Goal: Task Accomplishment & Management: Manage account settings

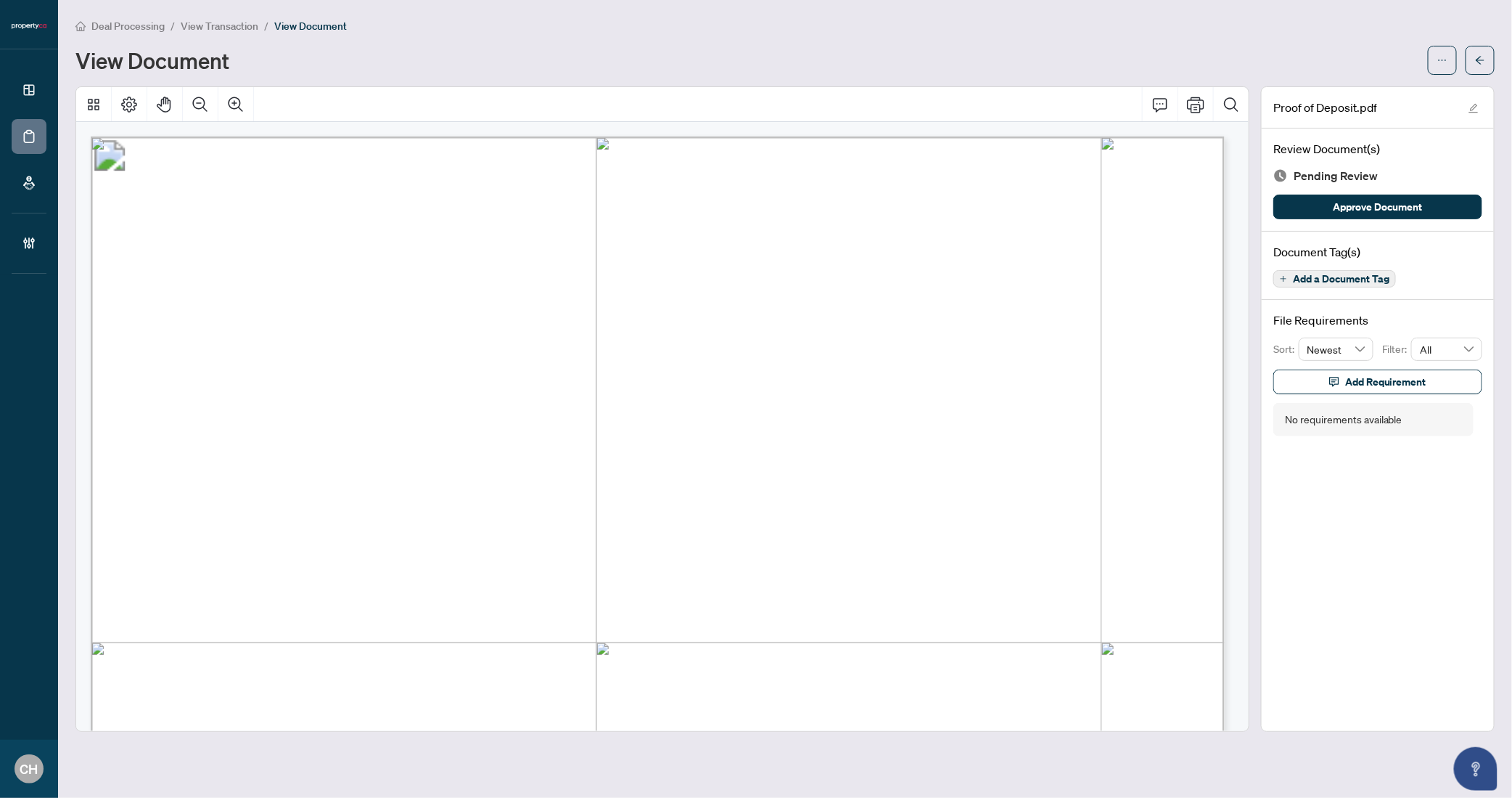
scroll to position [203, 0]
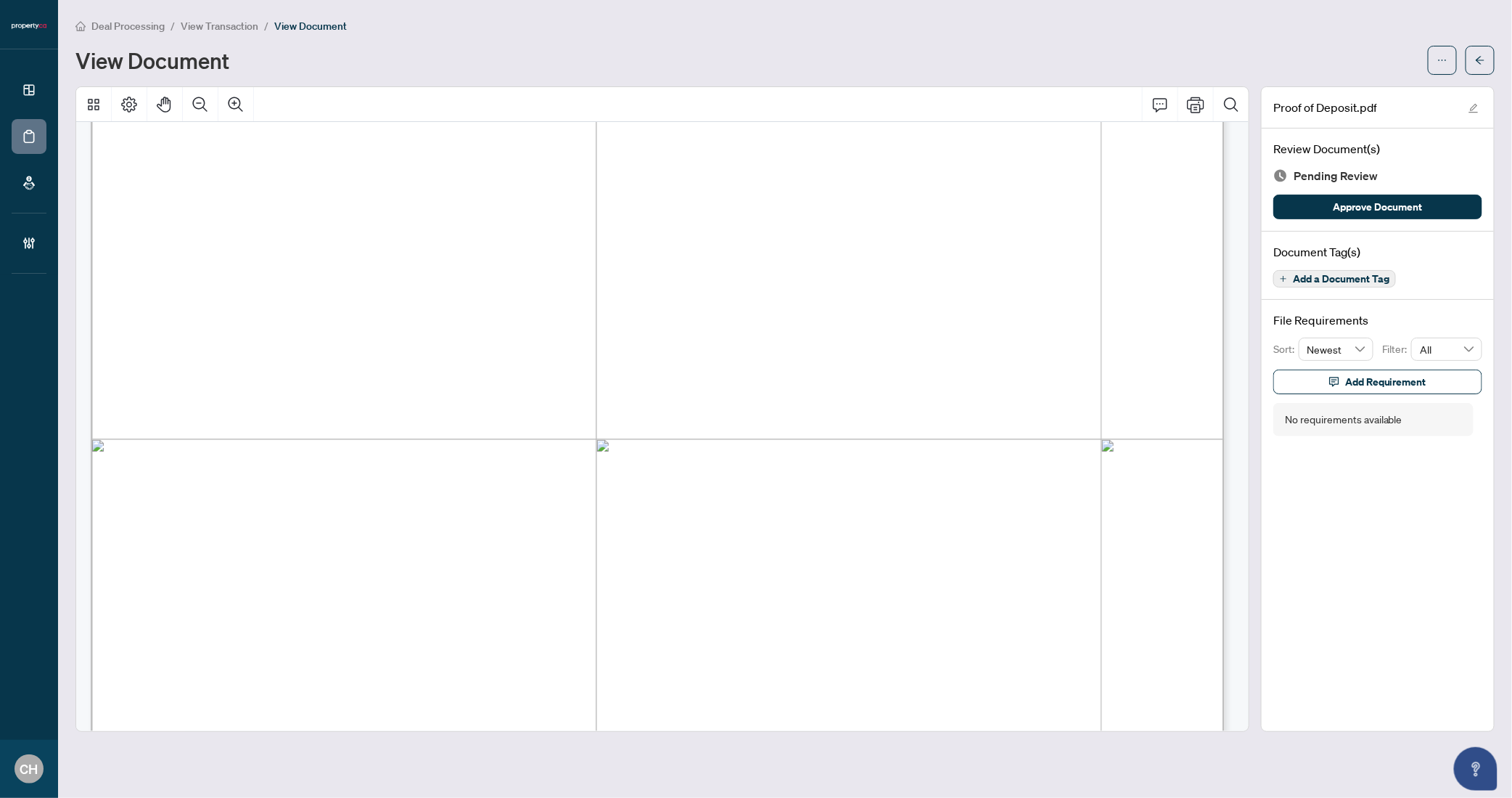
click at [1484, 43] on div "Deal Processing / View Transaction / View Document View Document" at bounding box center [785, 45] width 1419 height 58
click at [1484, 48] on span "button" at bounding box center [1480, 59] width 10 height 24
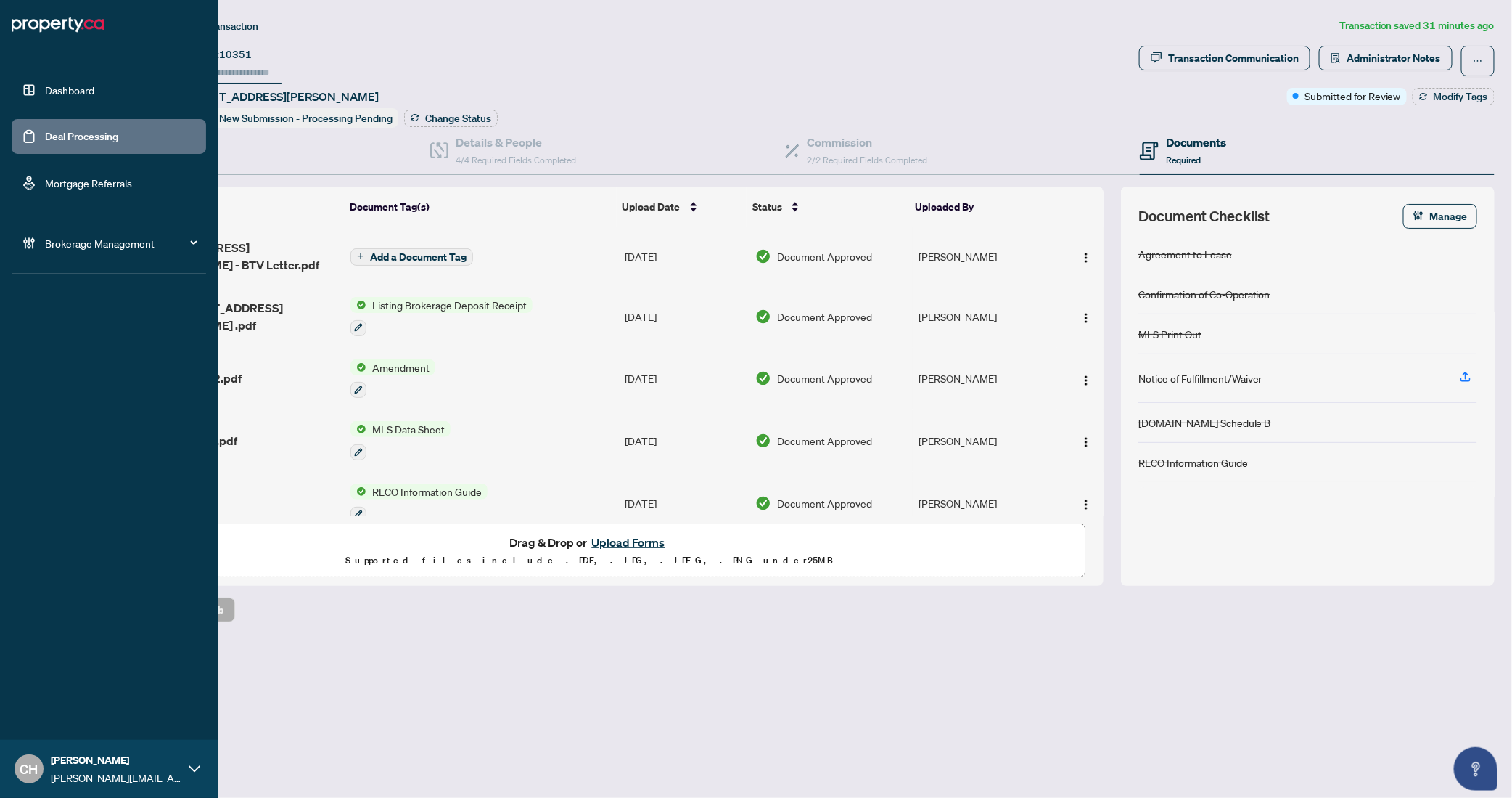
click at [45, 143] on link "Deal Processing" at bounding box center [82, 137] width 74 height 13
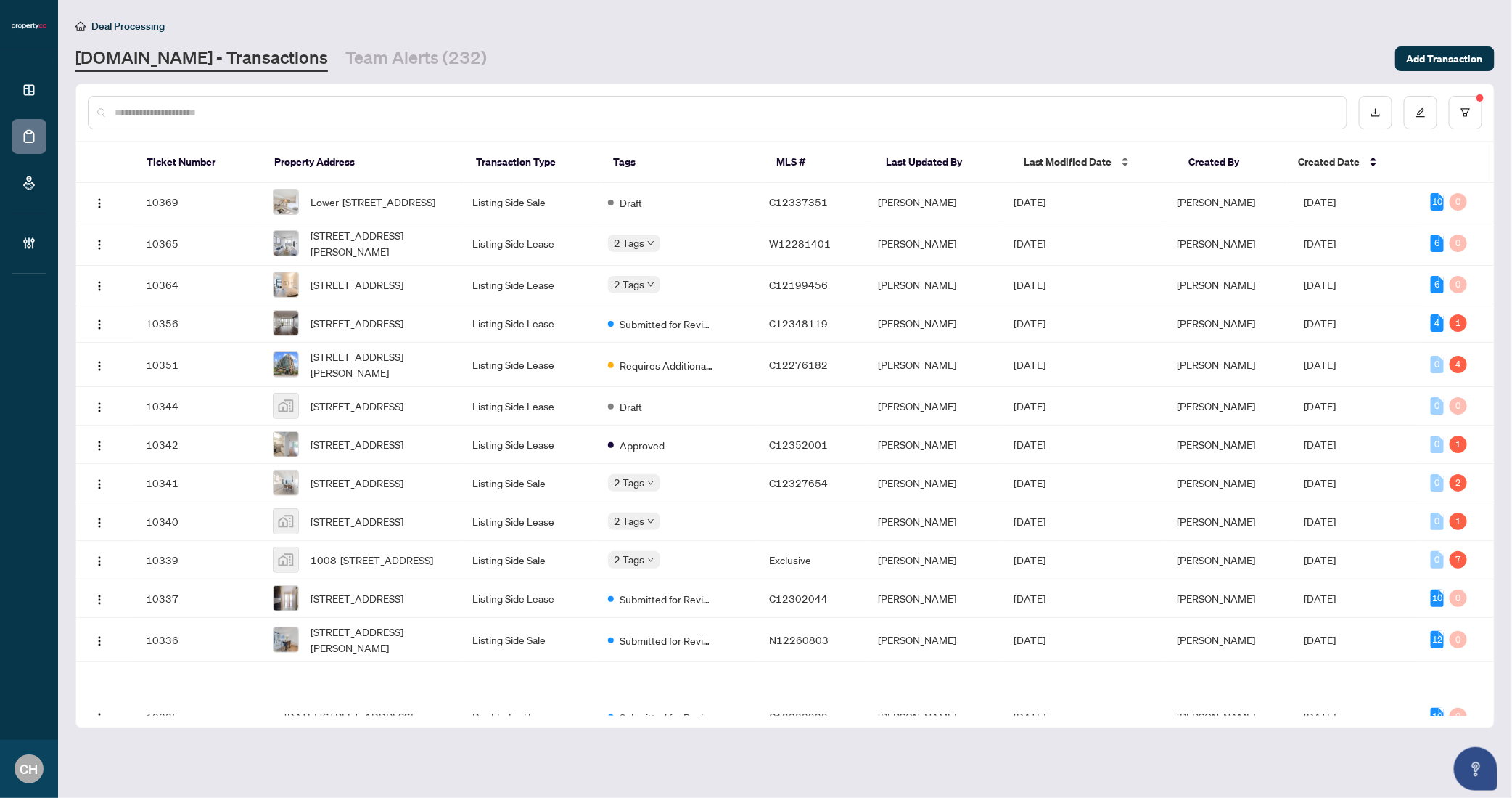
click at [1062, 162] on span "Last Modified Date" at bounding box center [1068, 161] width 89 height 16
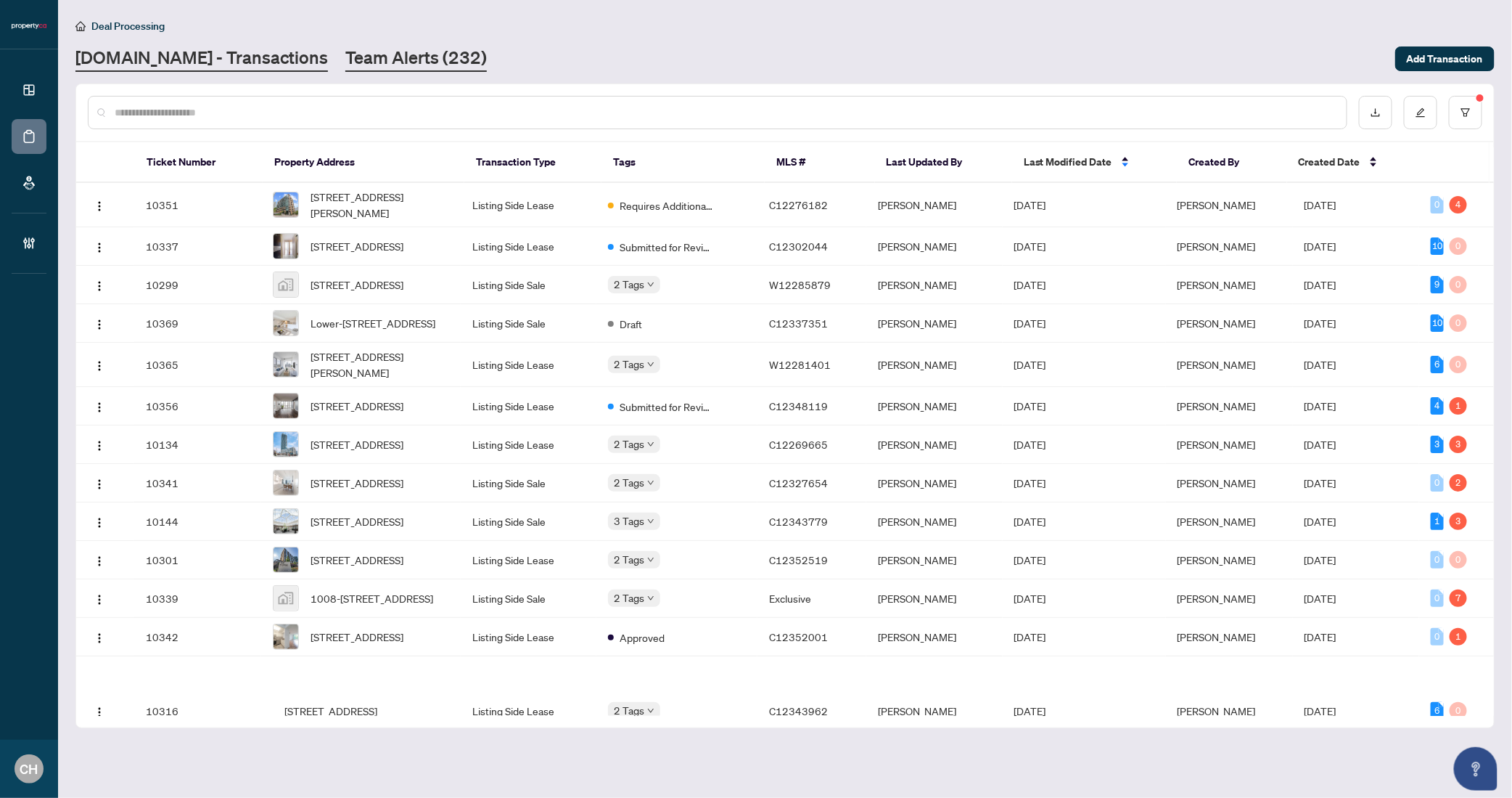
click at [350, 63] on link "Team Alerts (232)" at bounding box center [416, 59] width 142 height 26
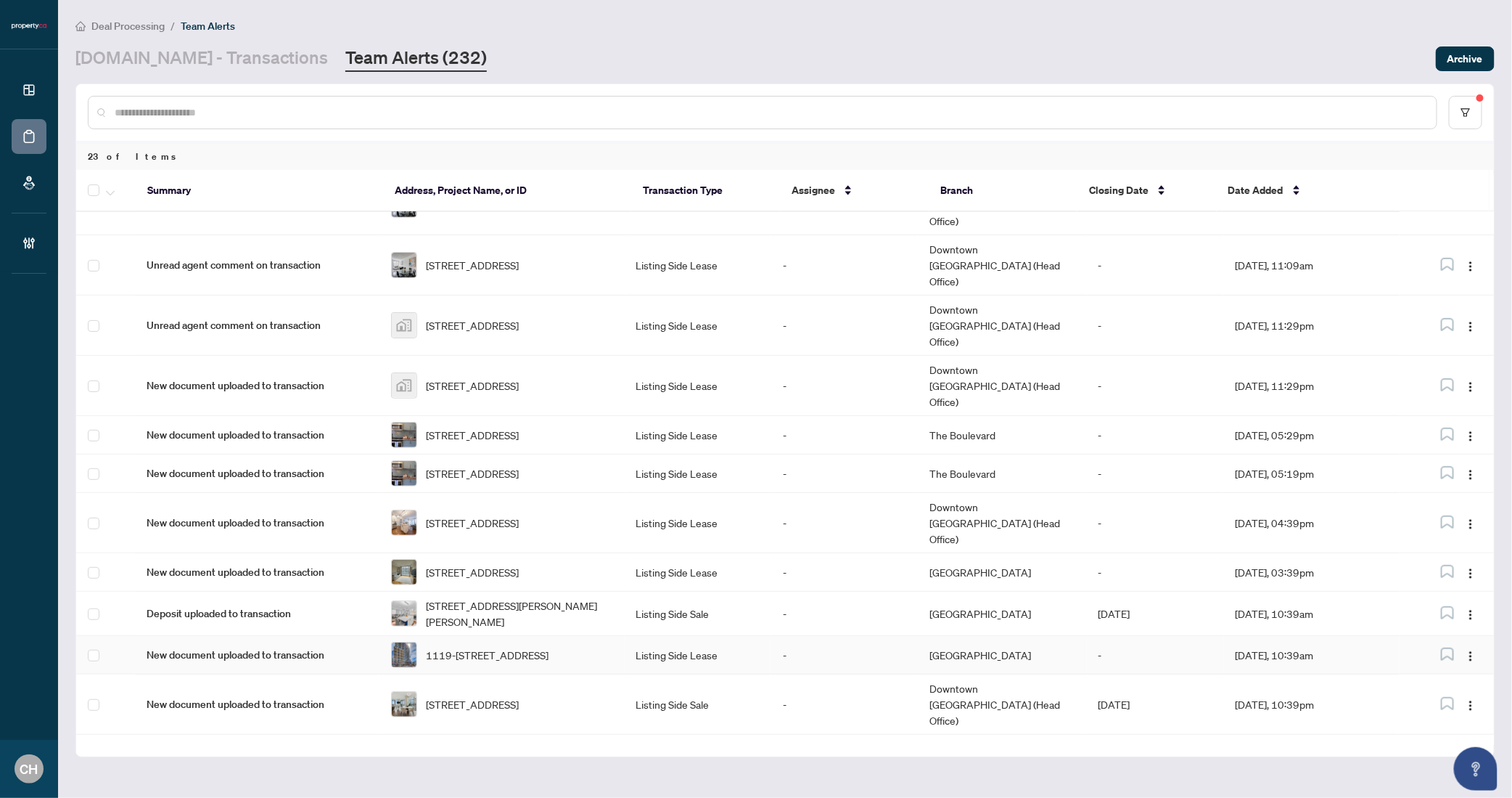
scroll to position [478, 0]
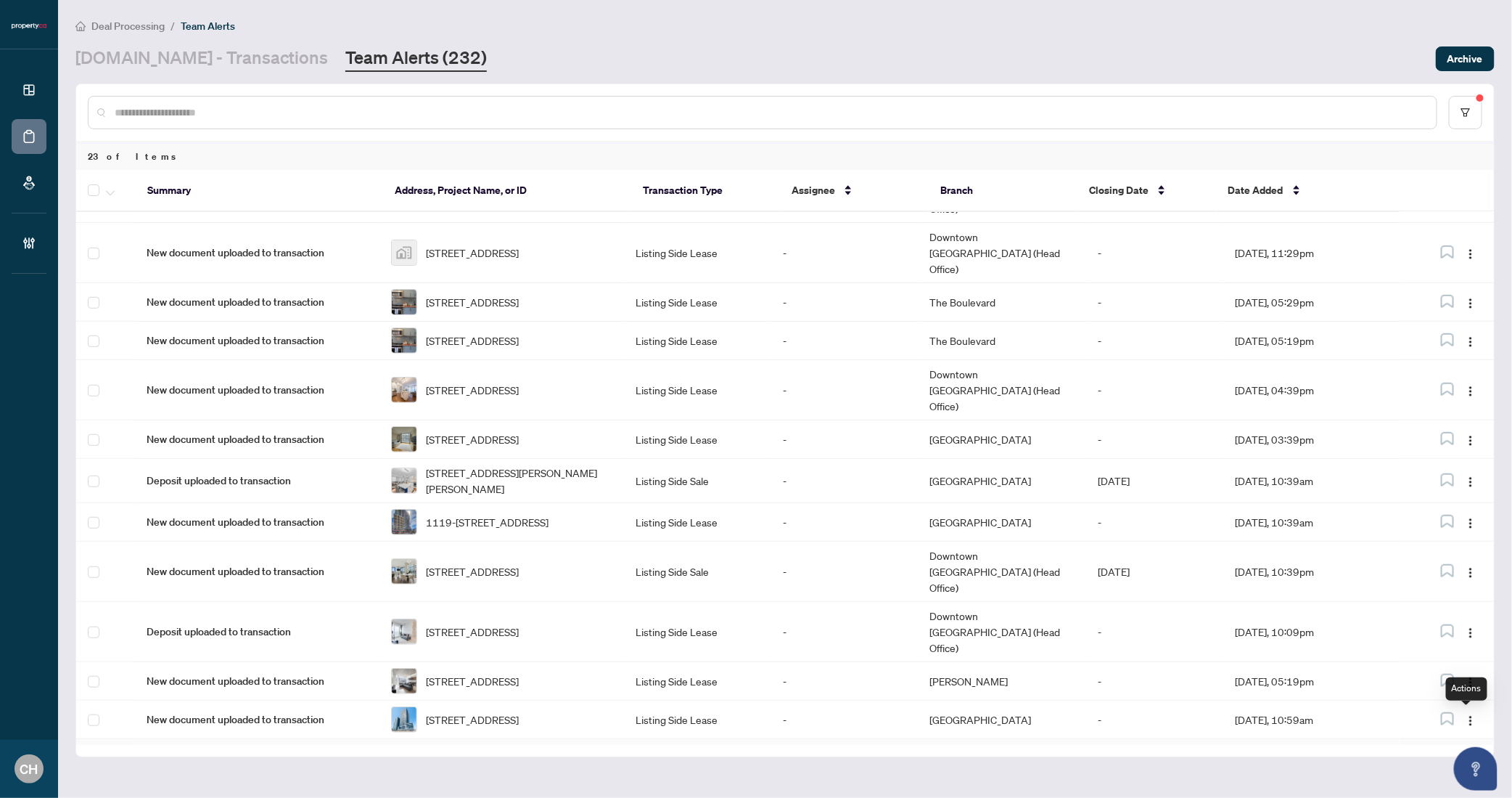
click at [1472, 754] on img "button" at bounding box center [1471, 759] width 11 height 11
click at [1453, 663] on span "Complete Item" at bounding box center [1433, 668] width 67 height 16
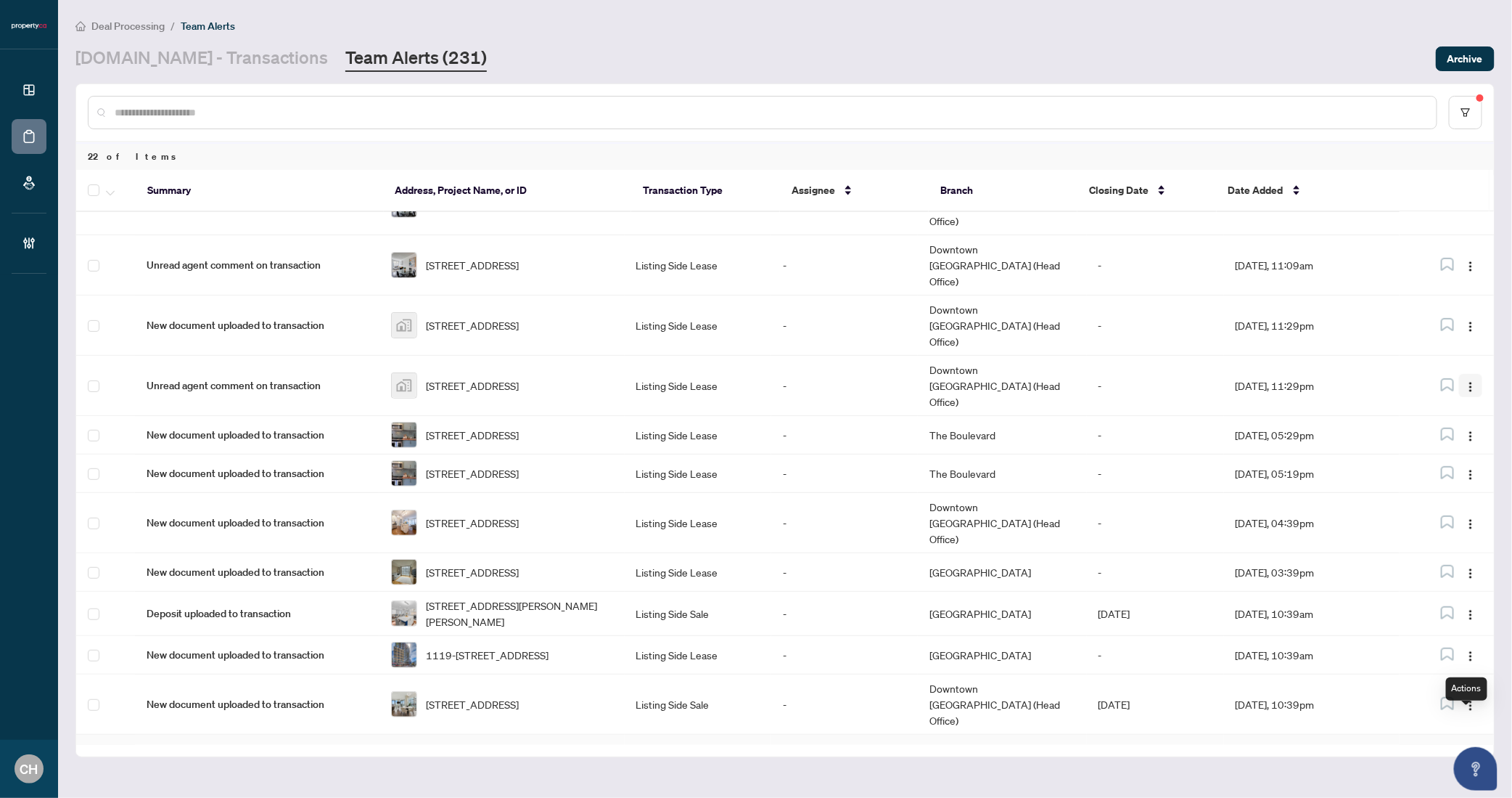
scroll to position [433, 0]
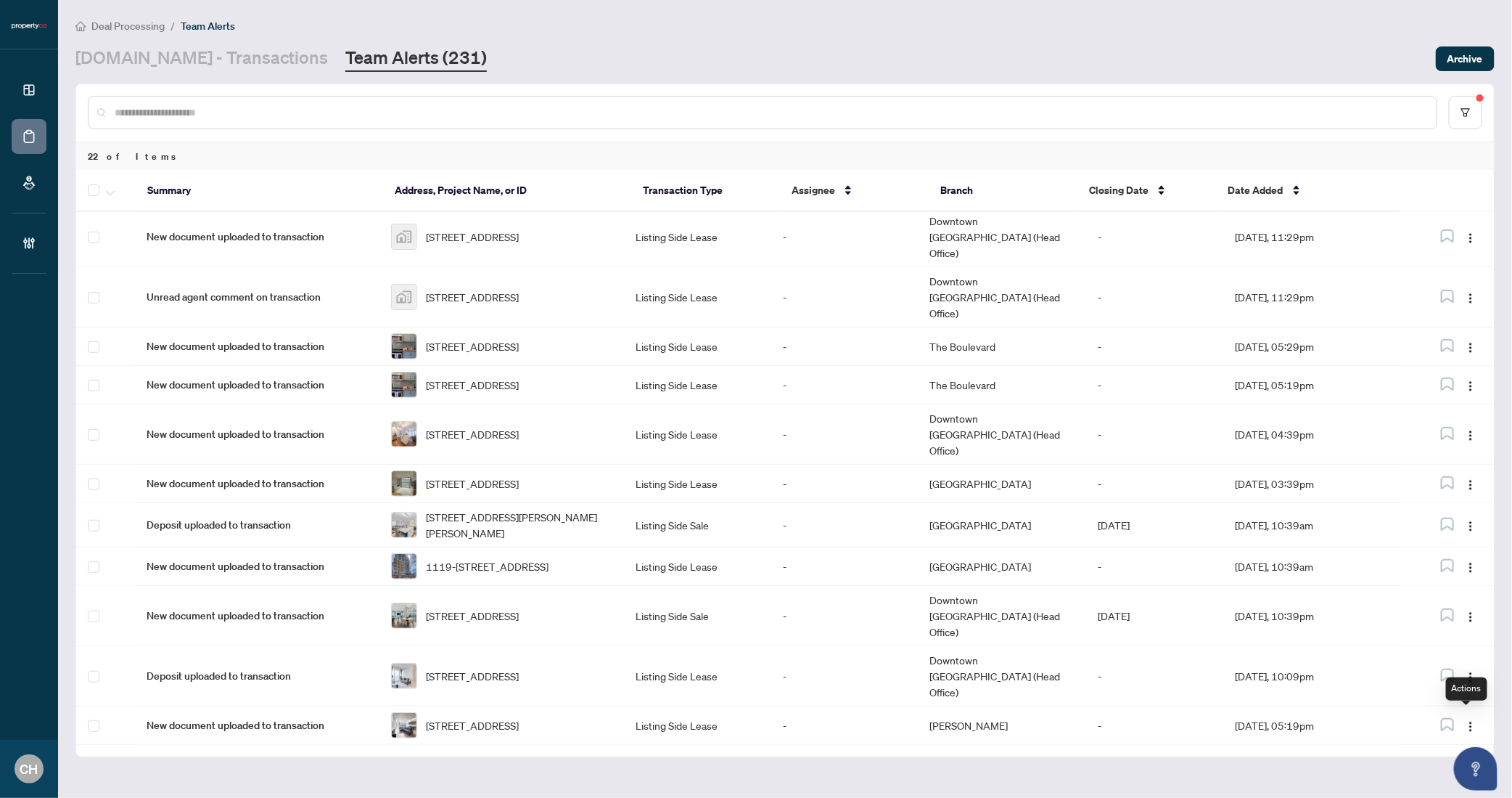
click at [1468, 759] on img "button" at bounding box center [1471, 765] width 11 height 11
click at [1458, 672] on span "Complete Item" at bounding box center [1433, 668] width 67 height 16
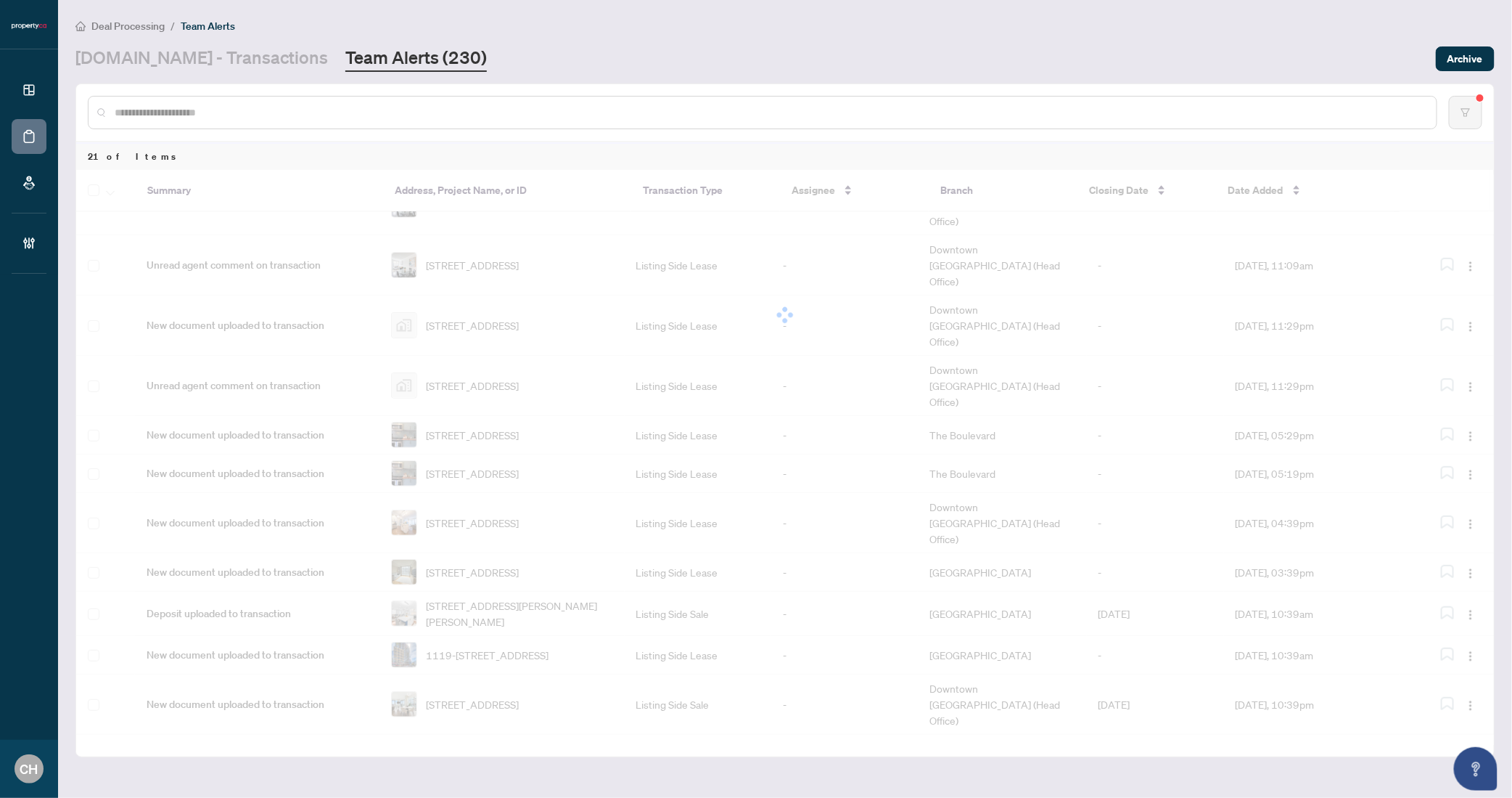
scroll to position [389, 0]
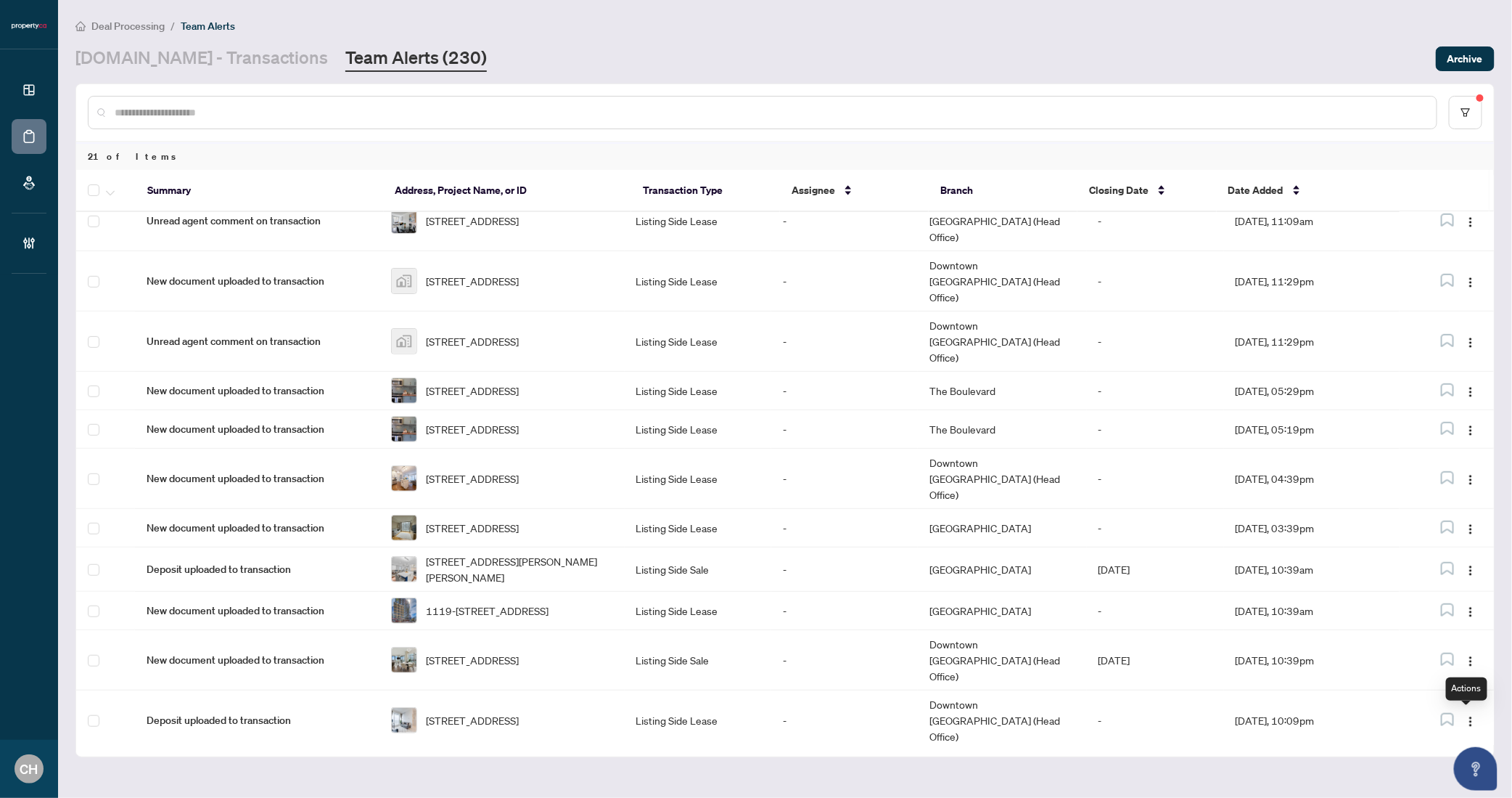
click at [1464, 757] on button "button" at bounding box center [1470, 769] width 24 height 24
click at [1445, 668] on span "Complete Item" at bounding box center [1433, 668] width 67 height 16
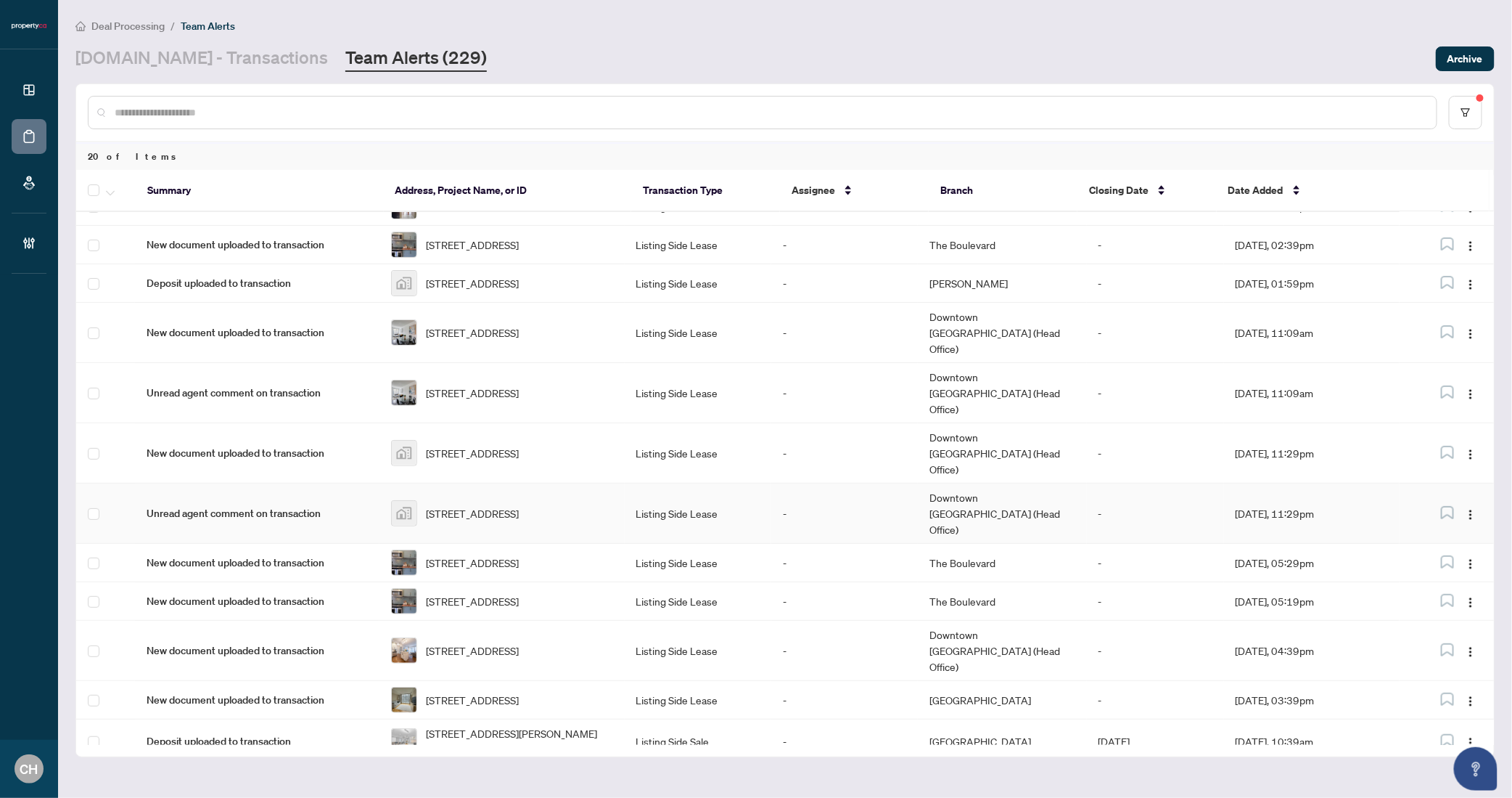
scroll to position [345, 0]
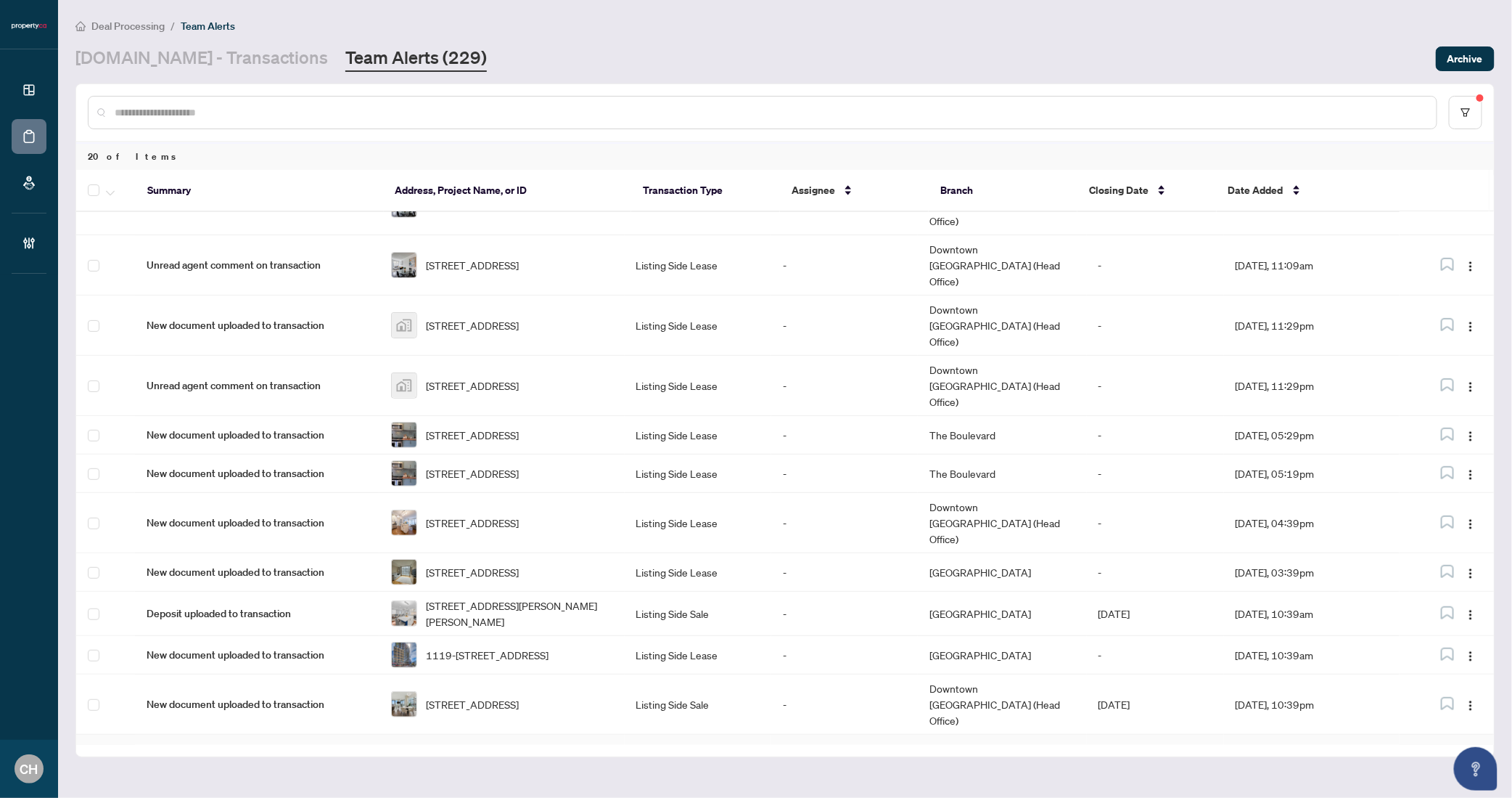
click at [1242, 735] on td "Aug/24/2025, 10:09pm" at bounding box center [1312, 765] width 177 height 60
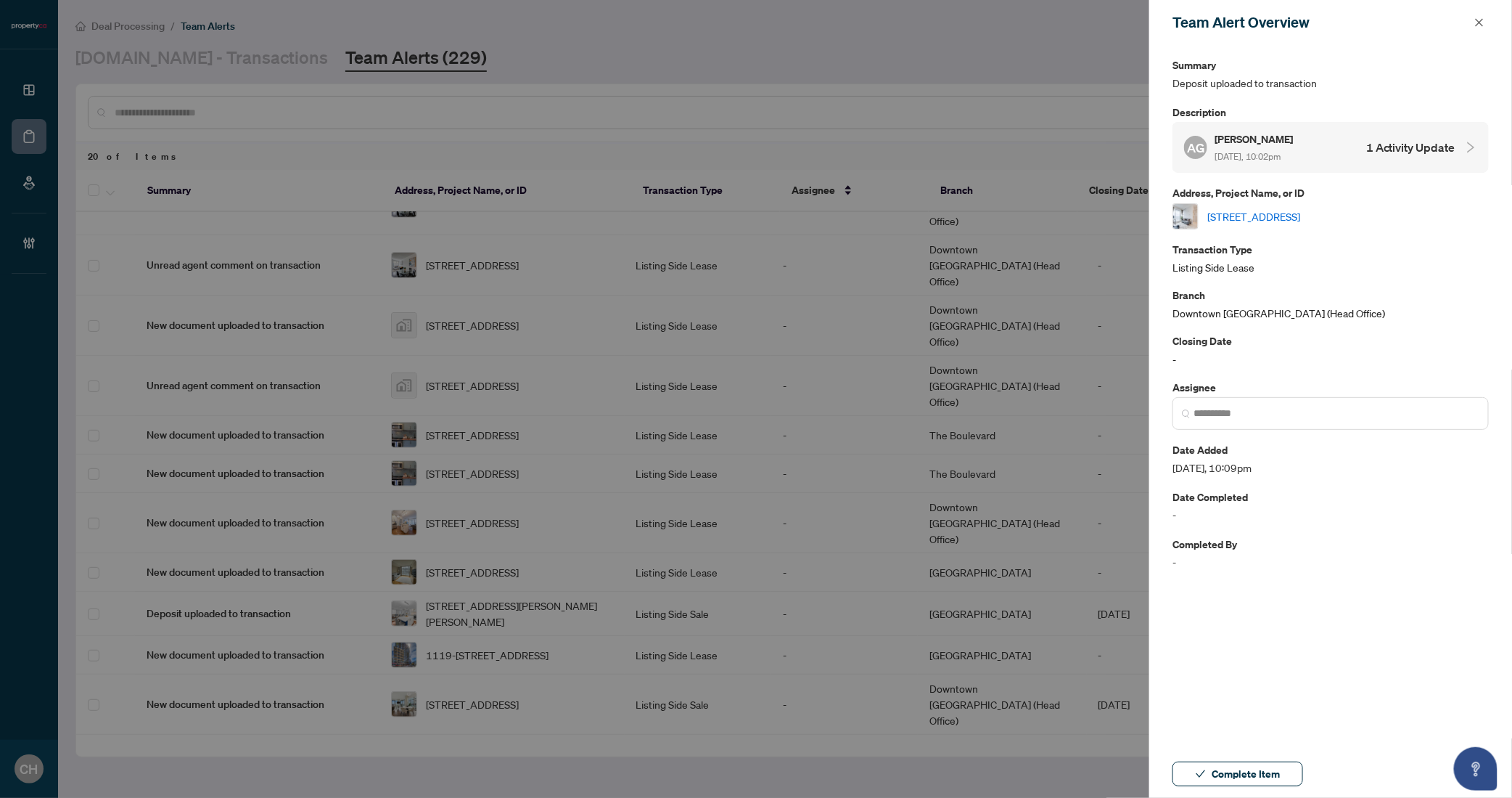
click at [1249, 169] on div "AG Albina Gladilen Aug/24/2025, 10:02pm 1 Activity Update" at bounding box center [1331, 147] width 316 height 51
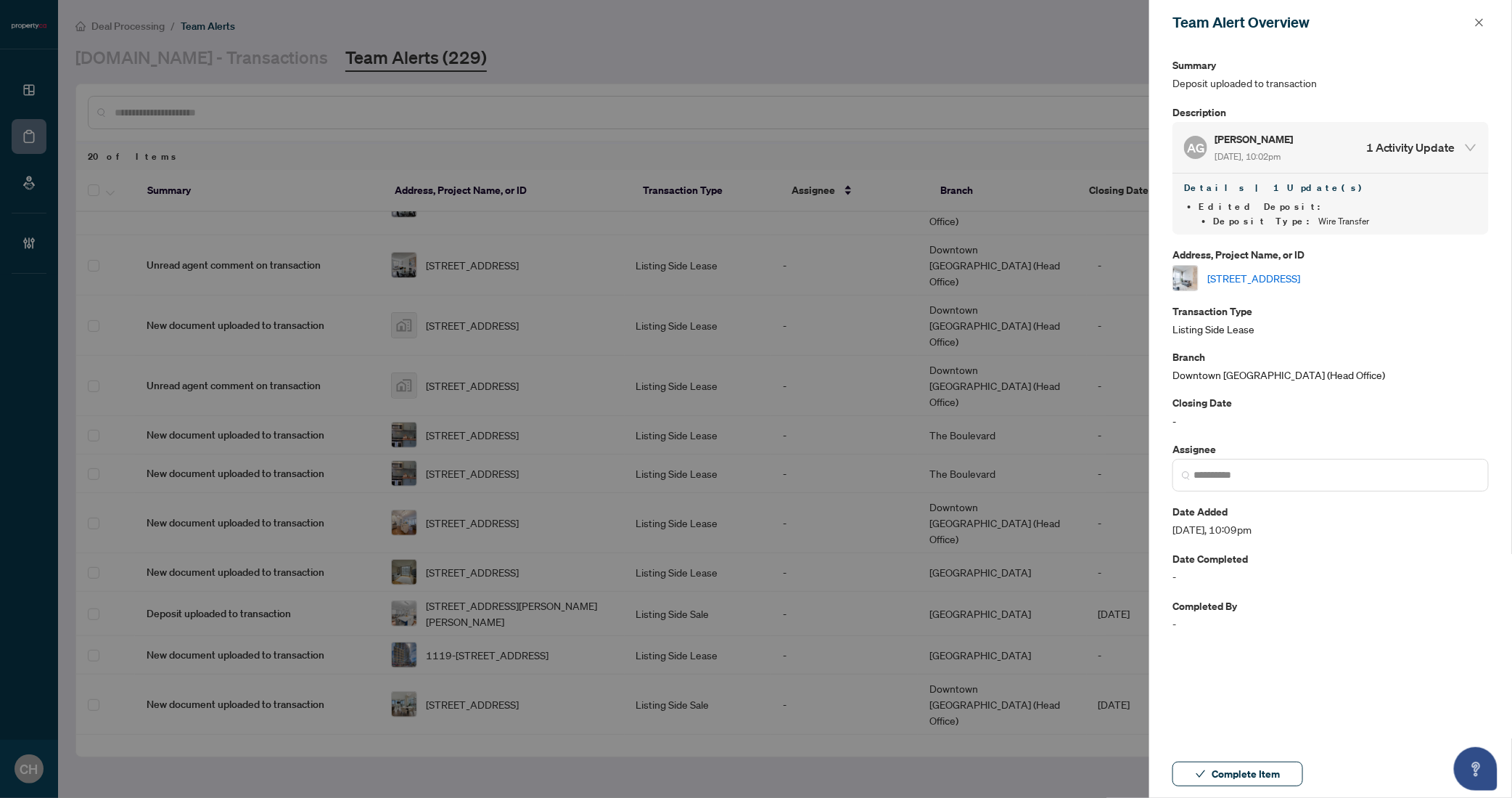
click at [1246, 280] on link "5207-2221 Yonge St, Toronto, Ontario M4S 0B8, Canada" at bounding box center [1254, 278] width 93 height 16
click at [1277, 775] on span "Complete Item" at bounding box center [1246, 773] width 68 height 24
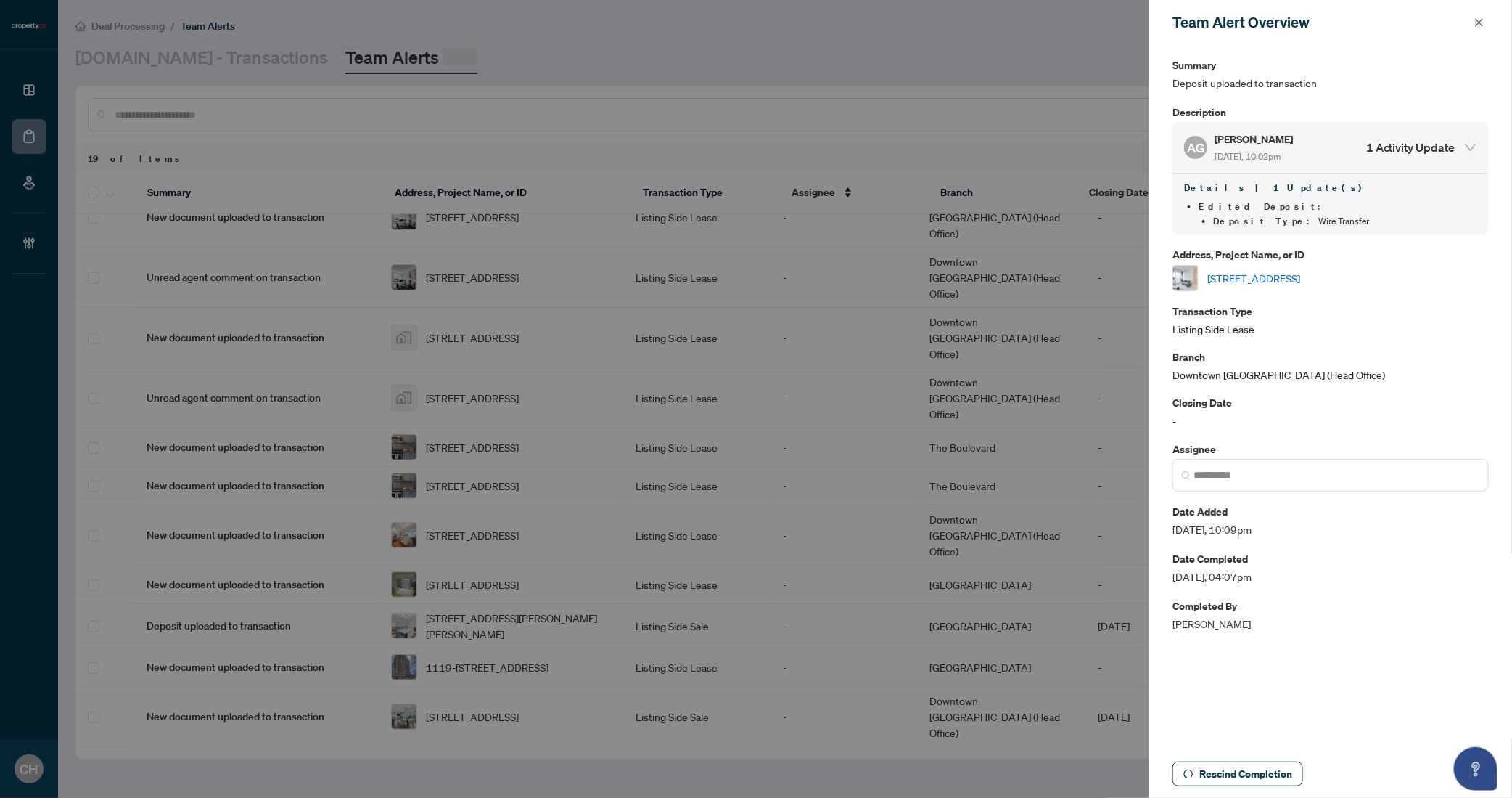
scroll to position [301, 0]
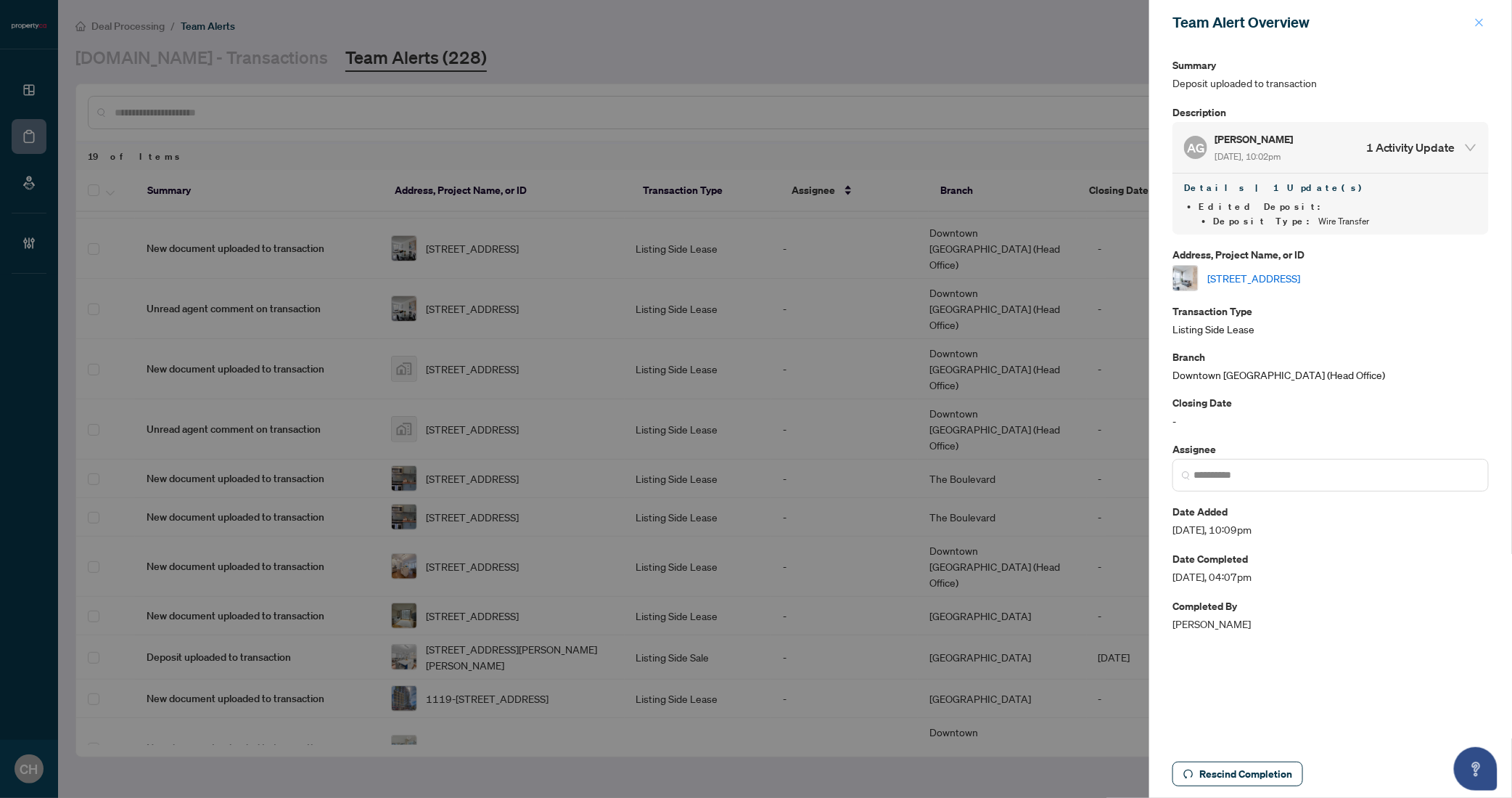
click at [1484, 20] on icon "close" at bounding box center [1479, 22] width 10 height 10
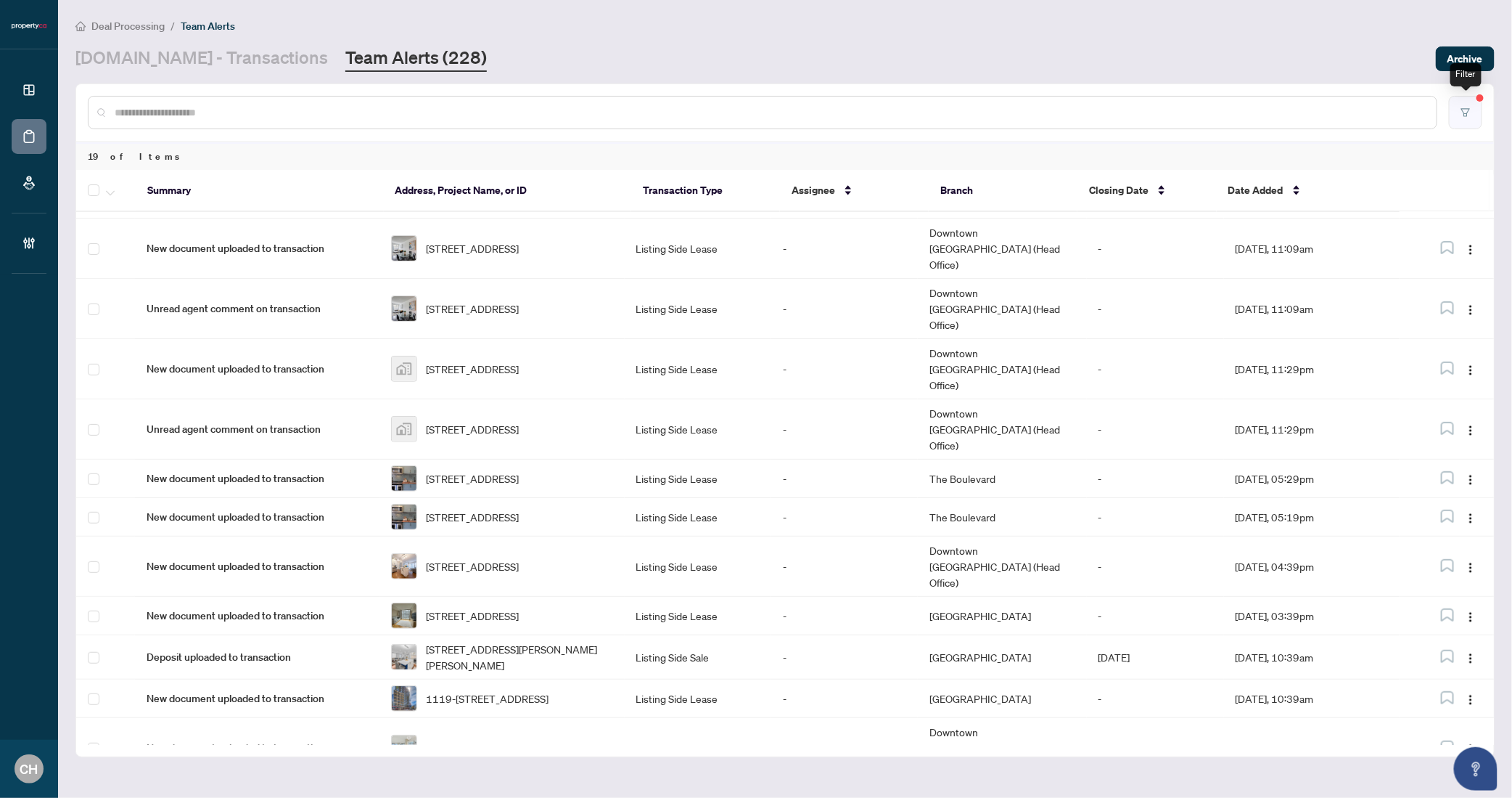
click at [1468, 99] on button "button" at bounding box center [1466, 111] width 33 height 33
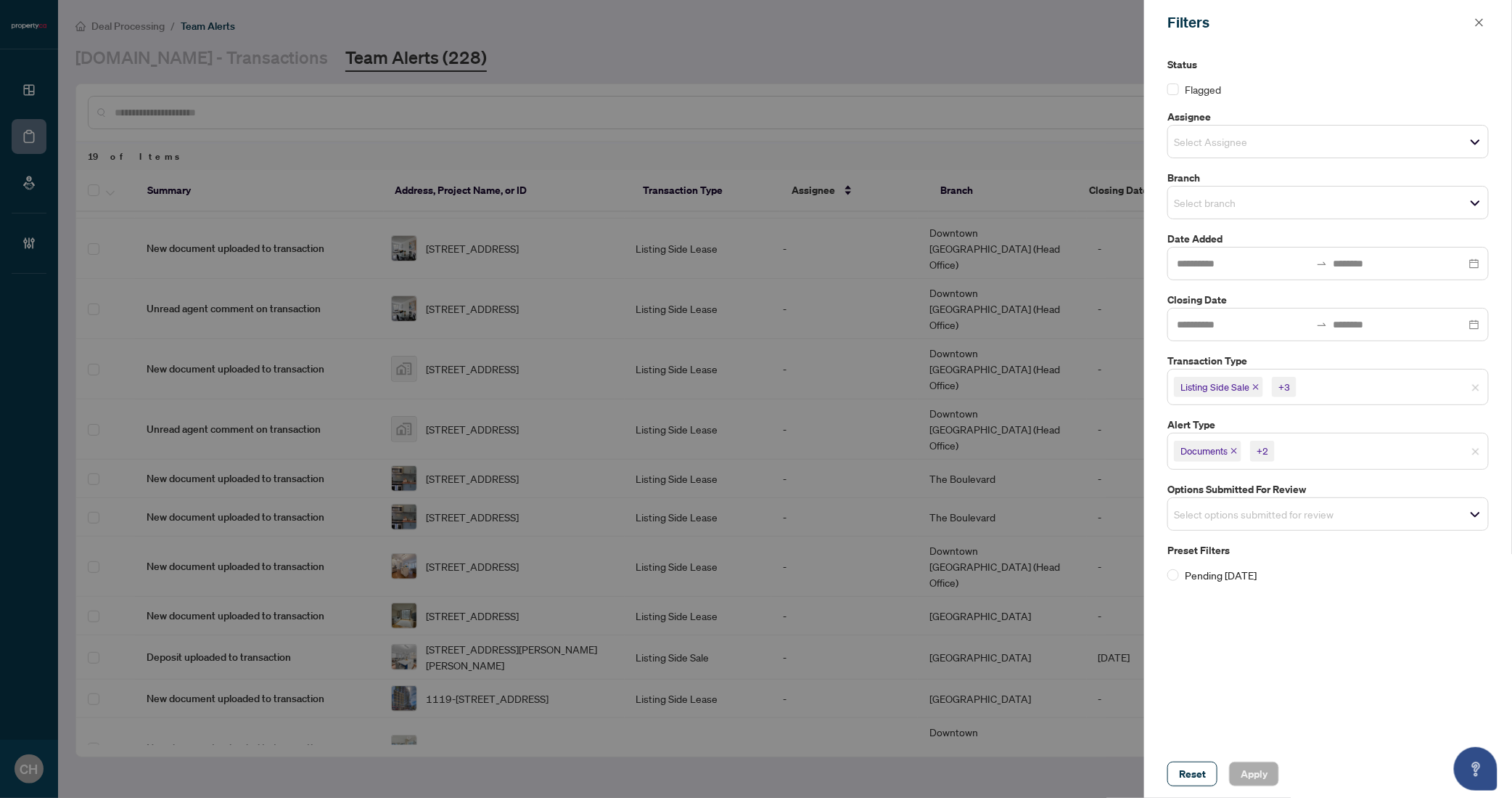
click at [1233, 452] on icon "close" at bounding box center [1234, 450] width 8 height 8
click at [1233, 452] on icon "close" at bounding box center [1232, 450] width 8 height 8
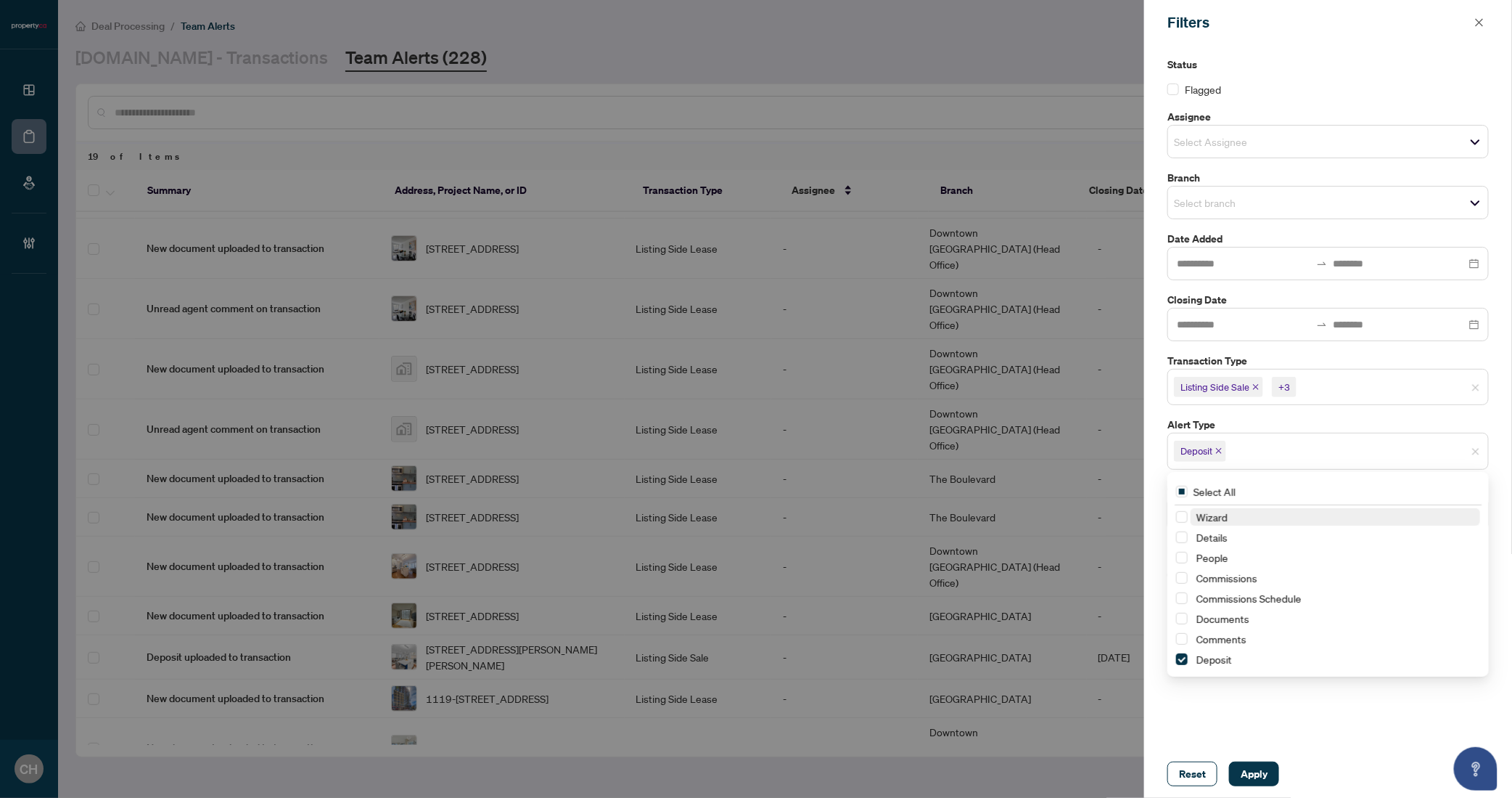
click at [1215, 450] on span "Deposit" at bounding box center [1199, 450] width 52 height 21
click at [1217, 450] on icon "close" at bounding box center [1219, 450] width 8 height 8
click at [1336, 716] on div "Status Flagged Assignee Select Assignee Branch Select branch Date Added Closing…" at bounding box center [1329, 398] width 368 height 705
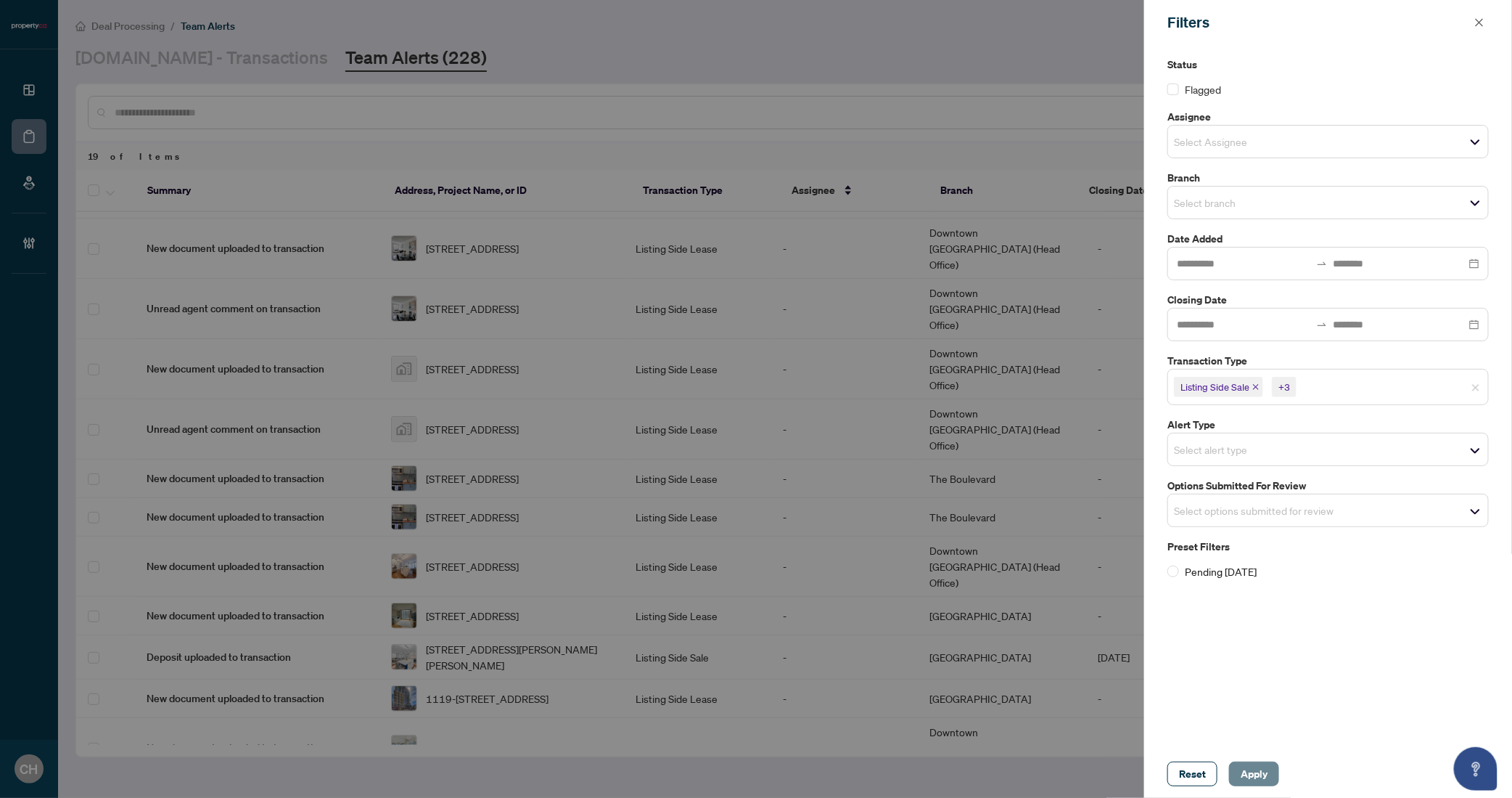
click at [1258, 783] on span "Apply" at bounding box center [1254, 773] width 26 height 24
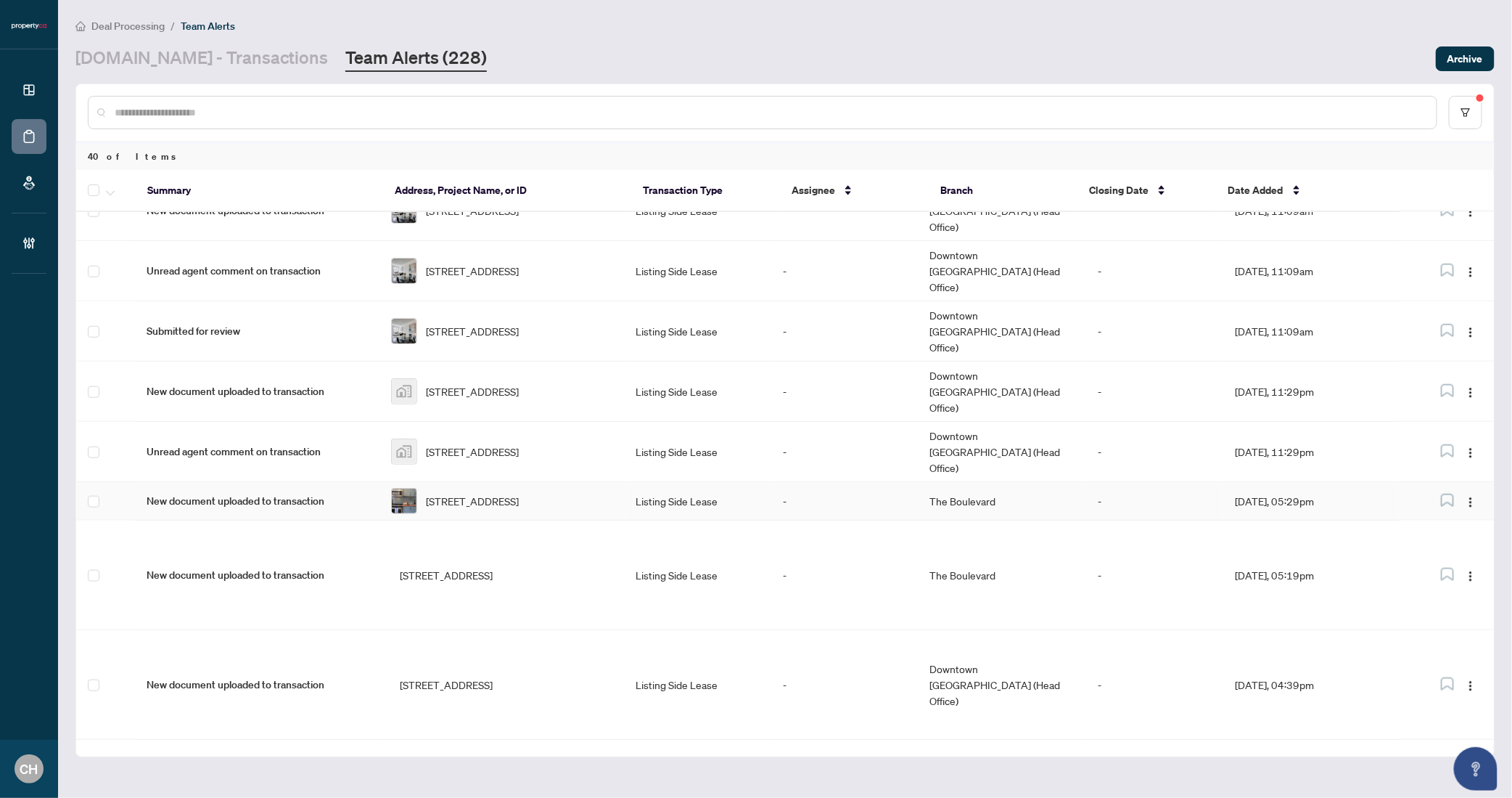
scroll to position [1229, 0]
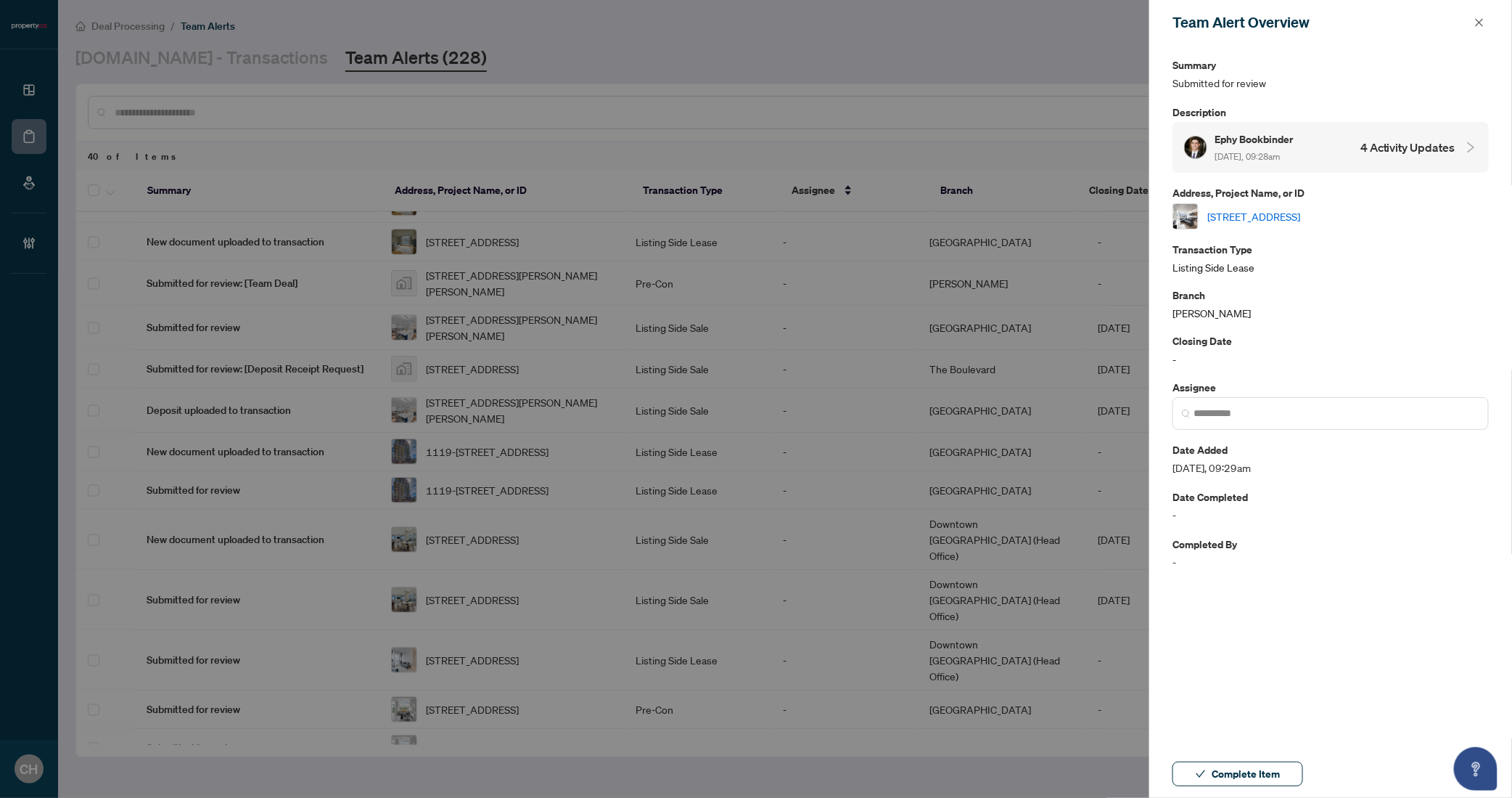
click at [1410, 152] on h4 "4 Activity Updates" at bounding box center [1408, 147] width 95 height 17
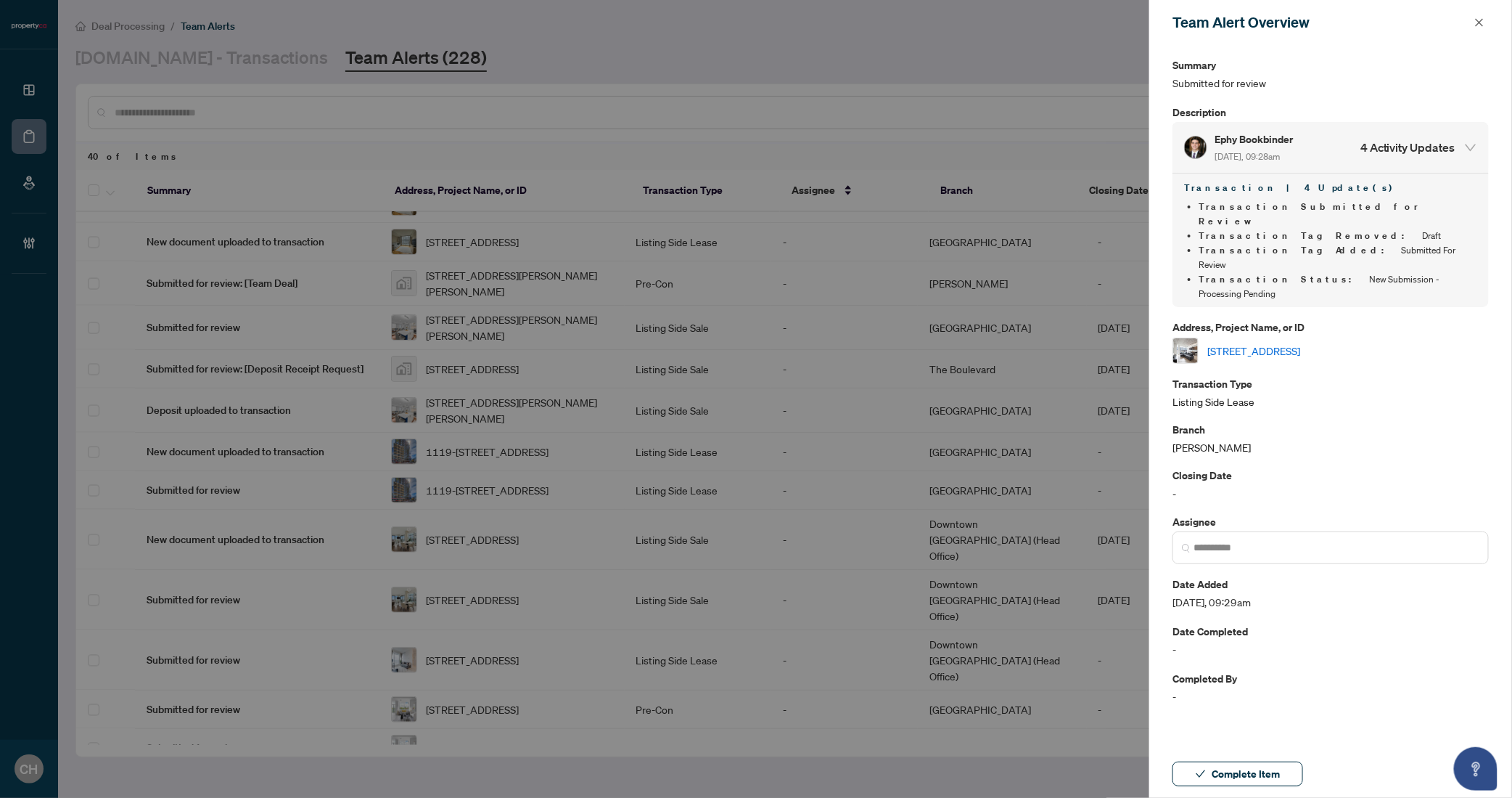
click at [1300, 343] on link "408-318 King St, Toronto, Ontario M5A 0C1, Canada" at bounding box center [1254, 350] width 93 height 16
click at [1262, 774] on span "Complete Item" at bounding box center [1246, 773] width 68 height 24
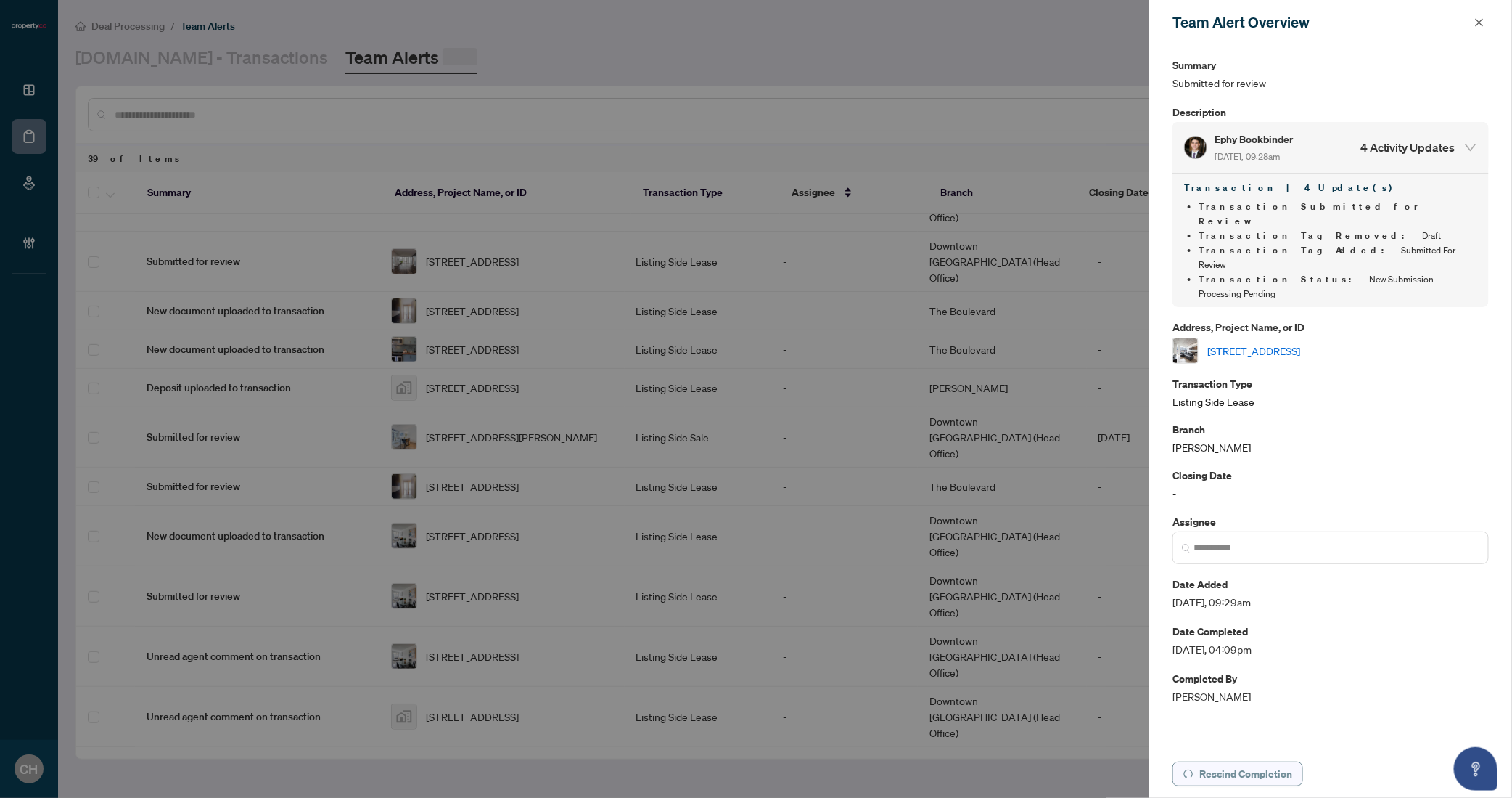
scroll to position [0, 0]
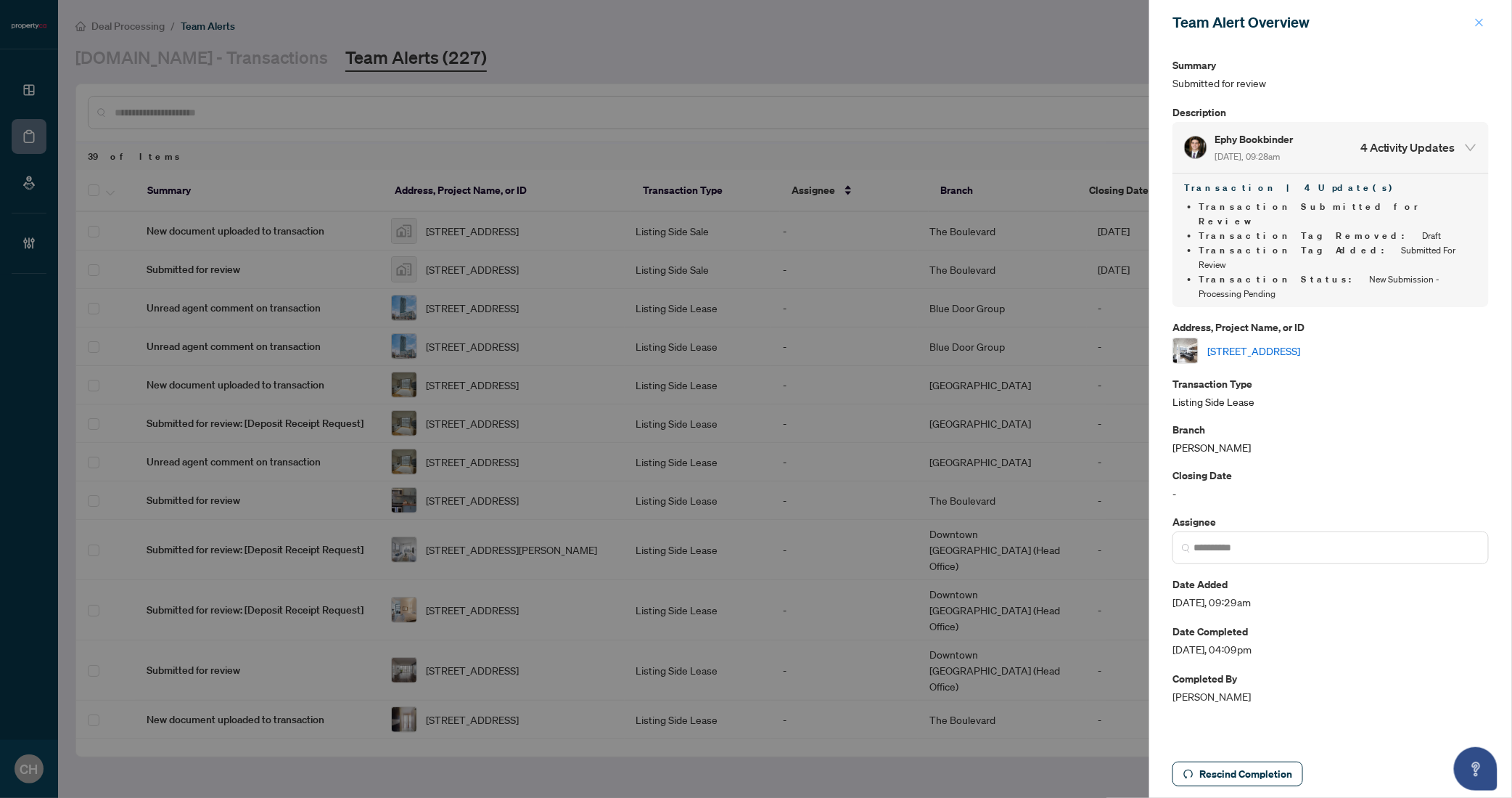
click at [1478, 24] on icon "close" at bounding box center [1479, 22] width 10 height 10
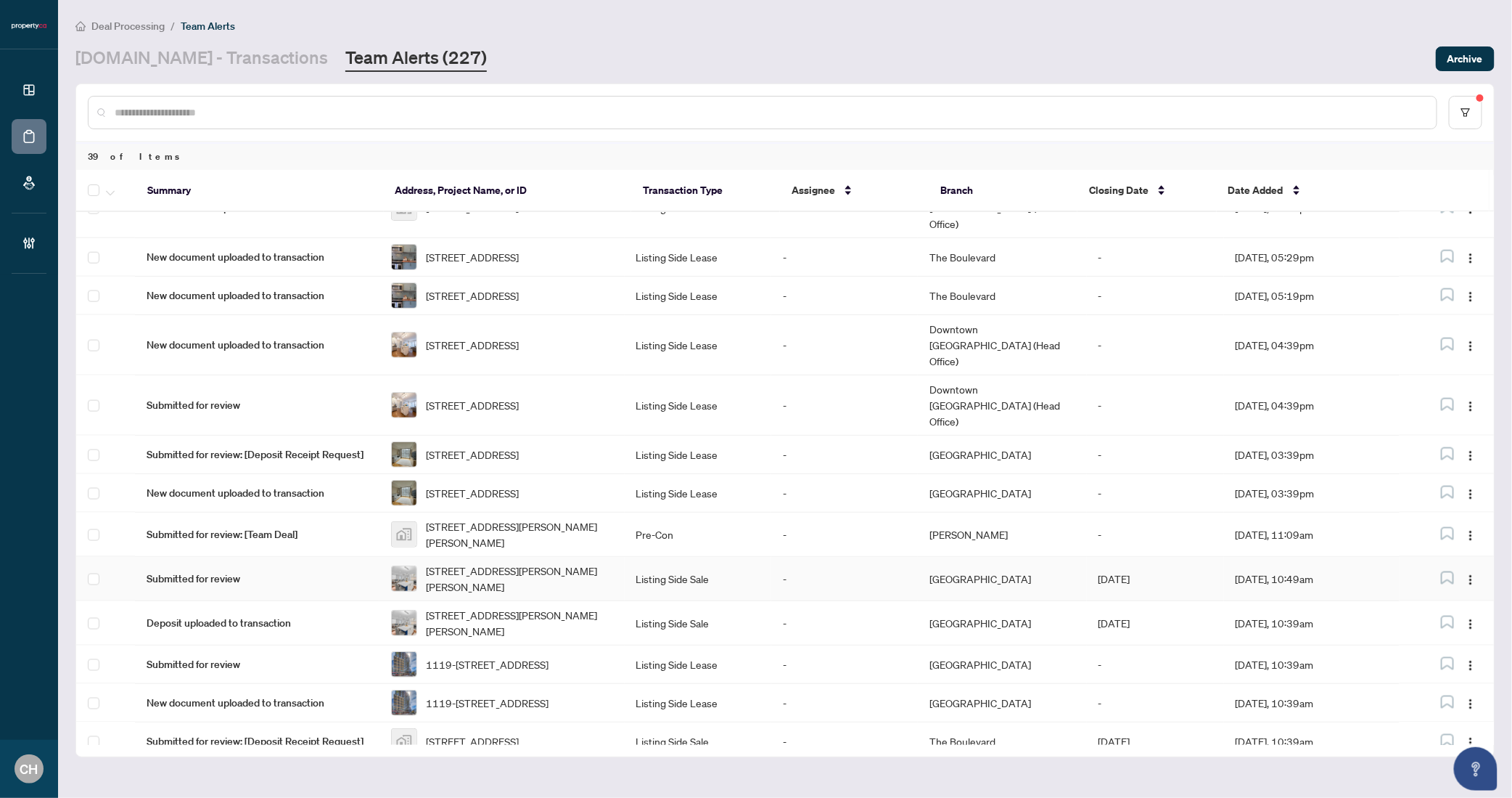
scroll to position [1184, 0]
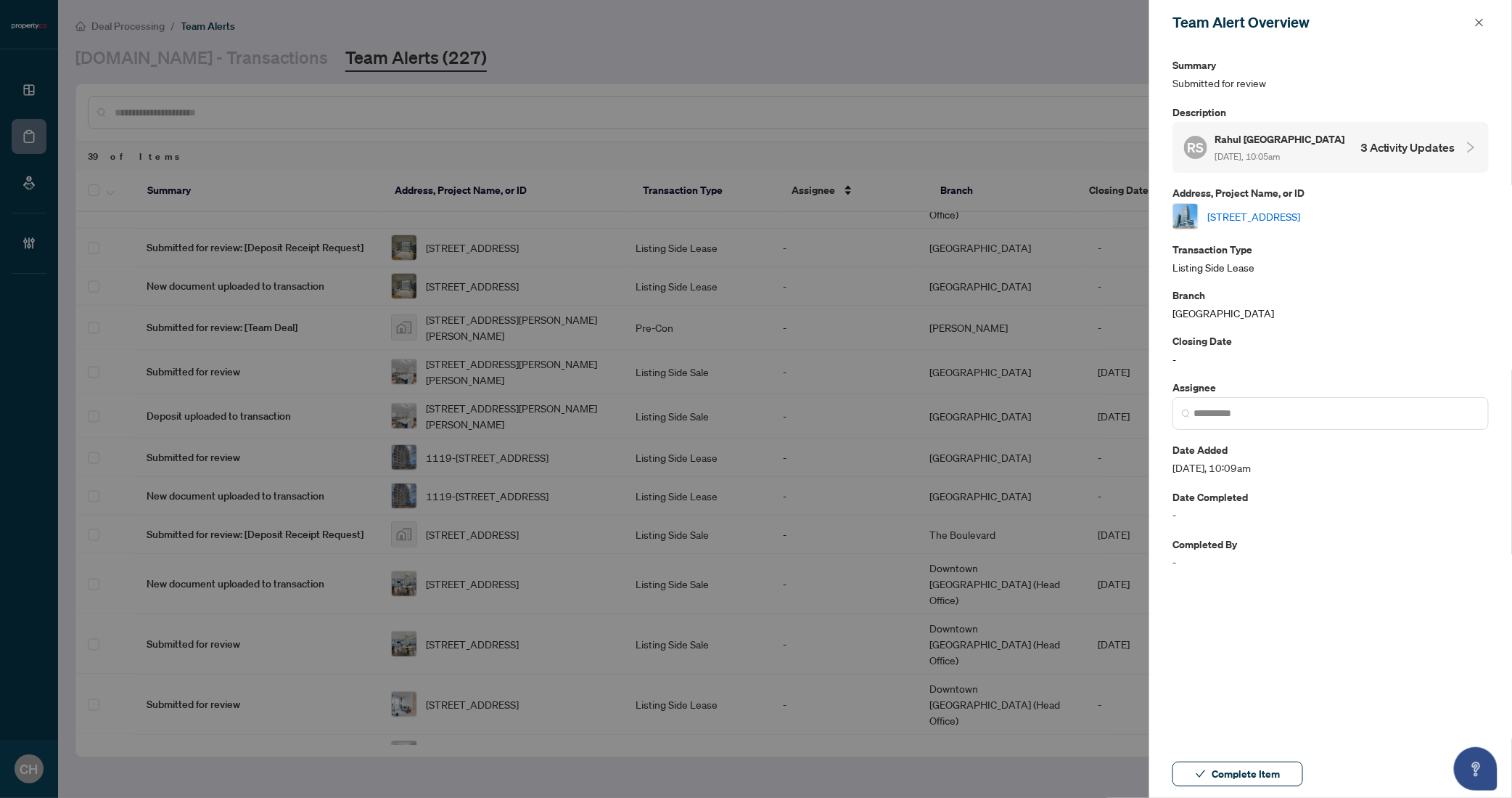
click at [1434, 154] on h4 "3 Activity Updates" at bounding box center [1408, 147] width 95 height 17
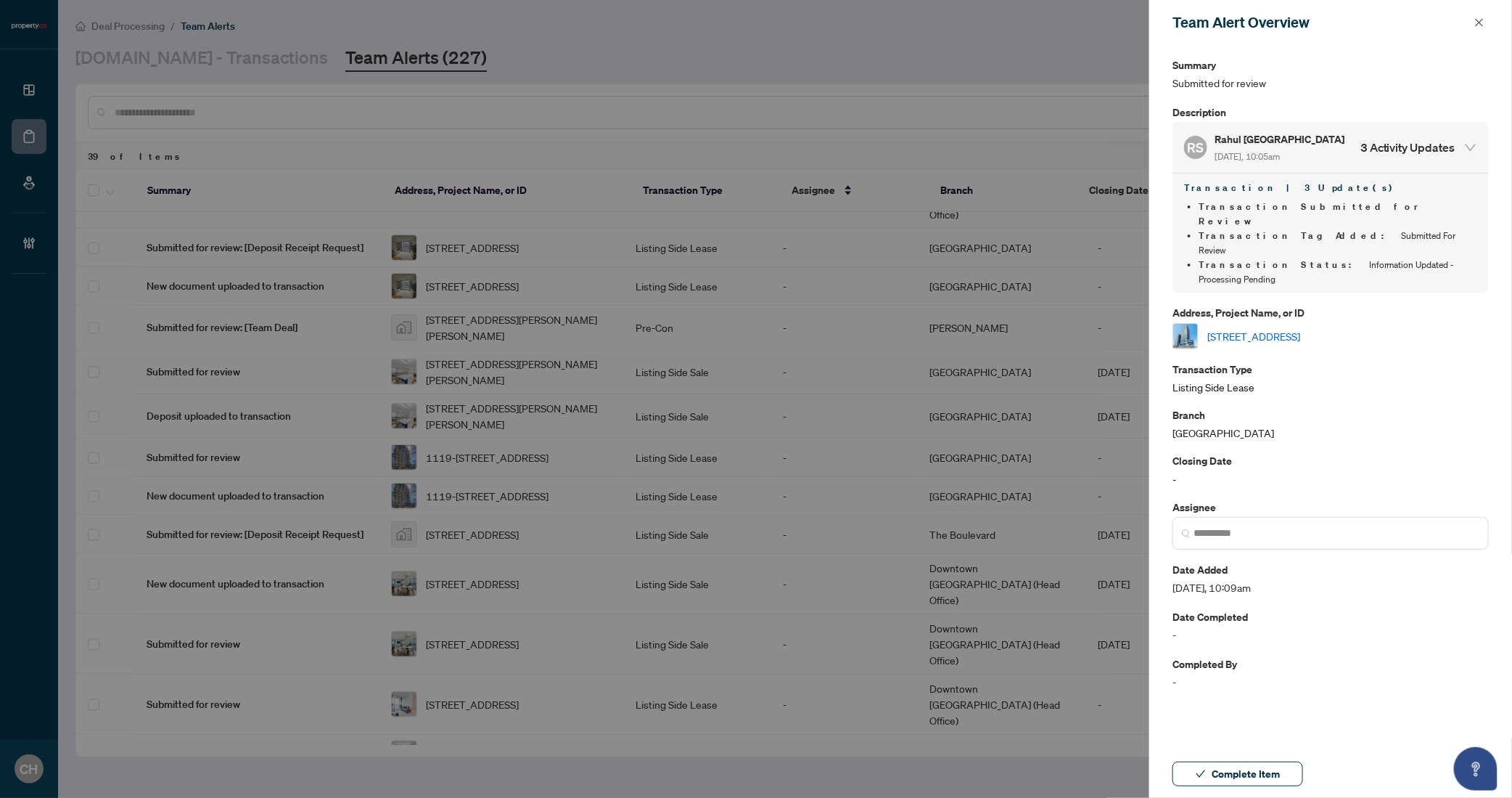
click at [1271, 328] on link "1406-5105 Hurontario St, Mississauga, Ontario L4Z 3X7, Canada" at bounding box center [1254, 335] width 93 height 16
click at [1262, 781] on span "Complete Item" at bounding box center [1246, 773] width 68 height 24
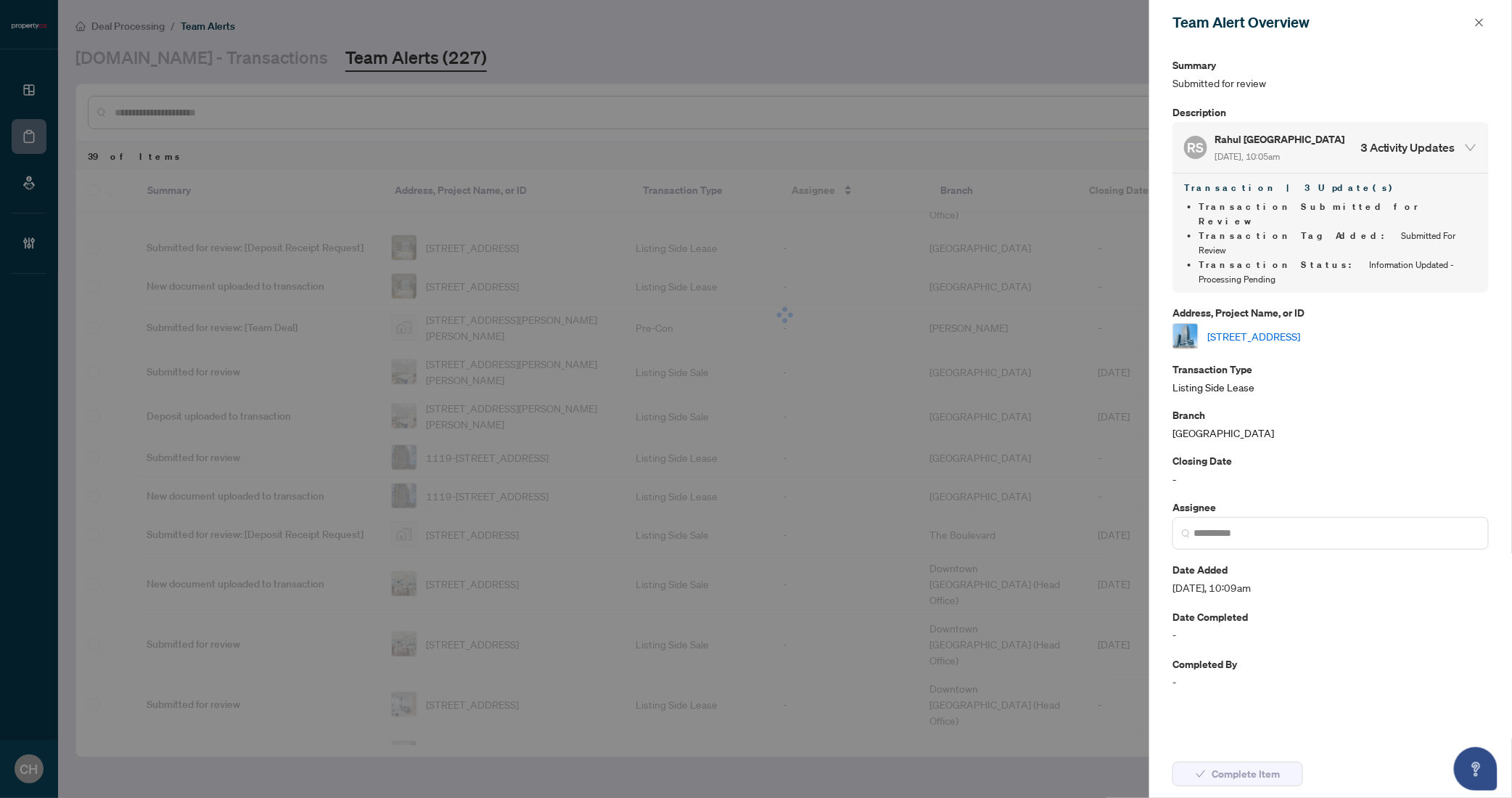
scroll to position [0, 0]
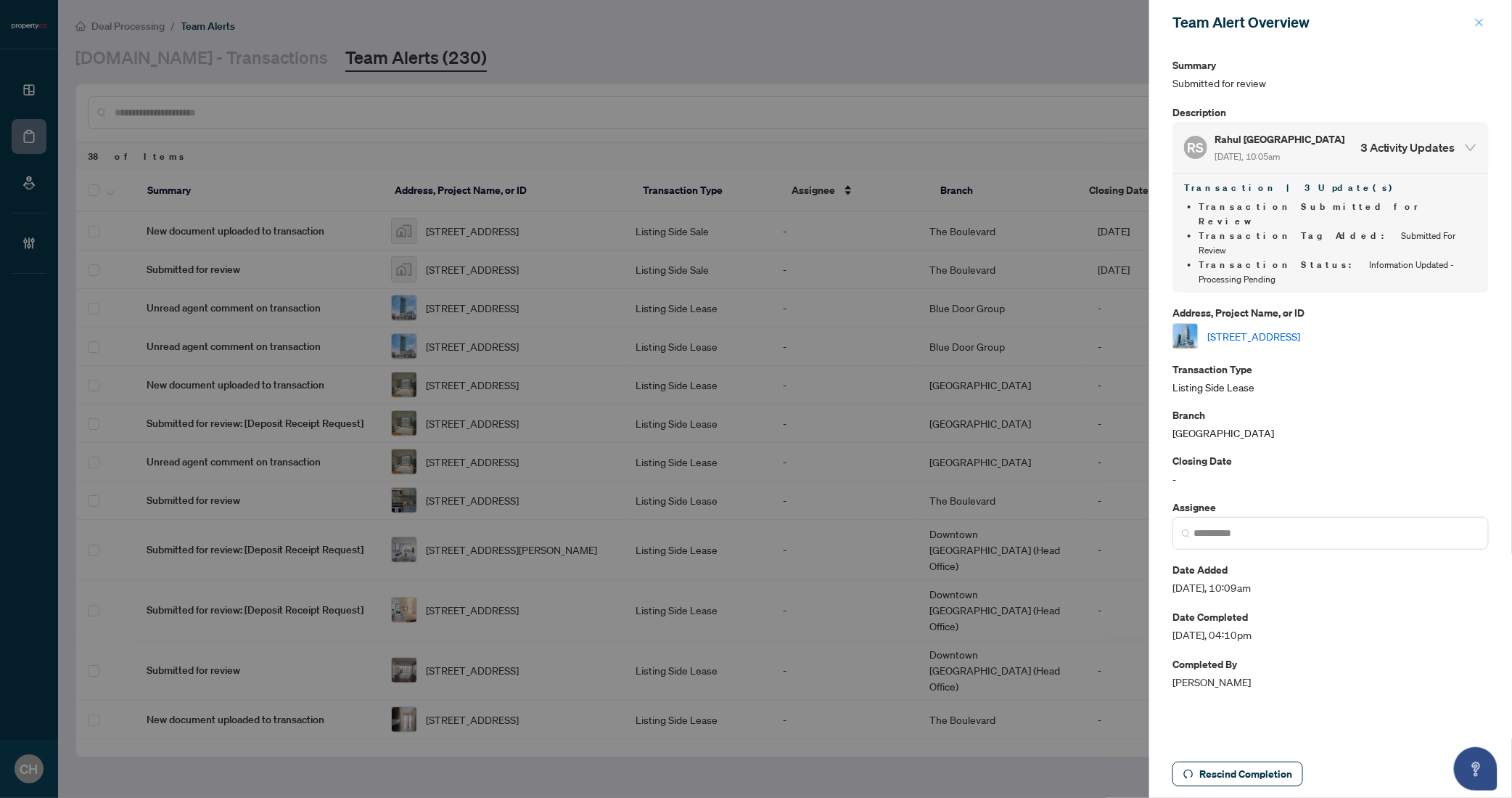
click at [1487, 25] on button "button" at bounding box center [1480, 23] width 19 height 17
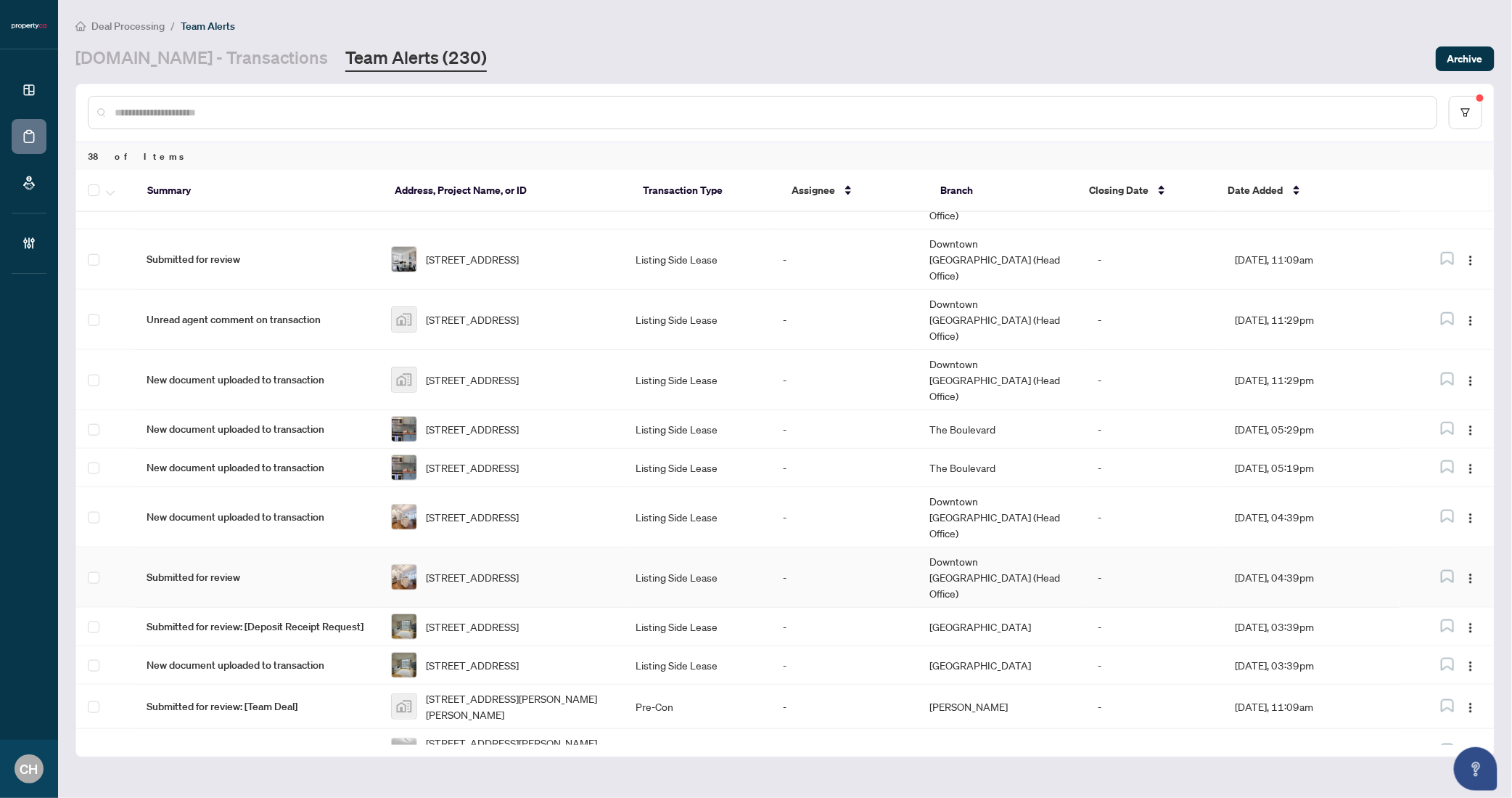
scroll to position [1140, 0]
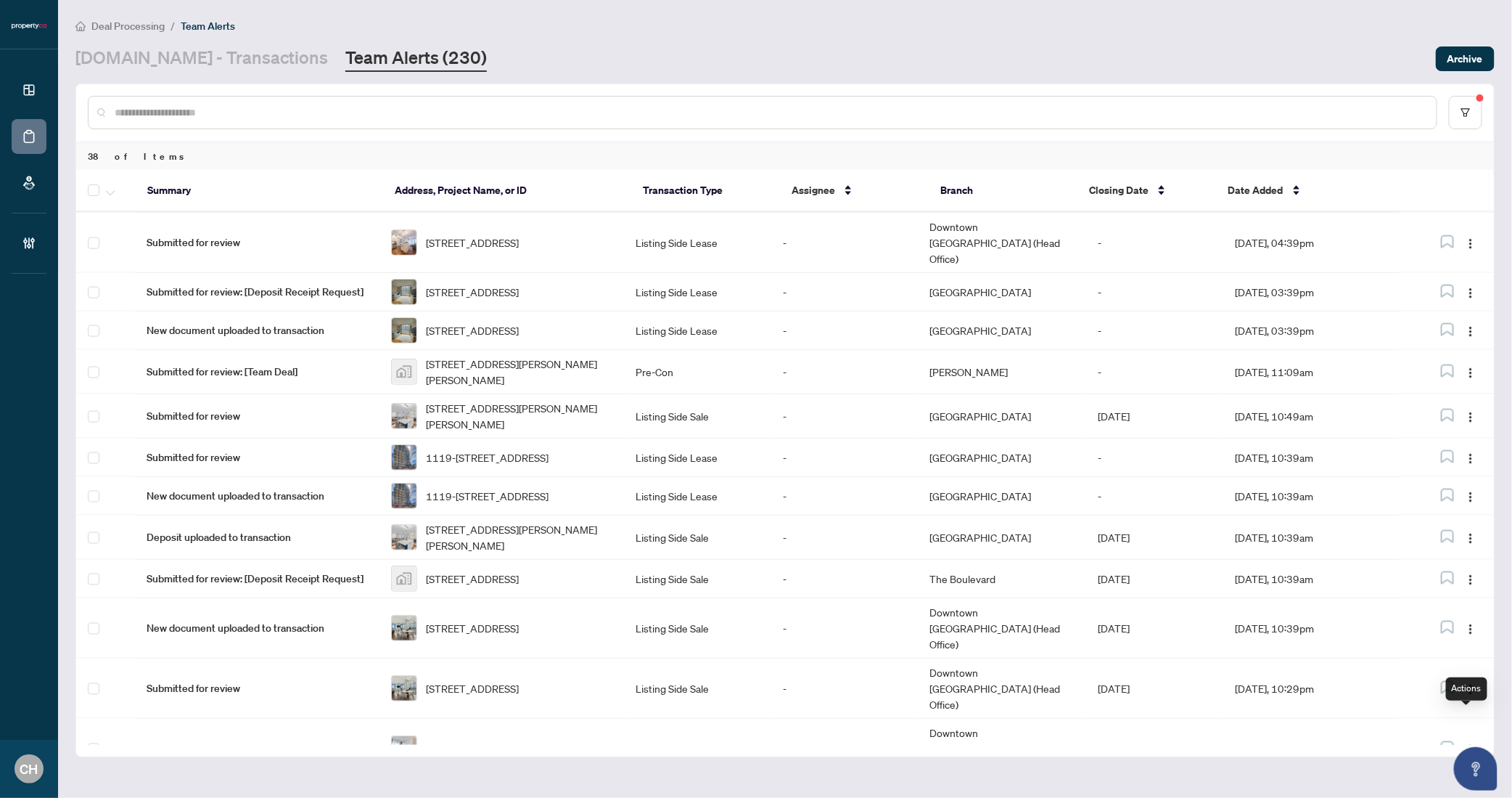
click at [1434, 666] on span "Complete Item" at bounding box center [1433, 668] width 67 height 16
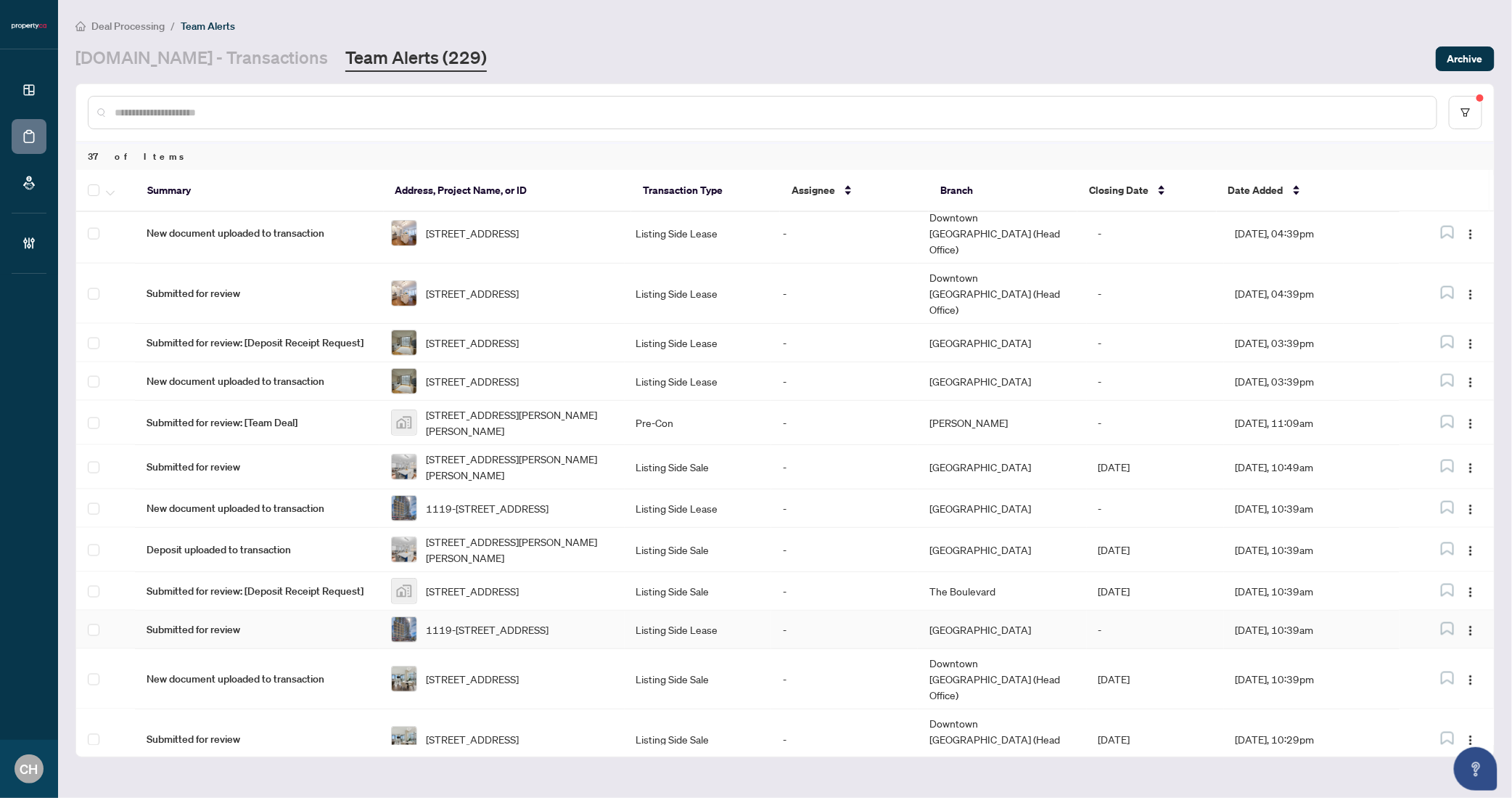
scroll to position [1095, 0]
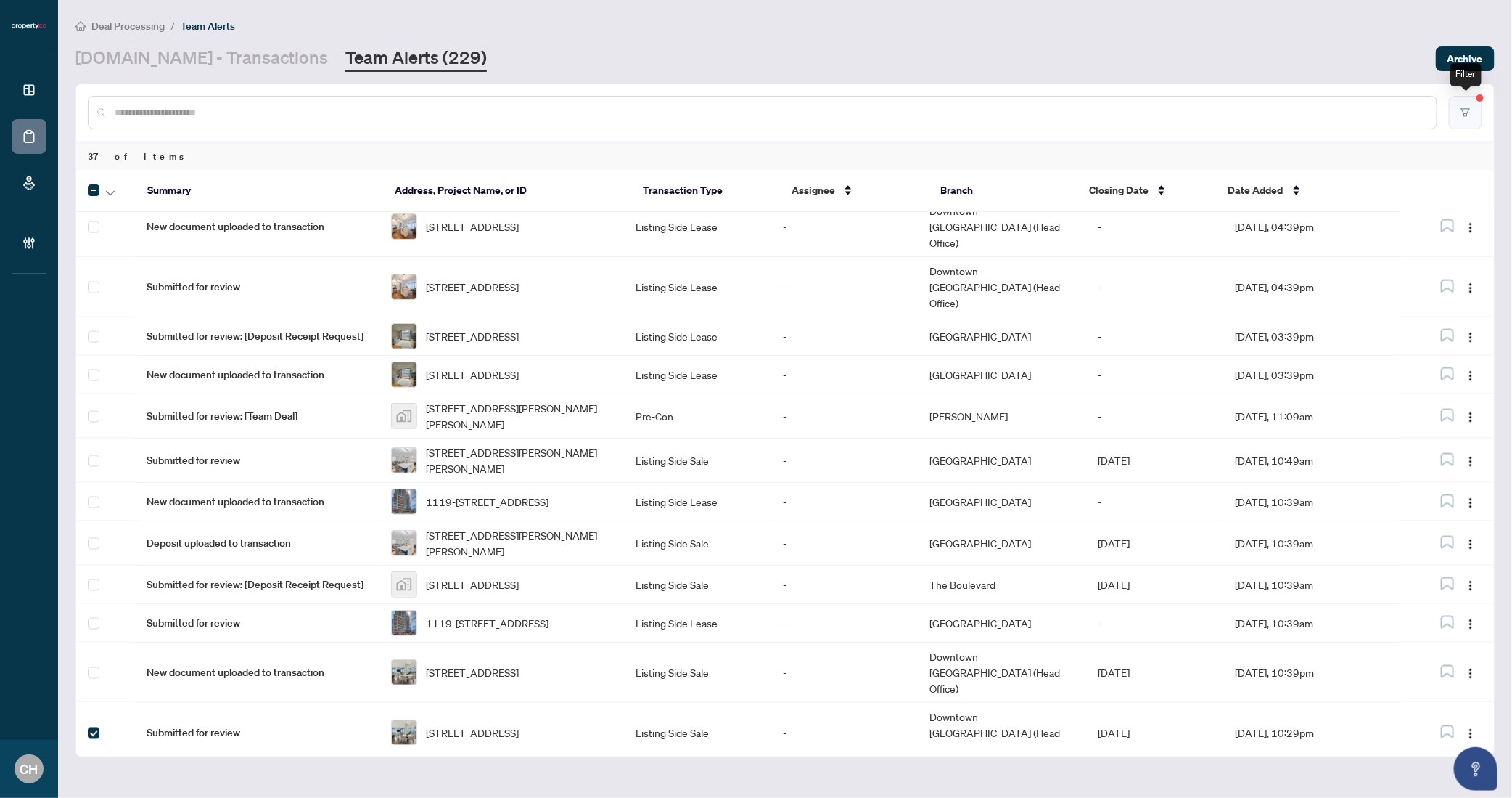
click at [1479, 124] on button "button" at bounding box center [1466, 111] width 33 height 33
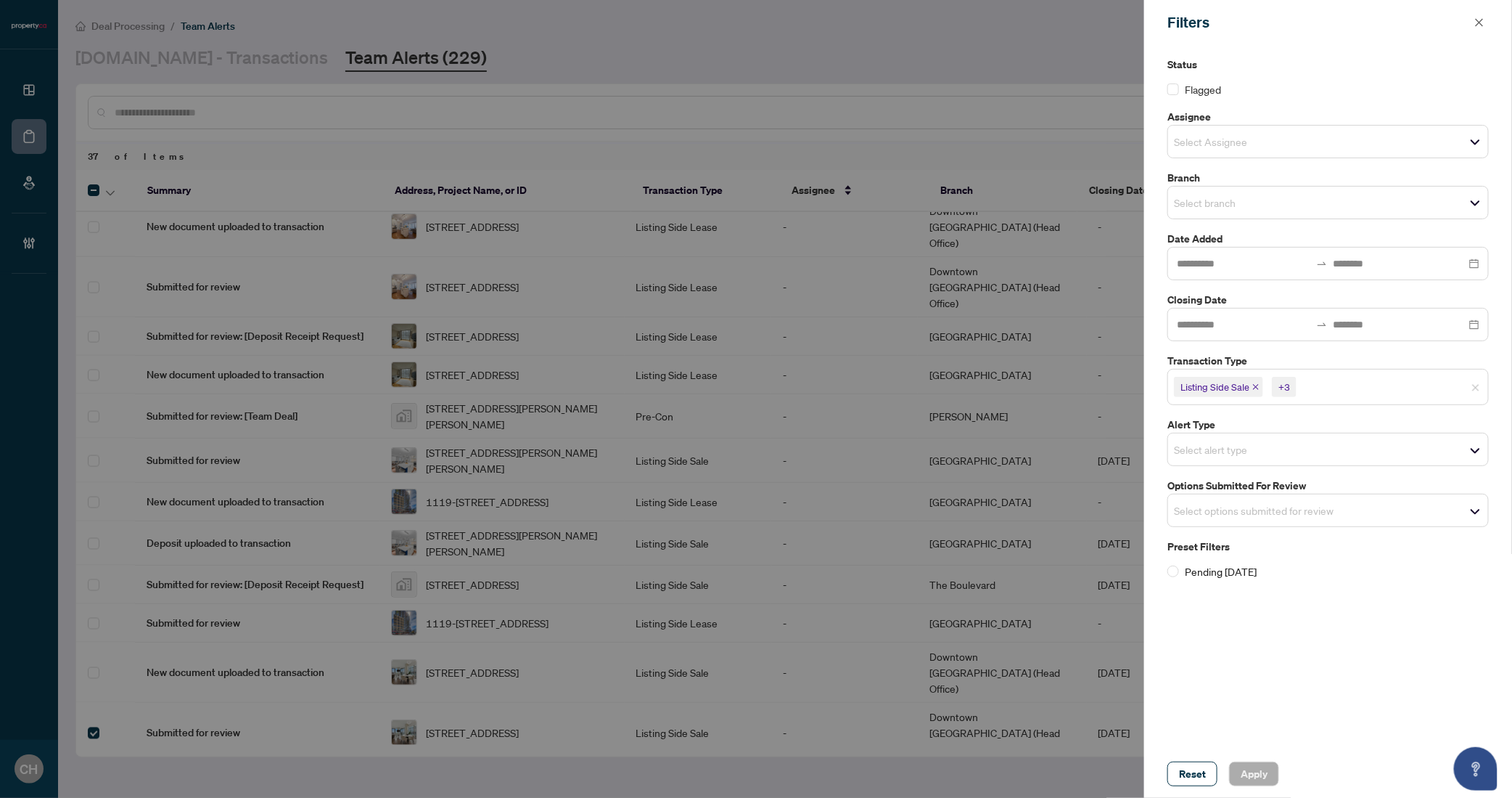
click at [913, 13] on div at bounding box center [756, 399] width 1512 height 798
click at [1474, 19] on icon "close" at bounding box center [1479, 22] width 10 height 10
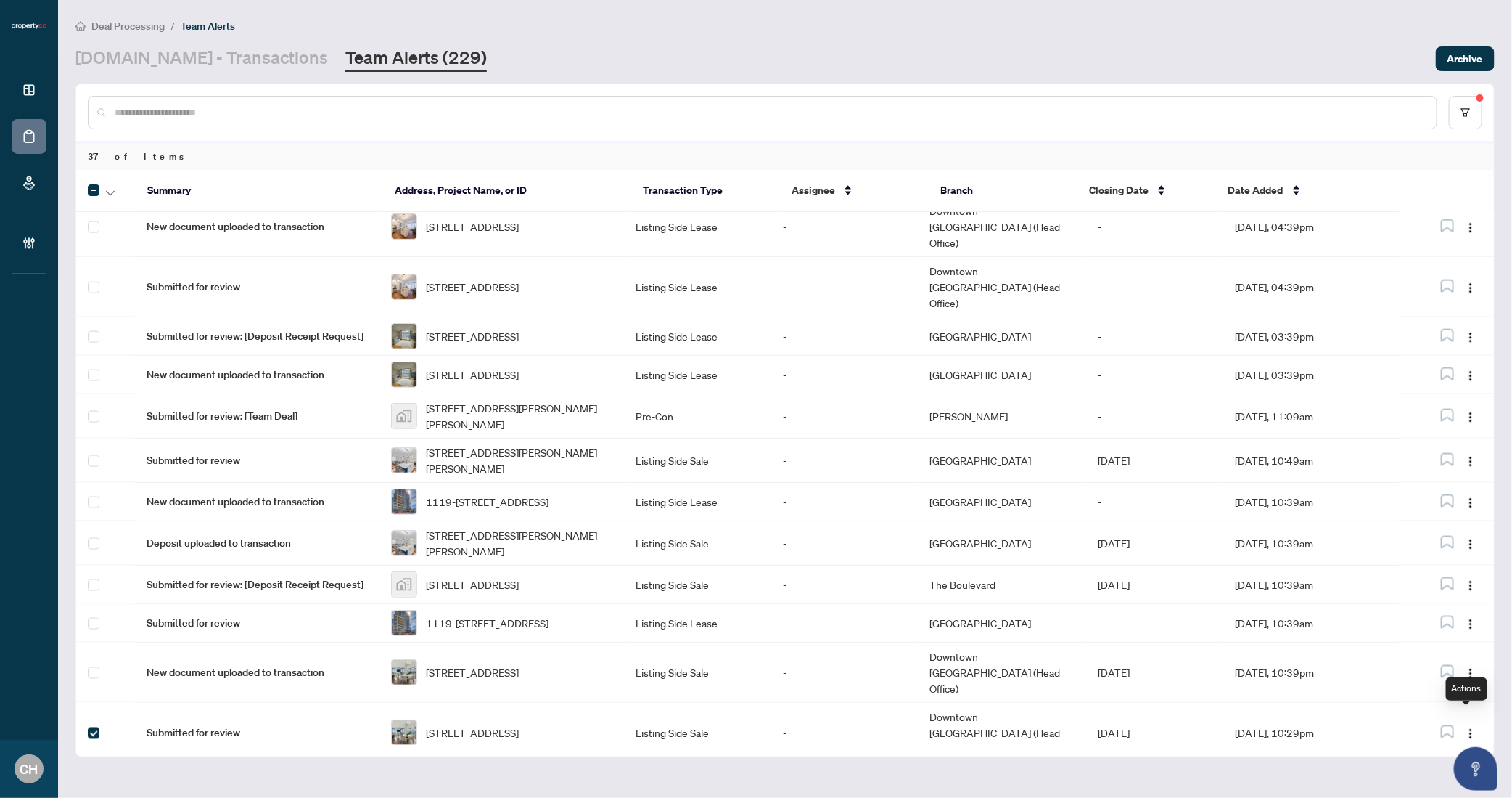
click at [1453, 670] on span "Complete Item" at bounding box center [1433, 668] width 67 height 16
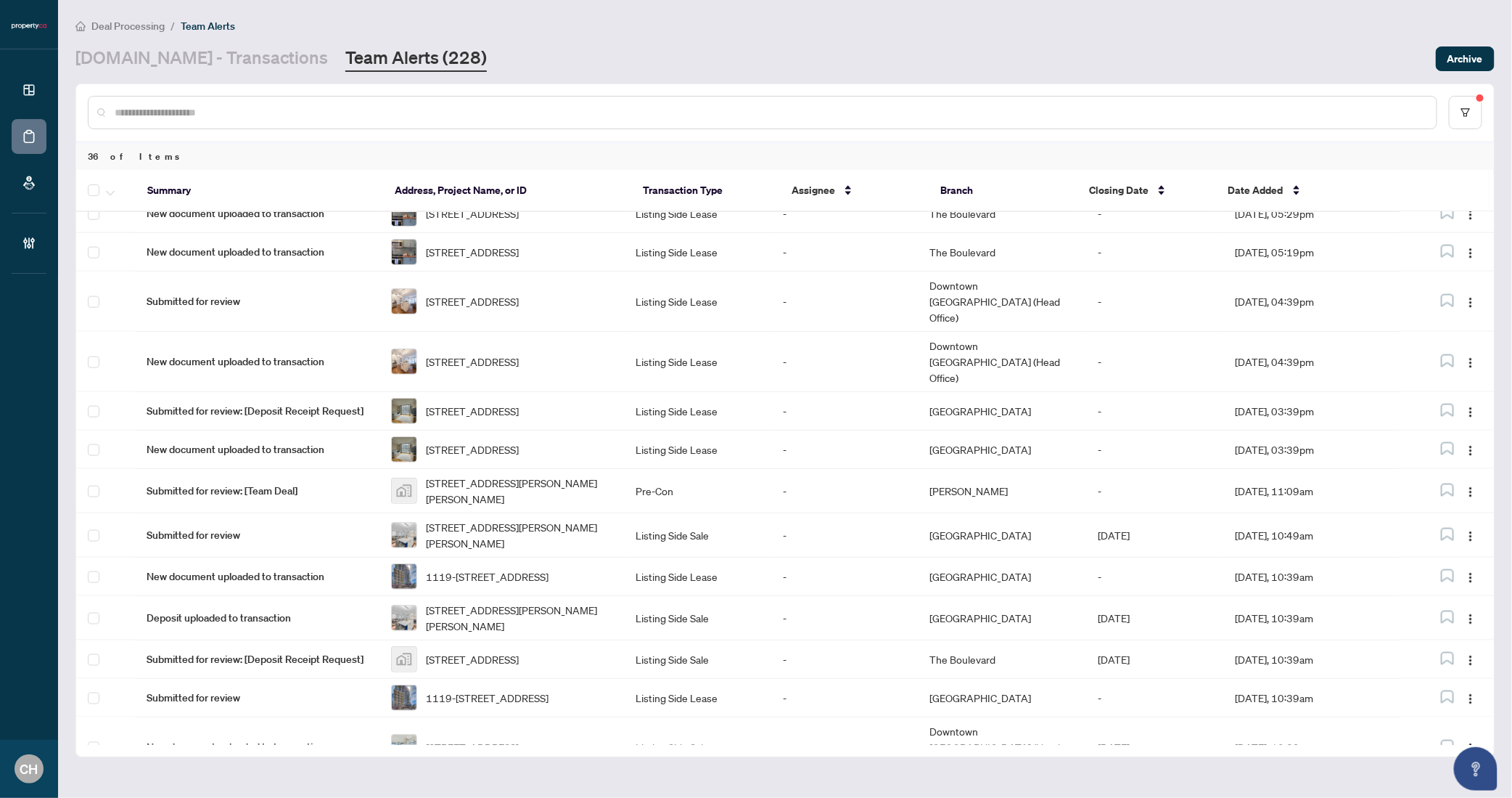
scroll to position [1052, 0]
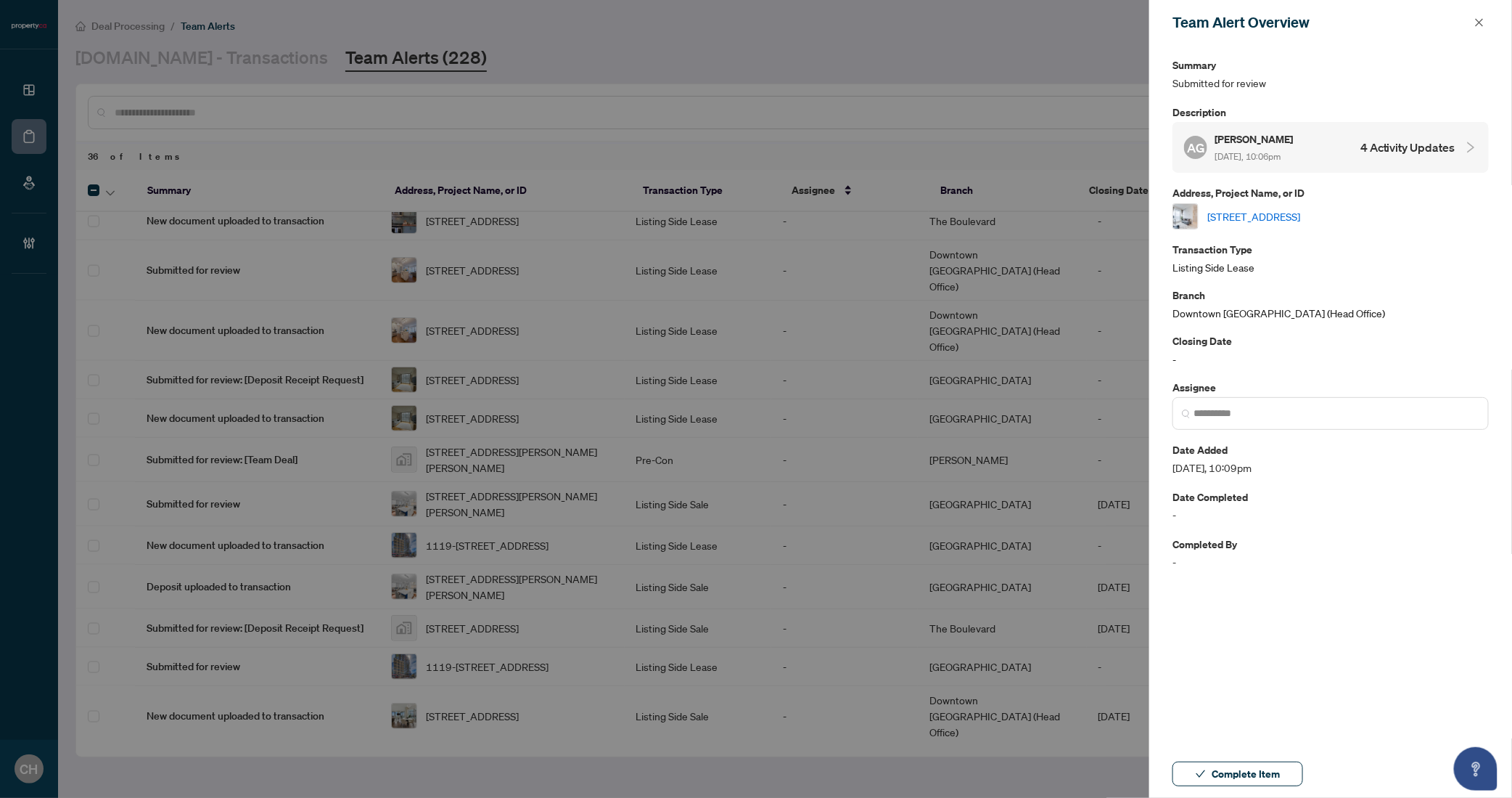
click at [1420, 139] on h4 "4 Activity Updates" at bounding box center [1408, 147] width 95 height 17
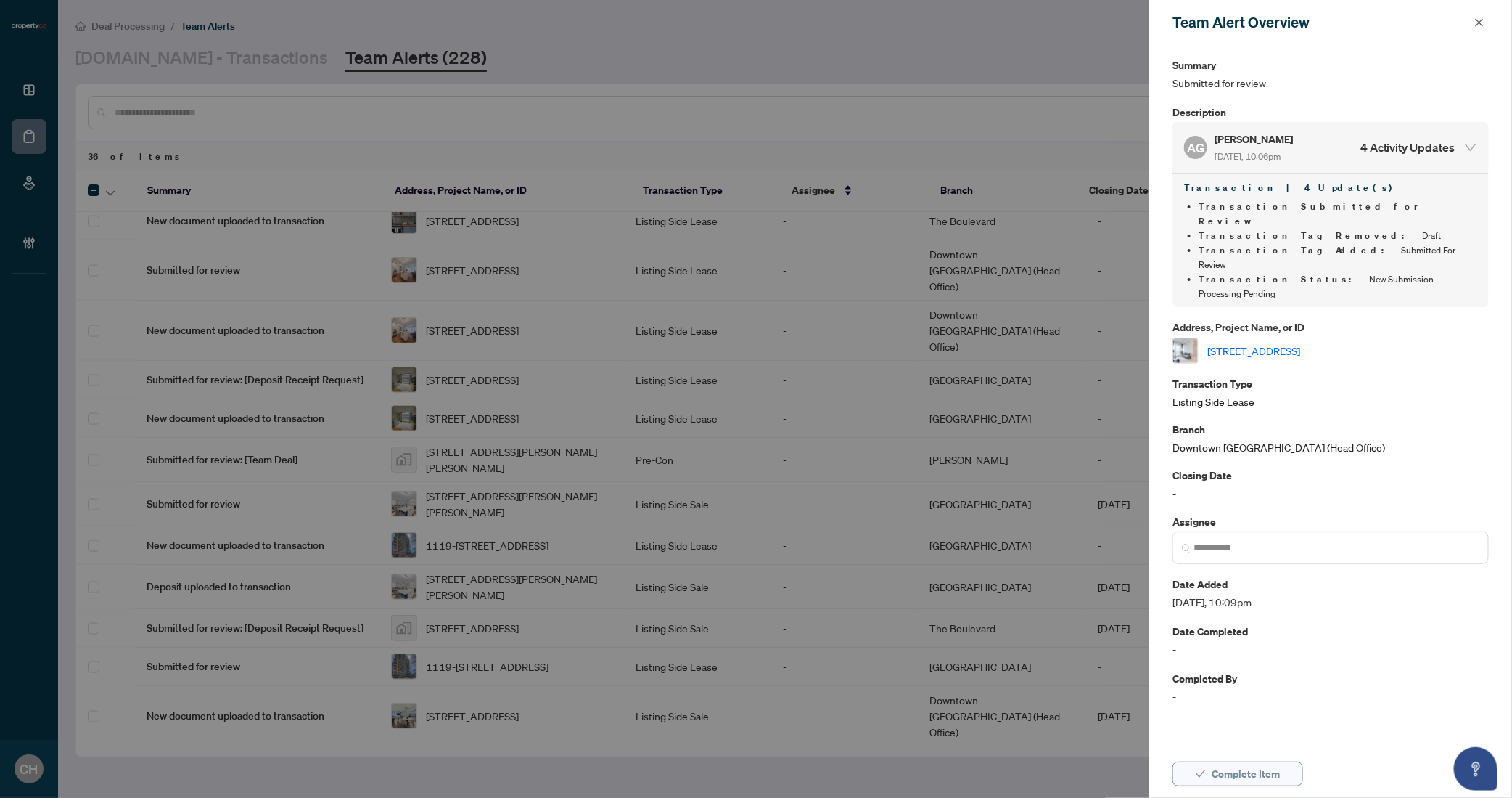
click at [1208, 782] on button "Complete Item" at bounding box center [1238, 773] width 130 height 25
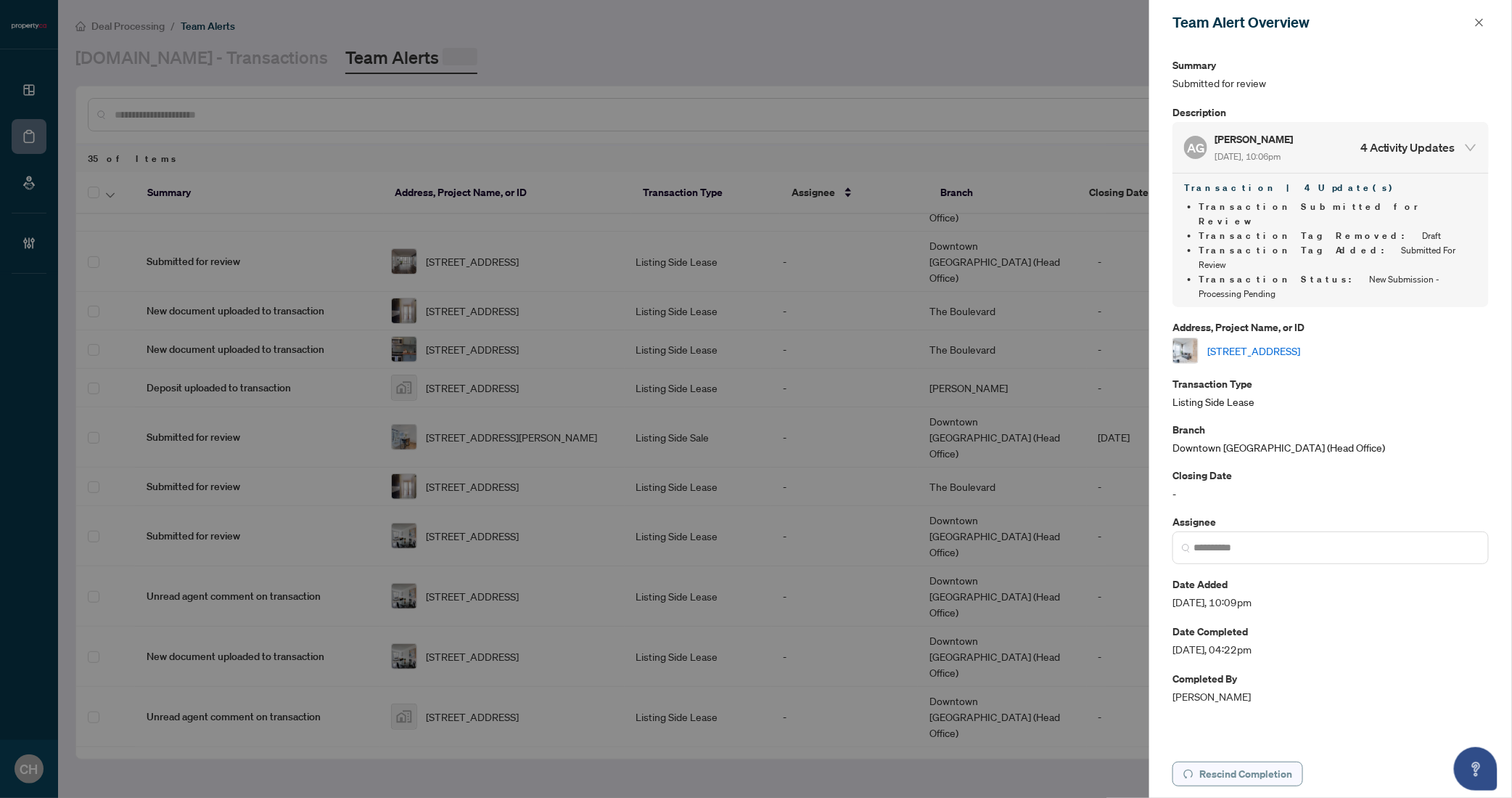
scroll to position [0, 0]
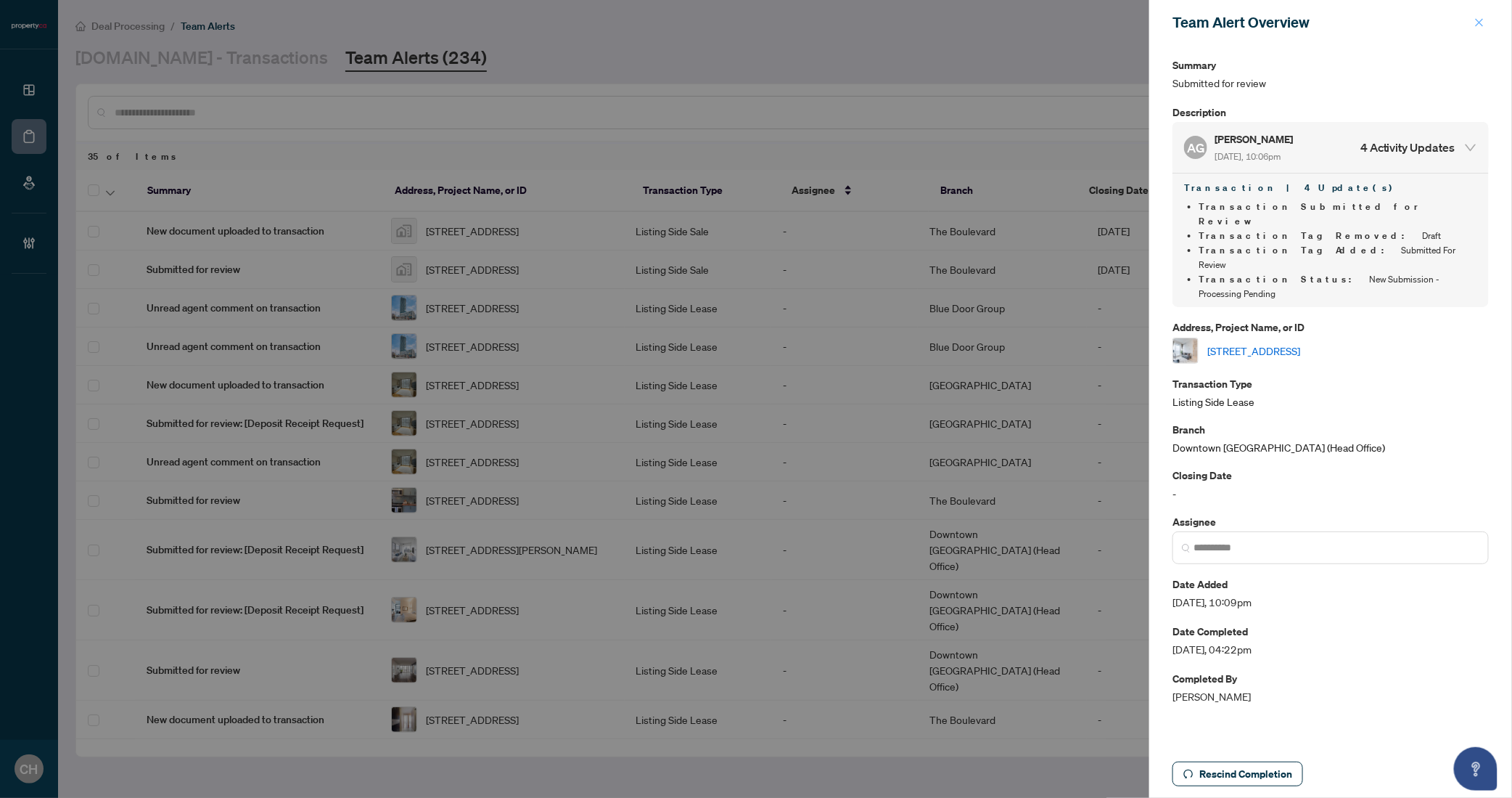
click at [1478, 13] on span "button" at bounding box center [1479, 23] width 10 height 24
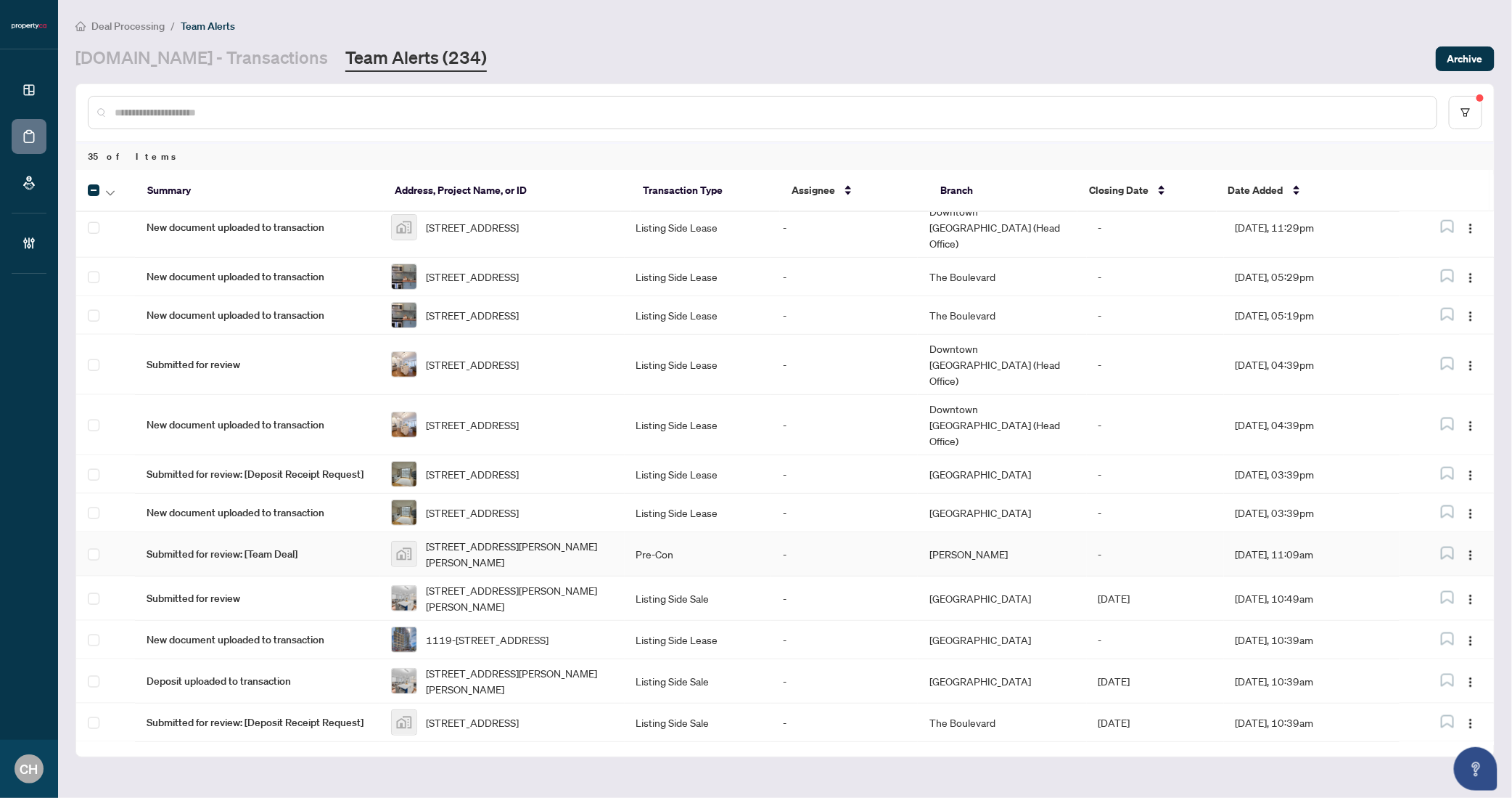
scroll to position [1008, 0]
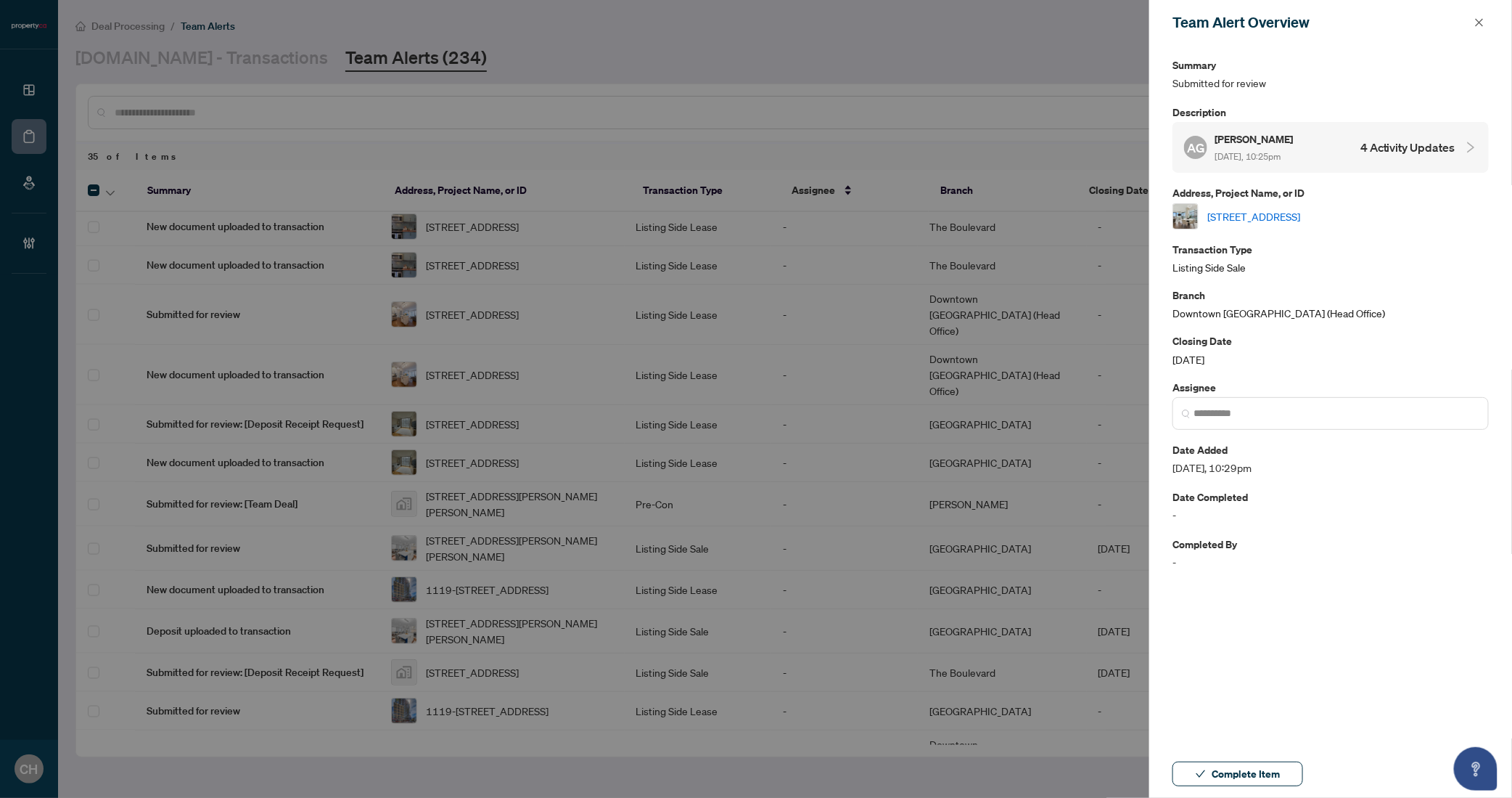
click at [1365, 149] on h4 "4 Activity Updates" at bounding box center [1408, 147] width 95 height 17
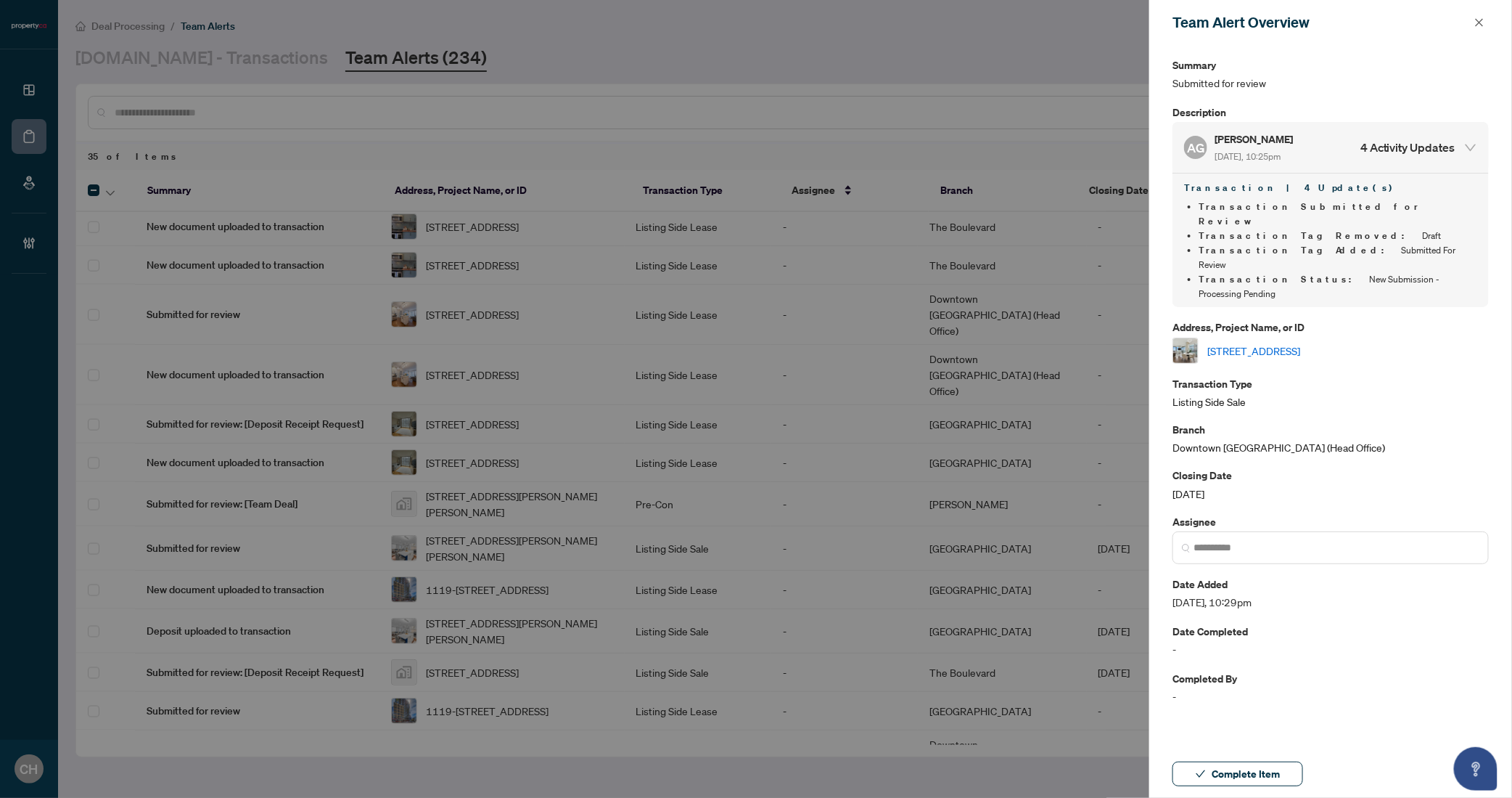
click at [1266, 343] on link "3008-390 Cherry St, Toronto, Ontario M5A 0E2, Canada" at bounding box center [1254, 350] width 93 height 16
click at [1240, 781] on span "Complete Item" at bounding box center [1246, 773] width 68 height 24
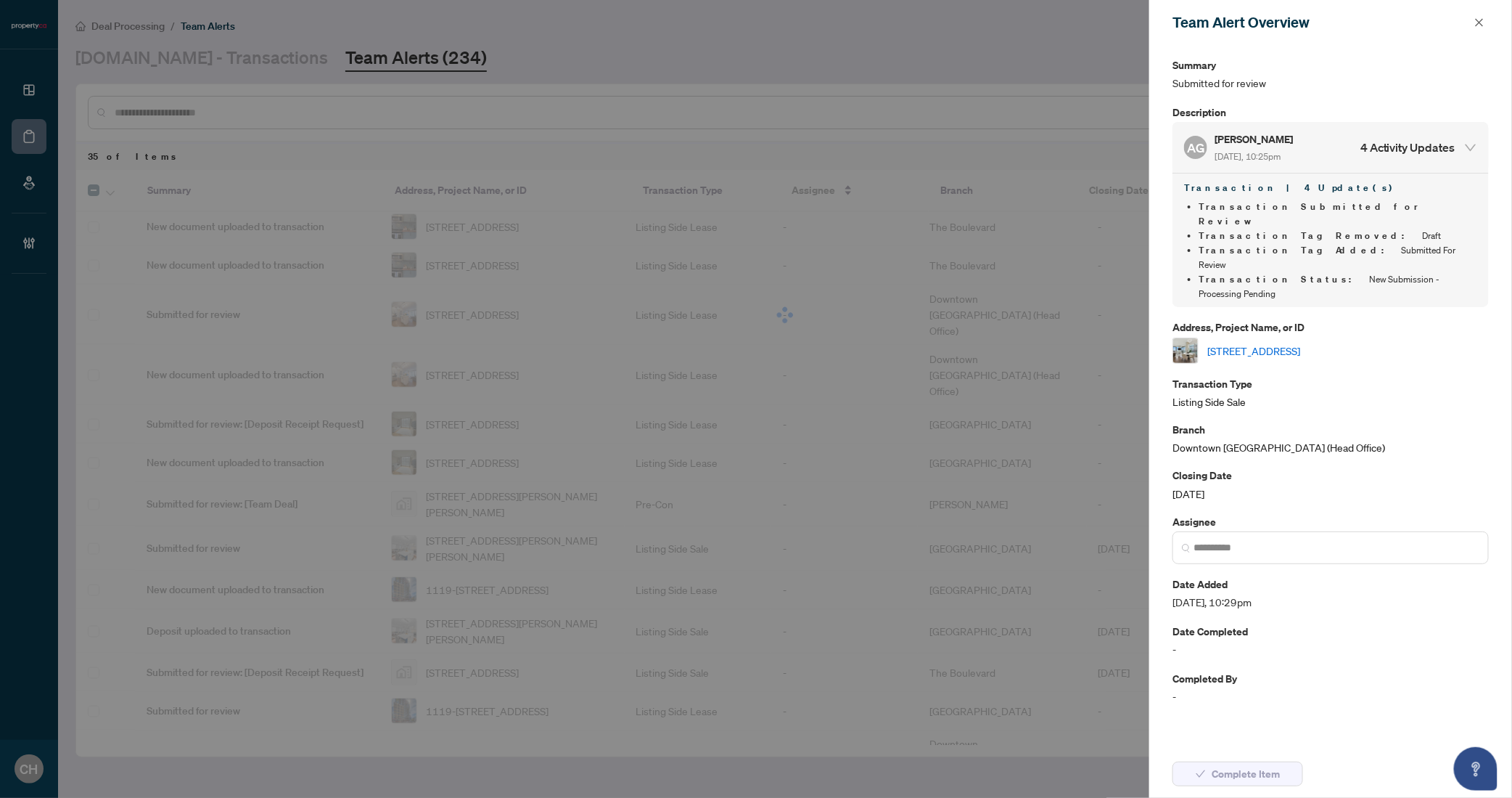
scroll to position [0, 0]
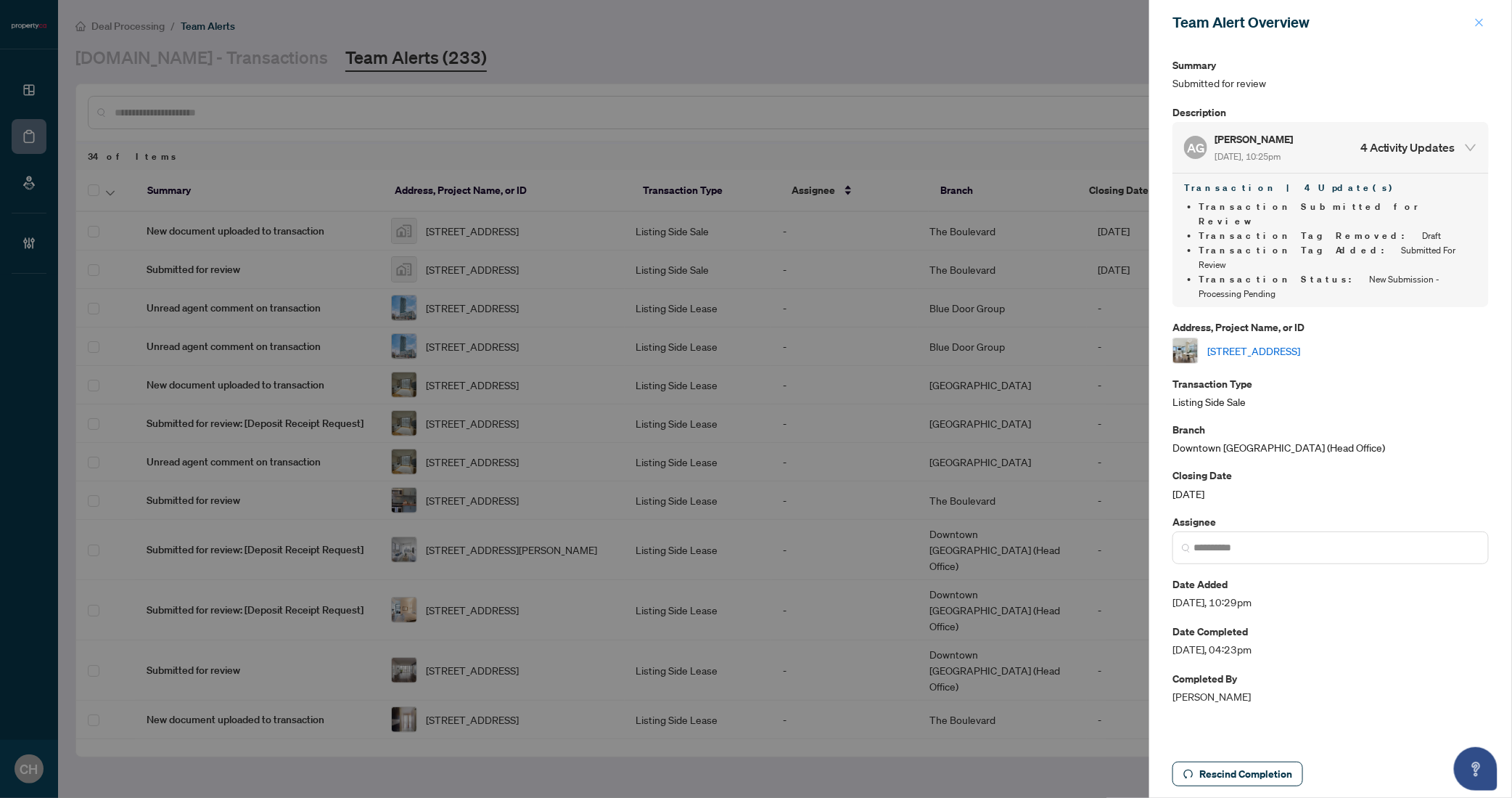
click at [1485, 26] on icon "close" at bounding box center [1479, 22] width 10 height 10
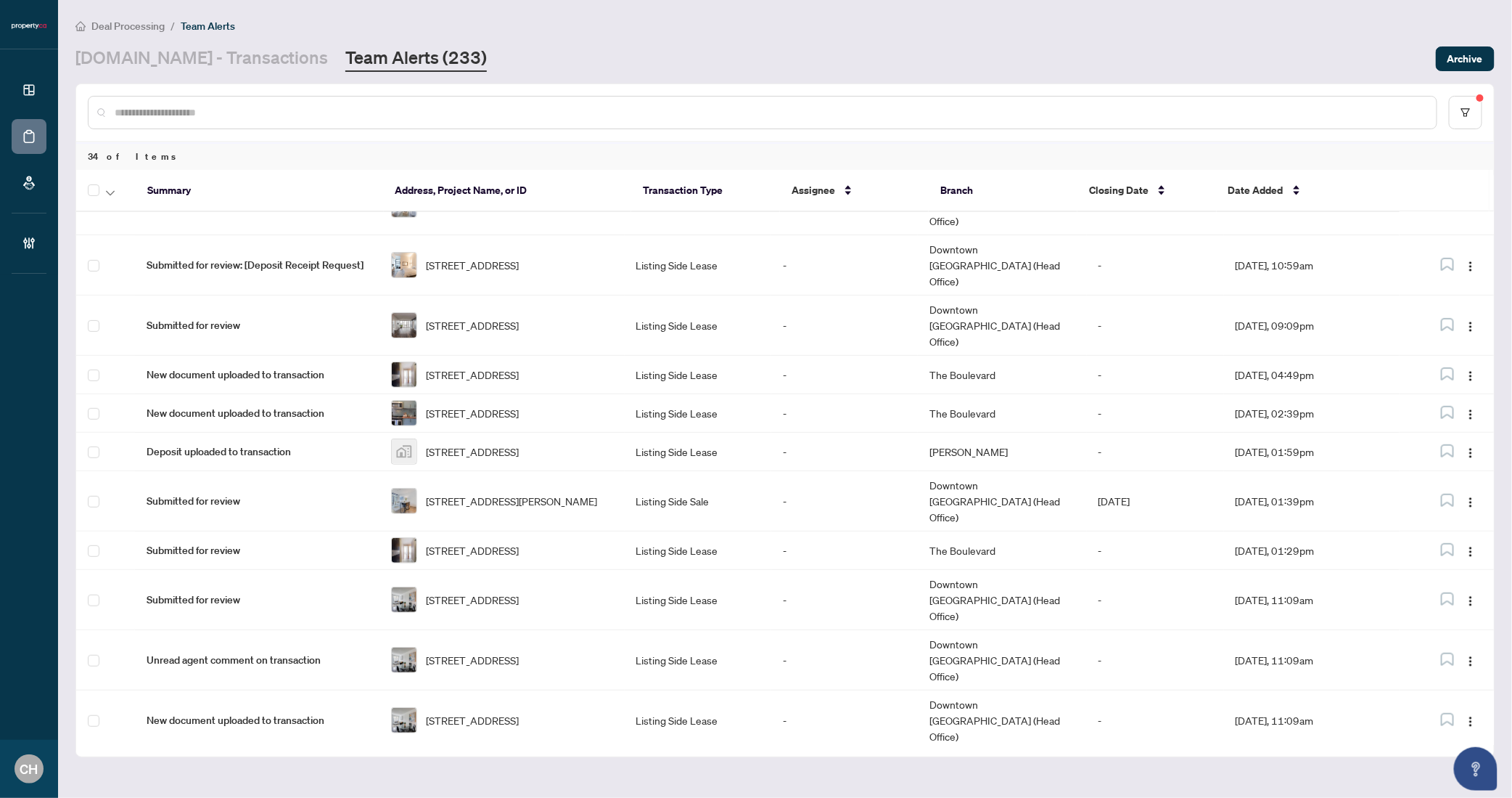
scroll to position [964, 0]
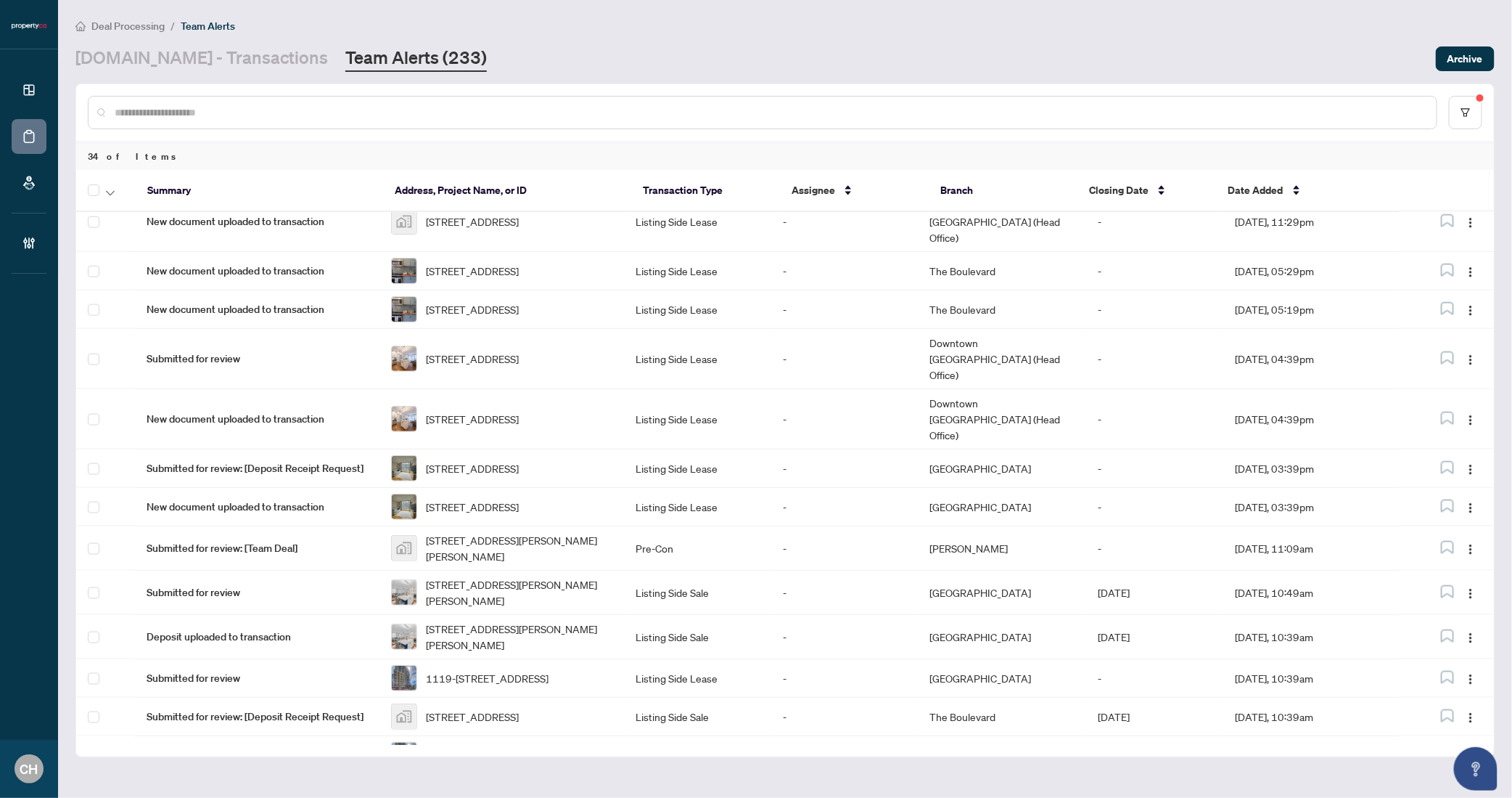
click at [1204, 774] on td "Dec/01/2025" at bounding box center [1155, 805] width 137 height 60
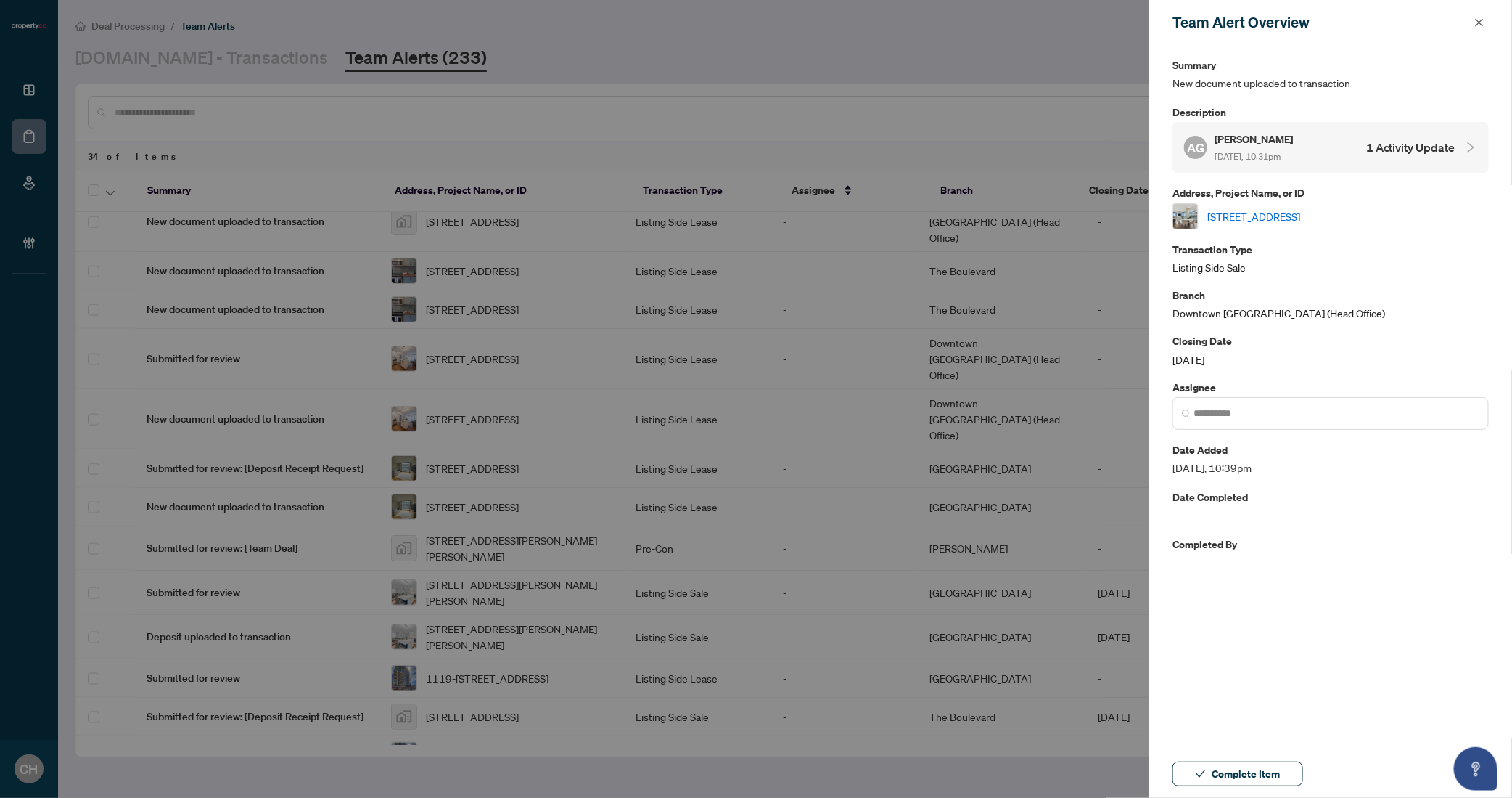
click at [1400, 145] on h4 "1 Activity Update" at bounding box center [1411, 147] width 90 height 17
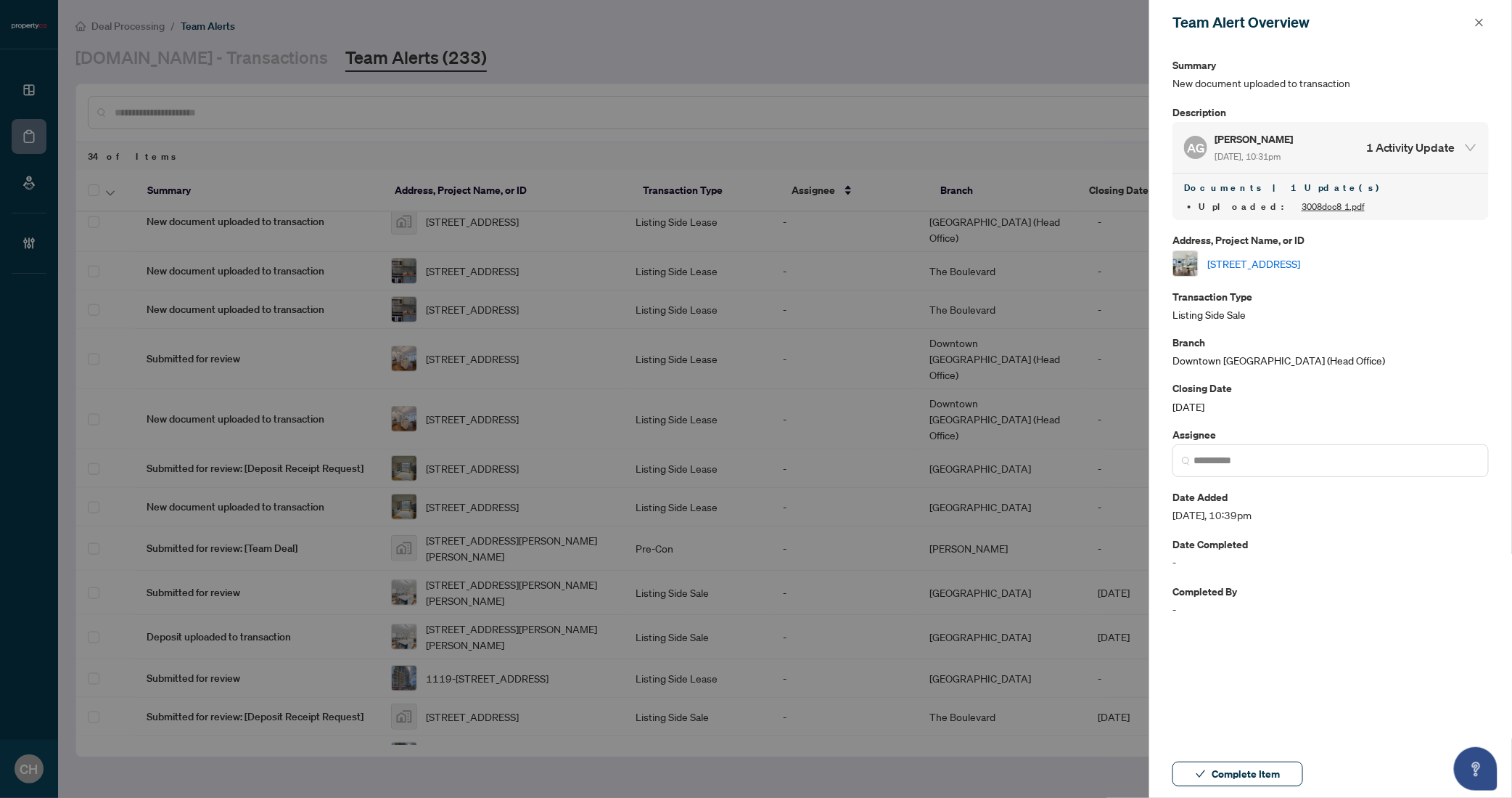
click at [1302, 207] on link "3008doc8 1.pdf" at bounding box center [1334, 207] width 63 height 11
click at [1481, 16] on span "button" at bounding box center [1479, 23] width 10 height 24
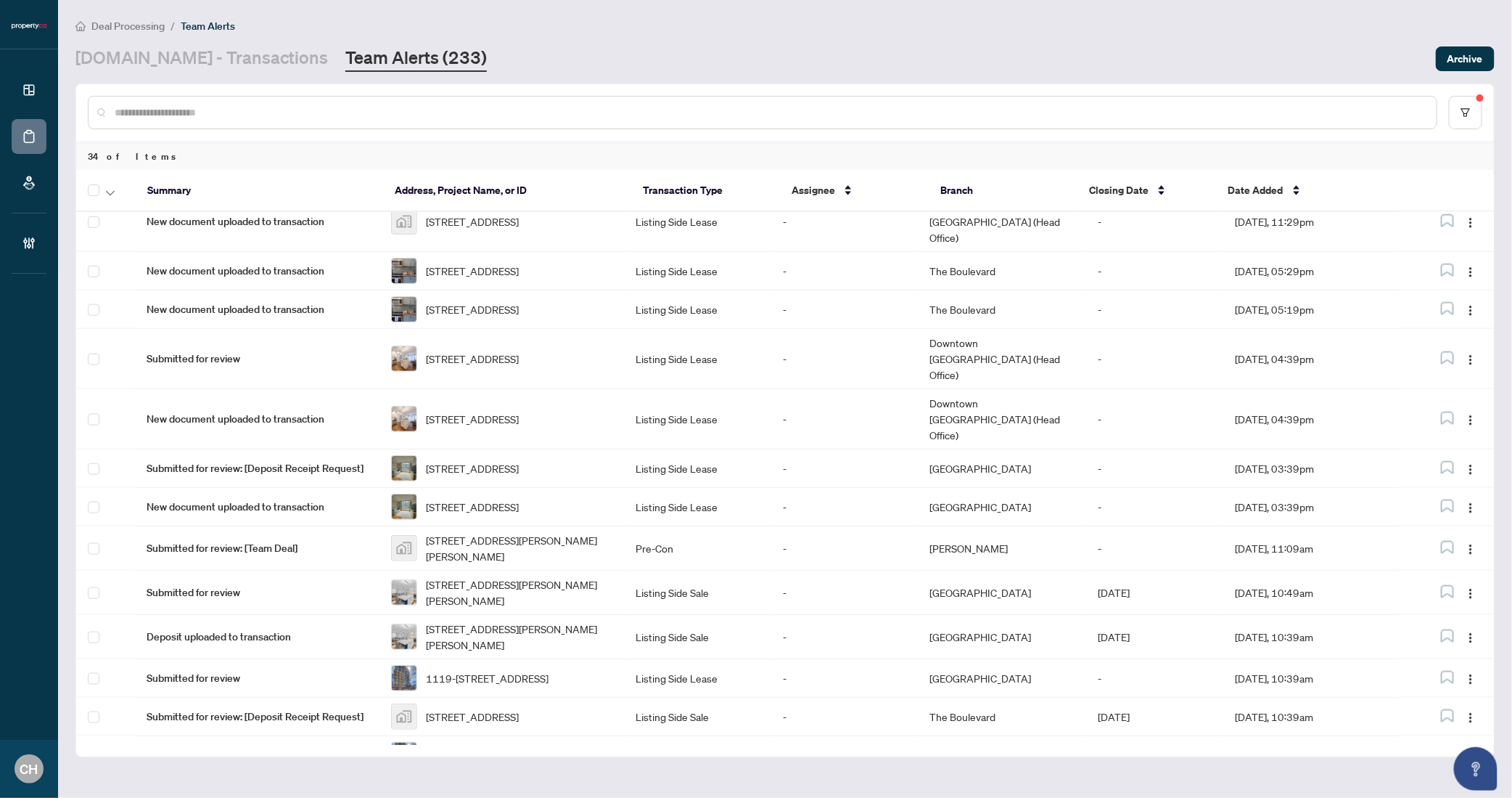
click at [844, 774] on td "-" at bounding box center [844, 805] width 146 height 60
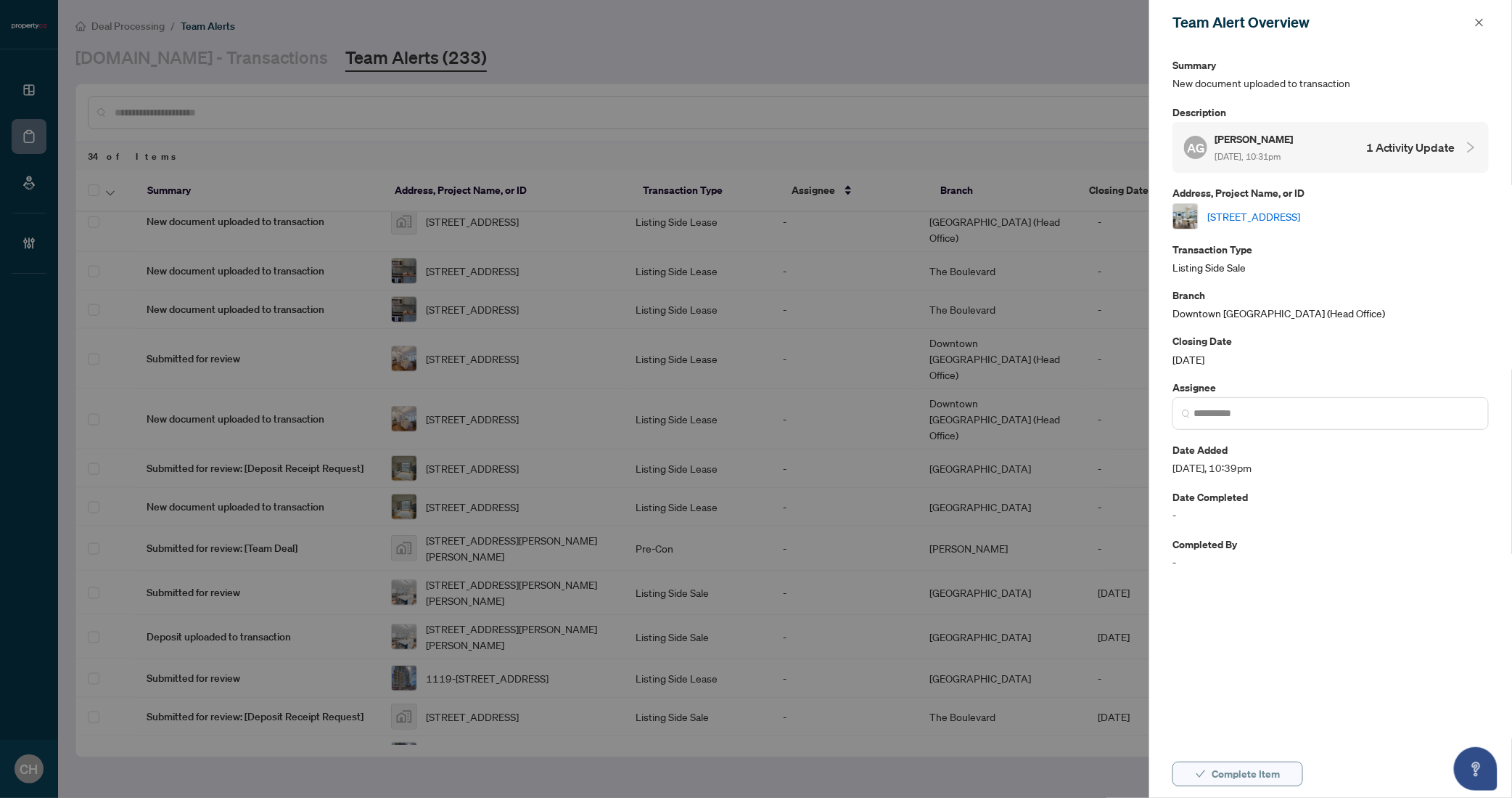
click at [1237, 770] on span "Complete Item" at bounding box center [1246, 773] width 68 height 24
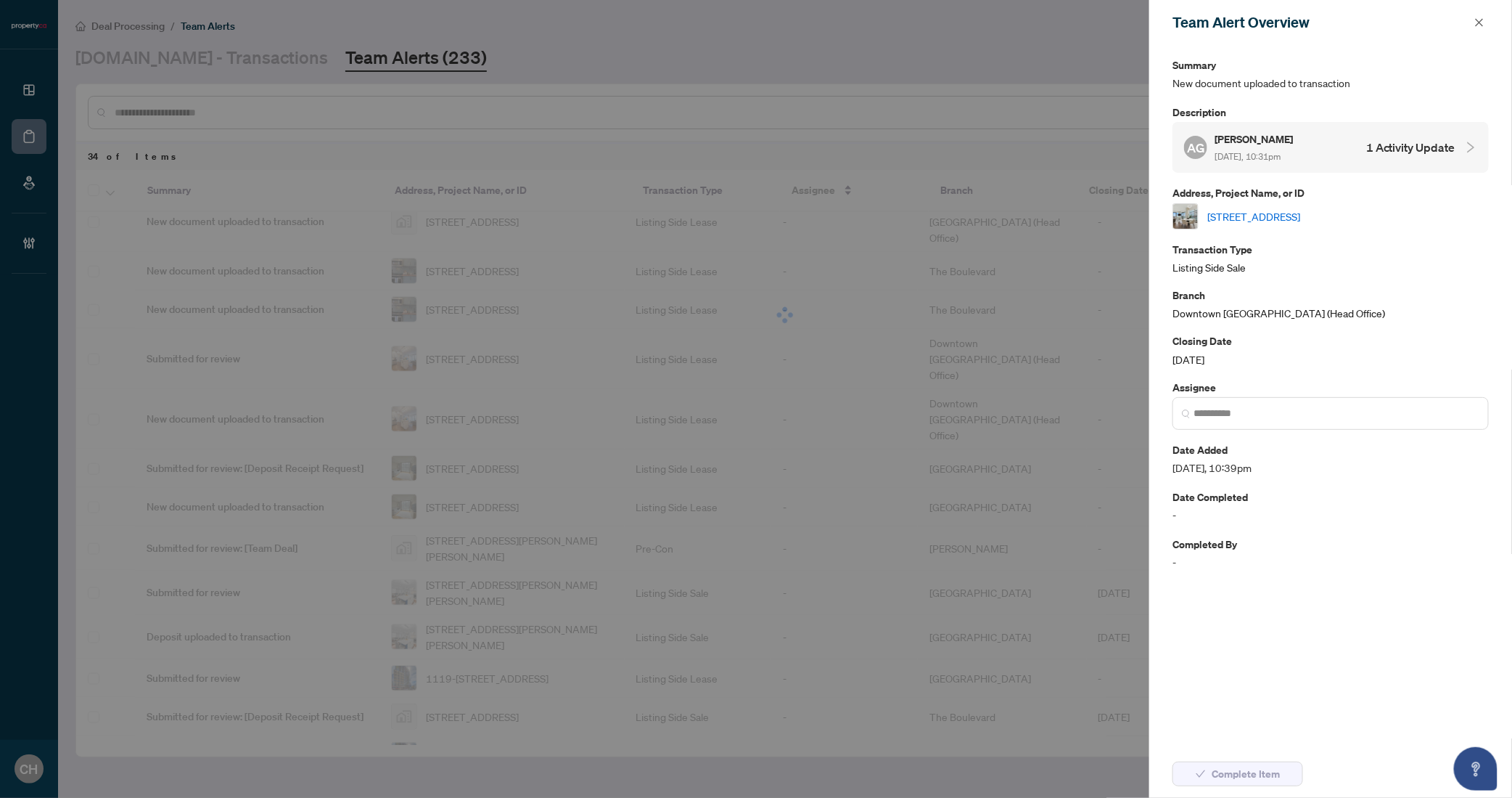
scroll to position [0, 0]
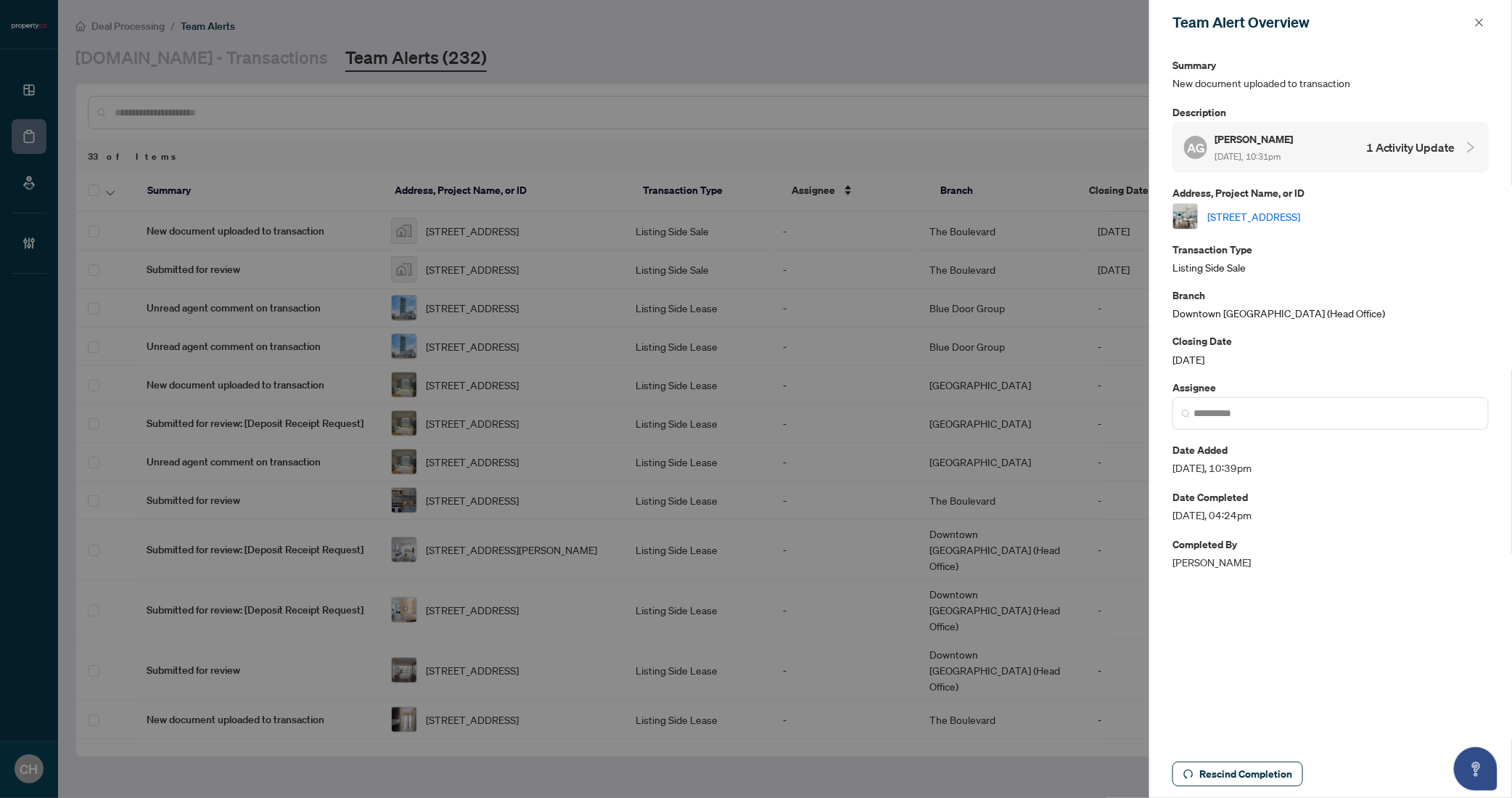
click at [1450, 150] on h4 "1 Activity Update" at bounding box center [1411, 147] width 90 height 17
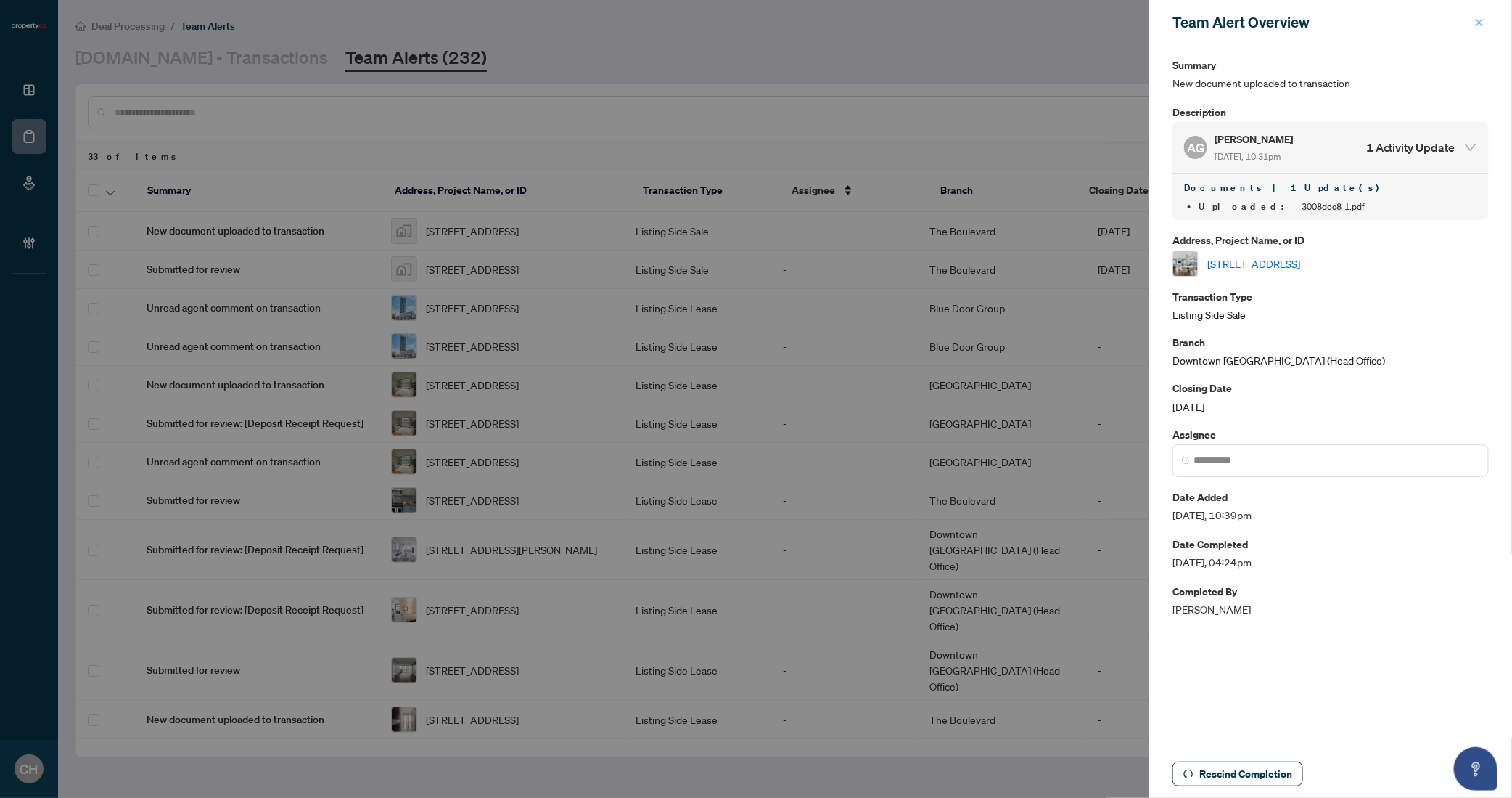
click at [1471, 23] on button "button" at bounding box center [1480, 23] width 19 height 17
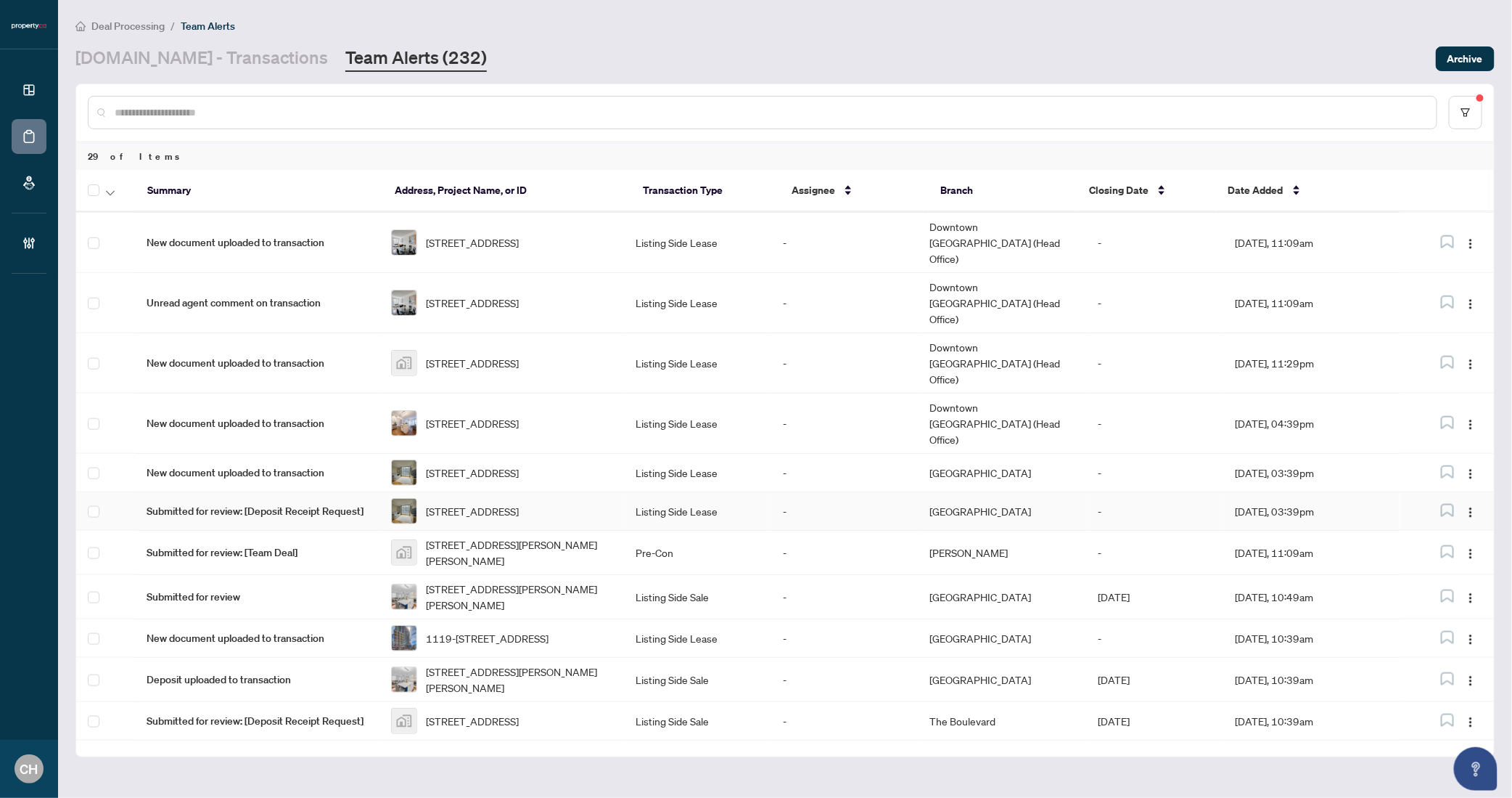
scroll to position [743, 0]
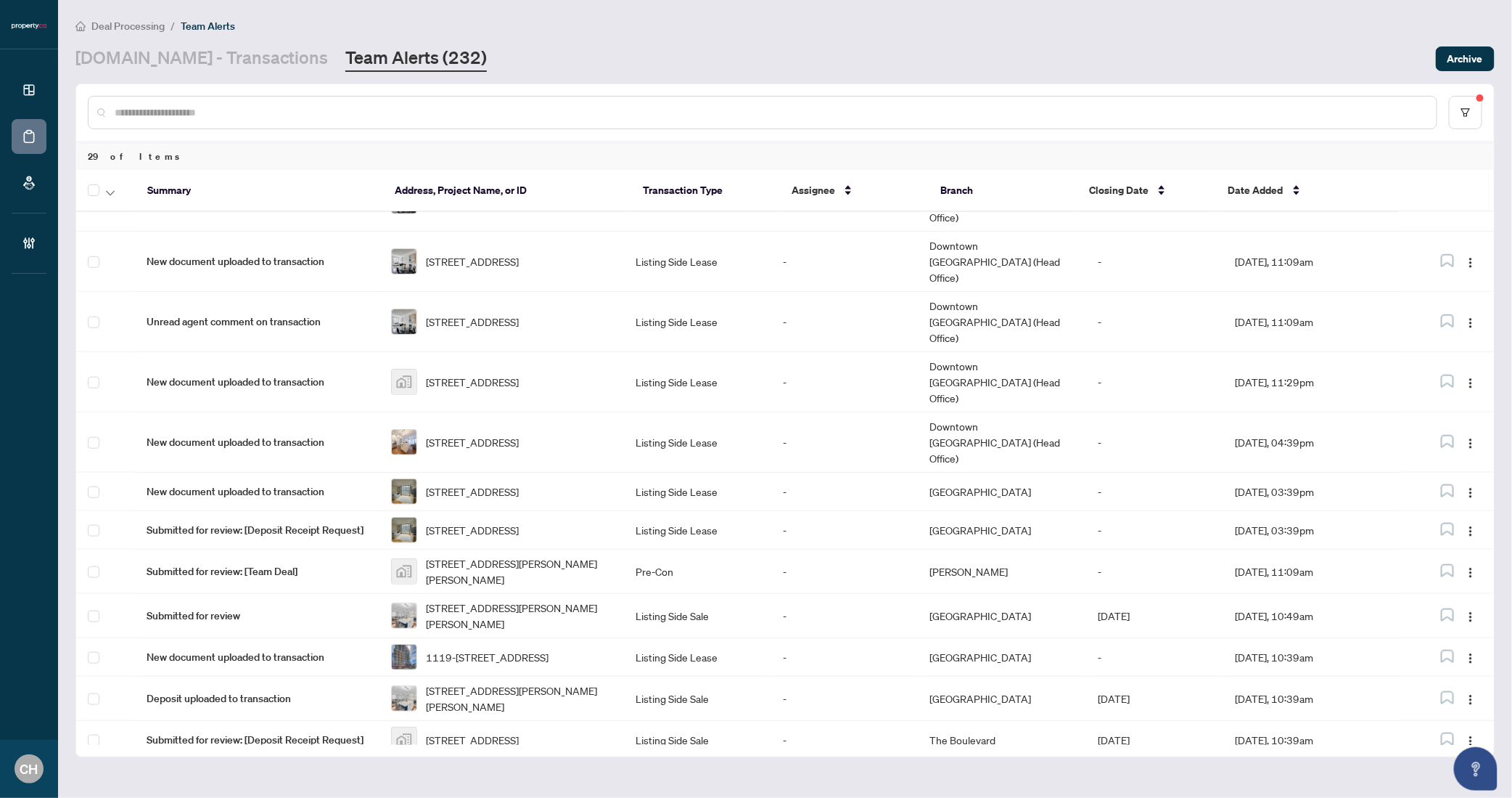
click at [1321, 759] on td "Aug/25/2025, 10:39am" at bounding box center [1312, 778] width 177 height 39
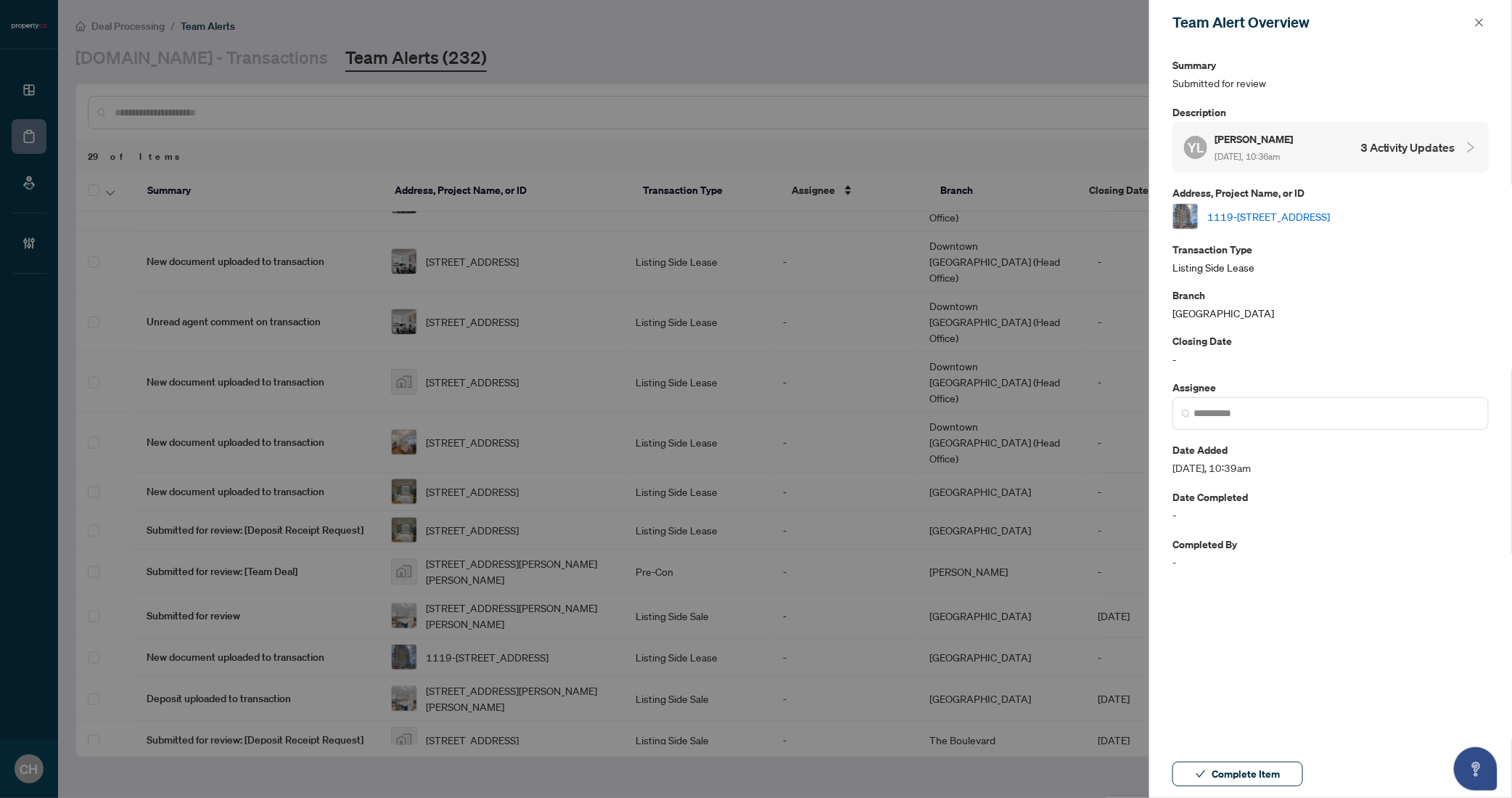
click at [1315, 216] on link "1119-438 King St, Toronto, Ontario M5V 3T9, Canada" at bounding box center [1269, 216] width 123 height 16
click at [1273, 766] on span "Complete Item" at bounding box center [1246, 773] width 68 height 24
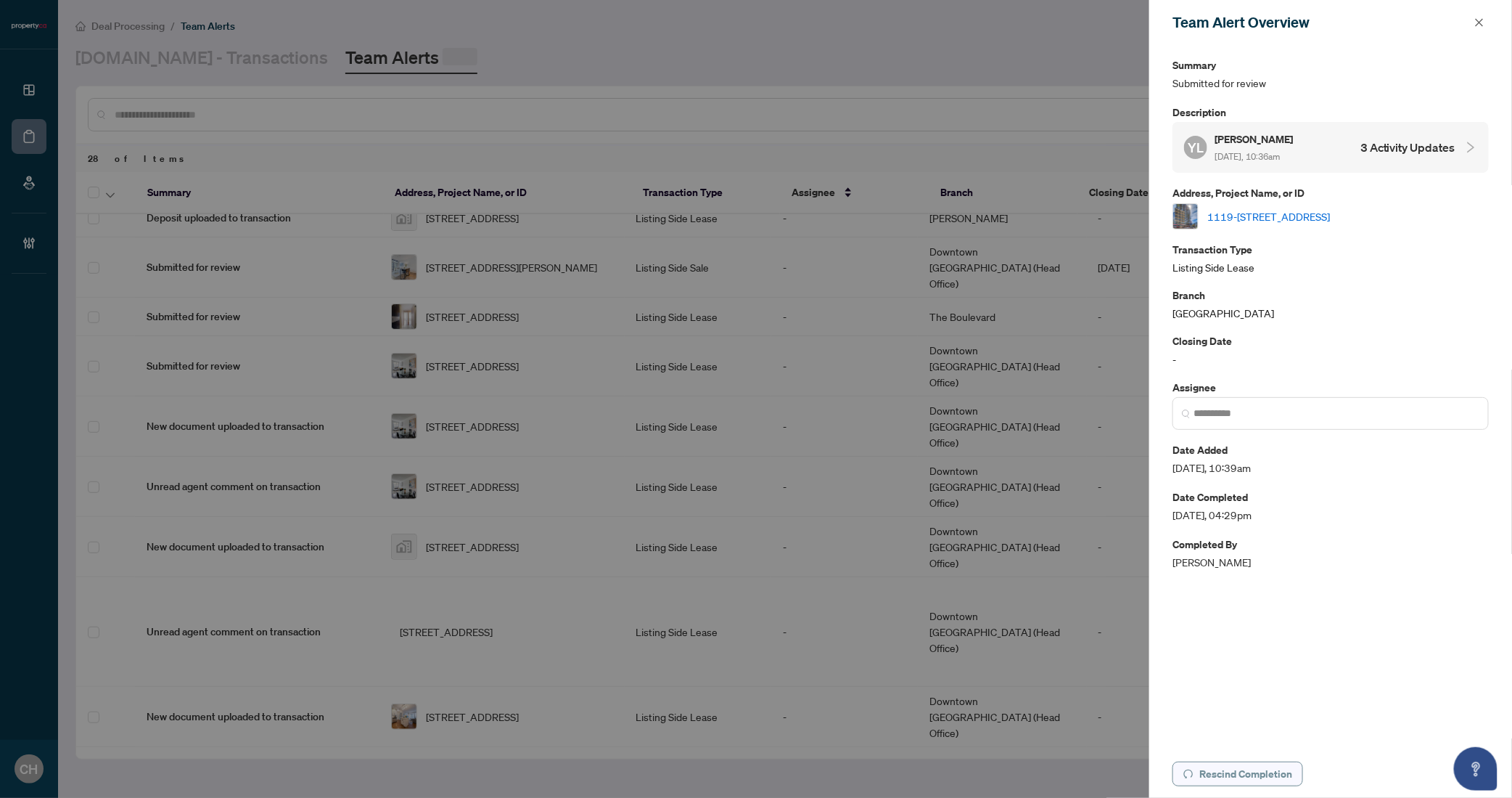
scroll to position [0, 0]
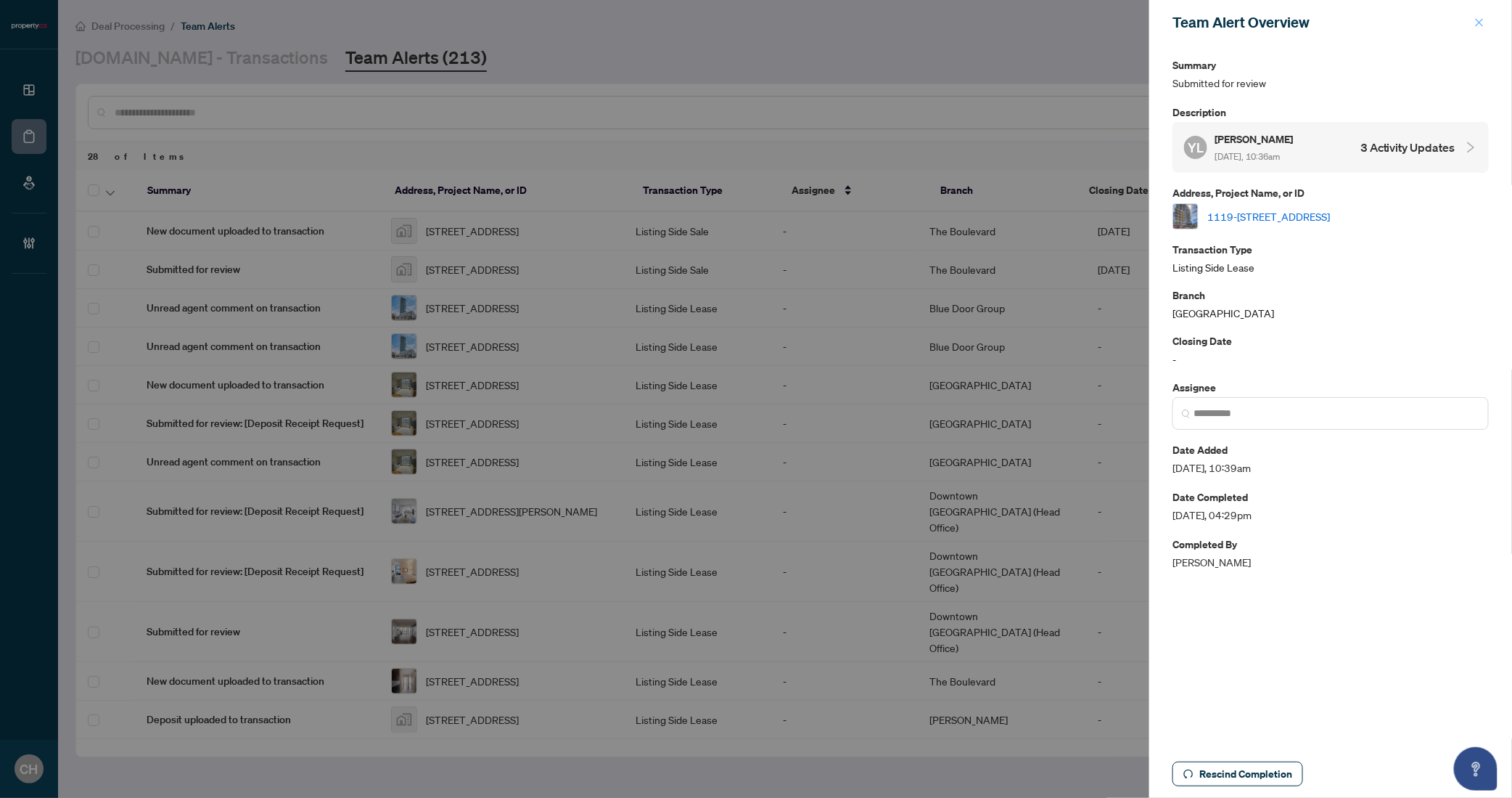
click at [1474, 27] on button "button" at bounding box center [1480, 23] width 19 height 17
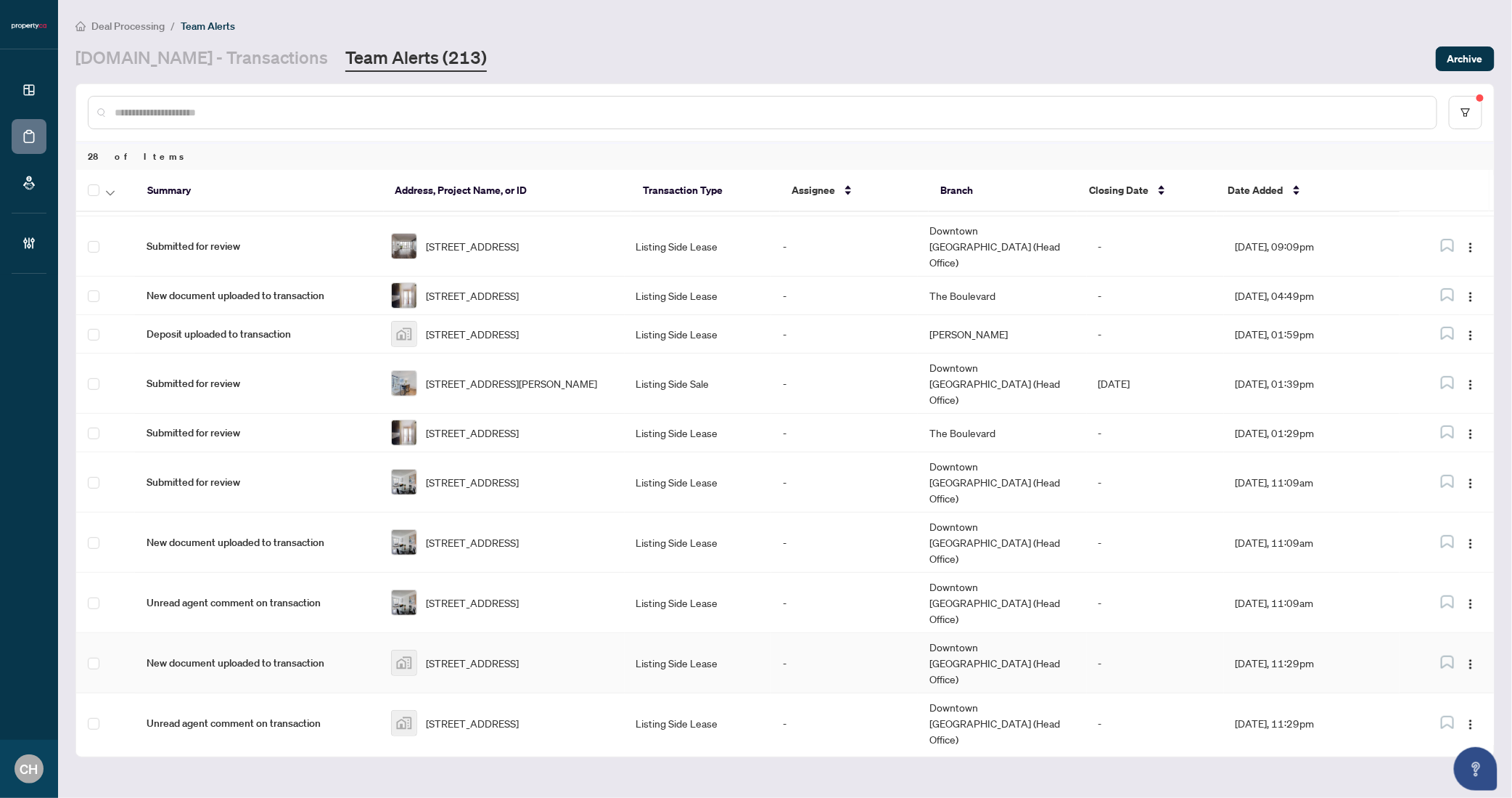
scroll to position [699, 0]
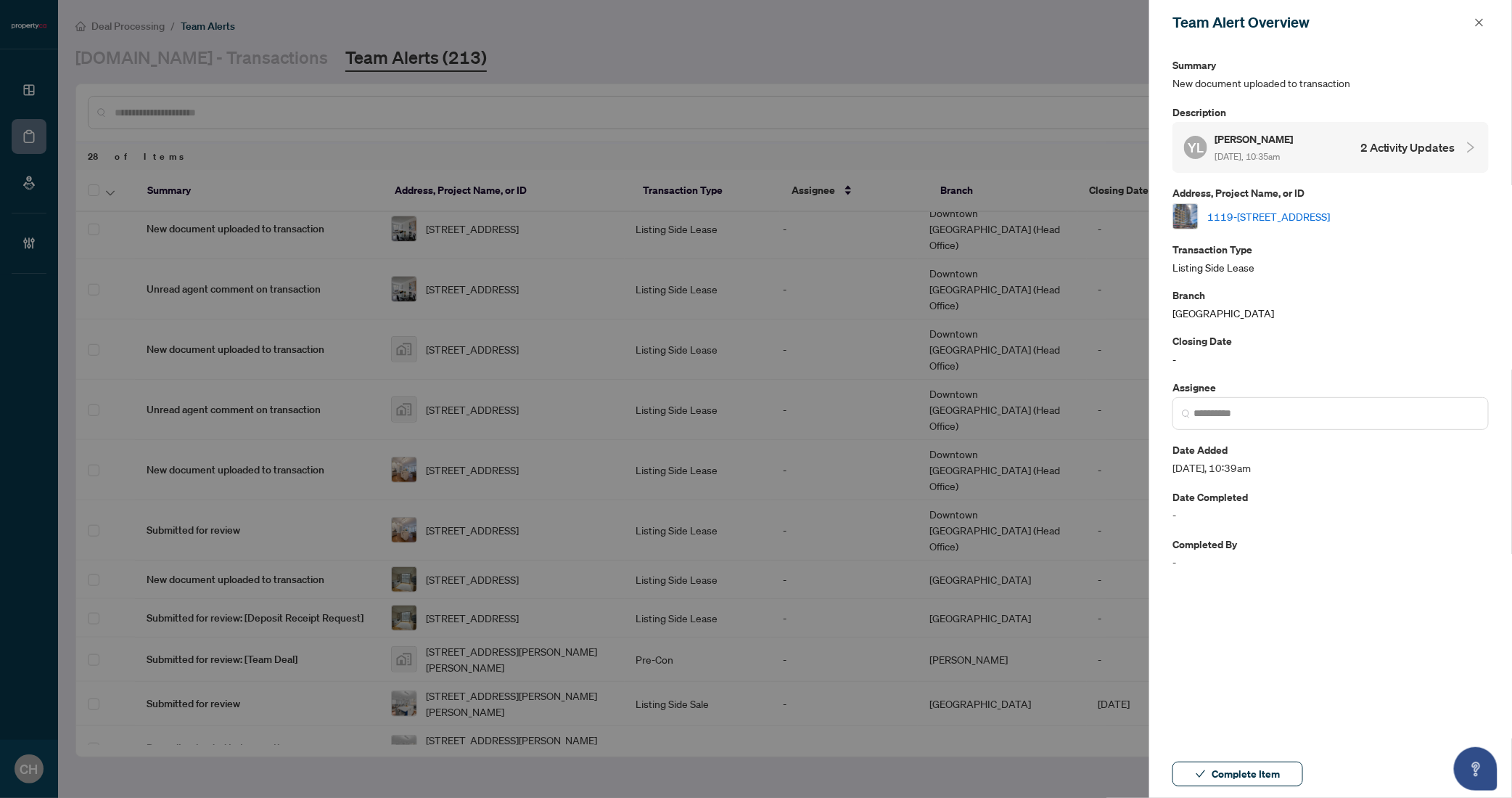
click at [1378, 143] on h4 "2 Activity Updates" at bounding box center [1408, 147] width 95 height 17
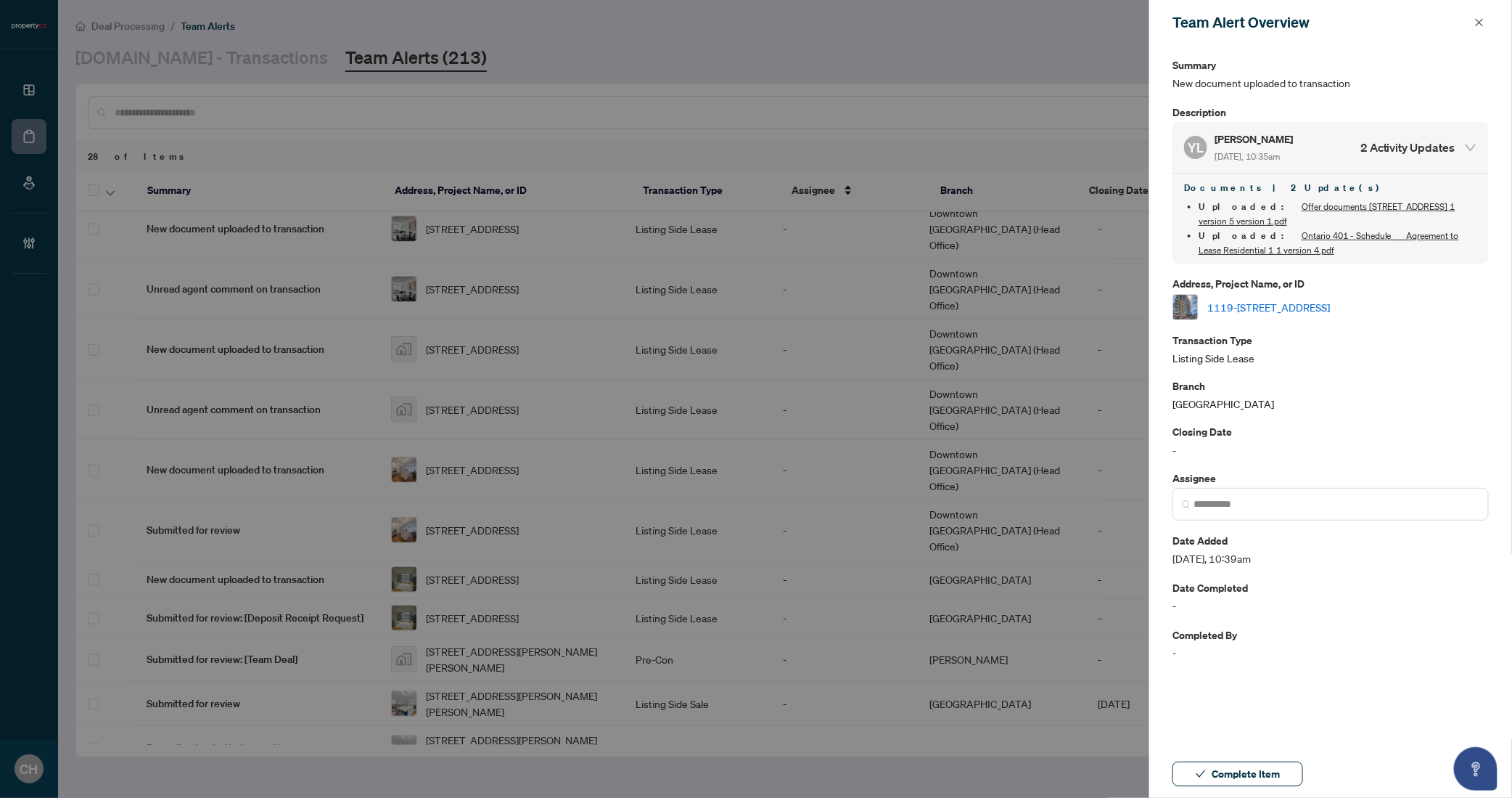
click at [1331, 309] on link "1119-438 King St, Toronto, Ontario M5V 3T9, Canada" at bounding box center [1269, 307] width 123 height 16
click at [1252, 764] on span "Complete Item" at bounding box center [1246, 773] width 68 height 24
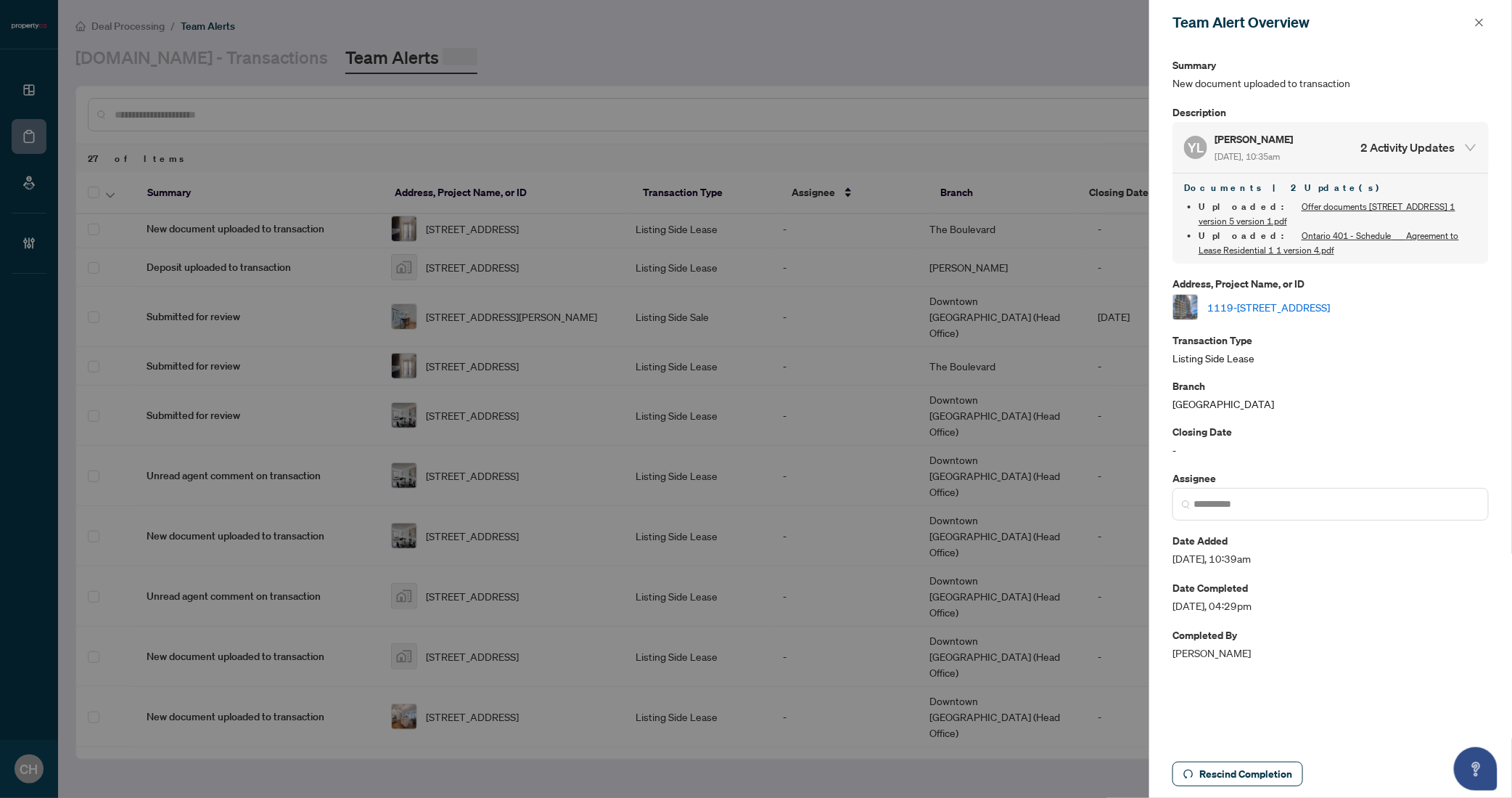
scroll to position [0, 0]
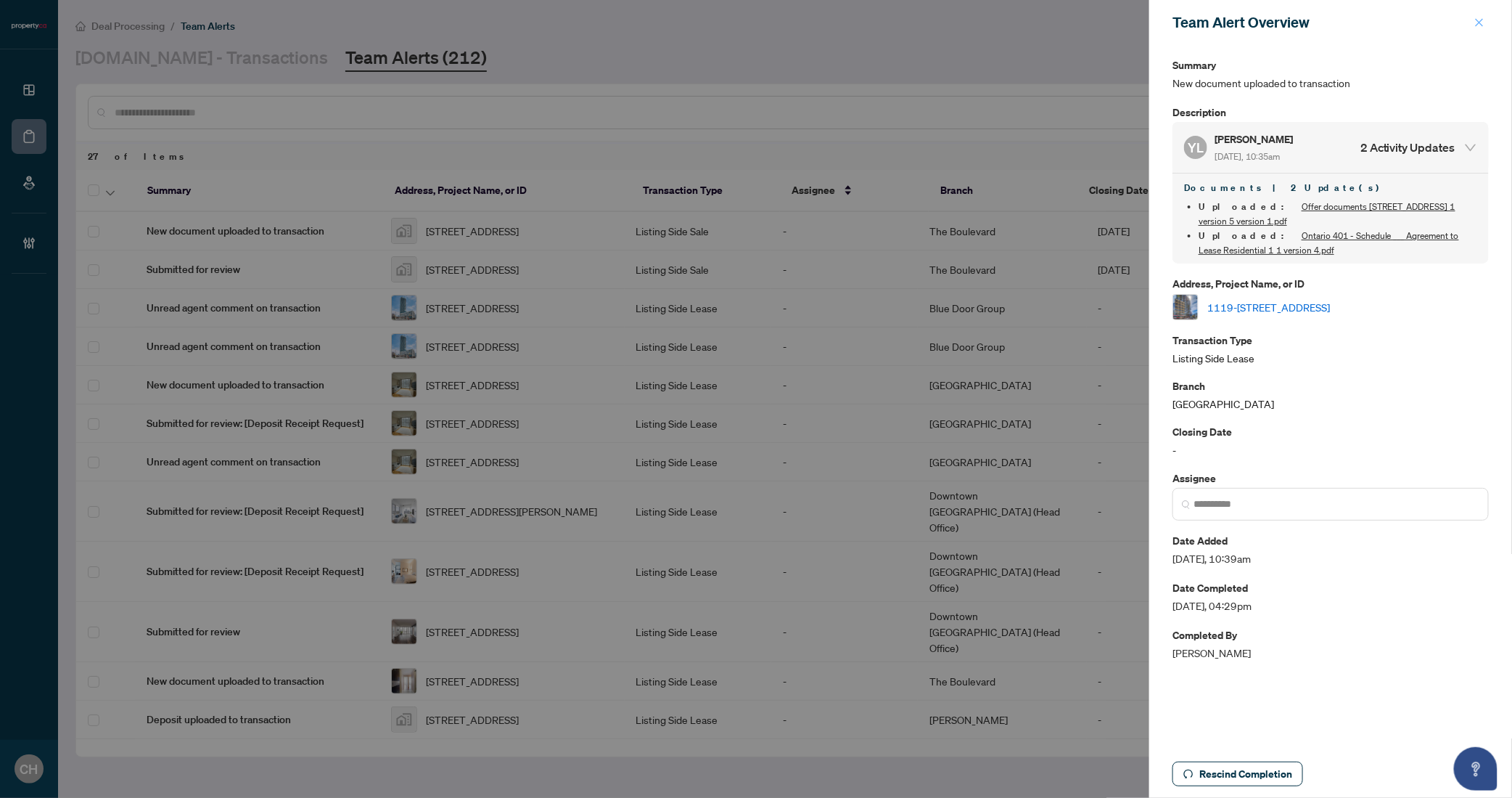
click at [1484, 22] on icon "close" at bounding box center [1479, 22] width 10 height 10
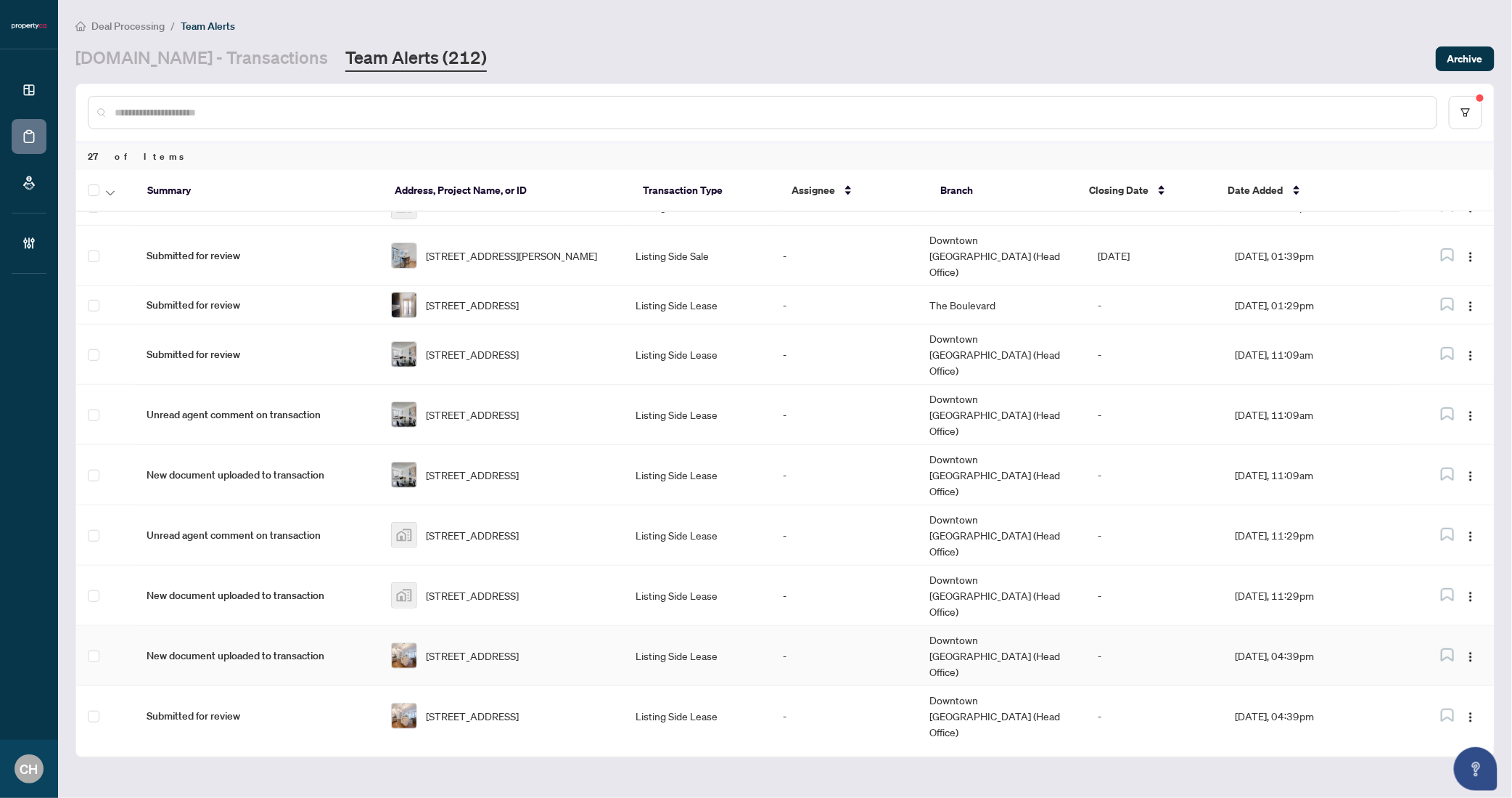
scroll to position [654, 0]
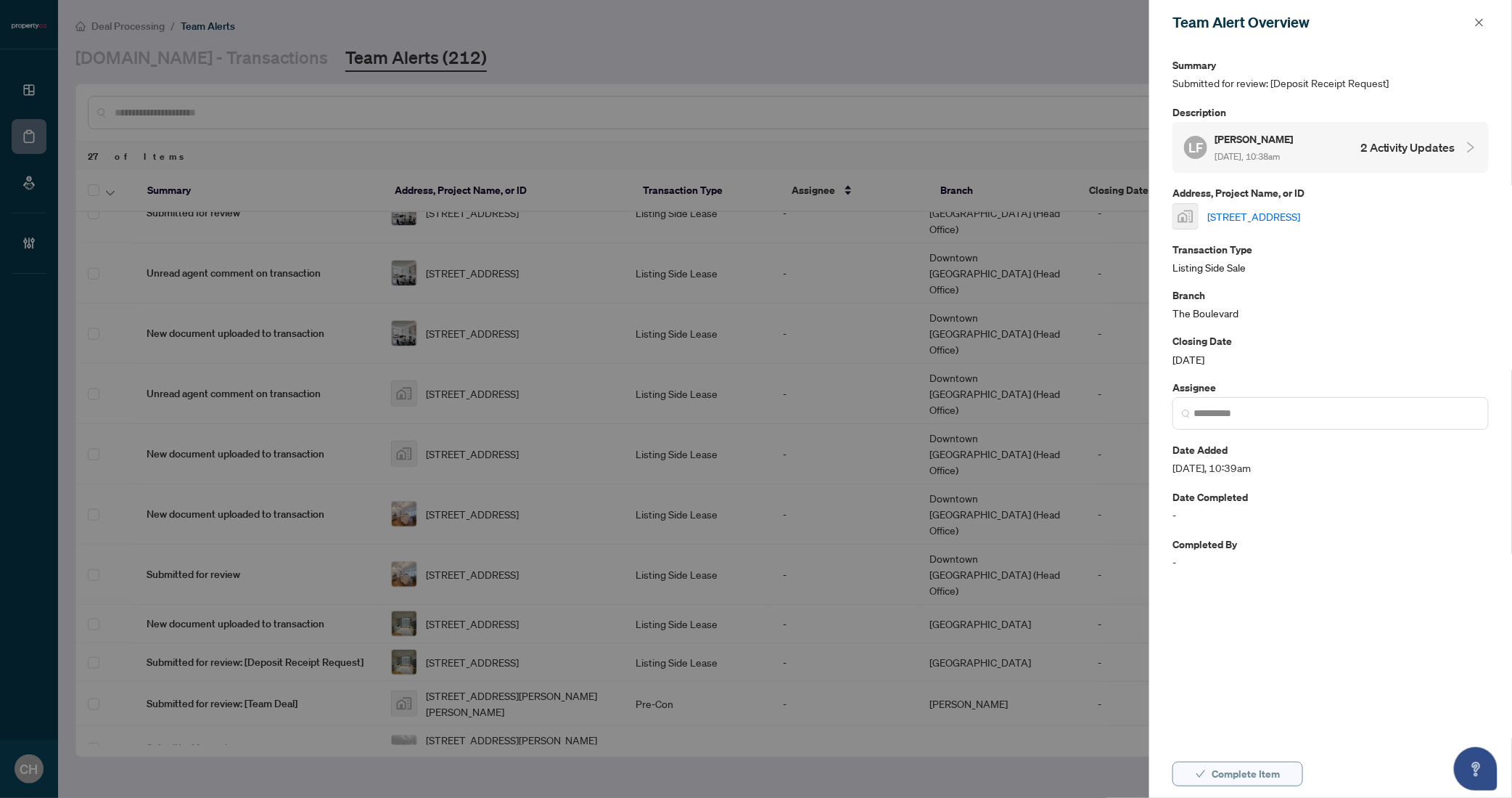
click at [1249, 772] on span "Complete Item" at bounding box center [1246, 773] width 68 height 24
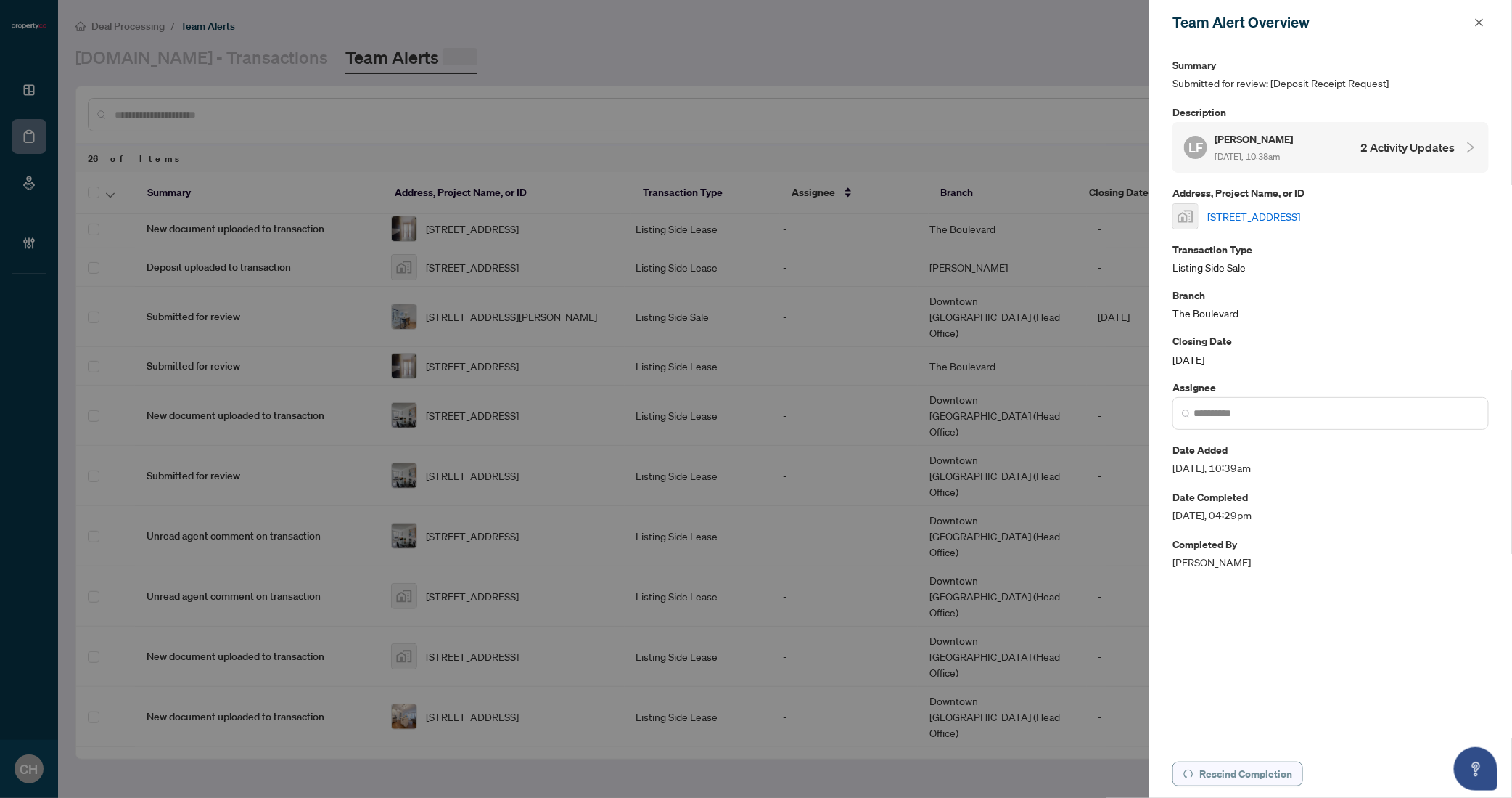
scroll to position [0, 0]
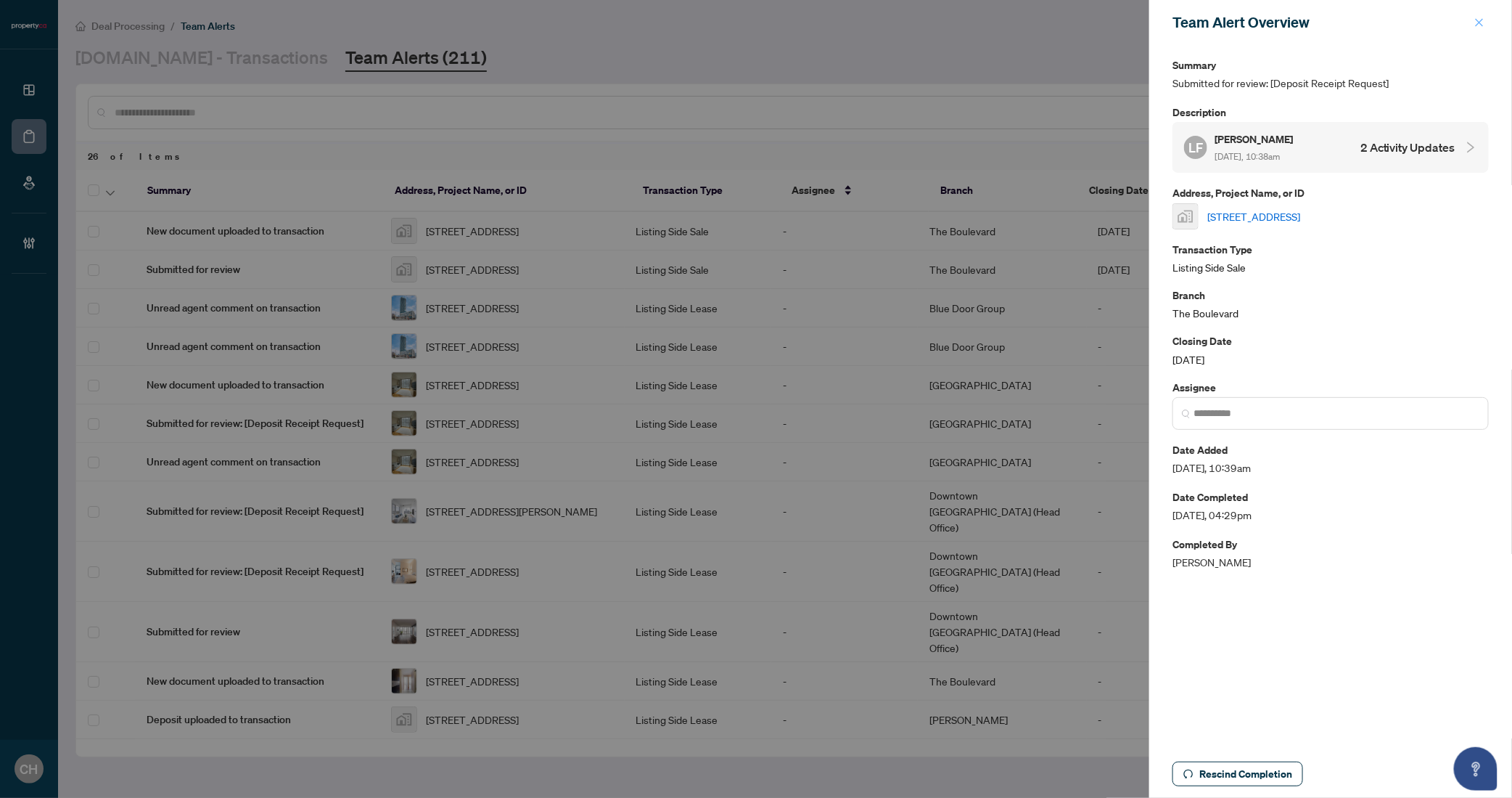
click at [1478, 21] on icon "close" at bounding box center [1479, 22] width 10 height 10
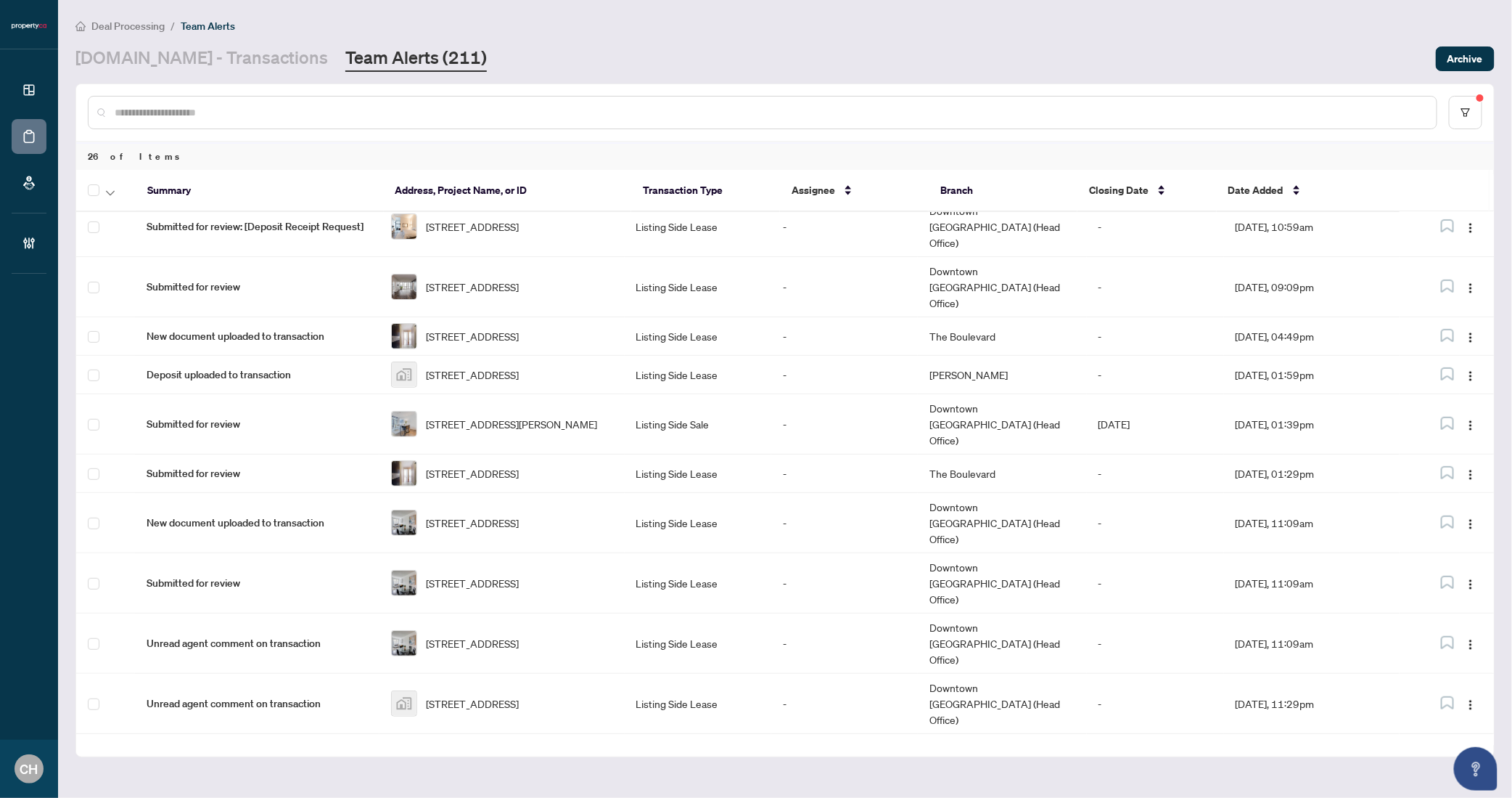
scroll to position [610, 0]
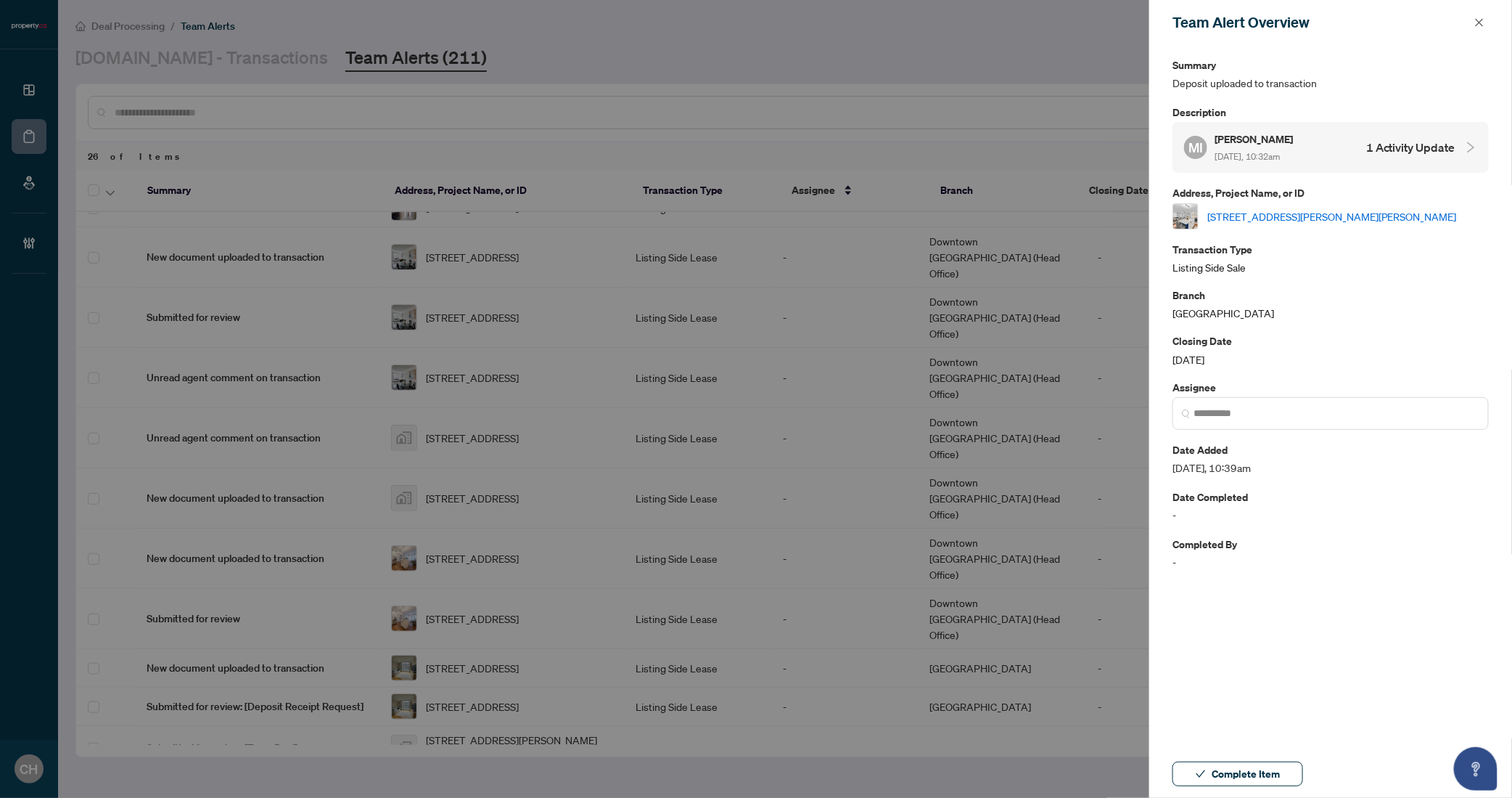
click at [1285, 212] on link "72 Martha St, Hamilton, Ontario L8H 2B7, Canada" at bounding box center [1333, 216] width 249 height 16
click at [1477, 25] on icon "close" at bounding box center [1479, 22] width 10 height 10
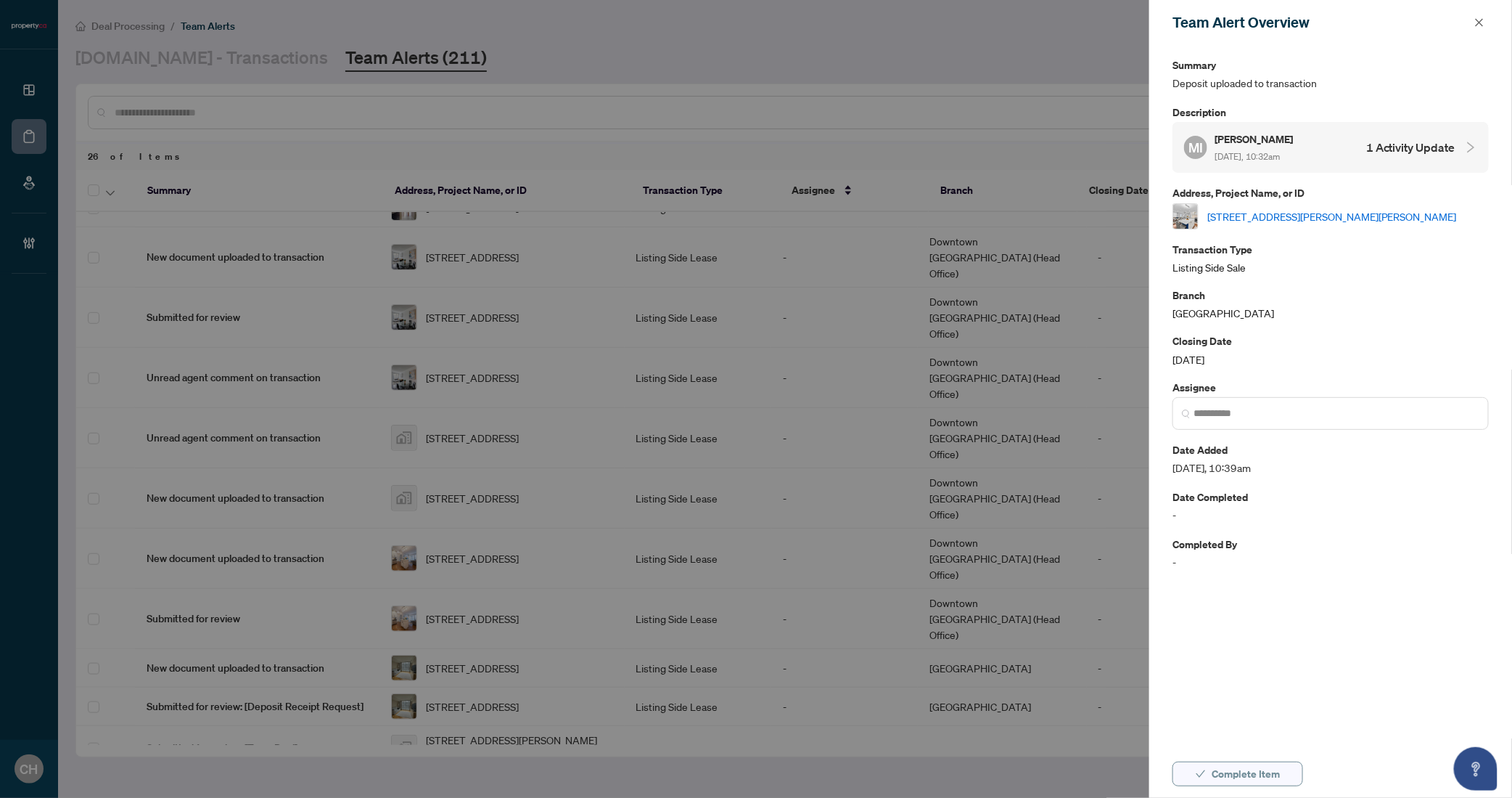
click at [1260, 778] on span "Complete Item" at bounding box center [1246, 773] width 68 height 24
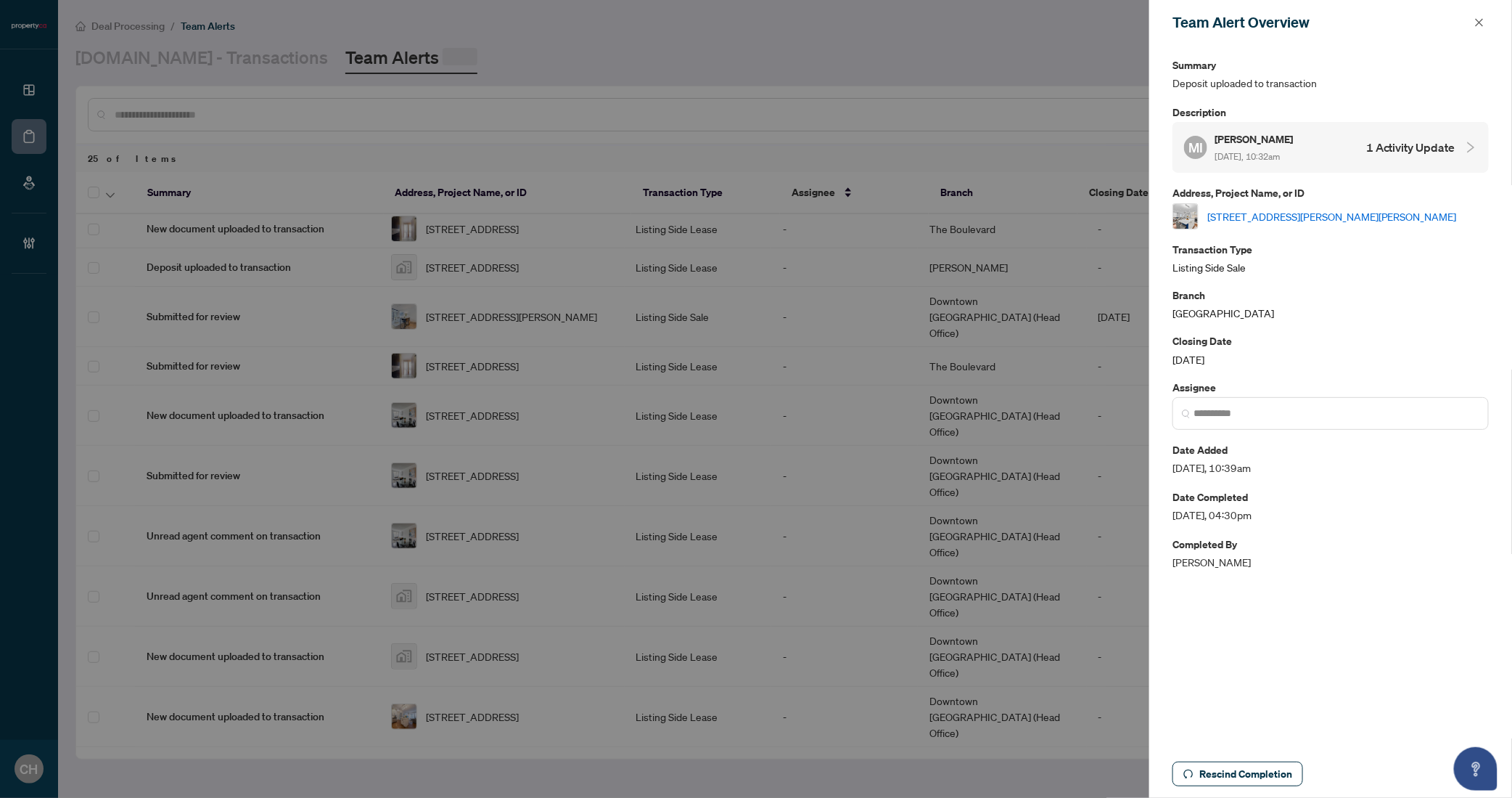
scroll to position [0, 0]
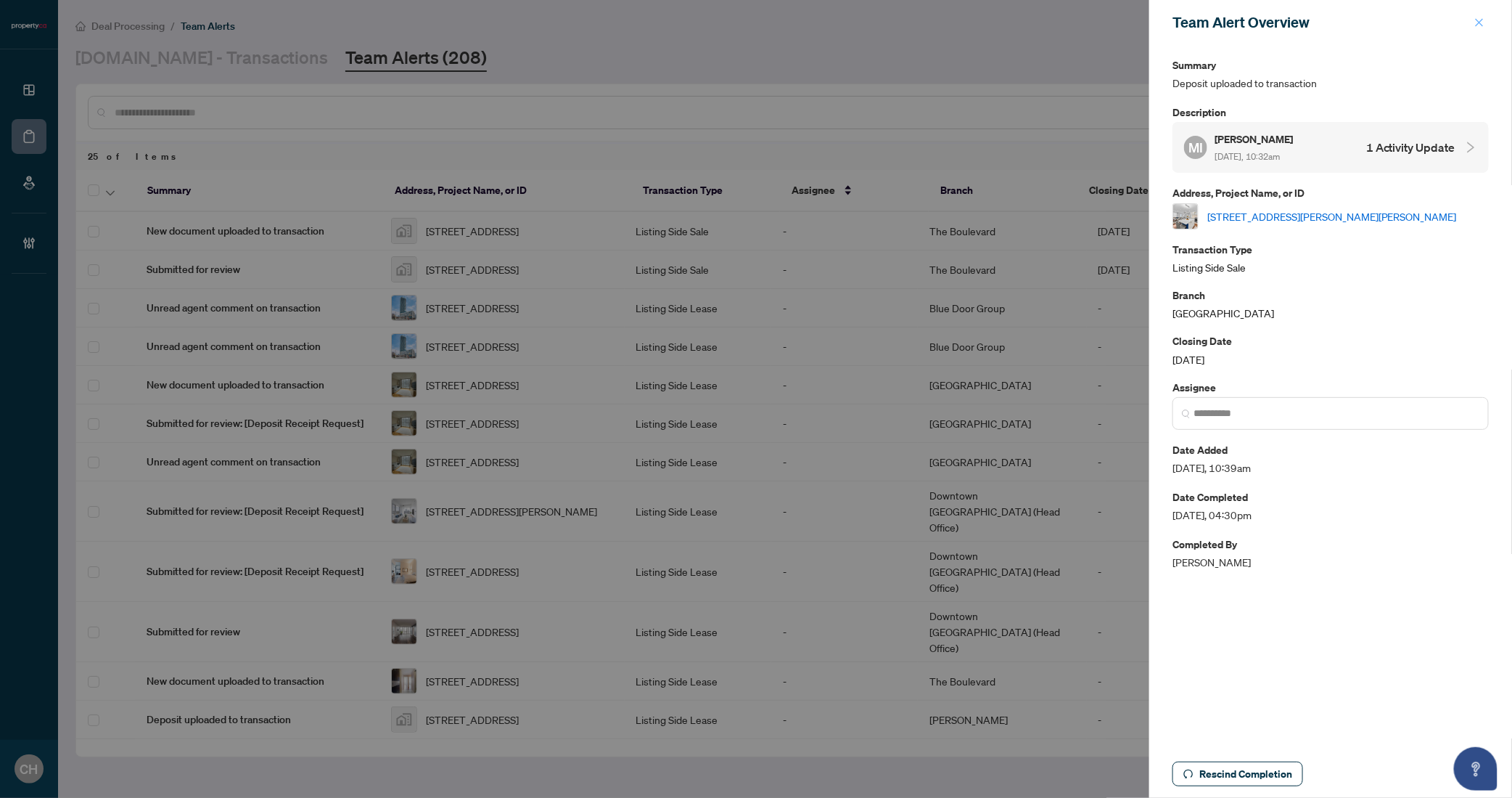
click at [1479, 26] on icon "close" at bounding box center [1479, 22] width 10 height 10
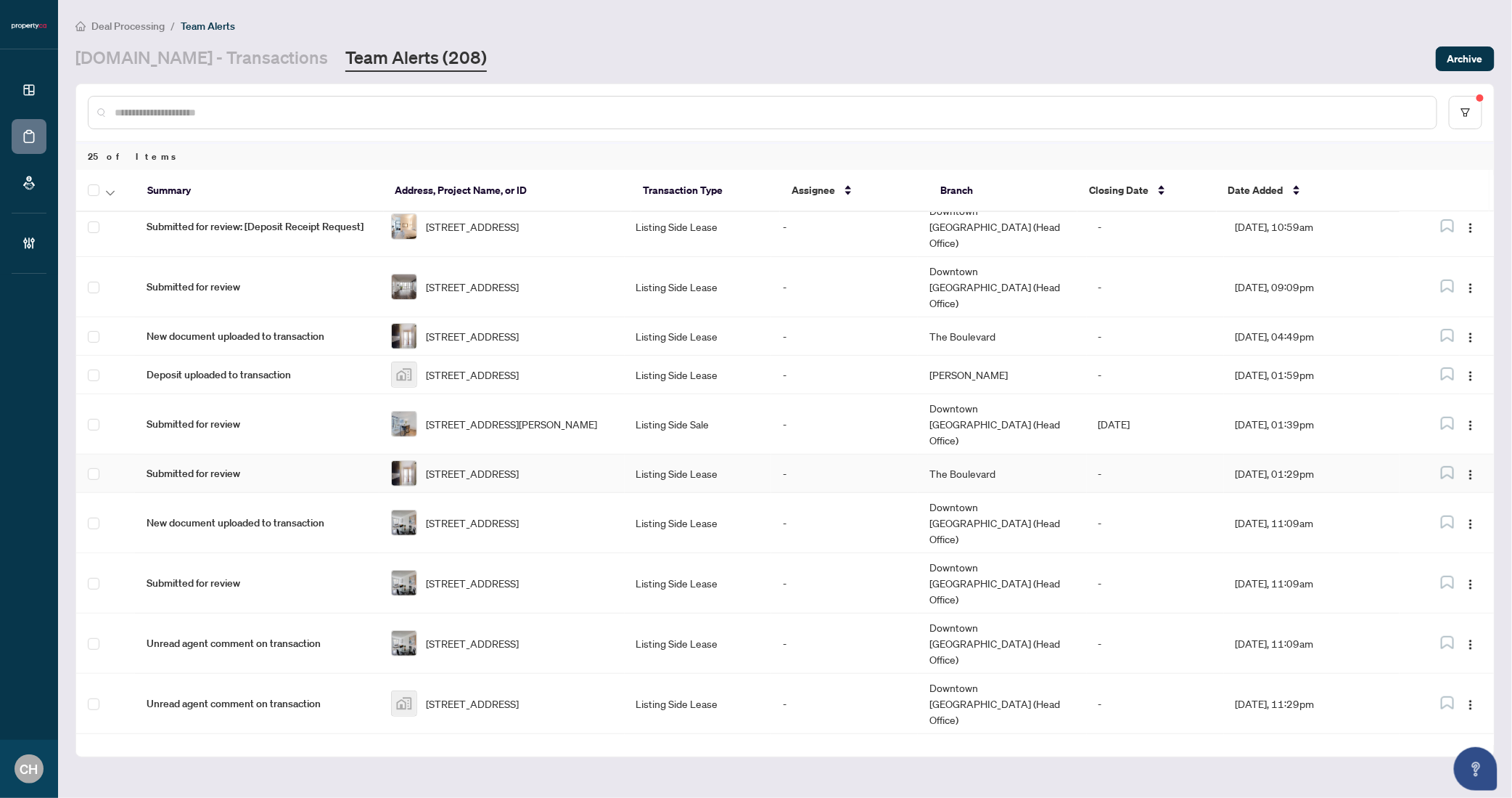
scroll to position [566, 0]
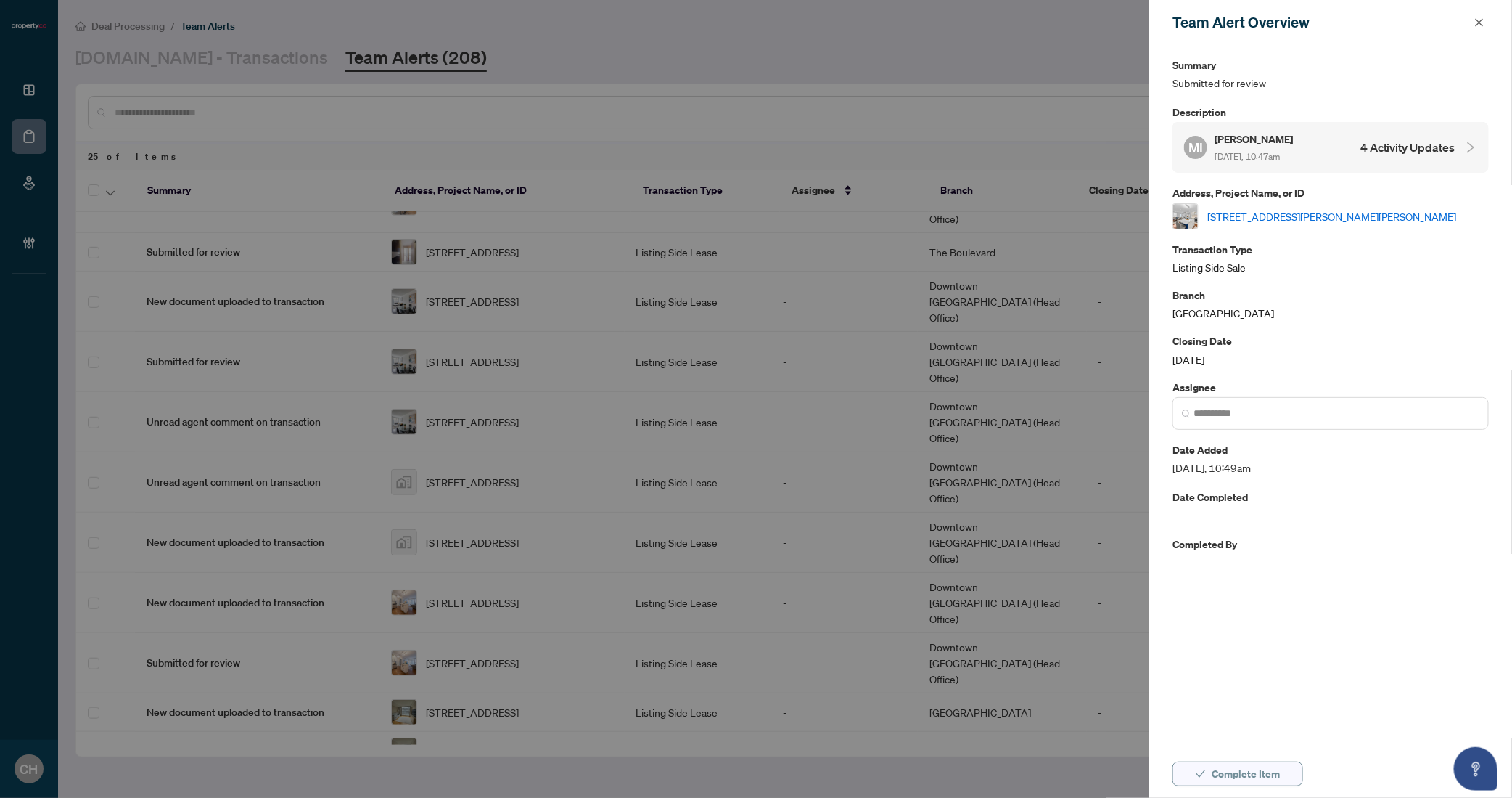
click at [1274, 764] on span "Complete Item" at bounding box center [1246, 773] width 68 height 24
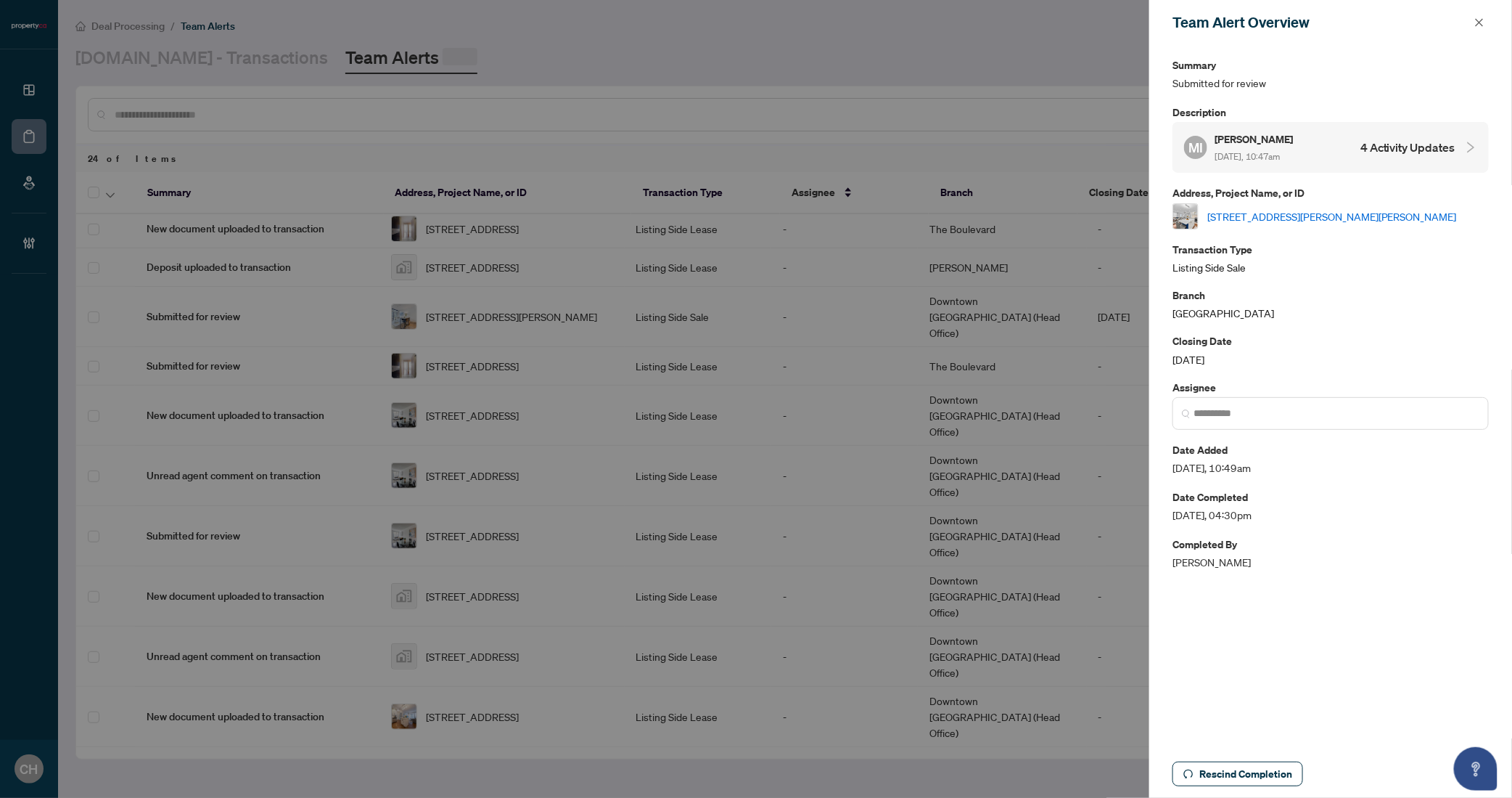
scroll to position [0, 0]
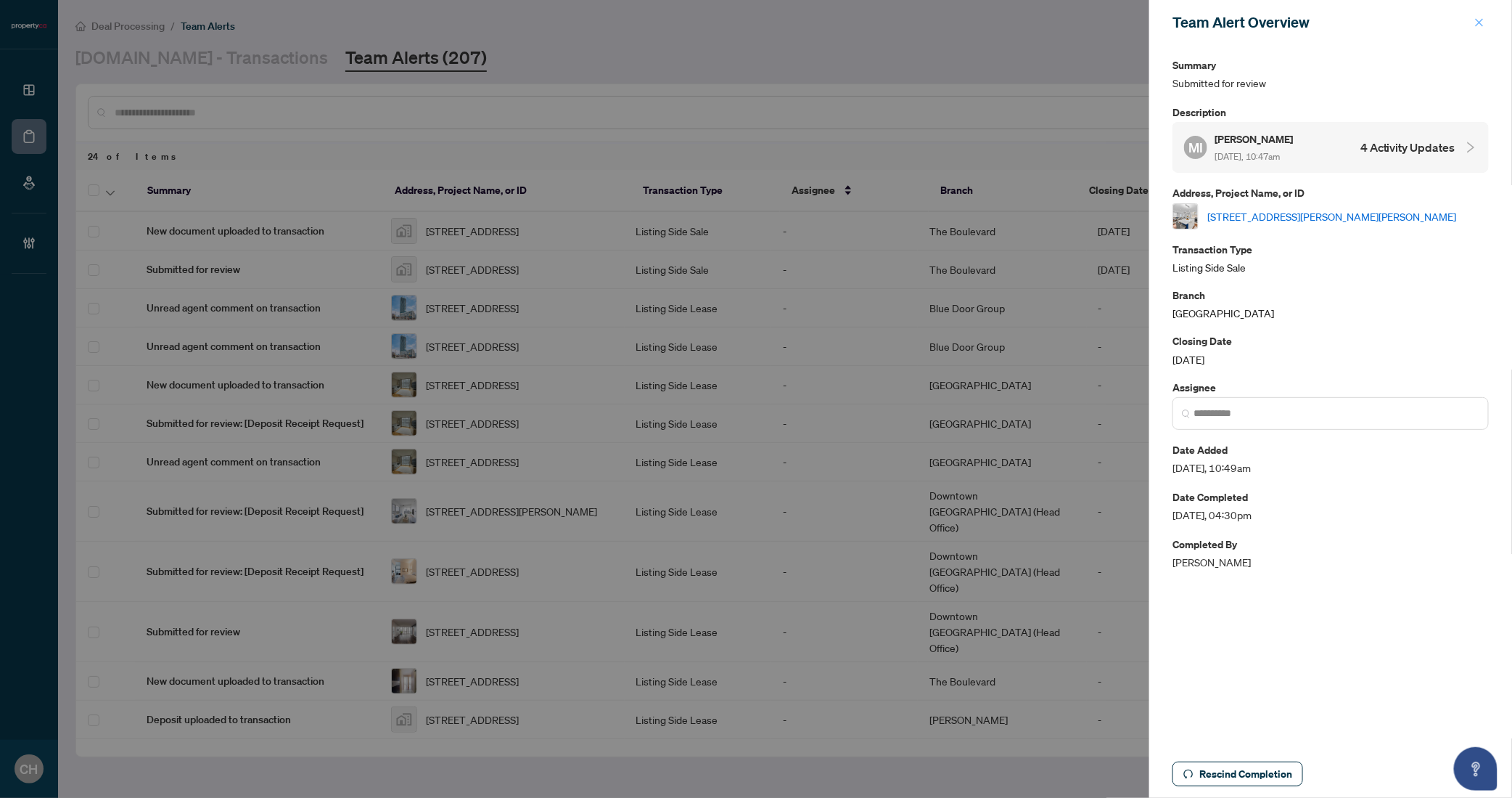
click at [1485, 23] on button "button" at bounding box center [1480, 23] width 19 height 17
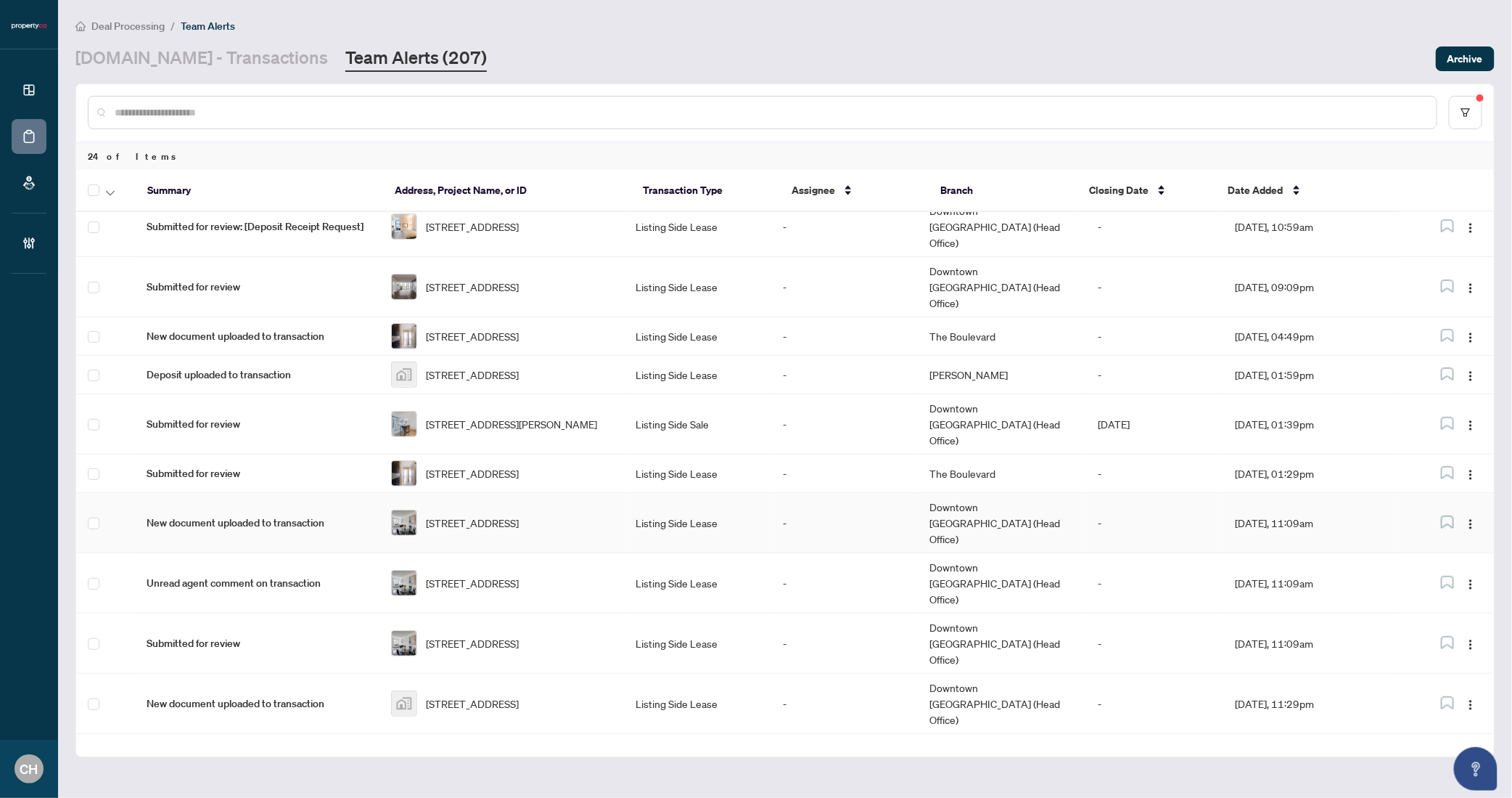
scroll to position [522, 0]
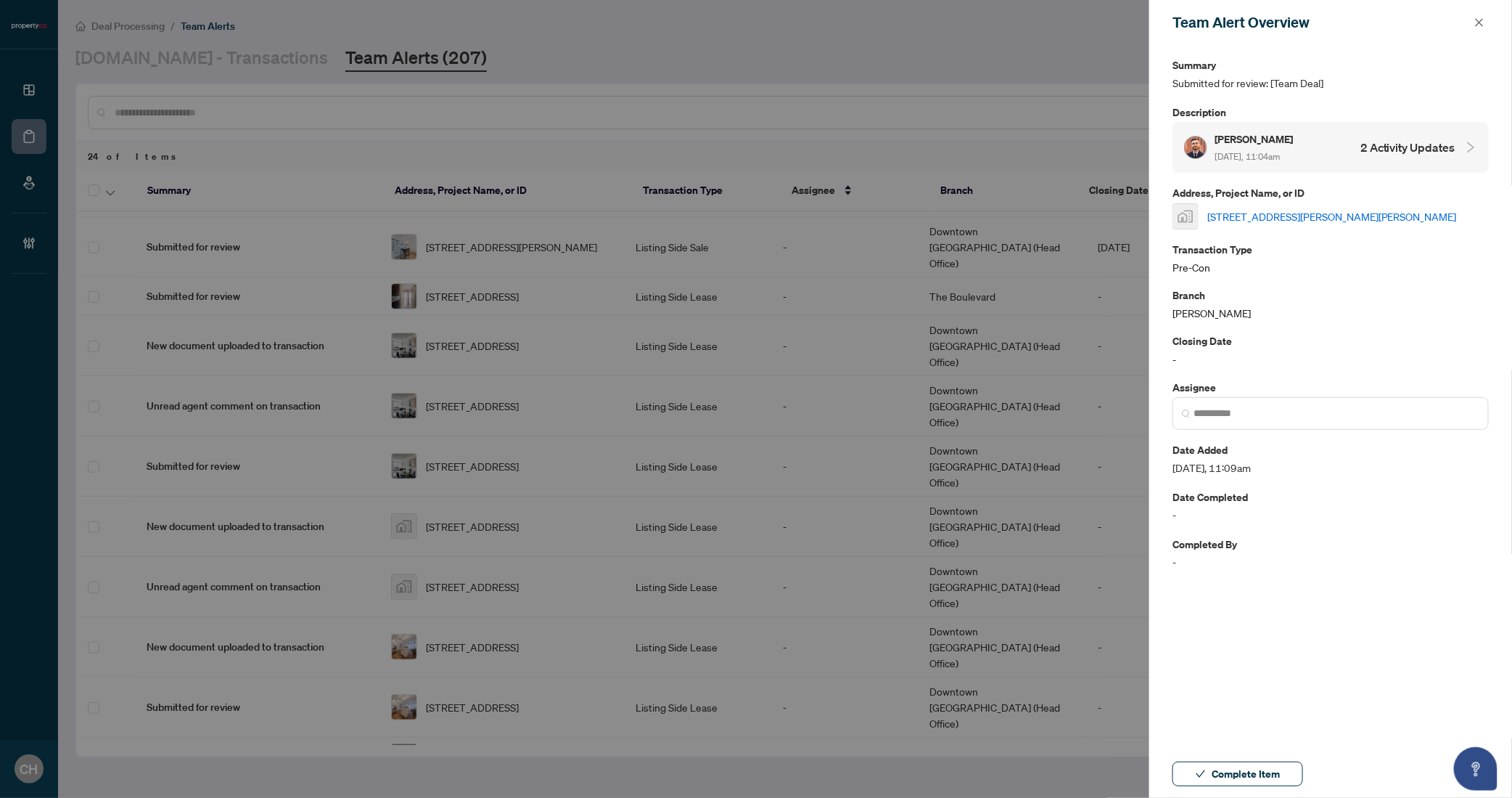
click at [1388, 136] on div "Nima Navidi Aug/25/2025, 11:04am 2 Activity Updates" at bounding box center [1319, 146] width 271 height 33
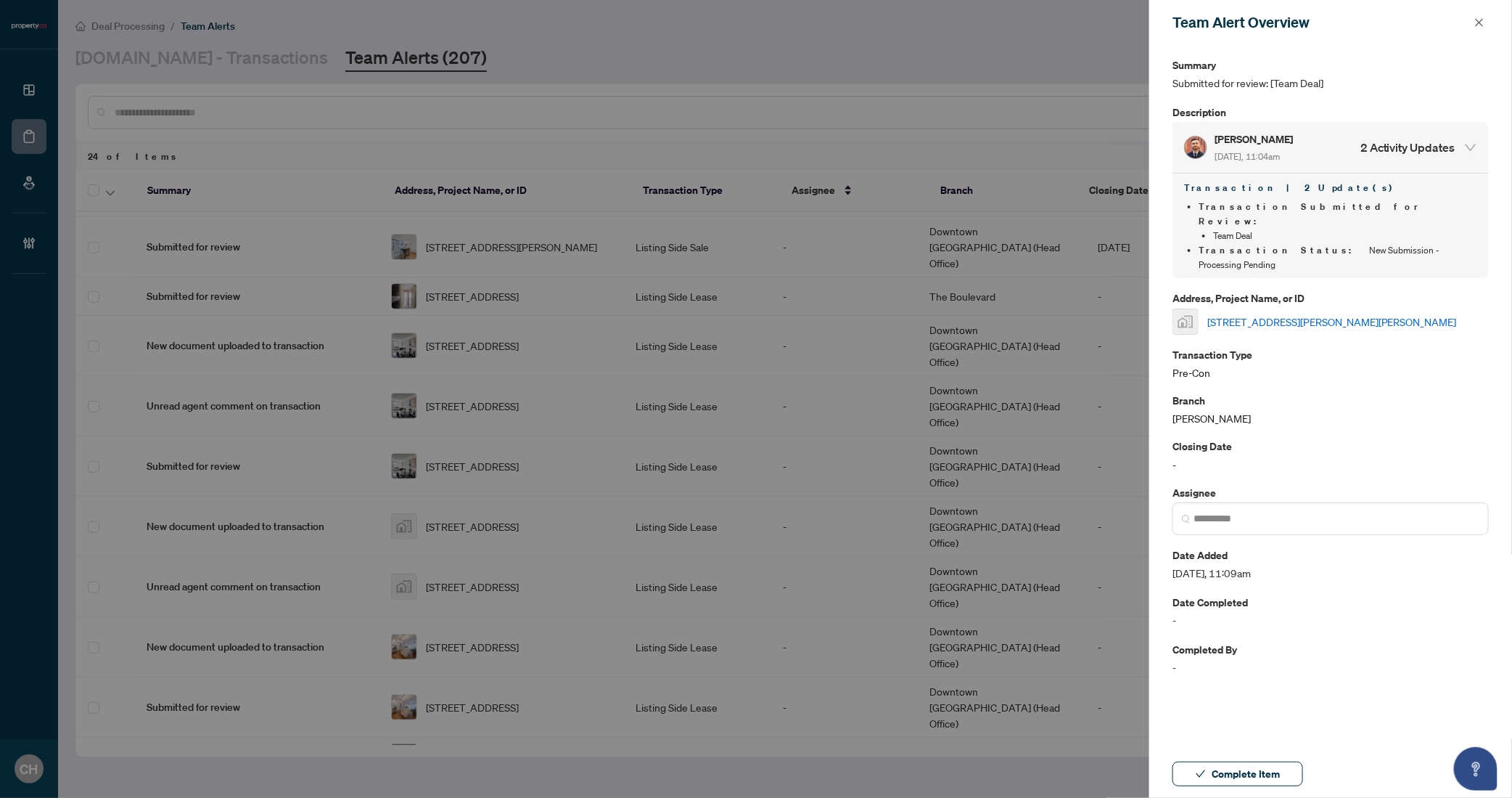
click at [1366, 314] on link "32-40 Harold Wilson Lane, Richmond Hill, ON, Canada" at bounding box center [1333, 321] width 249 height 16
click at [1241, 770] on span "Complete Item" at bounding box center [1246, 773] width 68 height 24
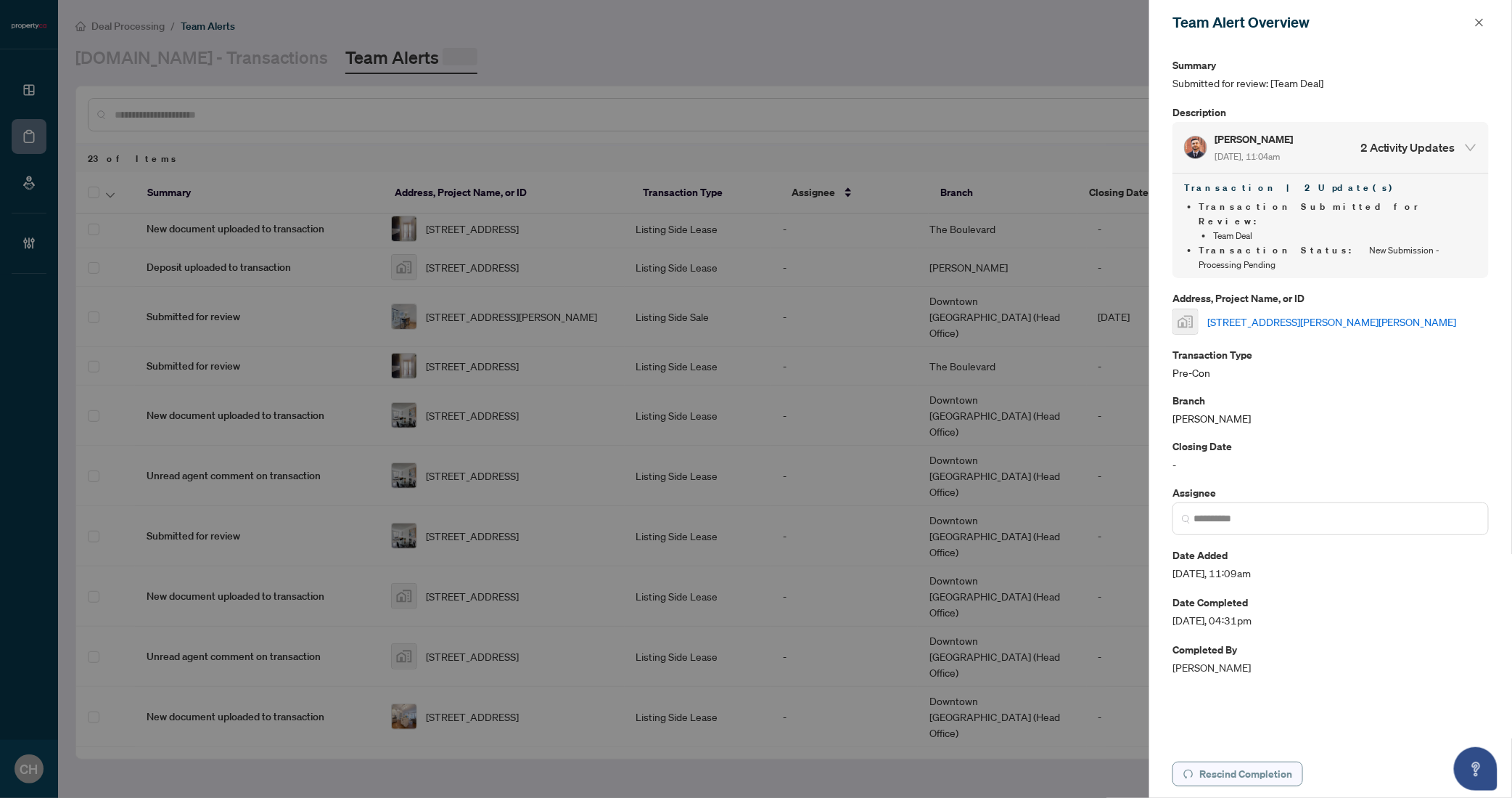
scroll to position [0, 0]
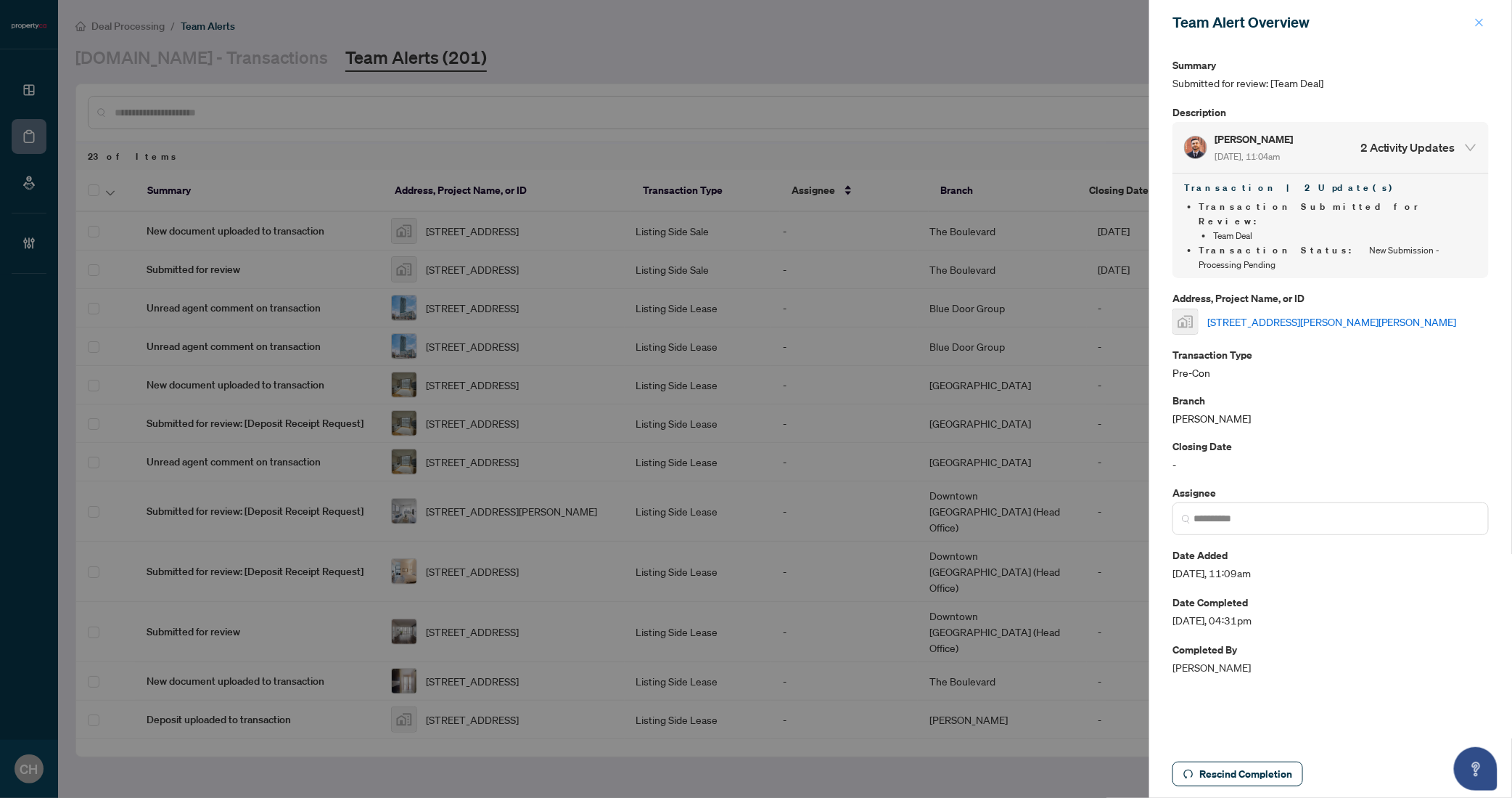
click at [1484, 24] on icon "close" at bounding box center [1479, 22] width 10 height 10
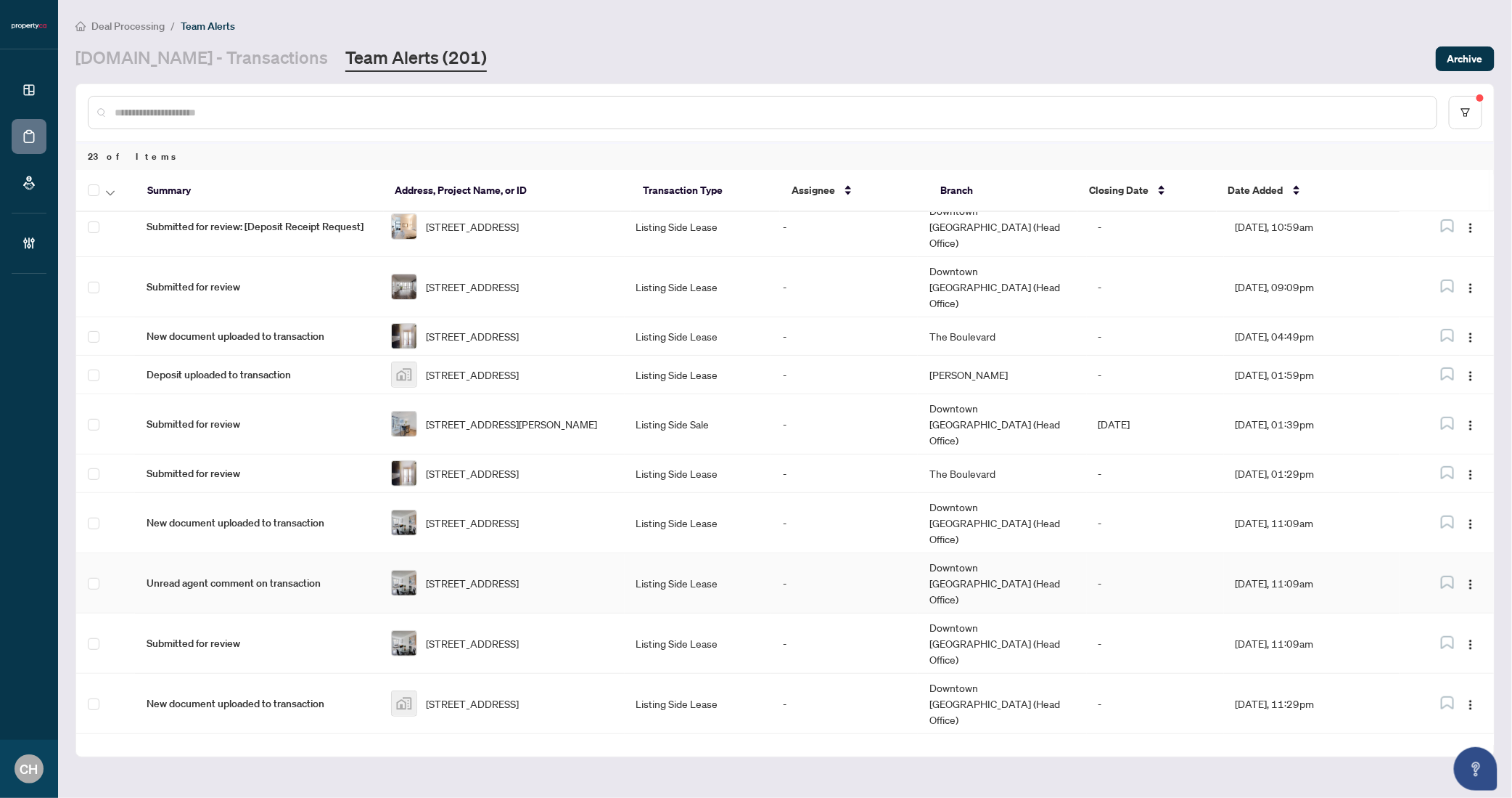
scroll to position [478, 0]
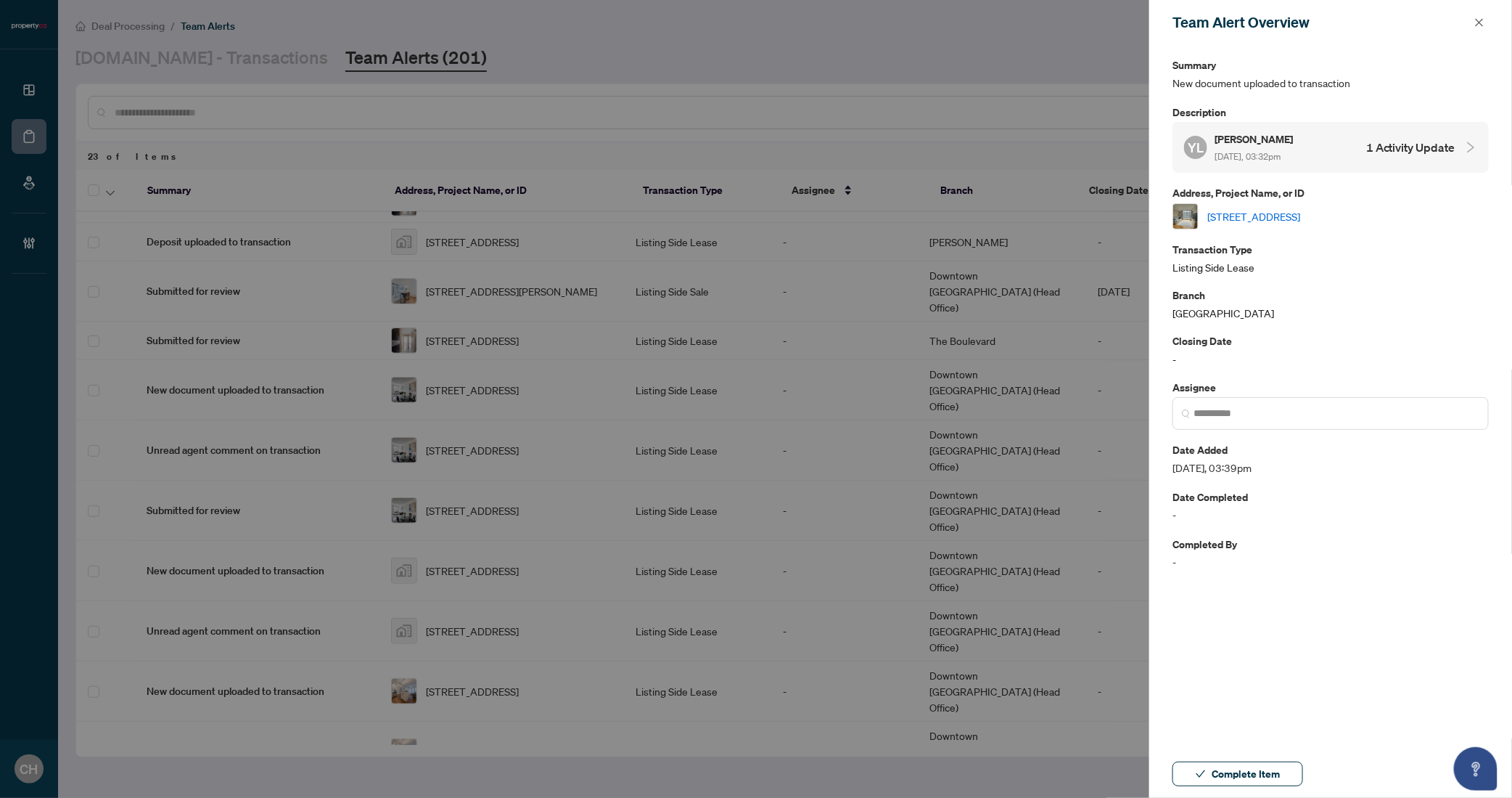
click at [1392, 150] on h4 "1 Activity Update" at bounding box center [1411, 147] width 90 height 17
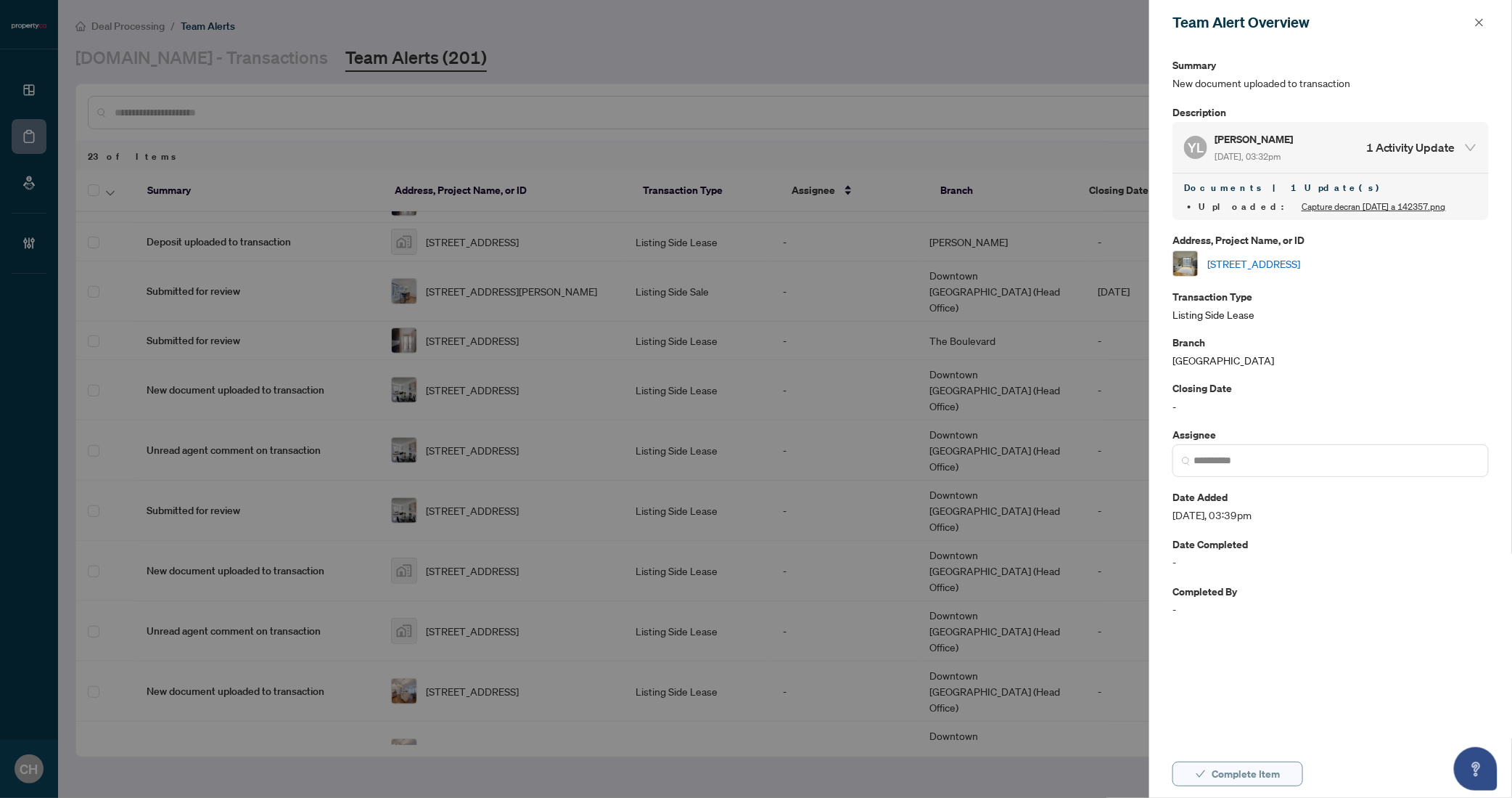
click at [1211, 765] on button "Complete Item" at bounding box center [1238, 773] width 130 height 25
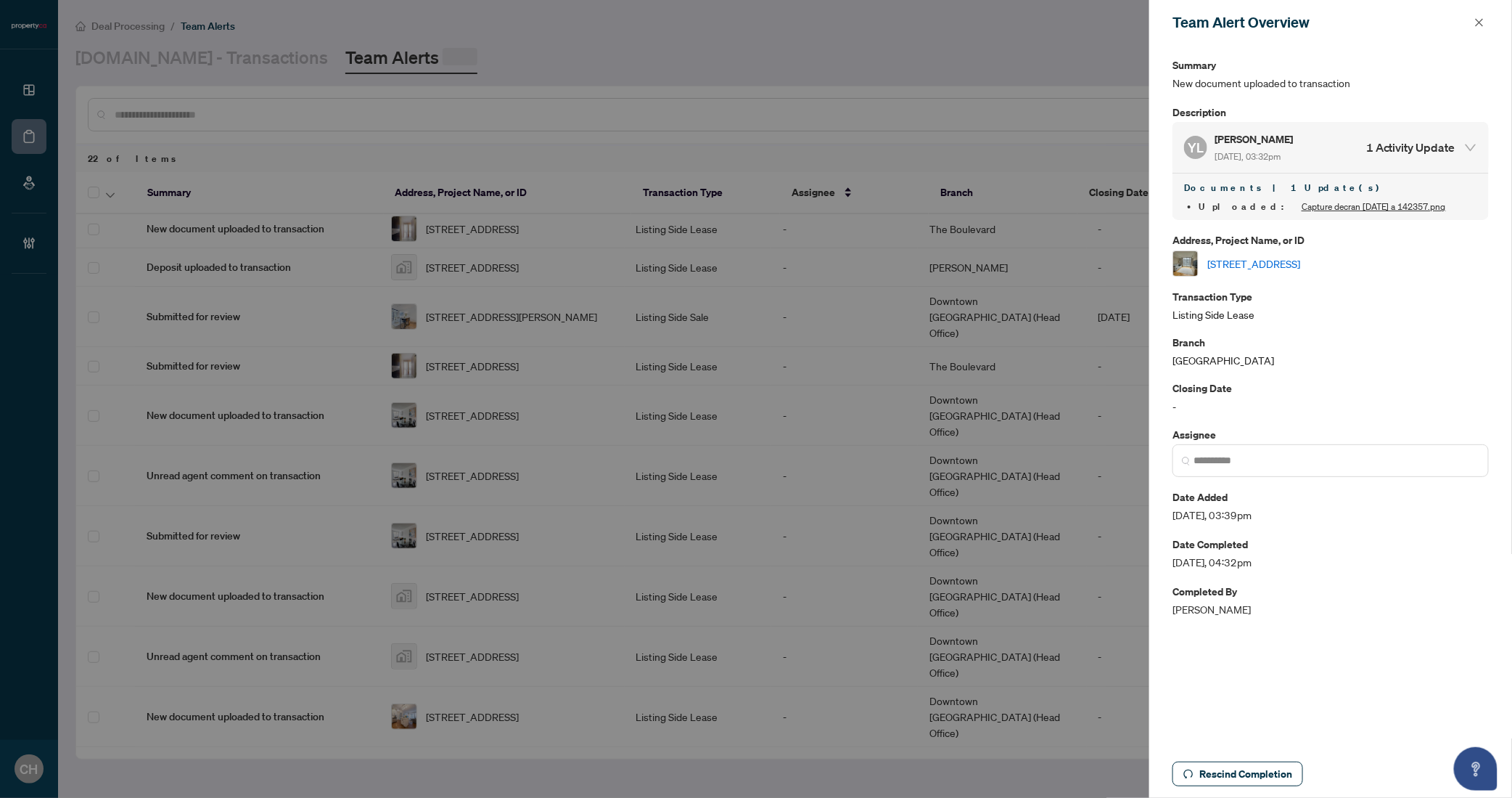
scroll to position [0, 0]
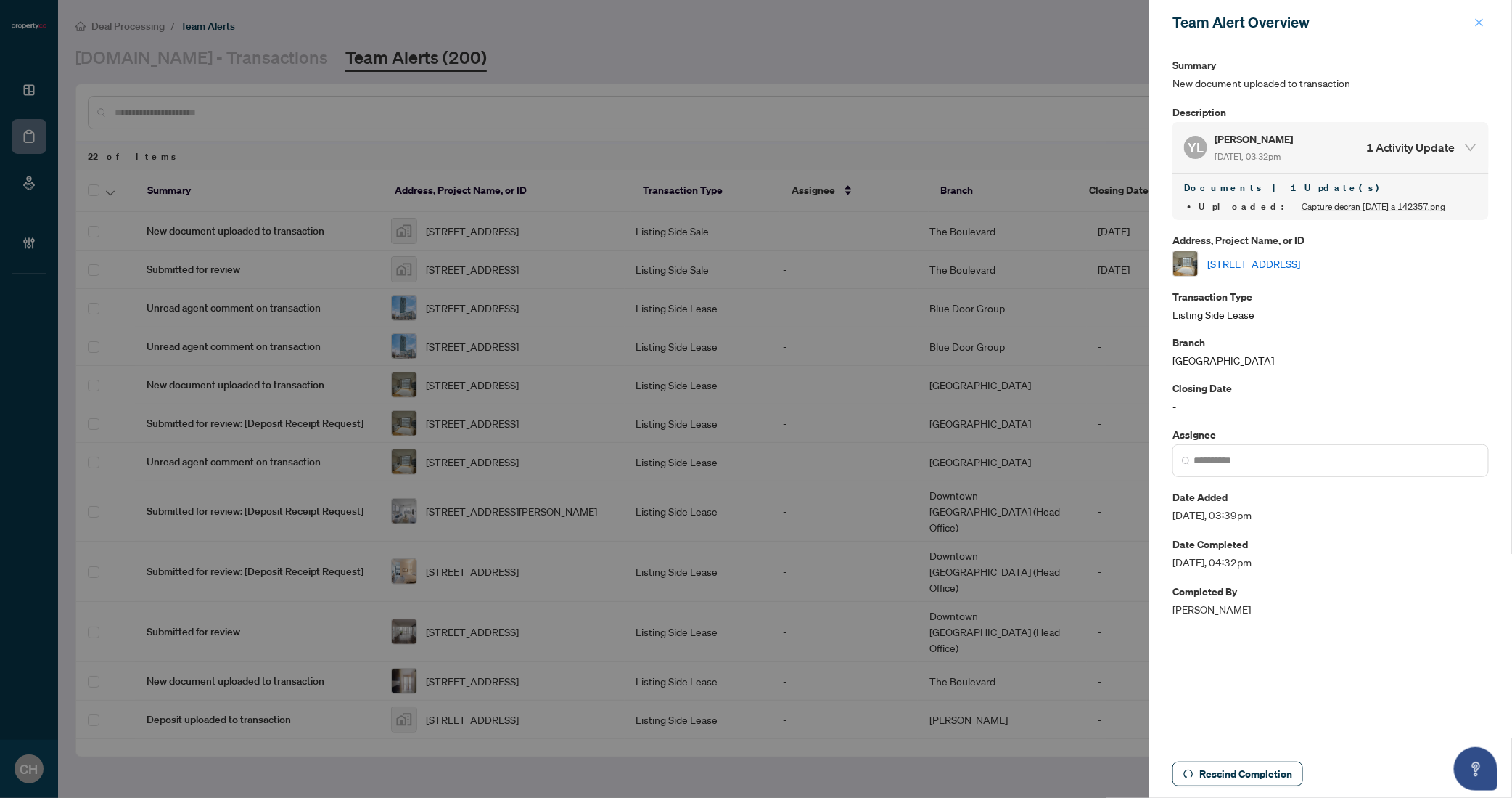
click at [1478, 16] on span "button" at bounding box center [1479, 23] width 10 height 24
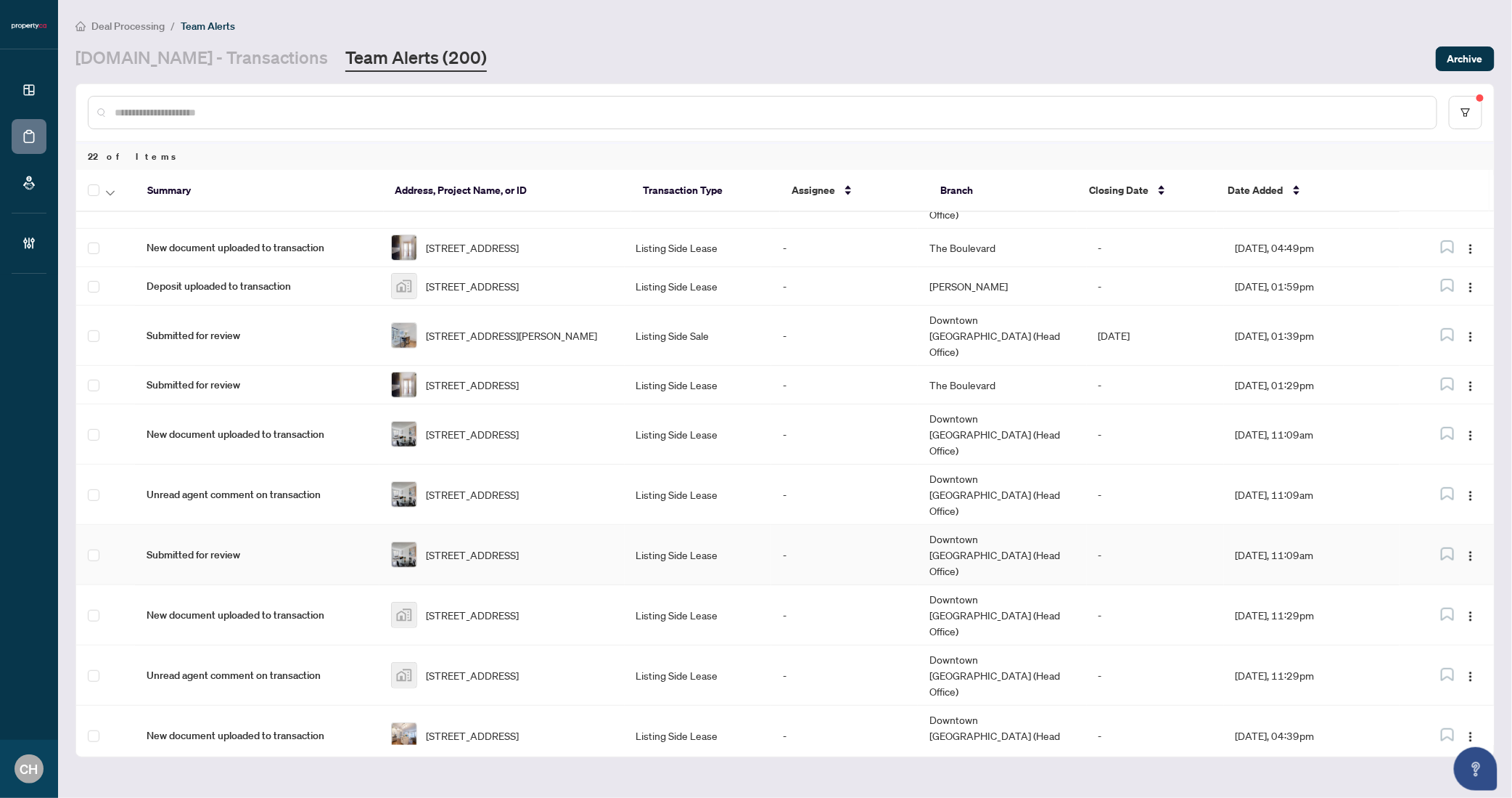
scroll to position [433, 0]
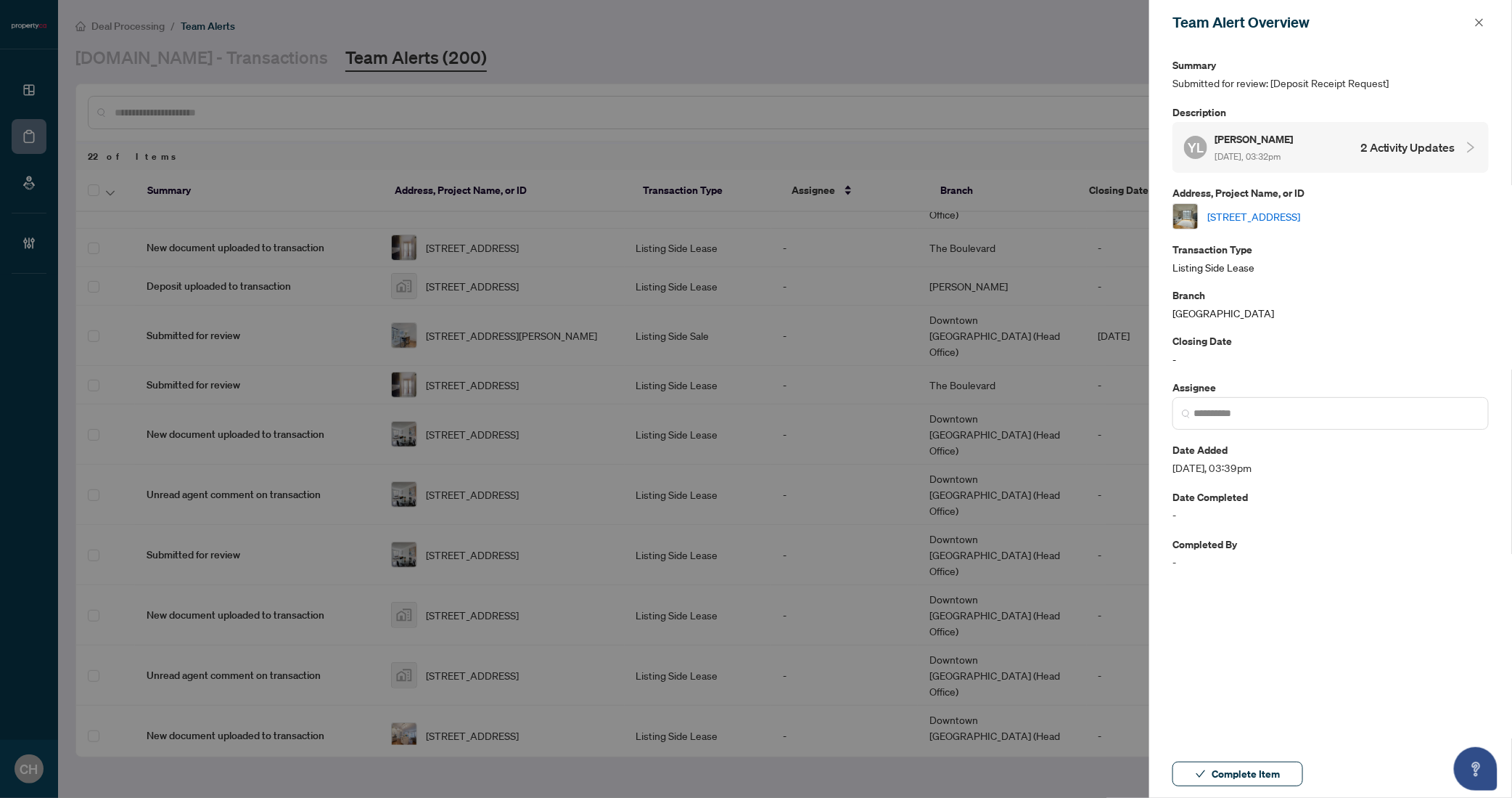
click at [1300, 213] on link "403-38 Niagara St, Toronto, Ontario M5V 3X1, Canada" at bounding box center [1254, 216] width 93 height 16
click at [1209, 764] on button "Complete Item" at bounding box center [1238, 773] width 130 height 25
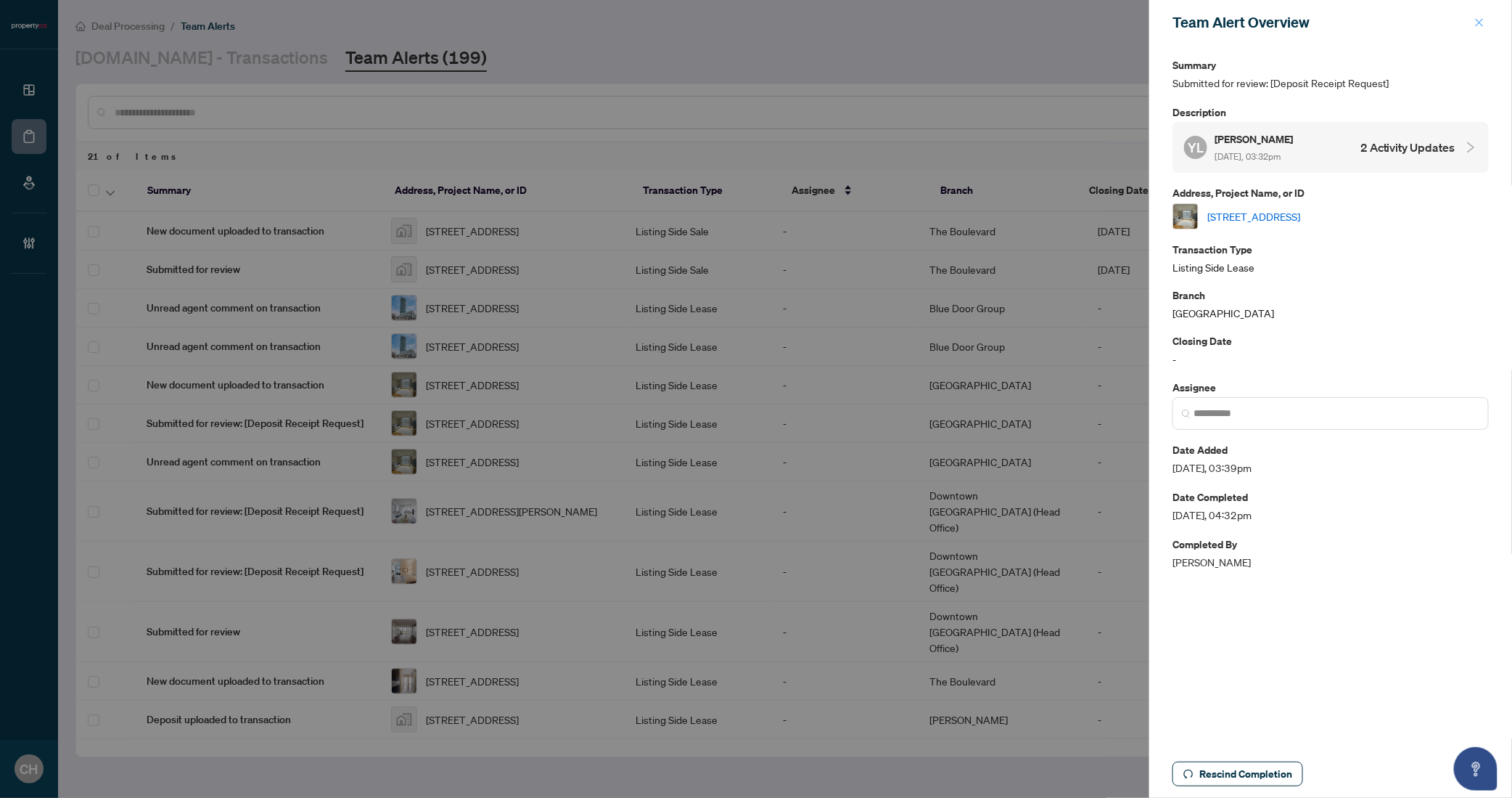
click at [1482, 23] on icon "close" at bounding box center [1479, 22] width 10 height 10
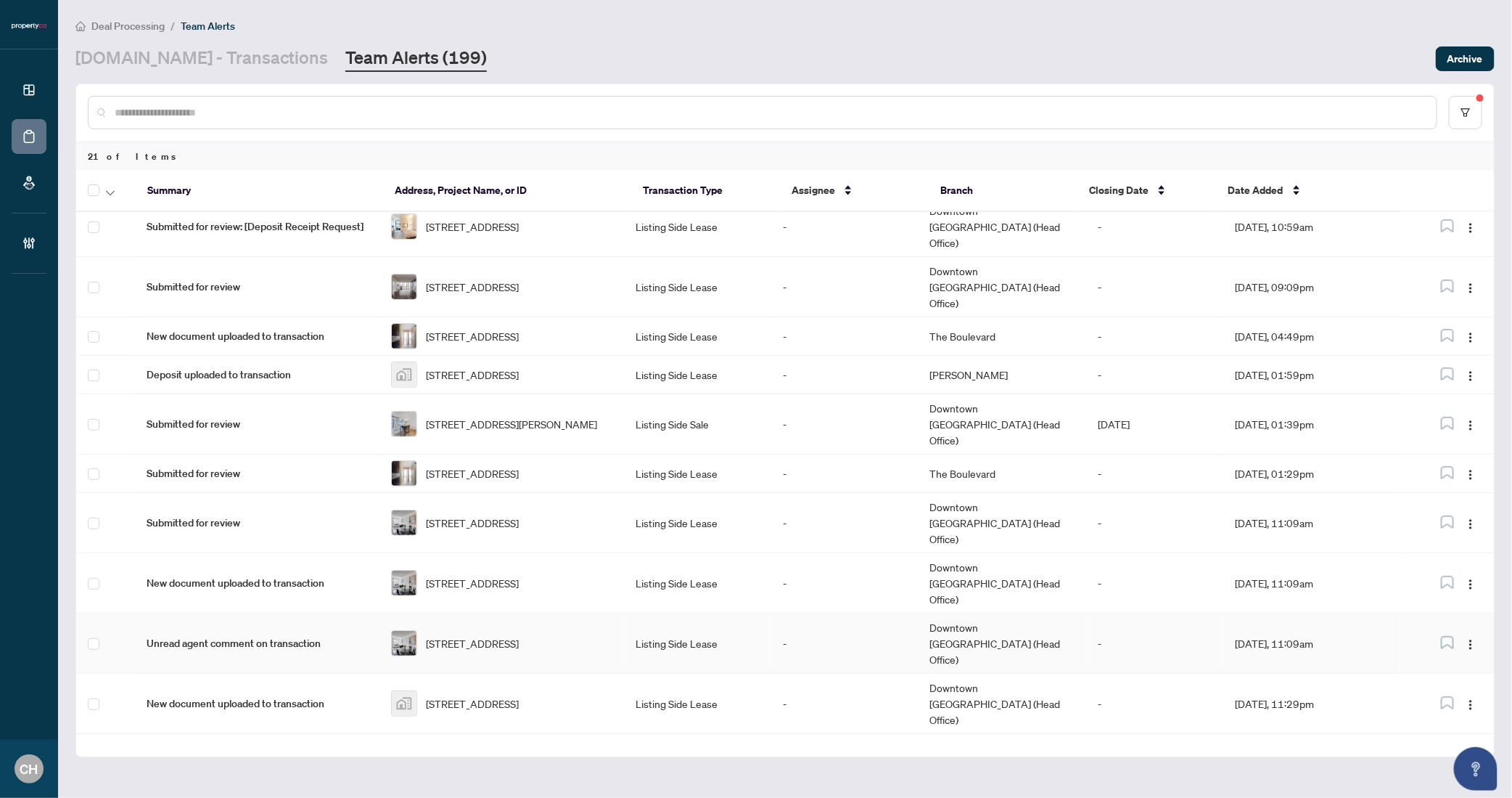
scroll to position [389, 0]
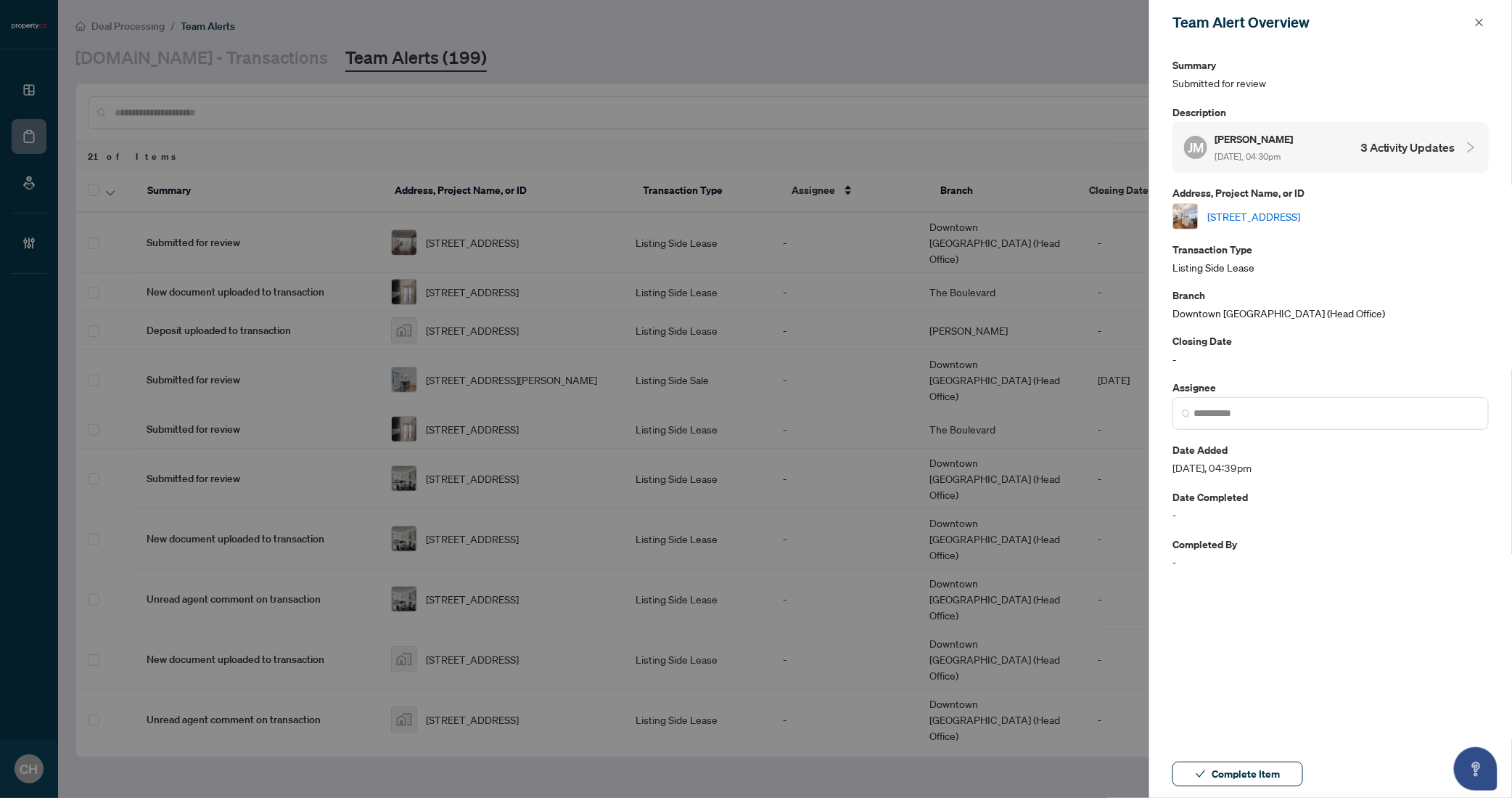
click at [1402, 149] on h4 "3 Activity Updates" at bounding box center [1408, 147] width 95 height 17
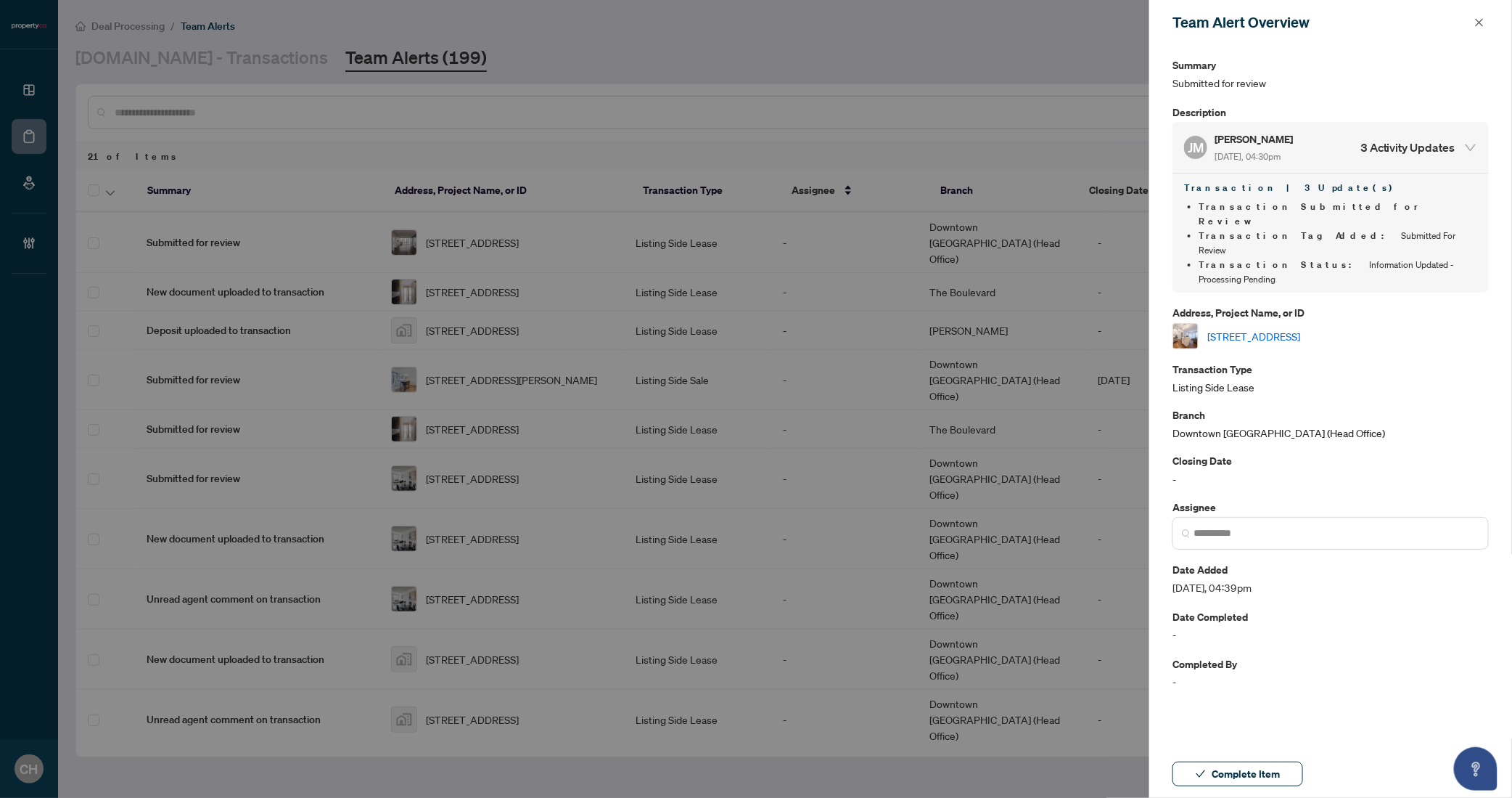
click at [1300, 328] on link "2701-28 Linden St, Toronto, Ontario M4Y 0A4, Canada" at bounding box center [1254, 335] width 93 height 16
click at [1239, 765] on span "Complete Item" at bounding box center [1246, 773] width 68 height 24
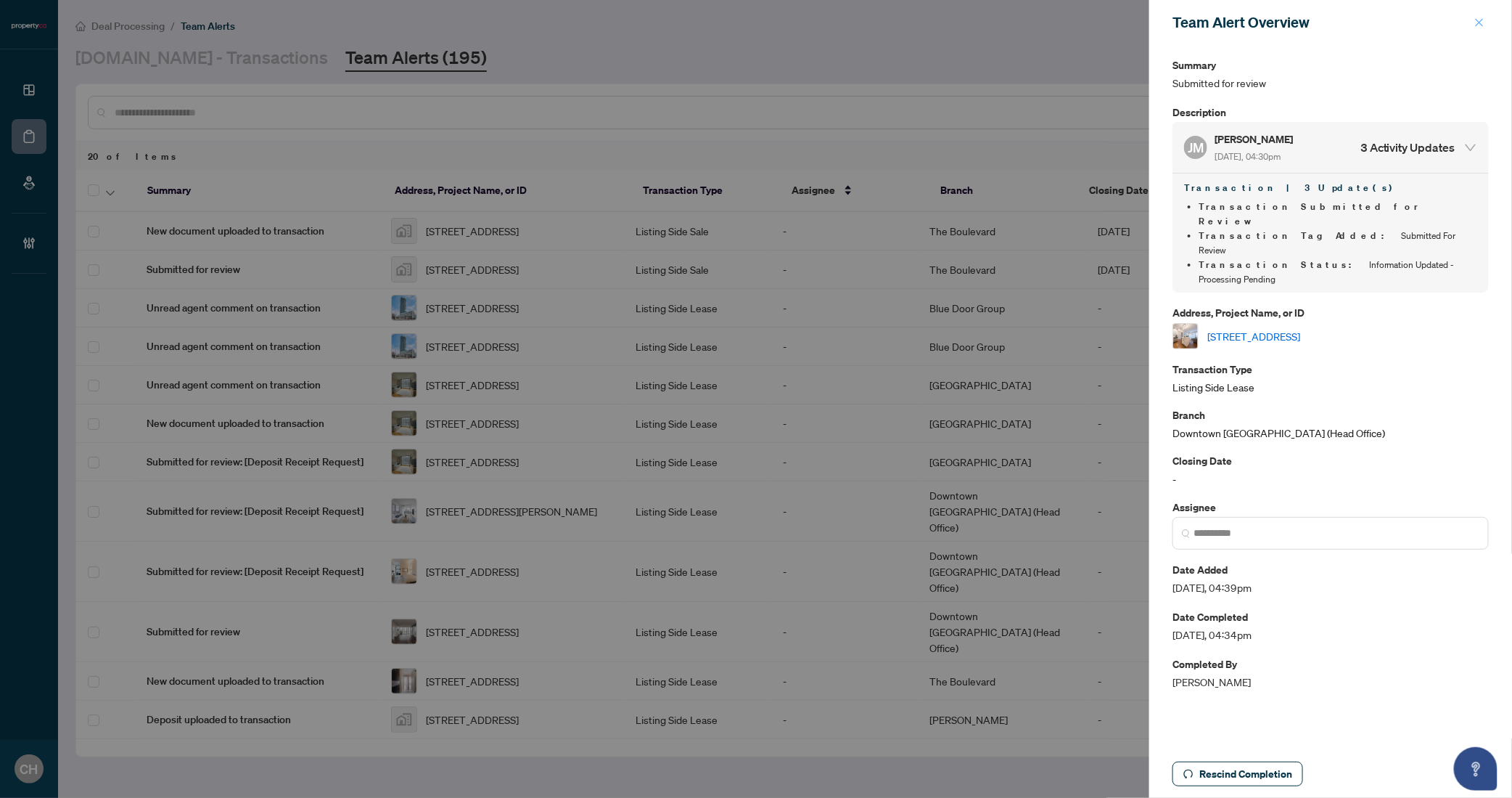
click at [1481, 22] on icon "close" at bounding box center [1480, 22] width 8 height 8
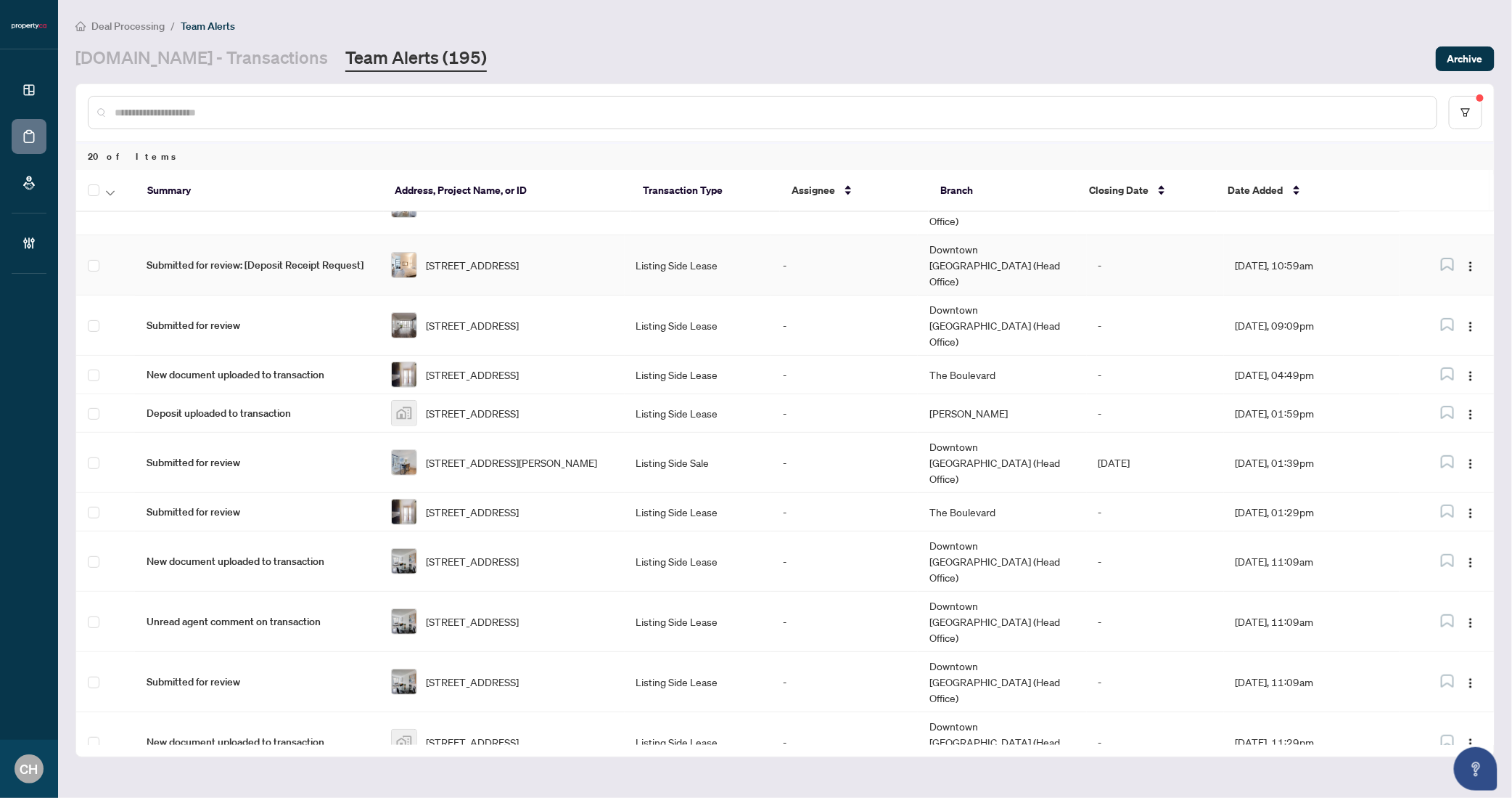
scroll to position [345, 0]
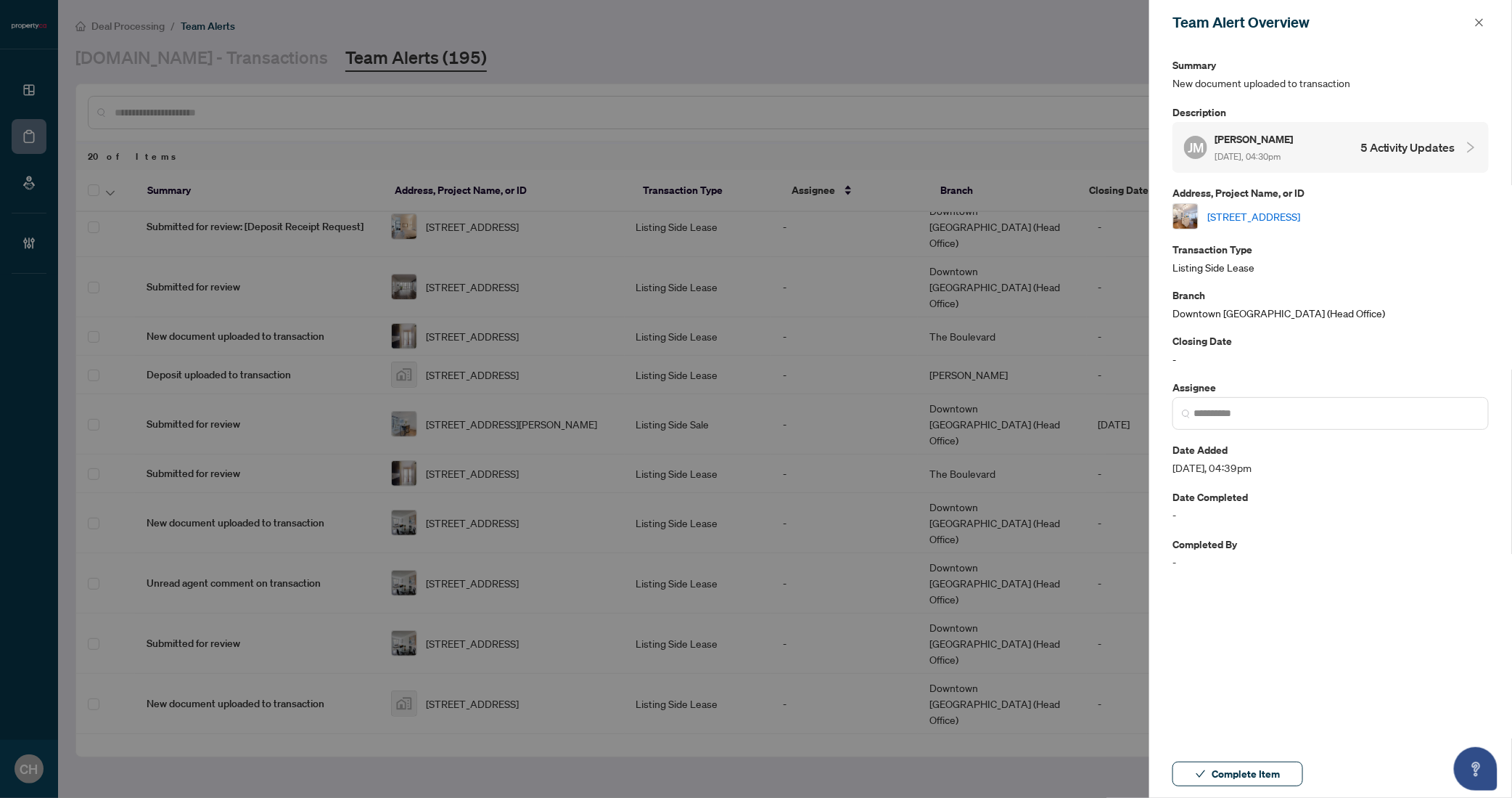
click at [1428, 140] on h4 "5 Activity Updates" at bounding box center [1408, 147] width 95 height 17
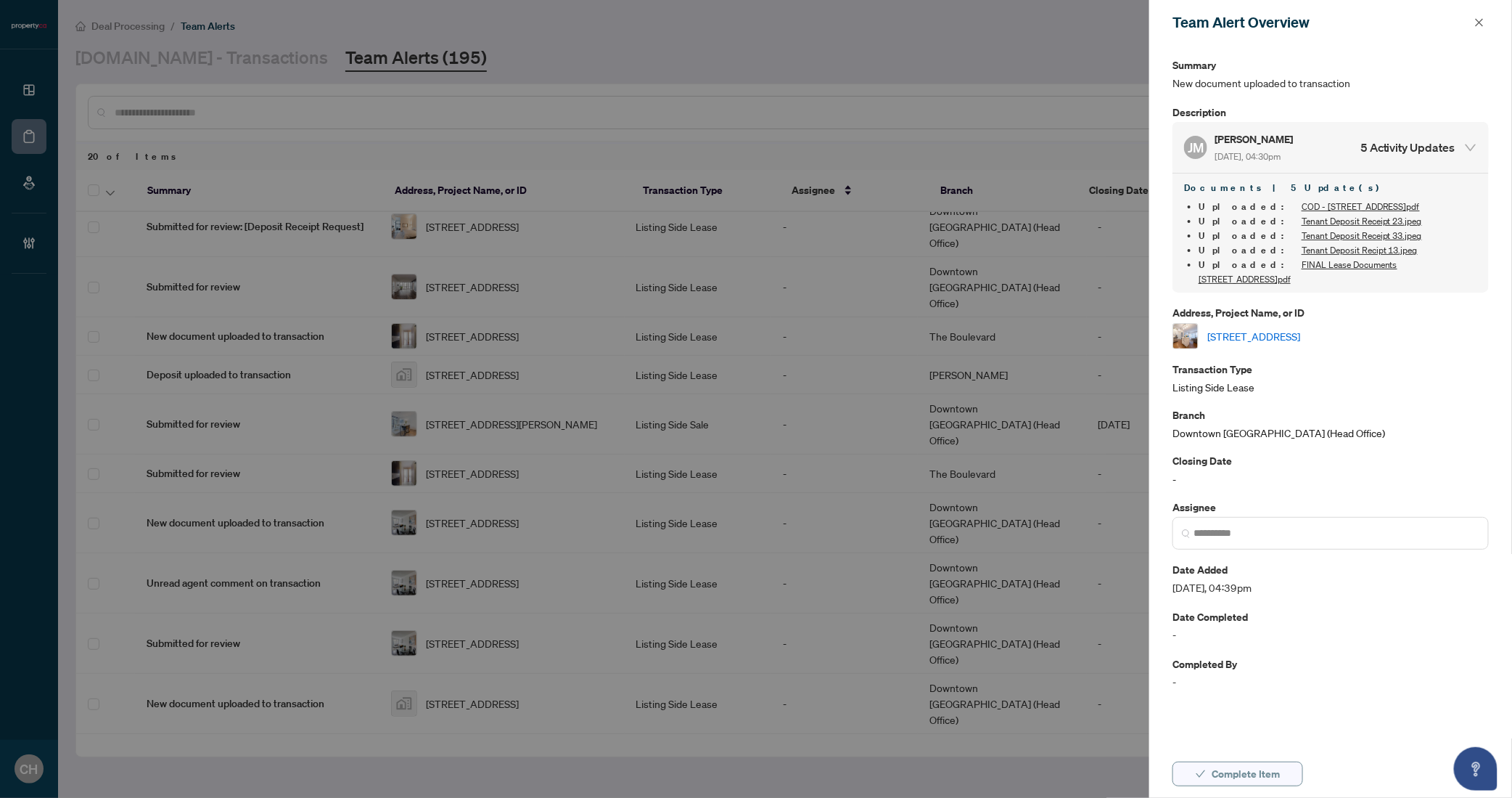
click at [1235, 773] on span "Complete Item" at bounding box center [1246, 773] width 68 height 24
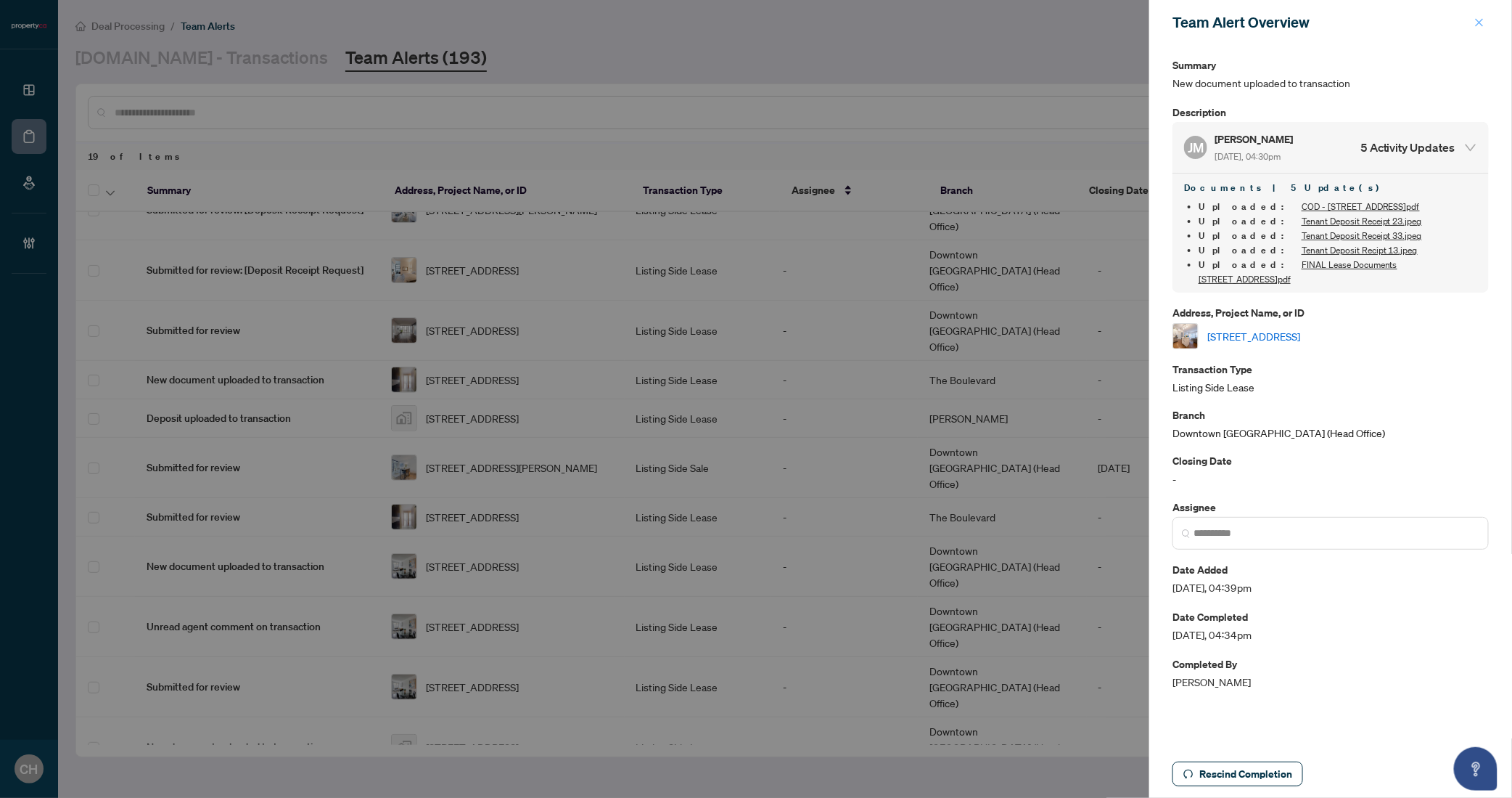
click at [1476, 20] on icon "close" at bounding box center [1479, 22] width 10 height 10
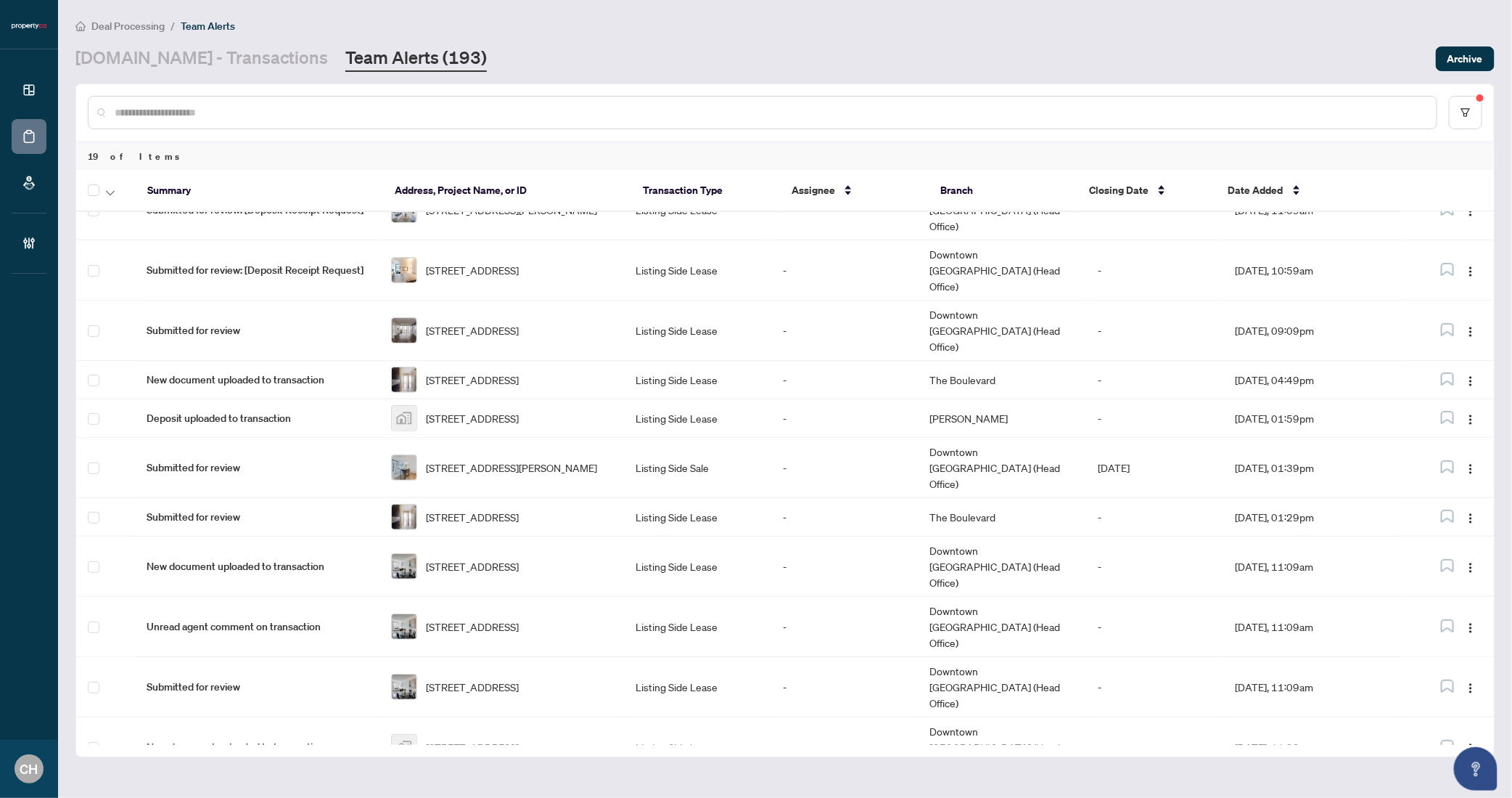
click at [1309, 777] on td "Aug/25/2025, 11:29pm" at bounding box center [1312, 807] width 177 height 60
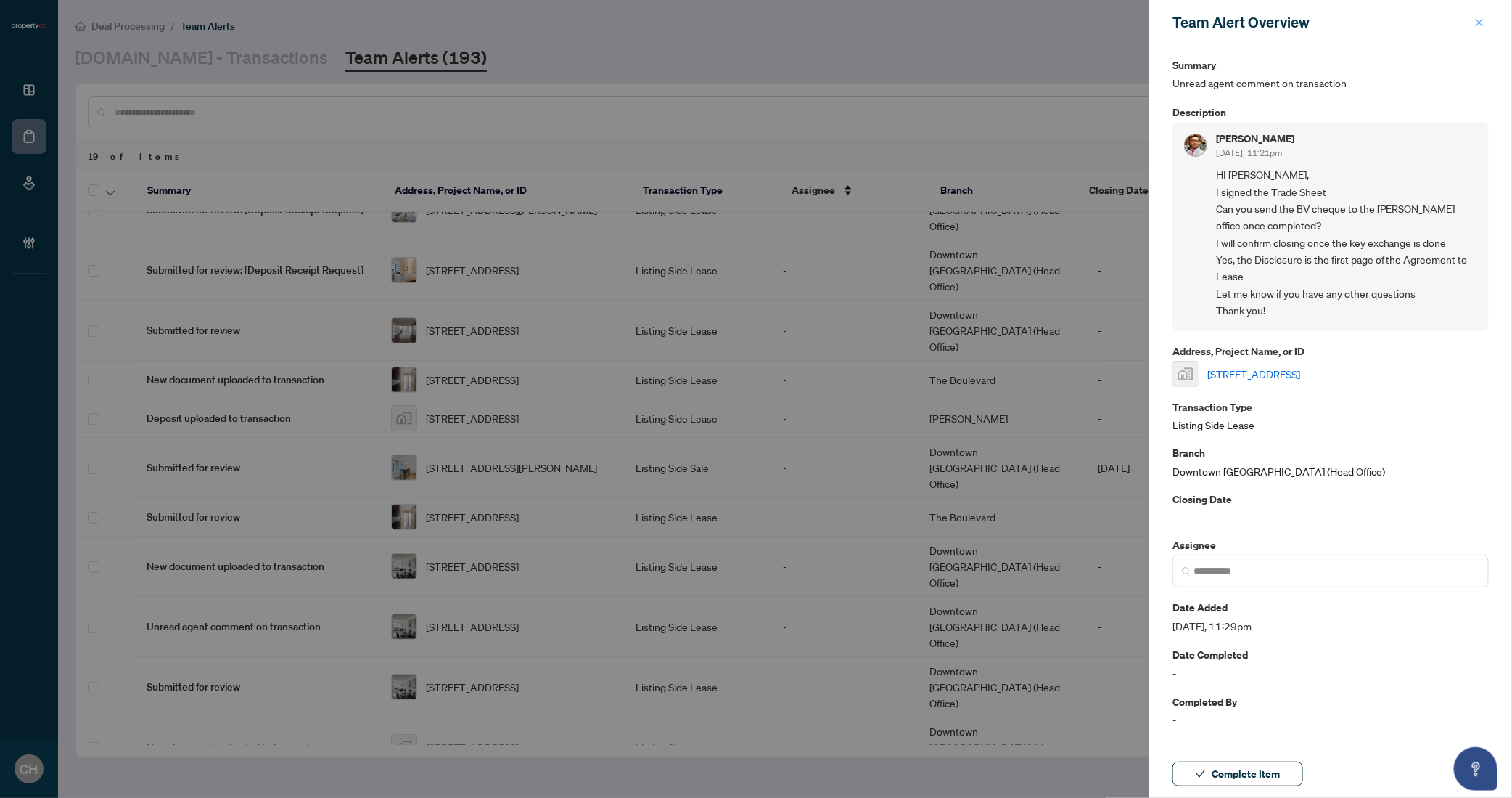
click at [1474, 14] on span "button" at bounding box center [1479, 23] width 10 height 24
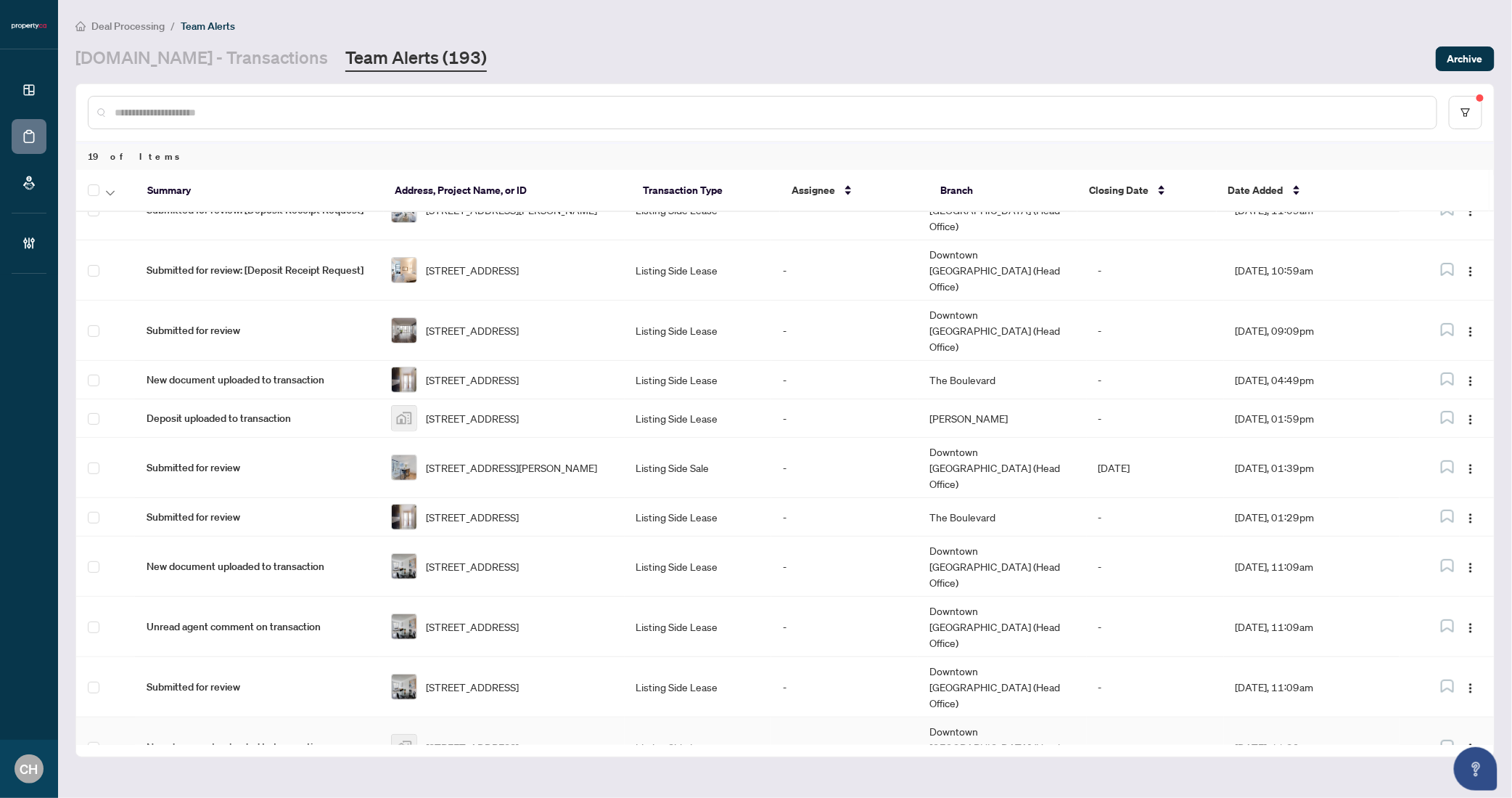
click at [795, 717] on td "-" at bounding box center [844, 747] width 146 height 60
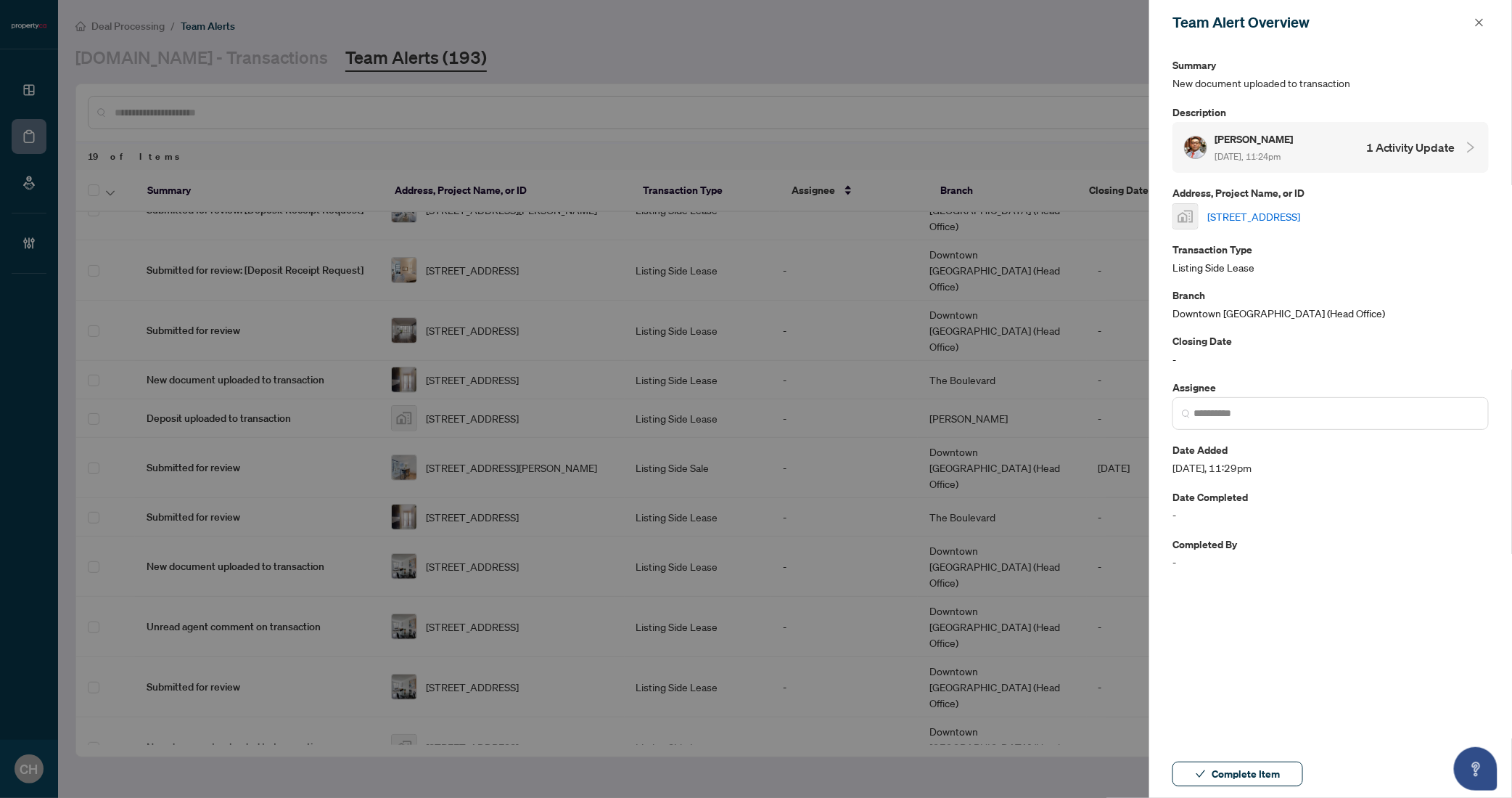
click at [1417, 139] on h4 "1 Activity Update" at bounding box center [1411, 147] width 90 height 17
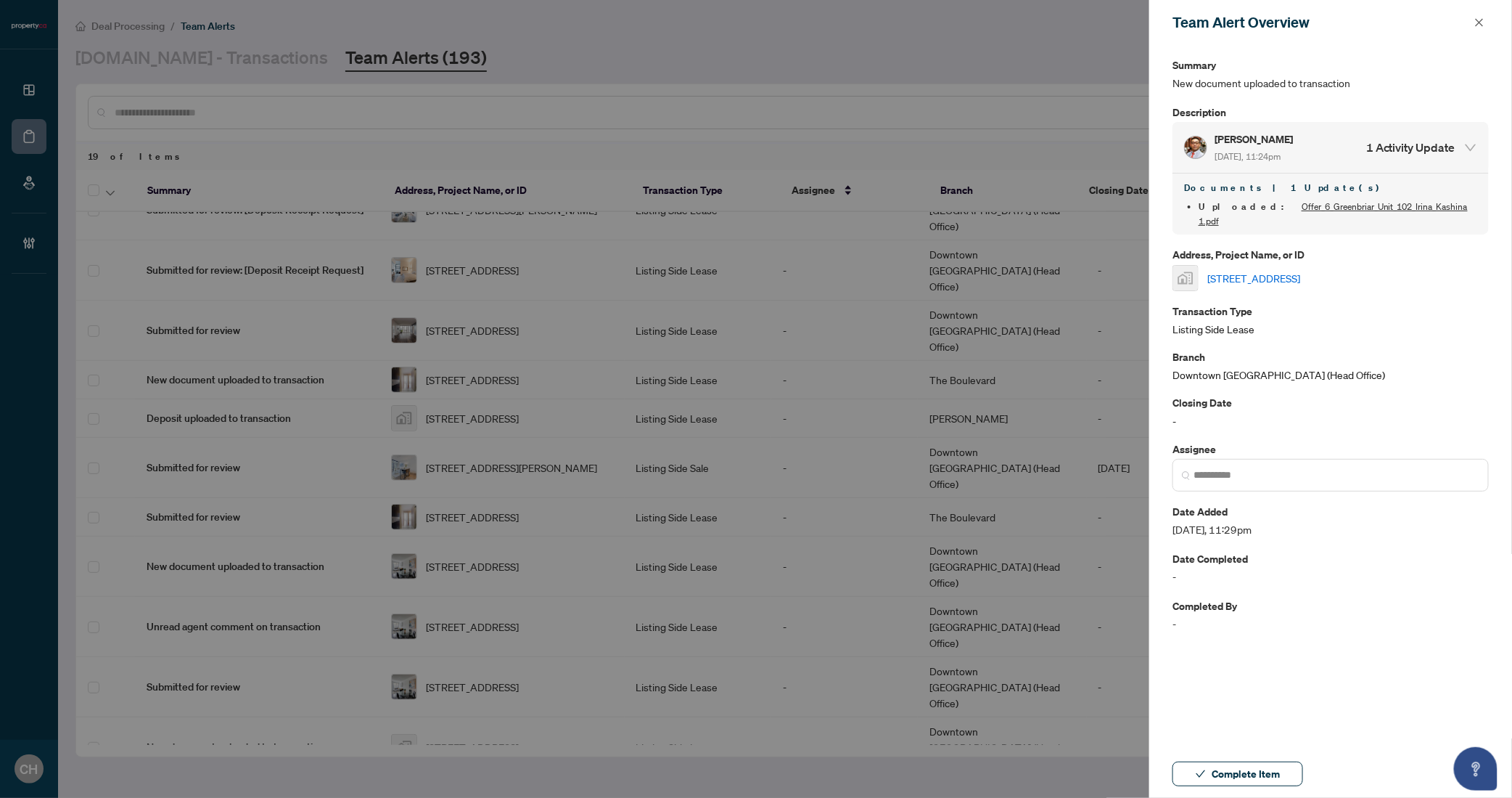
click at [1300, 270] on link "102-6 Greenbriar Road, North York, ON, Canada" at bounding box center [1254, 278] width 93 height 16
click at [1474, 24] on icon "close" at bounding box center [1479, 22] width 10 height 10
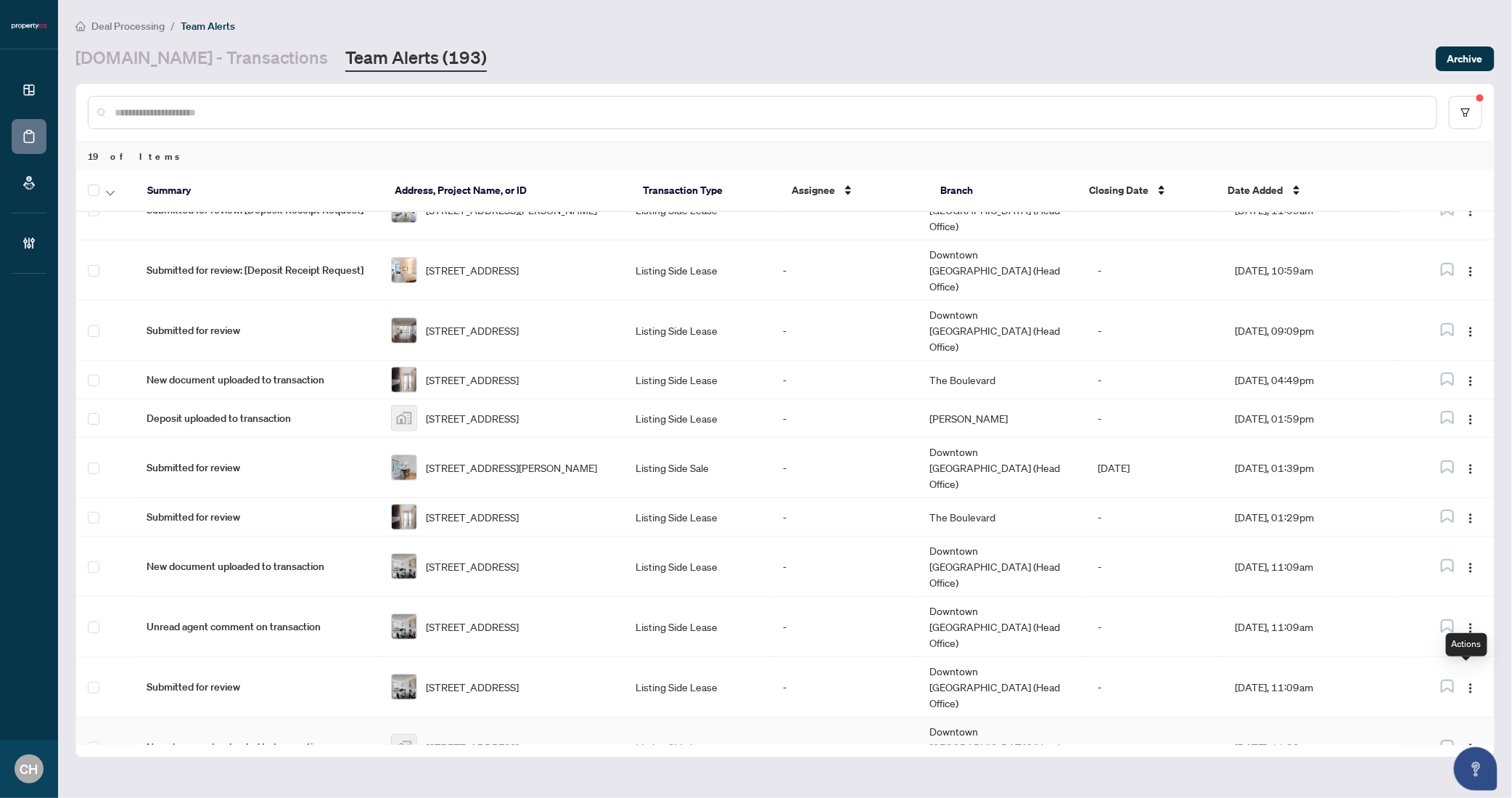
click at [1386, 717] on td "Aug/25/2025, 11:29pm" at bounding box center [1312, 747] width 177 height 60
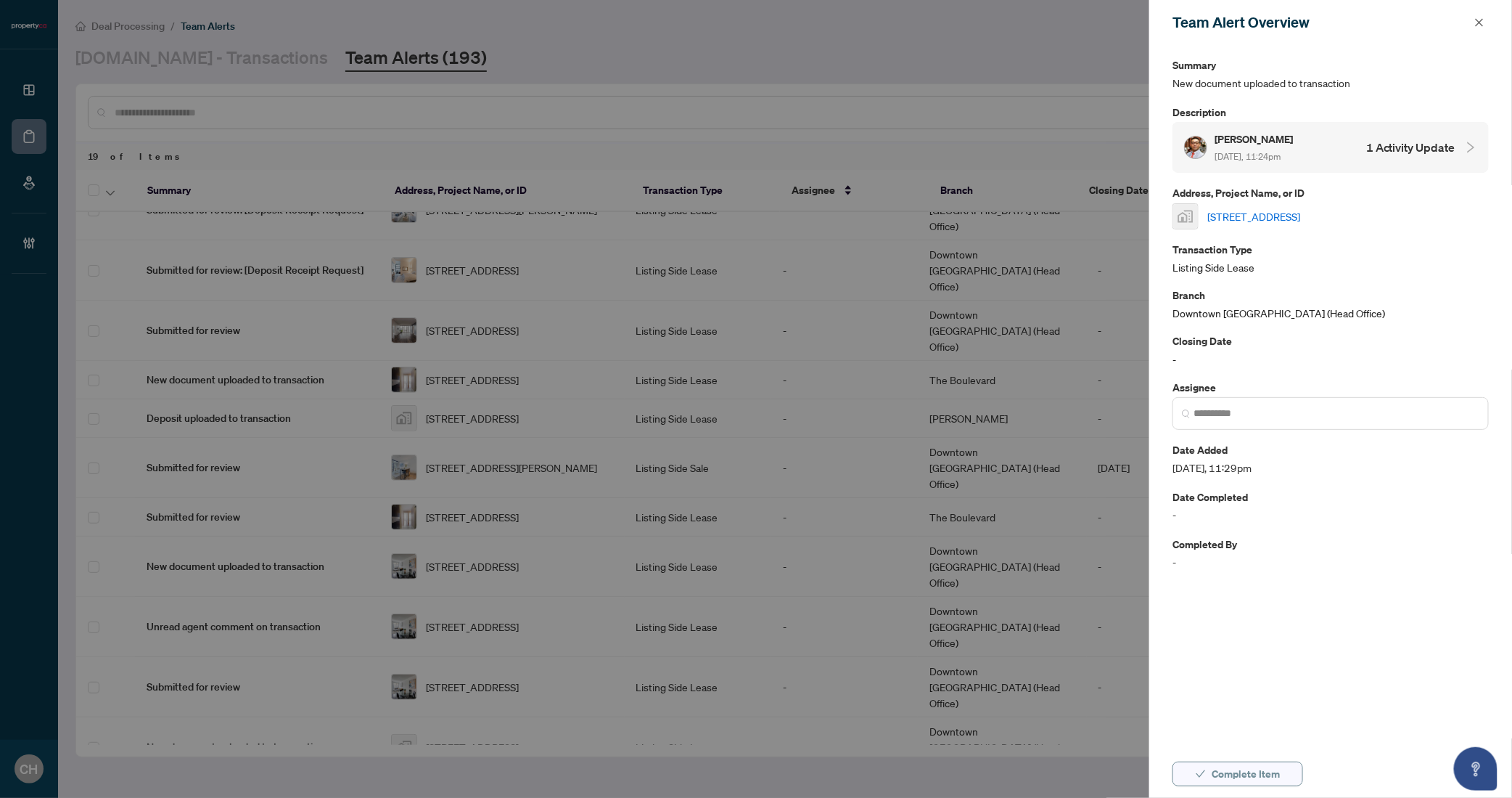
click at [1274, 772] on span "Complete Item" at bounding box center [1246, 773] width 68 height 24
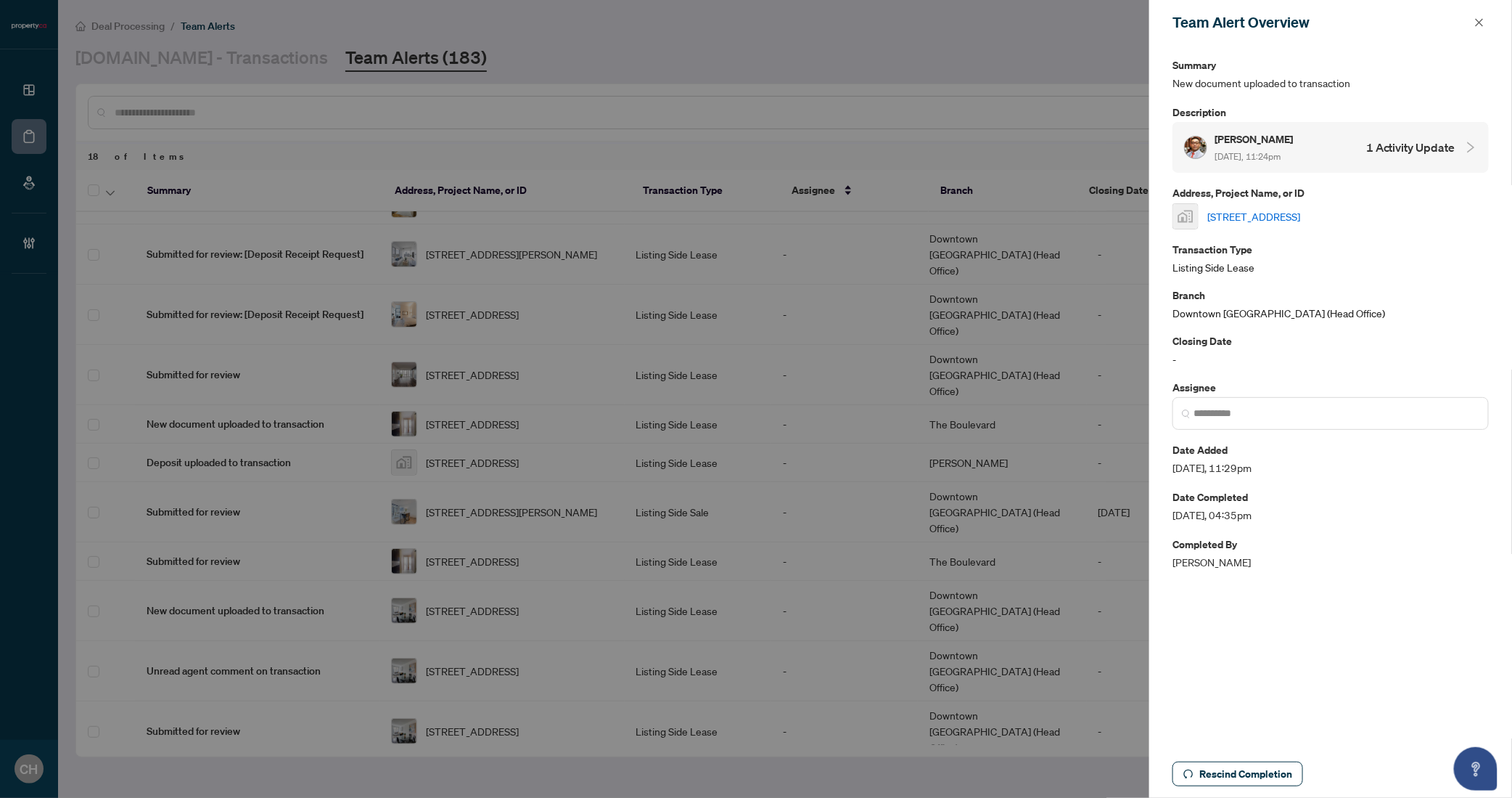
click at [1106, 706] on div at bounding box center [756, 399] width 1512 height 798
click at [1485, 17] on button "button" at bounding box center [1480, 23] width 19 height 17
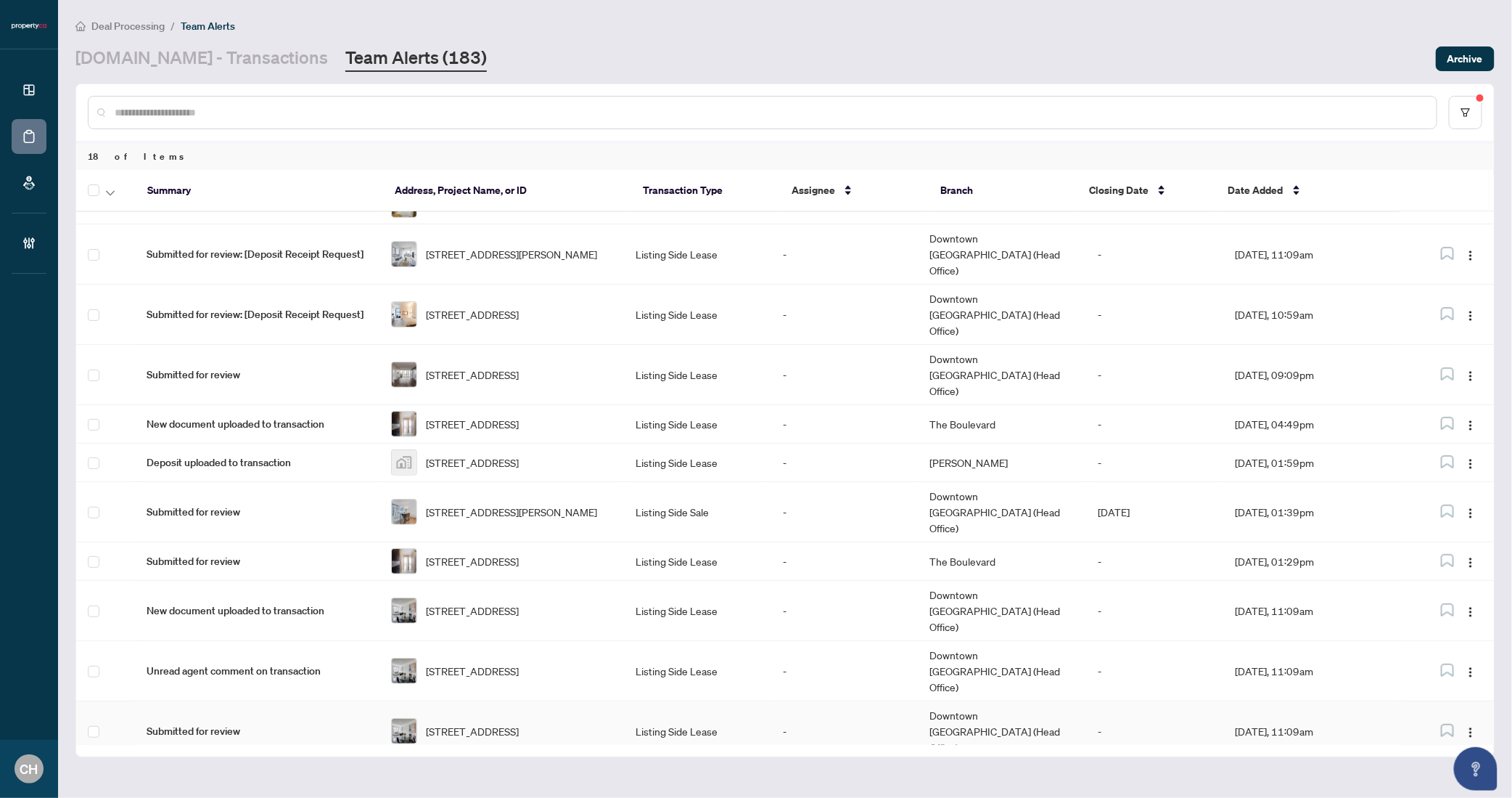
click at [1006, 701] on td "Downtown Toronto (Head Office)" at bounding box center [1002, 731] width 168 height 60
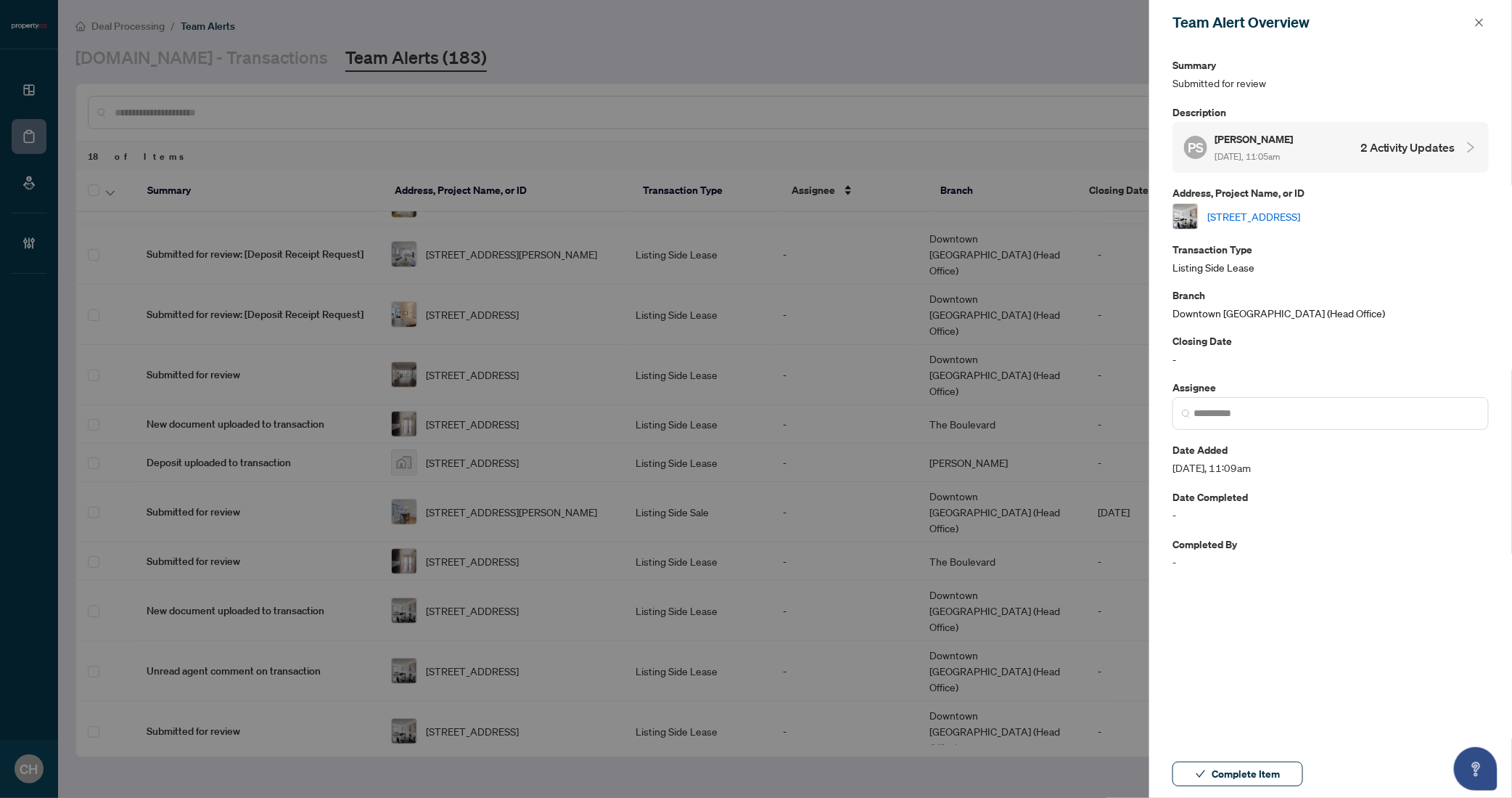
click at [1393, 140] on h4 "2 Activity Updates" at bounding box center [1408, 147] width 95 height 17
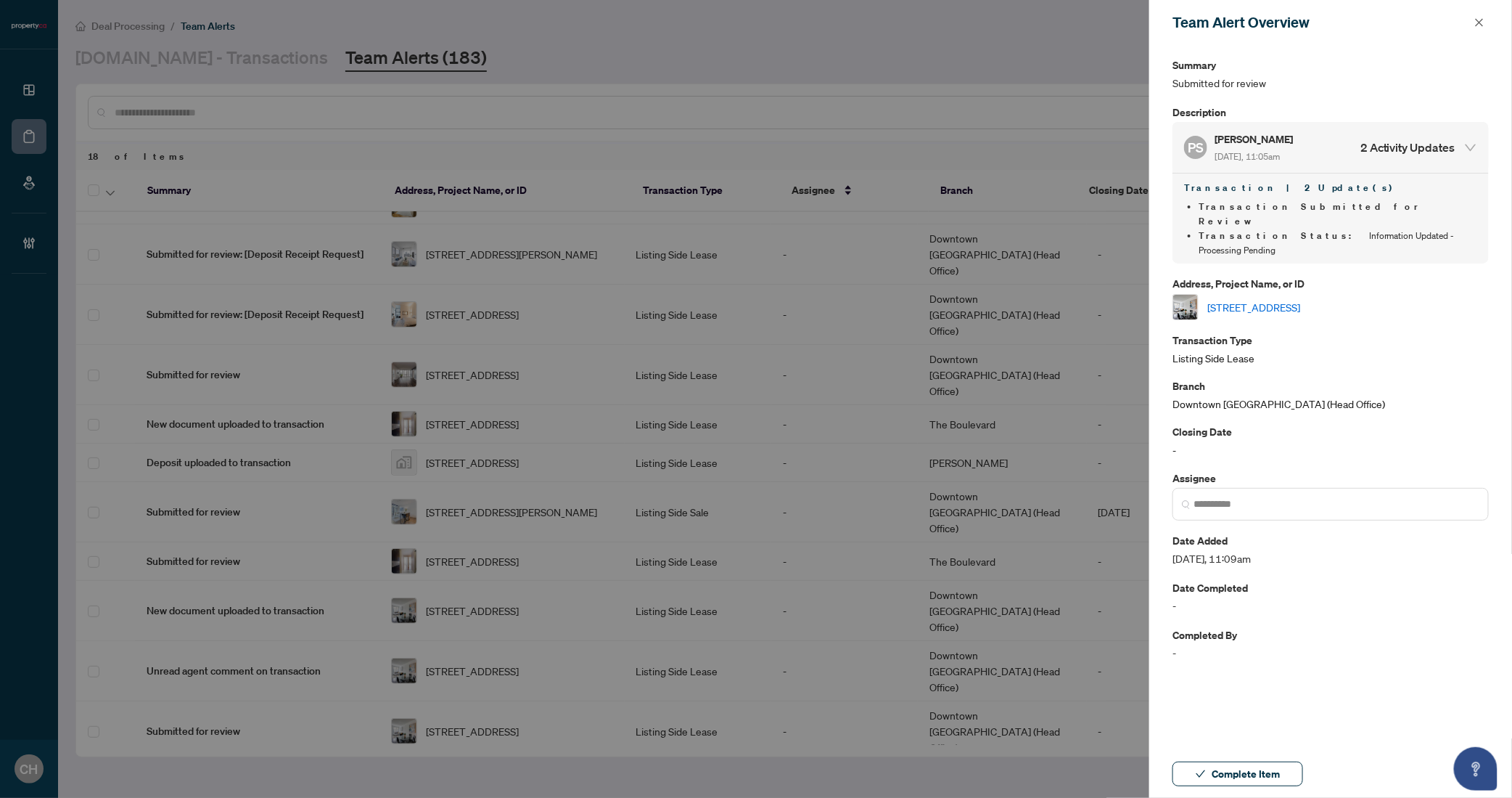
click at [1300, 299] on link "3712-2191 Yonge St, Toronto, Ontario M4S 3H8, Canada" at bounding box center [1254, 307] width 93 height 16
click at [1233, 773] on span "Complete Item" at bounding box center [1246, 773] width 68 height 24
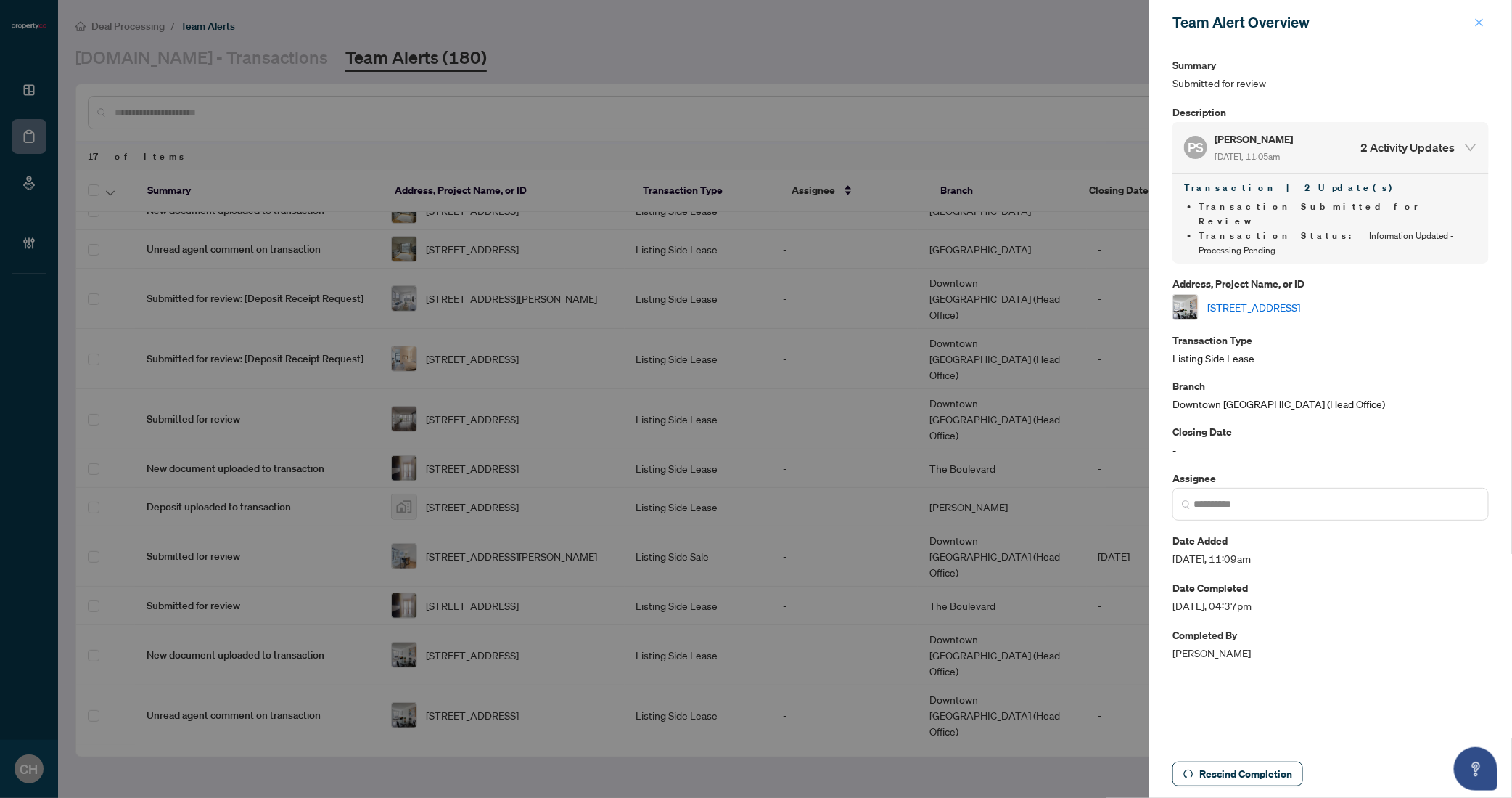
click at [1482, 23] on icon "close" at bounding box center [1479, 22] width 10 height 10
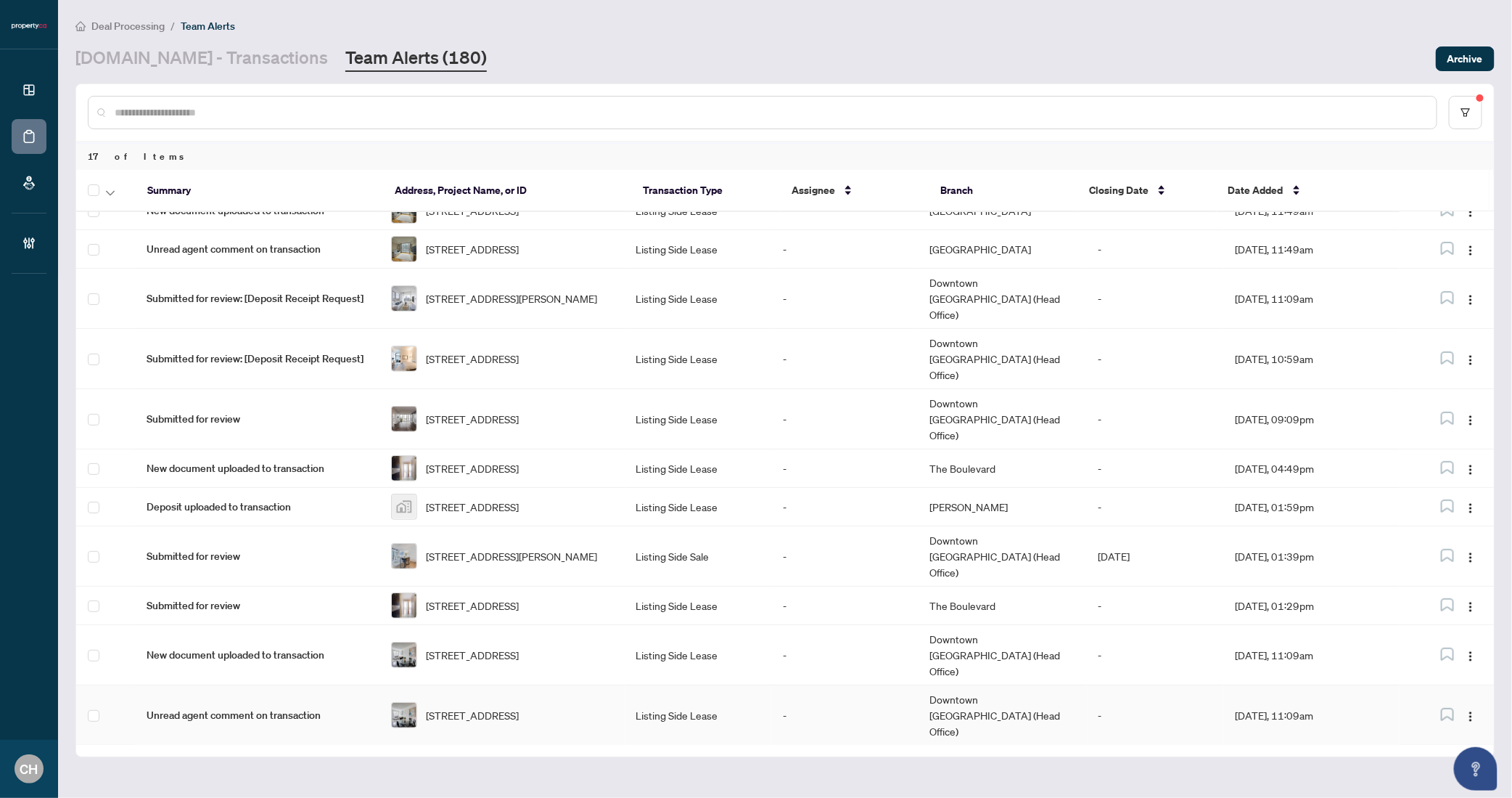
click at [977, 685] on td "Downtown Toronto (Head Office)" at bounding box center [1002, 715] width 168 height 60
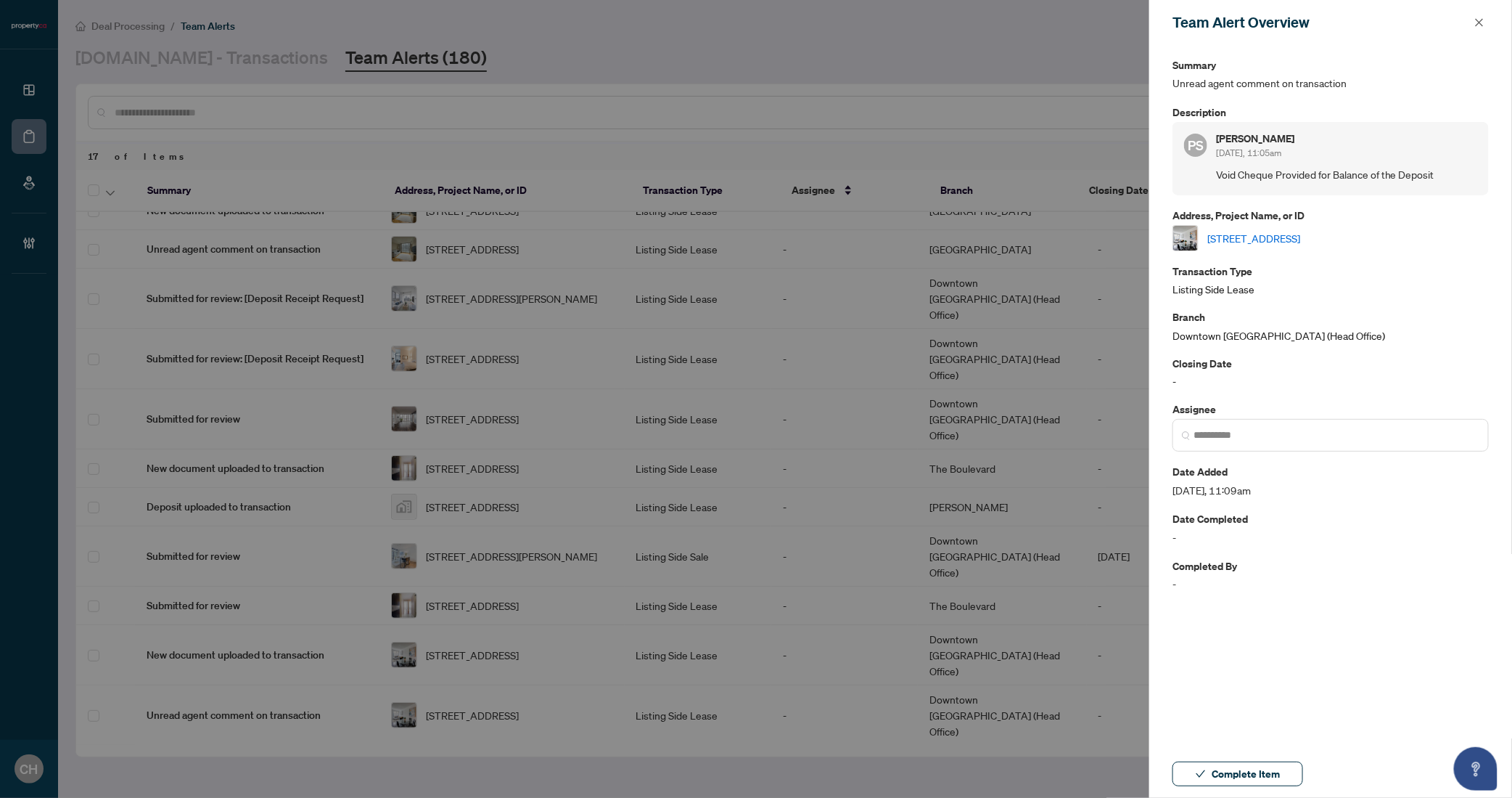
click at [1300, 243] on link "3712-2191 Yonge St, Toronto, Ontario M4S 3H8, Canada" at bounding box center [1254, 238] width 93 height 16
click at [1221, 762] on span "Complete Item" at bounding box center [1246, 773] width 68 height 24
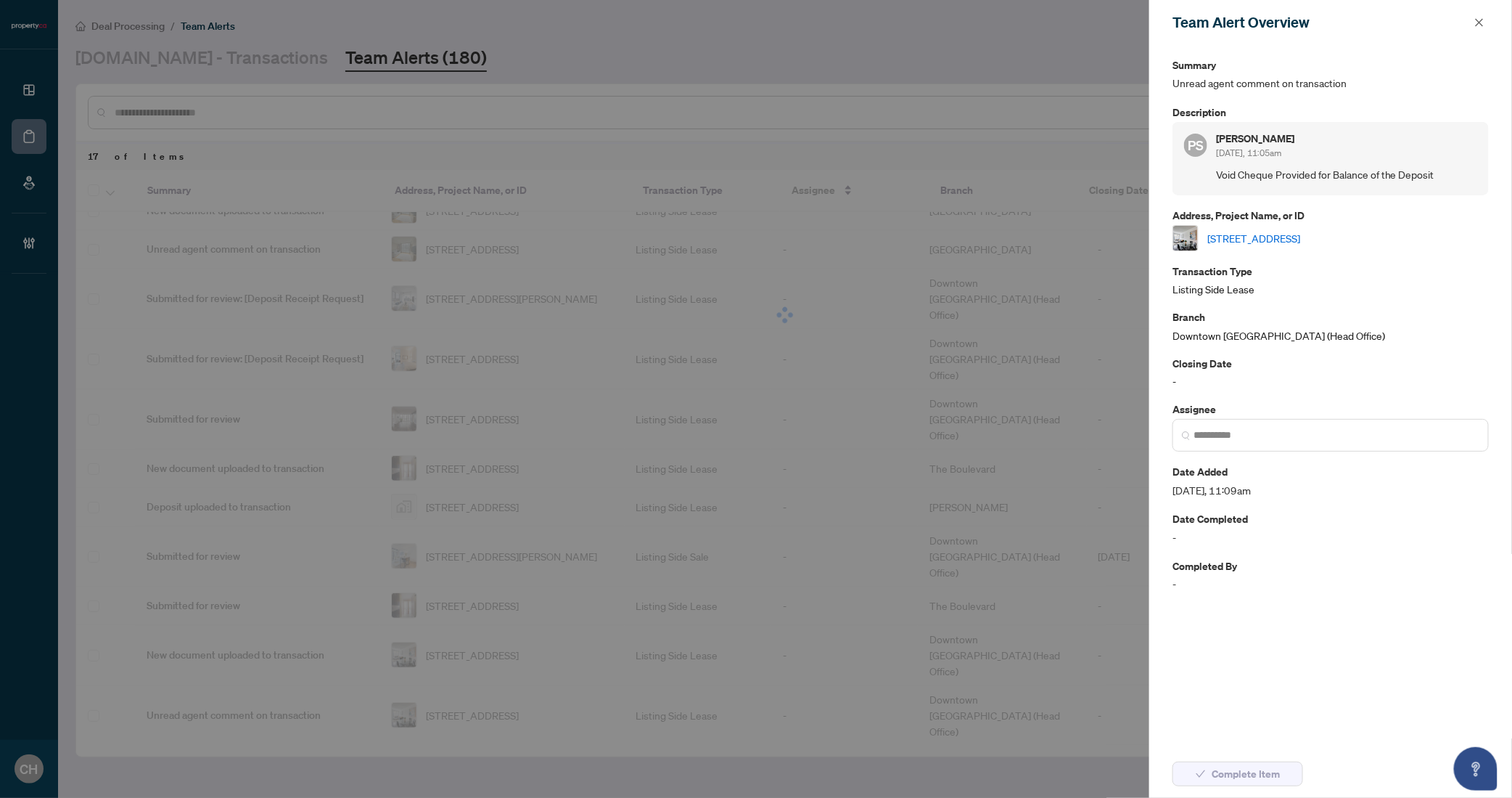
scroll to position [168, 0]
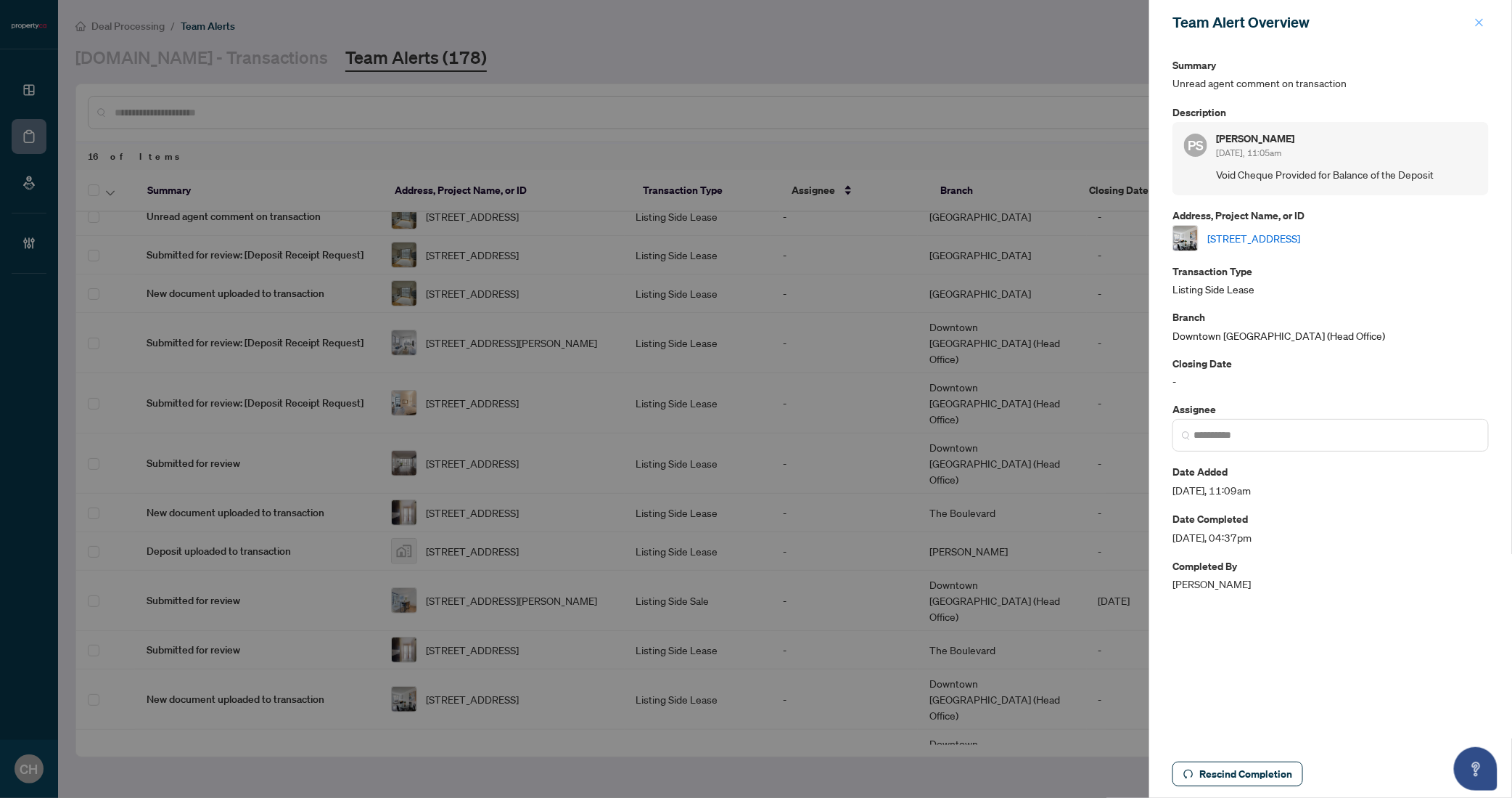
click at [1482, 25] on icon "close" at bounding box center [1479, 22] width 10 height 10
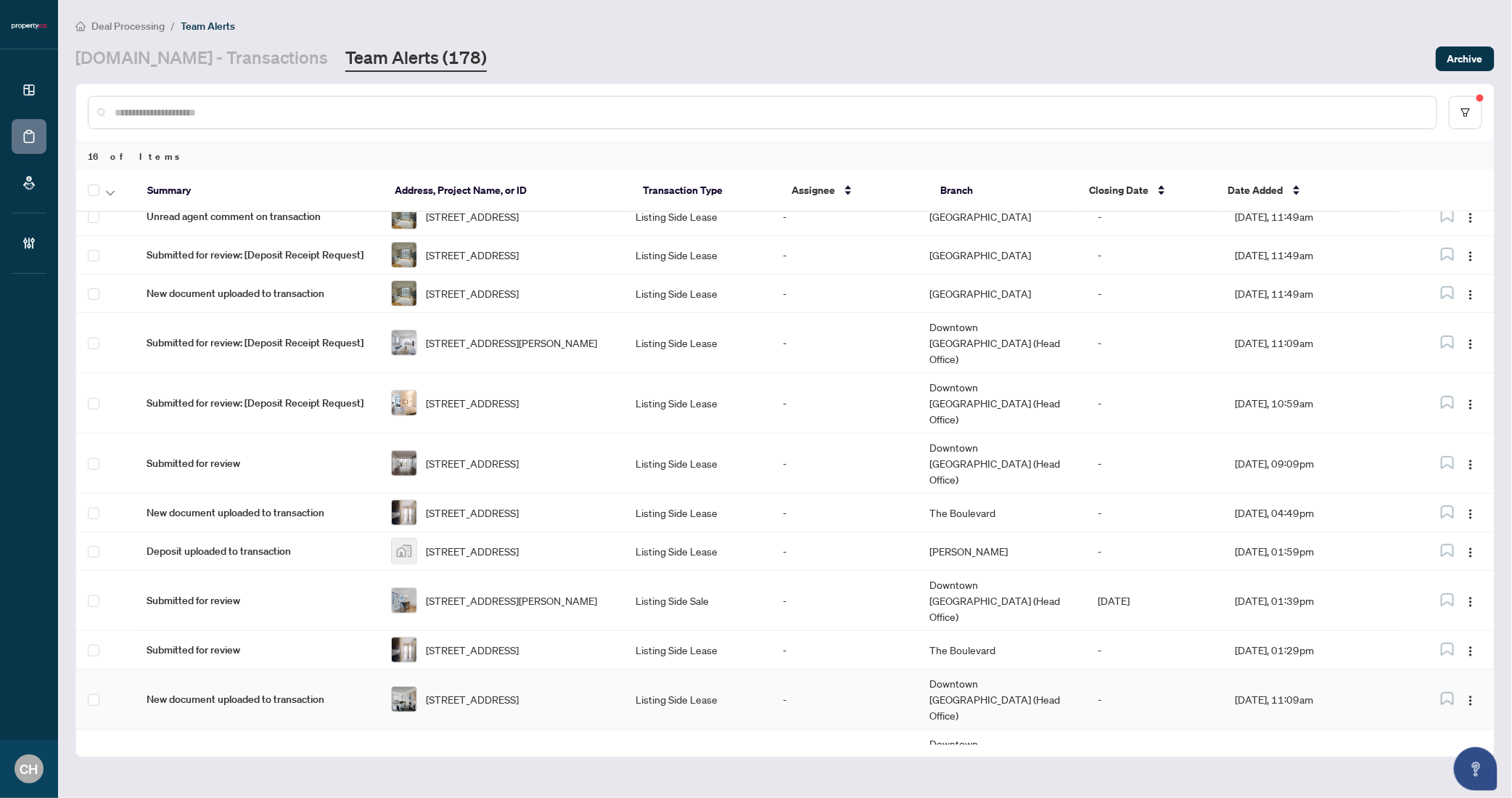
click at [815, 685] on td "-" at bounding box center [844, 700] width 146 height 60
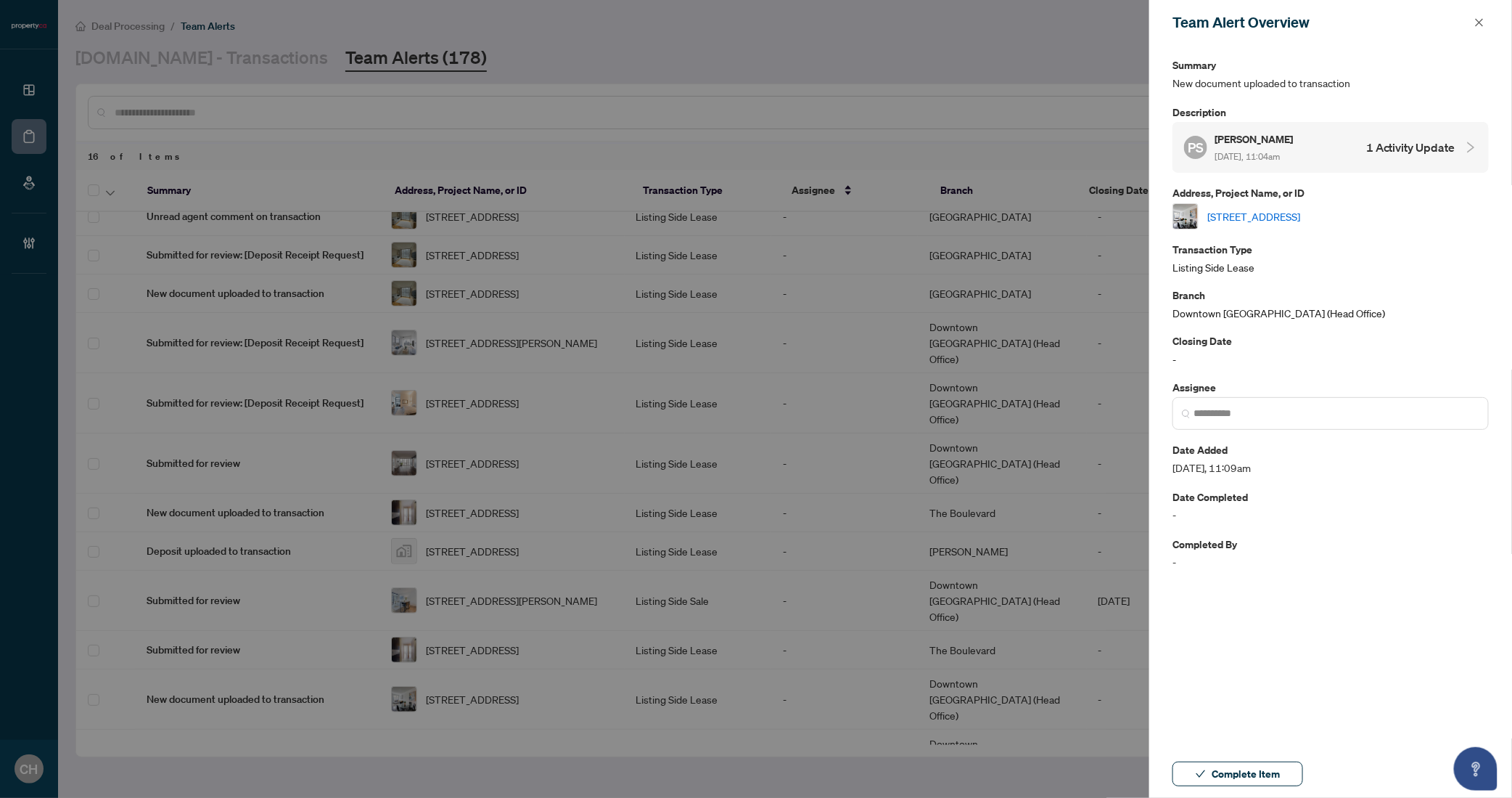
click at [1315, 156] on div "PS Paul Siksna Aug/26/2025, 11:04am 1 Activity Update" at bounding box center [1319, 146] width 271 height 33
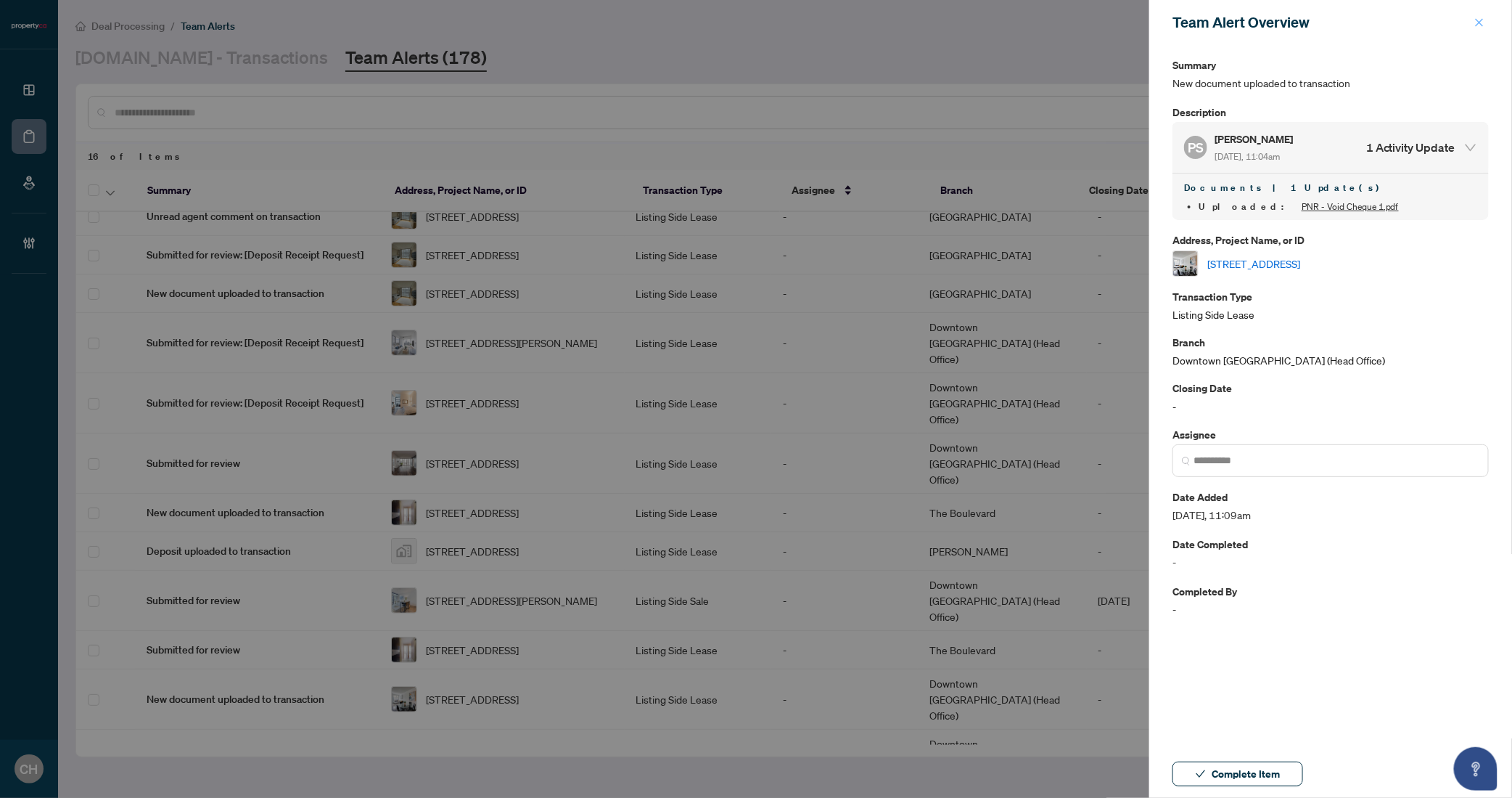
click at [1474, 19] on icon "close" at bounding box center [1479, 22] width 10 height 10
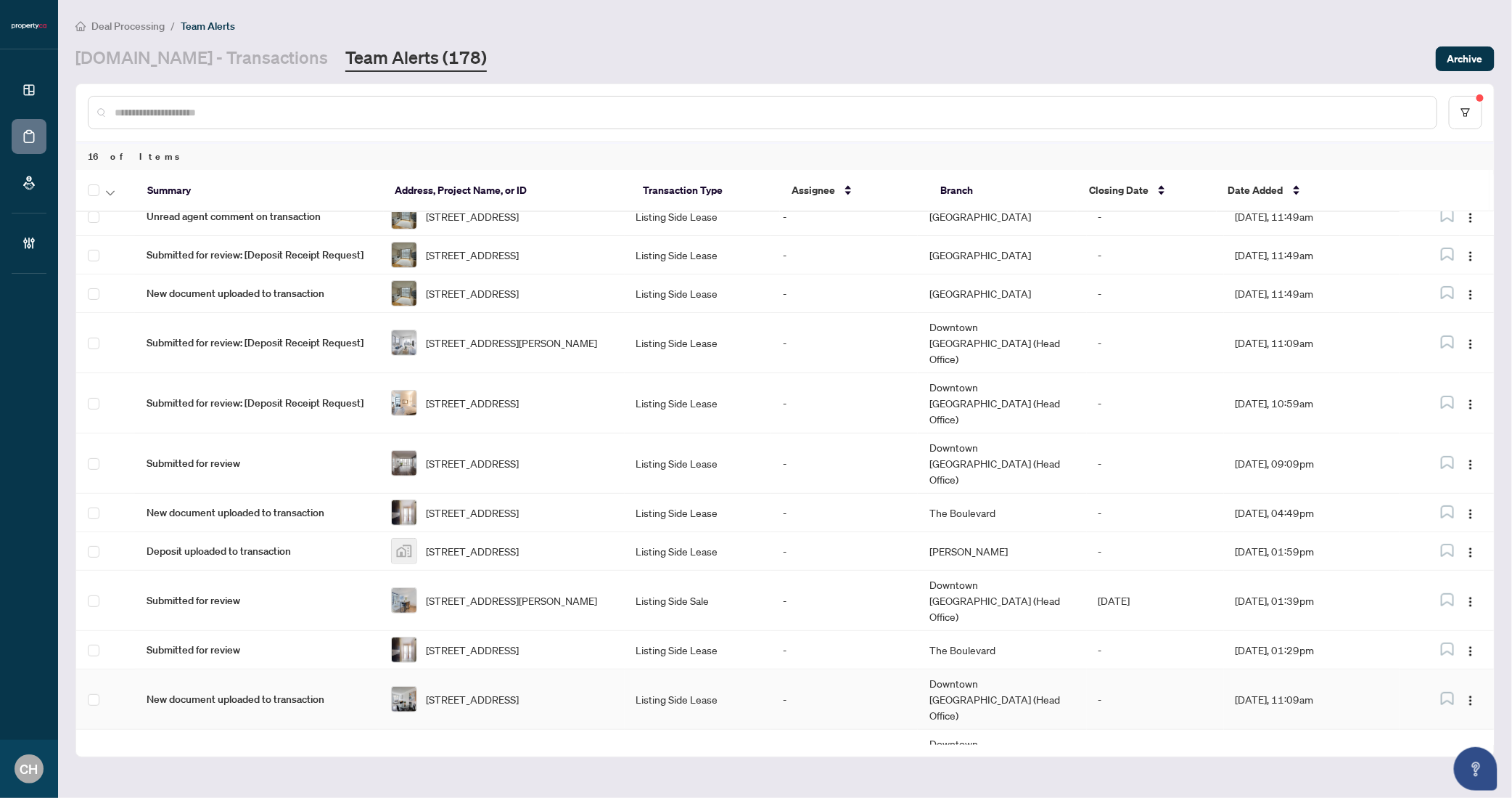
click at [1202, 675] on td "-" at bounding box center [1155, 700] width 137 height 60
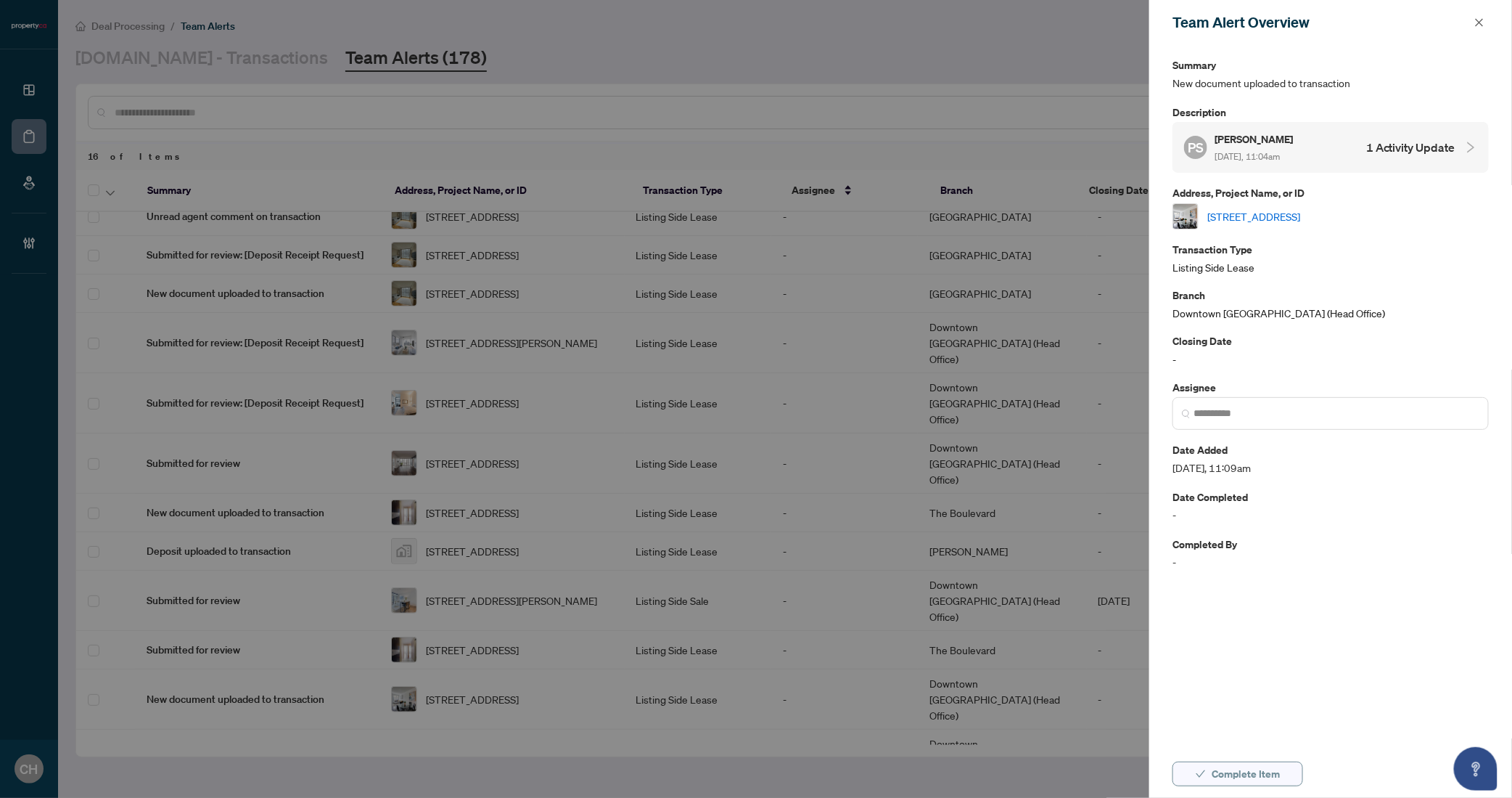
click at [1241, 782] on span "Complete Item" at bounding box center [1246, 773] width 68 height 24
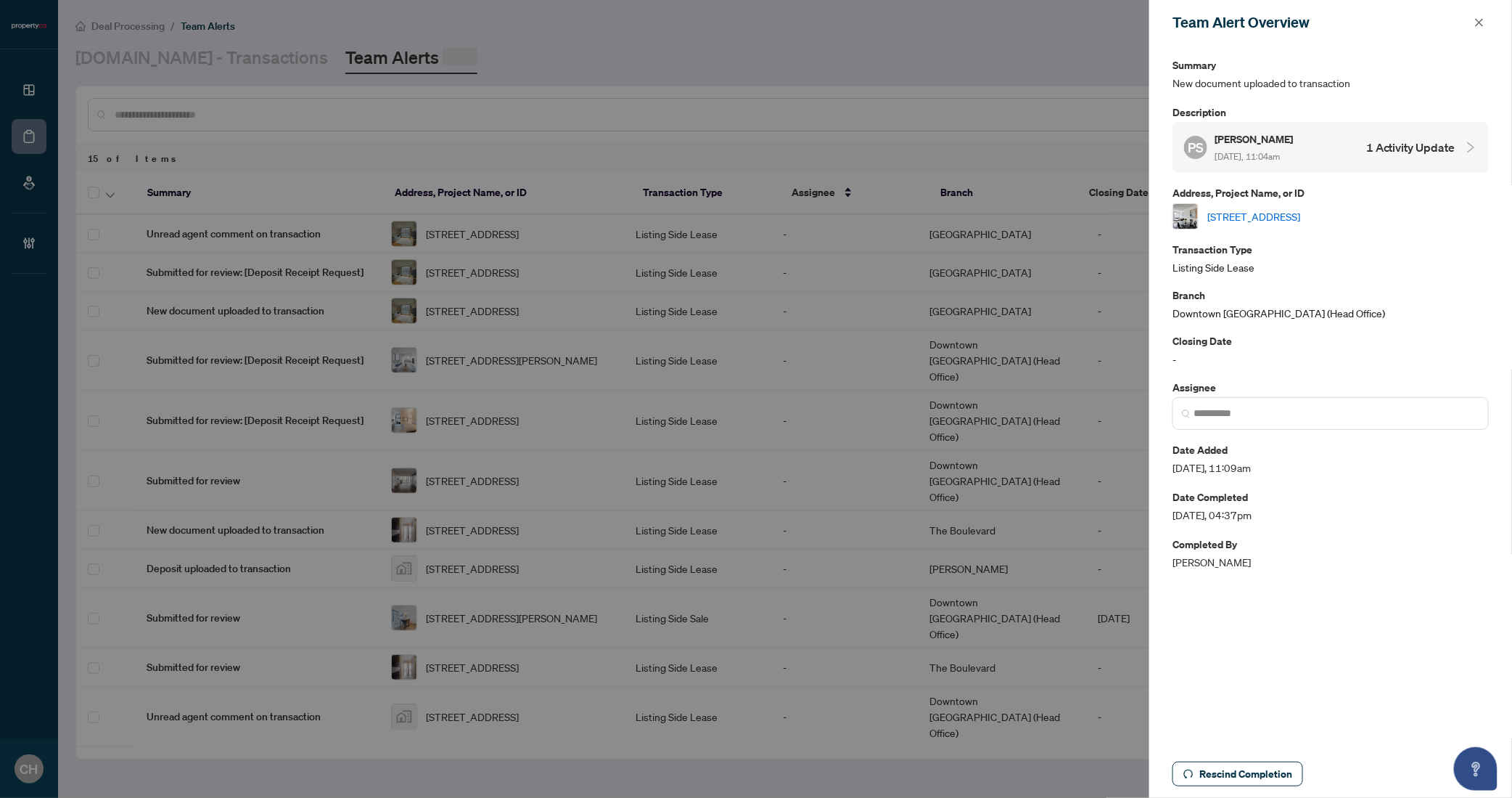
scroll to position [124, 0]
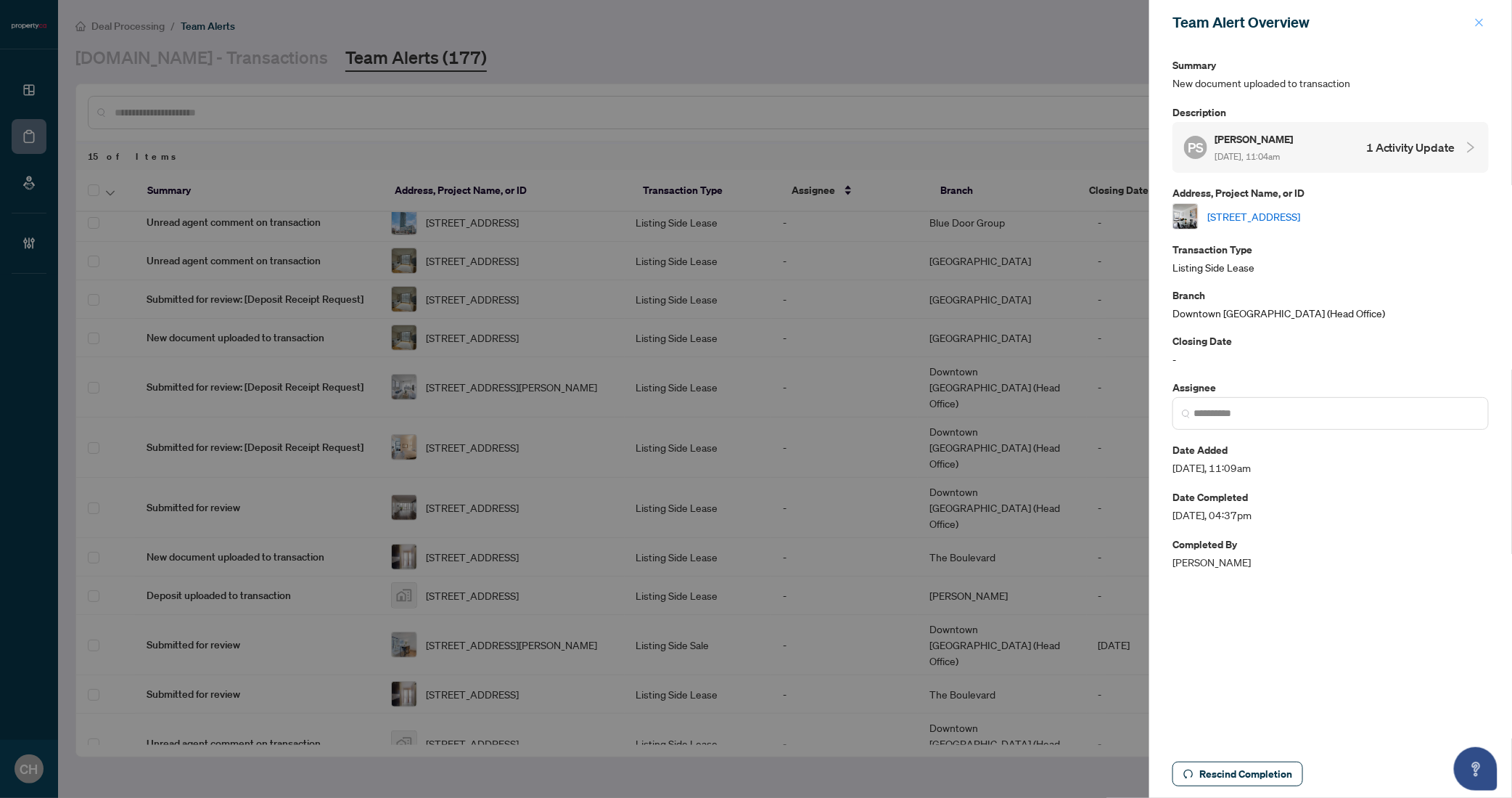
click at [1481, 24] on icon "close" at bounding box center [1480, 22] width 8 height 8
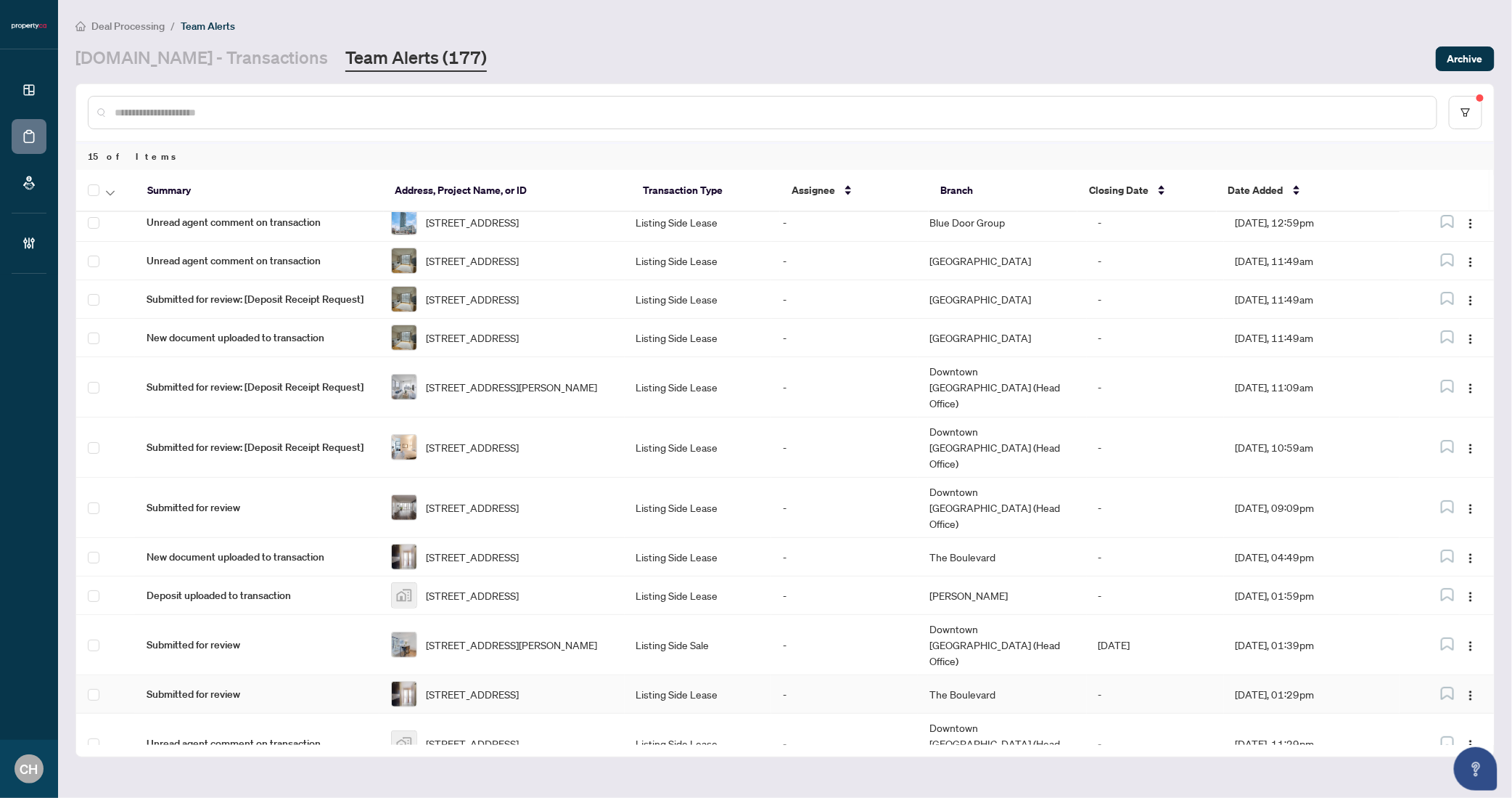
click at [903, 680] on td "-" at bounding box center [844, 694] width 146 height 39
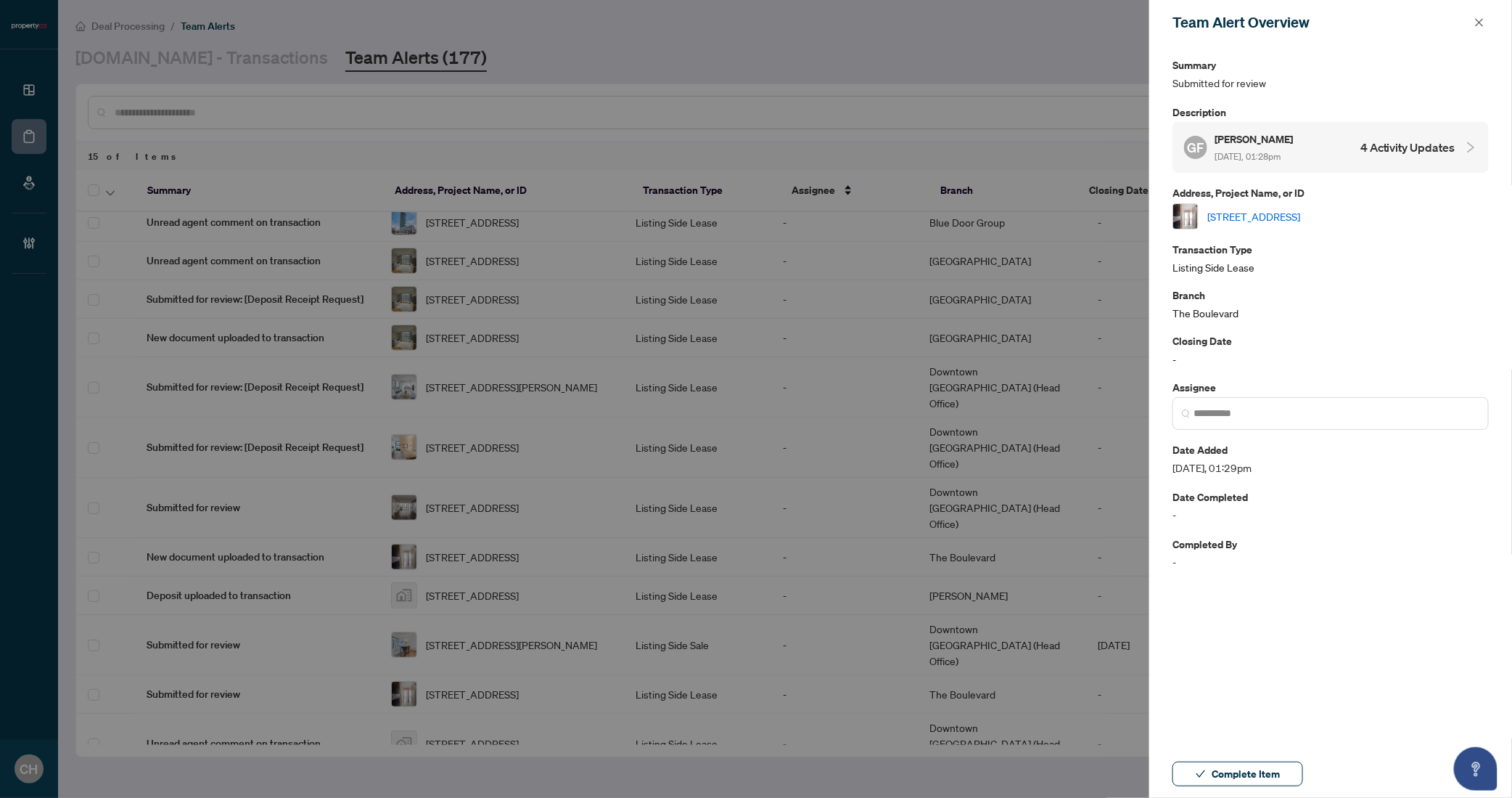
click at [1293, 212] on link "1011-717 Bay St, Toronto, Ontario M5G 2J9, Canada" at bounding box center [1254, 216] width 93 height 16
click at [1240, 779] on span "Complete Item" at bounding box center [1246, 773] width 68 height 24
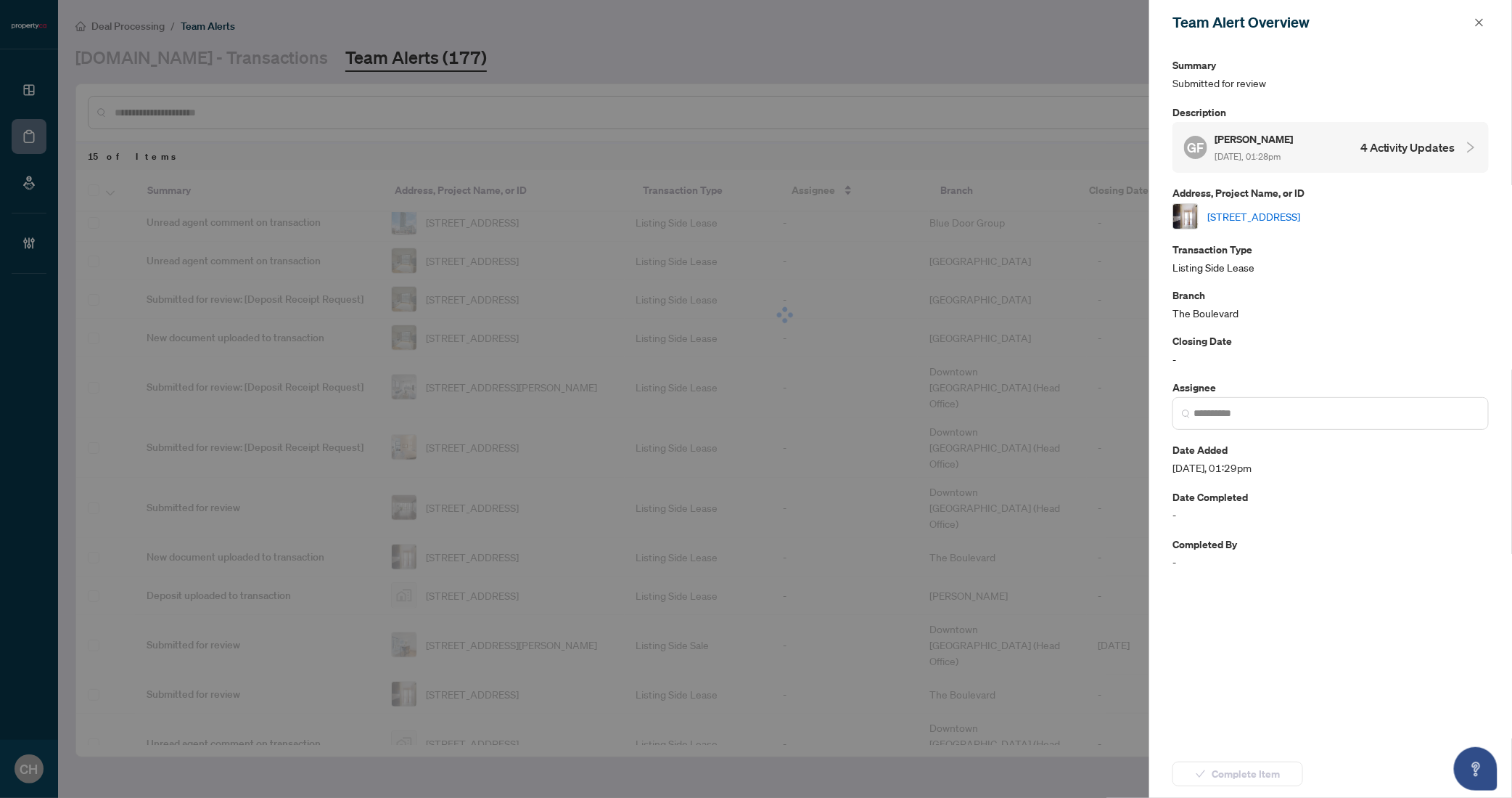
scroll to position [80, 0]
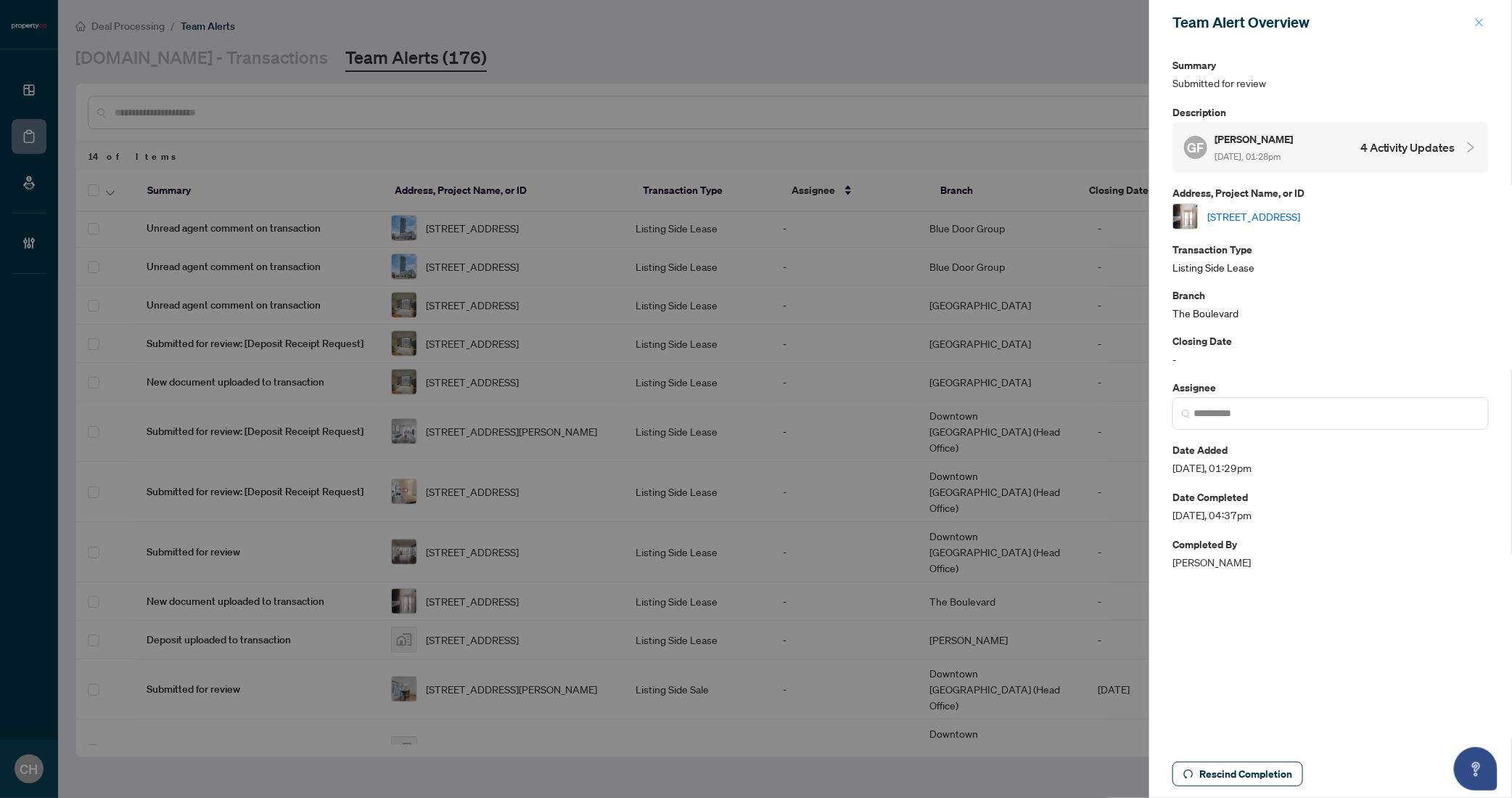
click at [1487, 26] on button "button" at bounding box center [1480, 23] width 19 height 17
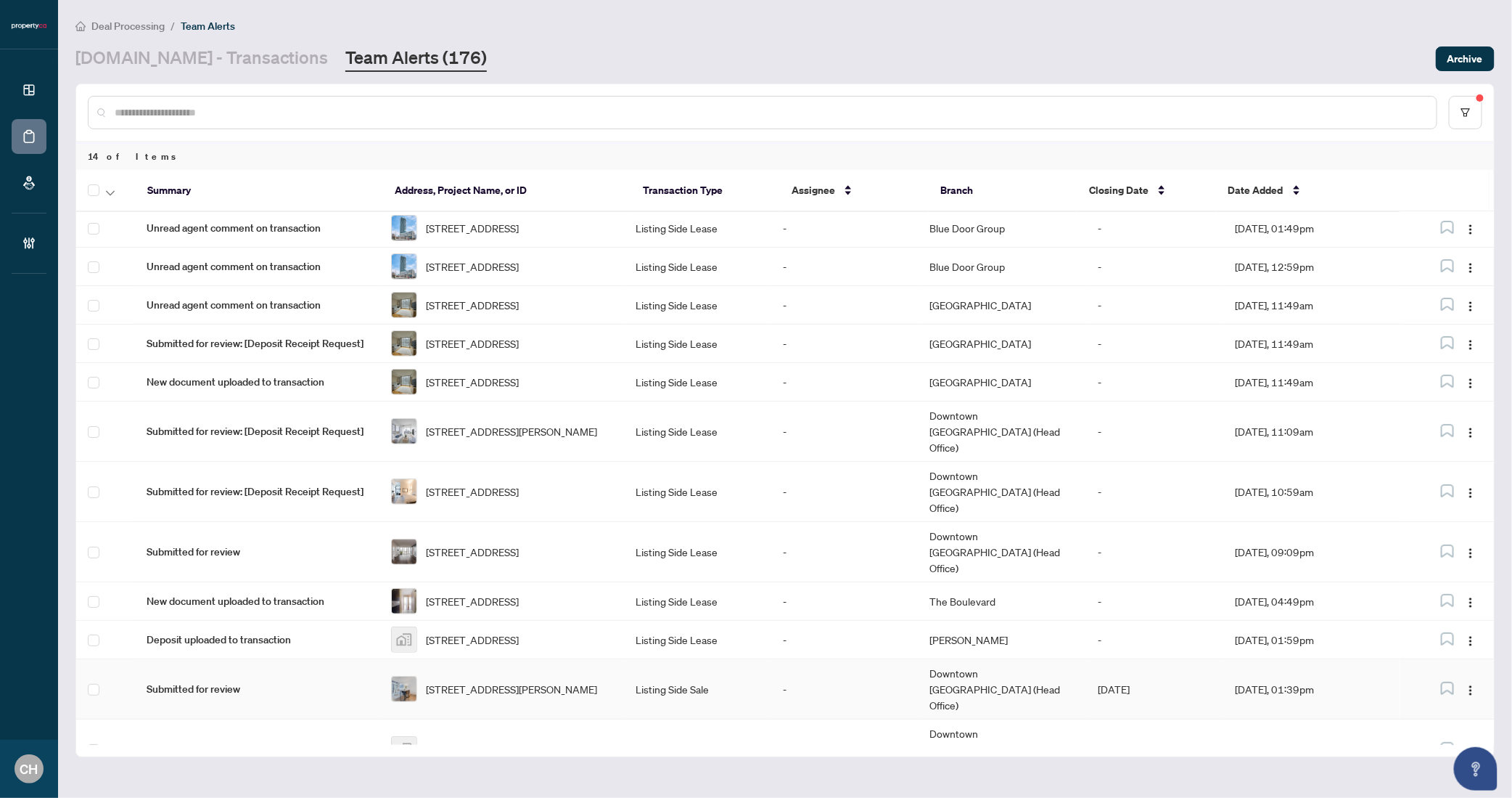
click at [957, 672] on td "Downtown Toronto (Head Office)" at bounding box center [1002, 689] width 168 height 60
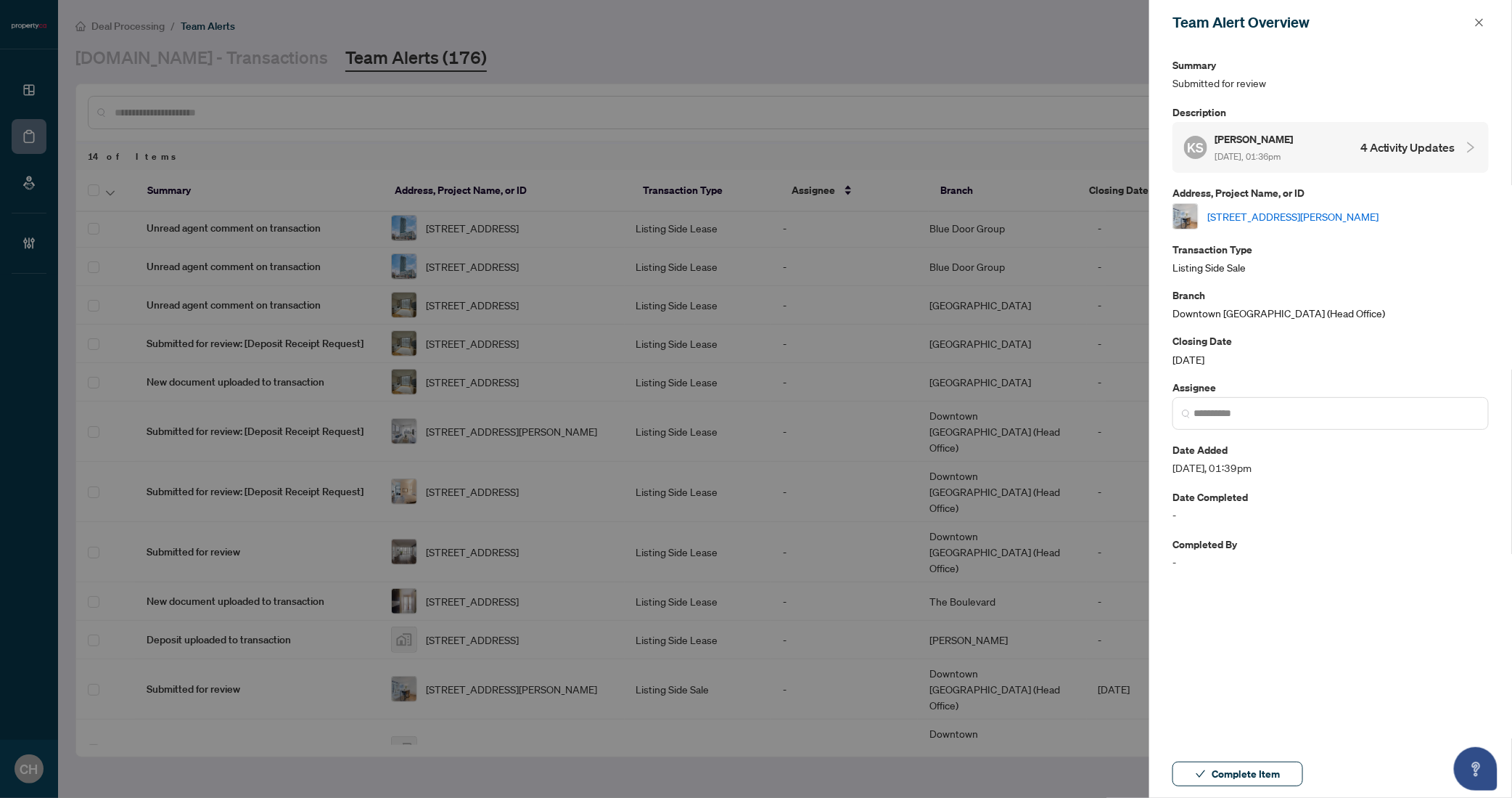
click at [1271, 209] on link "624-7950 Bathurst St, Vaughan, Ontario L4J 0L4, Canada" at bounding box center [1293, 216] width 171 height 16
click at [1401, 149] on h4 "4 Activity Updates" at bounding box center [1408, 147] width 95 height 17
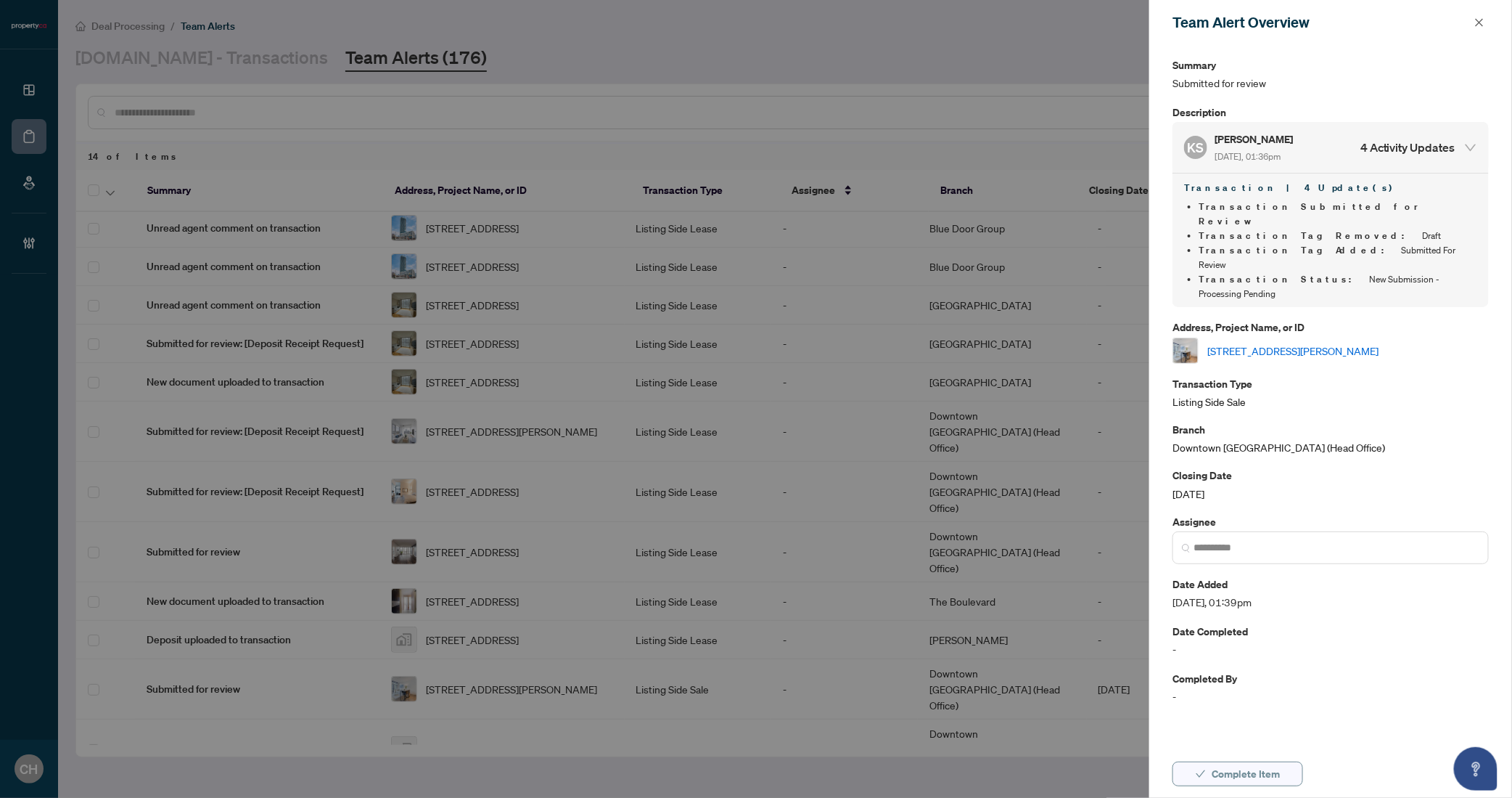
click at [1234, 770] on span "Complete Item" at bounding box center [1246, 773] width 68 height 24
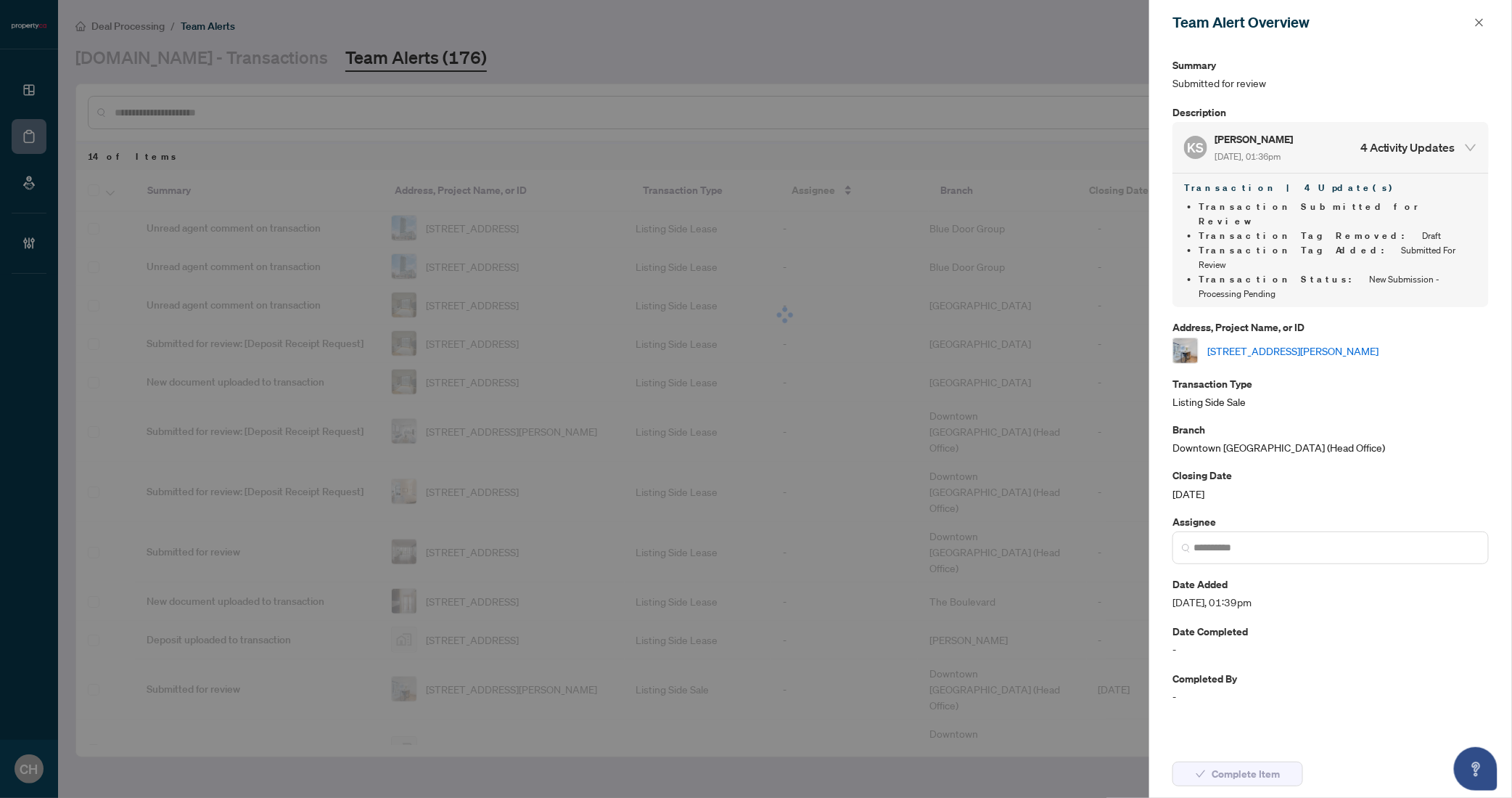
scroll to position [36, 0]
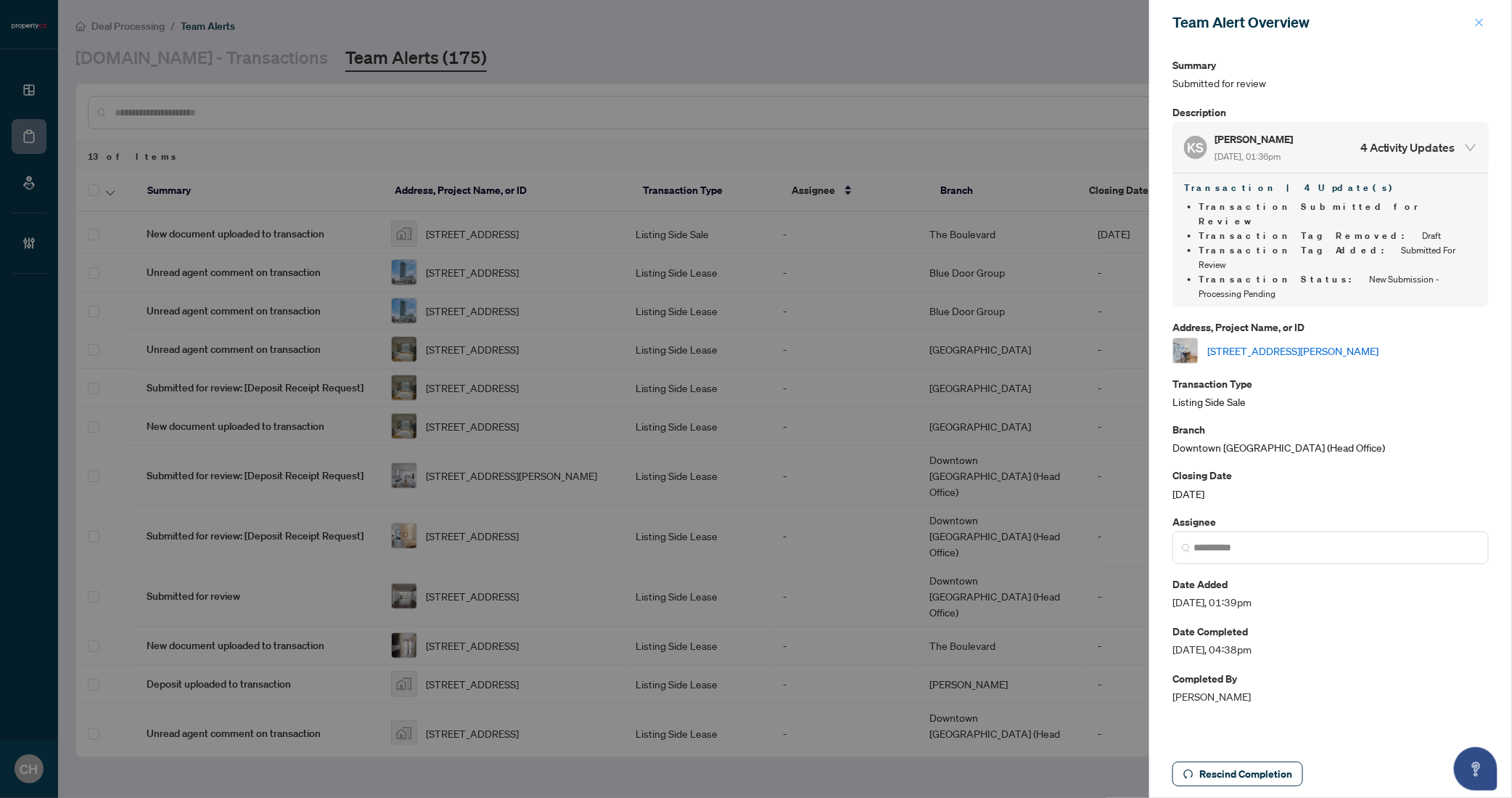
click at [1481, 25] on icon "close" at bounding box center [1479, 22] width 10 height 10
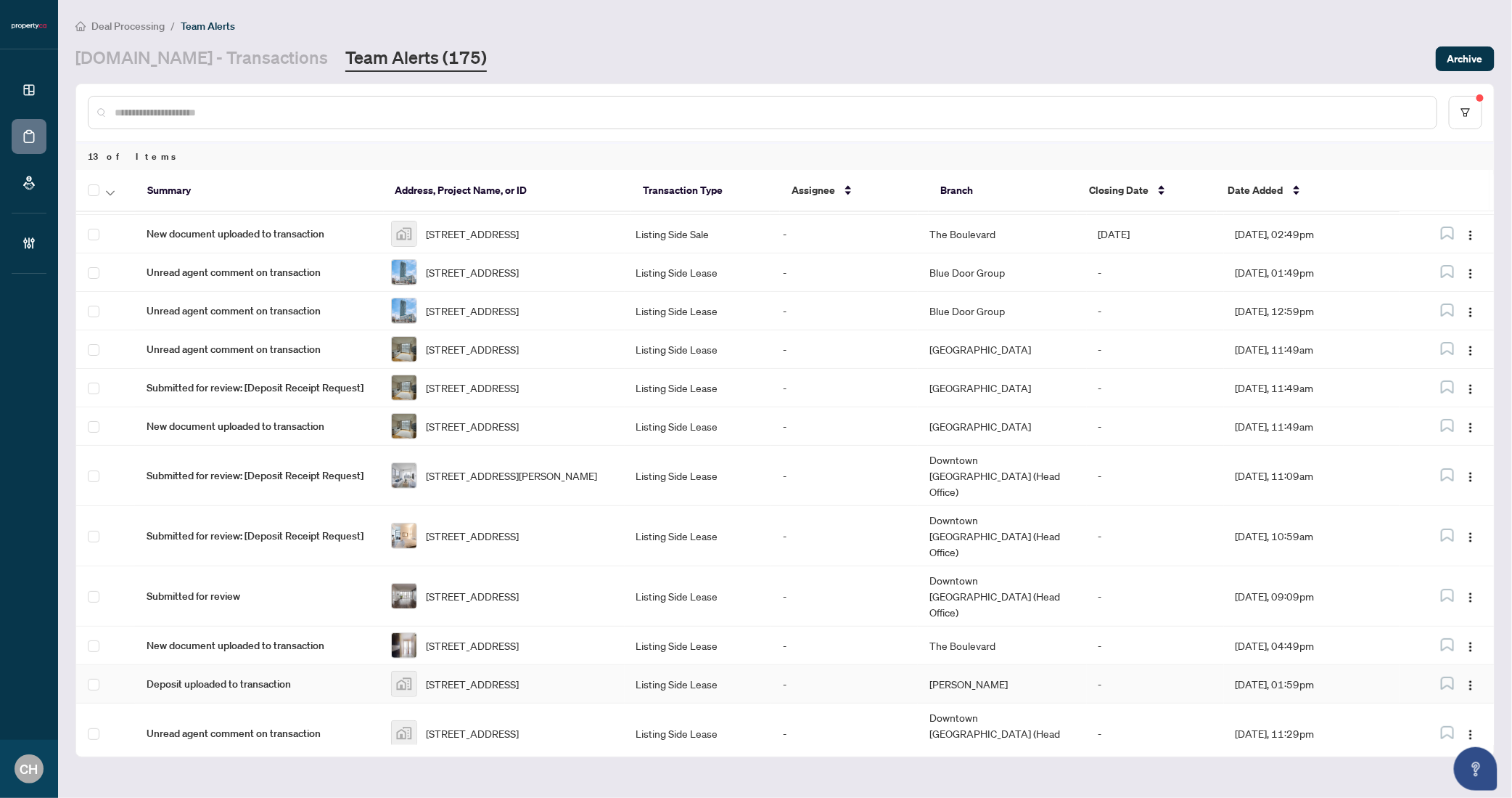
click at [1020, 684] on td "Vaughan" at bounding box center [1002, 684] width 168 height 39
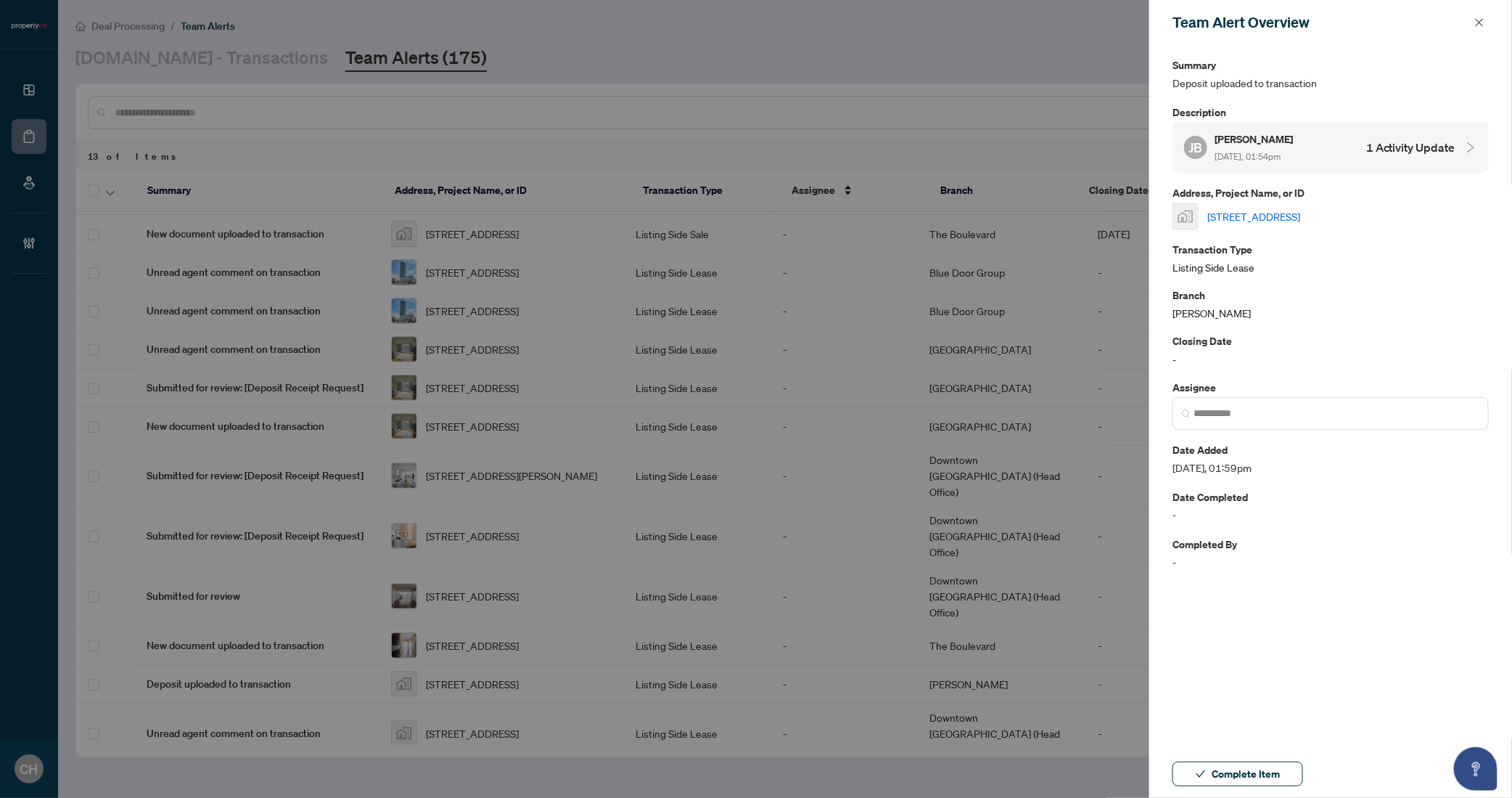
click at [1405, 143] on h4 "1 Activity Update" at bounding box center [1411, 147] width 90 height 17
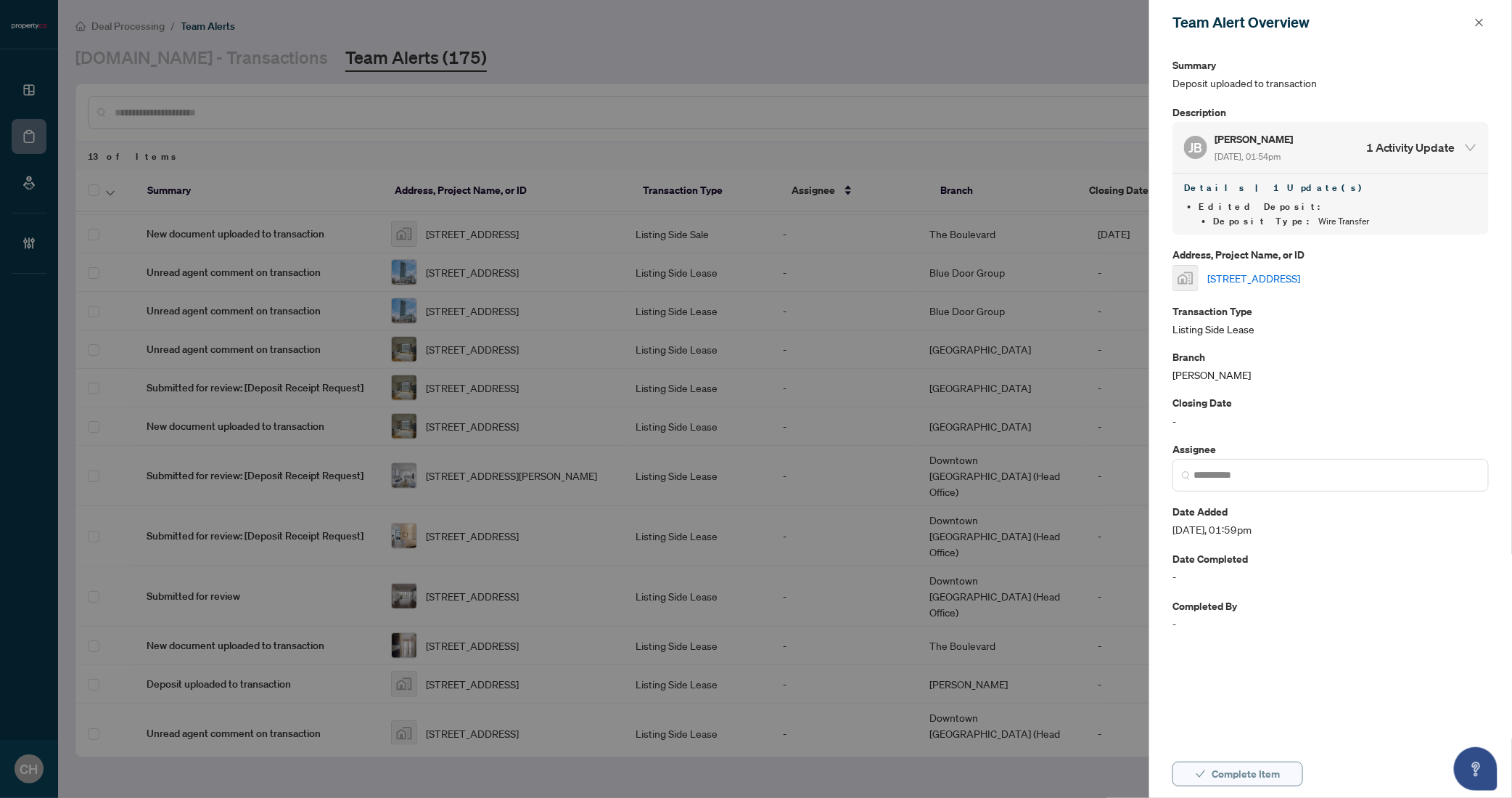
click at [1244, 784] on span "Complete Item" at bounding box center [1246, 773] width 68 height 24
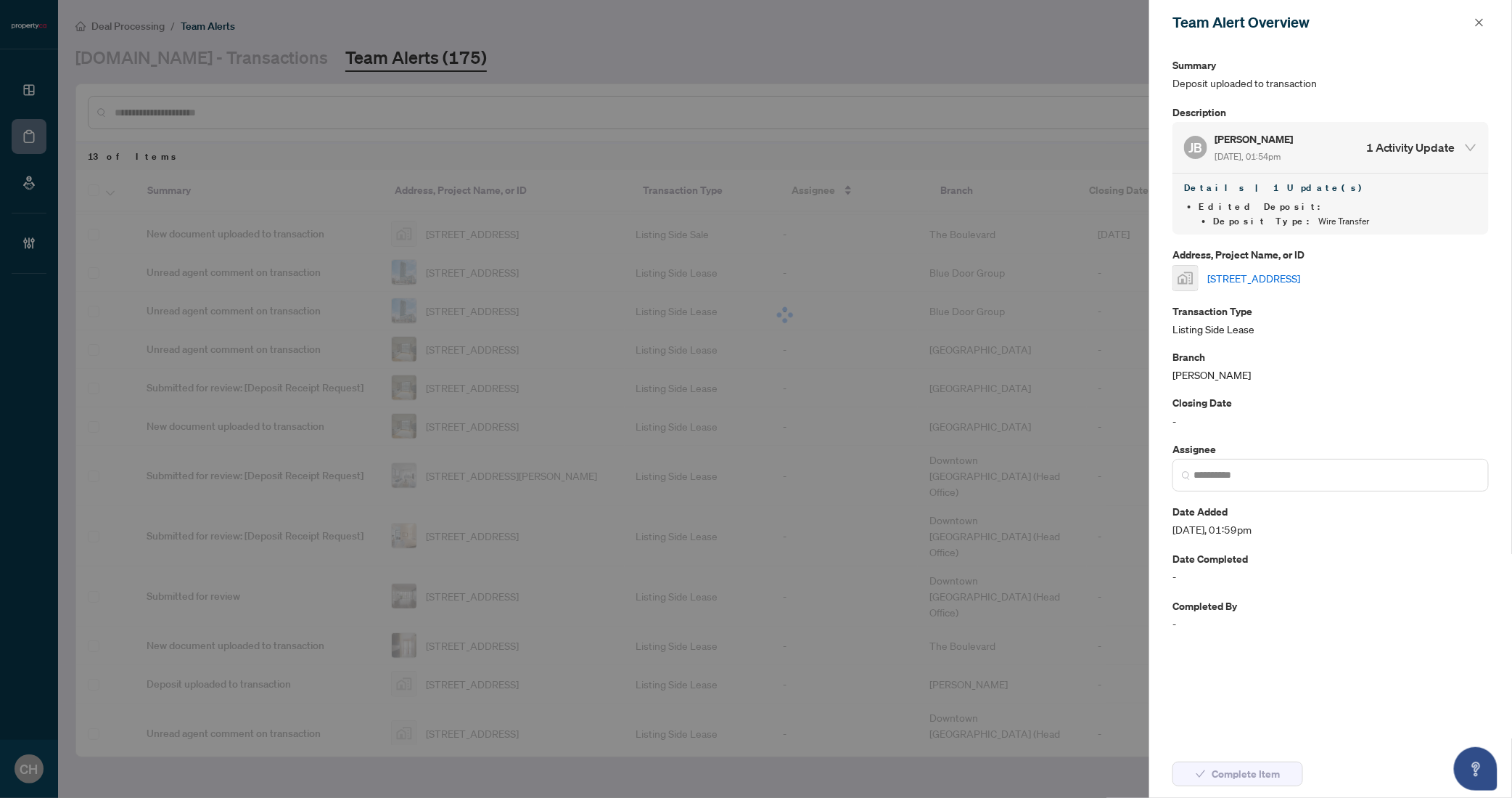
scroll to position [0, 0]
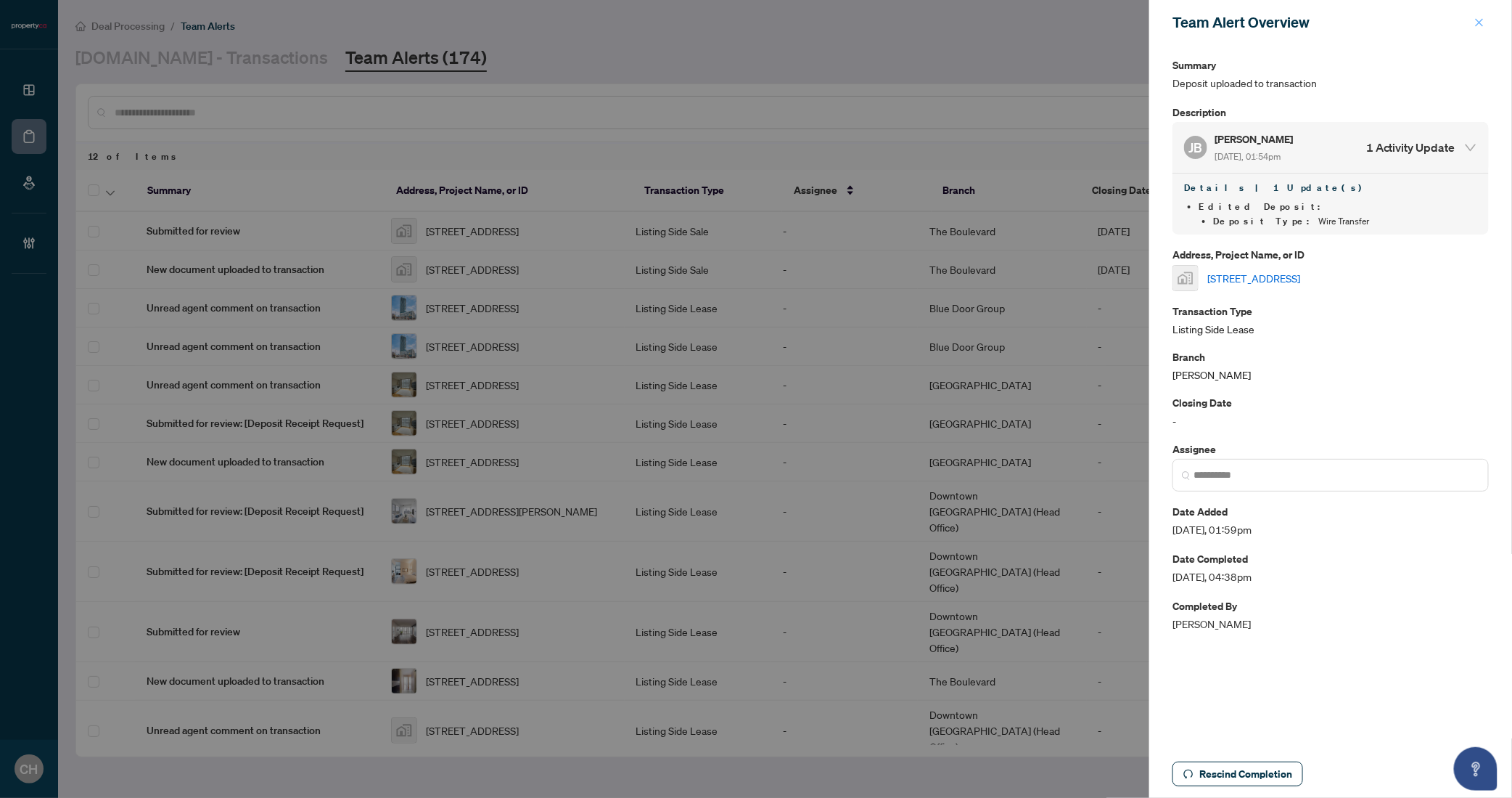
click at [1487, 22] on button "button" at bounding box center [1480, 23] width 19 height 17
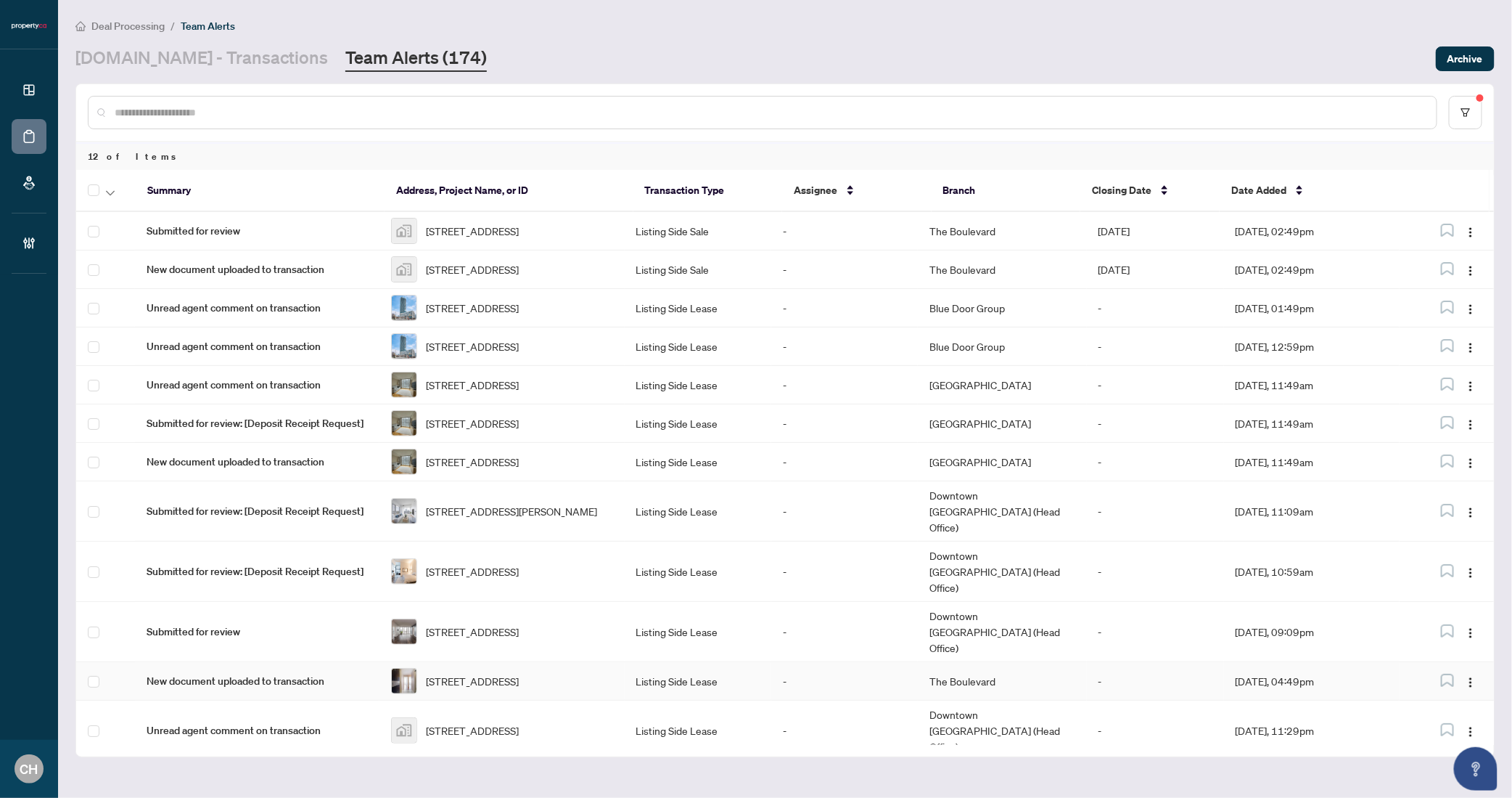
click at [837, 662] on td "-" at bounding box center [844, 681] width 146 height 39
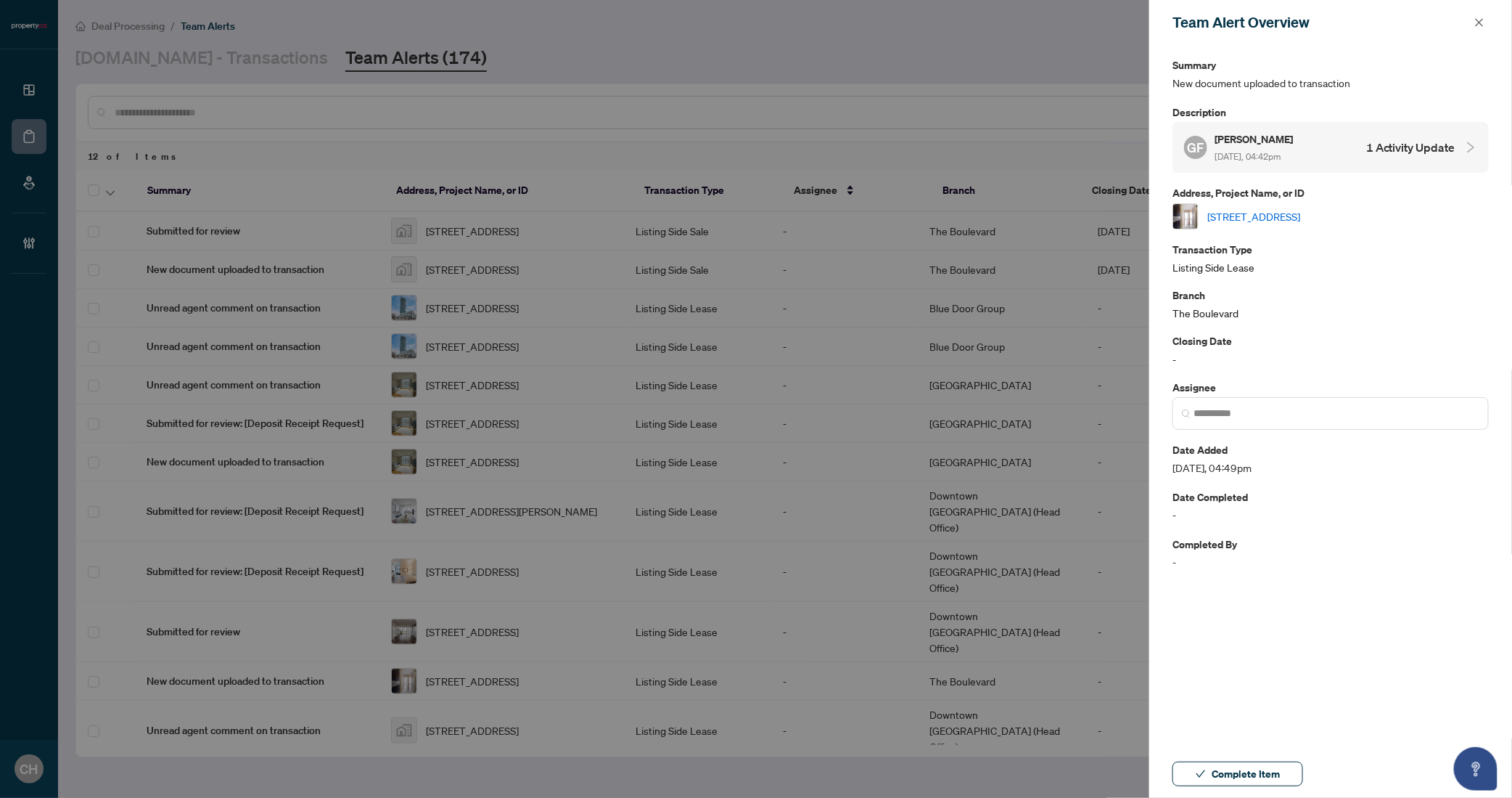
click at [1381, 140] on h4 "1 Activity Update" at bounding box center [1411, 147] width 90 height 17
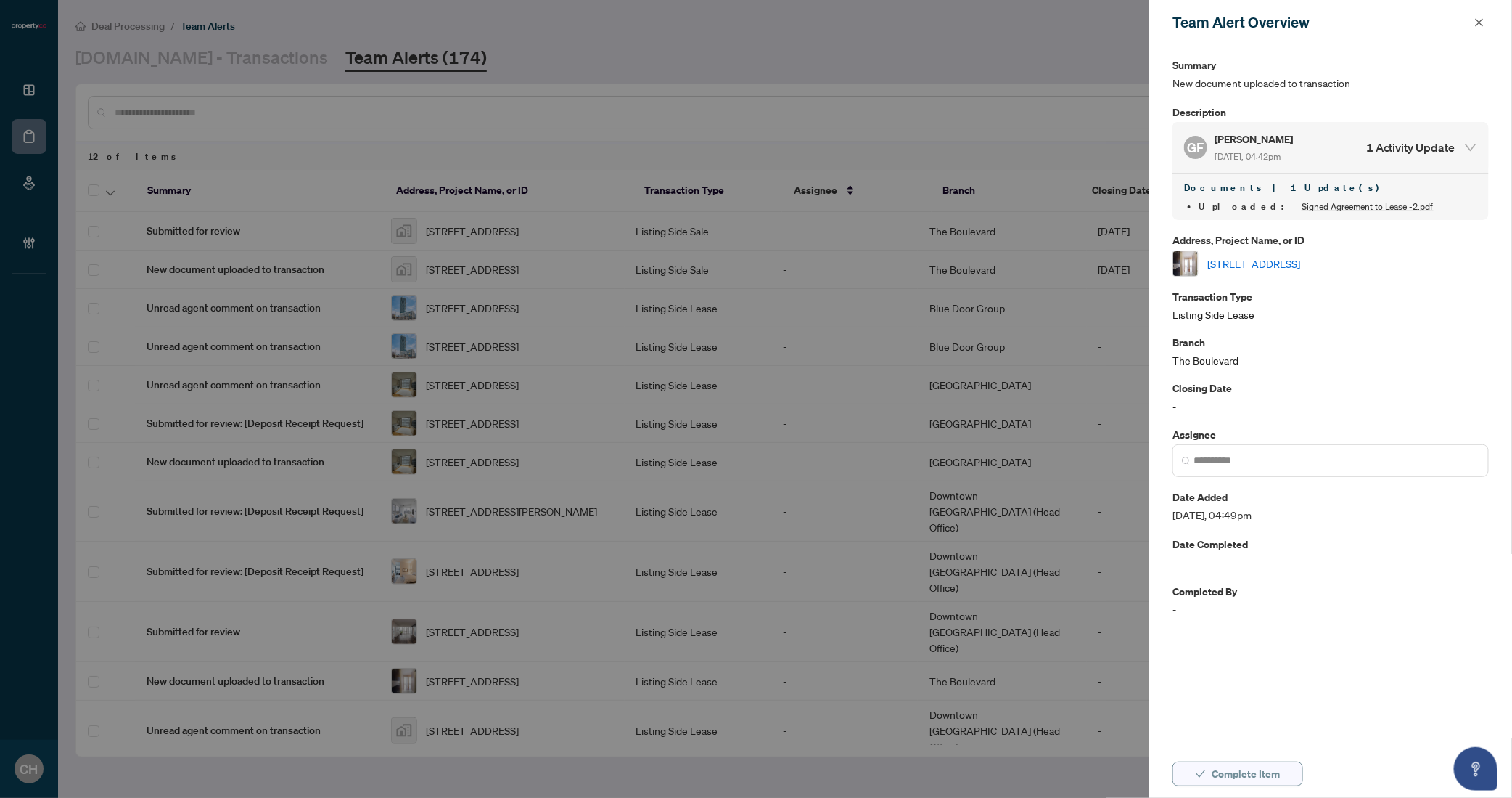
click at [1252, 770] on span "Complete Item" at bounding box center [1246, 773] width 68 height 24
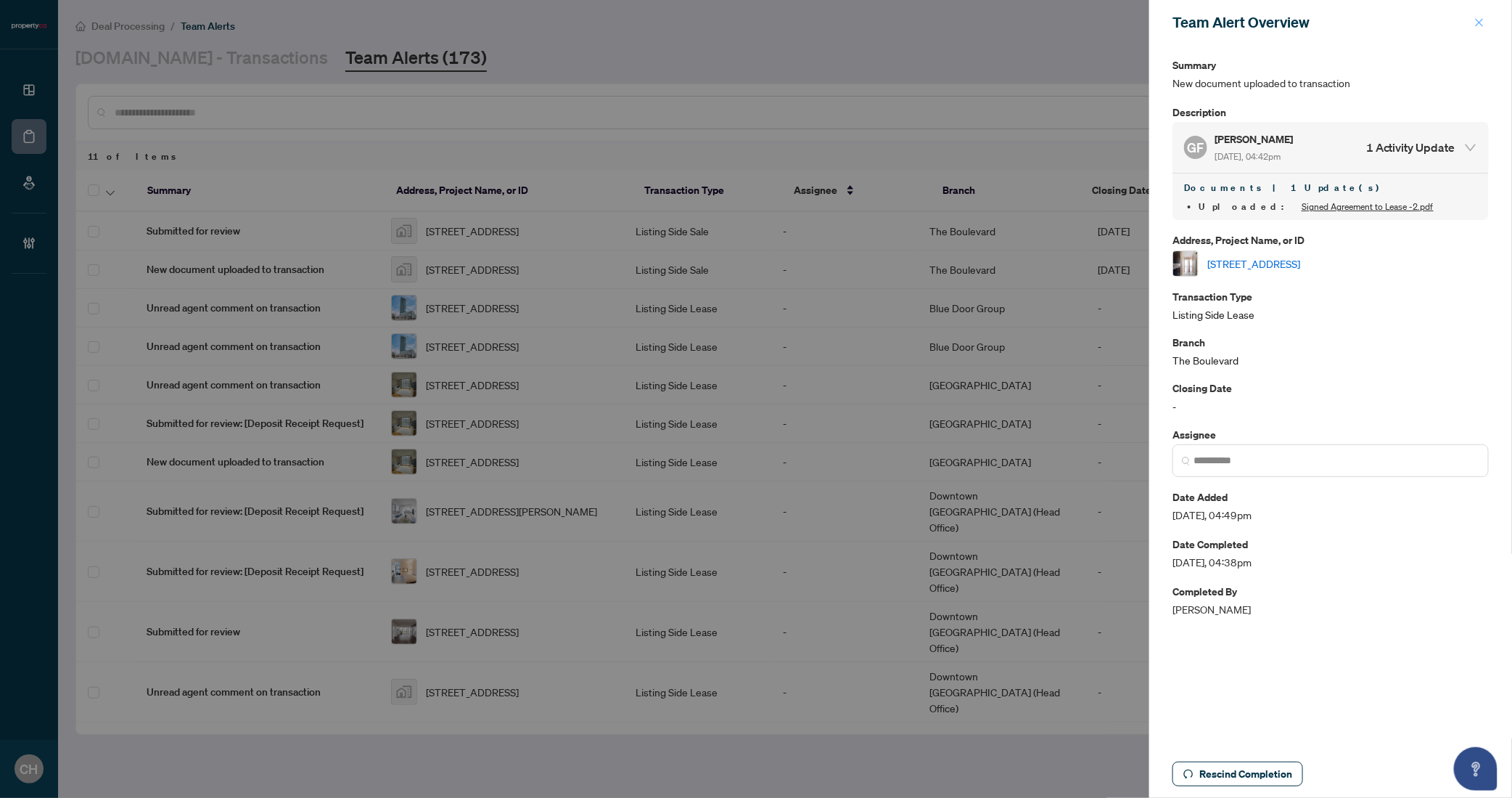
click at [1481, 22] on icon "close" at bounding box center [1479, 22] width 10 height 10
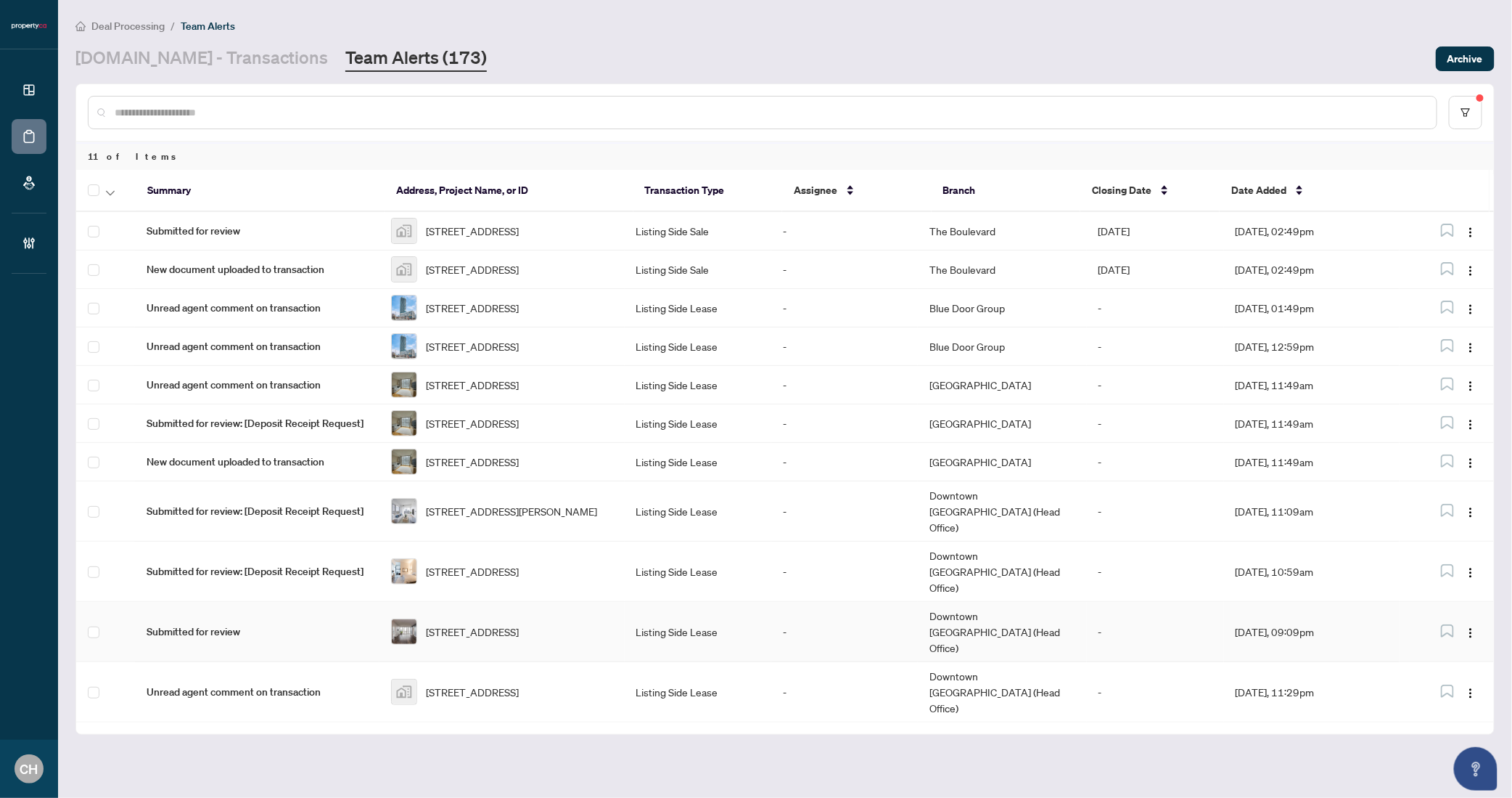
click at [916, 617] on td "-" at bounding box center [844, 632] width 146 height 60
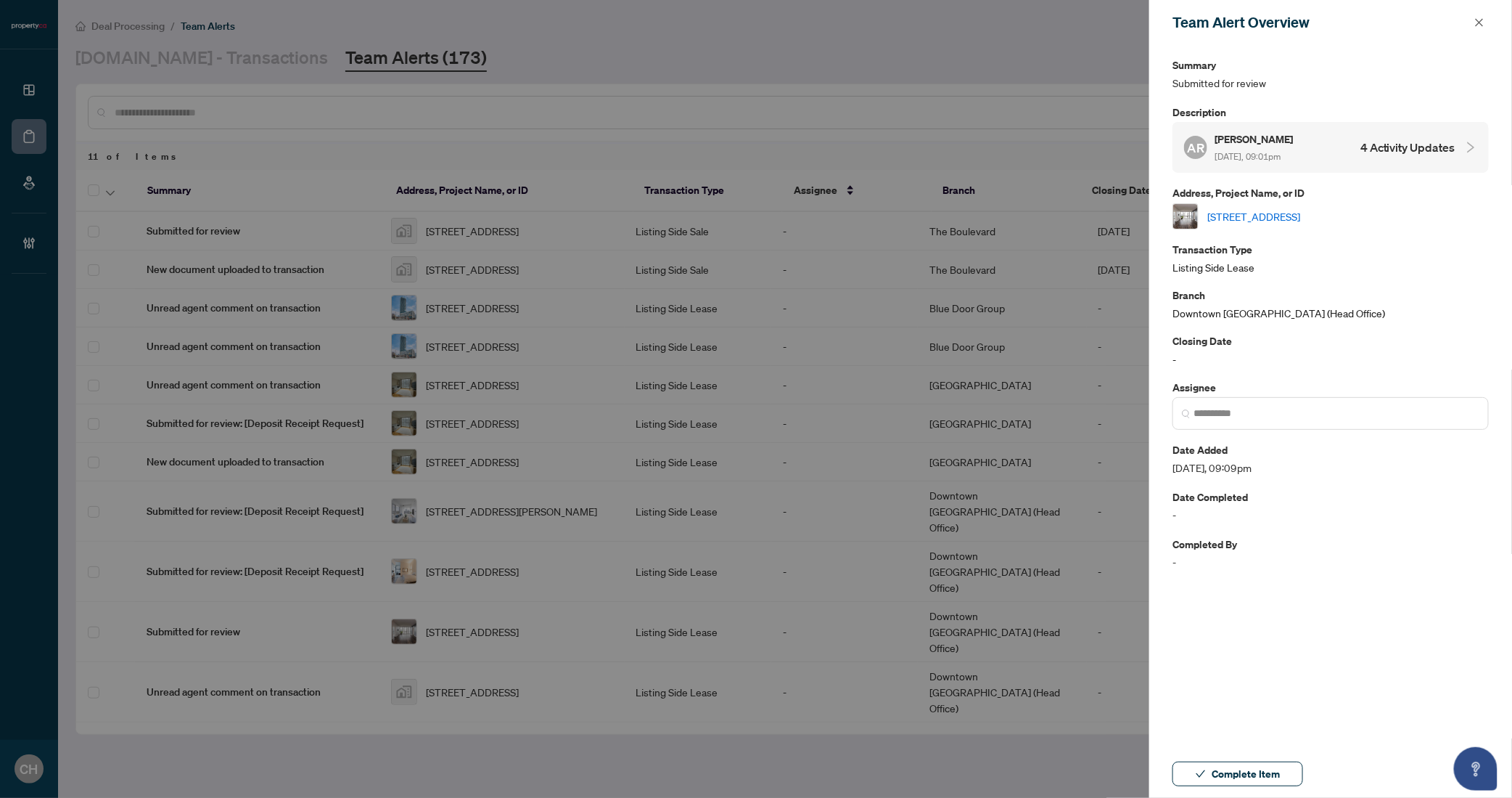
click at [1289, 217] on link "[STREET_ADDRESS]" at bounding box center [1254, 216] width 93 height 16
click at [1411, 143] on h4 "4 Activity Updates" at bounding box center [1408, 147] width 95 height 17
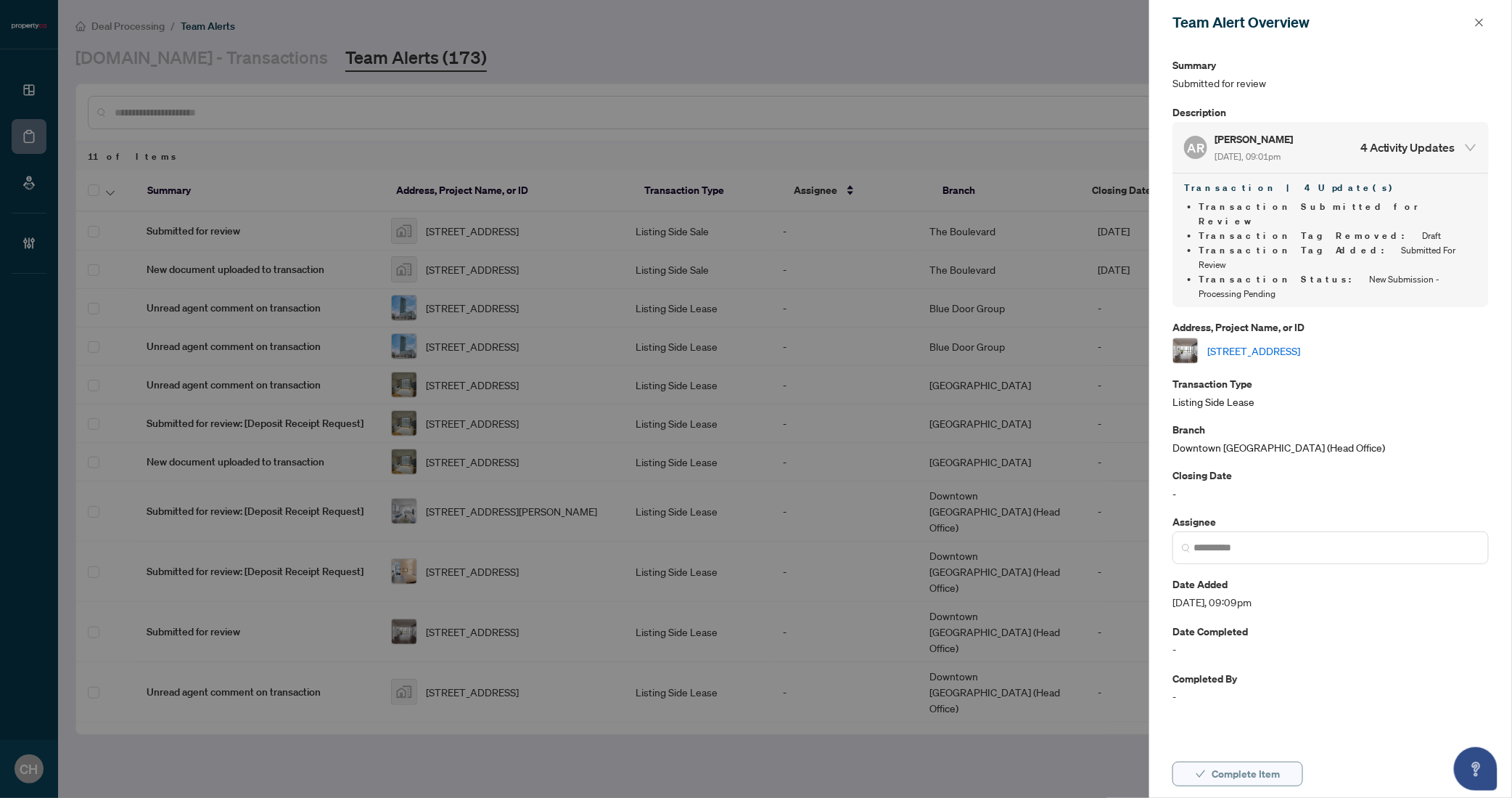
click at [1244, 771] on span "Complete Item" at bounding box center [1246, 773] width 68 height 24
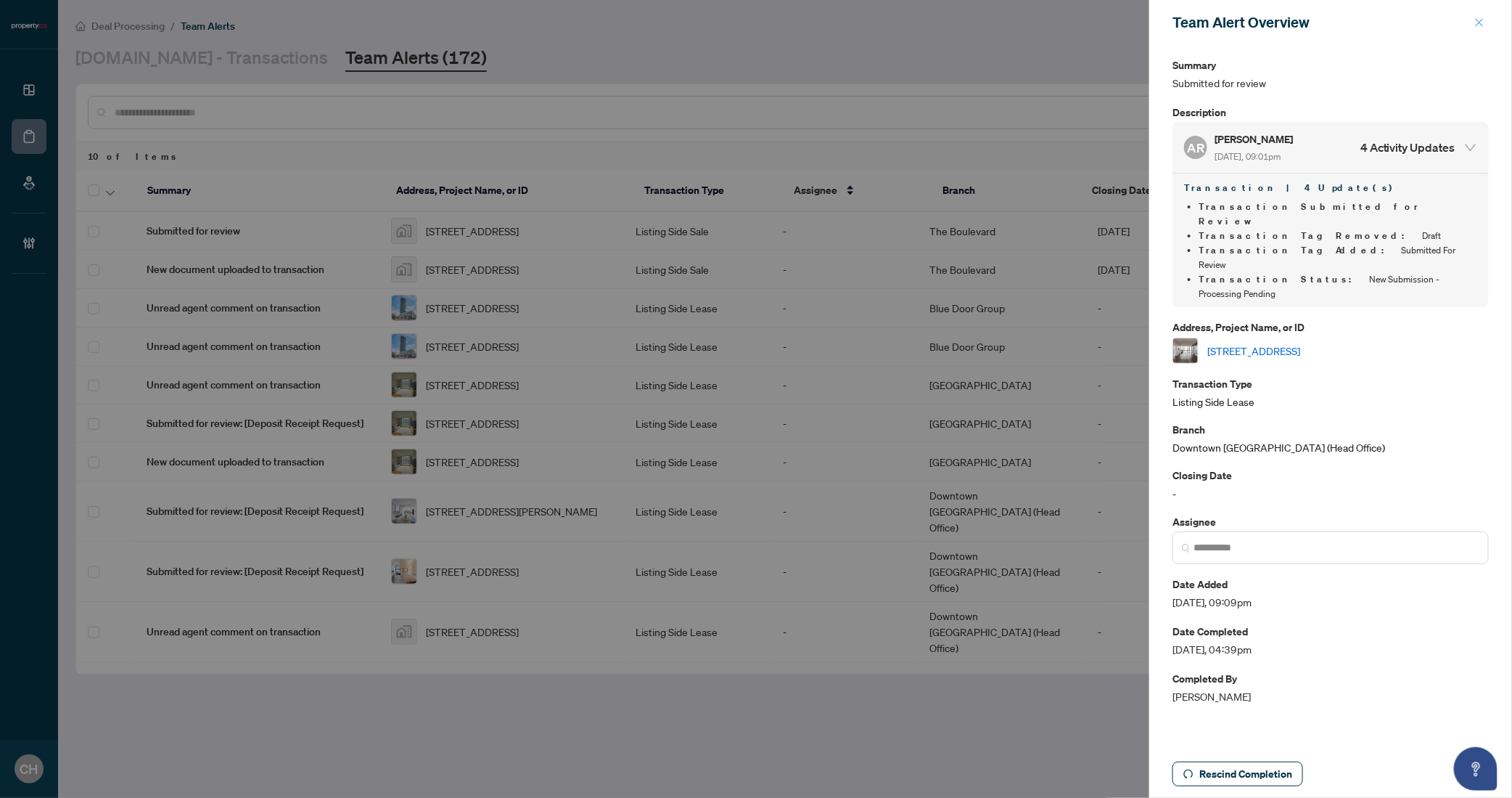
click at [1484, 17] on span "button" at bounding box center [1479, 23] width 10 height 24
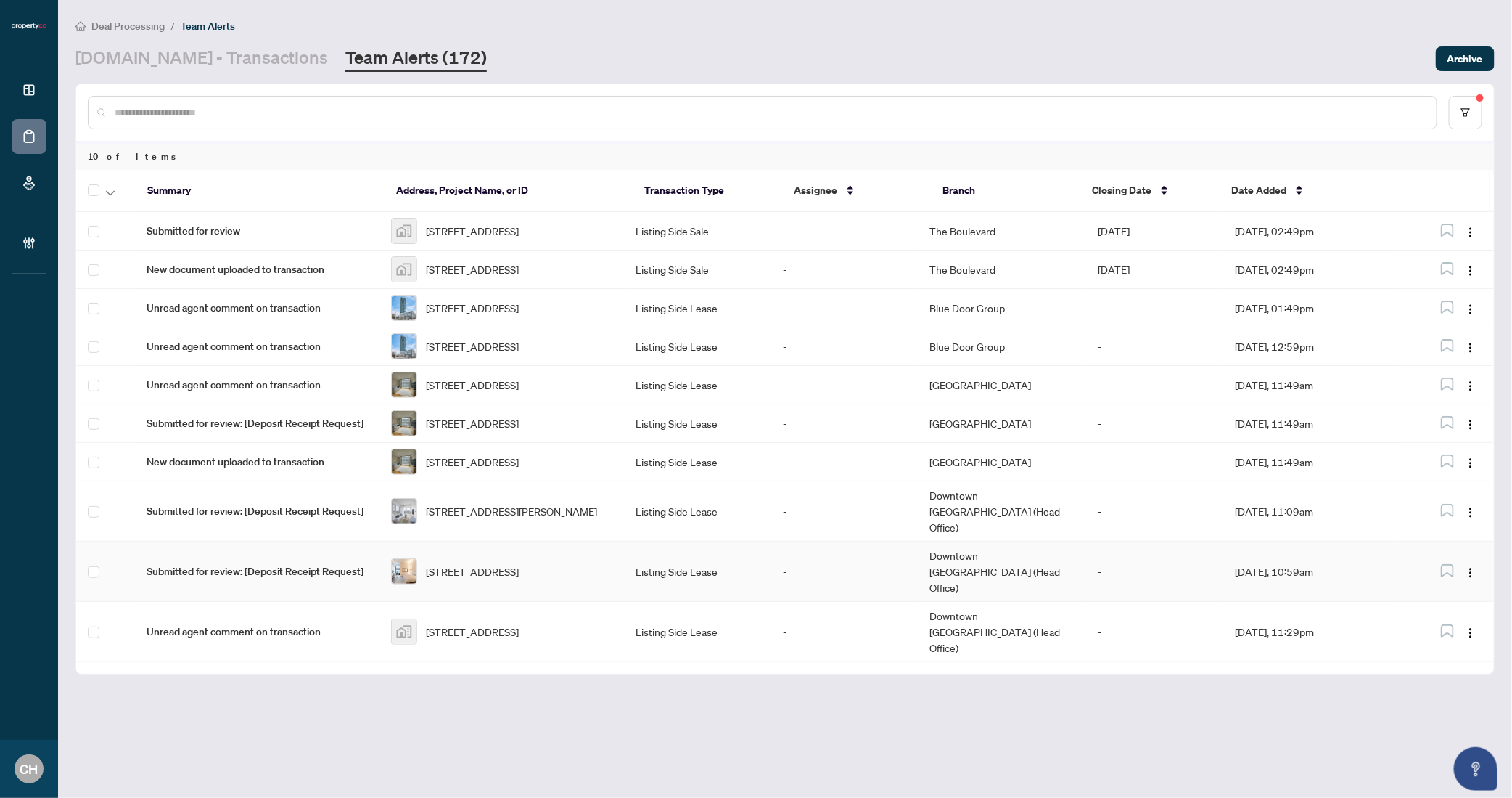
click at [770, 601] on td "Listing Side Lease" at bounding box center [698, 571] width 146 height 60
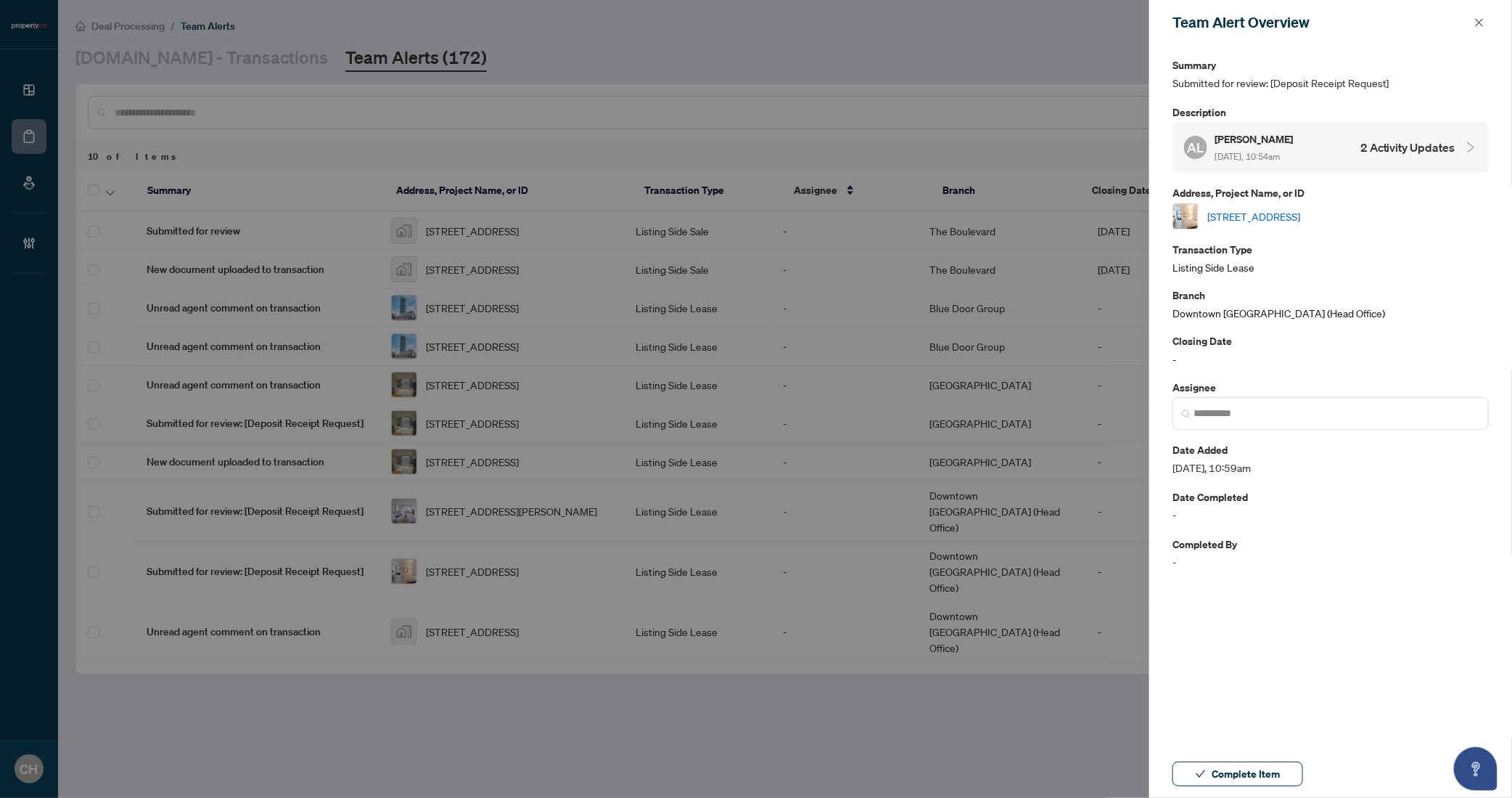
click at [1393, 146] on h4 "2 Activity Updates" at bounding box center [1408, 147] width 95 height 17
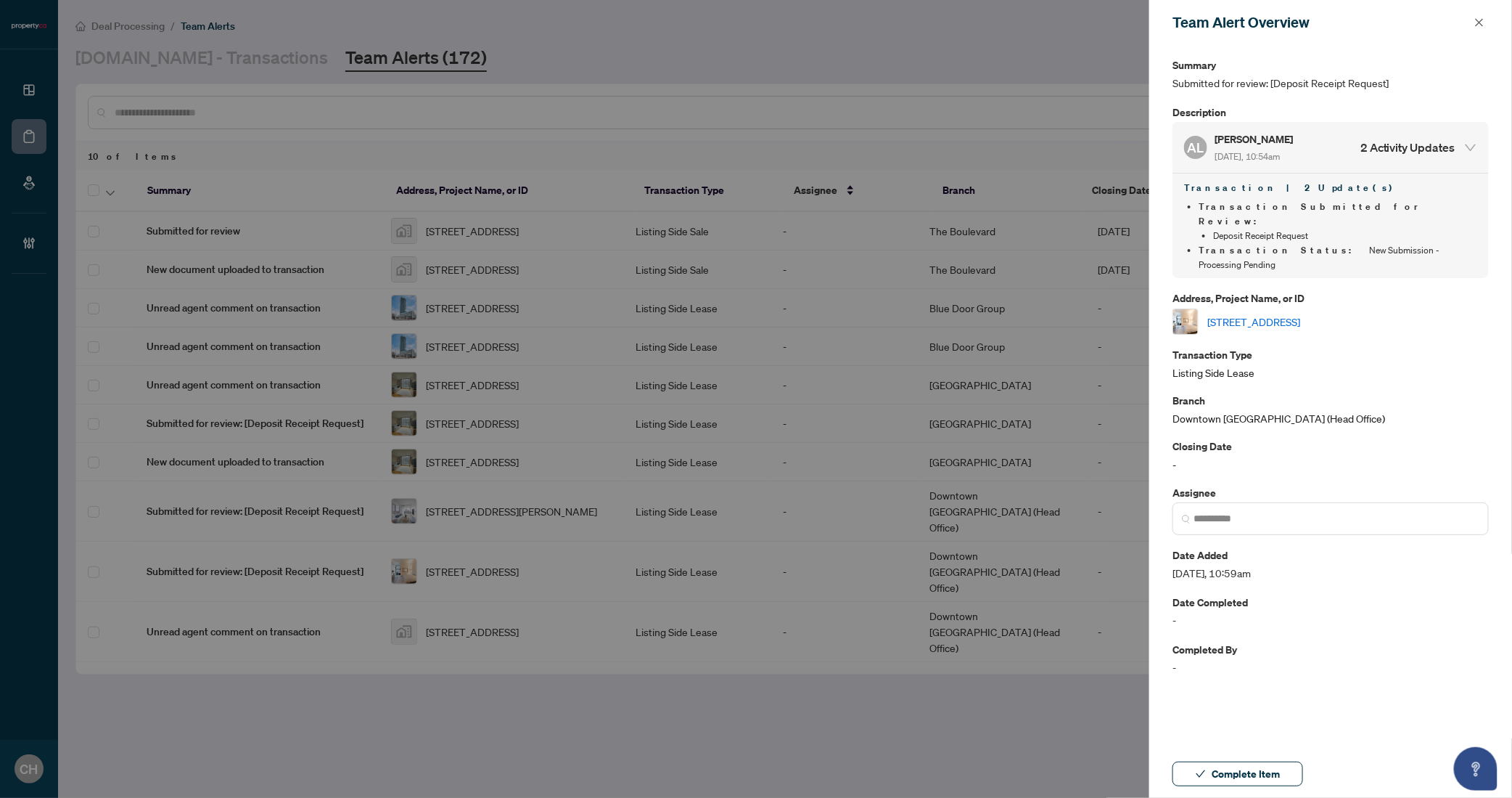
click at [1300, 314] on link "1102-1 King St, Toronto, Ontario M5H 1A1, Canada" at bounding box center [1254, 321] width 93 height 16
click at [1214, 780] on span "Complete Item" at bounding box center [1246, 773] width 68 height 24
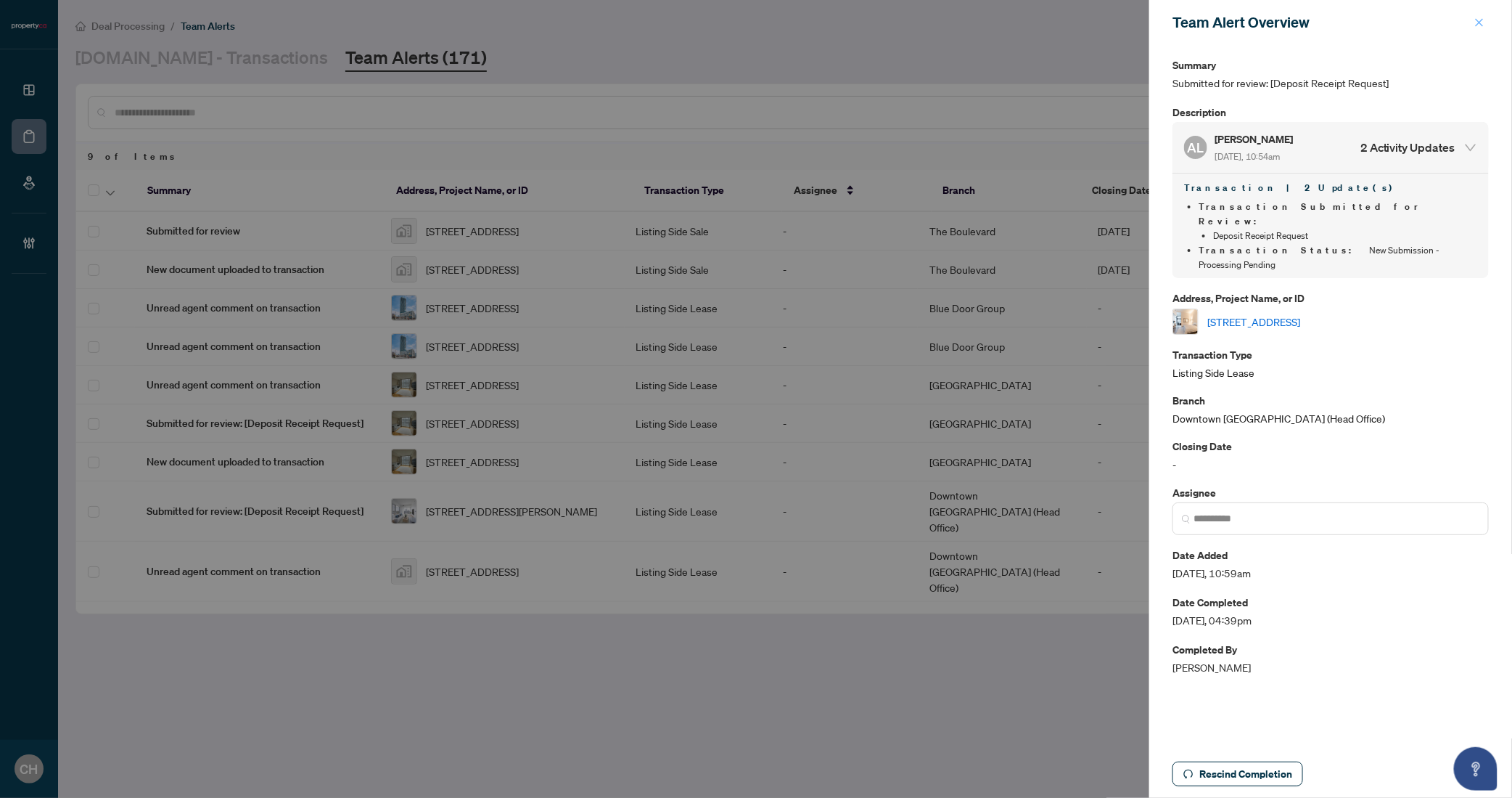
click at [1474, 28] on button "button" at bounding box center [1480, 23] width 19 height 17
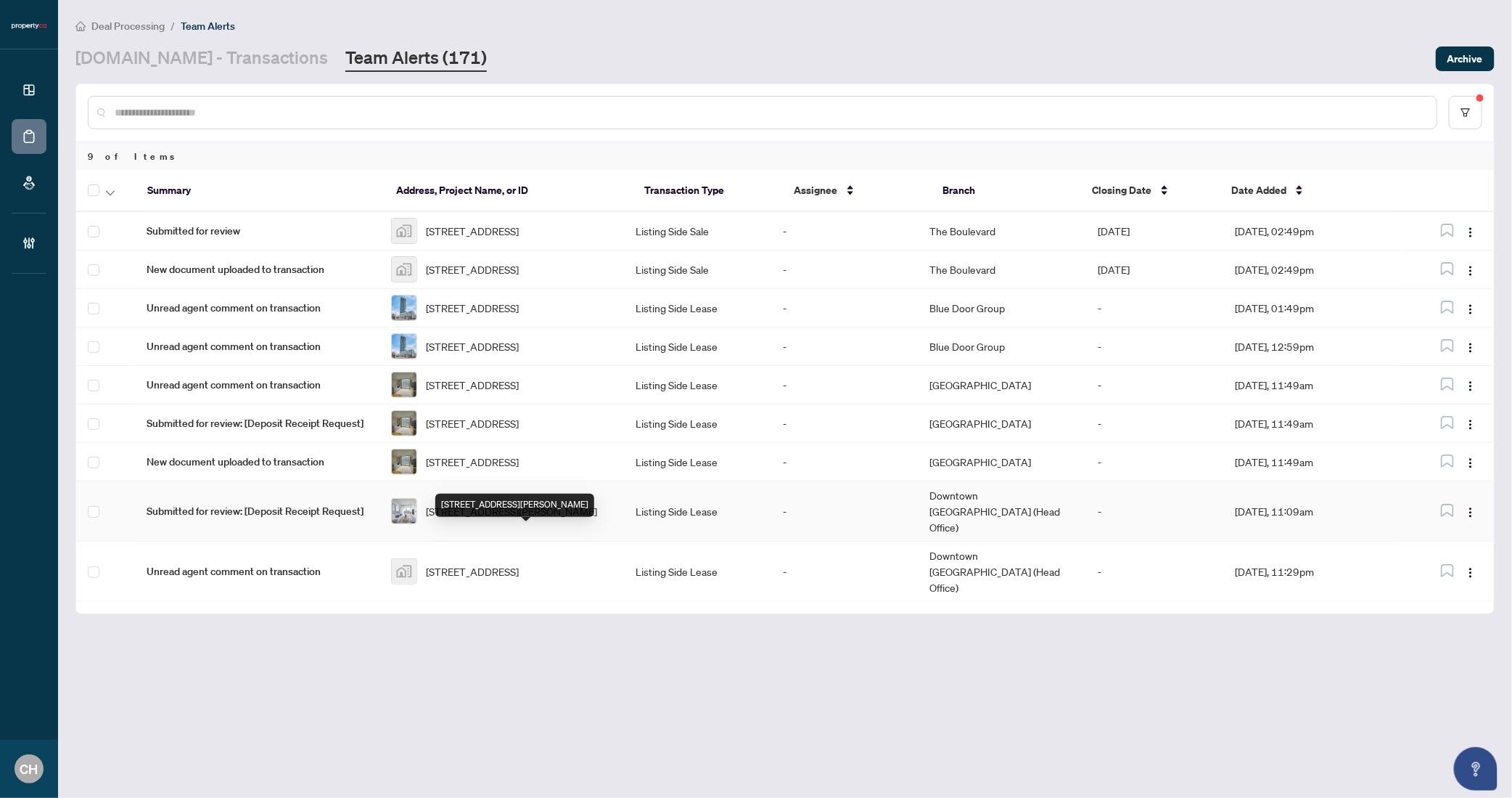
click at [597, 518] on span "2404-30 Samuel Wood Way, Toronto, Ontario M9B 0C9, Canada" at bounding box center [511, 511] width 171 height 16
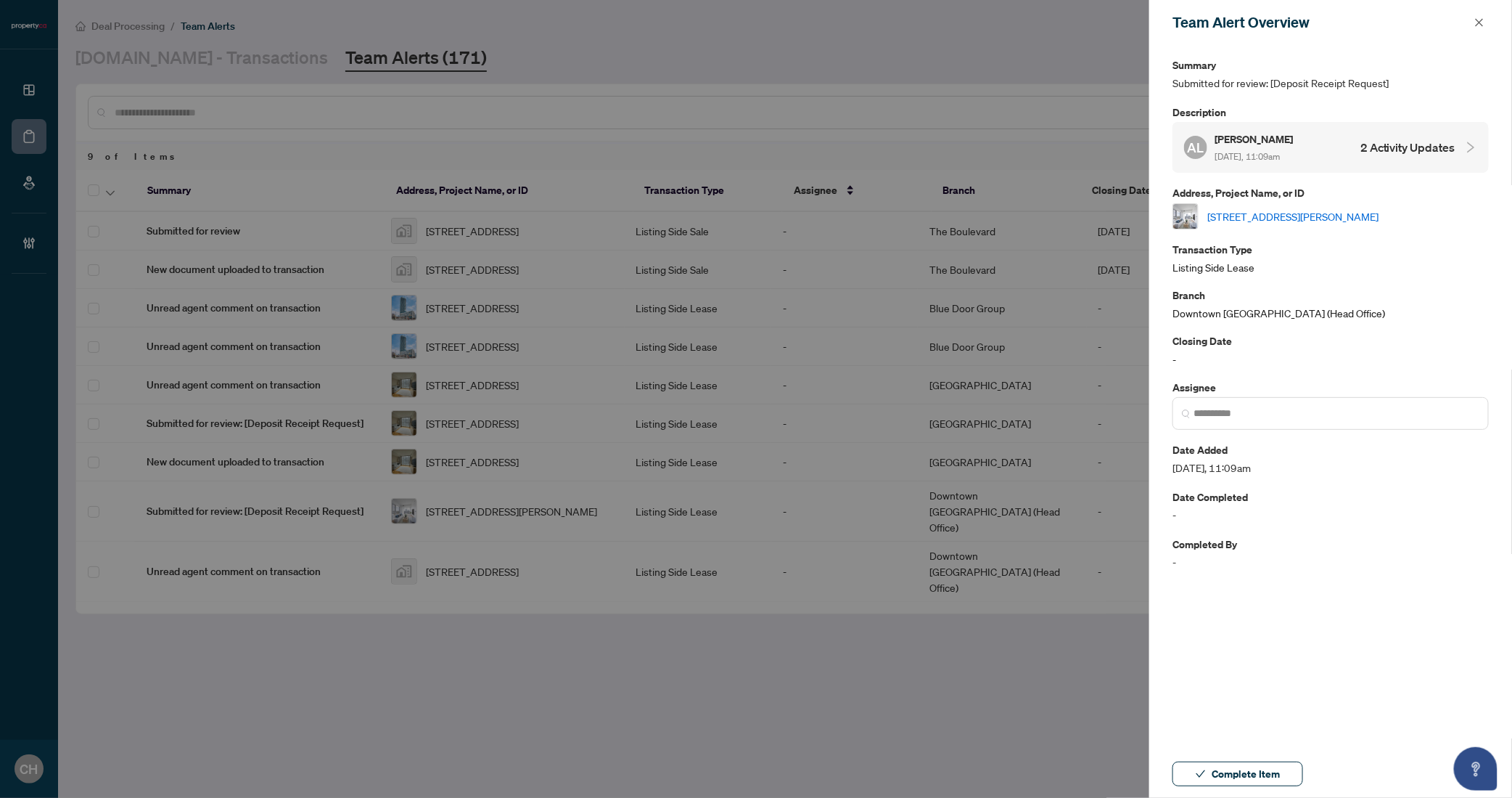
click at [1391, 148] on h4 "2 Activity Updates" at bounding box center [1408, 147] width 95 height 17
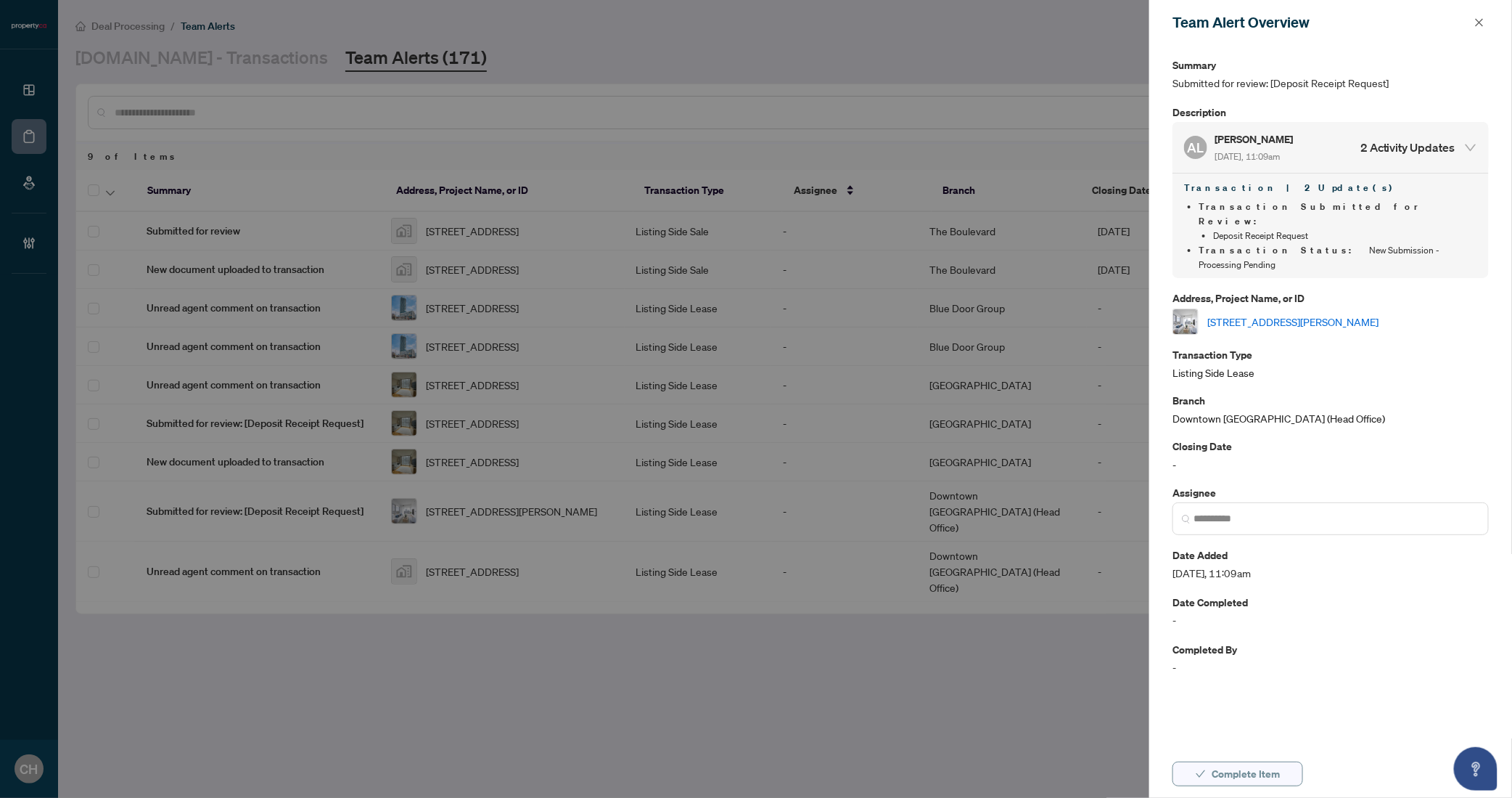
click at [1217, 784] on span "Complete Item" at bounding box center [1246, 773] width 68 height 24
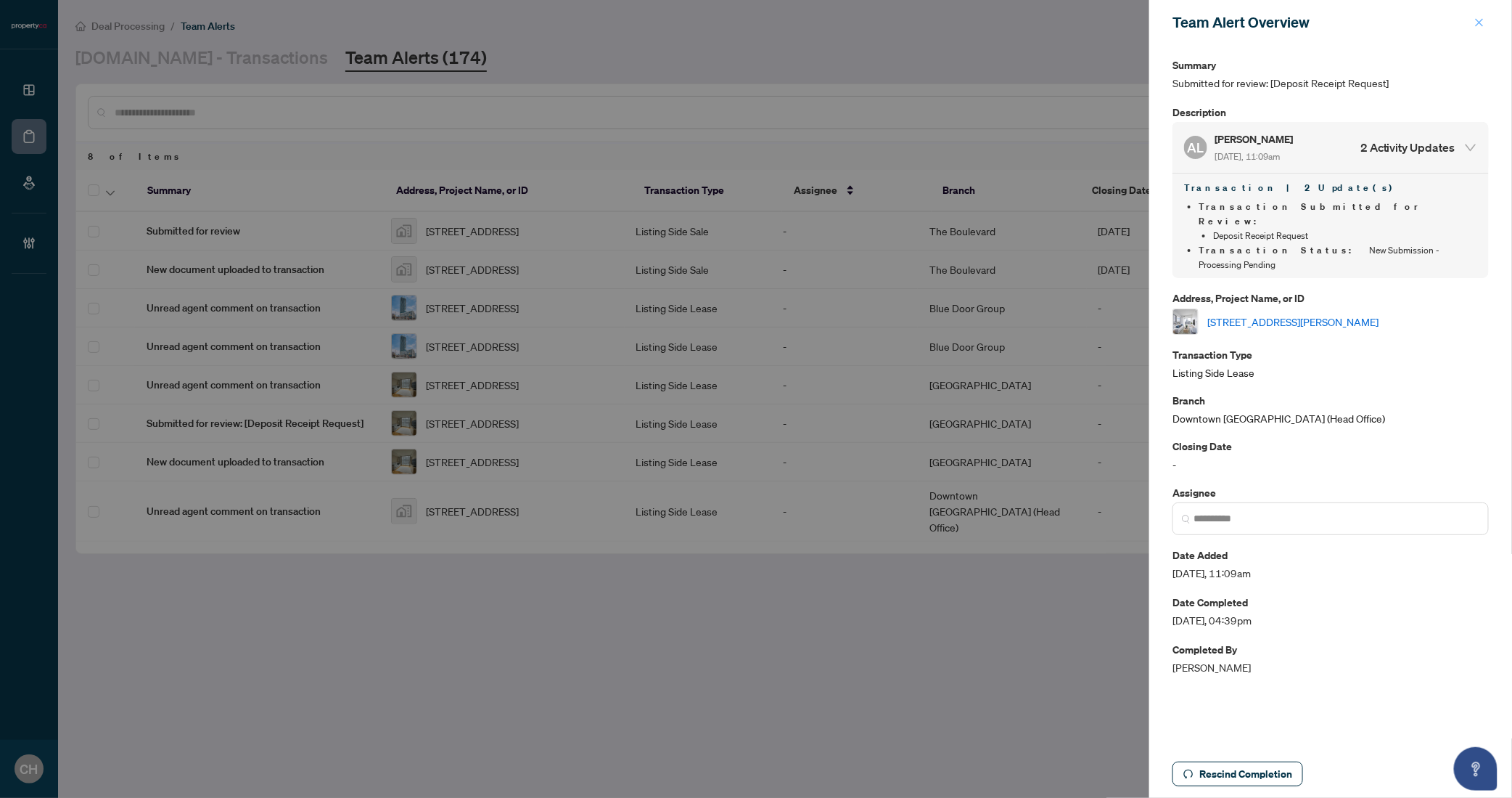
click at [1475, 26] on icon "close" at bounding box center [1479, 22] width 10 height 10
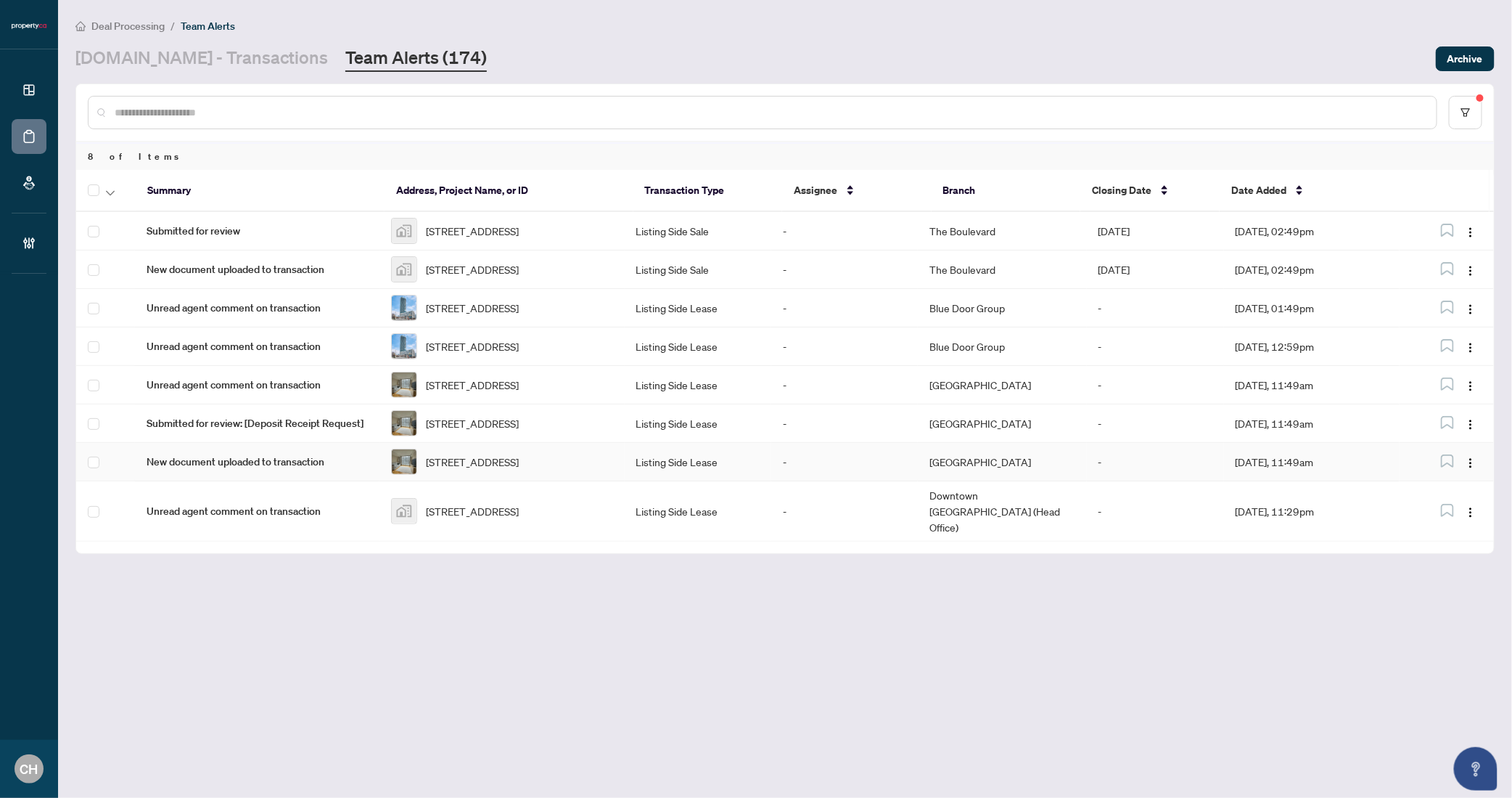
click at [869, 481] on td "-" at bounding box center [844, 462] width 146 height 39
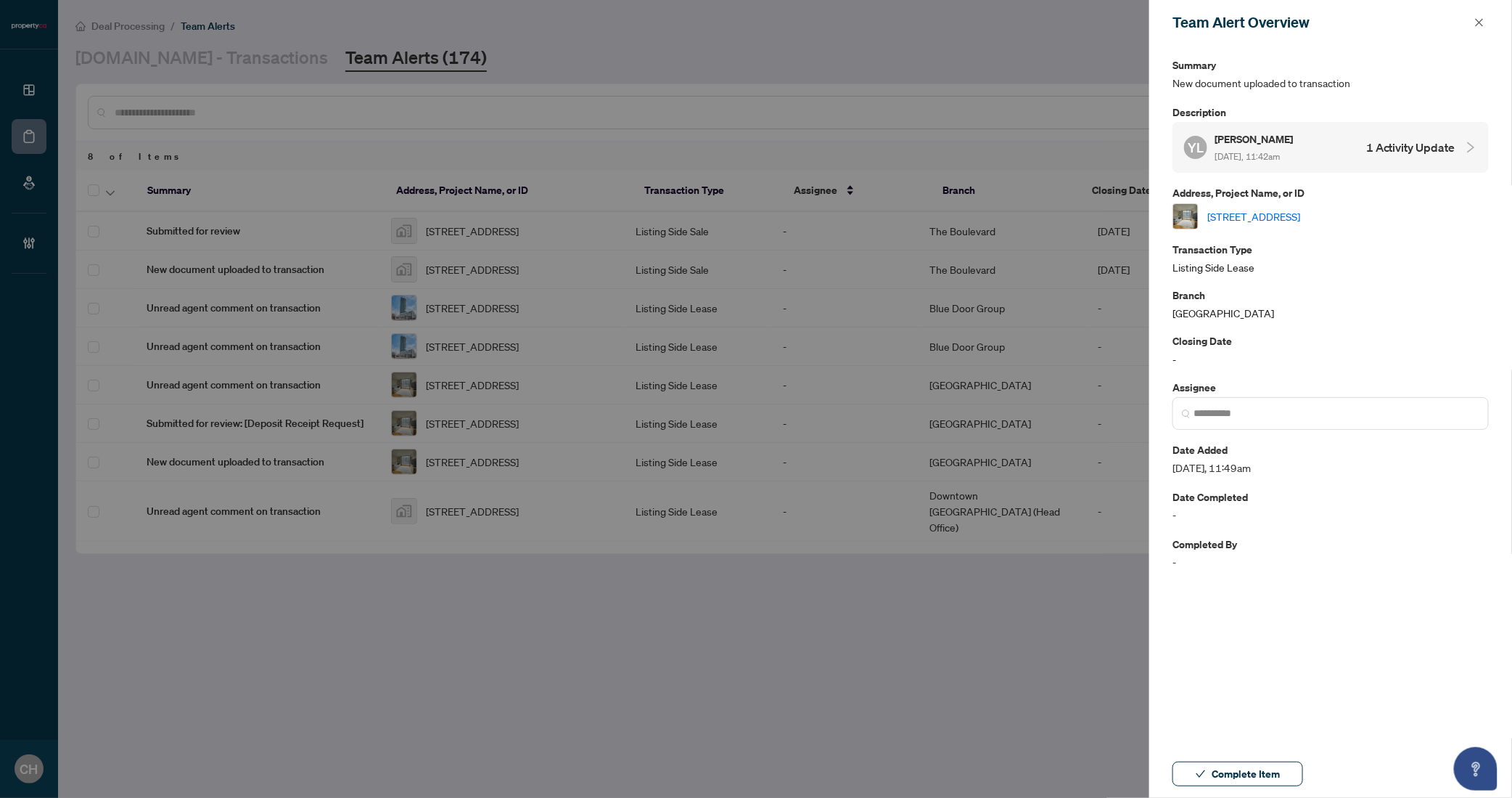
click at [1402, 146] on h4 "1 Activity Update" at bounding box center [1411, 147] width 90 height 17
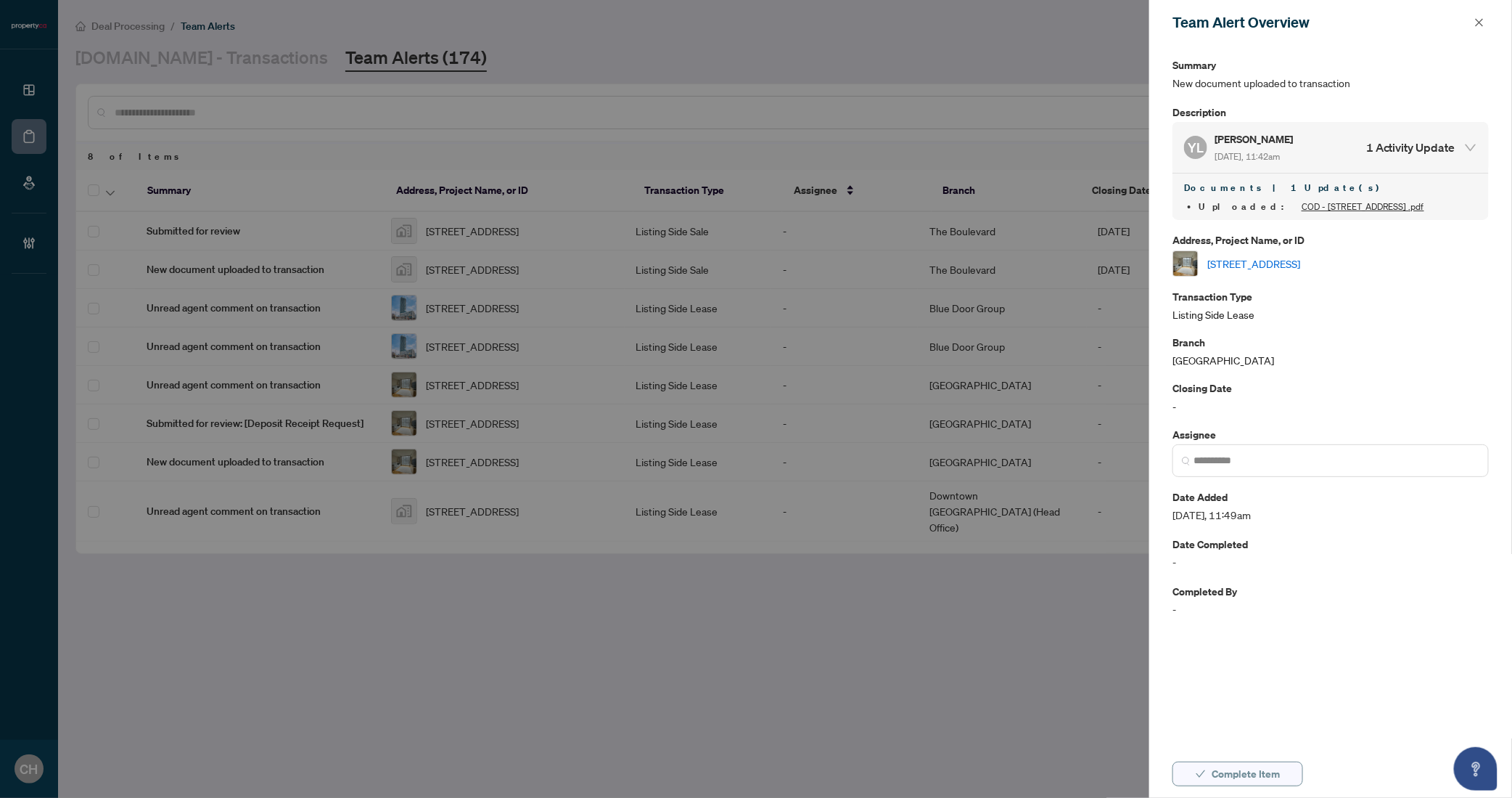
click at [1293, 771] on button "Complete Item" at bounding box center [1238, 773] width 130 height 25
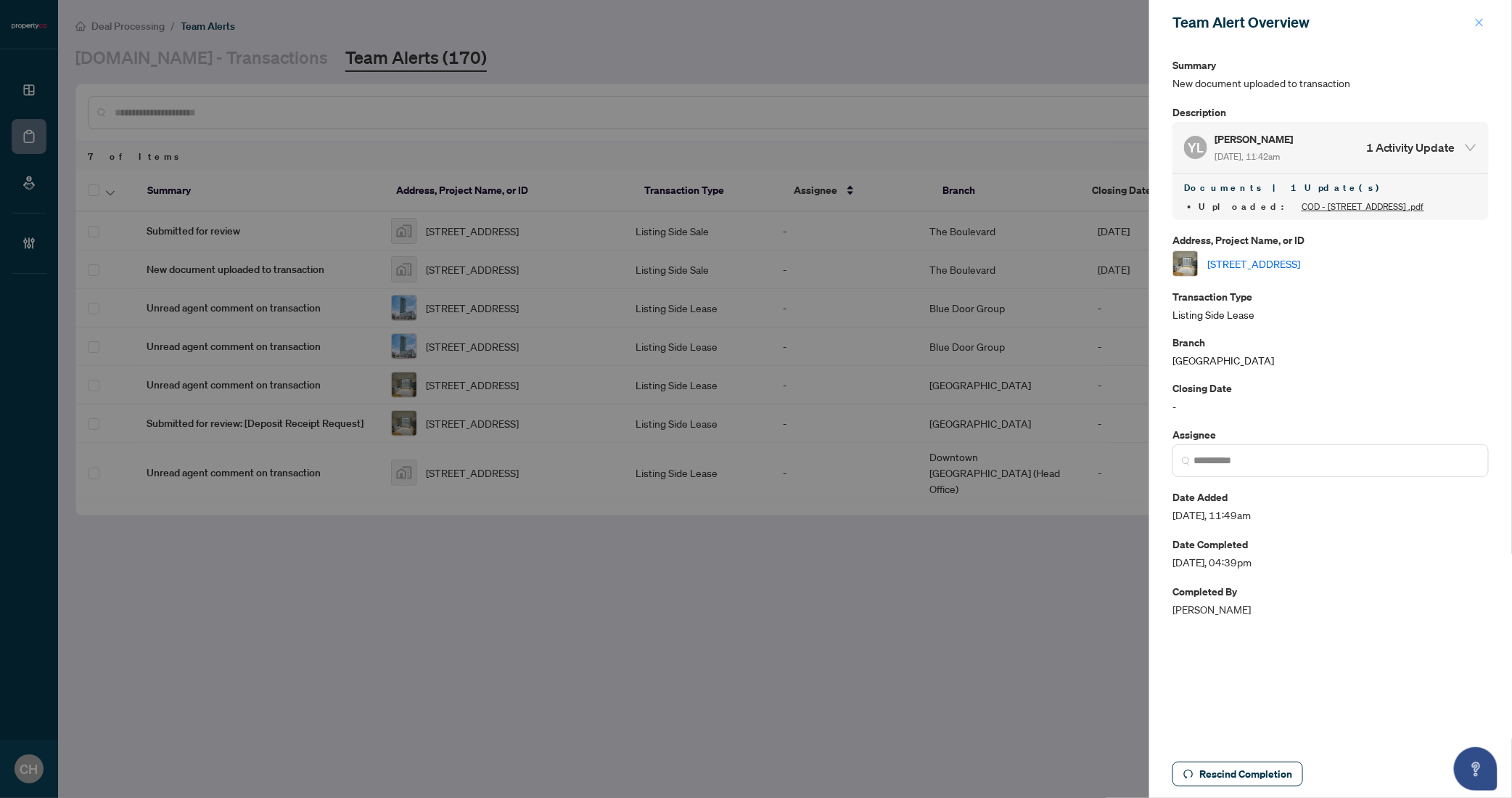
click at [1482, 22] on icon "close" at bounding box center [1479, 22] width 10 height 10
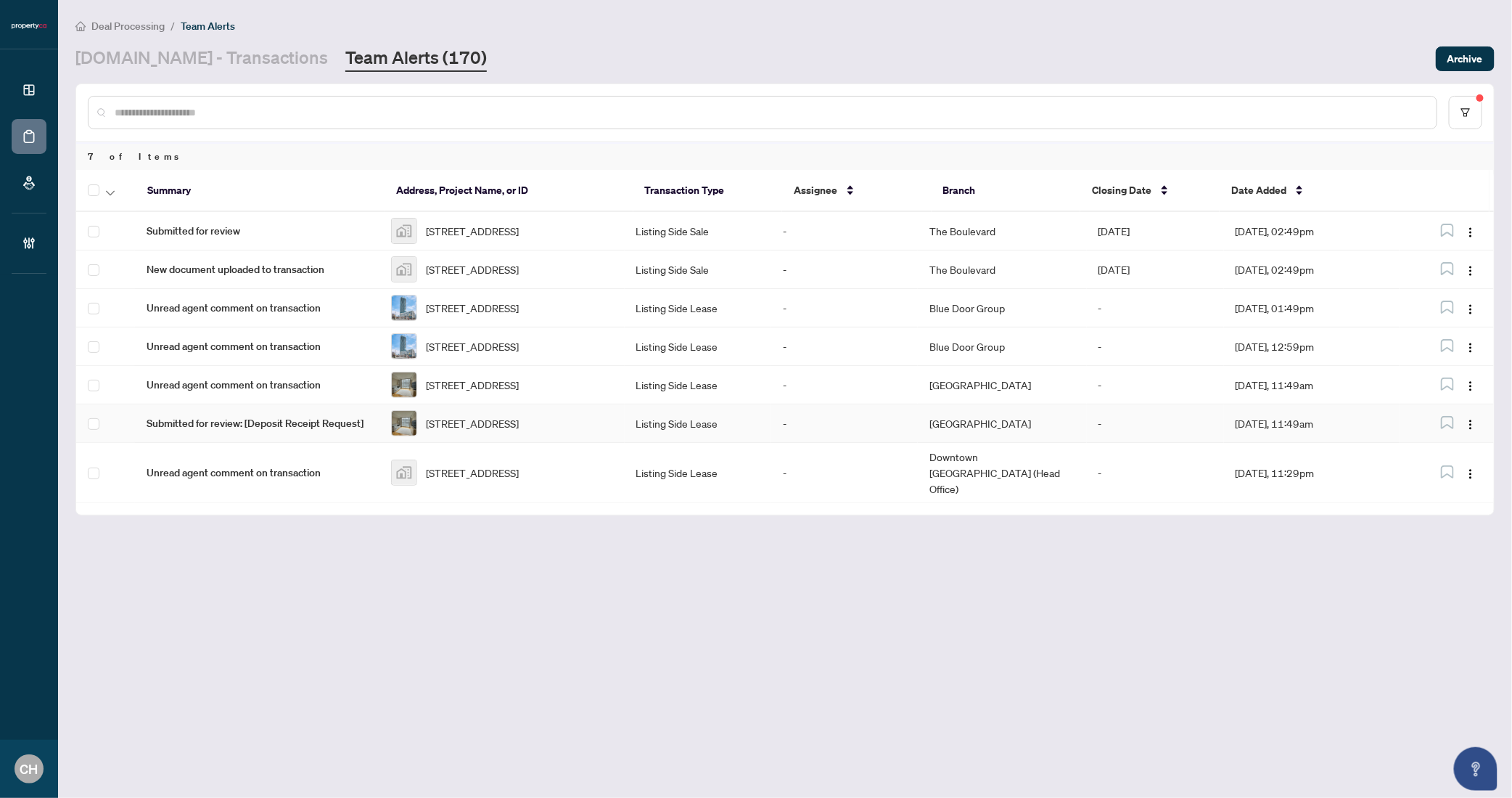
click at [756, 440] on td "Listing Side Lease" at bounding box center [698, 423] width 146 height 39
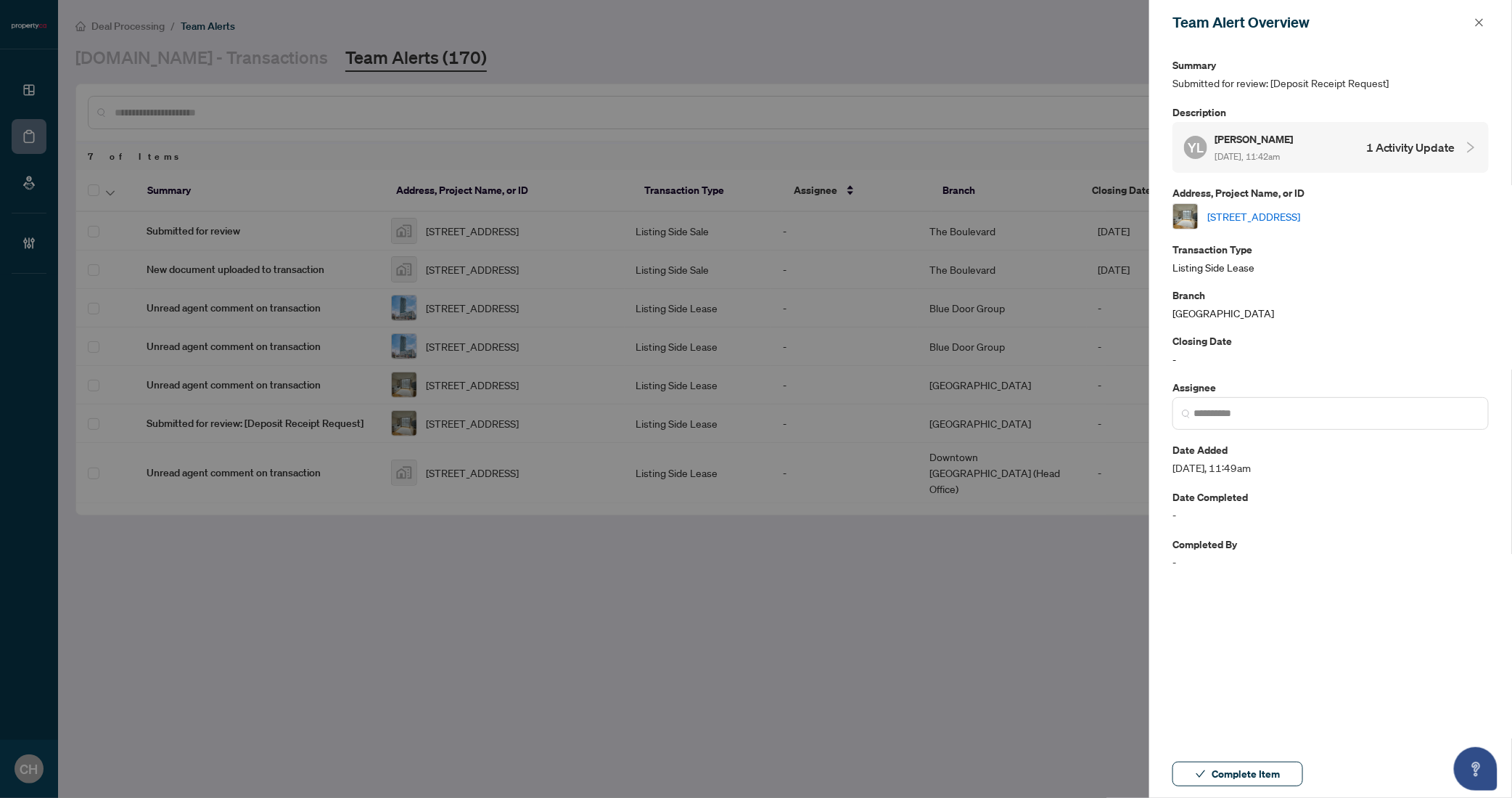
click at [1424, 143] on h4 "1 Activity Update" at bounding box center [1411, 147] width 90 height 17
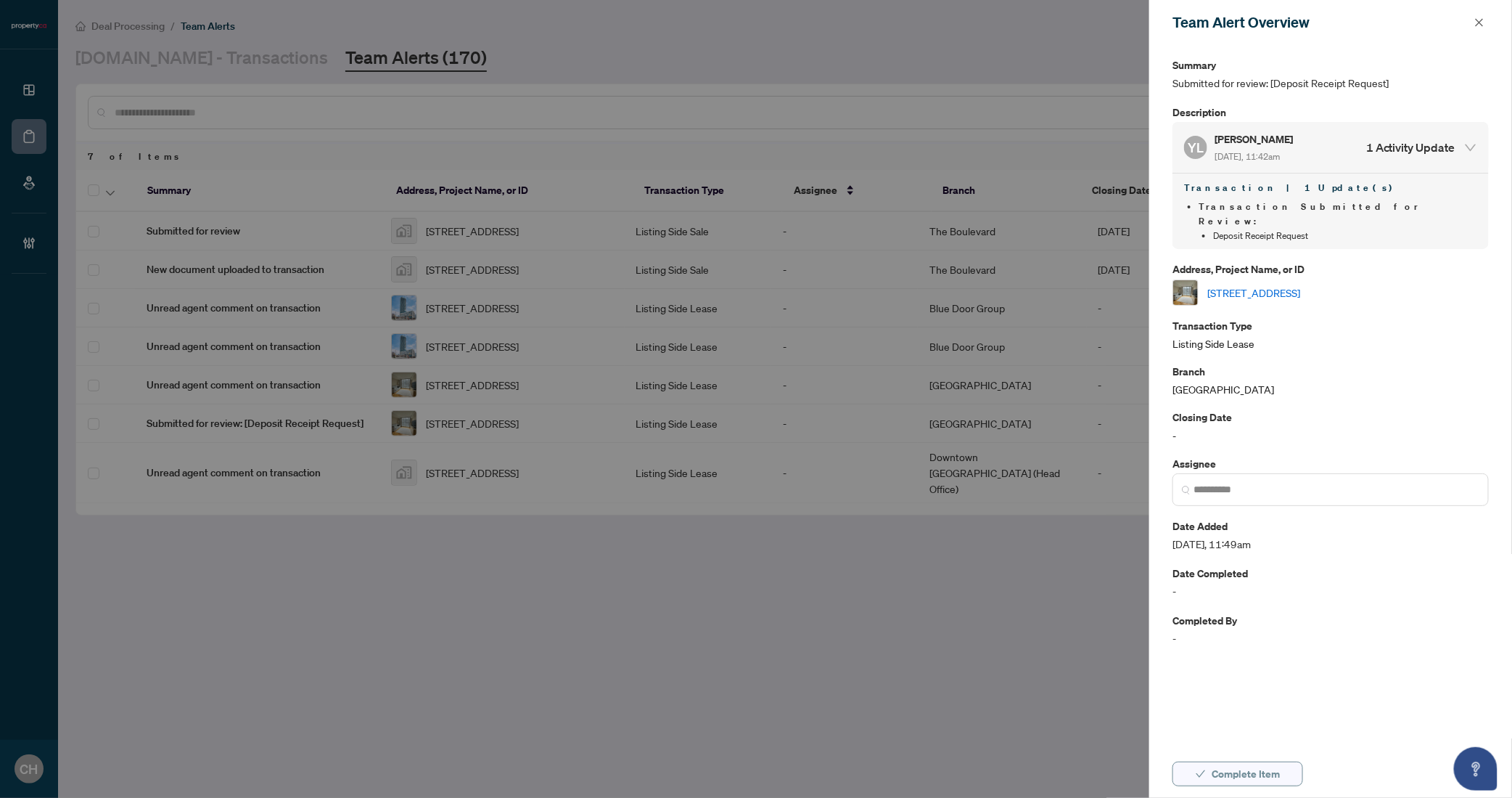
click at [1274, 775] on span "Complete Item" at bounding box center [1246, 773] width 68 height 24
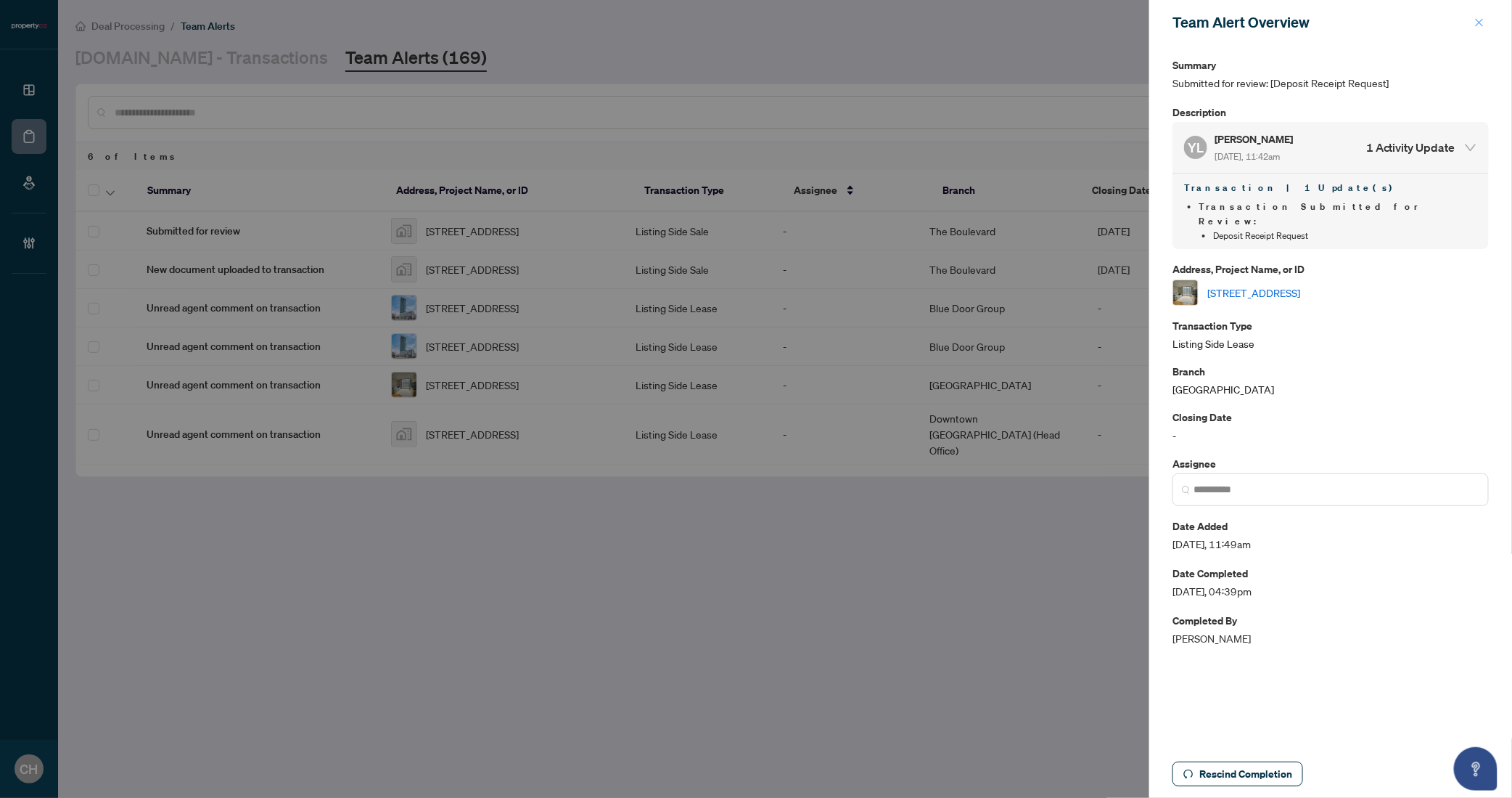
click at [1479, 29] on span "button" at bounding box center [1479, 23] width 10 height 24
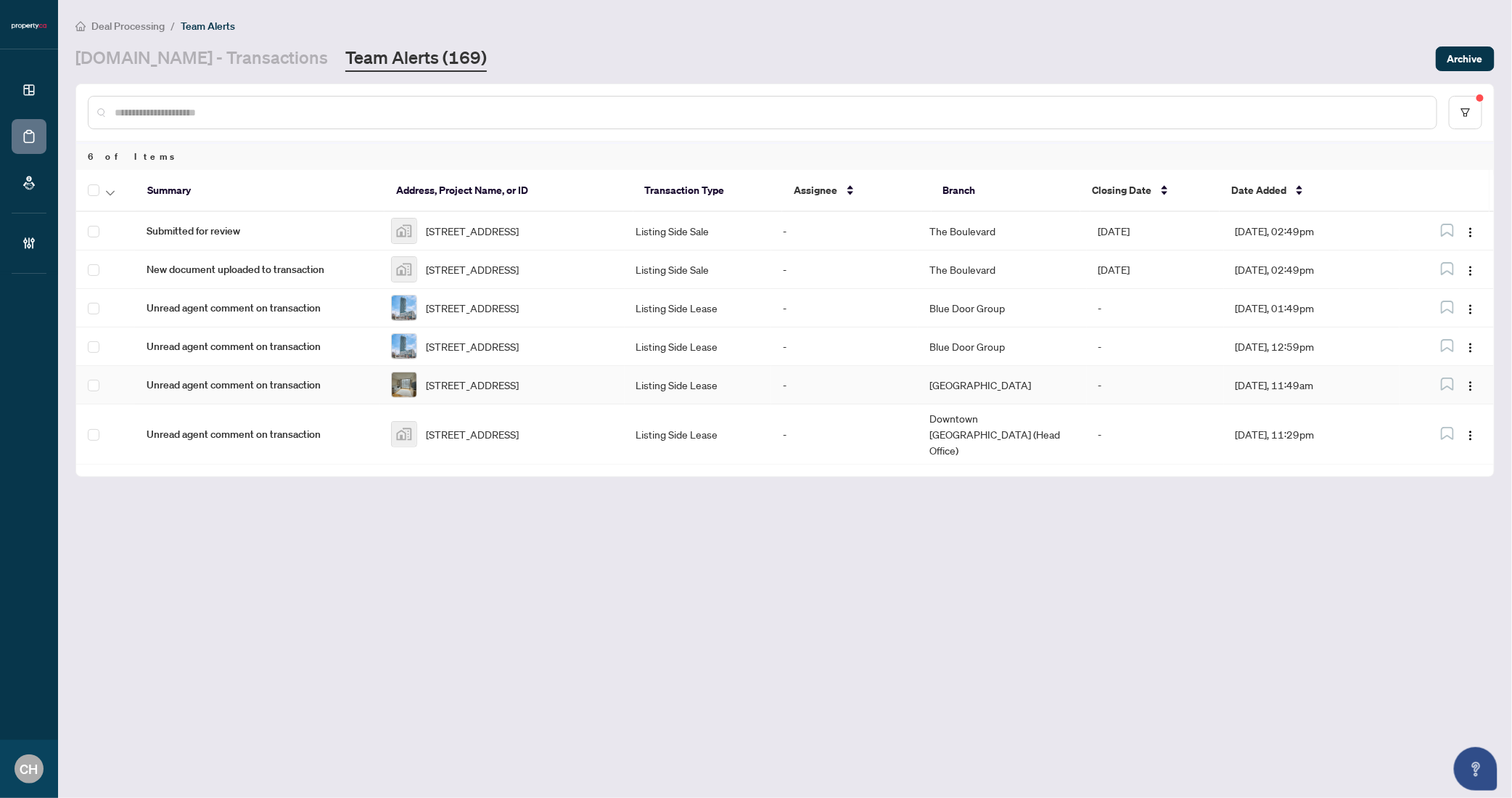
click at [841, 394] on td "-" at bounding box center [844, 384] width 146 height 39
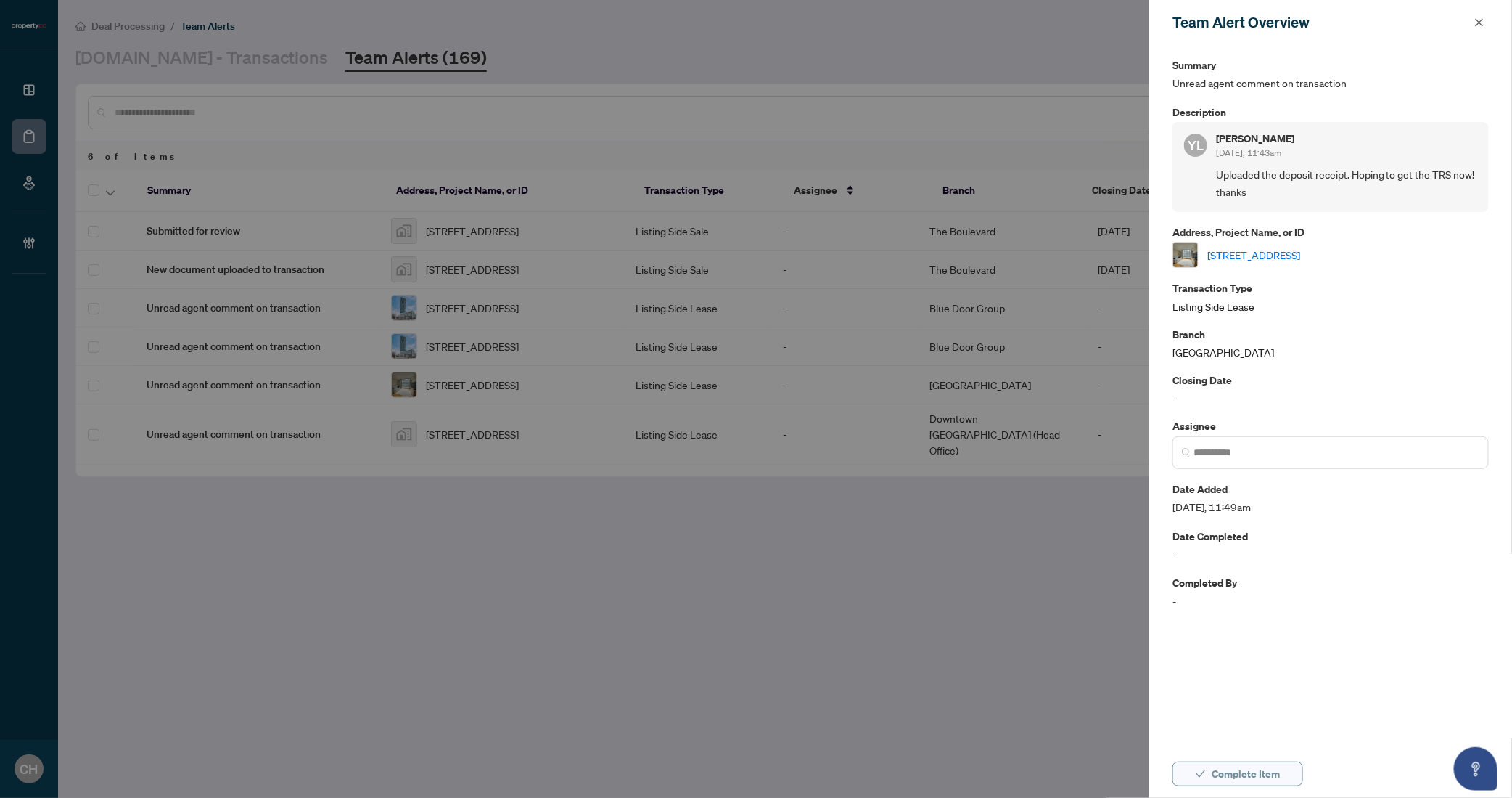
click at [1248, 773] on span "Complete Item" at bounding box center [1246, 773] width 68 height 24
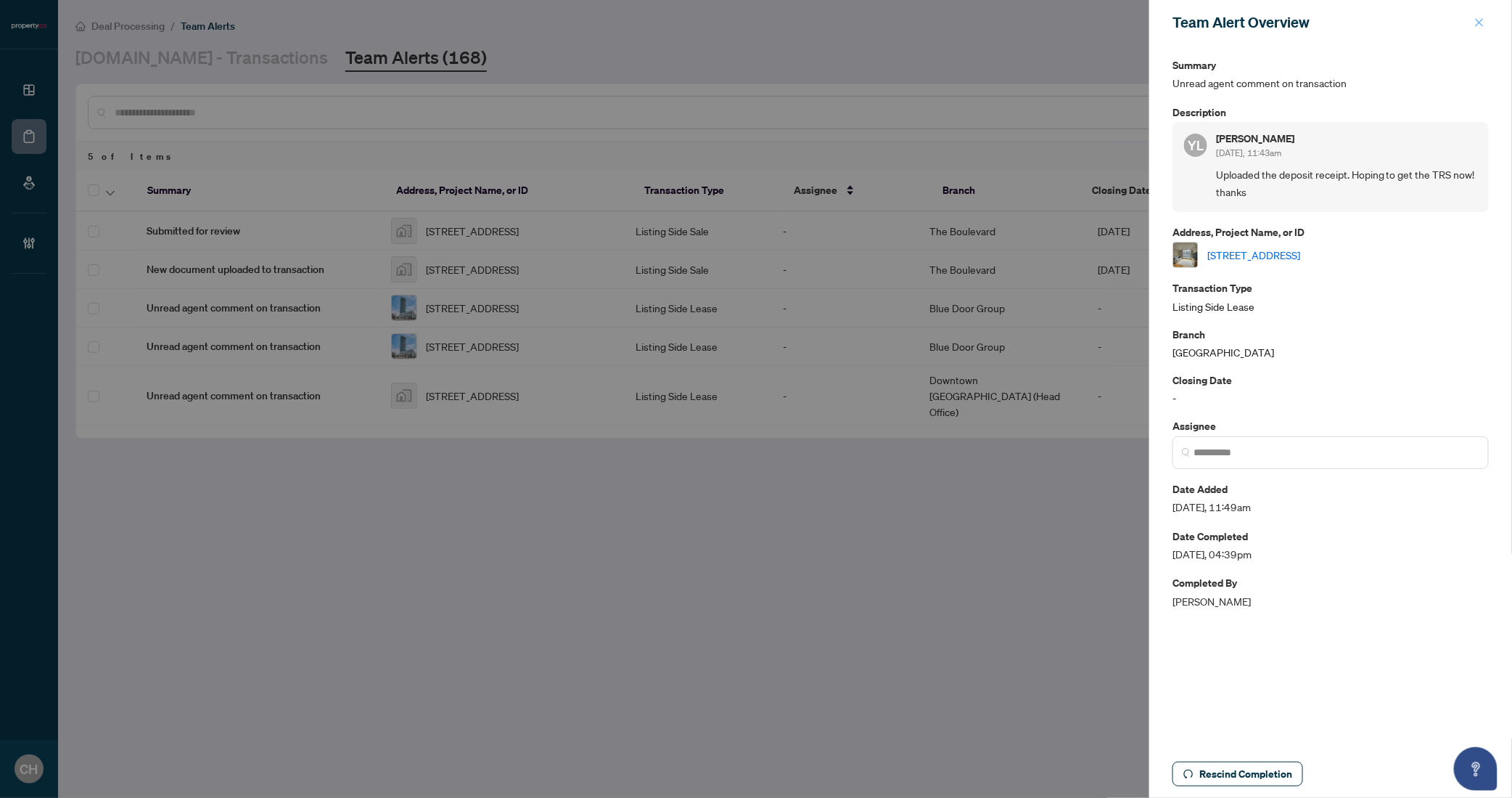
click at [1477, 20] on icon "close" at bounding box center [1480, 22] width 8 height 8
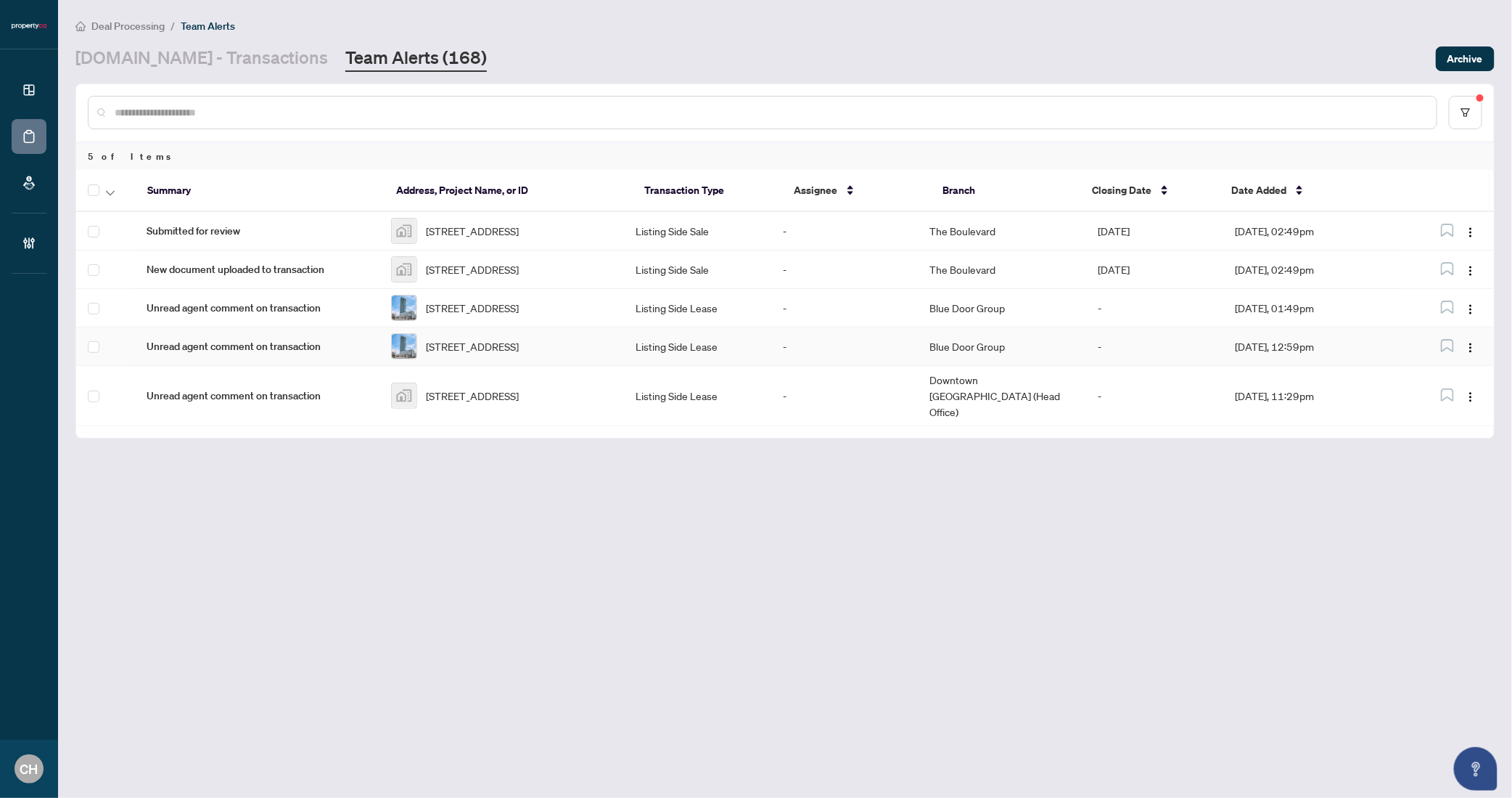
click at [894, 348] on td "-" at bounding box center [844, 347] width 146 height 39
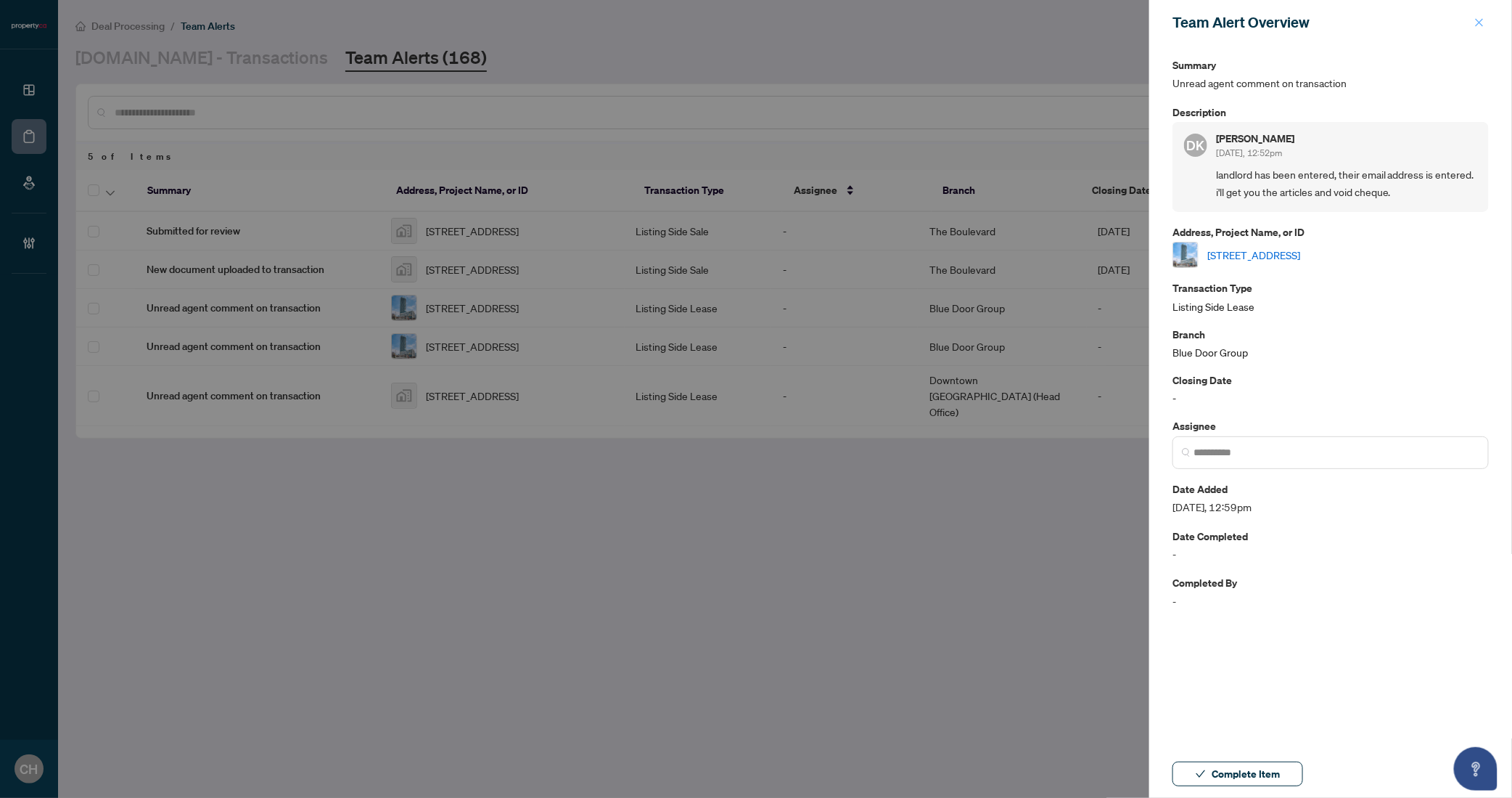
click at [1474, 17] on icon "close" at bounding box center [1479, 22] width 10 height 10
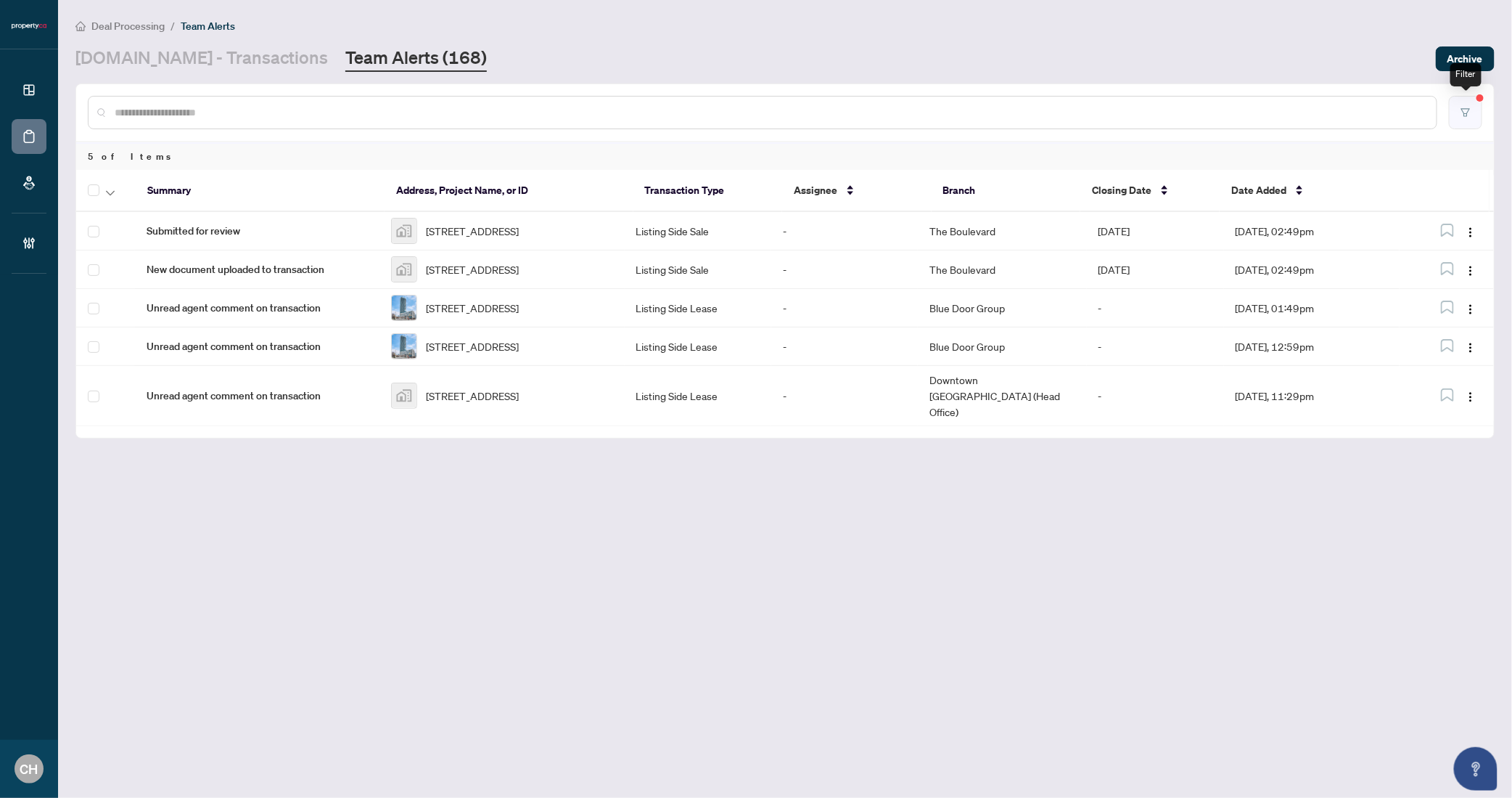
click at [1458, 105] on button "button" at bounding box center [1466, 111] width 33 height 33
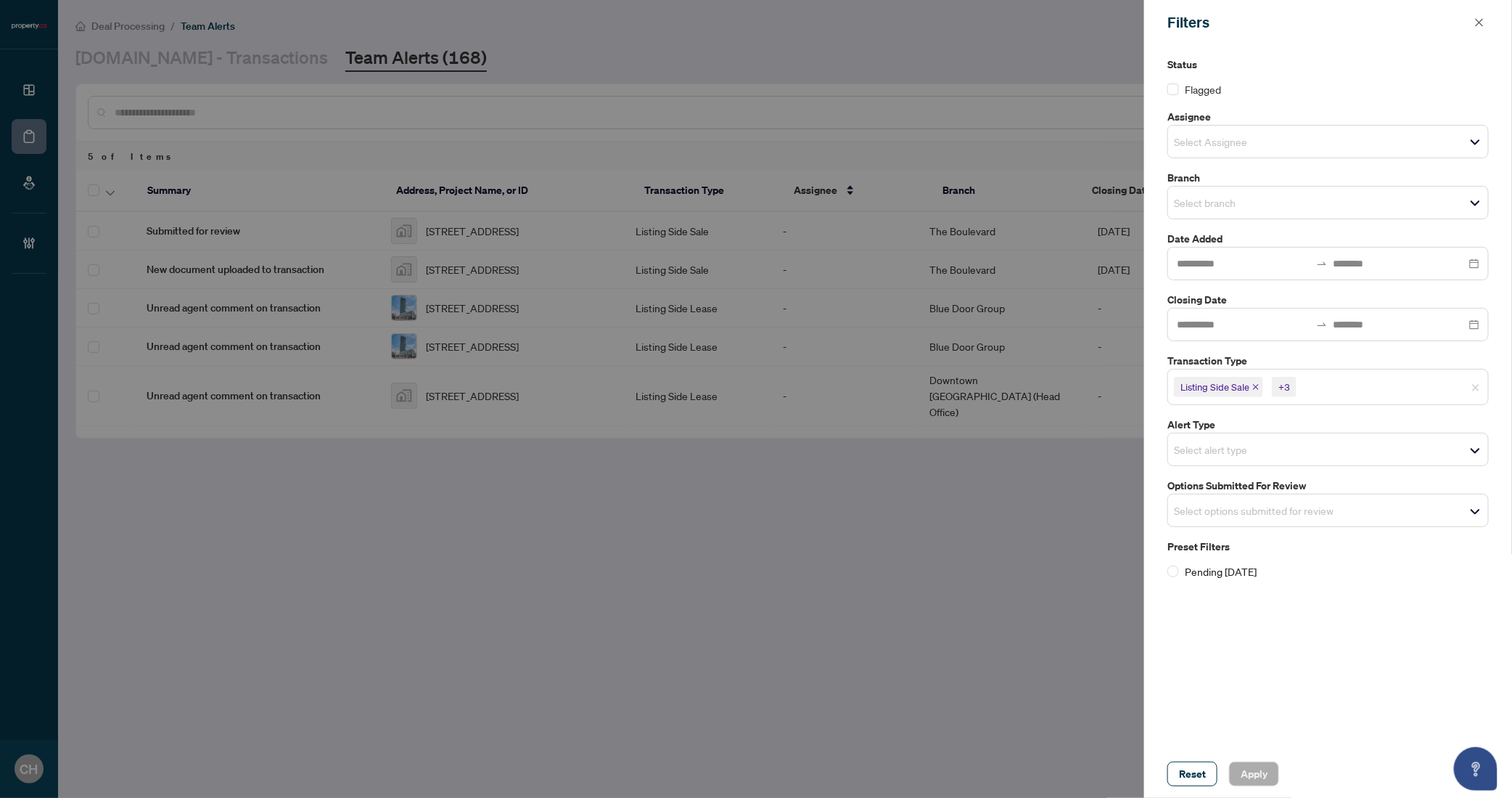
click at [1285, 389] on div "+3" at bounding box center [1284, 386] width 11 height 14
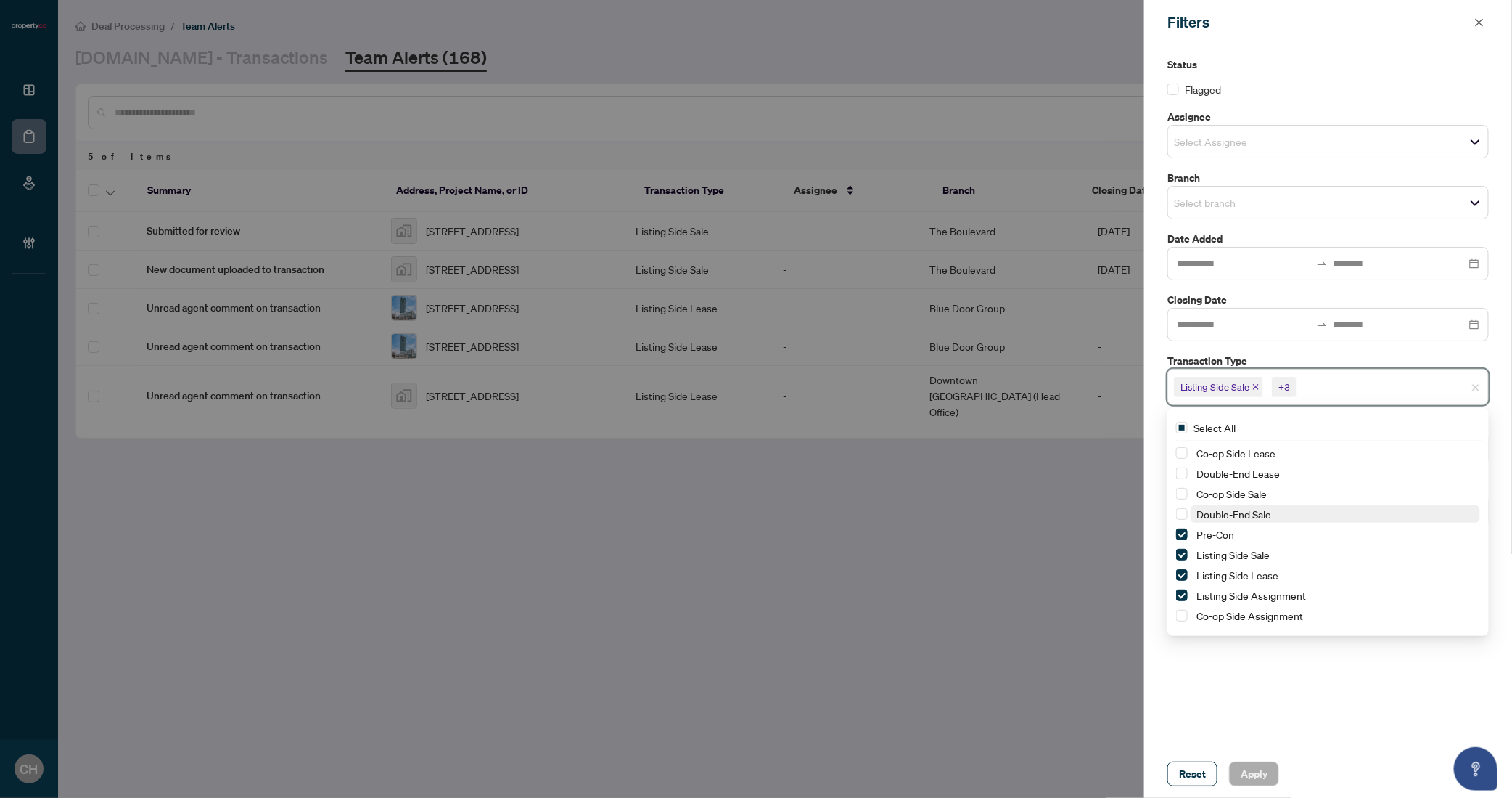
click at [1236, 509] on span "Double-End Sale" at bounding box center [1233, 514] width 75 height 13
click at [1247, 477] on span "Double-End Lease" at bounding box center [1238, 473] width 83 height 13
click at [1236, 533] on span "Pre-Con" at bounding box center [1335, 534] width 290 height 17
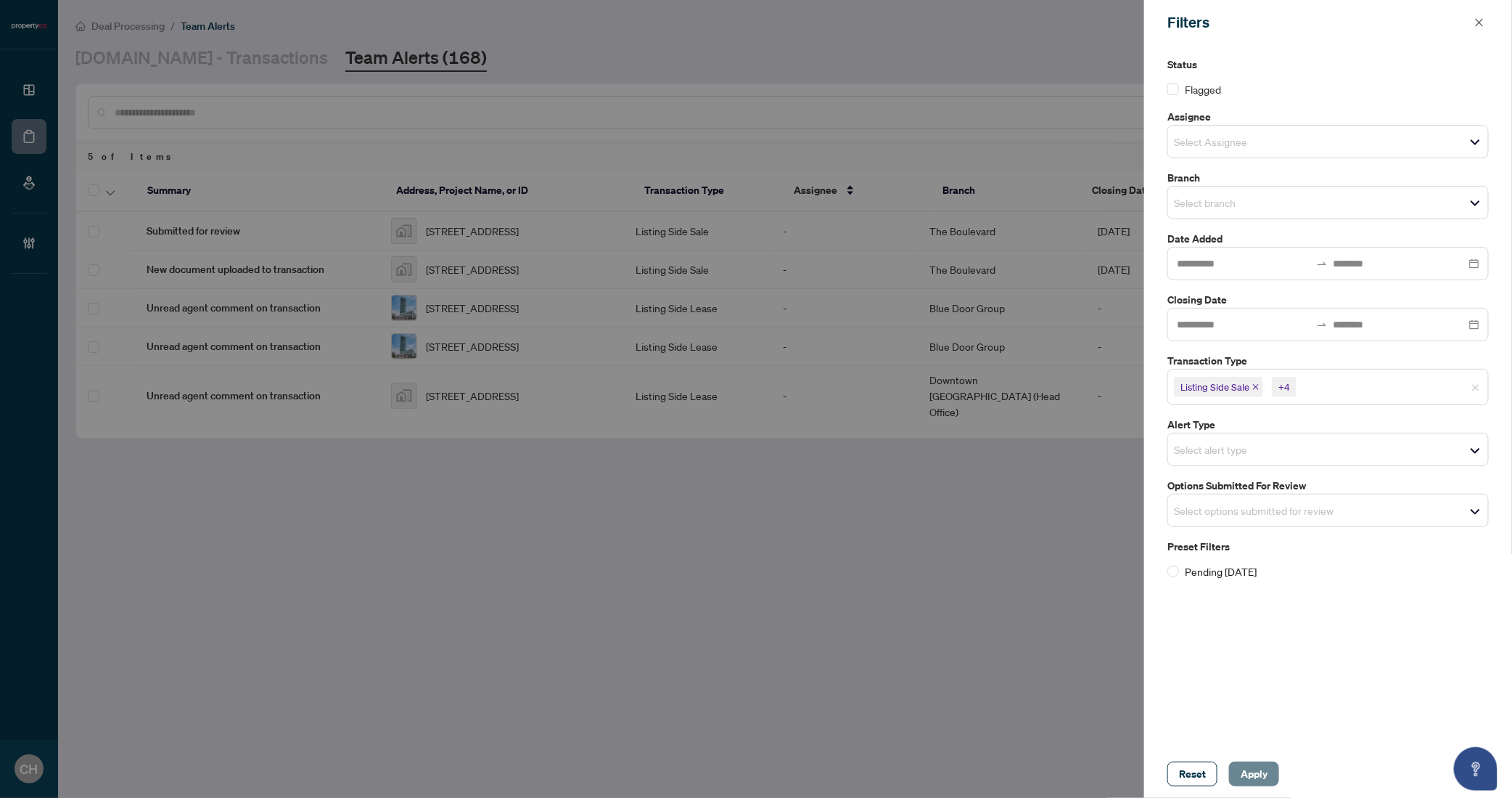
click at [1267, 781] on button "Apply" at bounding box center [1254, 773] width 50 height 25
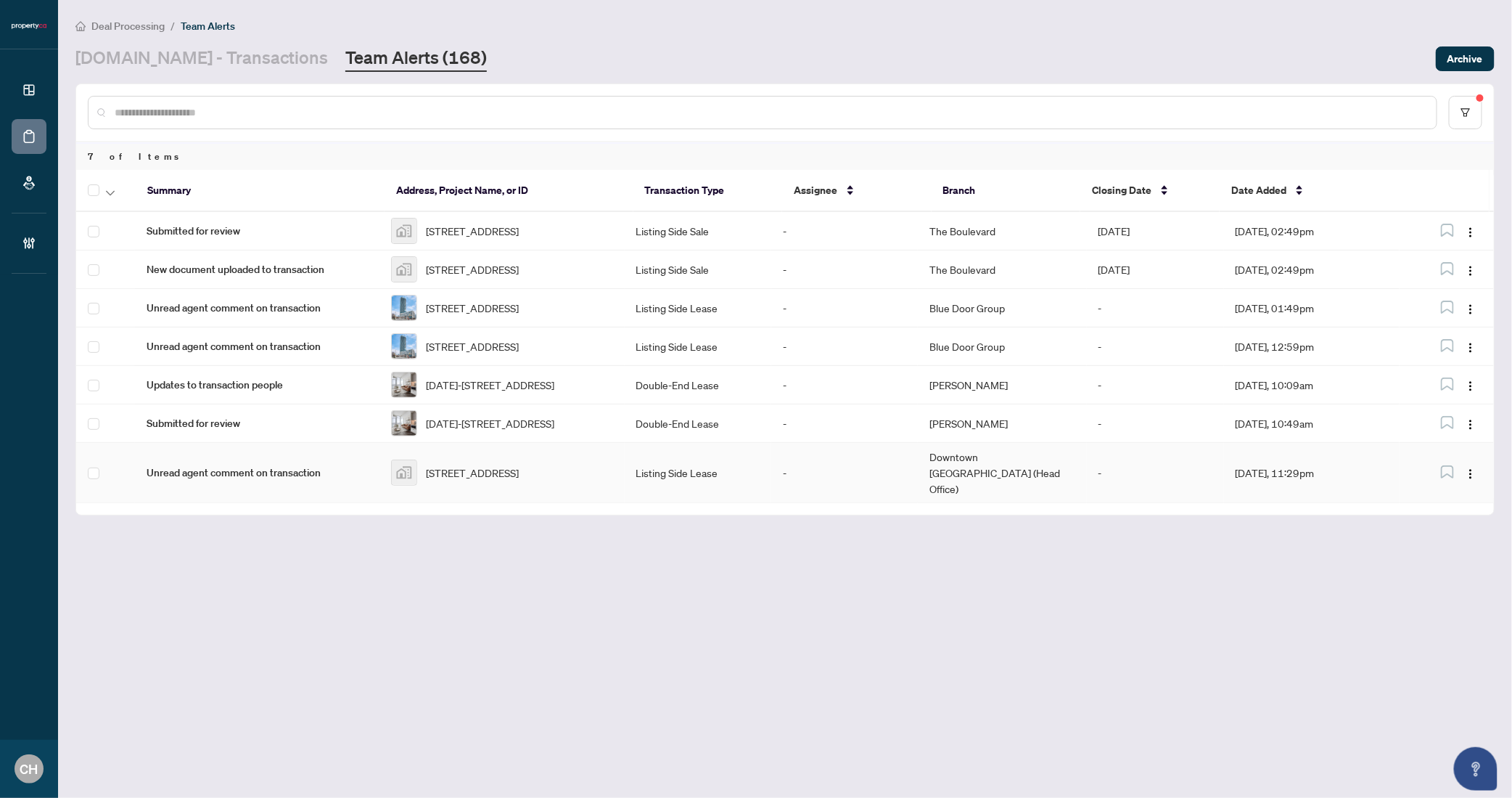
click at [1102, 487] on td "-" at bounding box center [1155, 473] width 137 height 60
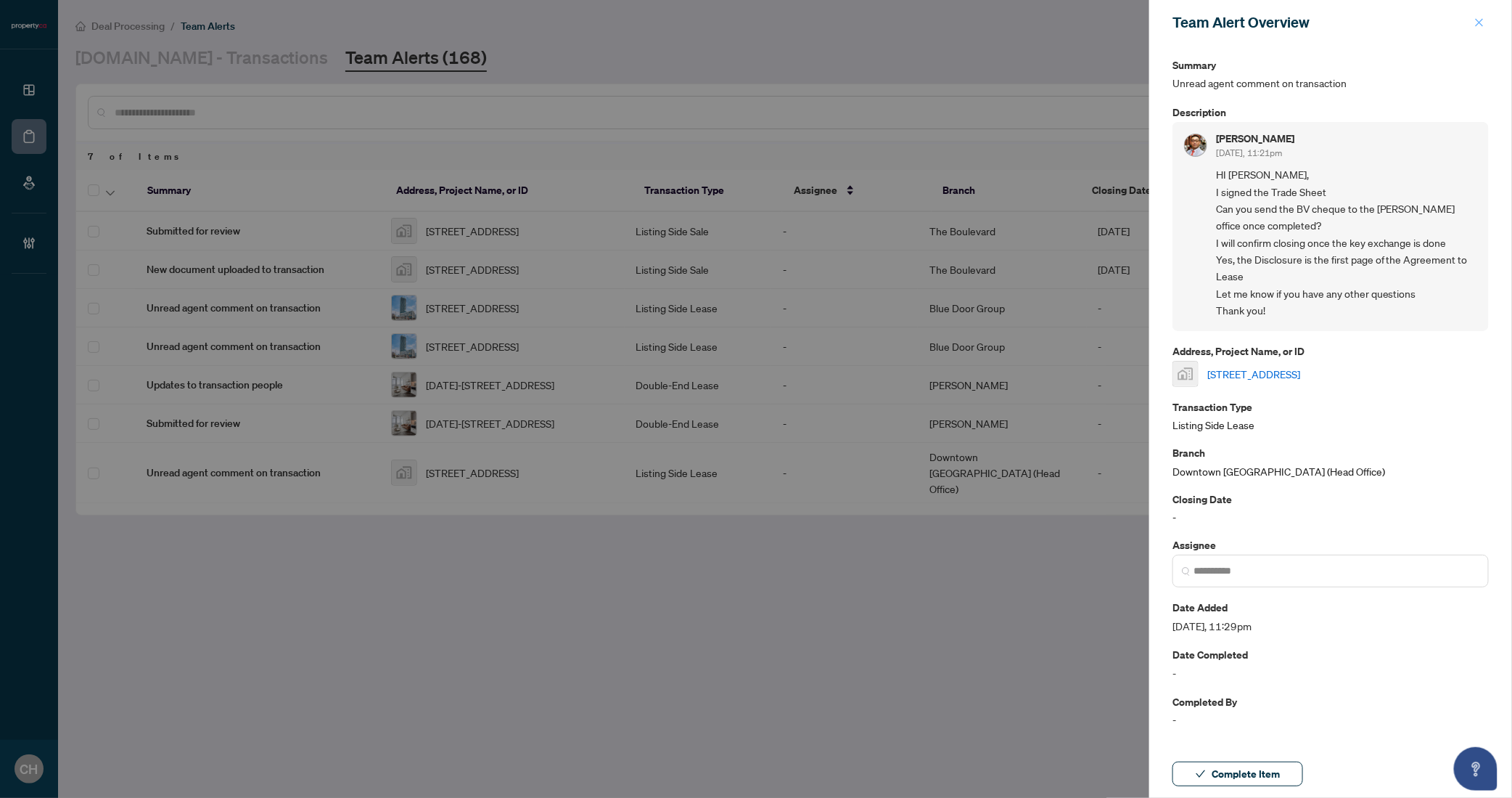
click at [1487, 25] on button "button" at bounding box center [1480, 23] width 19 height 17
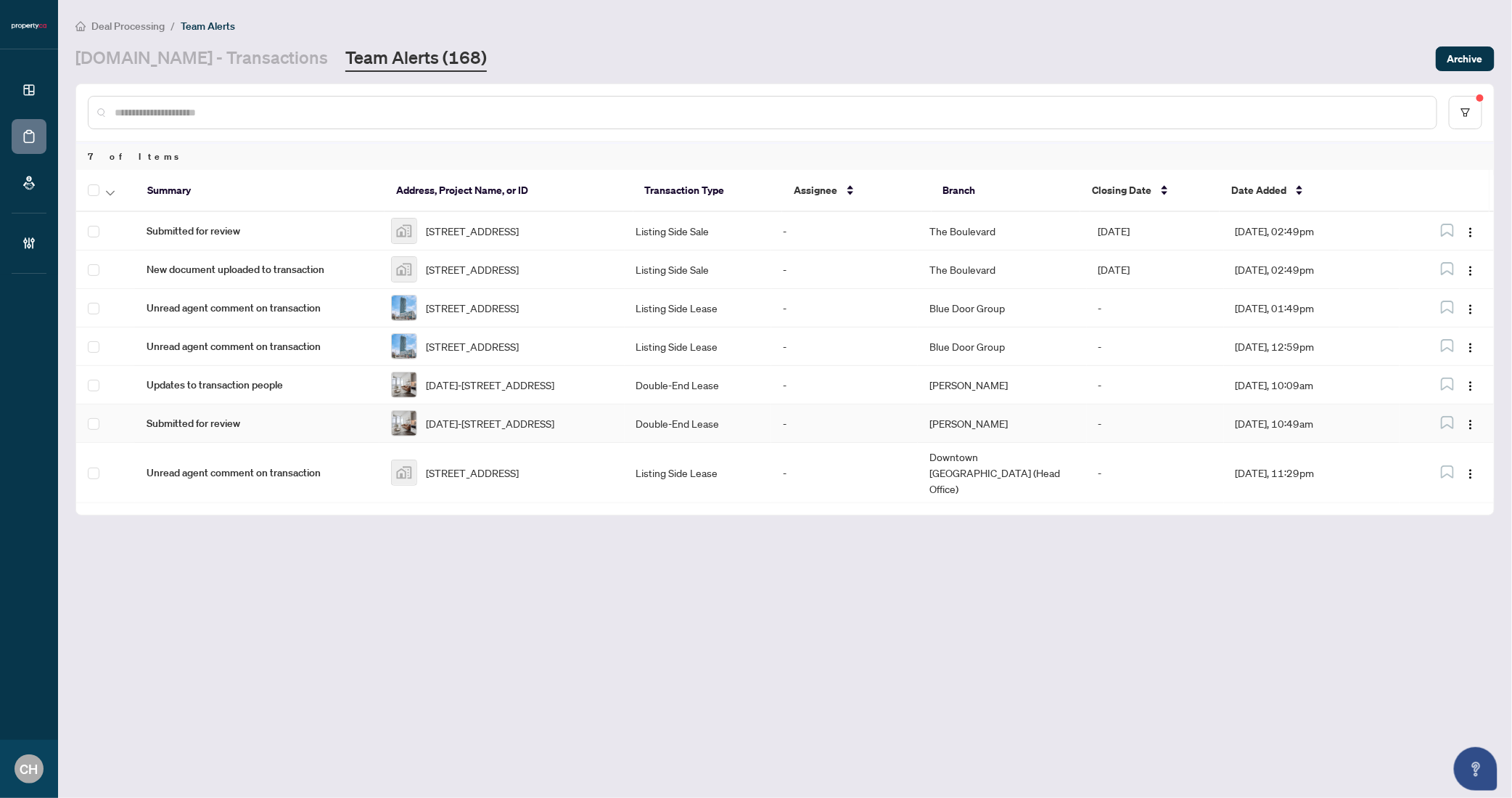
click at [842, 443] on td "-" at bounding box center [844, 423] width 146 height 39
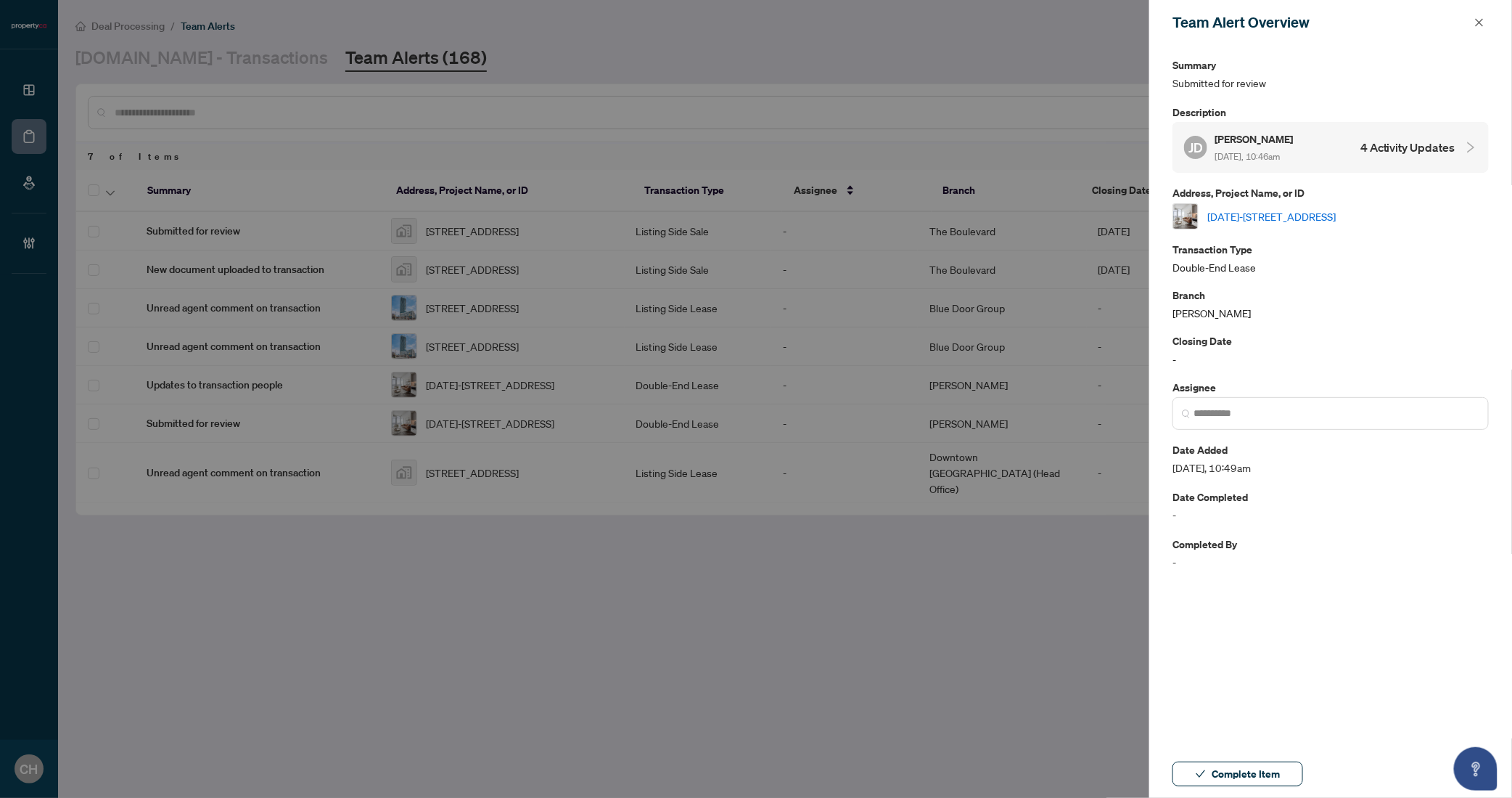
click at [1420, 144] on h4 "4 Activity Updates" at bounding box center [1408, 147] width 95 height 17
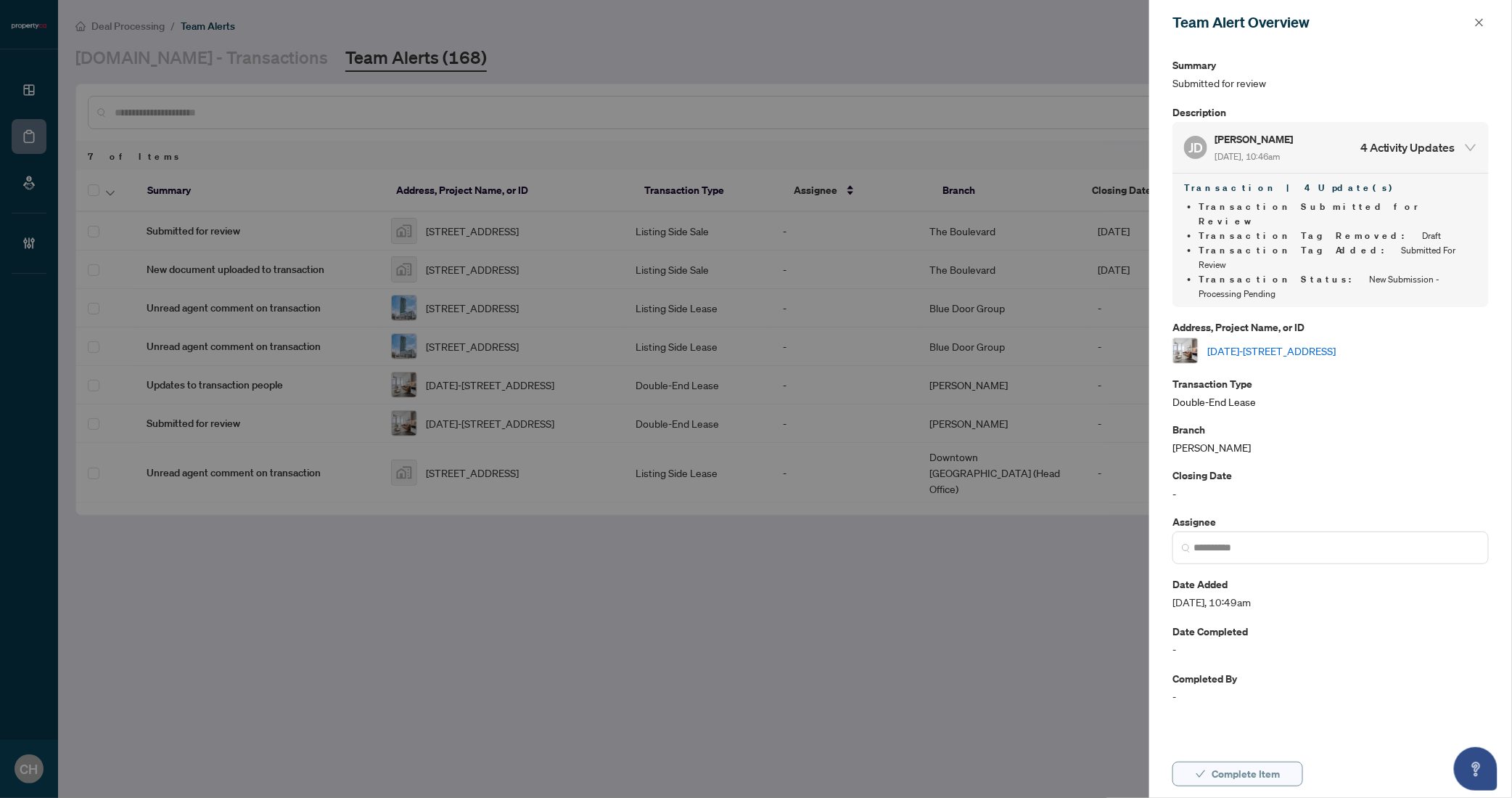
click at [1227, 782] on span "Complete Item" at bounding box center [1246, 773] width 68 height 24
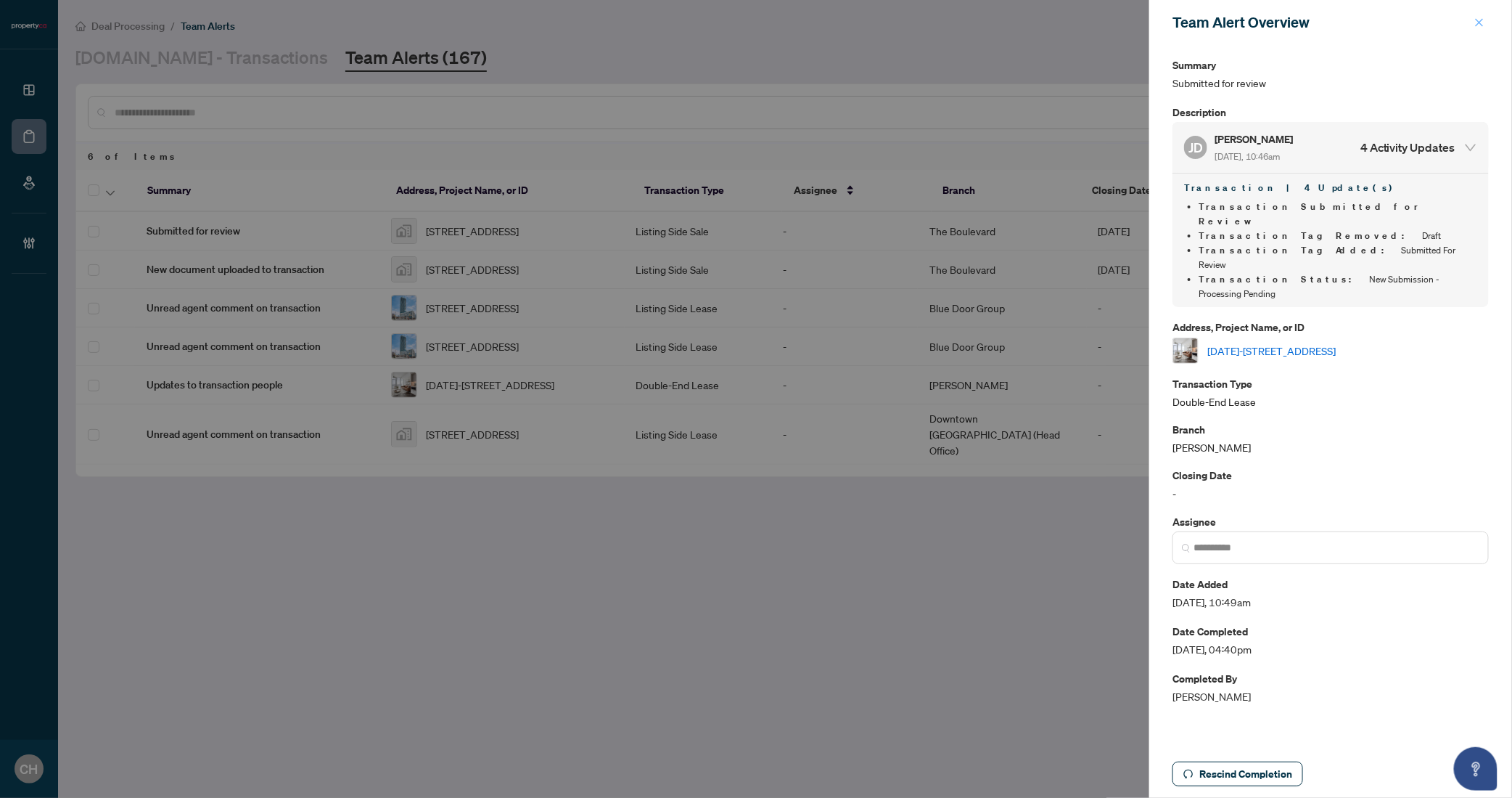
click at [1475, 17] on icon "close" at bounding box center [1479, 22] width 10 height 10
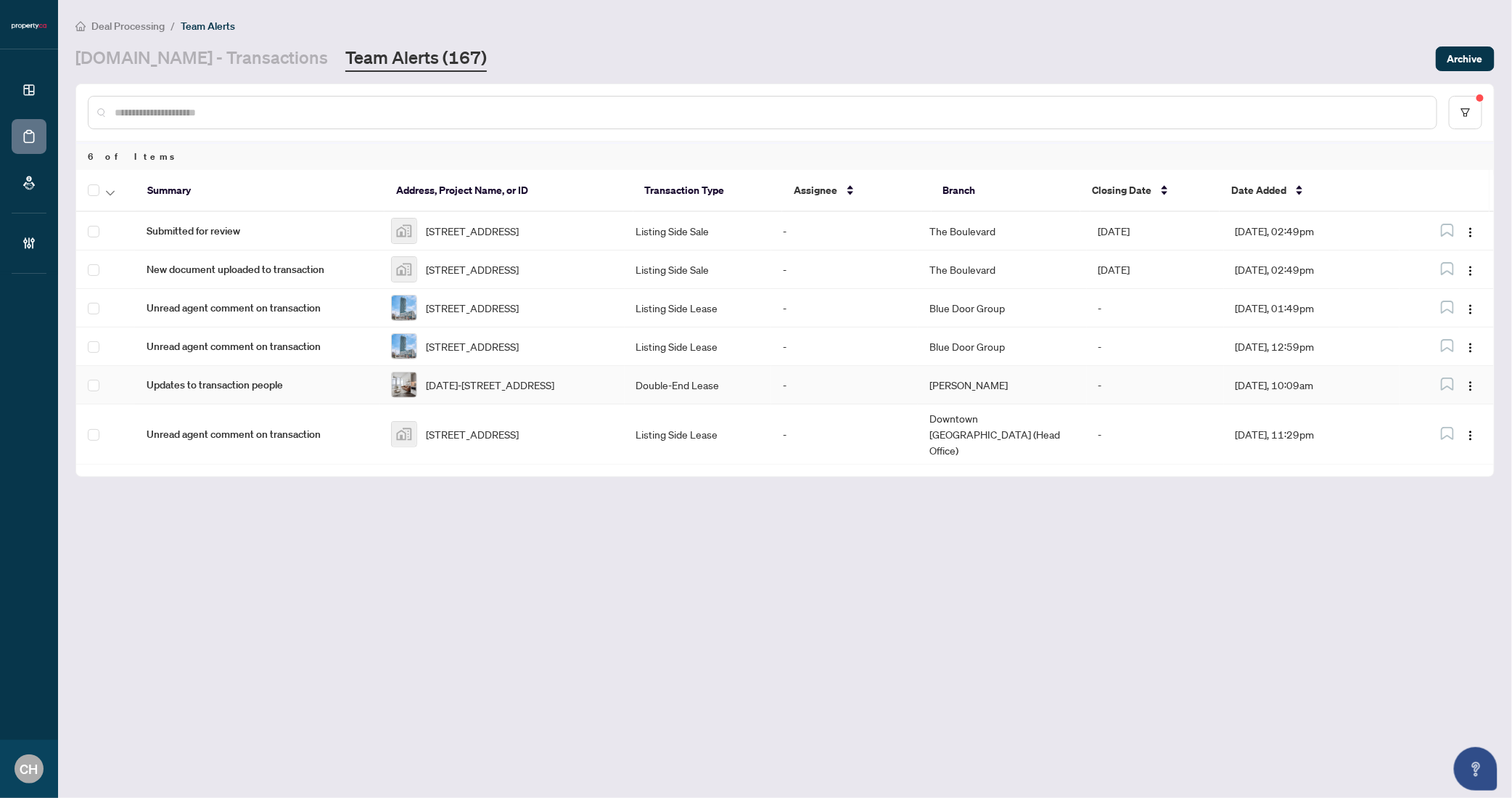
click at [587, 404] on td "1010-3018 Yonge St, Toronto, Ontario M4N 0A5, Canada" at bounding box center [501, 384] width 245 height 39
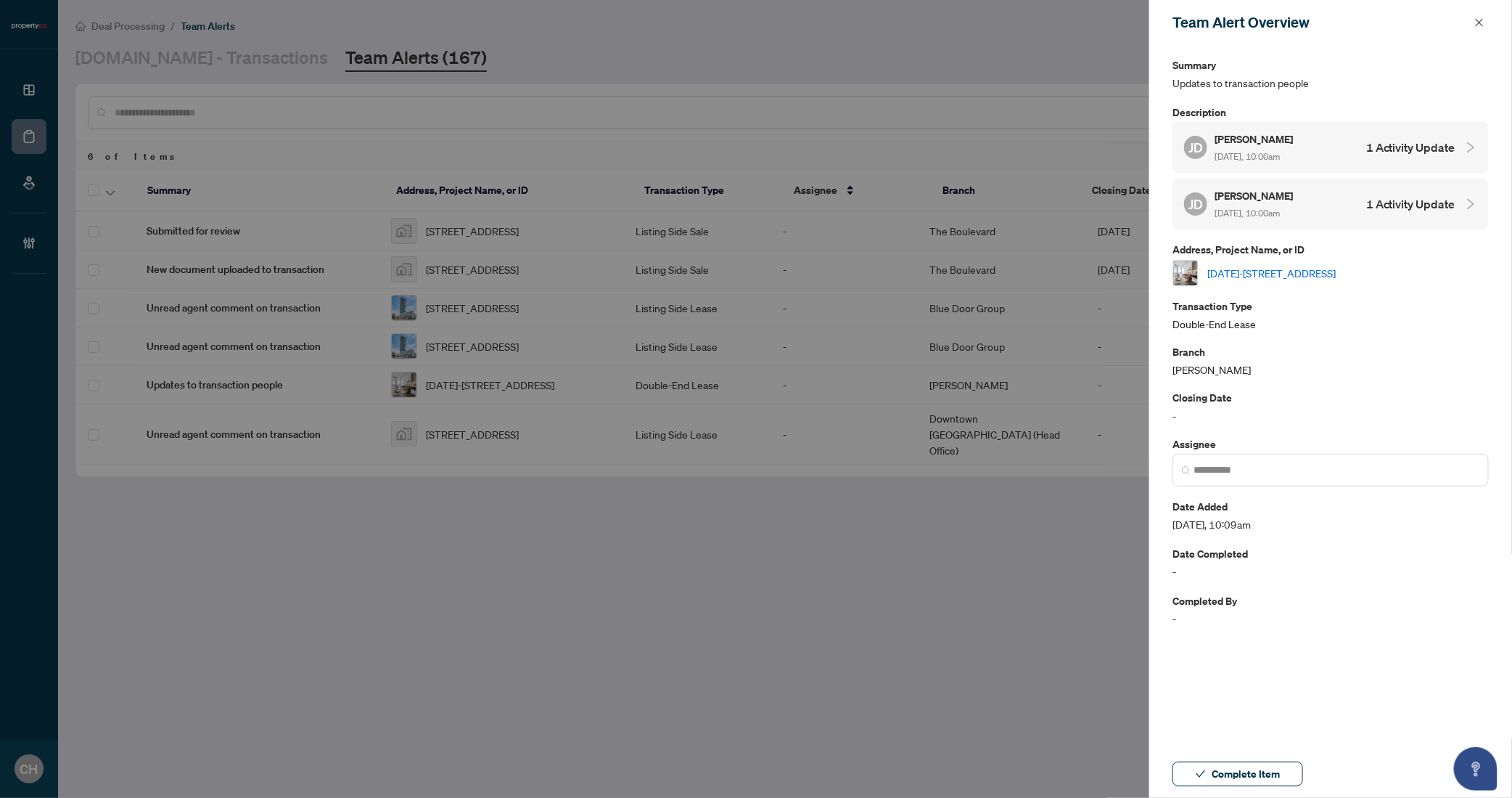
click at [1417, 143] on h4 "1 Activity Update" at bounding box center [1411, 147] width 90 height 17
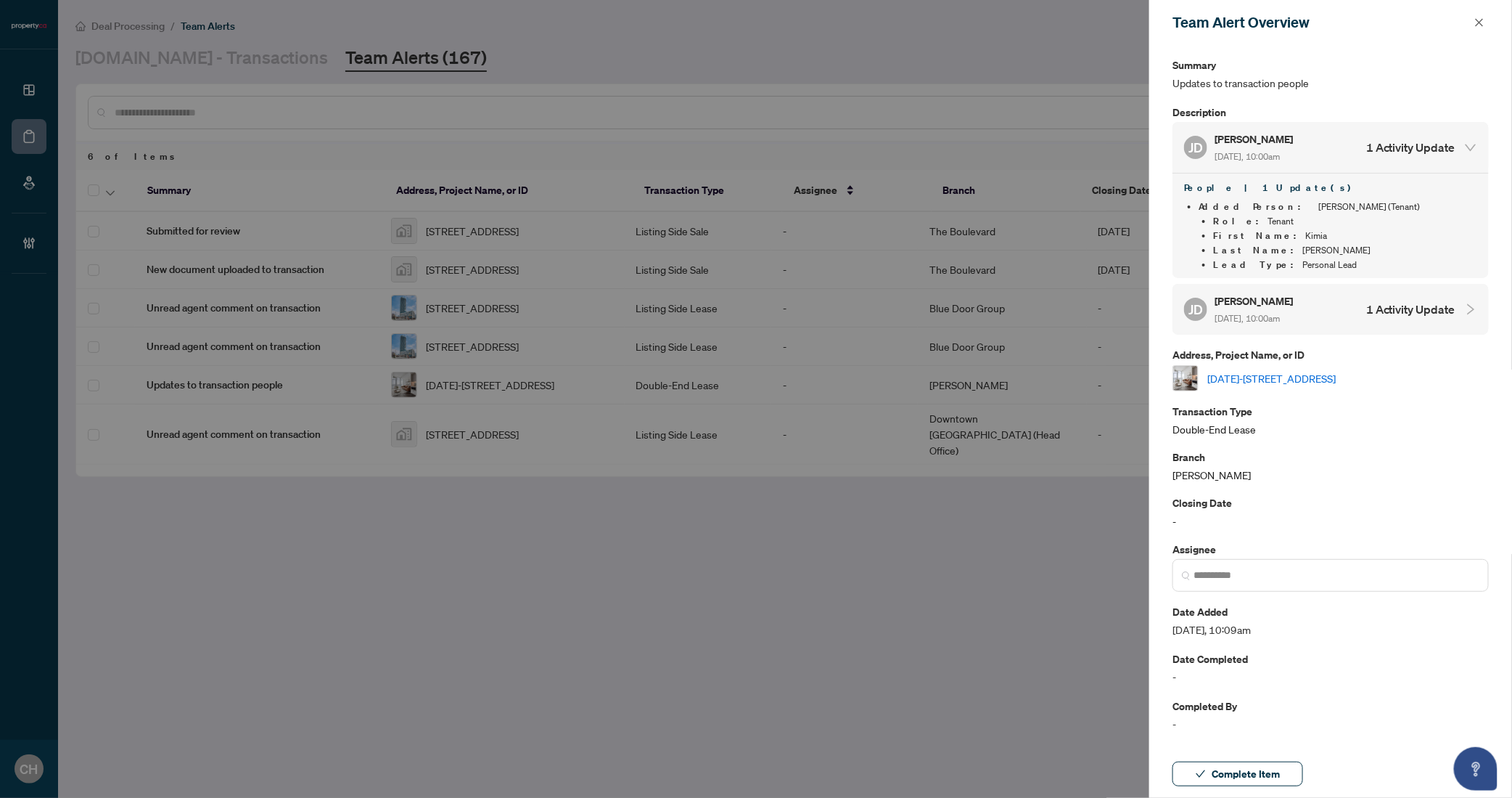
click at [1396, 300] on h4 "1 Activity Update" at bounding box center [1411, 309] width 90 height 17
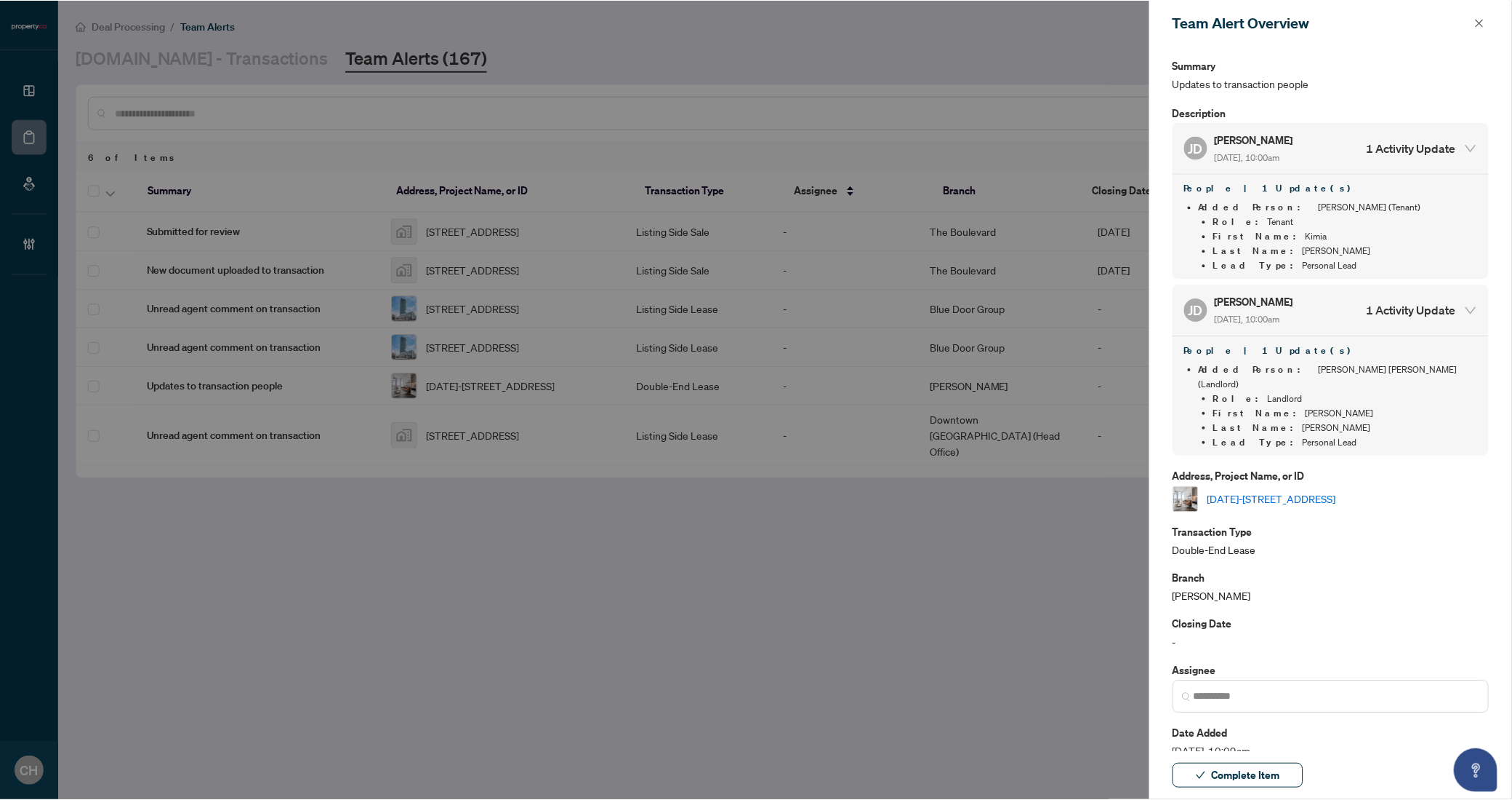
scroll to position [96, 0]
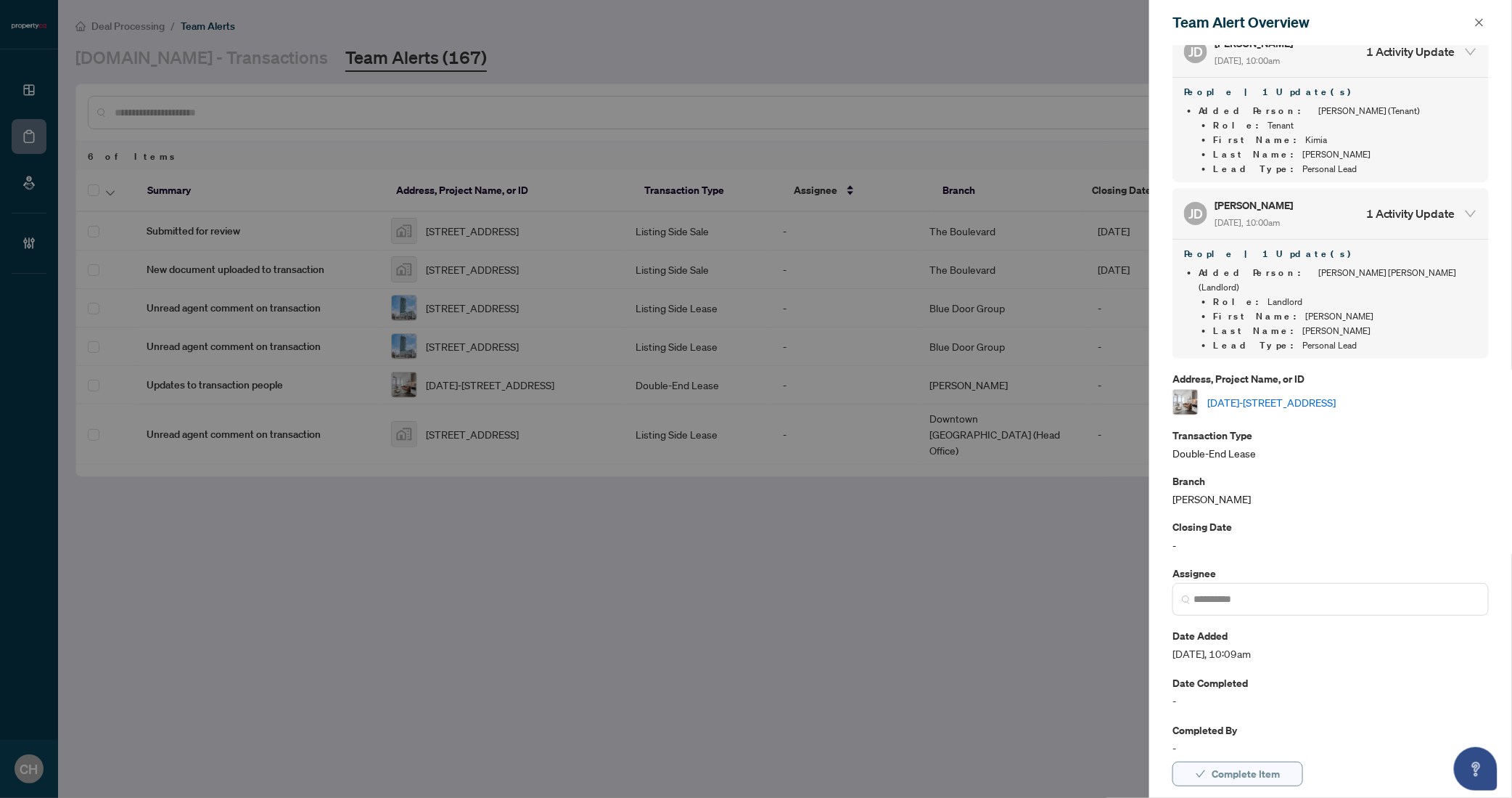
click at [1293, 768] on button "Complete Item" at bounding box center [1238, 773] width 130 height 25
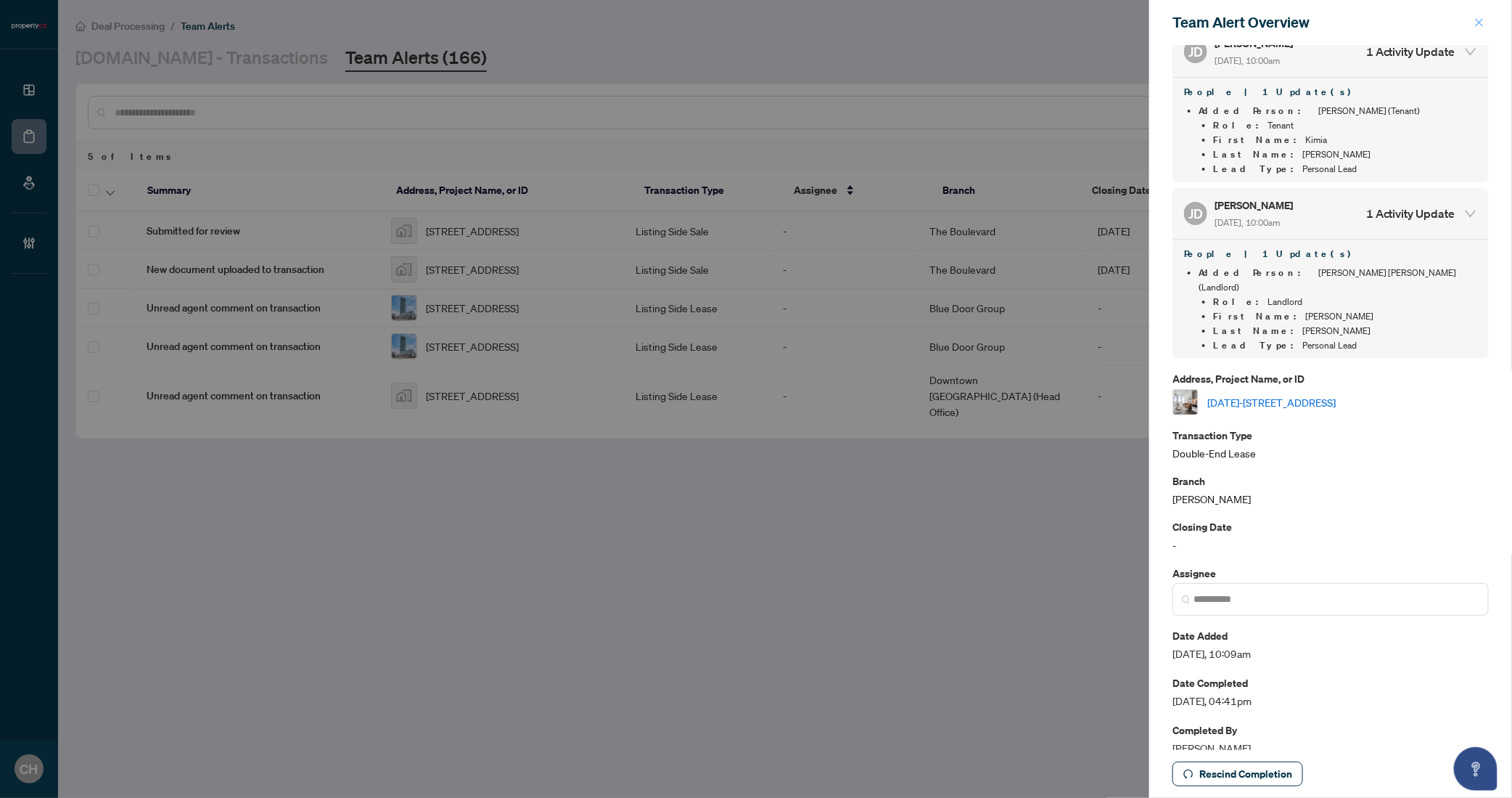
click at [1483, 18] on icon "close" at bounding box center [1479, 22] width 10 height 10
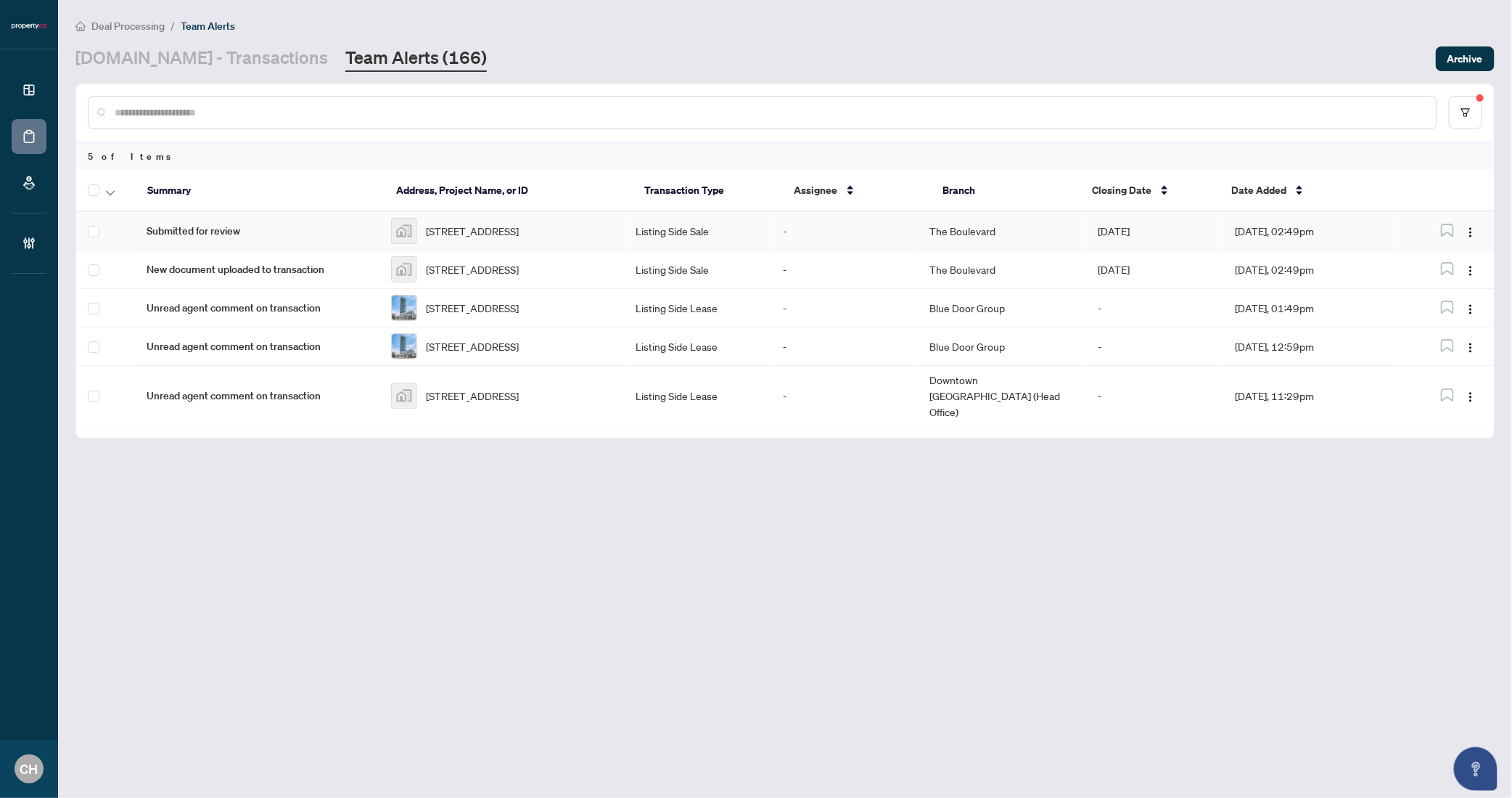
click at [733, 237] on td "Listing Side Sale" at bounding box center [698, 230] width 146 height 39
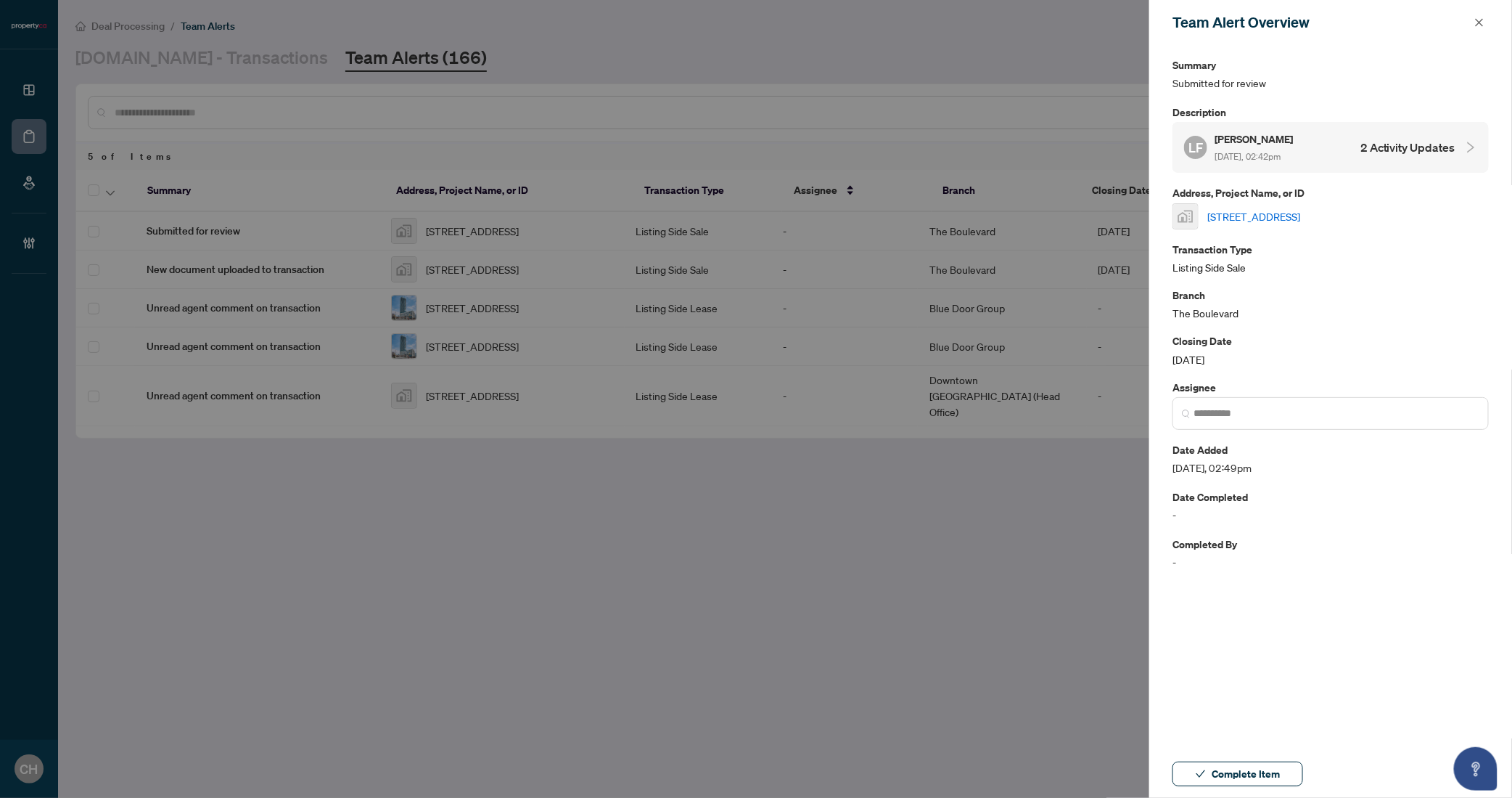
click at [1409, 149] on h4 "2 Activity Updates" at bounding box center [1408, 147] width 95 height 17
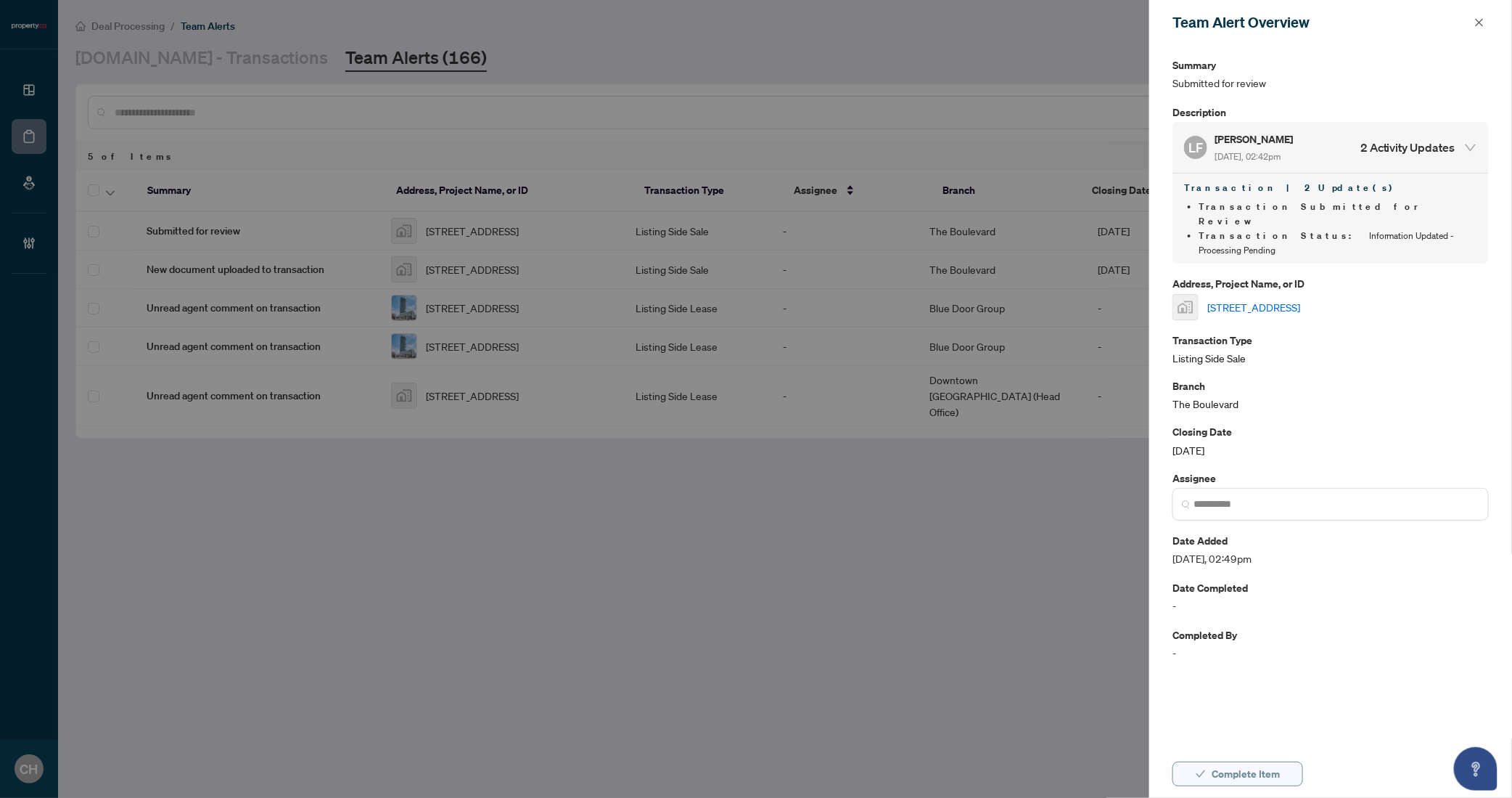
click at [1277, 774] on span "Complete Item" at bounding box center [1246, 773] width 68 height 24
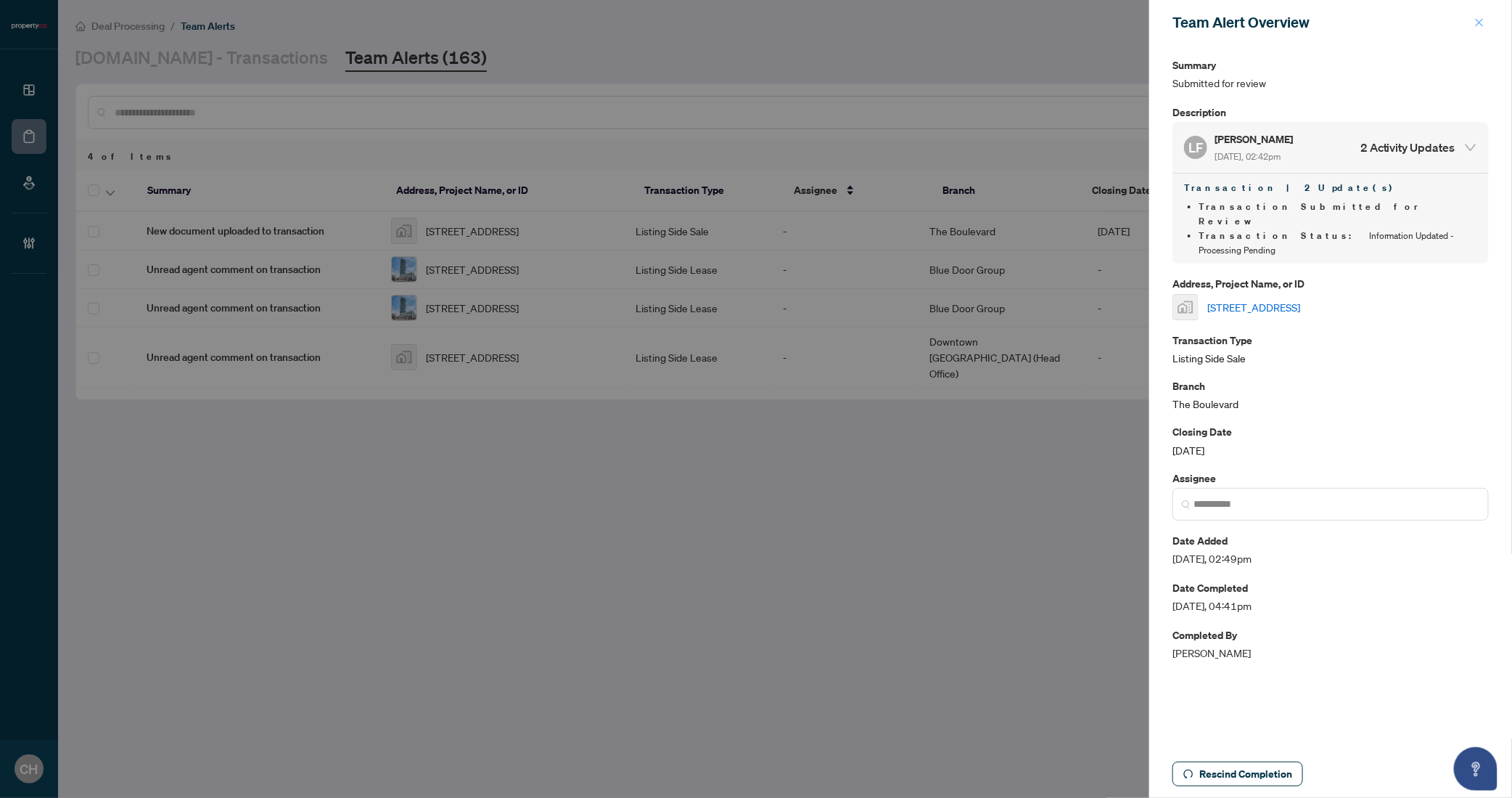
click at [1474, 20] on button "button" at bounding box center [1480, 23] width 19 height 17
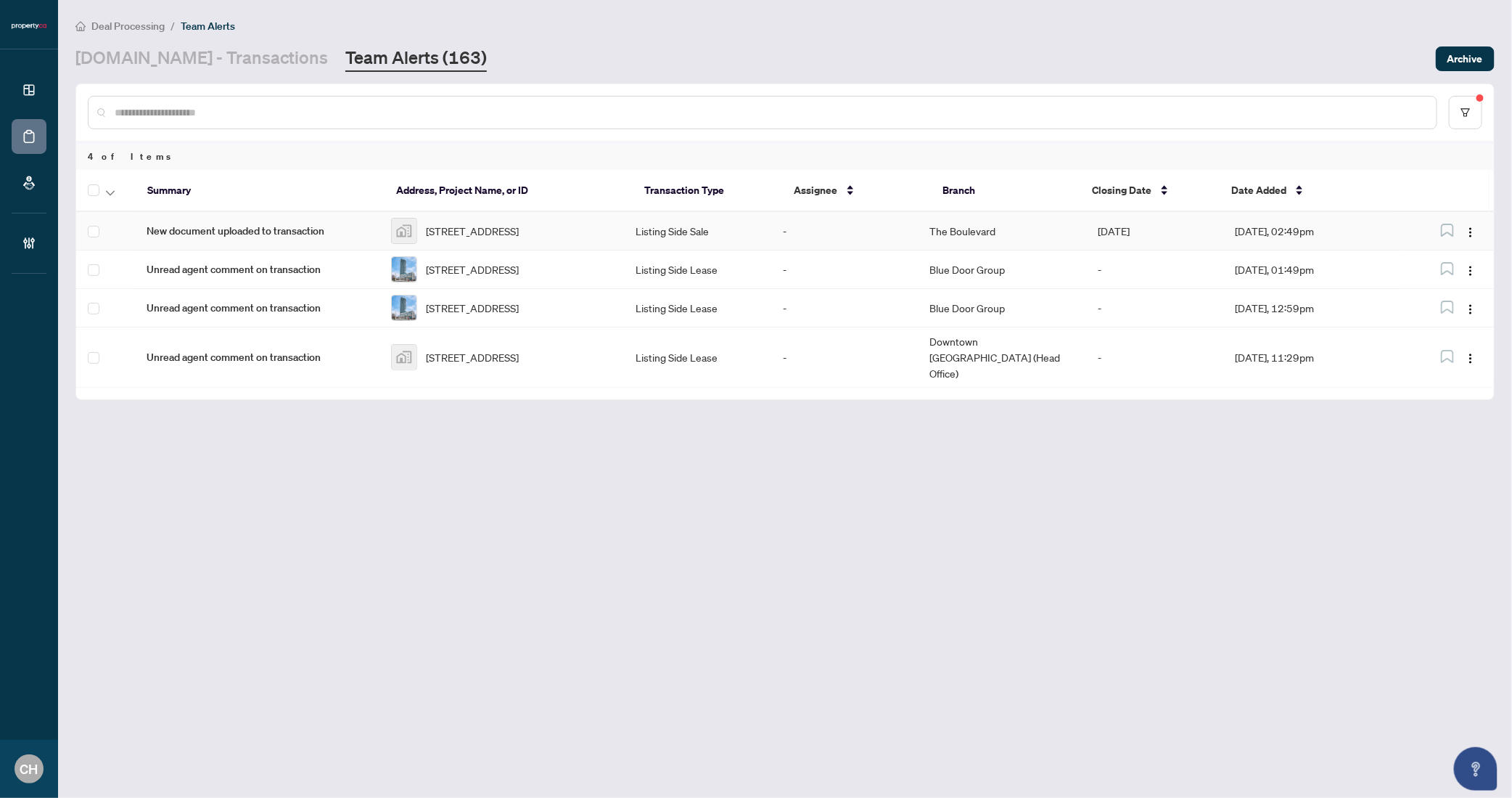
click at [908, 237] on td "-" at bounding box center [844, 230] width 146 height 39
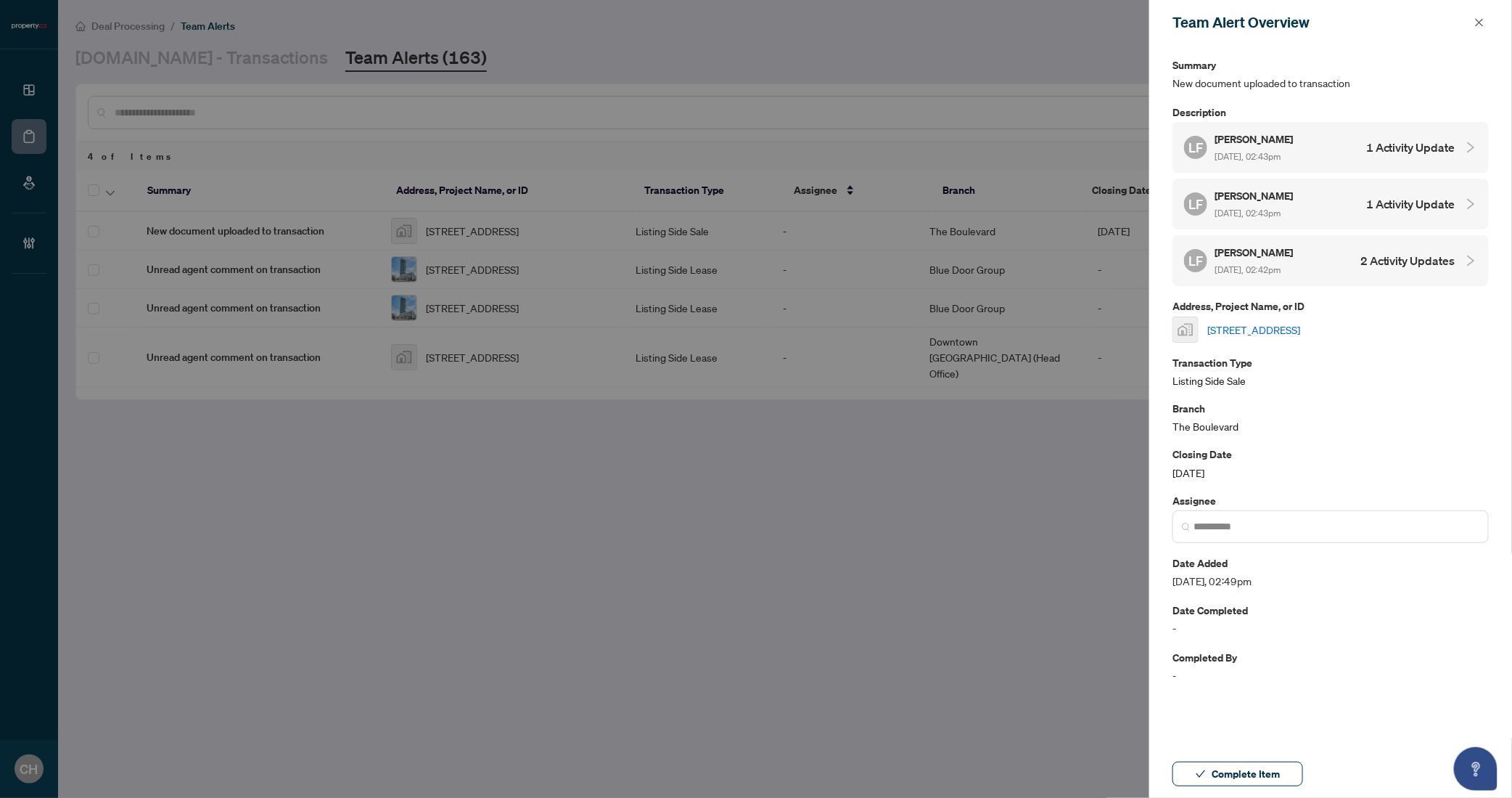
click at [1418, 153] on h4 "1 Activity Update" at bounding box center [1411, 147] width 90 height 17
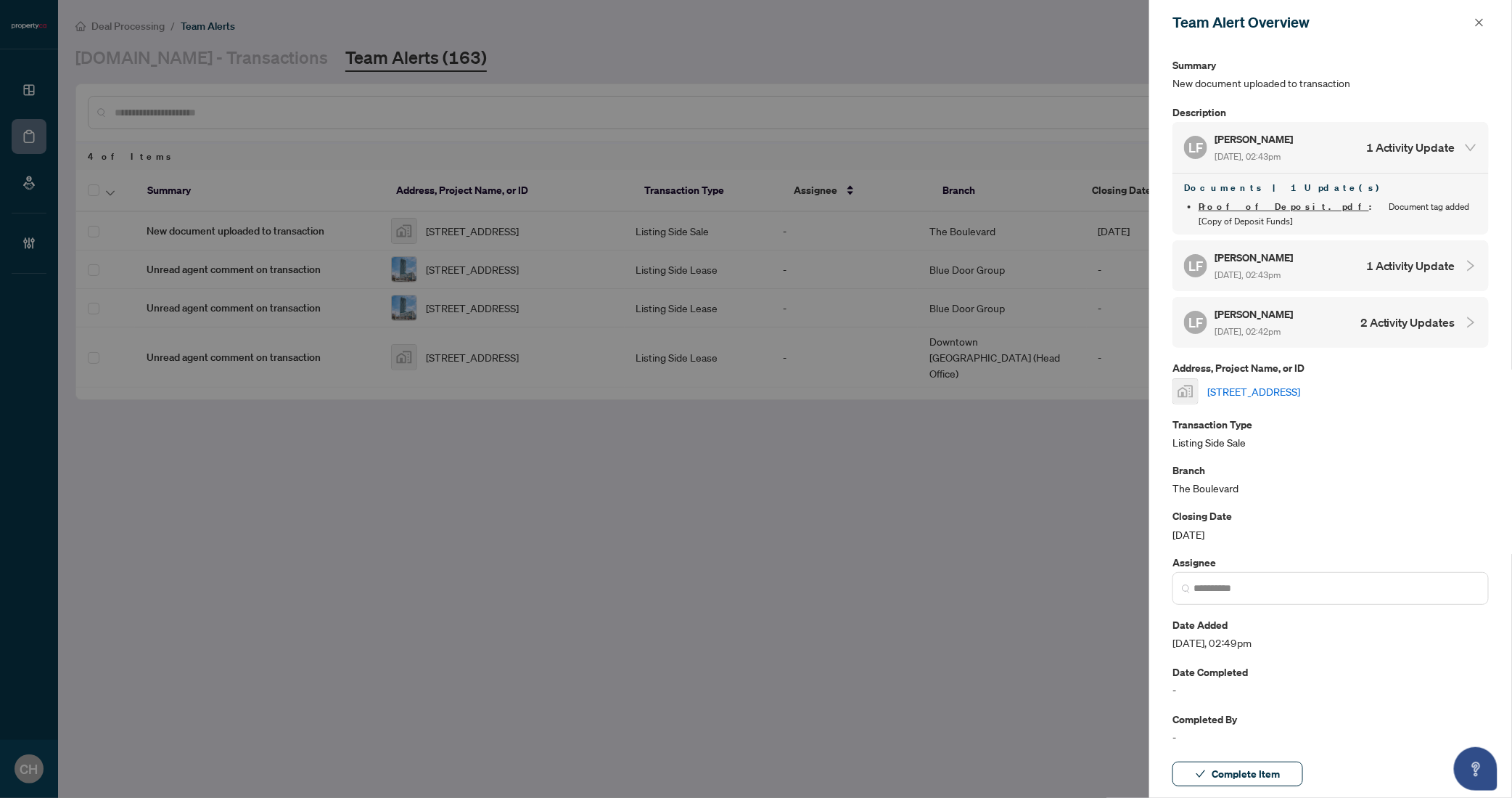
click at [1405, 257] on h4 "1 Activity Update" at bounding box center [1411, 265] width 90 height 17
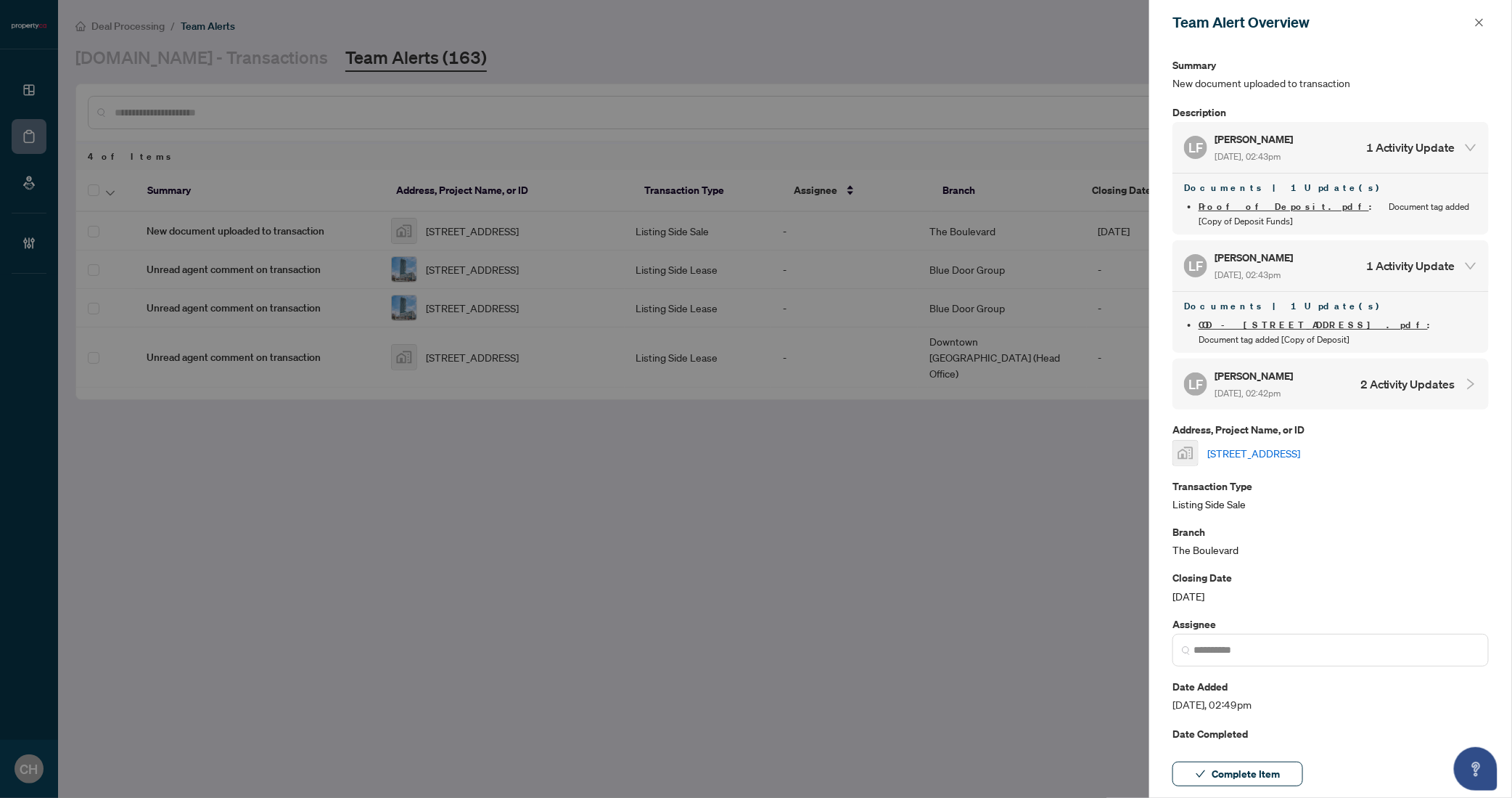
click at [1385, 367] on div "LF Leonard Fridman Aug/27/2025, 02:42pm 2 Activity Updates" at bounding box center [1319, 383] width 271 height 33
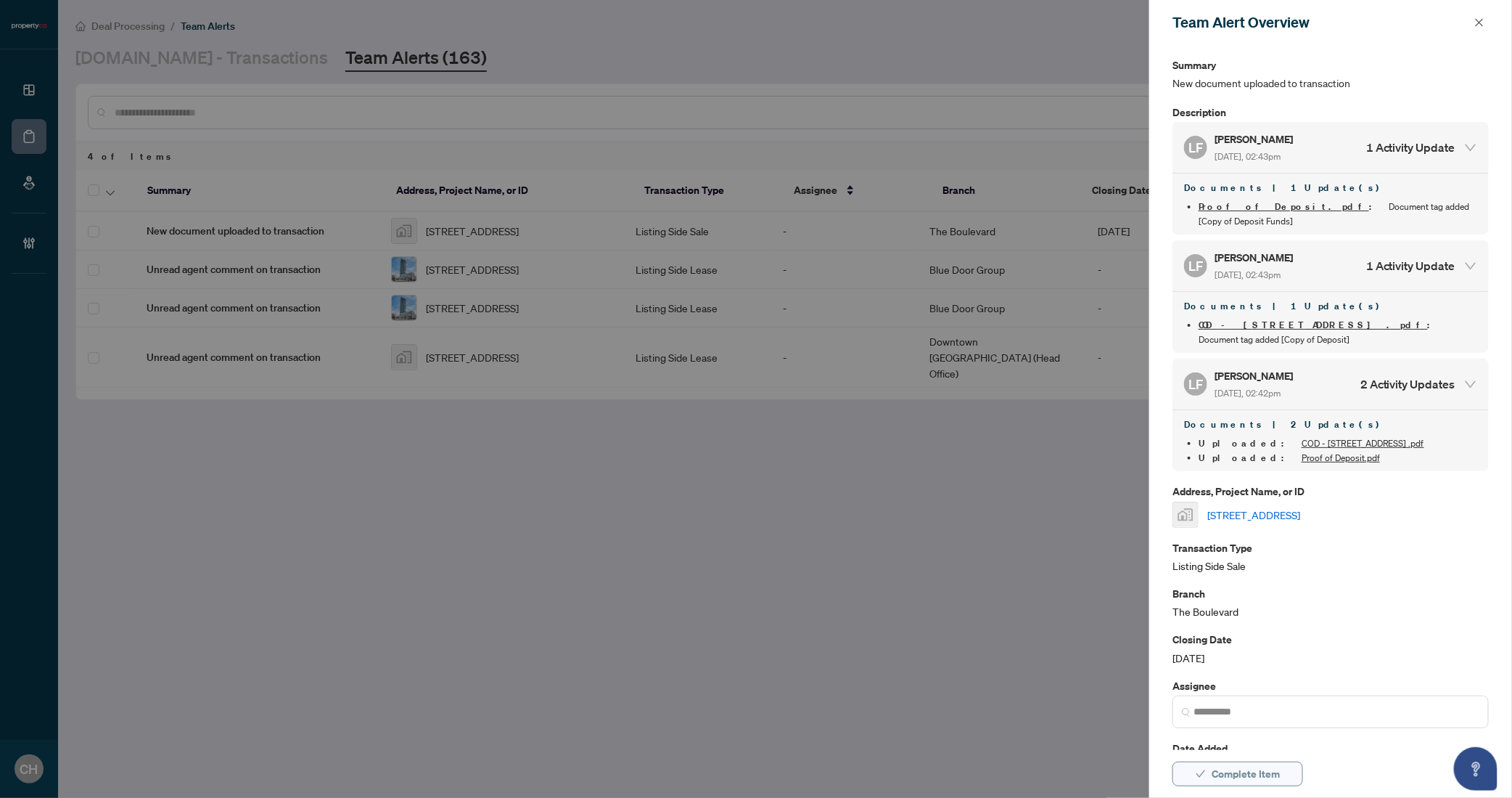
click at [1247, 775] on span "Complete Item" at bounding box center [1246, 773] width 68 height 24
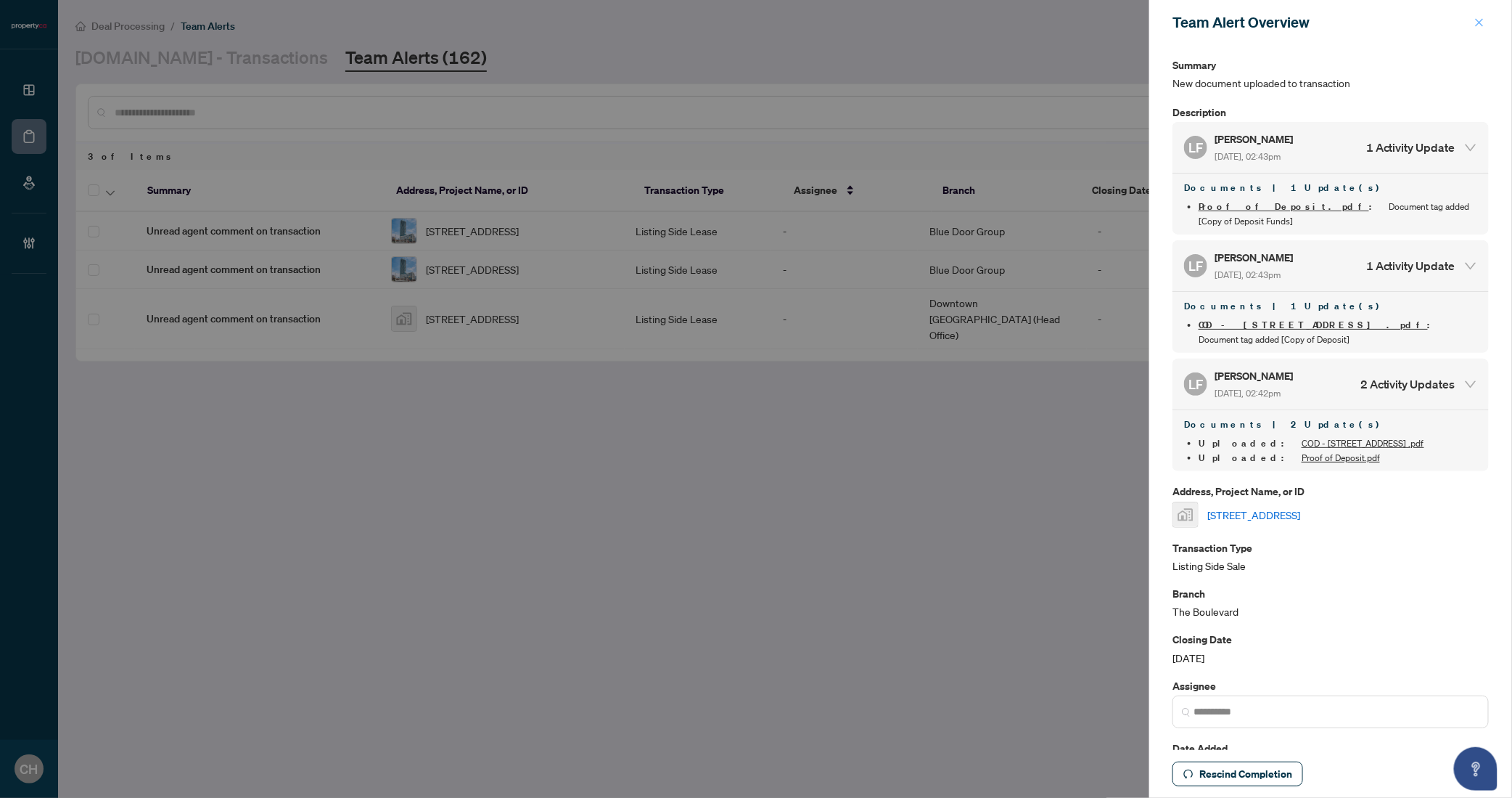
click at [1478, 21] on icon "close" at bounding box center [1479, 22] width 10 height 10
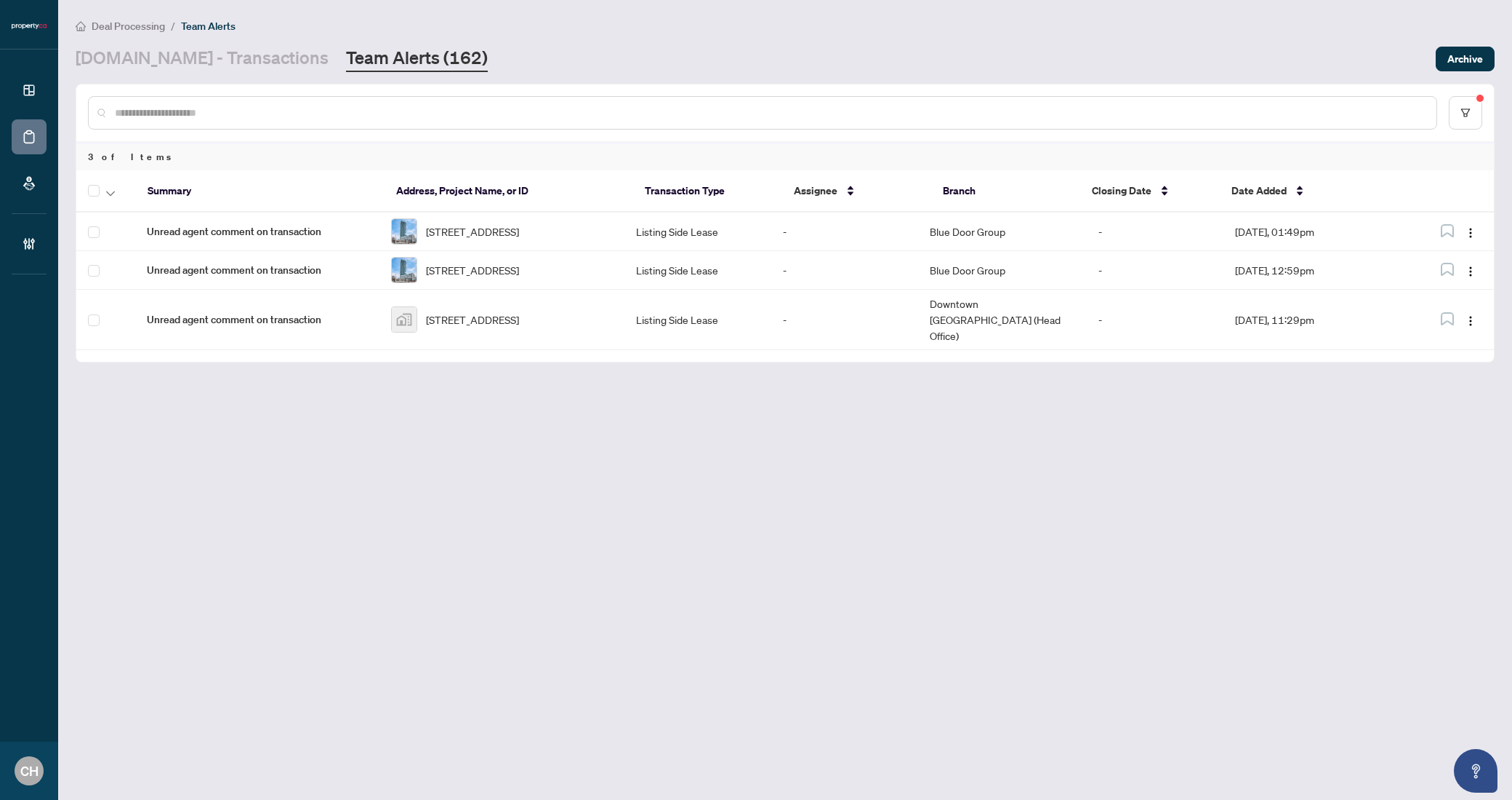
click at [143, 72] on main "Deal Processing / Team Alerts Property.ca - Transactions Team Alerts (162) Arch…" at bounding box center [784, 400] width 1454 height 800
click at [149, 55] on link "Property.ca - Transactions" at bounding box center [202, 59] width 253 height 27
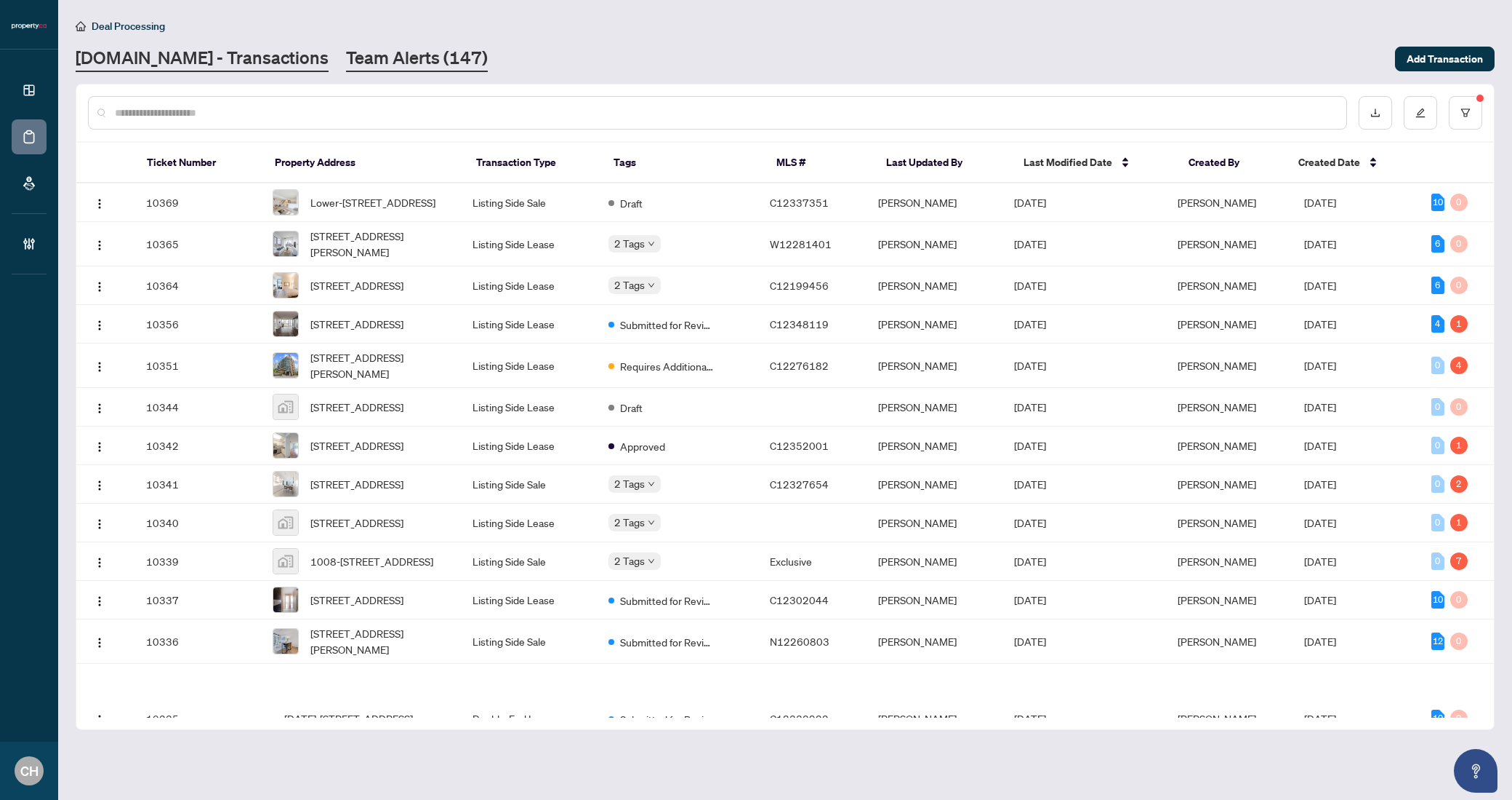
click at [346, 55] on link "Team Alerts (147)" at bounding box center [417, 59] width 142 height 27
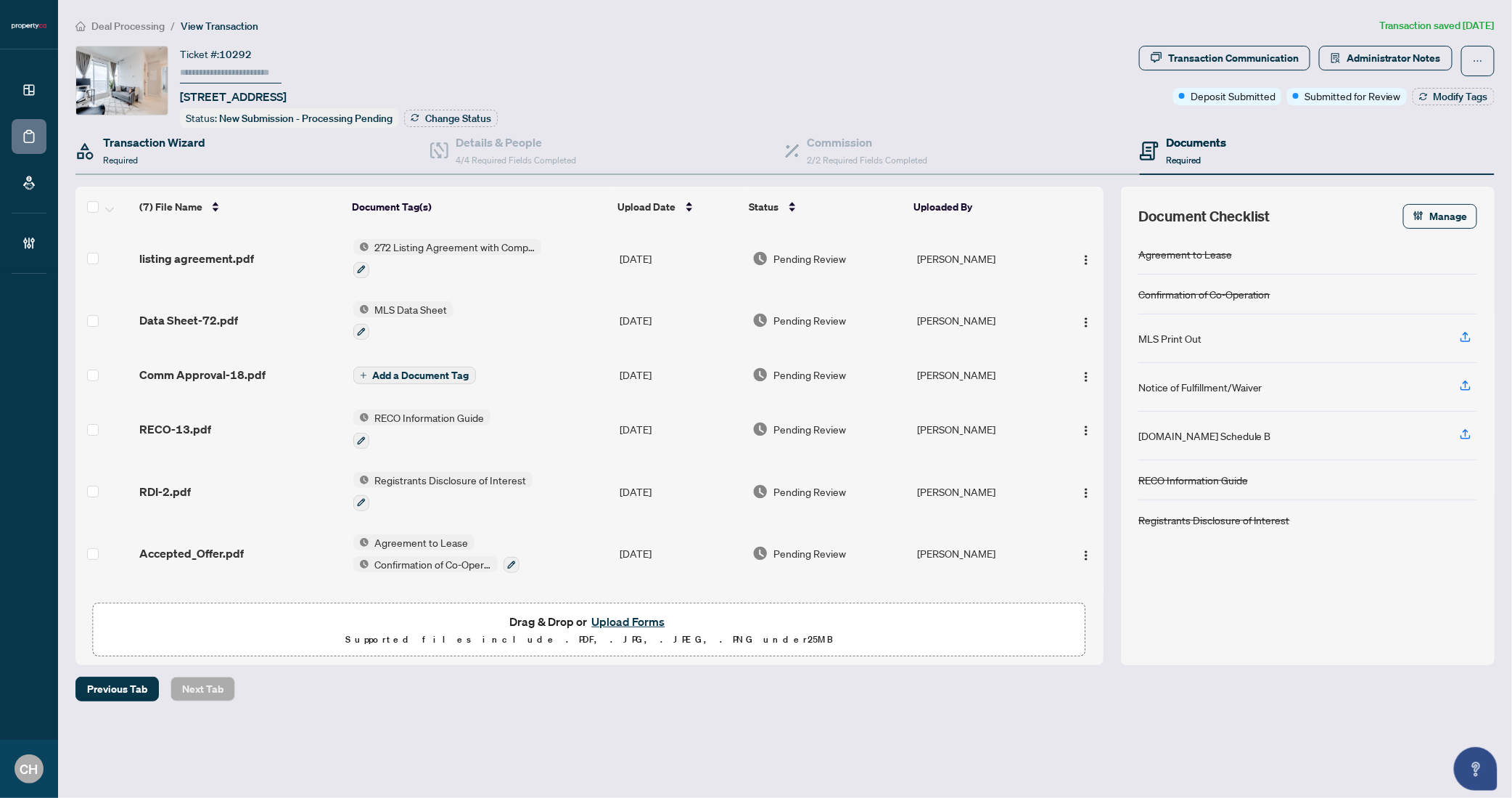
click at [221, 144] on div "Transaction Wizard Required" at bounding box center [253, 151] width 355 height 47
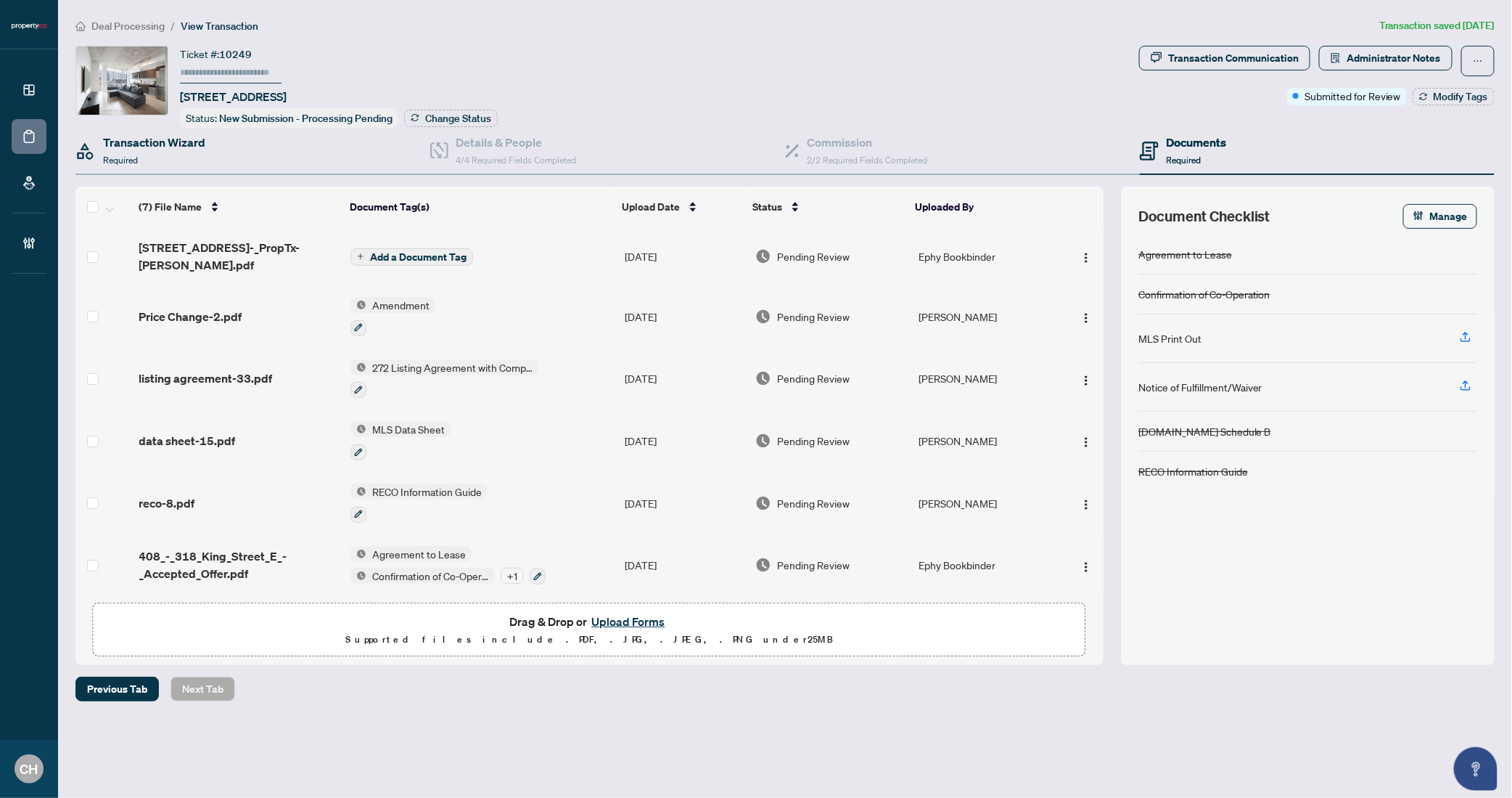
click at [294, 169] on div "Transaction Wizard Required" at bounding box center [253, 151] width 355 height 47
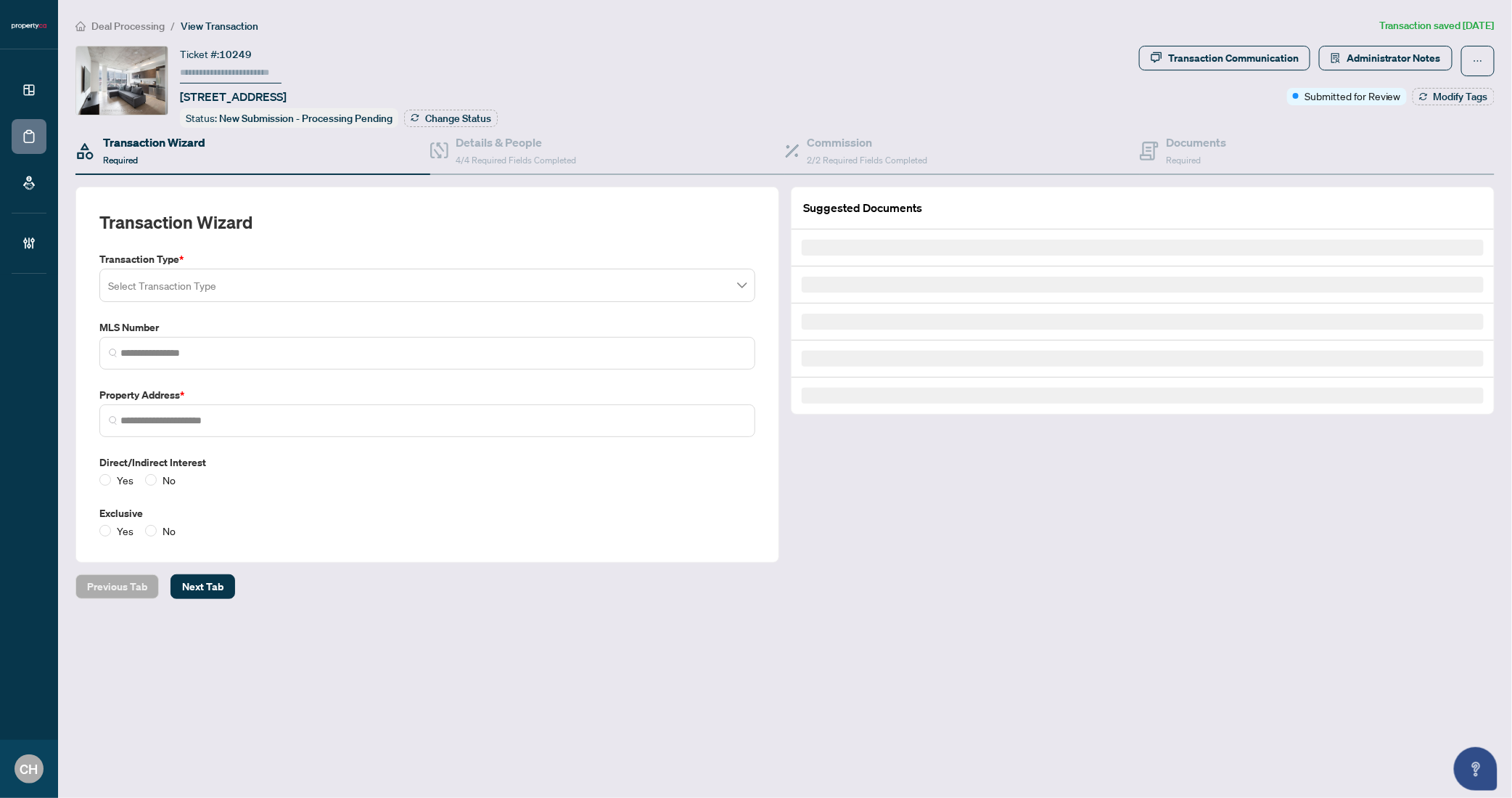
type input "*********"
type input "**********"
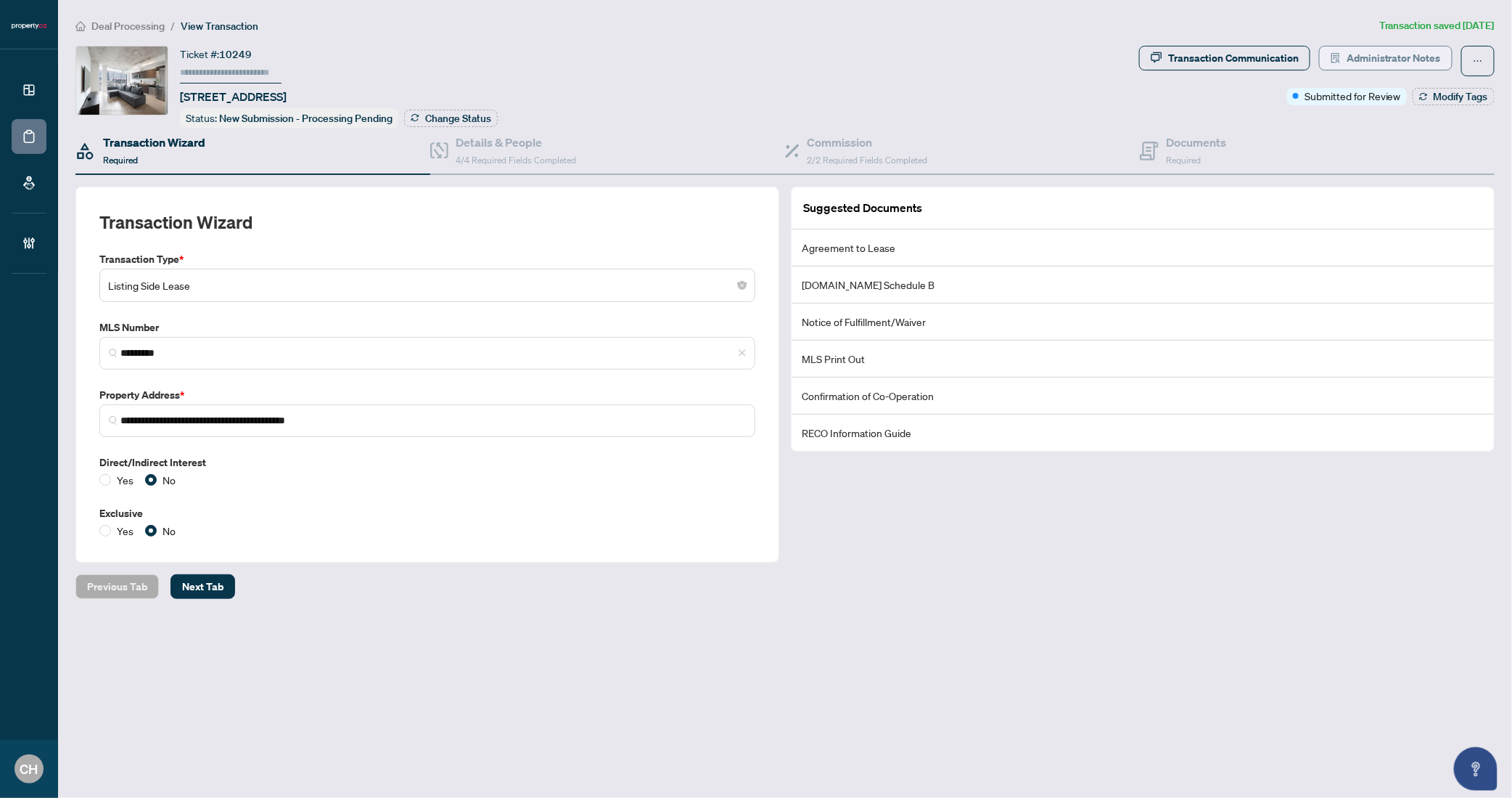
click at [1374, 56] on span "Administrator Notes" at bounding box center [1394, 58] width 94 height 24
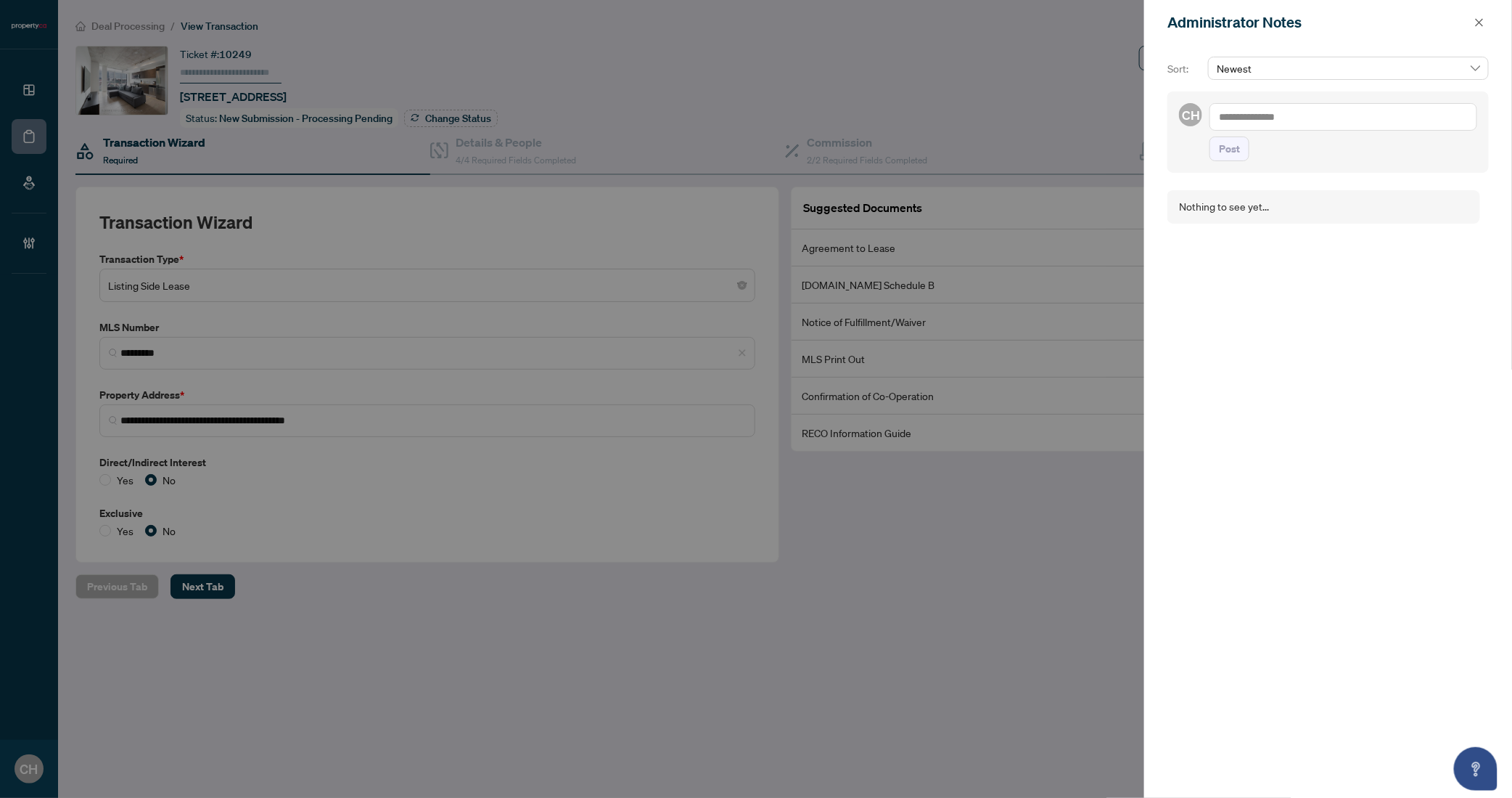
click at [1314, 112] on textarea at bounding box center [1344, 116] width 268 height 27
type textarea "**********"
click at [1235, 156] on span "Post" at bounding box center [1230, 163] width 21 height 24
click at [1480, 24] on icon "close" at bounding box center [1479, 22] width 10 height 10
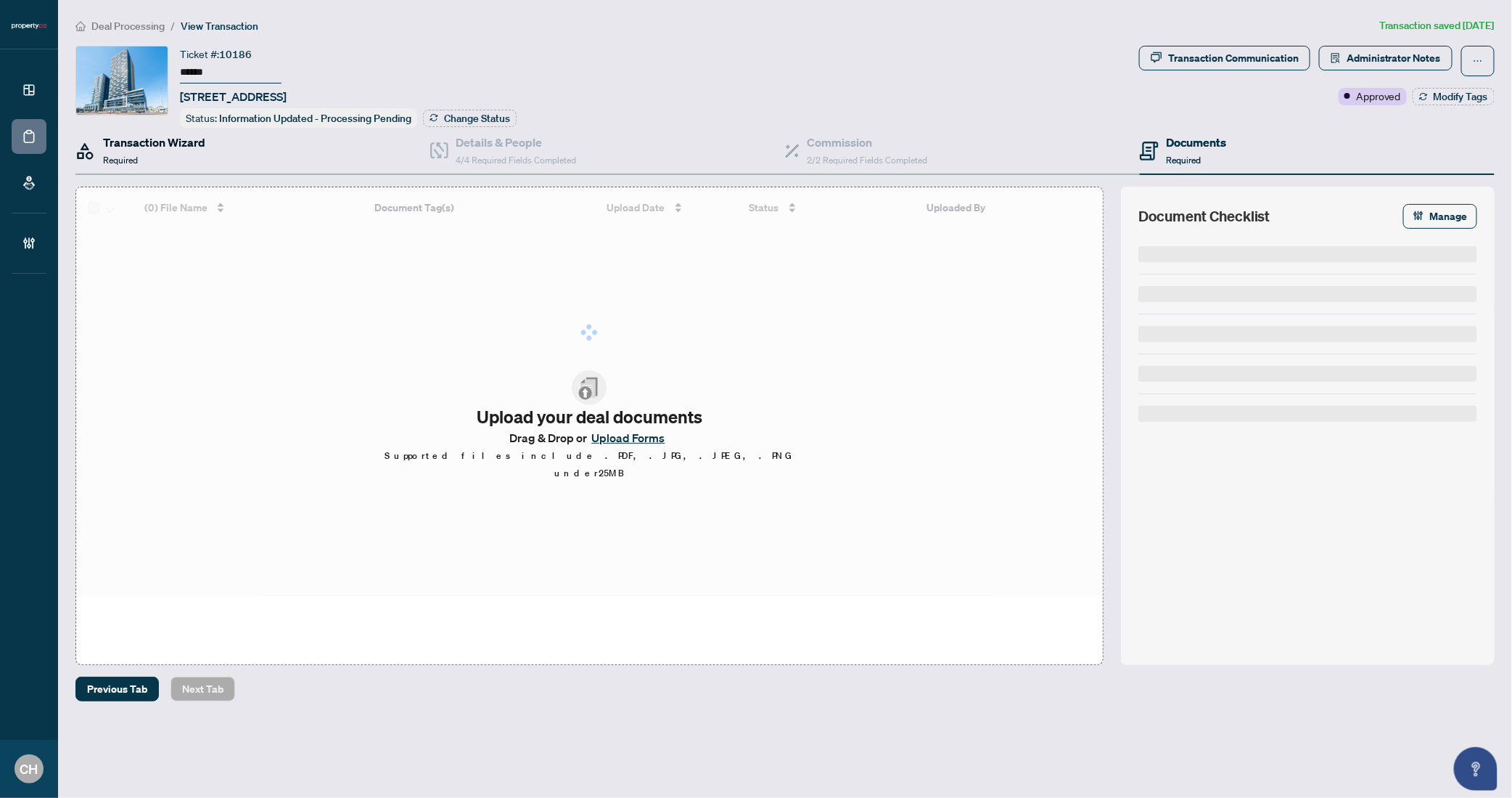
click at [155, 155] on div "Transaction Wizard Required" at bounding box center [154, 150] width 102 height 34
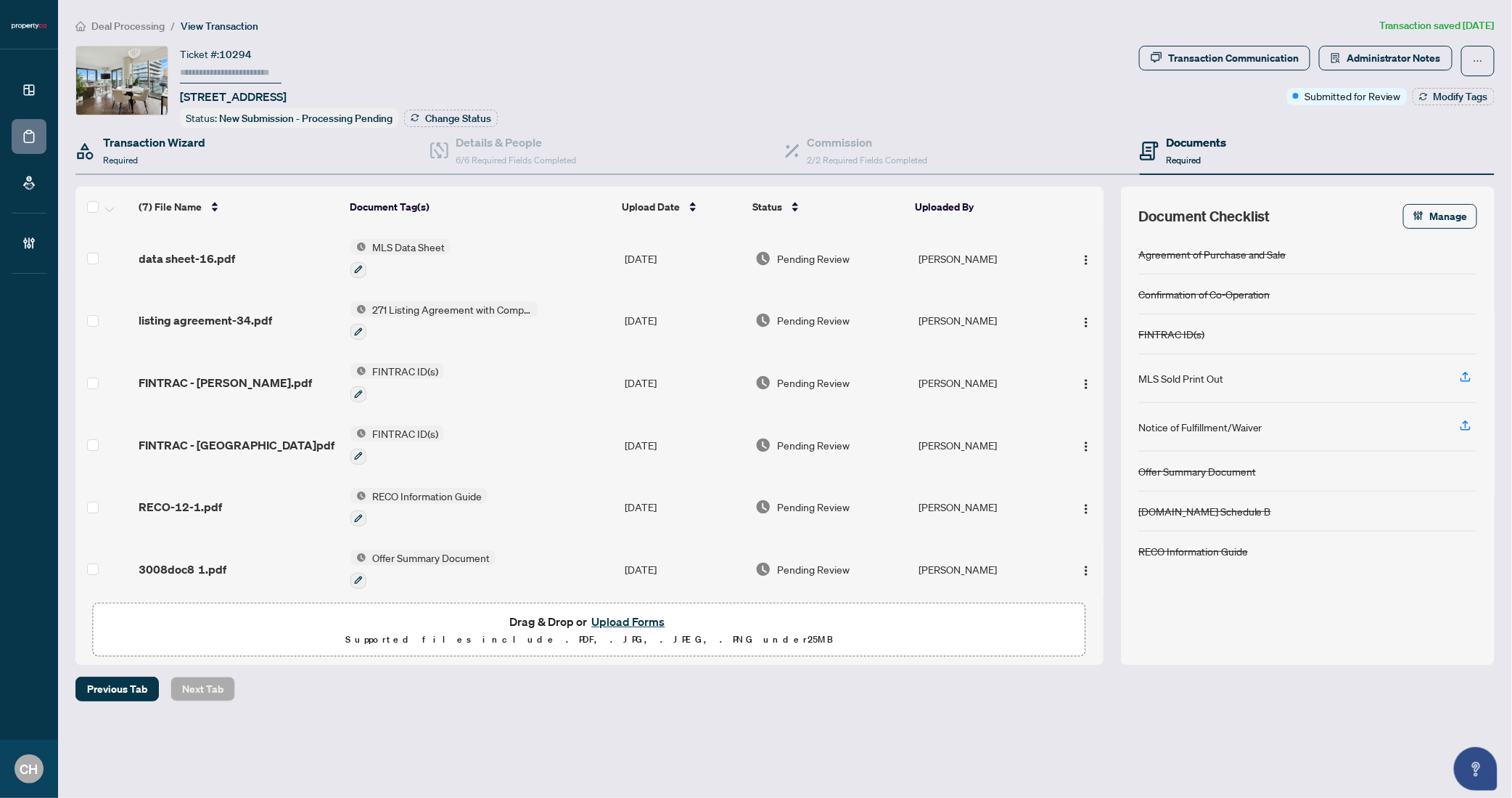
click at [220, 165] on div "Transaction Wizard Required" at bounding box center [253, 151] width 355 height 47
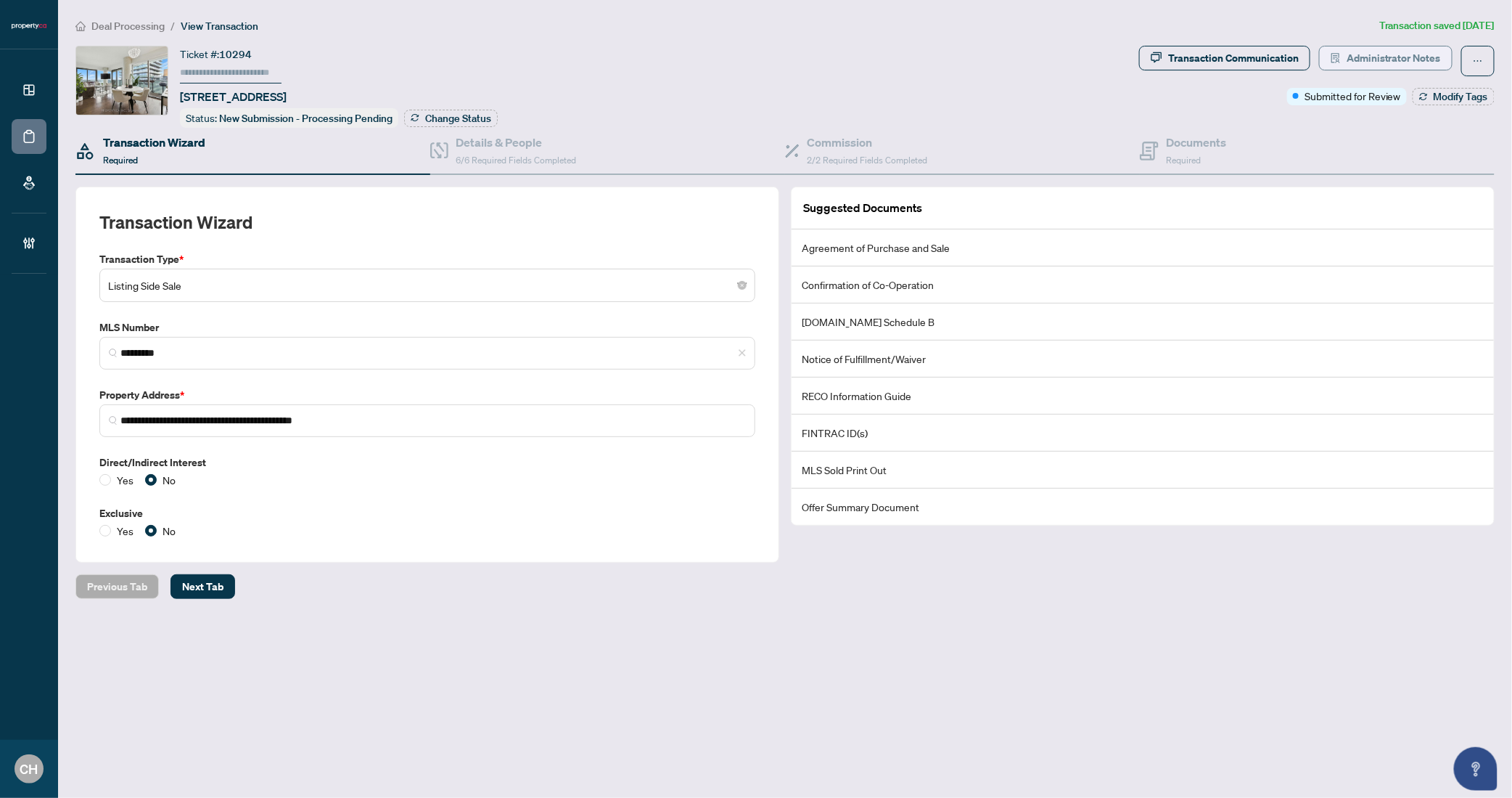
click at [1381, 49] on span "Administrator Notes" at bounding box center [1394, 58] width 94 height 24
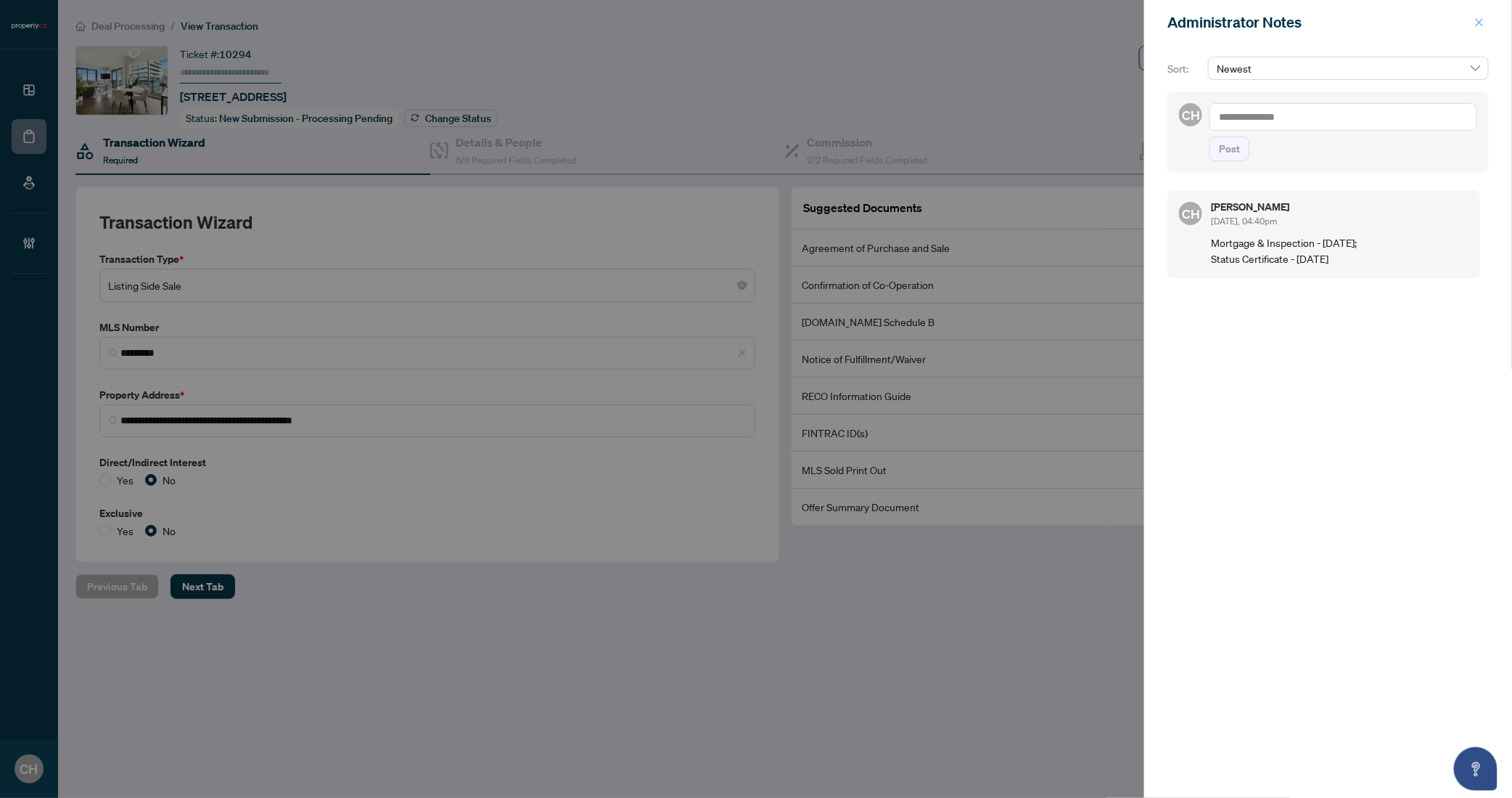
click at [1483, 28] on span "button" at bounding box center [1479, 23] width 10 height 24
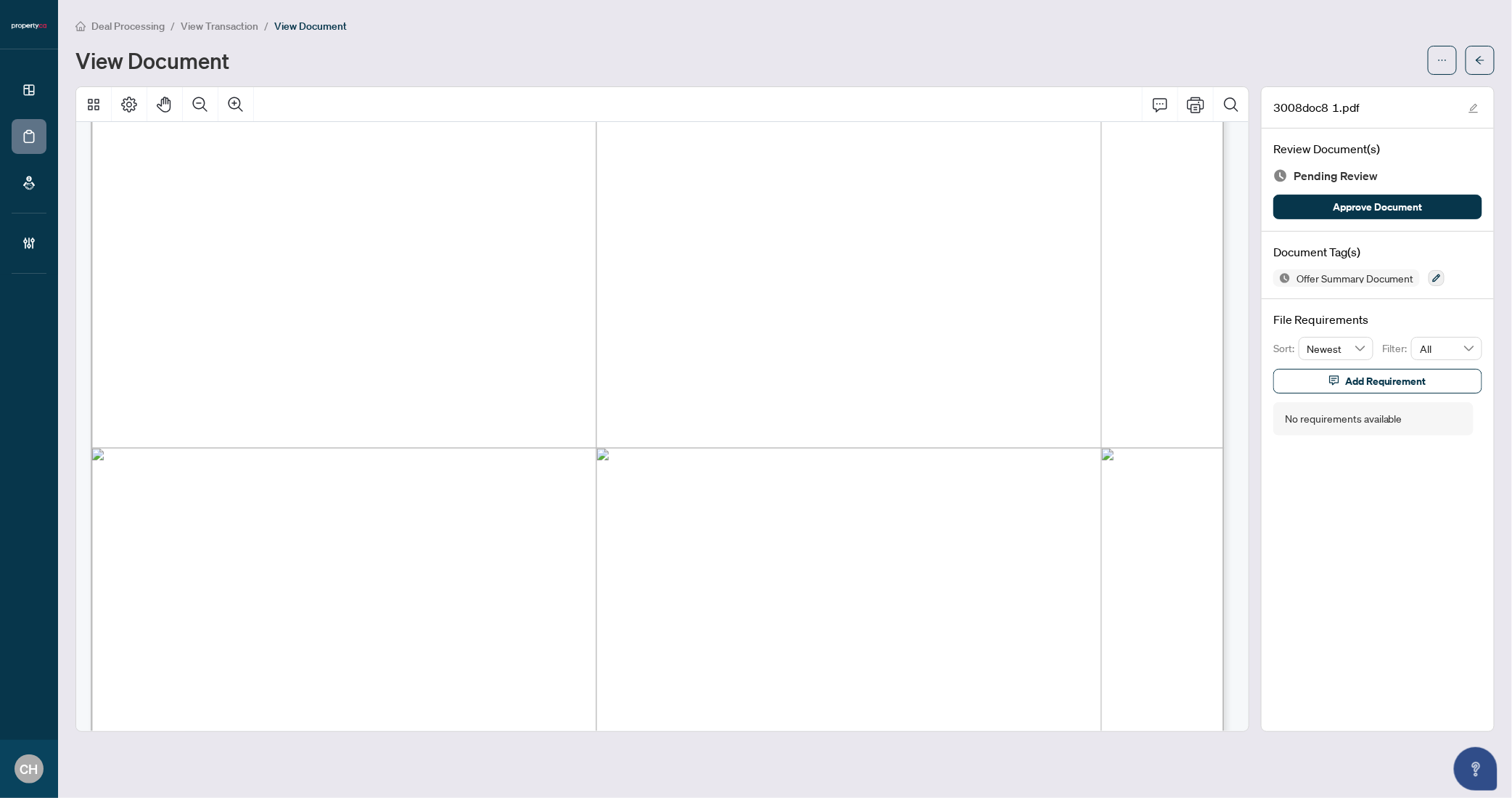
scroll to position [142, 0]
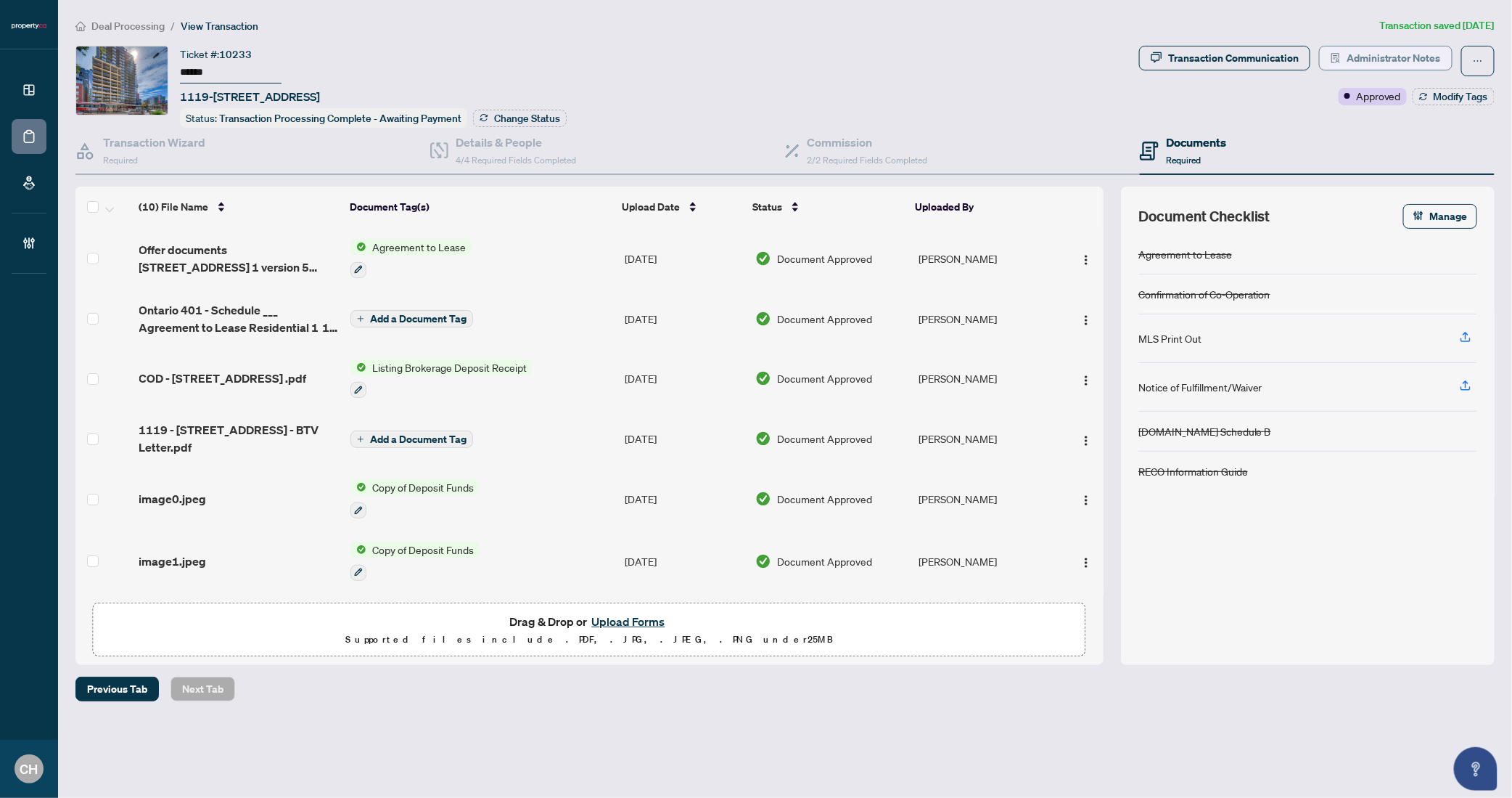
click at [1405, 61] on span "Administrator Notes" at bounding box center [1394, 58] width 94 height 24
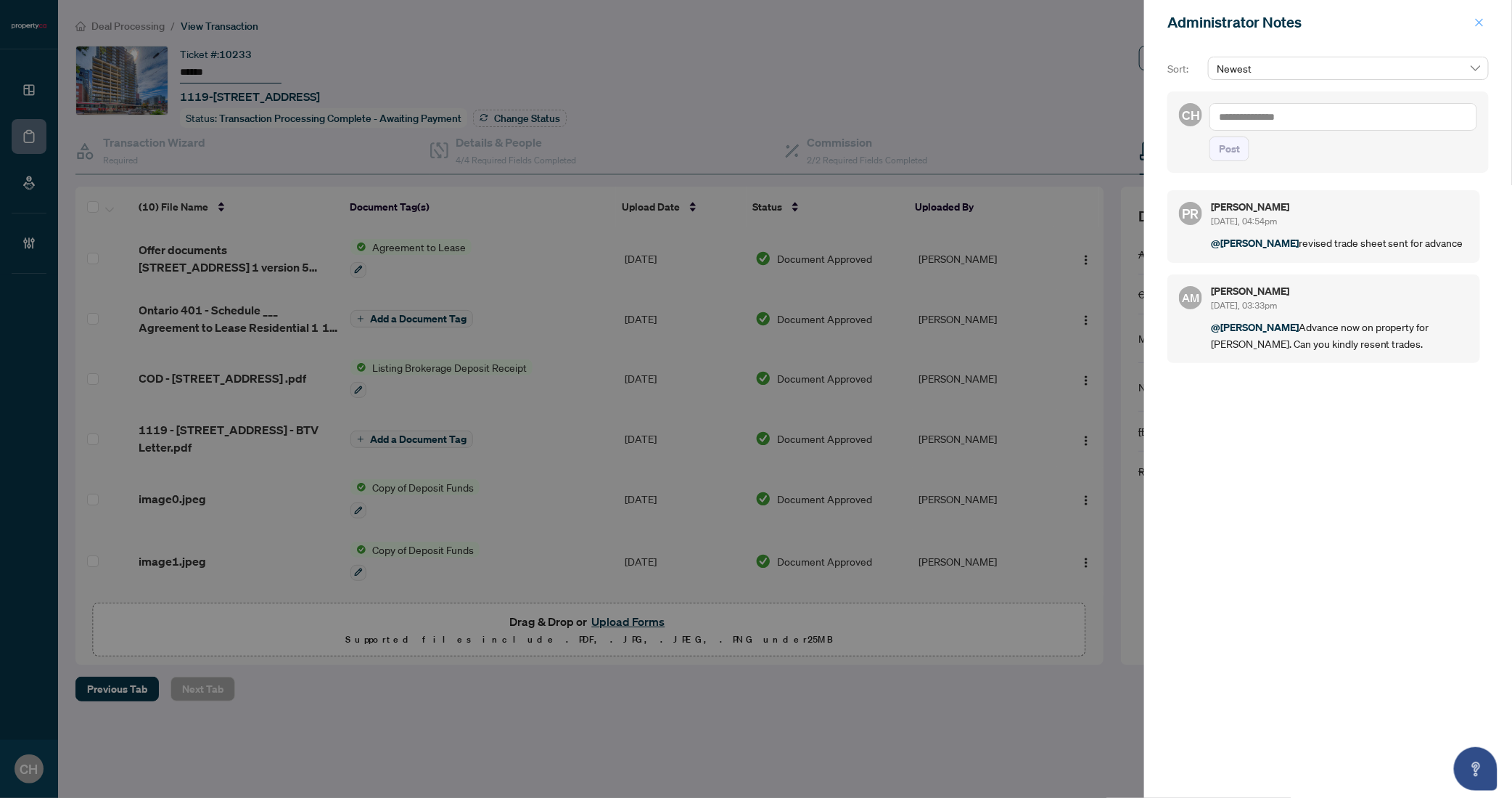
click at [1484, 30] on span "button" at bounding box center [1479, 23] width 10 height 24
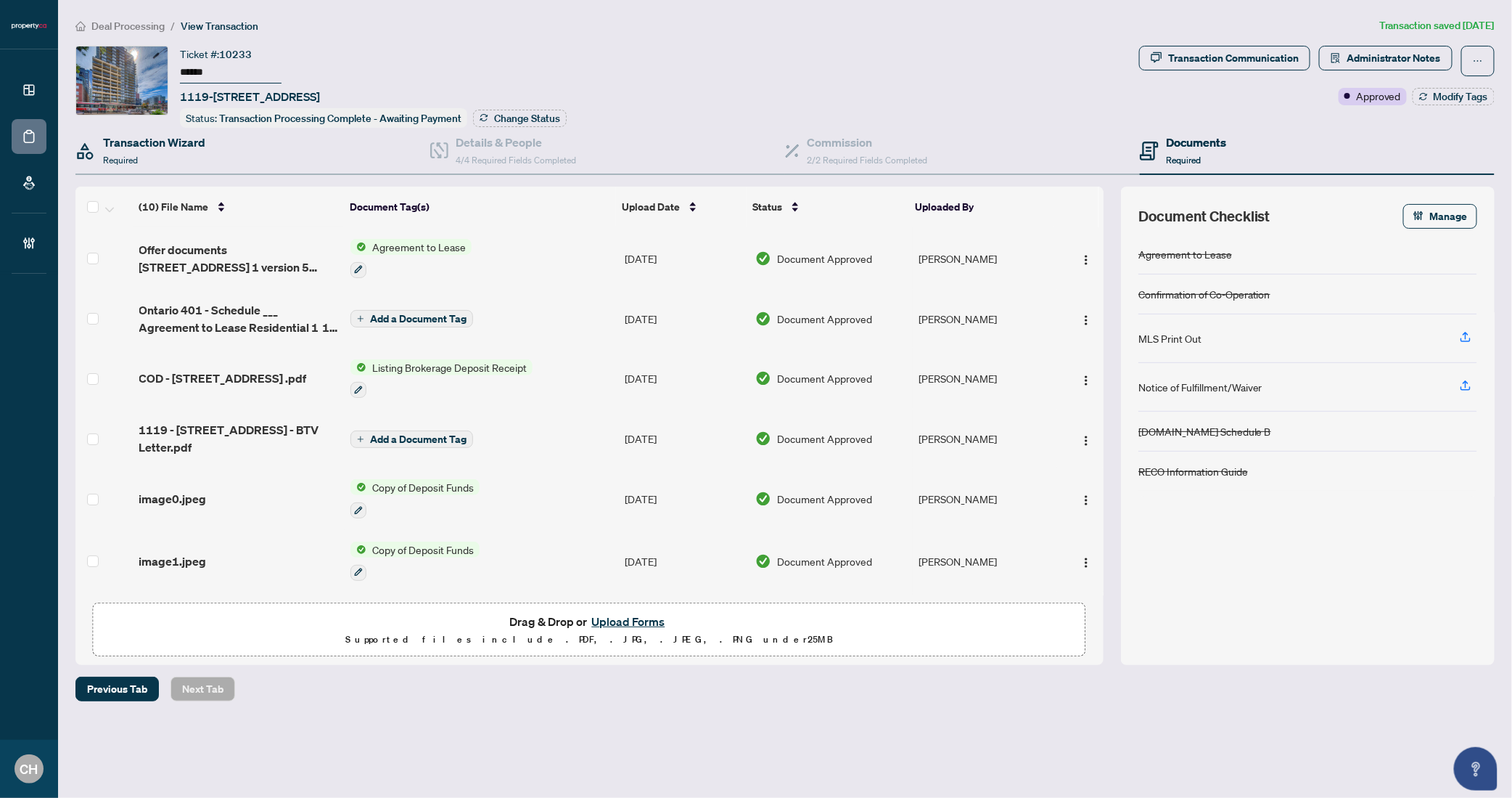
click at [280, 145] on div "Transaction Wizard Required" at bounding box center [253, 151] width 355 height 47
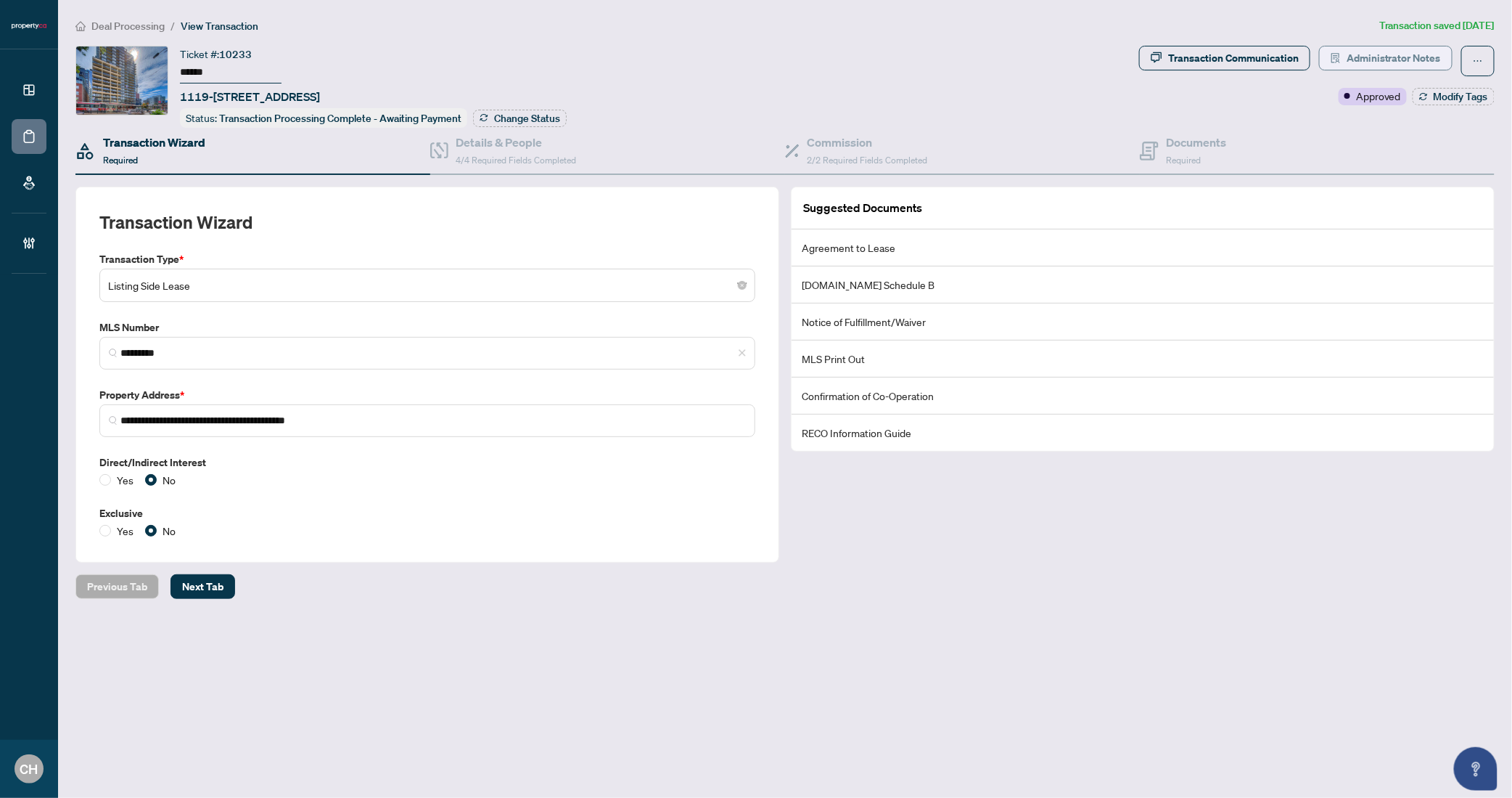
click at [1405, 64] on span "Administrator Notes" at bounding box center [1394, 58] width 94 height 24
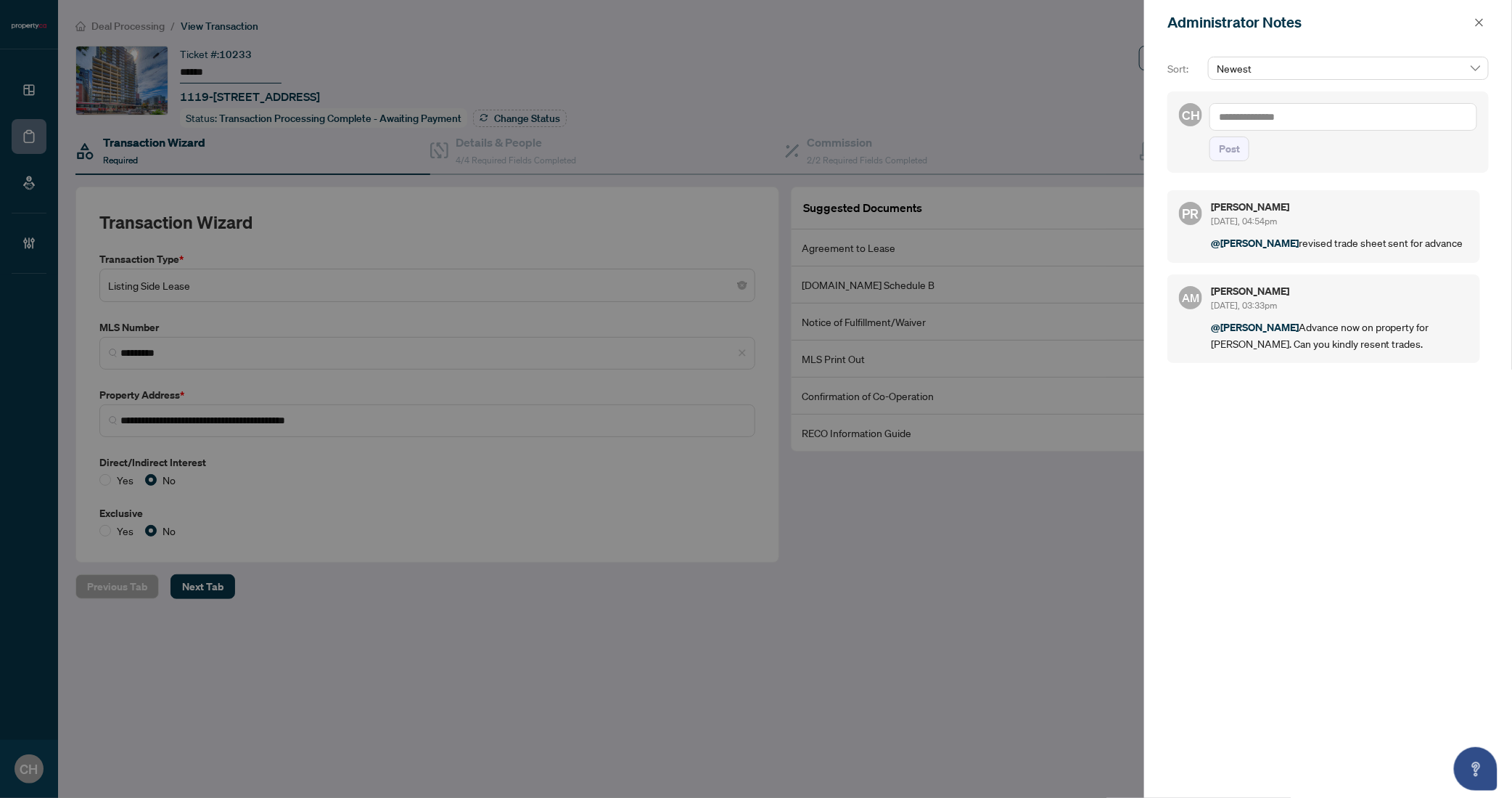
click at [1357, 114] on textarea at bounding box center [1344, 116] width 268 height 27
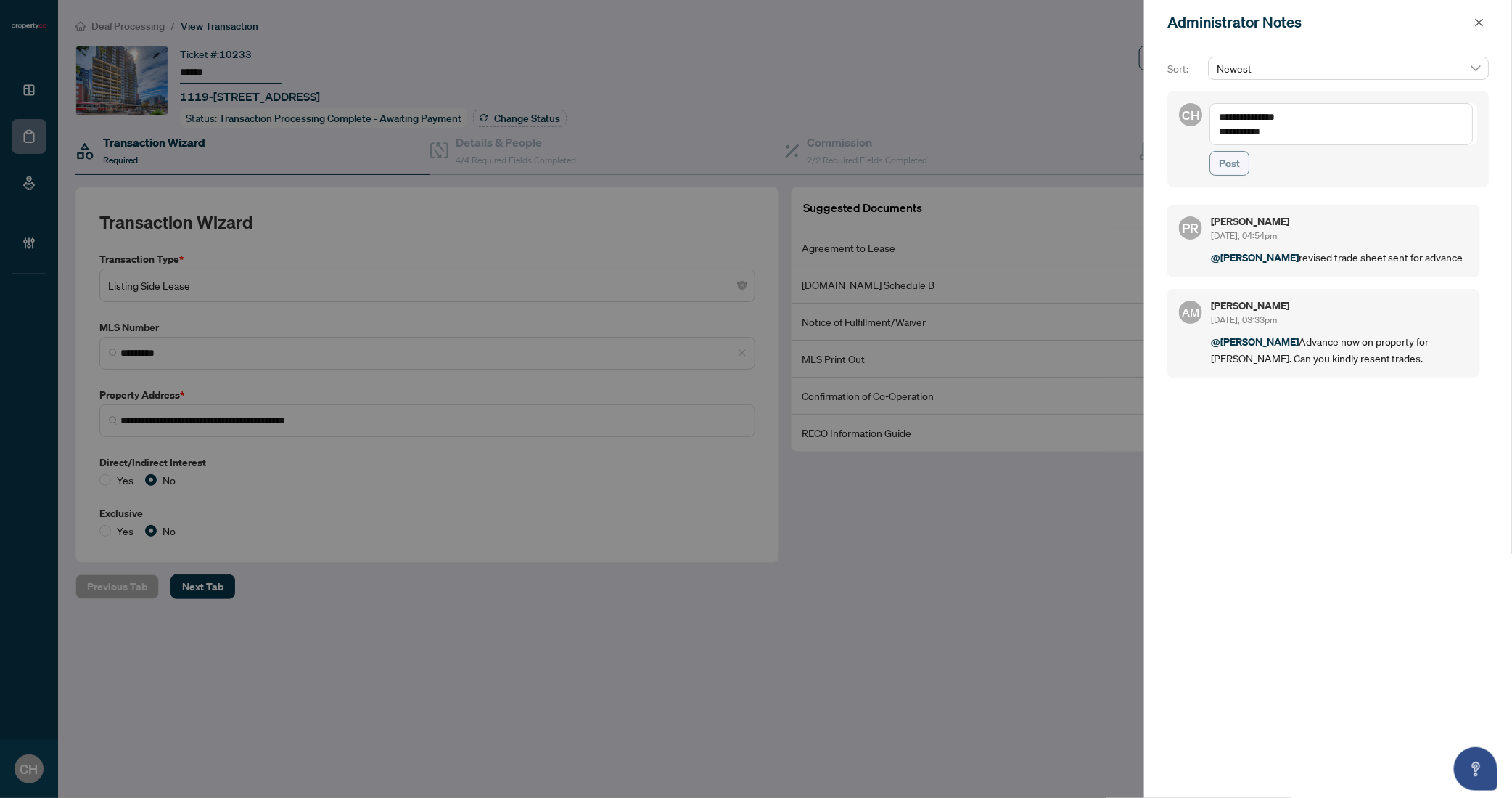
type textarea "**********"
click at [1239, 159] on span "Post" at bounding box center [1230, 163] width 21 height 24
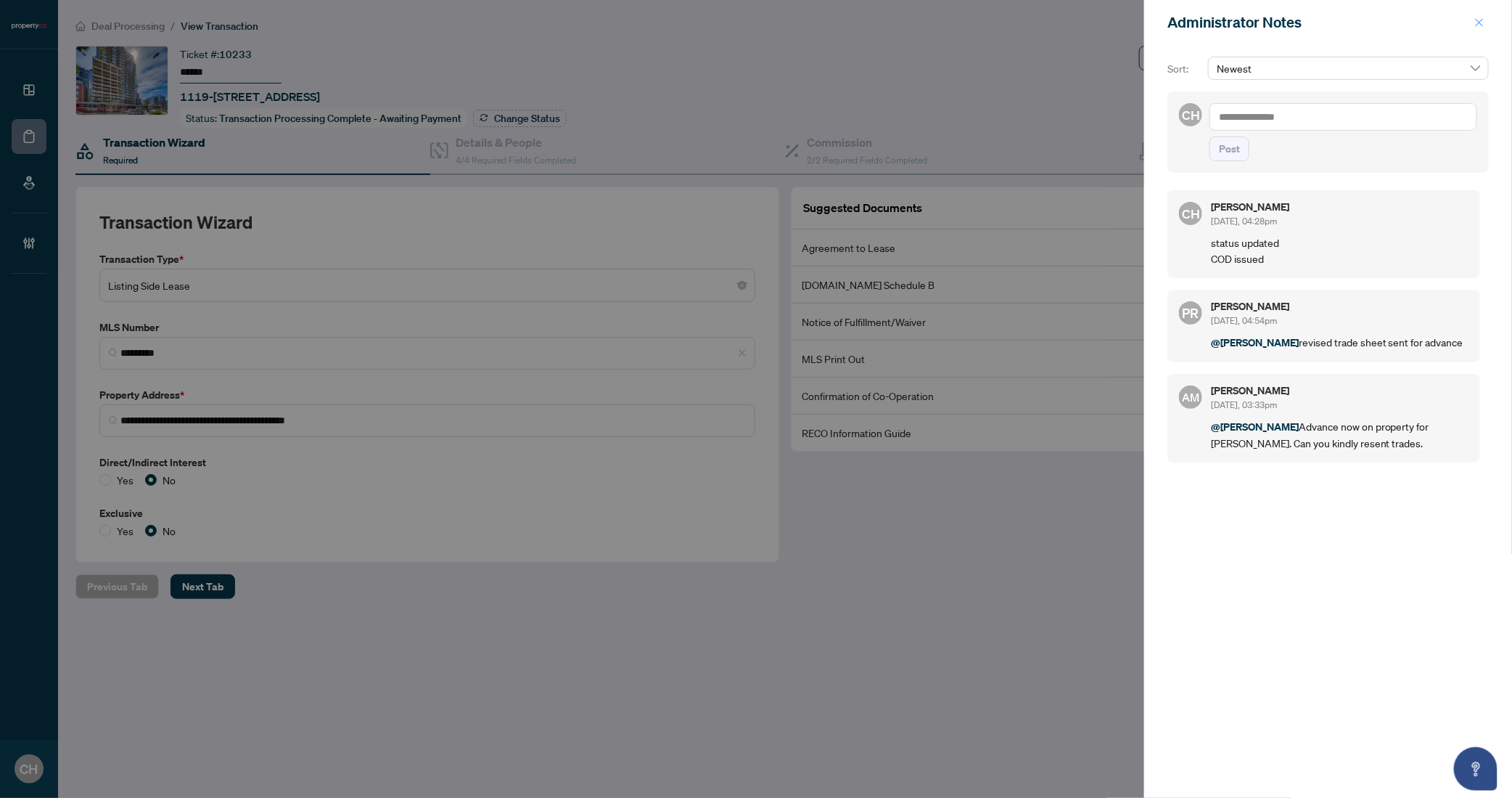
click at [1481, 21] on icon "close" at bounding box center [1480, 22] width 8 height 8
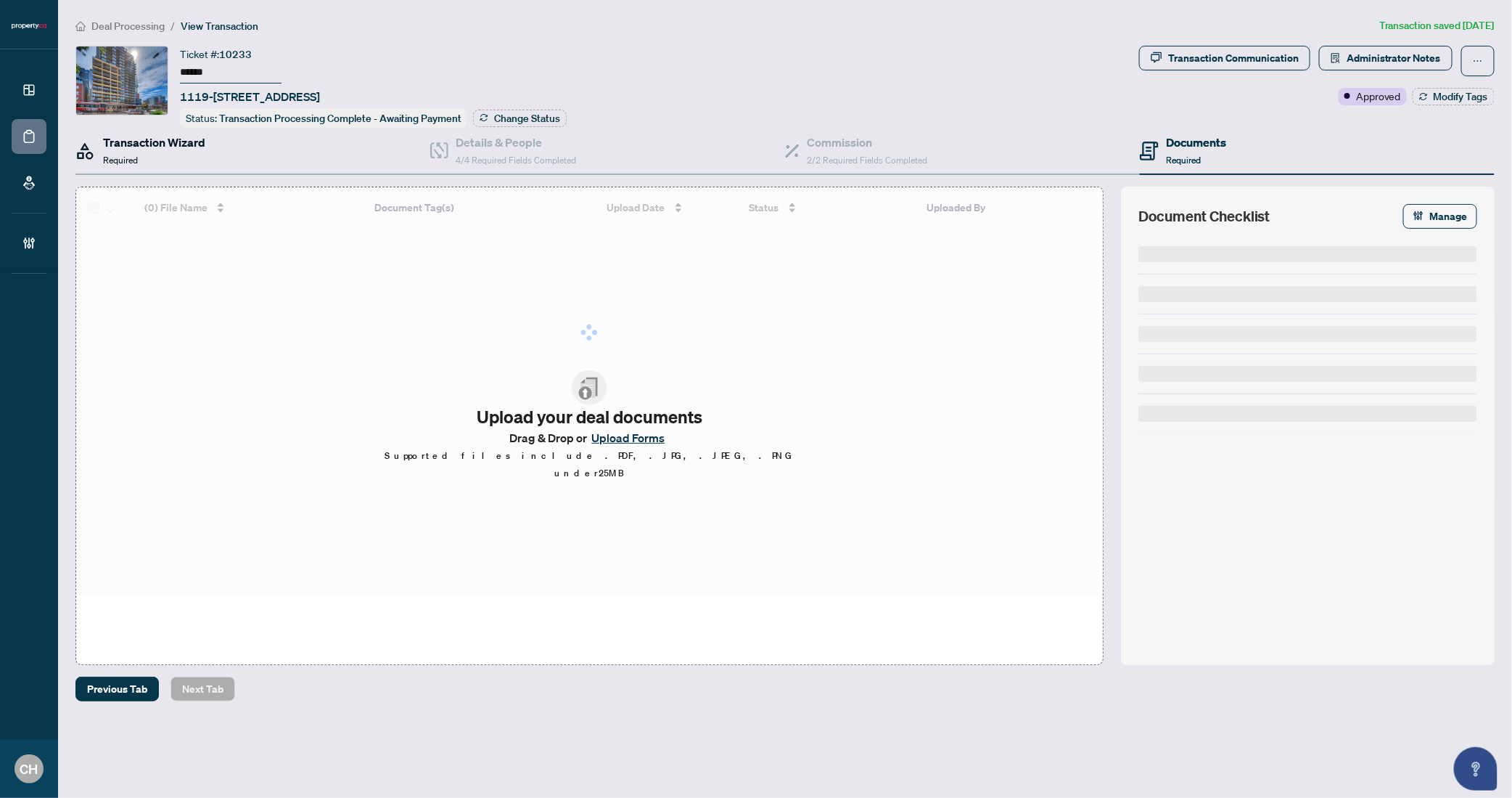
click at [195, 140] on h4 "Transaction Wizard" at bounding box center [154, 142] width 102 height 17
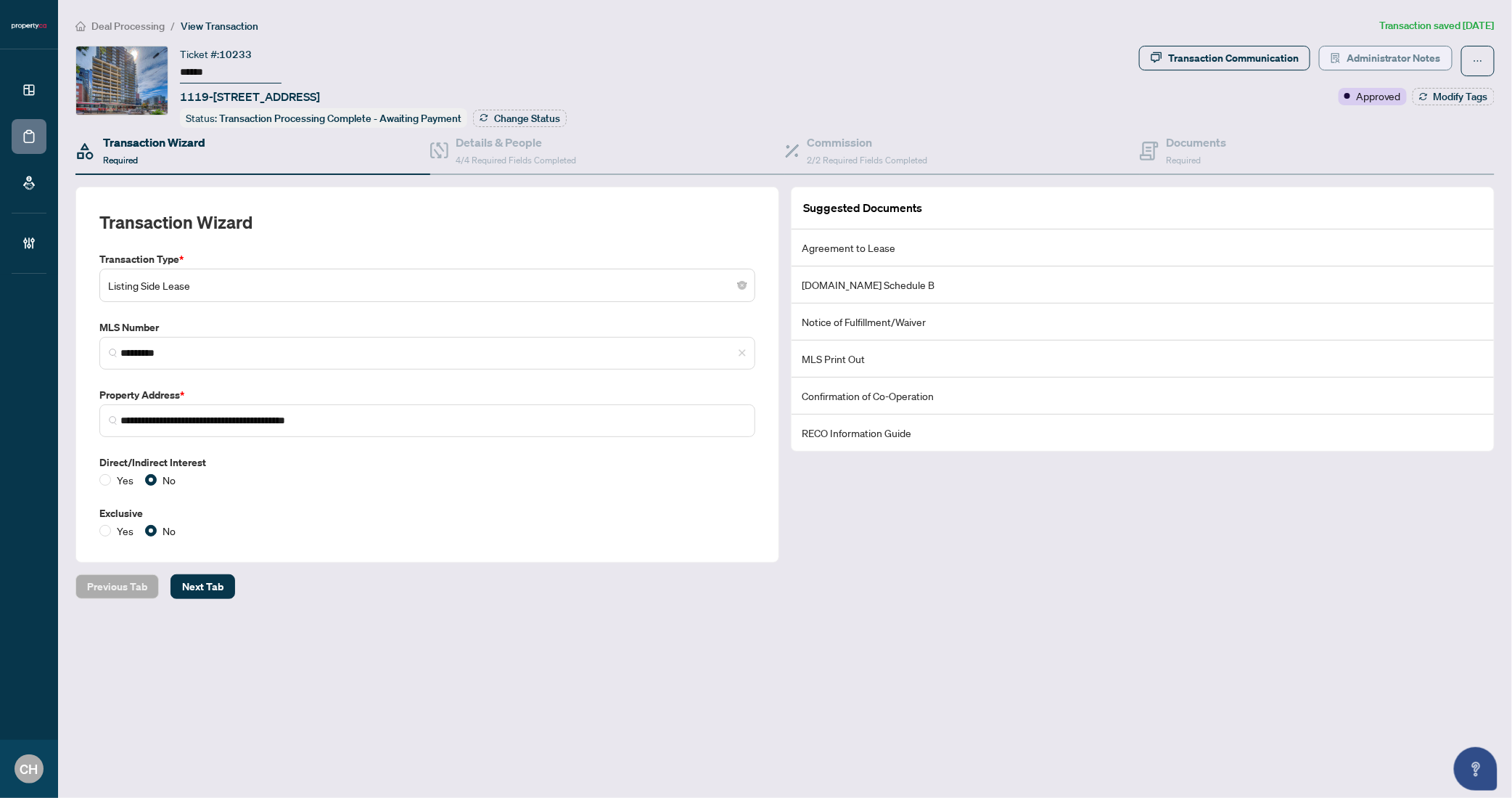
click at [1417, 67] on span "Administrator Notes" at bounding box center [1394, 58] width 94 height 24
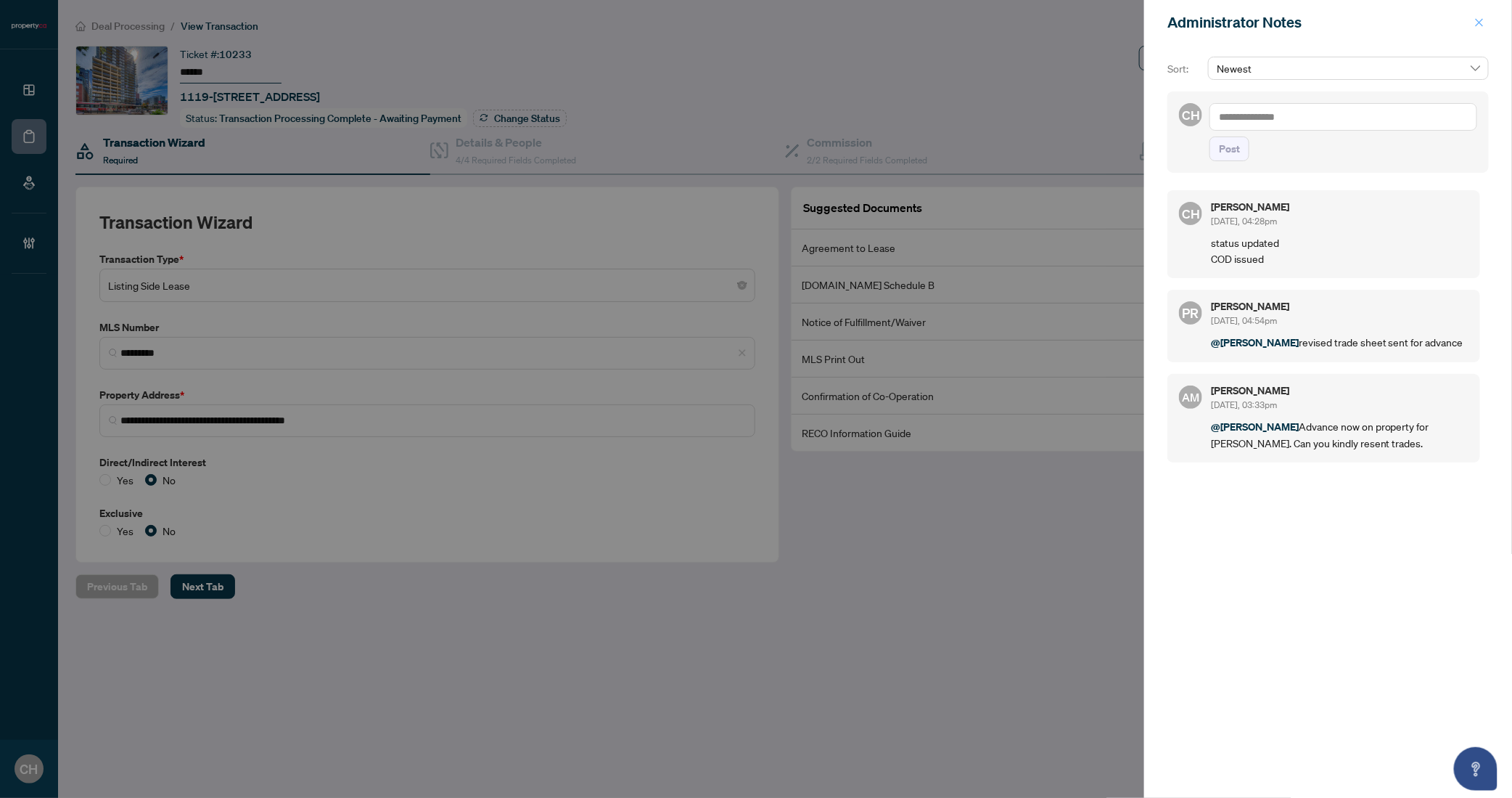
click at [1480, 25] on icon "close" at bounding box center [1479, 22] width 10 height 10
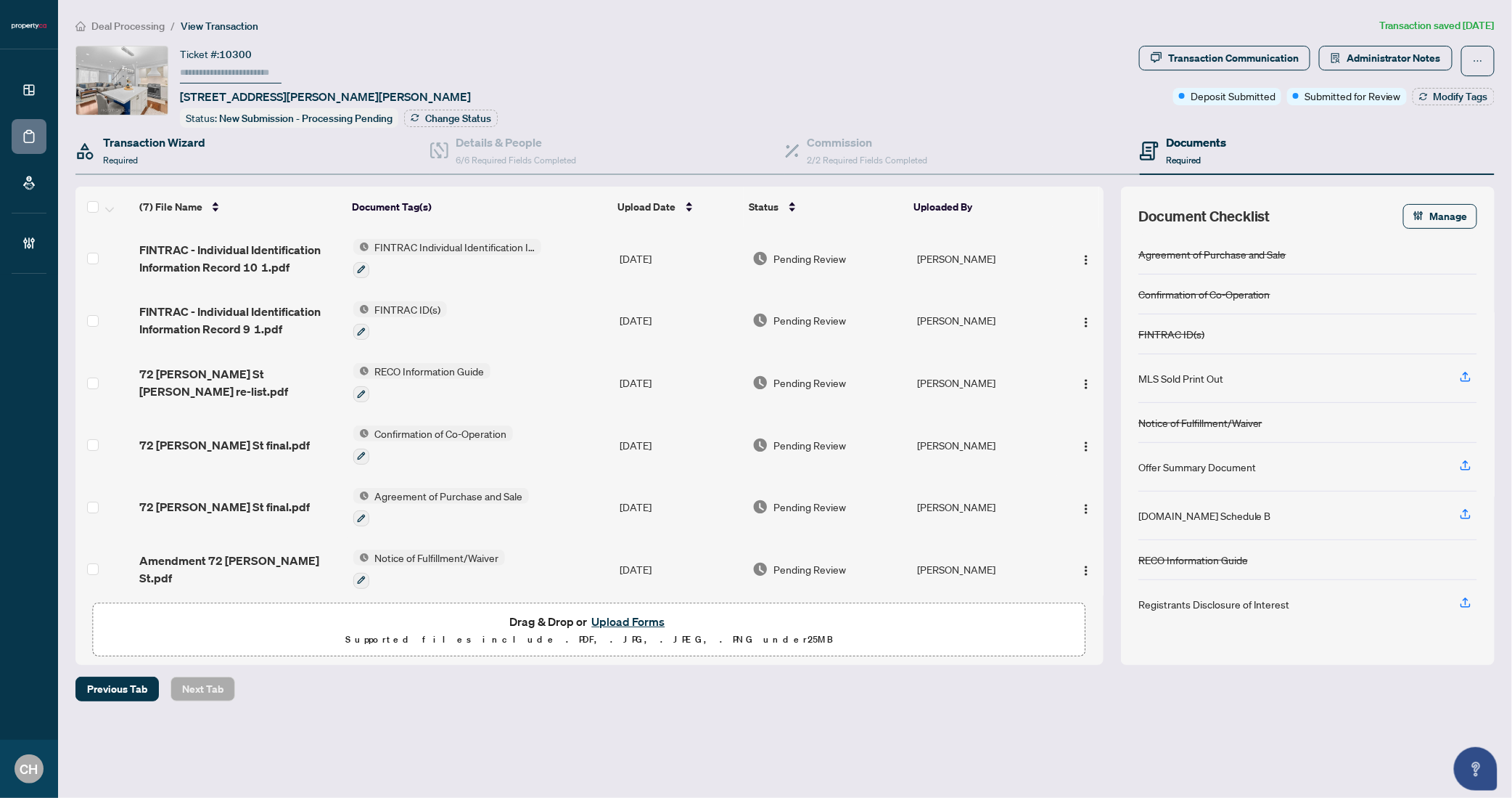
click at [245, 145] on div "Transaction Wizard Required" at bounding box center [253, 151] width 355 height 47
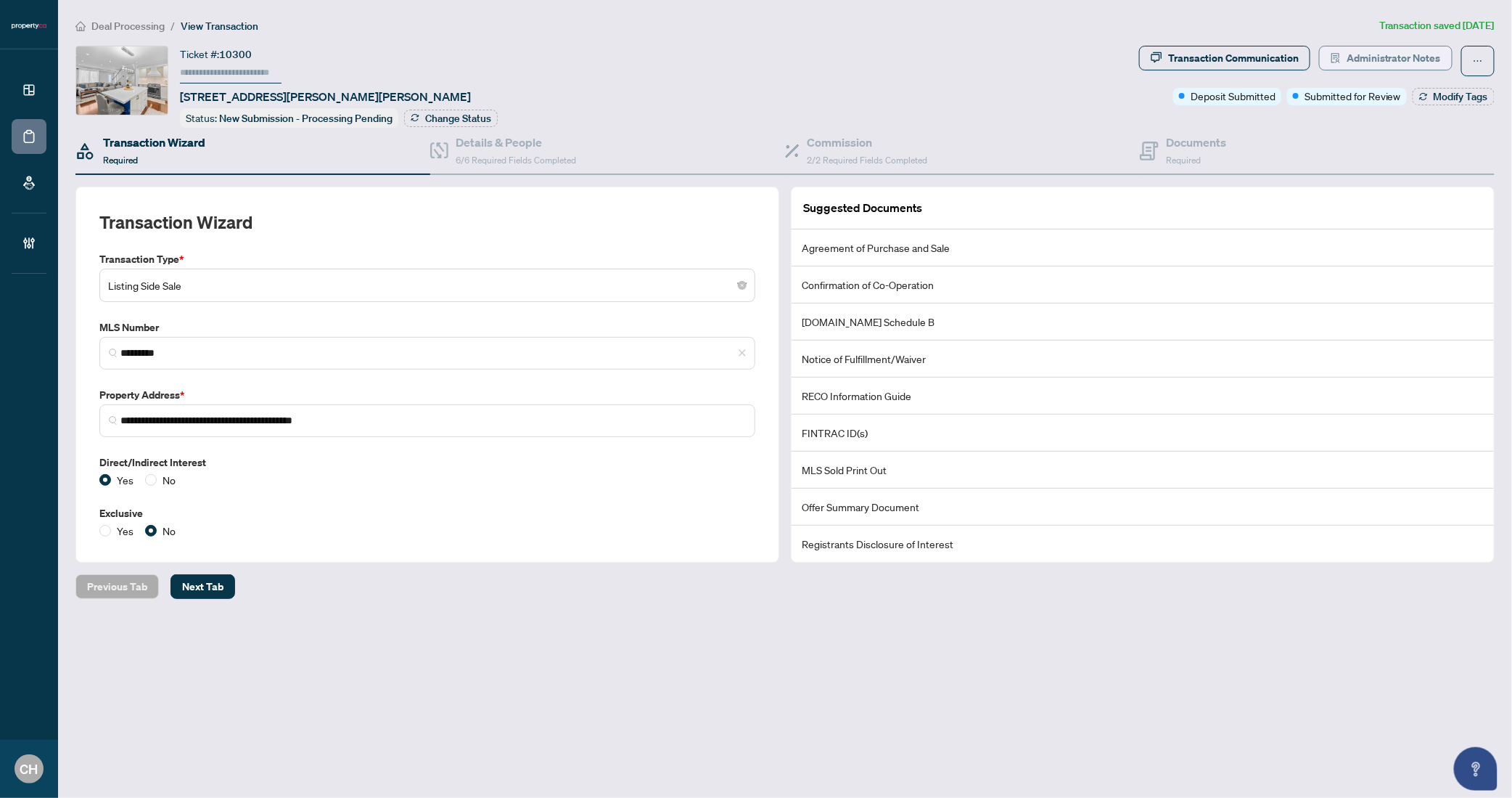
click at [1371, 51] on span "Administrator Notes" at bounding box center [1394, 58] width 94 height 24
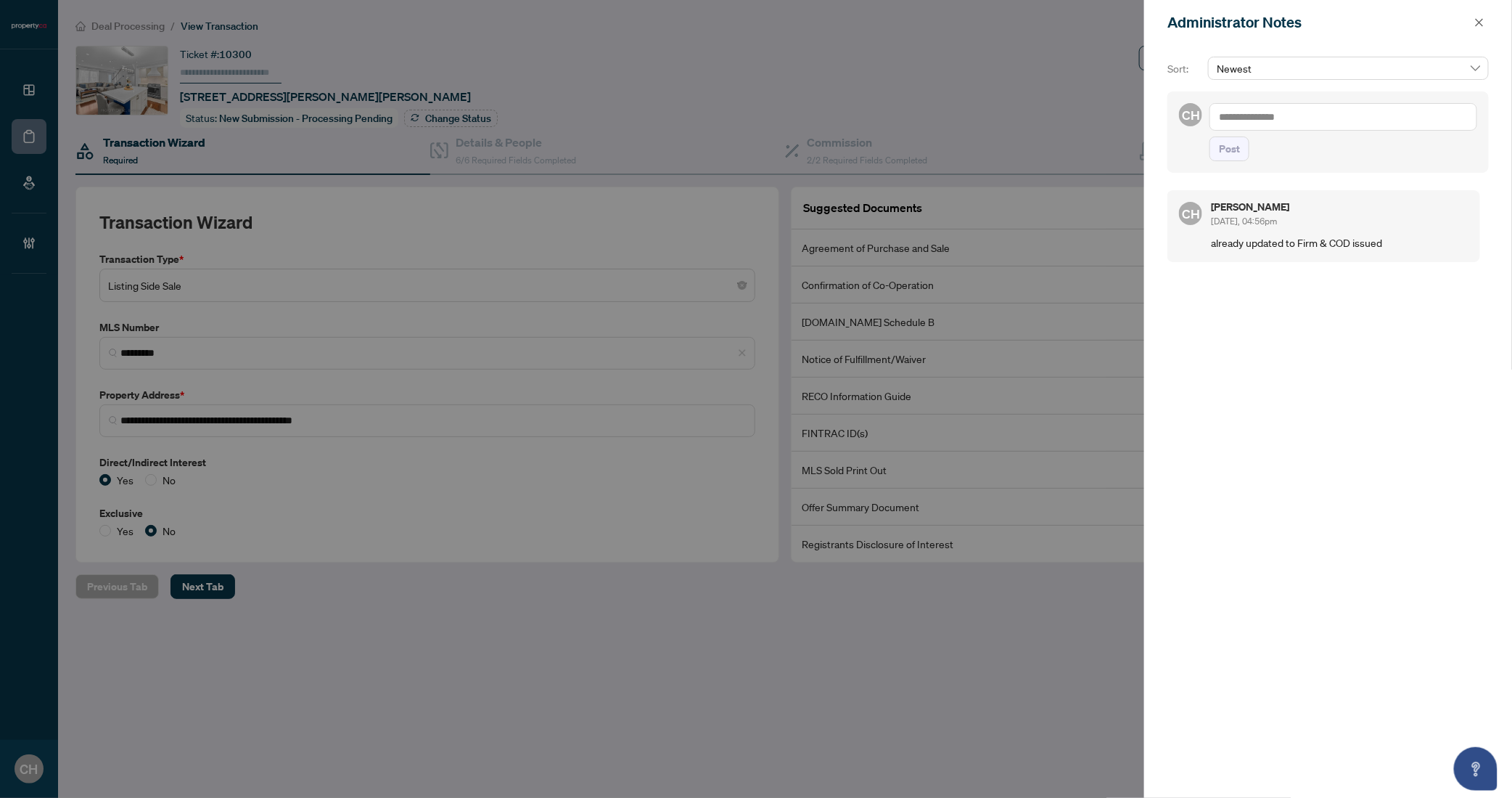
click at [1271, 125] on textarea at bounding box center [1344, 116] width 268 height 27
click at [1482, 29] on span "button" at bounding box center [1479, 23] width 10 height 24
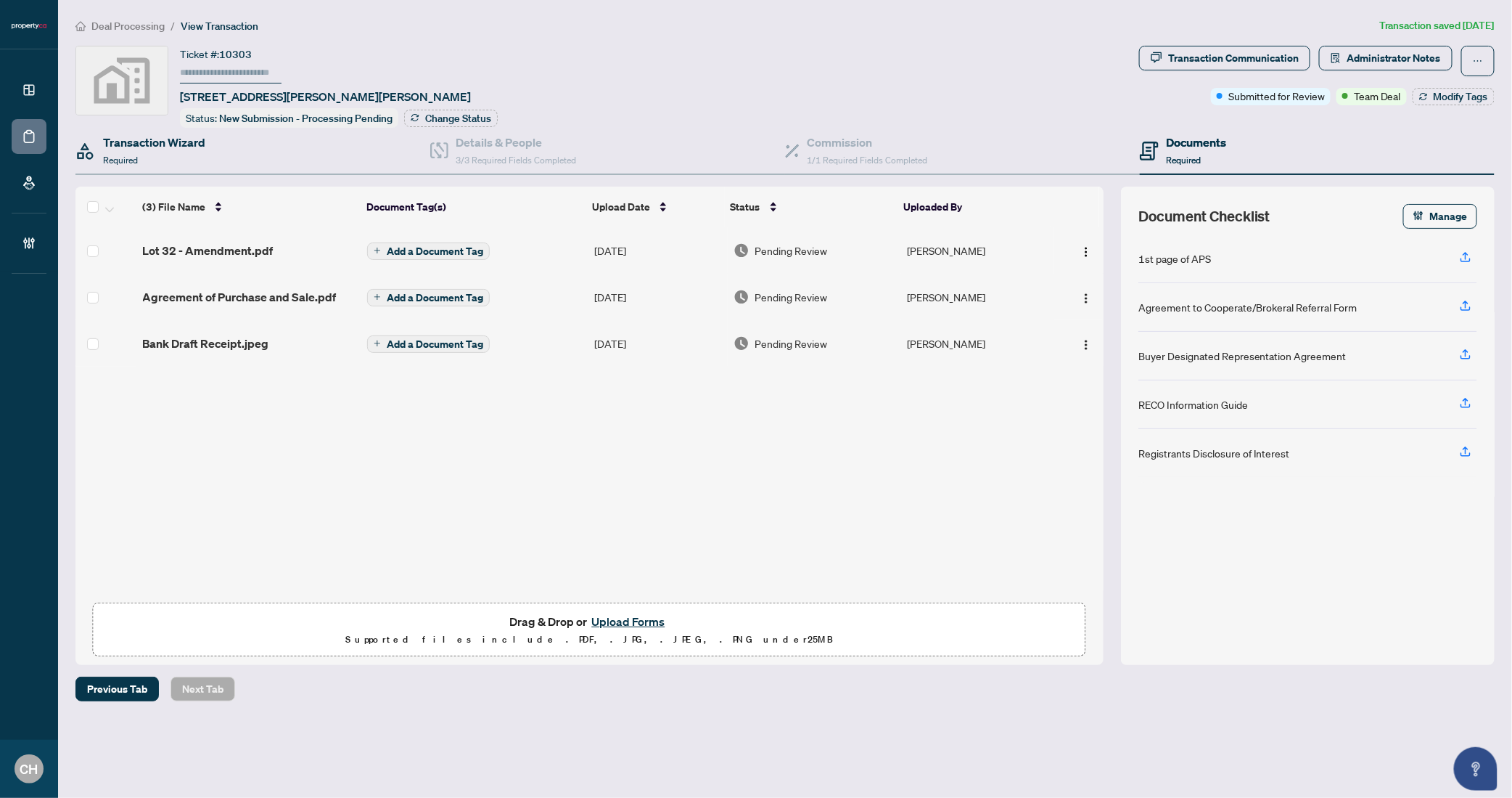
click at [229, 145] on div "Transaction Wizard Required" at bounding box center [253, 151] width 355 height 47
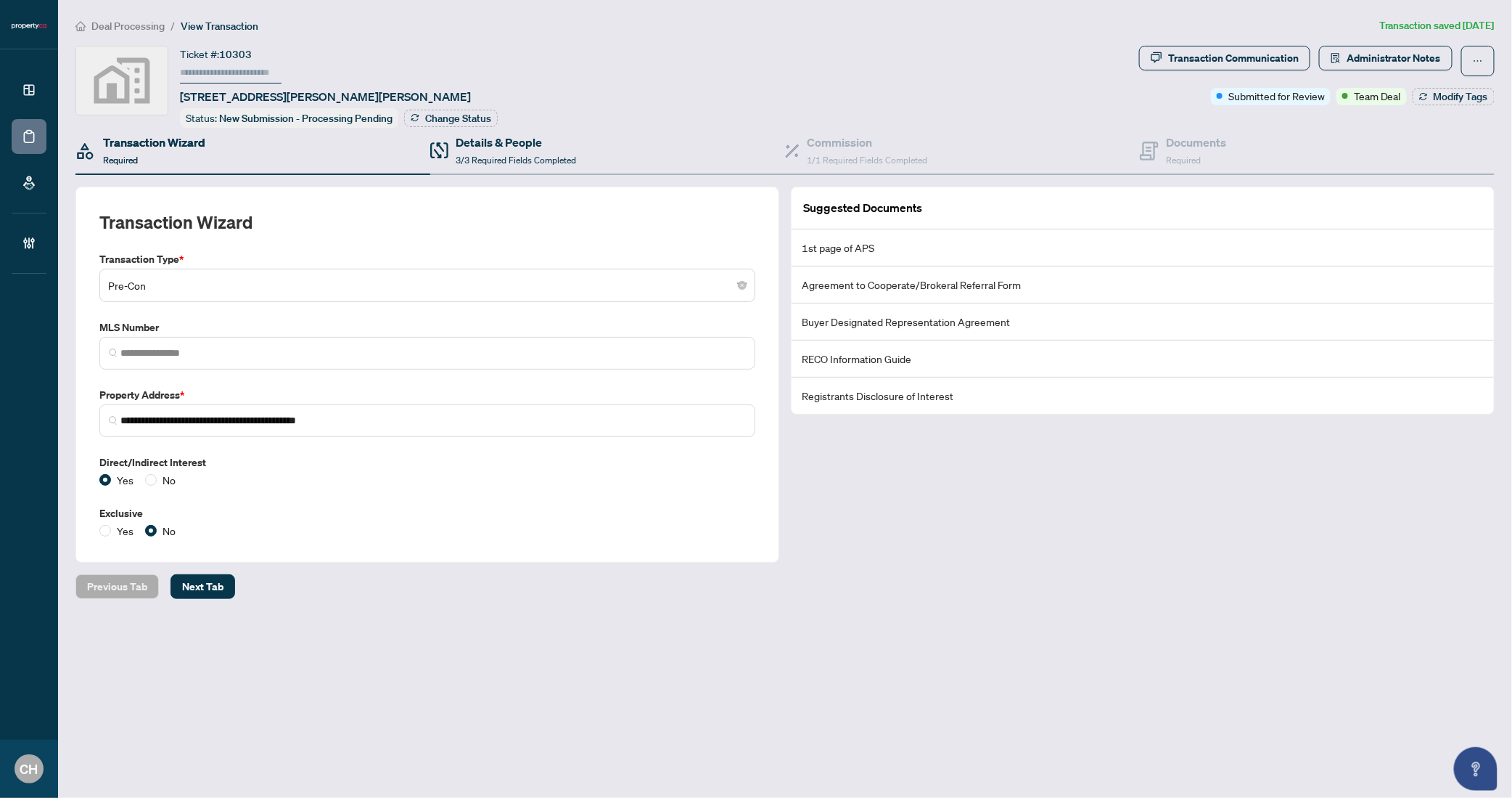
click at [620, 145] on div "Details & People 3/3 Required Fields Completed" at bounding box center [608, 151] width 355 height 47
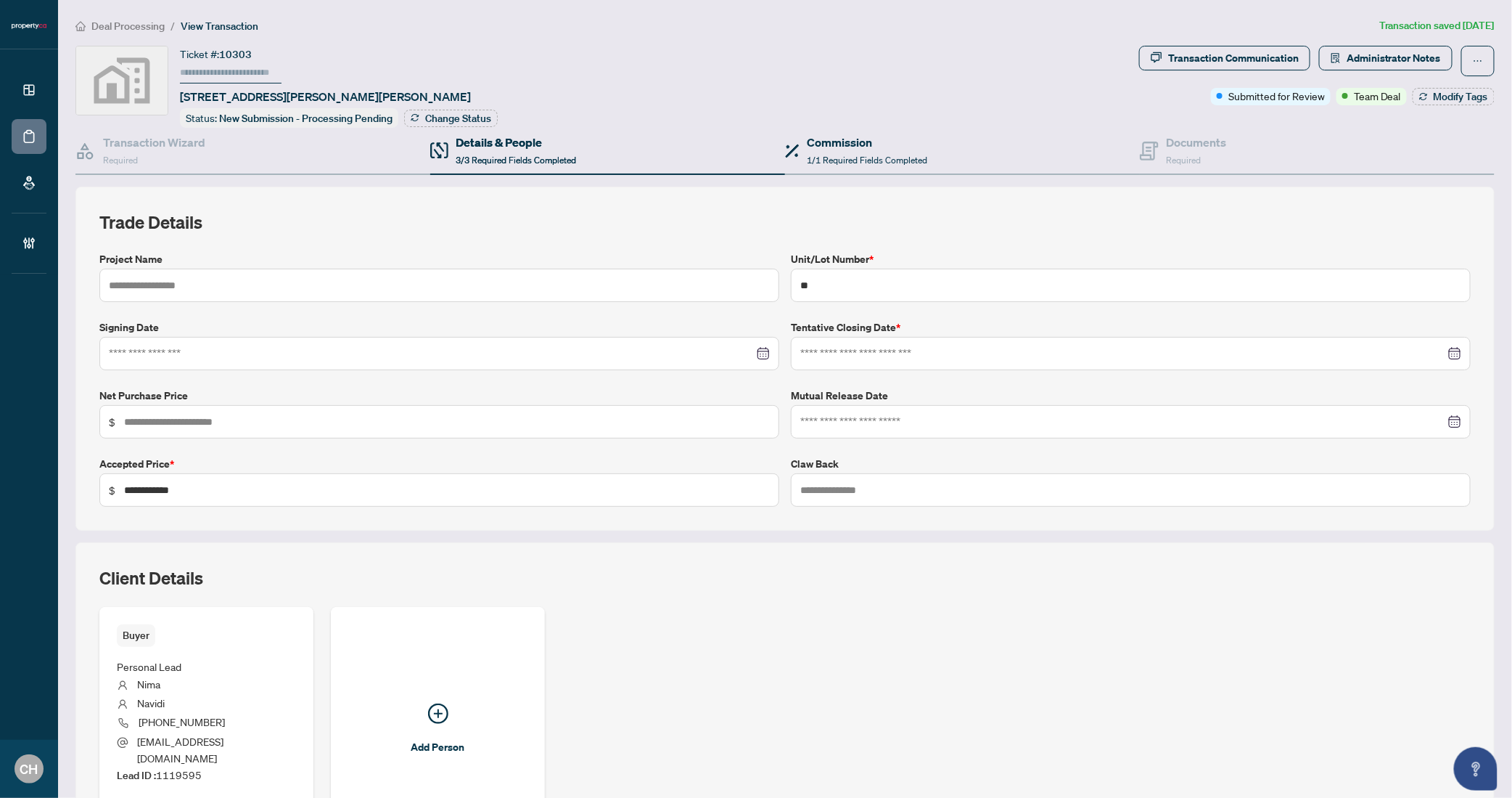
type input "**********"
click at [832, 157] on span "1/1 Required Fields Completed" at bounding box center [868, 161] width 121 height 11
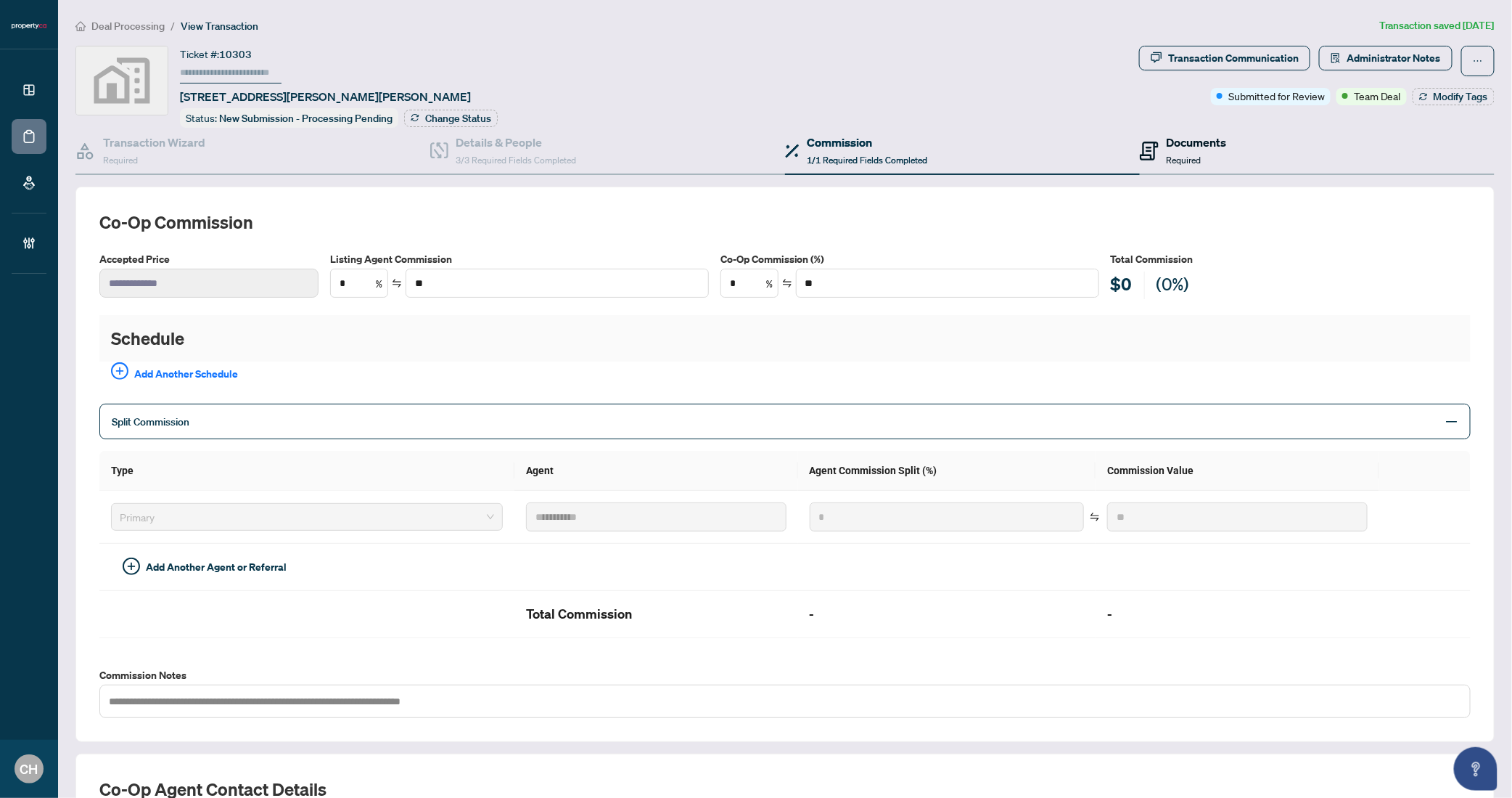
click at [1166, 155] on span "Required" at bounding box center [1183, 161] width 35 height 11
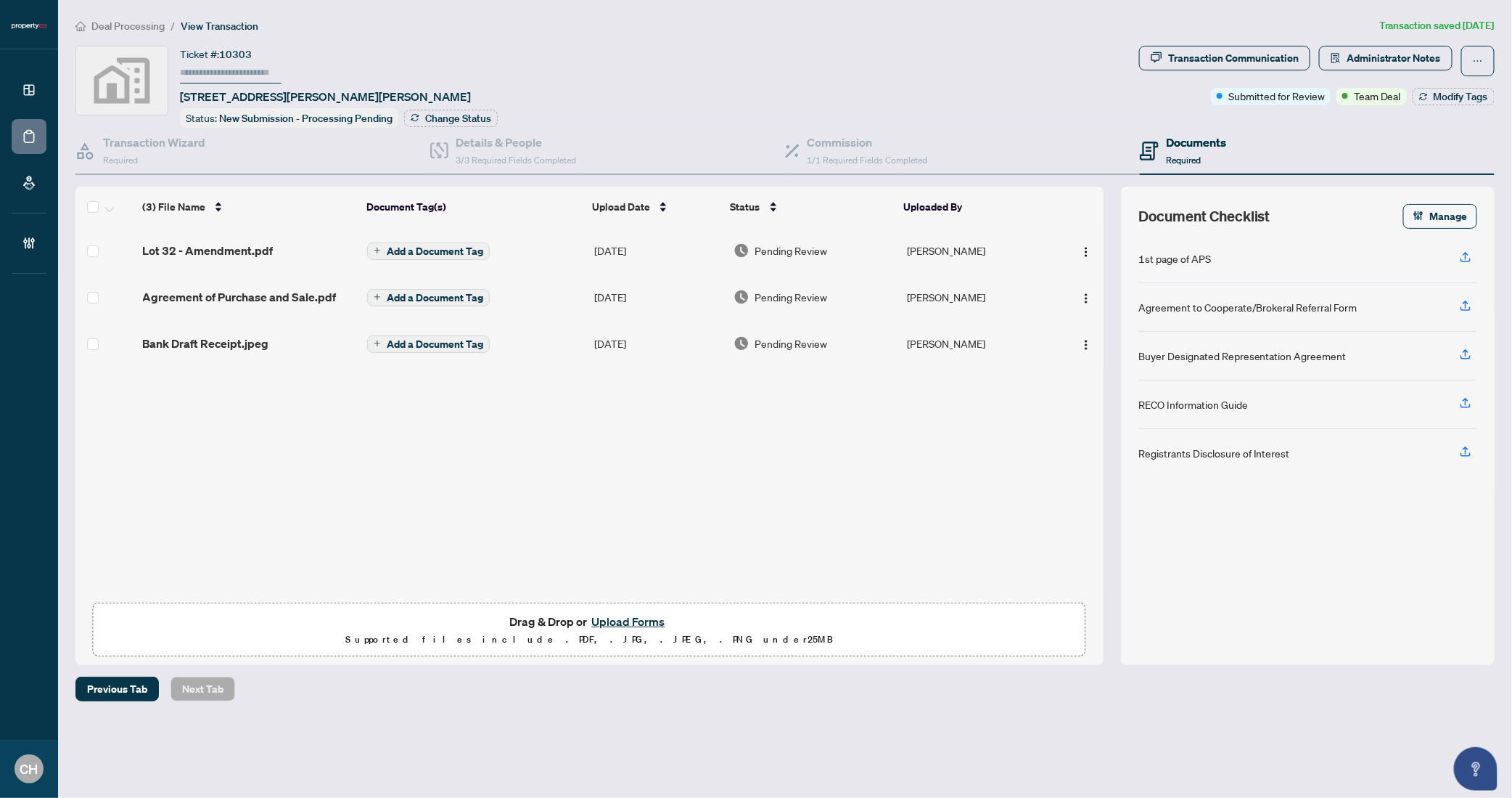
click at [289, 339] on div "Bank Draft Receipt.jpeg" at bounding box center [249, 343] width 213 height 17
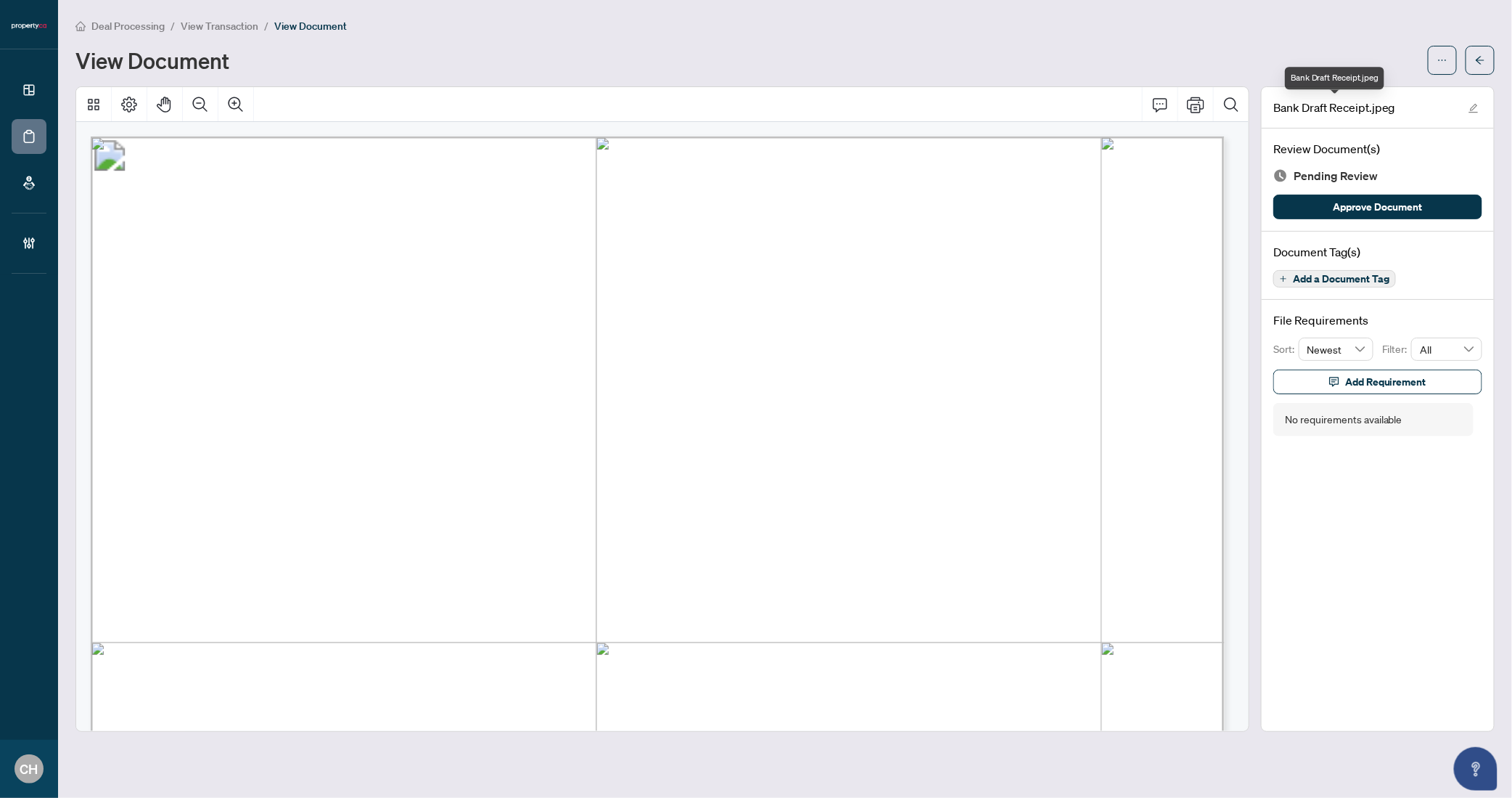
click at [1443, 76] on div "Deal Processing / View Transaction / View Document View Document Bank Draft Rec…" at bounding box center [785, 374] width 1419 height 714
click at [1443, 68] on span "button" at bounding box center [1442, 59] width 10 height 24
click at [1374, 101] on li "Download" at bounding box center [1390, 92] width 127 height 24
click at [1140, 64] on div "View Document" at bounding box center [747, 59] width 1344 height 24
click at [1476, 60] on icon "arrow-left" at bounding box center [1480, 59] width 10 height 10
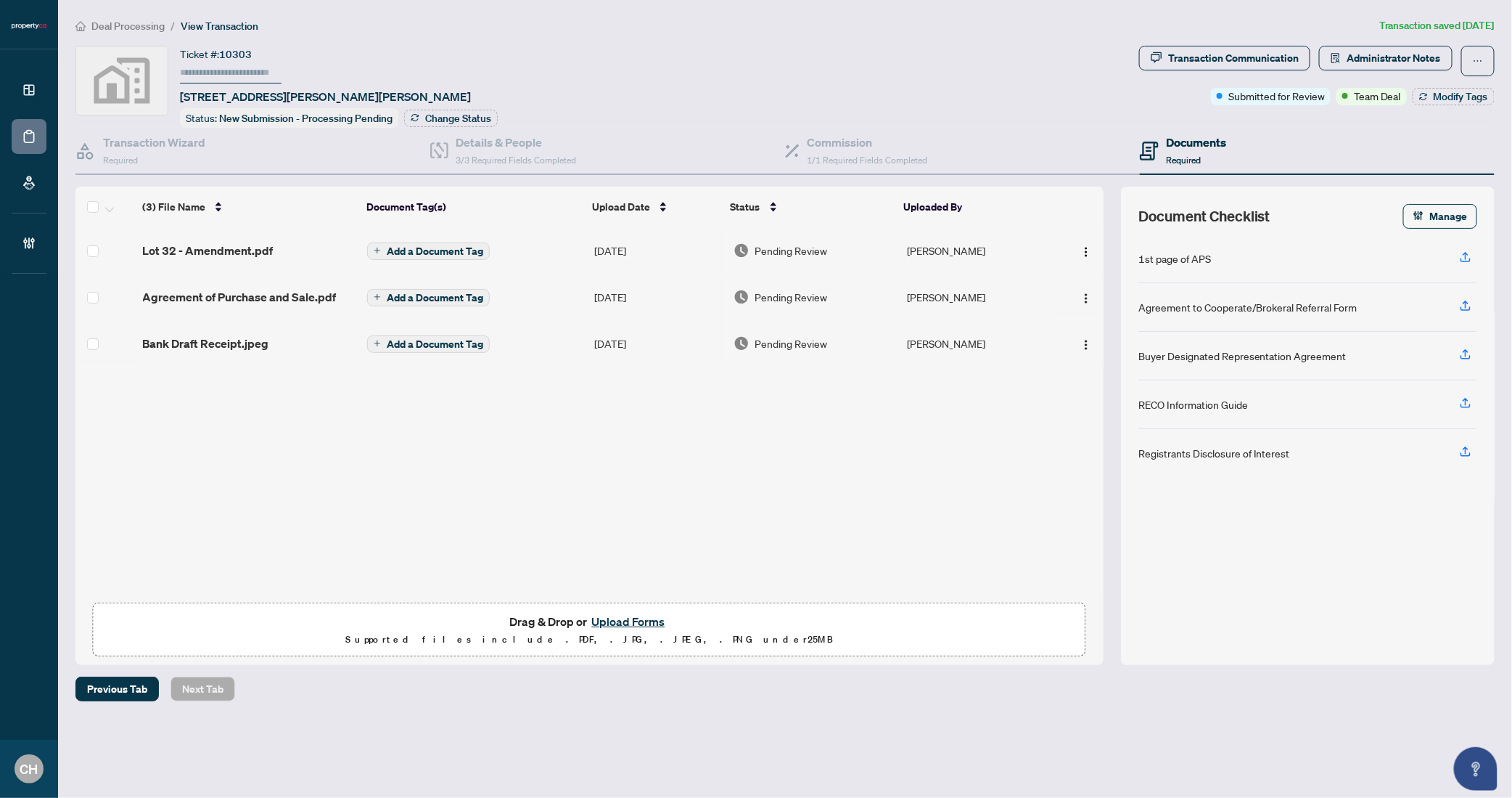
click at [310, 296] on span "Agreement of Purchase and Sale.pdf" at bounding box center [239, 297] width 194 height 17
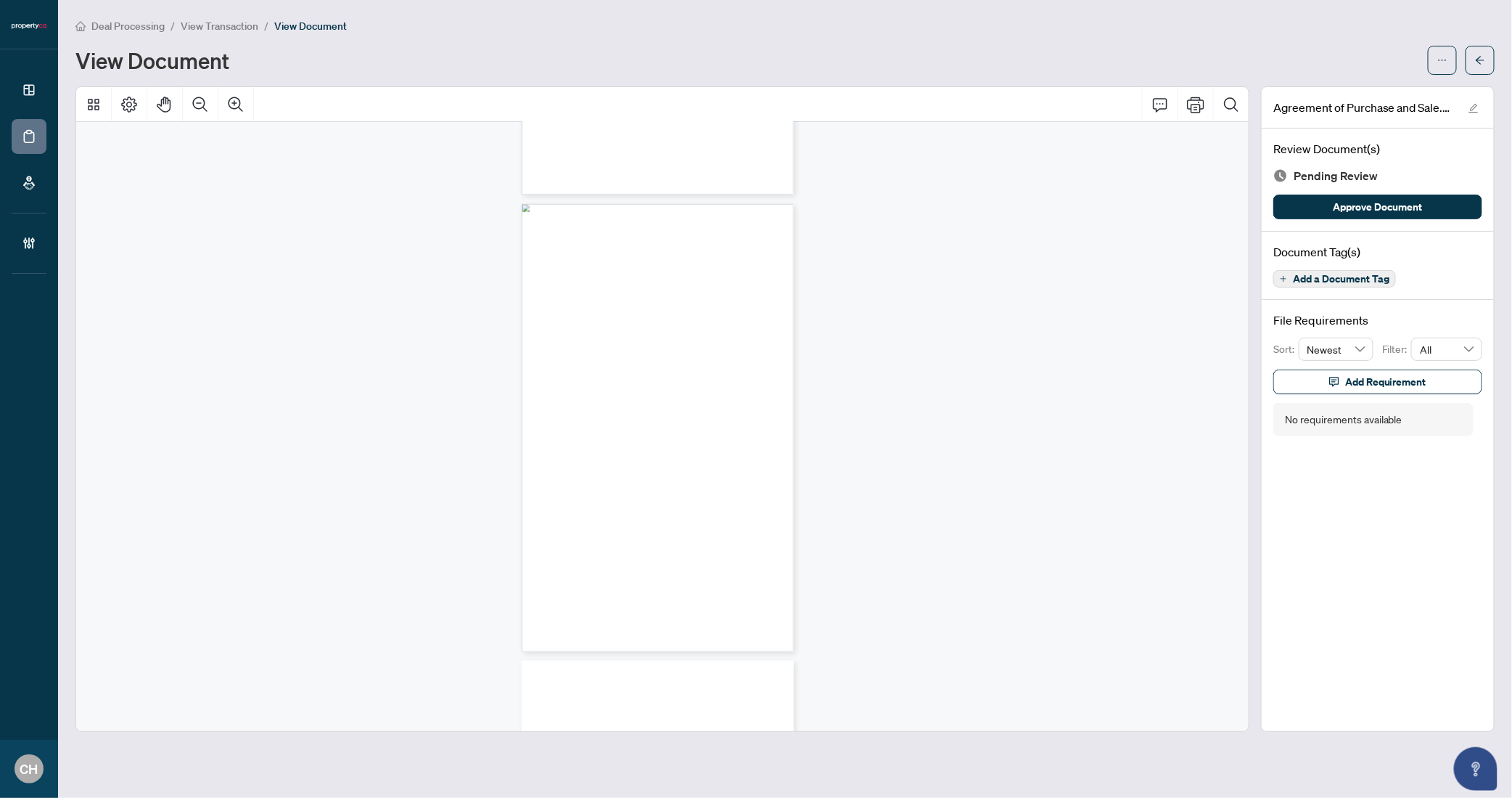
scroll to position [3437, 0]
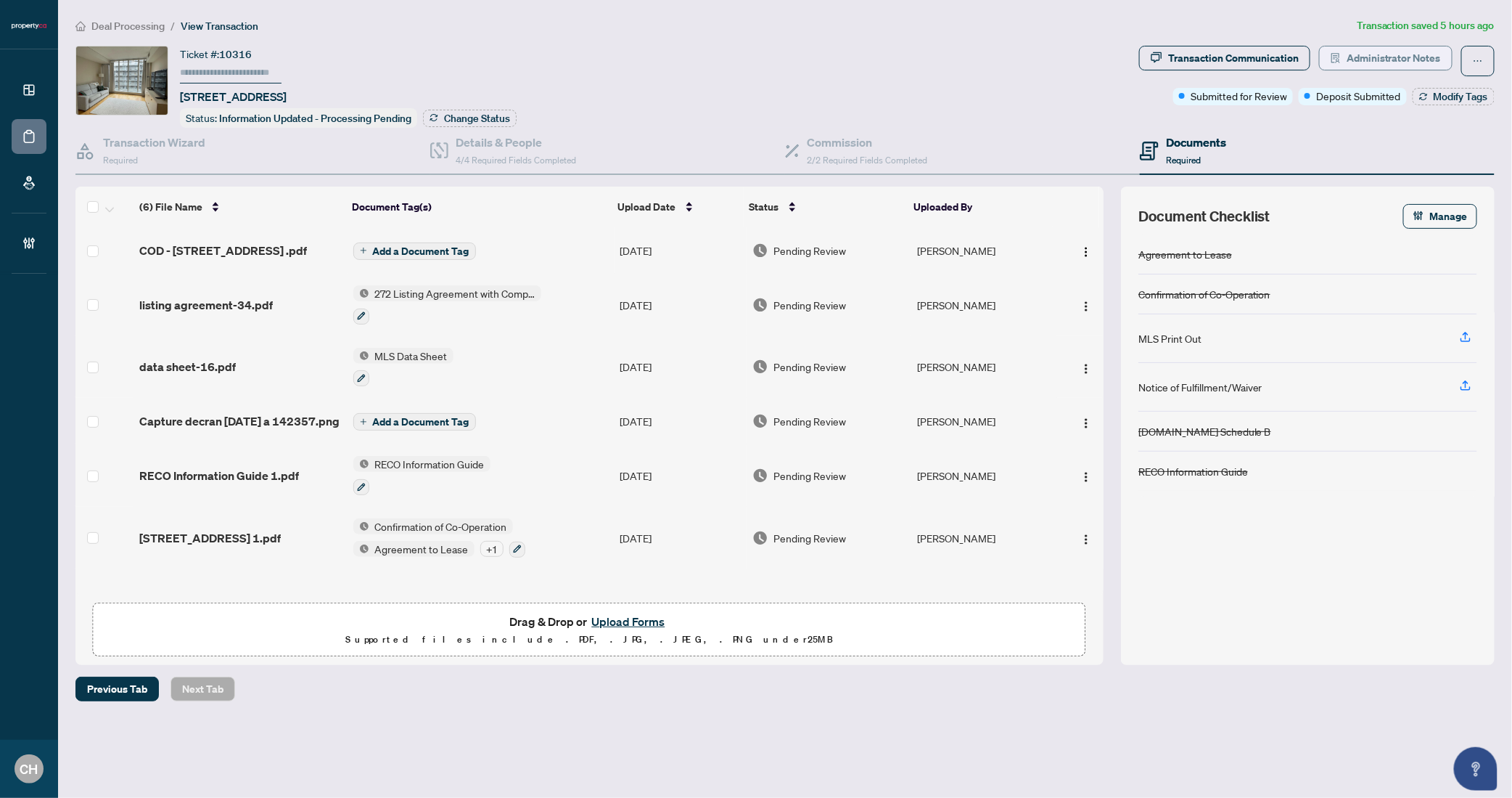
click at [1381, 58] on span "Administrator Notes" at bounding box center [1394, 58] width 94 height 24
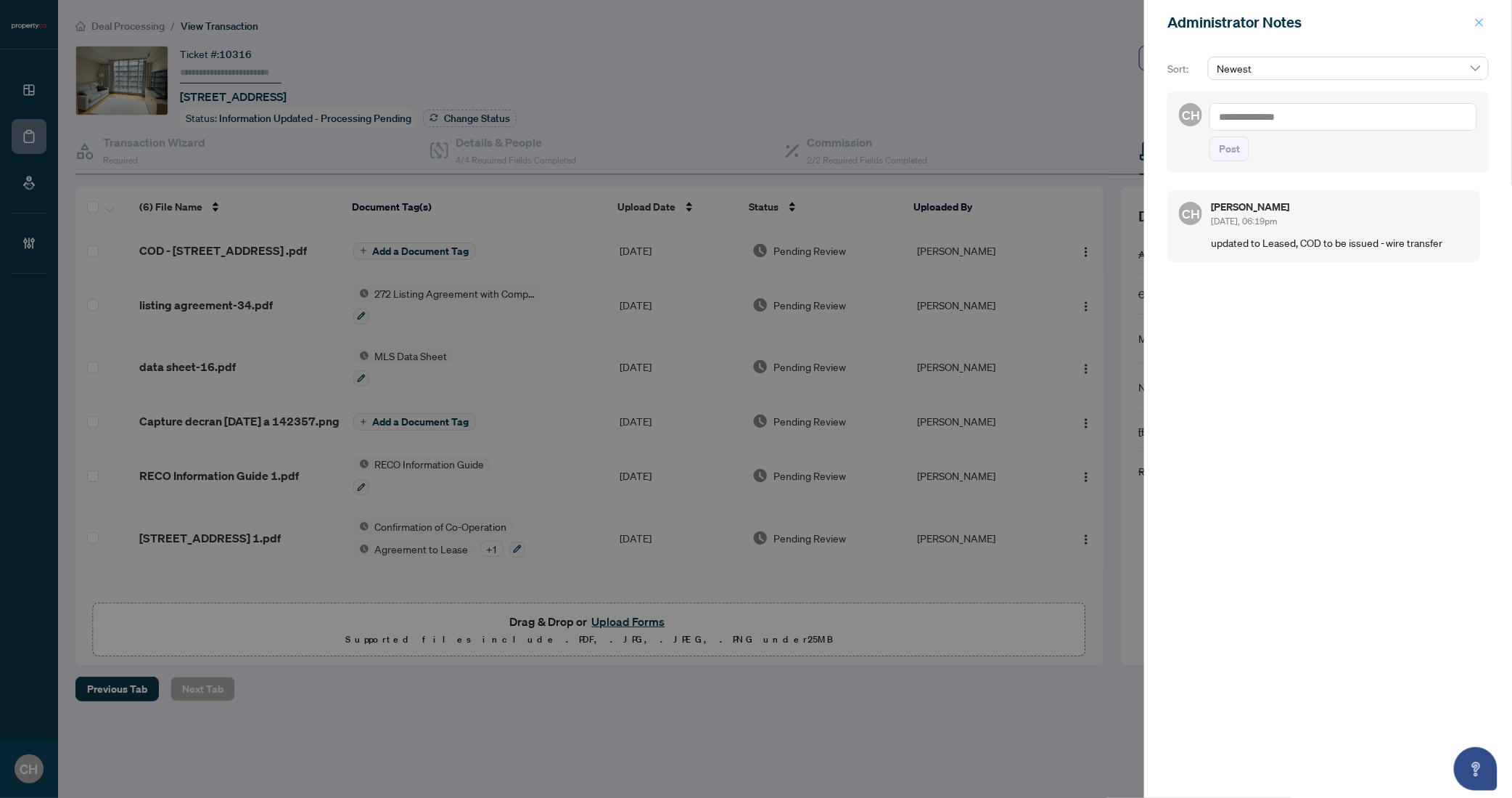
click at [1478, 26] on icon "close" at bounding box center [1479, 22] width 10 height 10
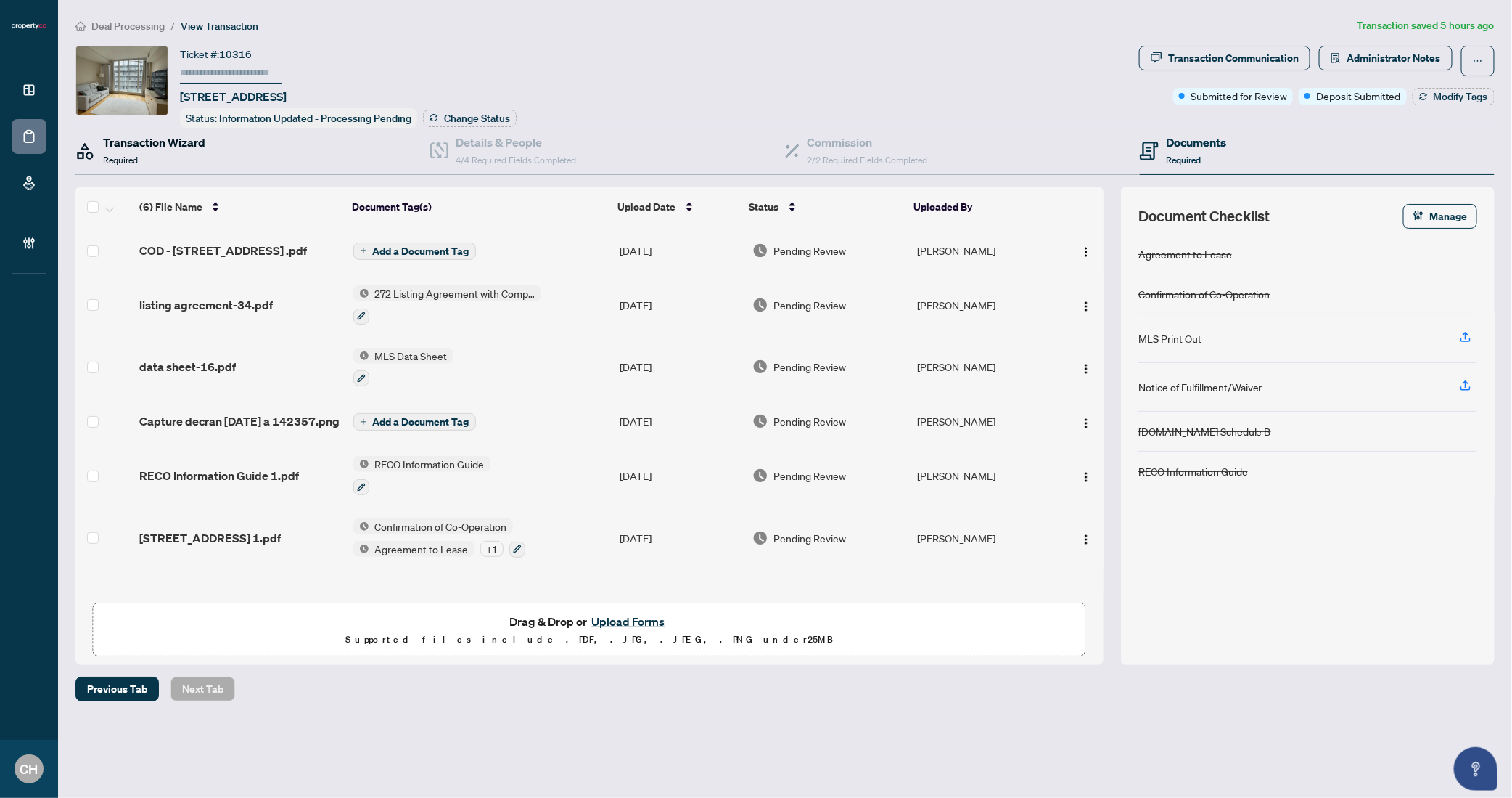
click at [196, 151] on div "Transaction Wizard Required" at bounding box center [154, 150] width 102 height 34
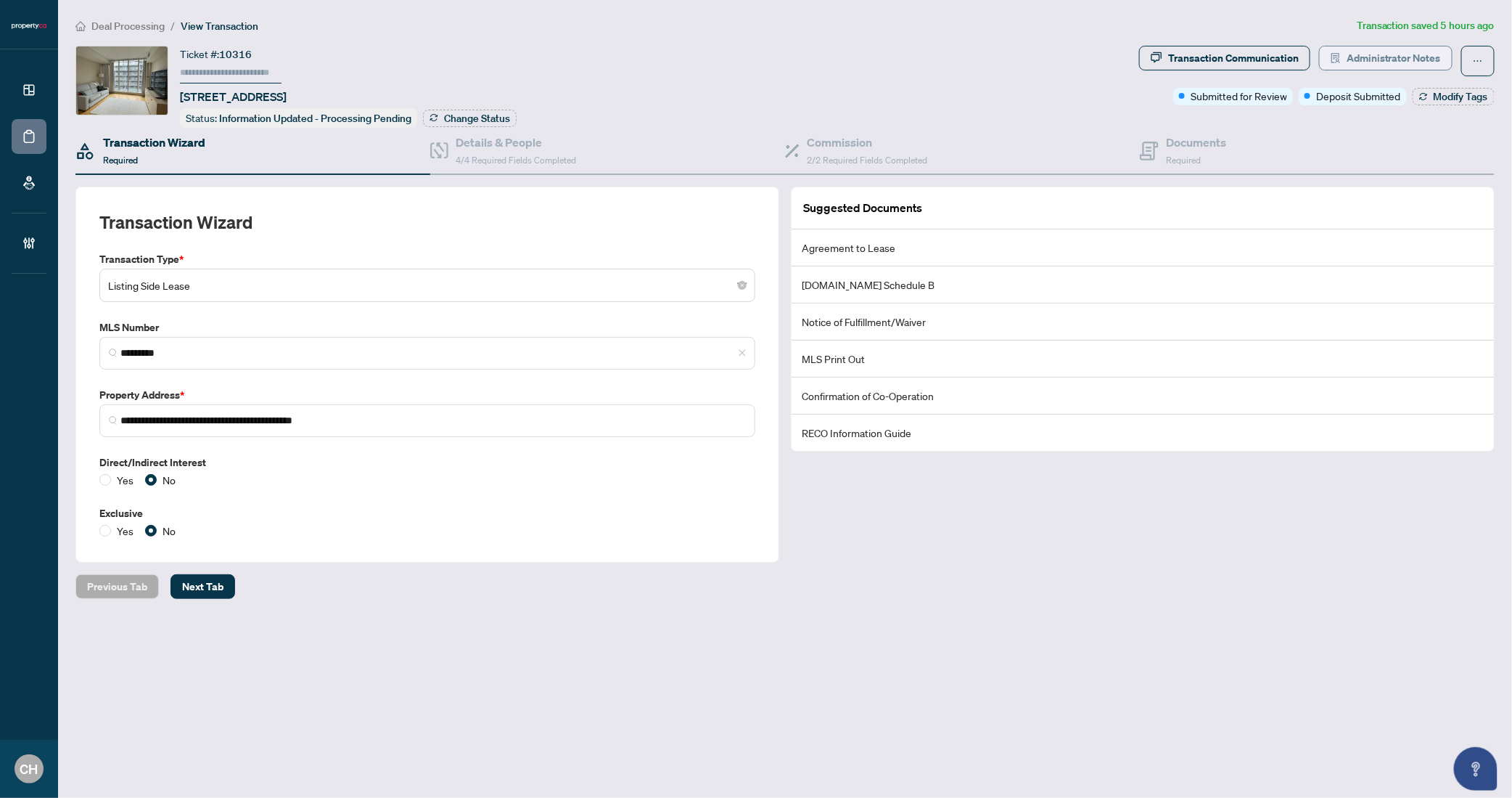
click at [1395, 54] on span "Administrator Notes" at bounding box center [1394, 58] width 94 height 24
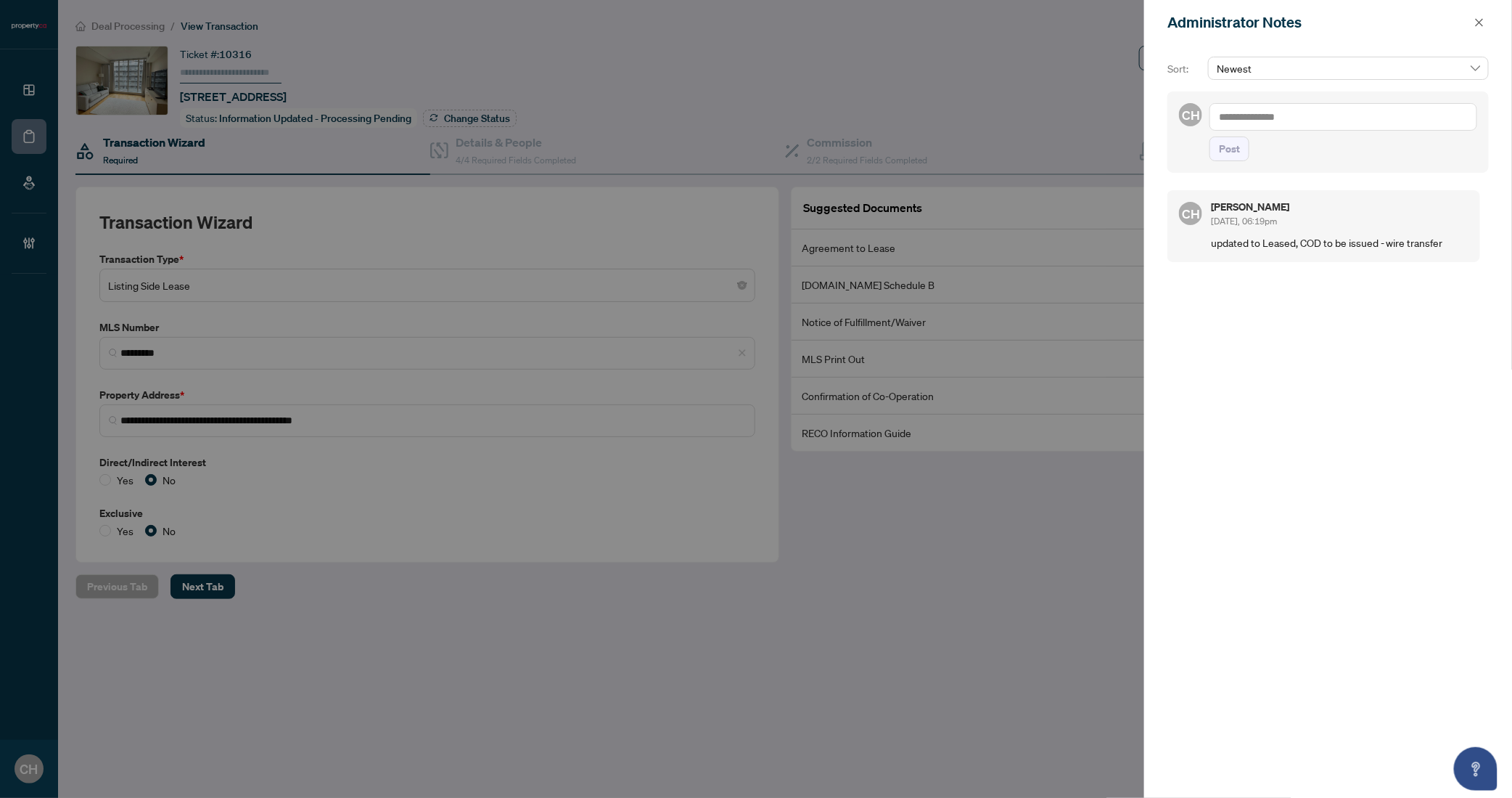
click at [1354, 121] on textarea at bounding box center [1344, 116] width 268 height 27
type textarea "*"
type textarea "**********"
click at [1224, 178] on div "**********" at bounding box center [1328, 139] width 321 height 95
click at [1228, 166] on span "Post" at bounding box center [1230, 163] width 21 height 24
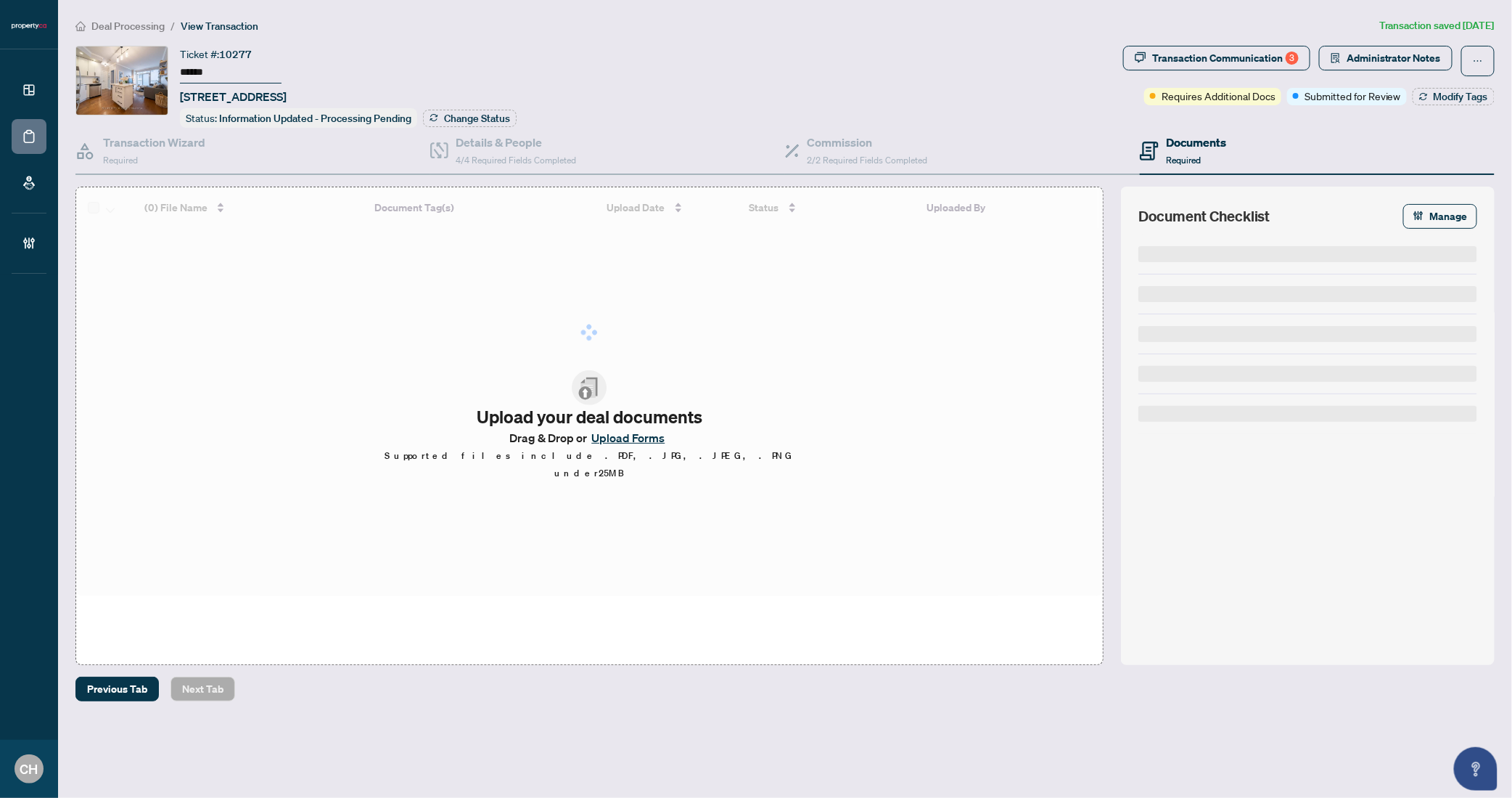
click at [1379, 64] on span "Administrator Notes" at bounding box center [1394, 58] width 94 height 24
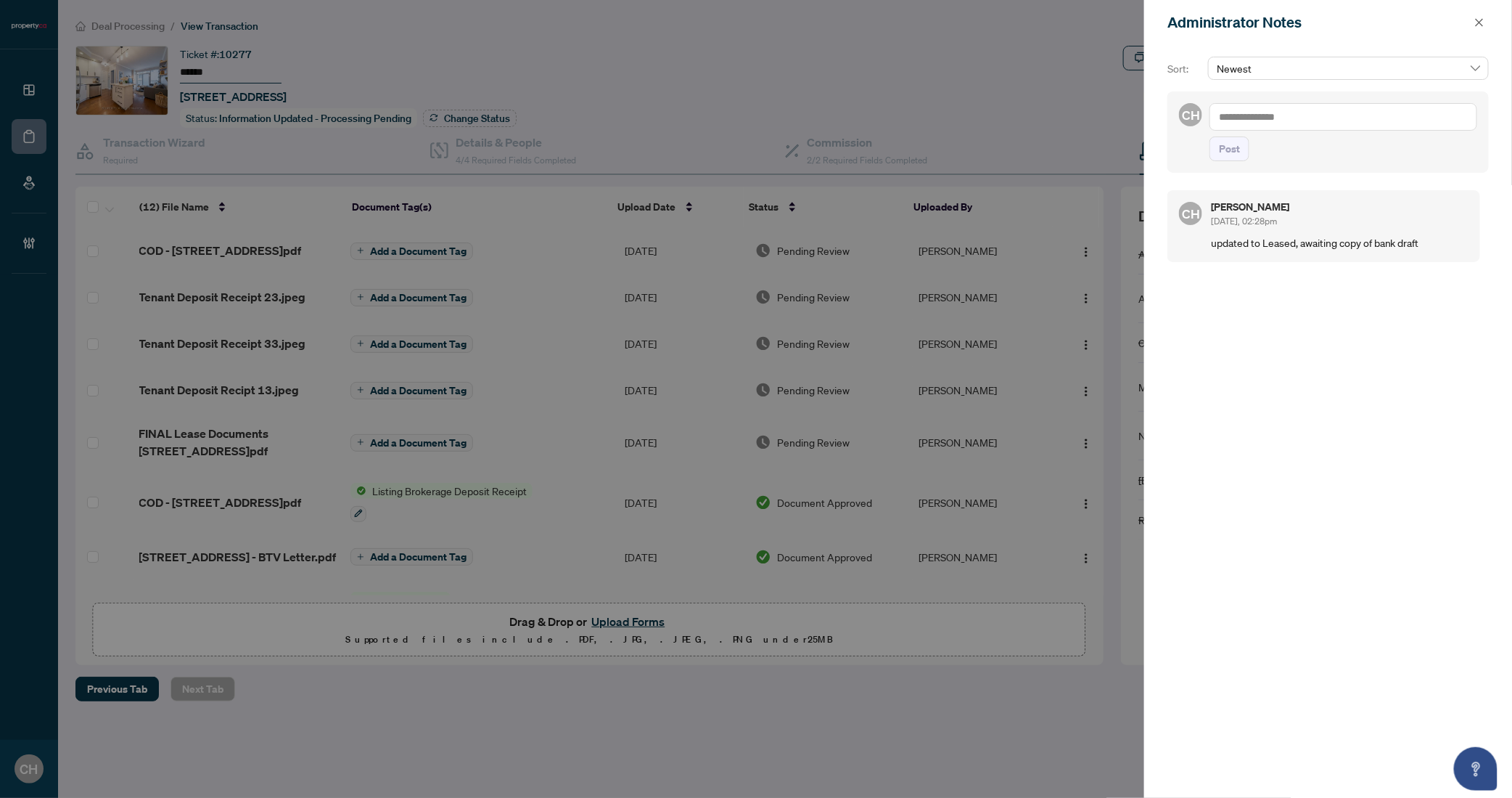
click at [1009, 66] on div at bounding box center [756, 399] width 1512 height 798
click at [1486, 15] on button "button" at bounding box center [1480, 23] width 19 height 17
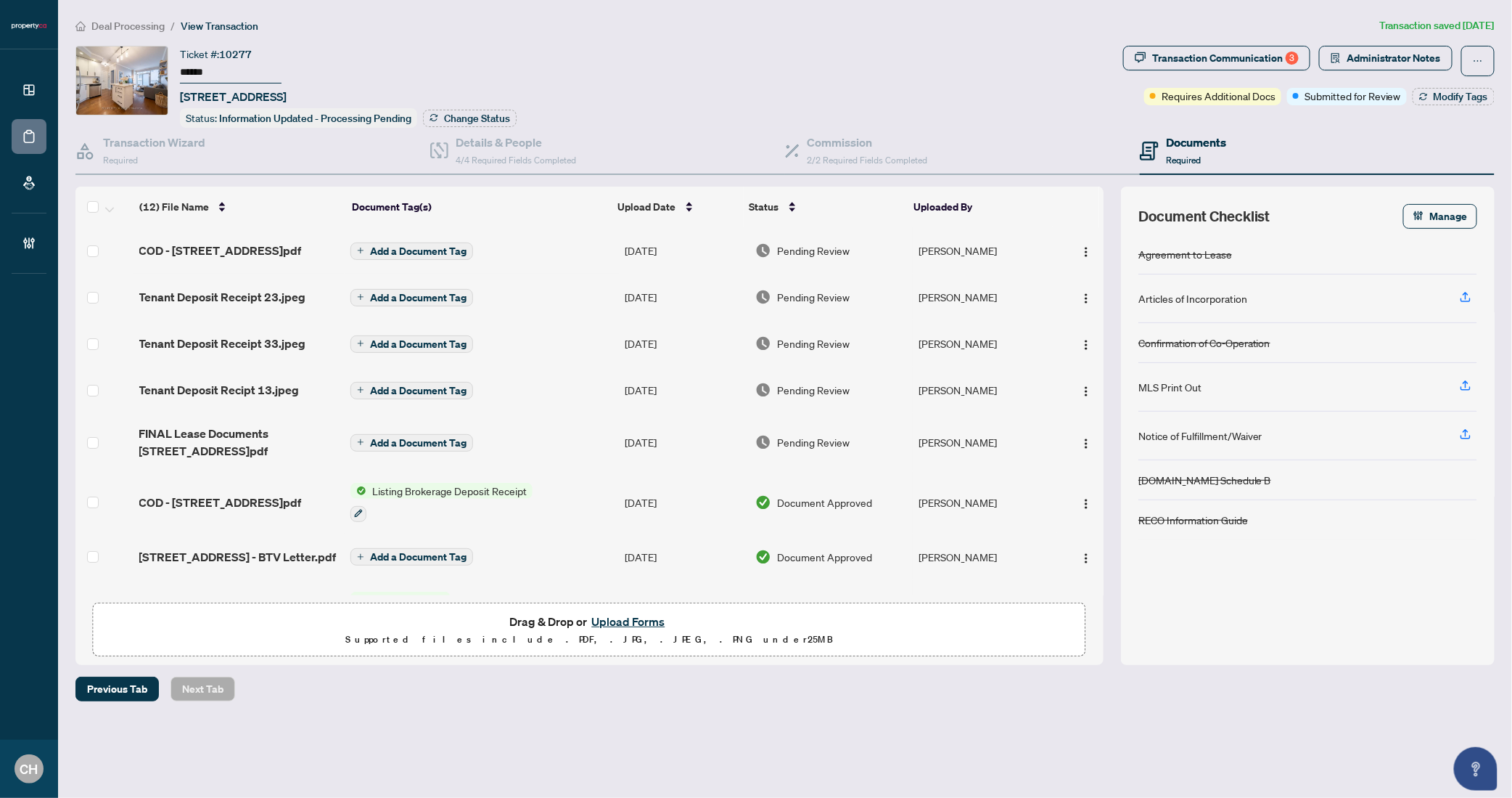
click at [74, 149] on div "Ticket #: 10277 ****** [STREET_ADDRESS] Status: Information Updated - Processin…" at bounding box center [785, 354] width 1431 height 619
click at [152, 143] on h4 "Transaction Wizard" at bounding box center [154, 142] width 102 height 17
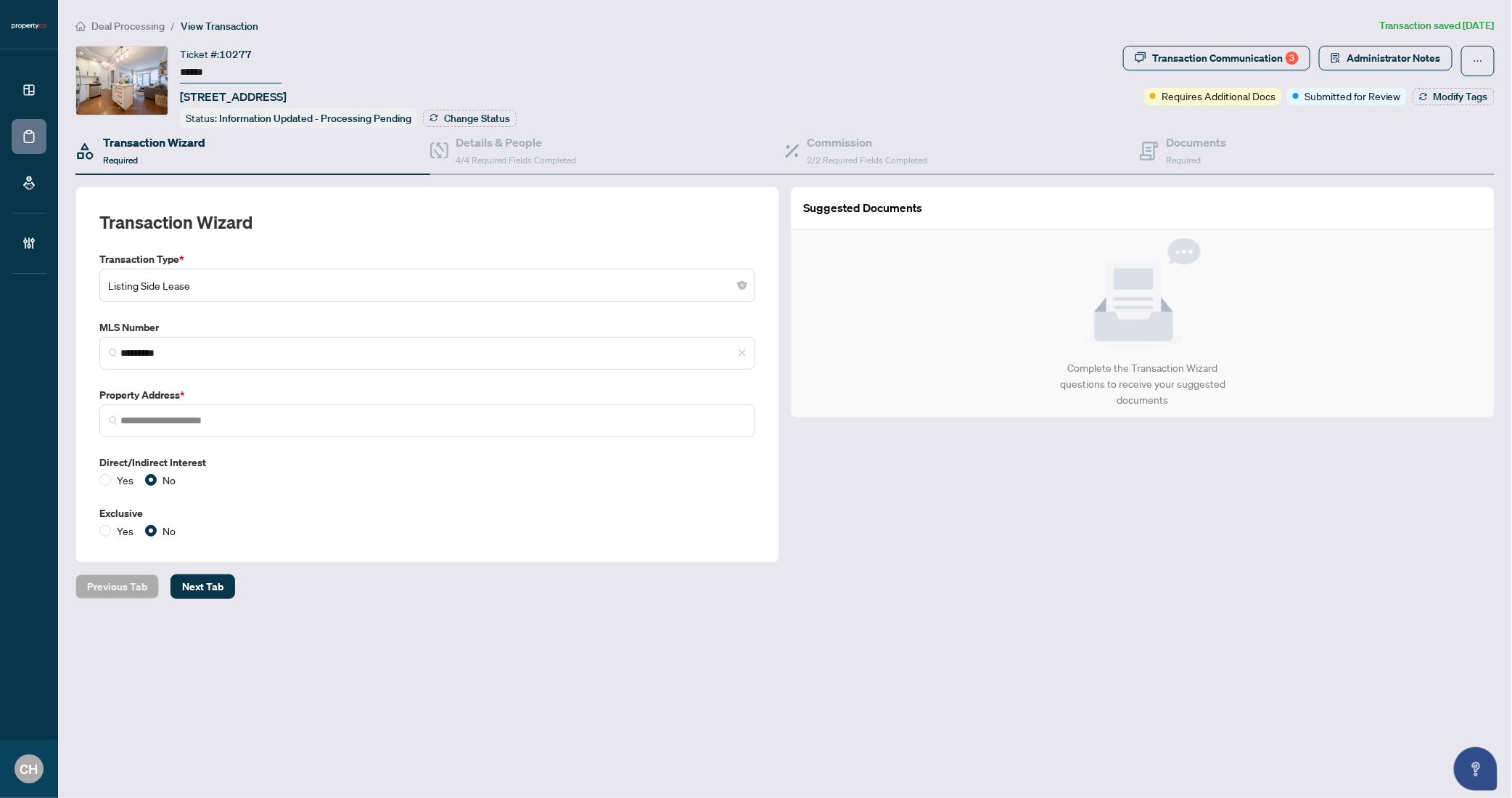
type input "**********"
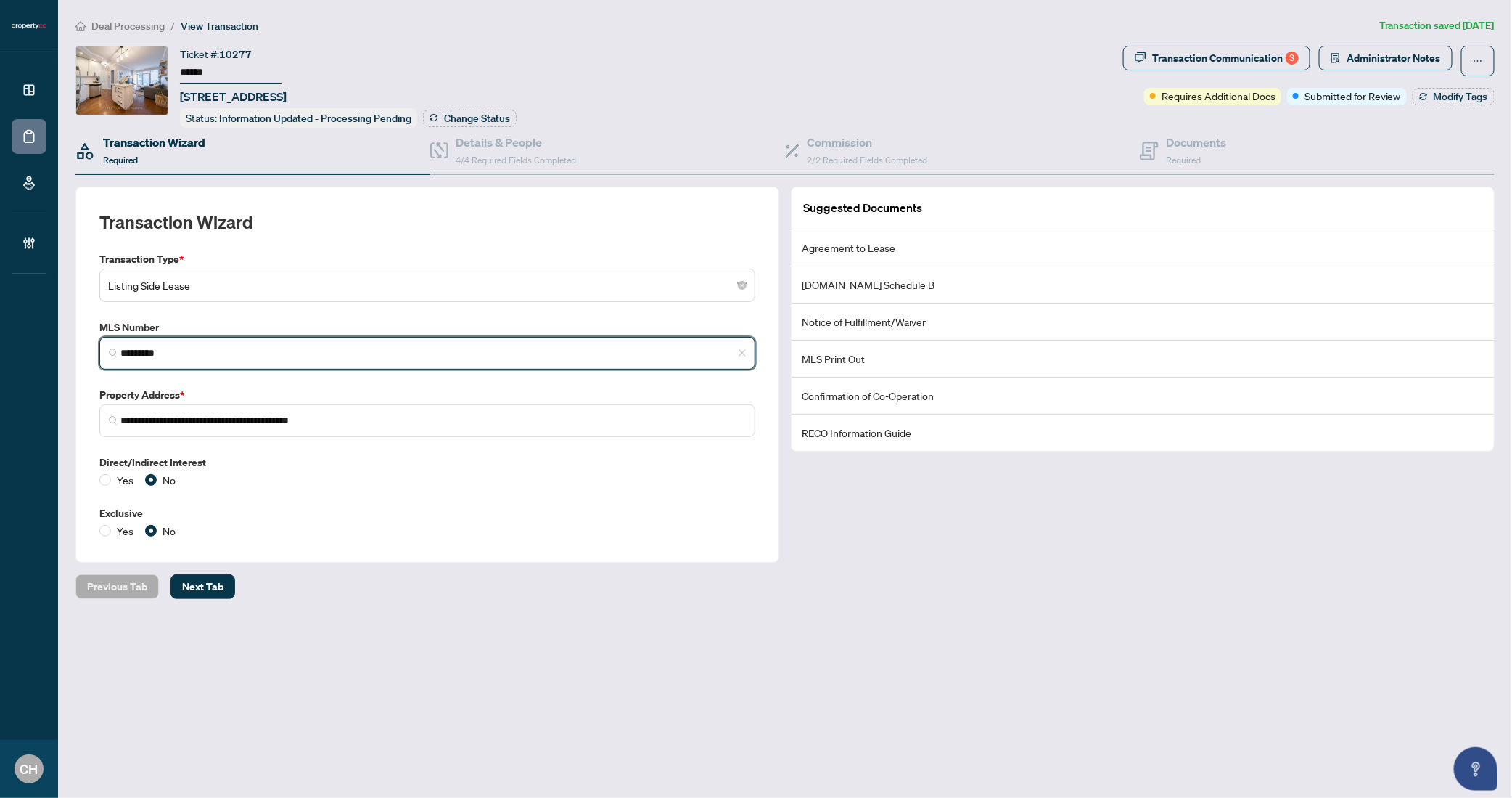
click at [147, 346] on input "*********" at bounding box center [433, 353] width 625 height 15
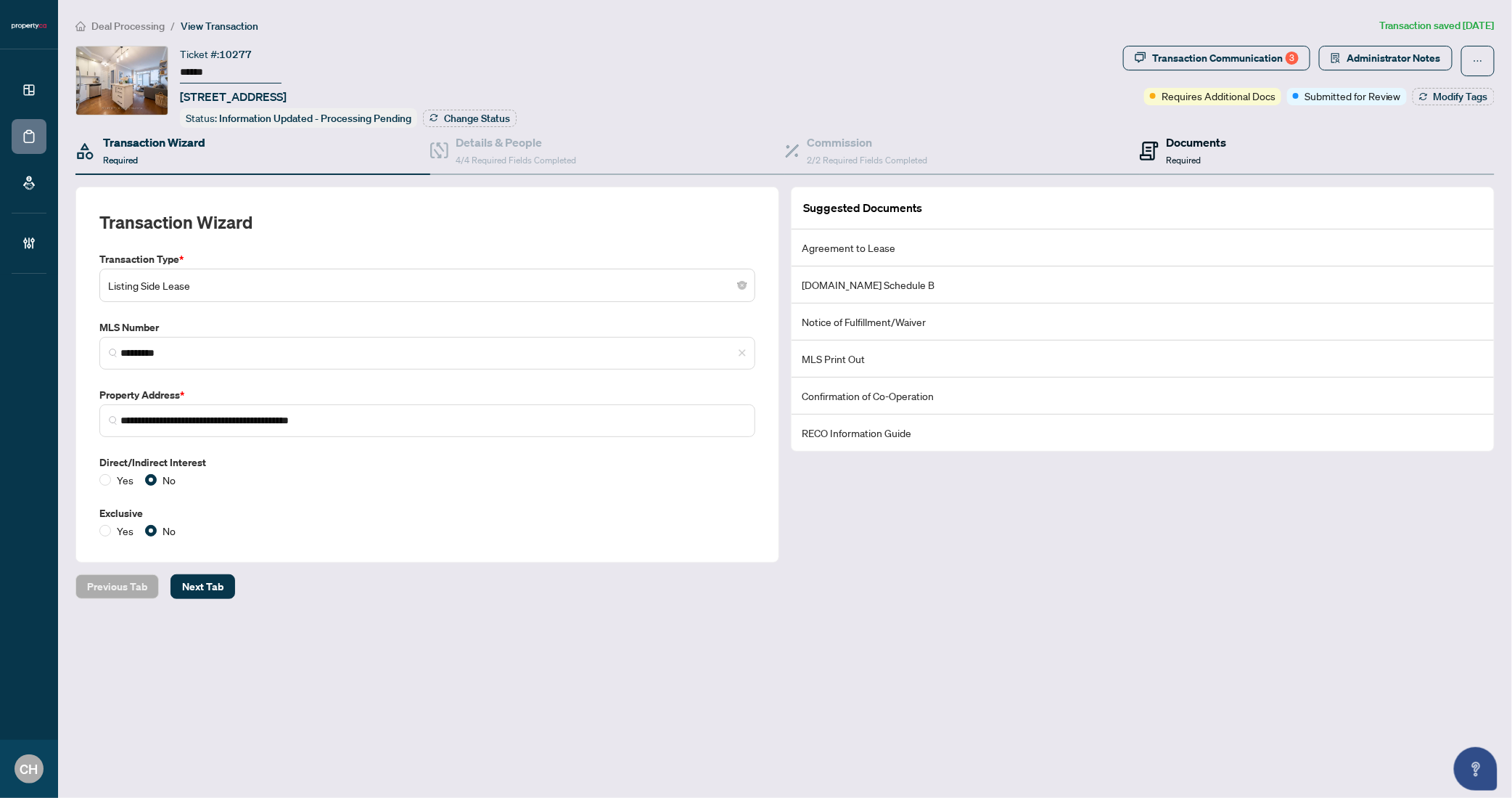
click at [1159, 153] on icon at bounding box center [1149, 151] width 19 height 19
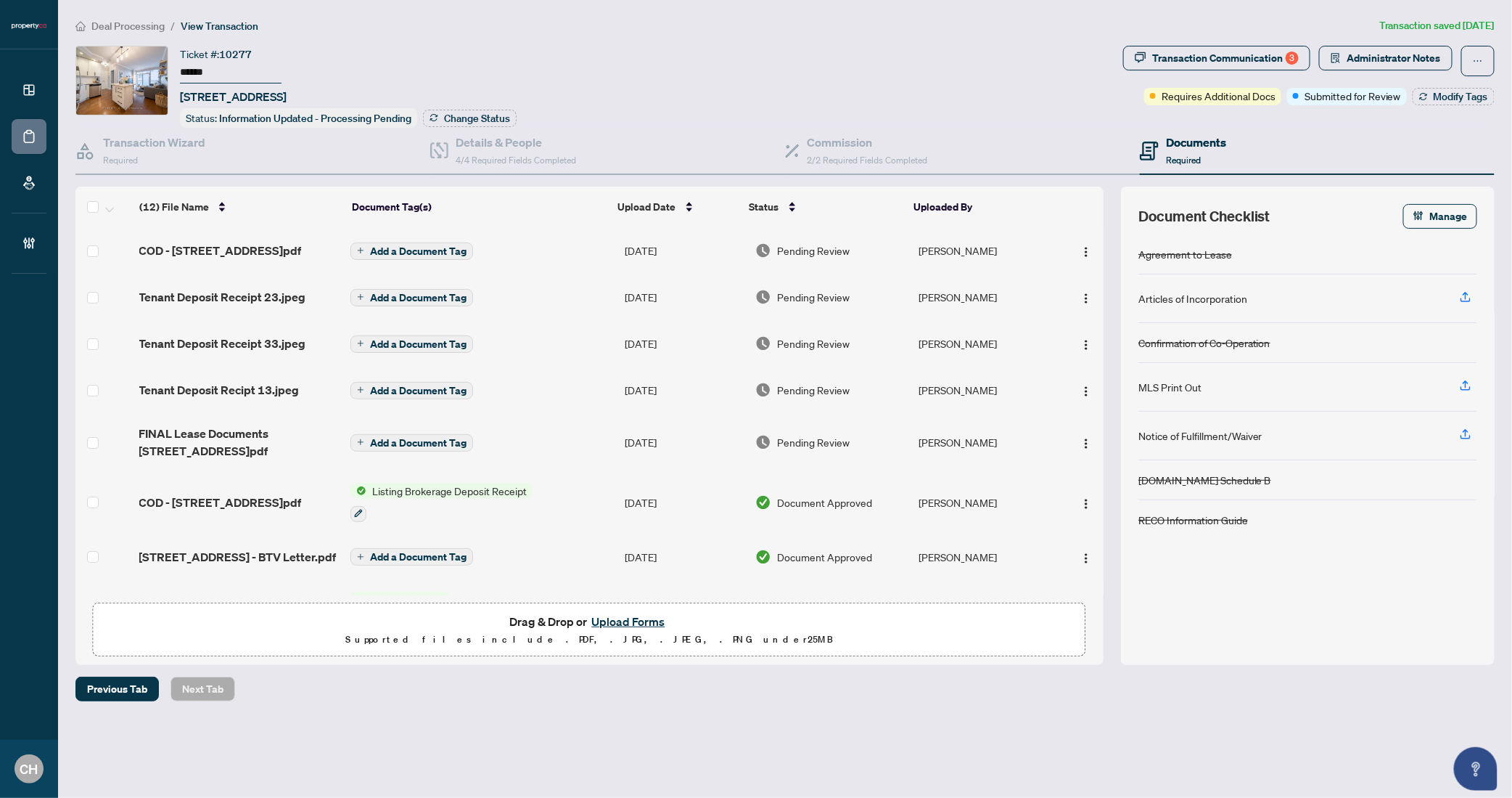
click at [570, 242] on td "Add a Document Tag" at bounding box center [482, 250] width 274 height 46
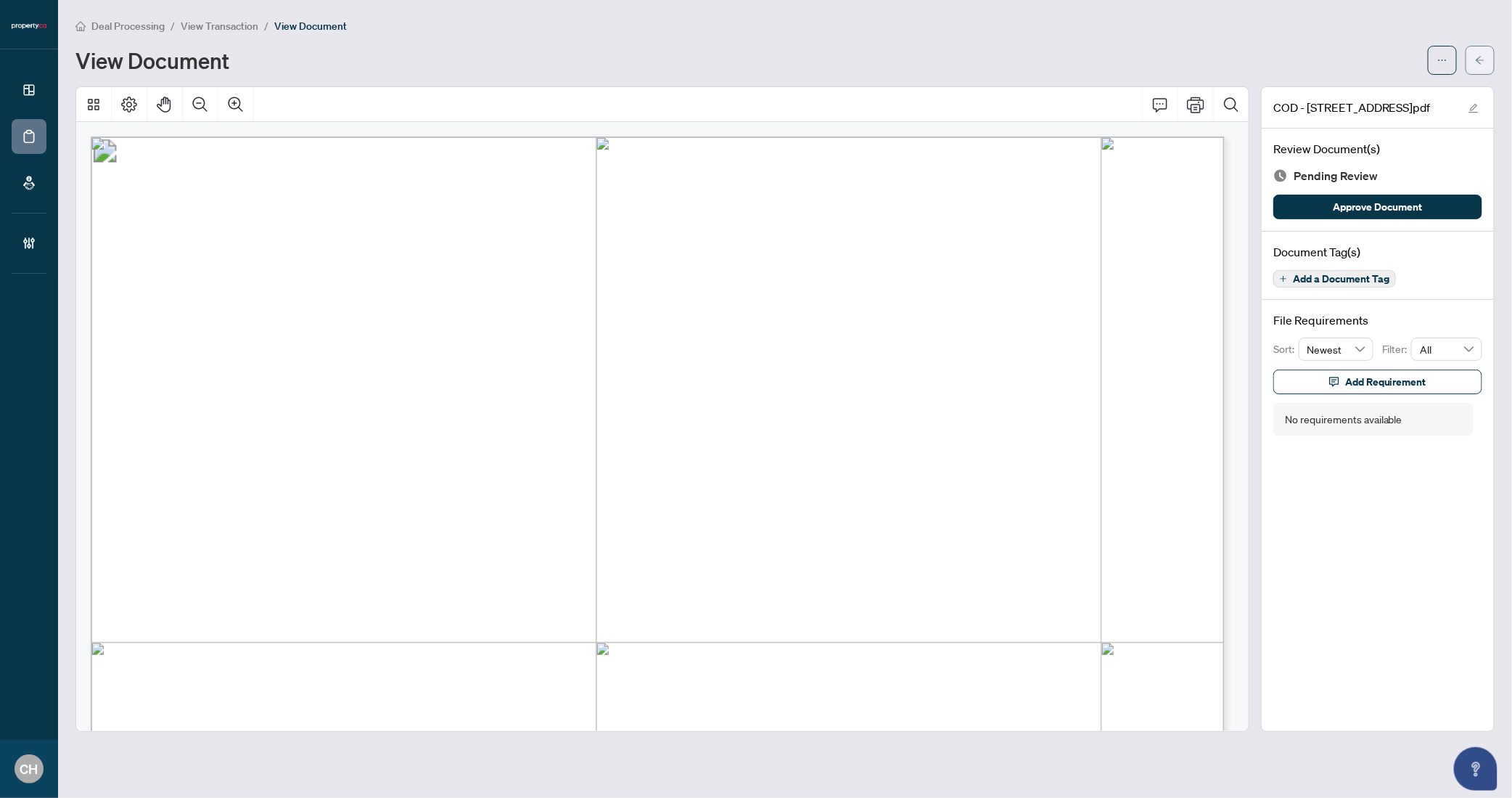
click at [1481, 61] on icon "arrow-left" at bounding box center [1480, 59] width 8 height 8
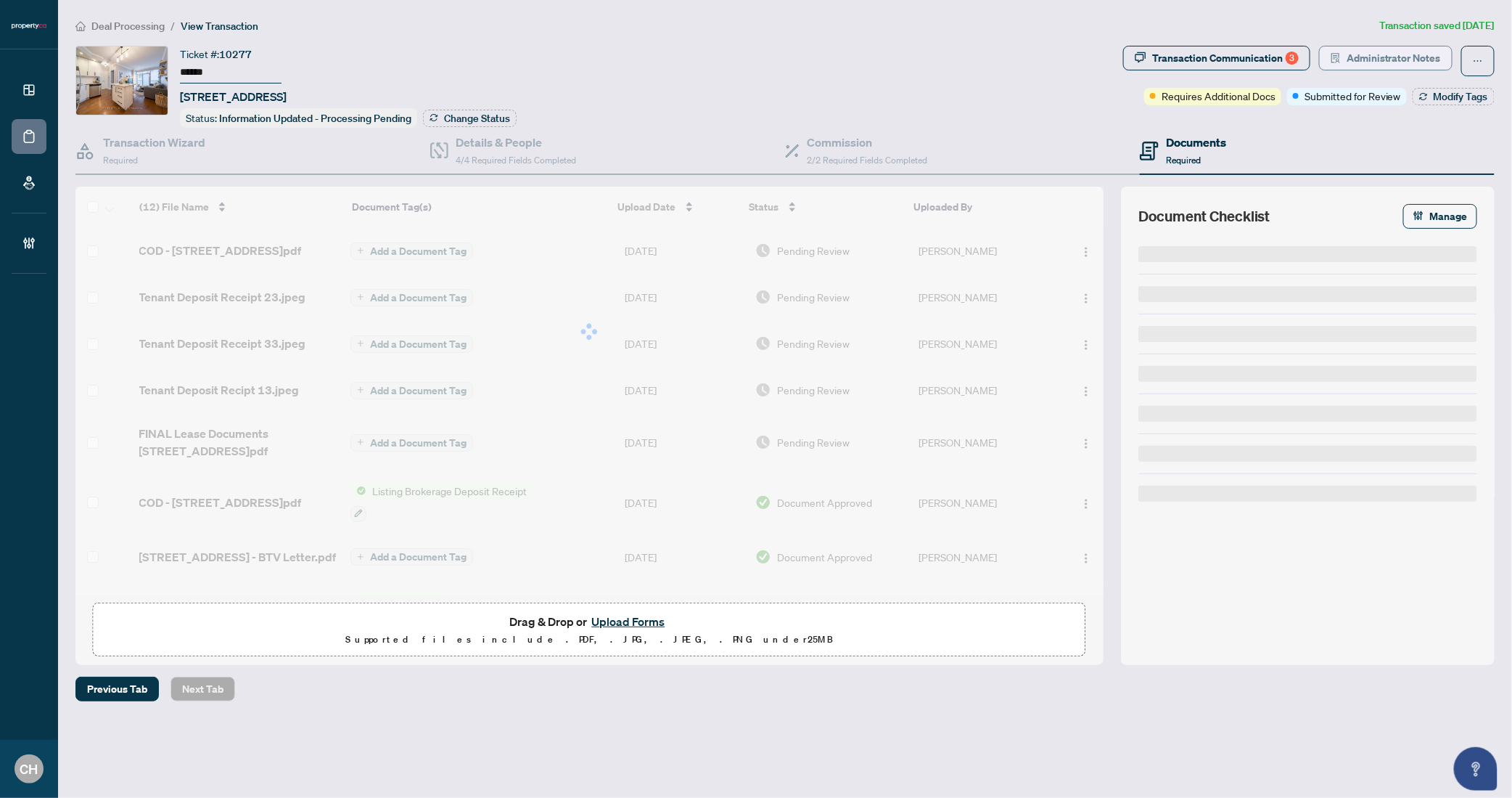
click at [1419, 61] on span "Administrator Notes" at bounding box center [1394, 58] width 94 height 24
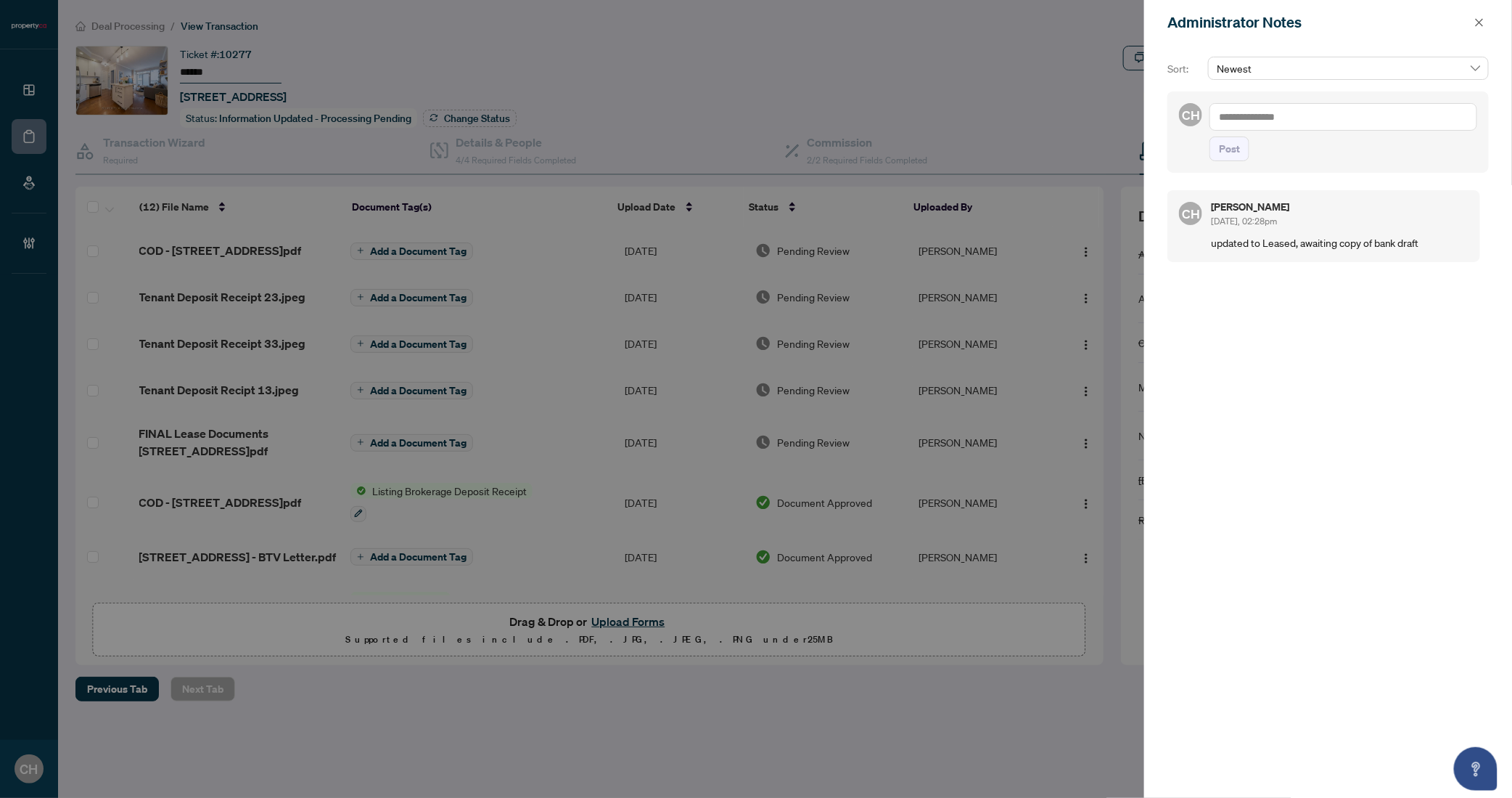
click at [1287, 121] on textarea at bounding box center [1344, 116] width 268 height 27
type textarea "*"
type textarea "**********"
click at [1228, 167] on span "Post" at bounding box center [1230, 163] width 21 height 24
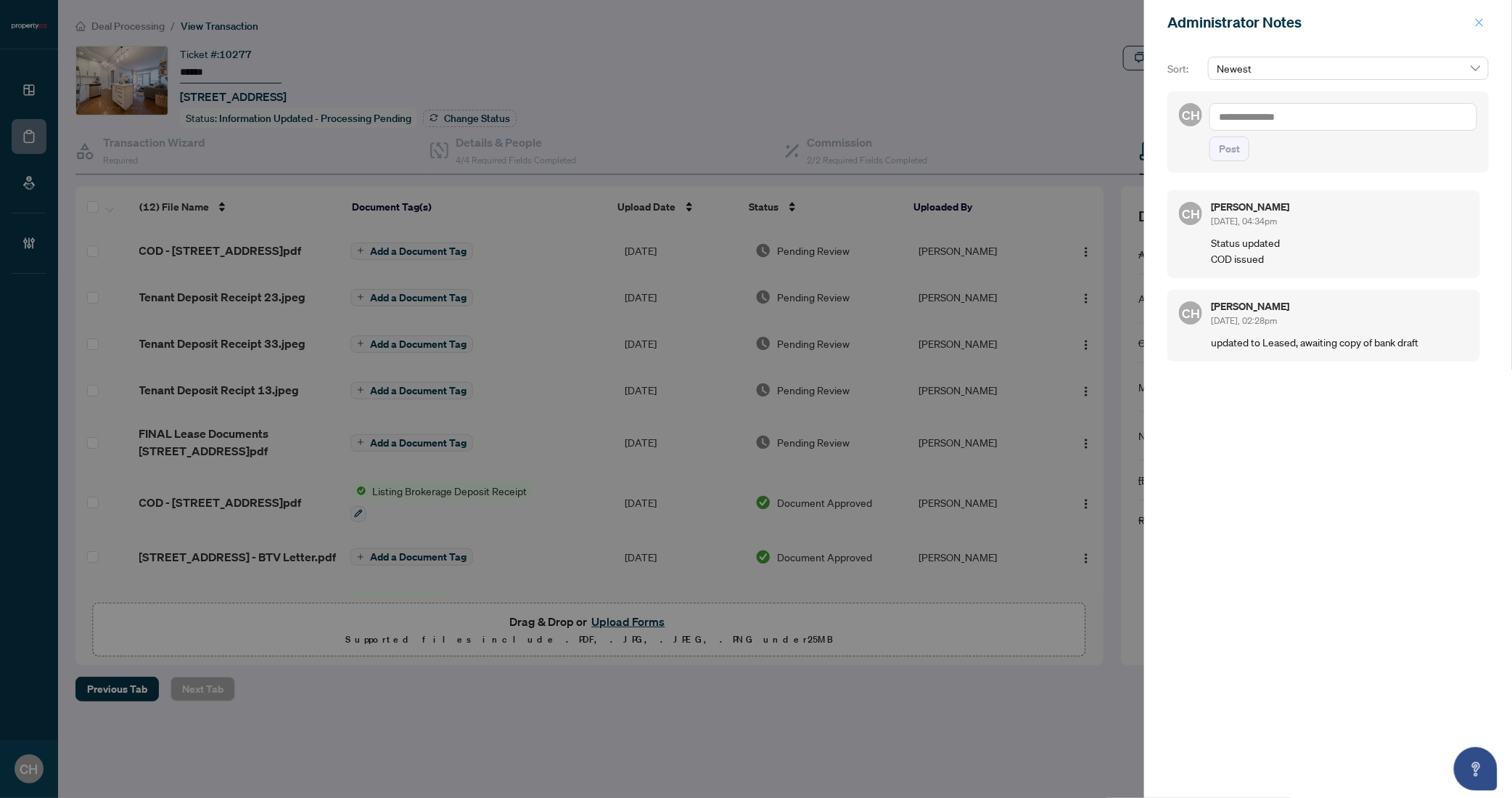
click at [1482, 25] on icon "close" at bounding box center [1479, 22] width 10 height 10
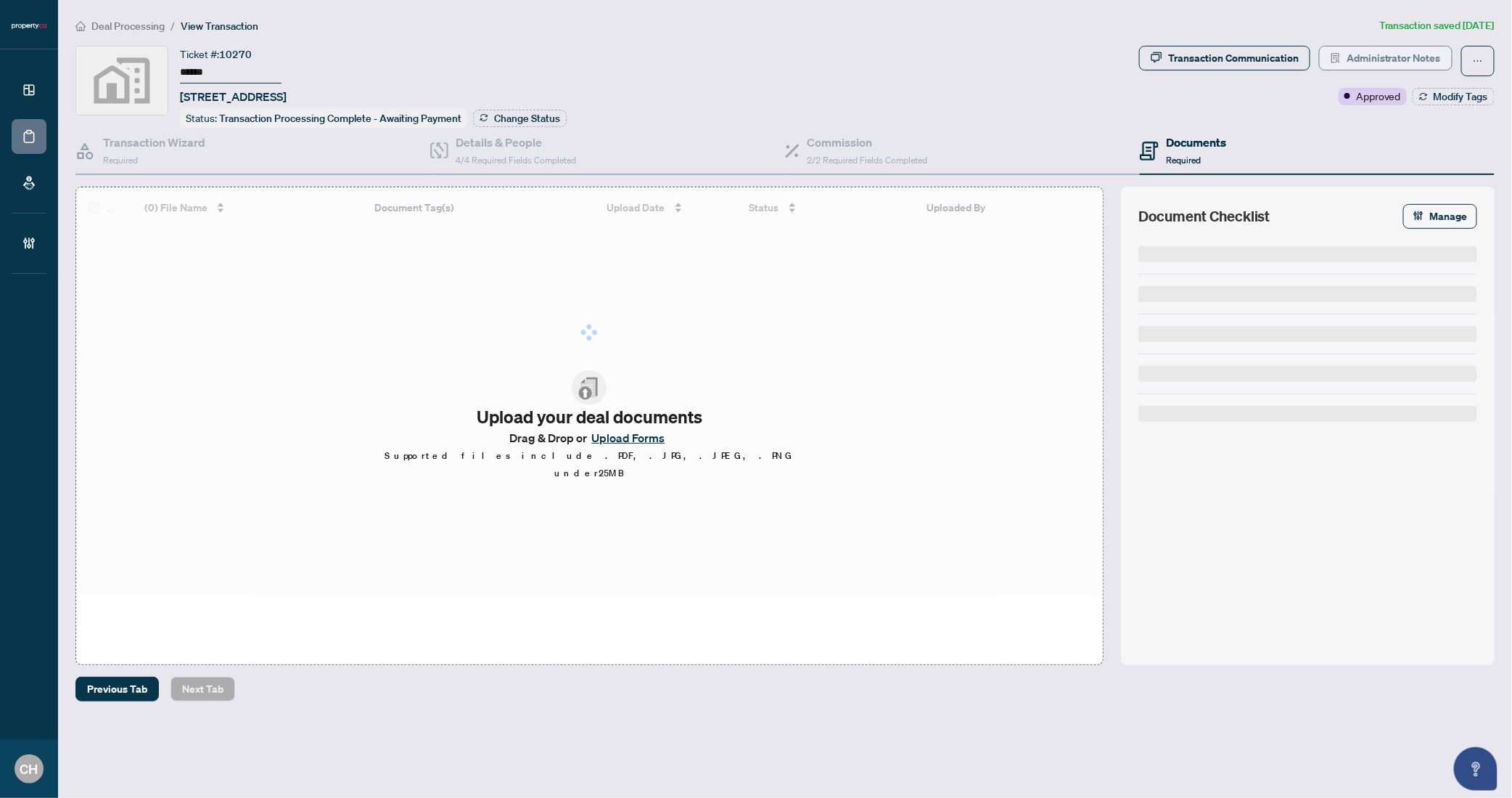
click at [1408, 67] on span "Administrator Notes" at bounding box center [1394, 58] width 94 height 24
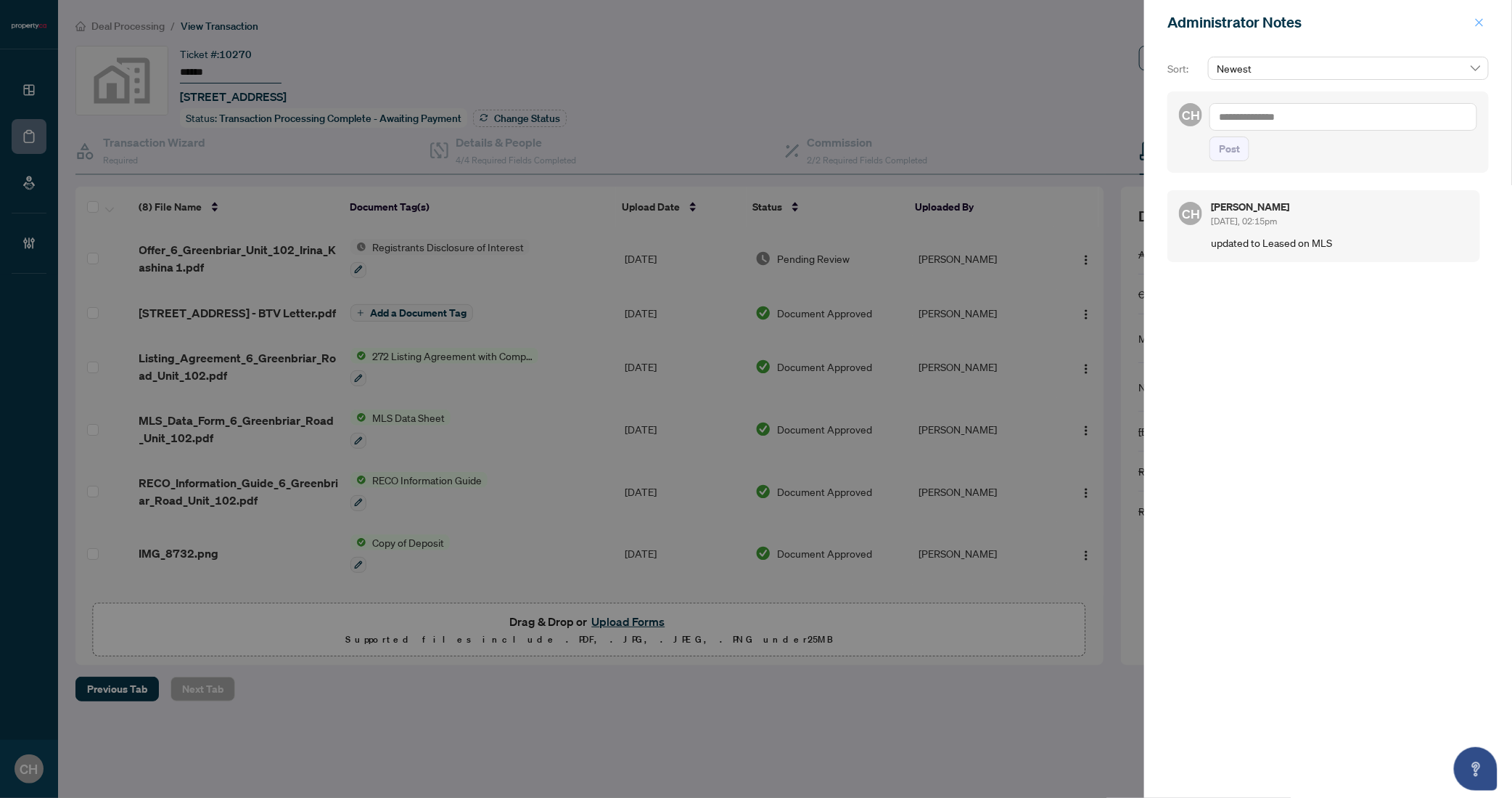
click at [1478, 21] on icon "close" at bounding box center [1480, 22] width 8 height 8
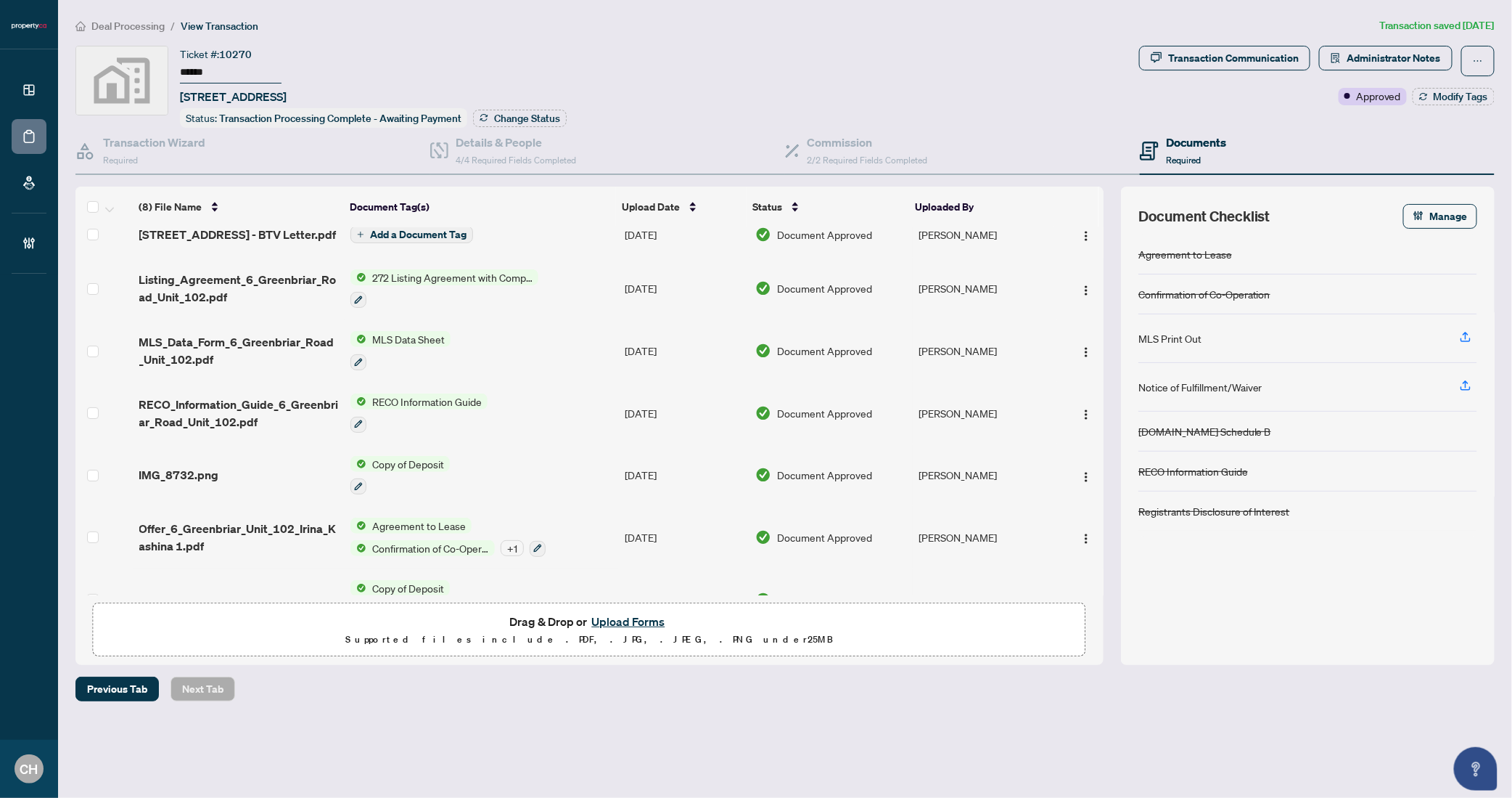
scroll to position [112, 0]
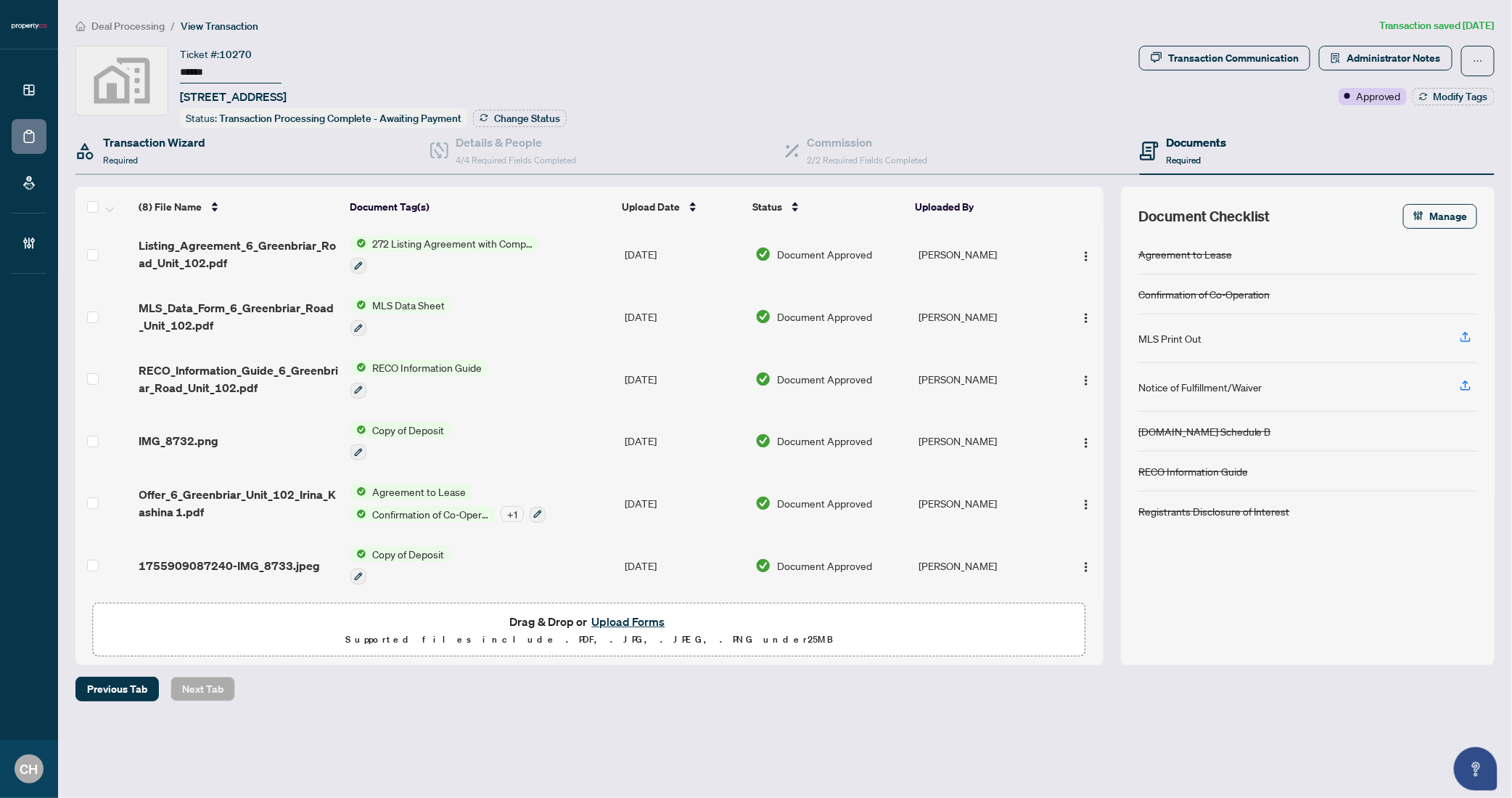
click at [214, 163] on div "Transaction Wizard Required" at bounding box center [253, 151] width 355 height 47
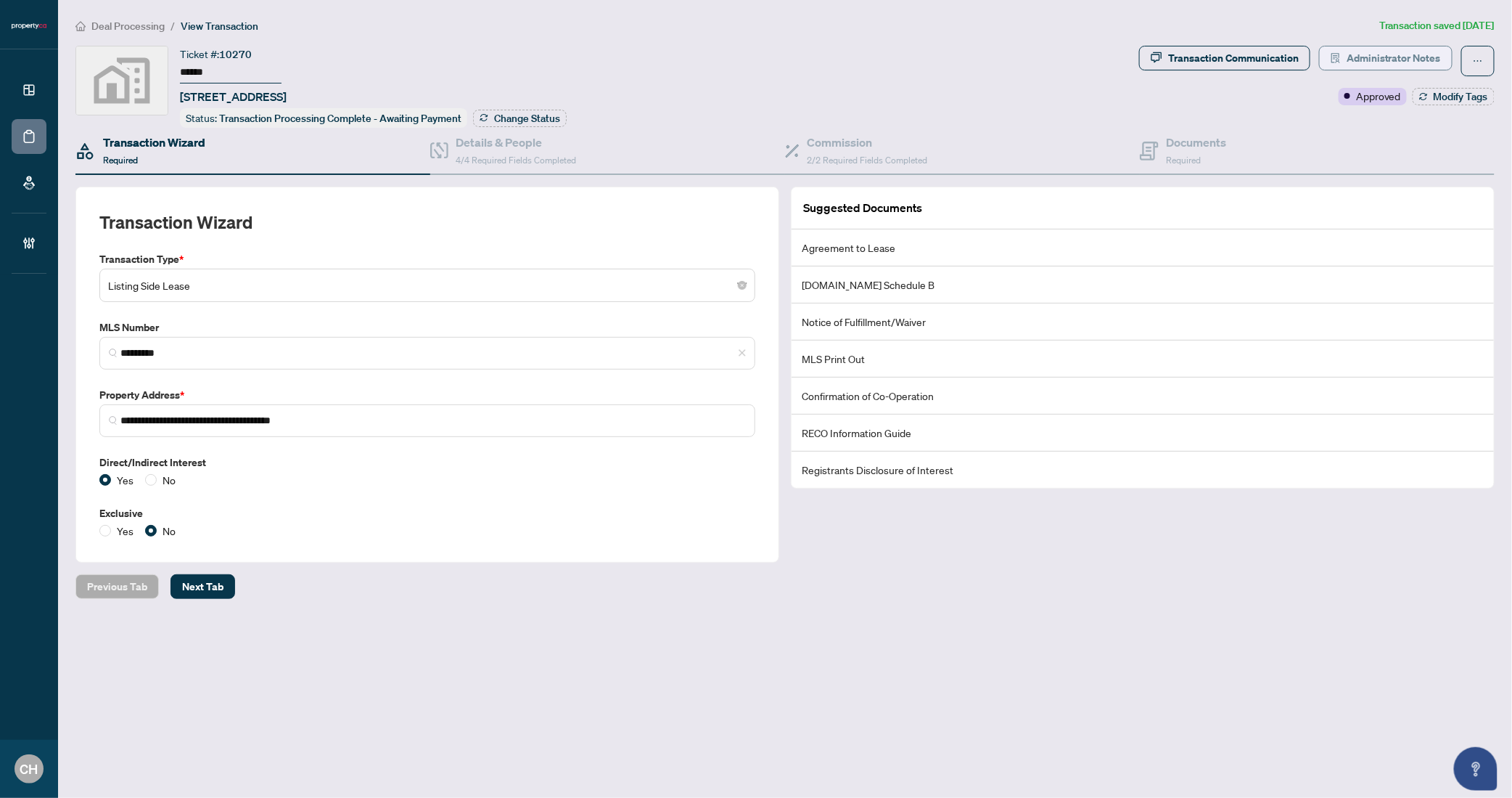
click at [1436, 66] on span "Administrator Notes" at bounding box center [1394, 58] width 94 height 24
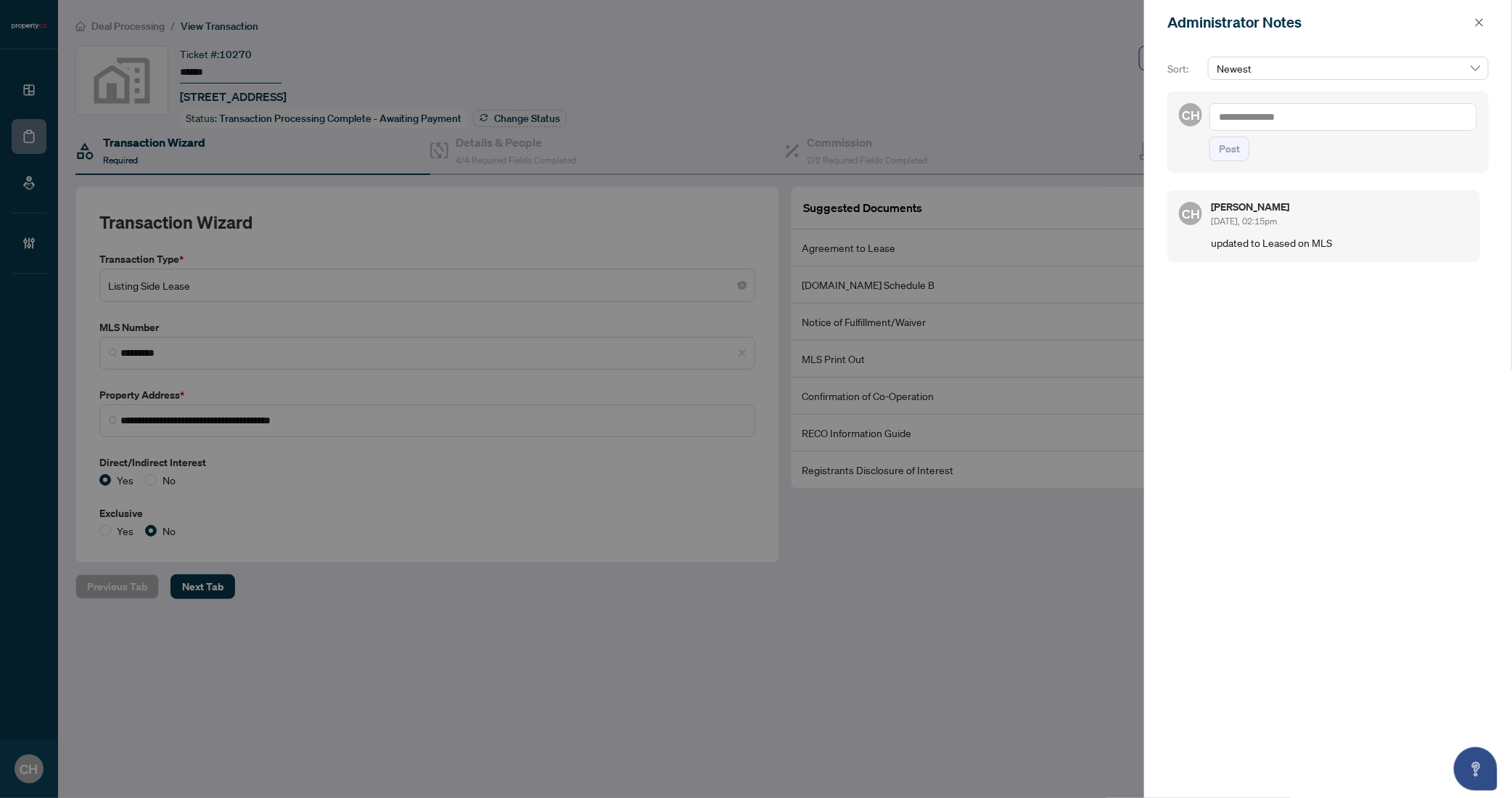
click at [1283, 120] on textarea at bounding box center [1344, 116] width 268 height 27
type textarea "**********"
click at [1228, 161] on span "Post" at bounding box center [1230, 163] width 21 height 24
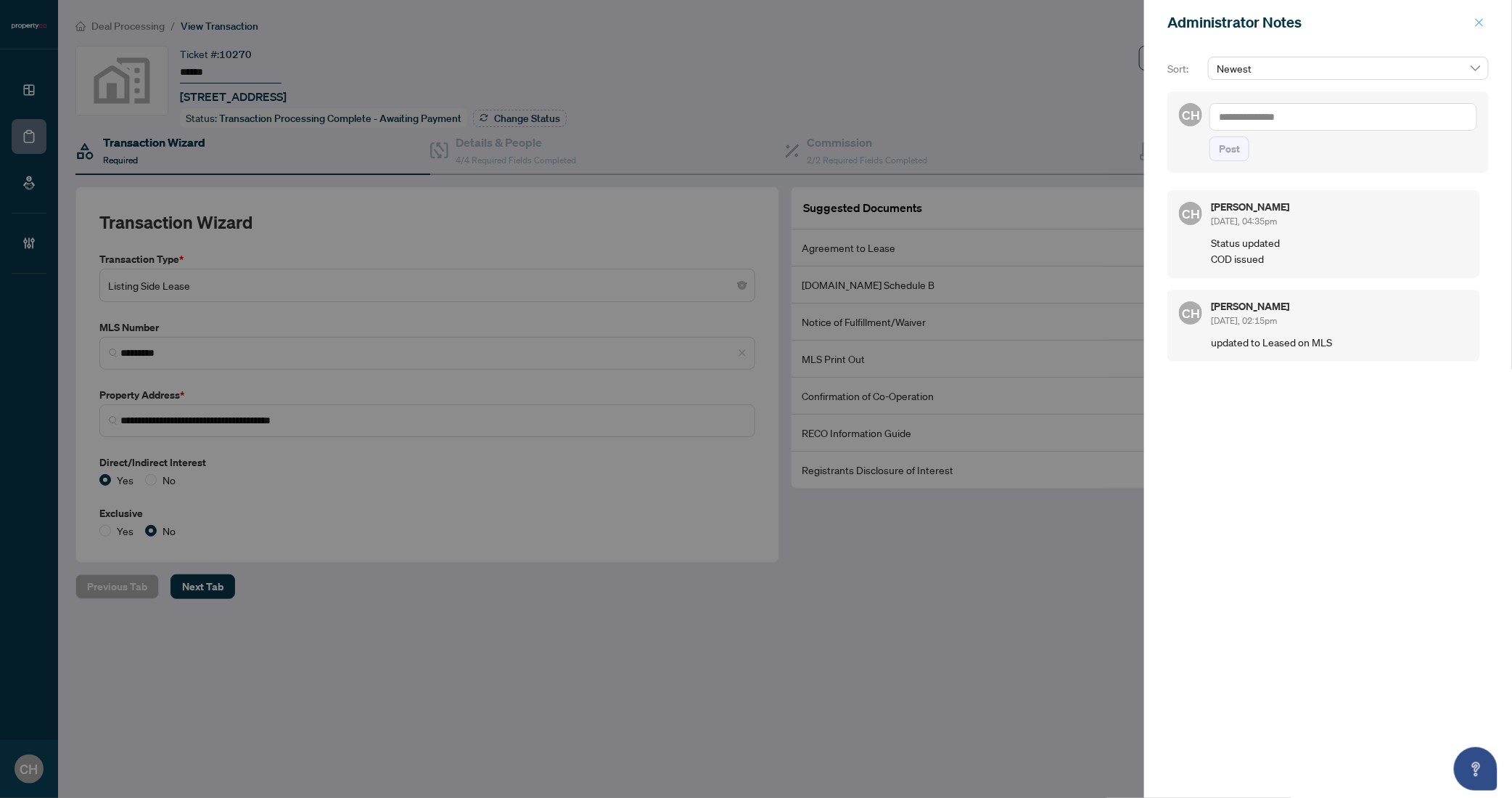
click at [1471, 22] on button "button" at bounding box center [1480, 23] width 19 height 17
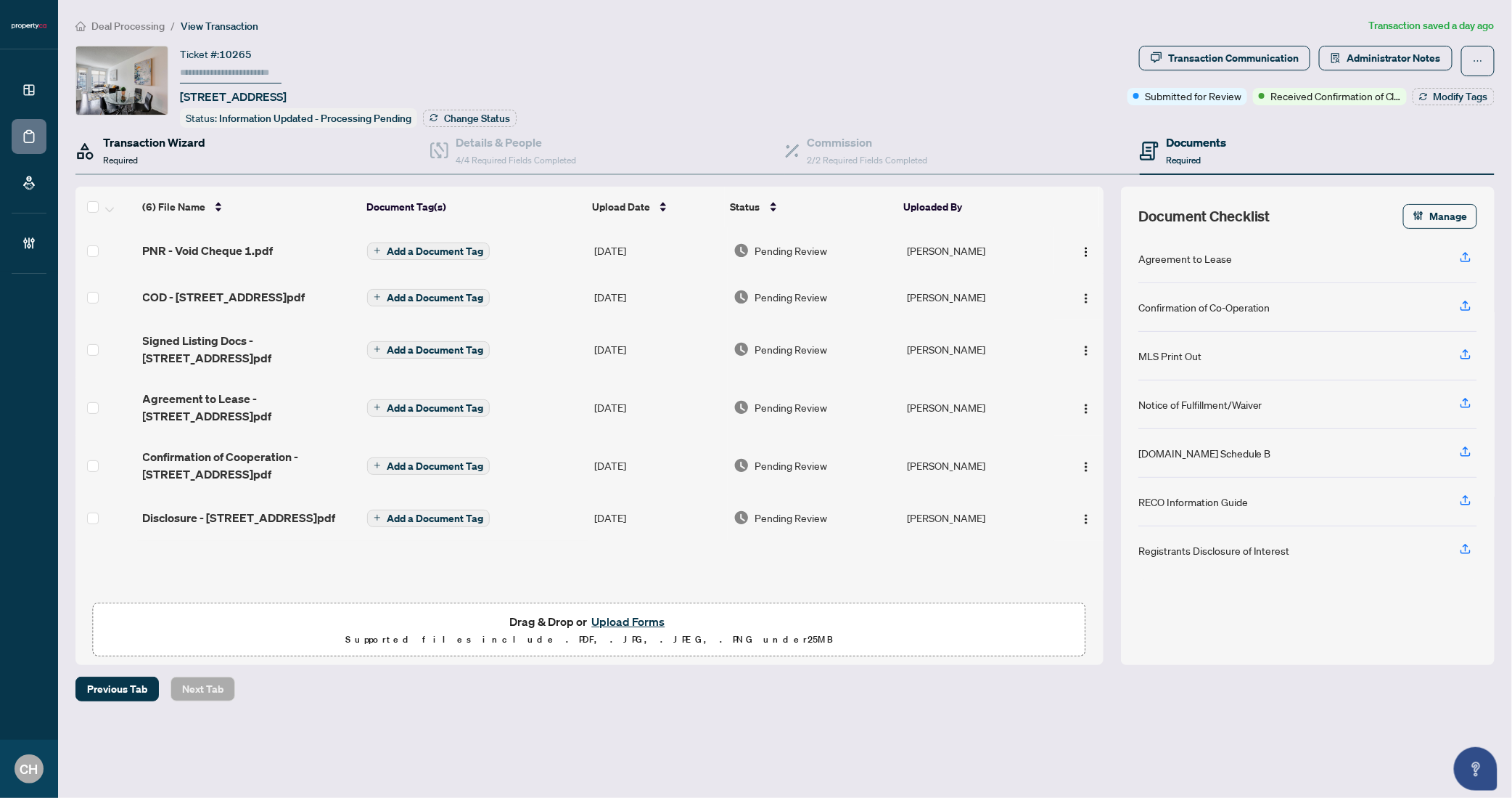
click at [199, 143] on h4 "Transaction Wizard" at bounding box center [154, 142] width 102 height 17
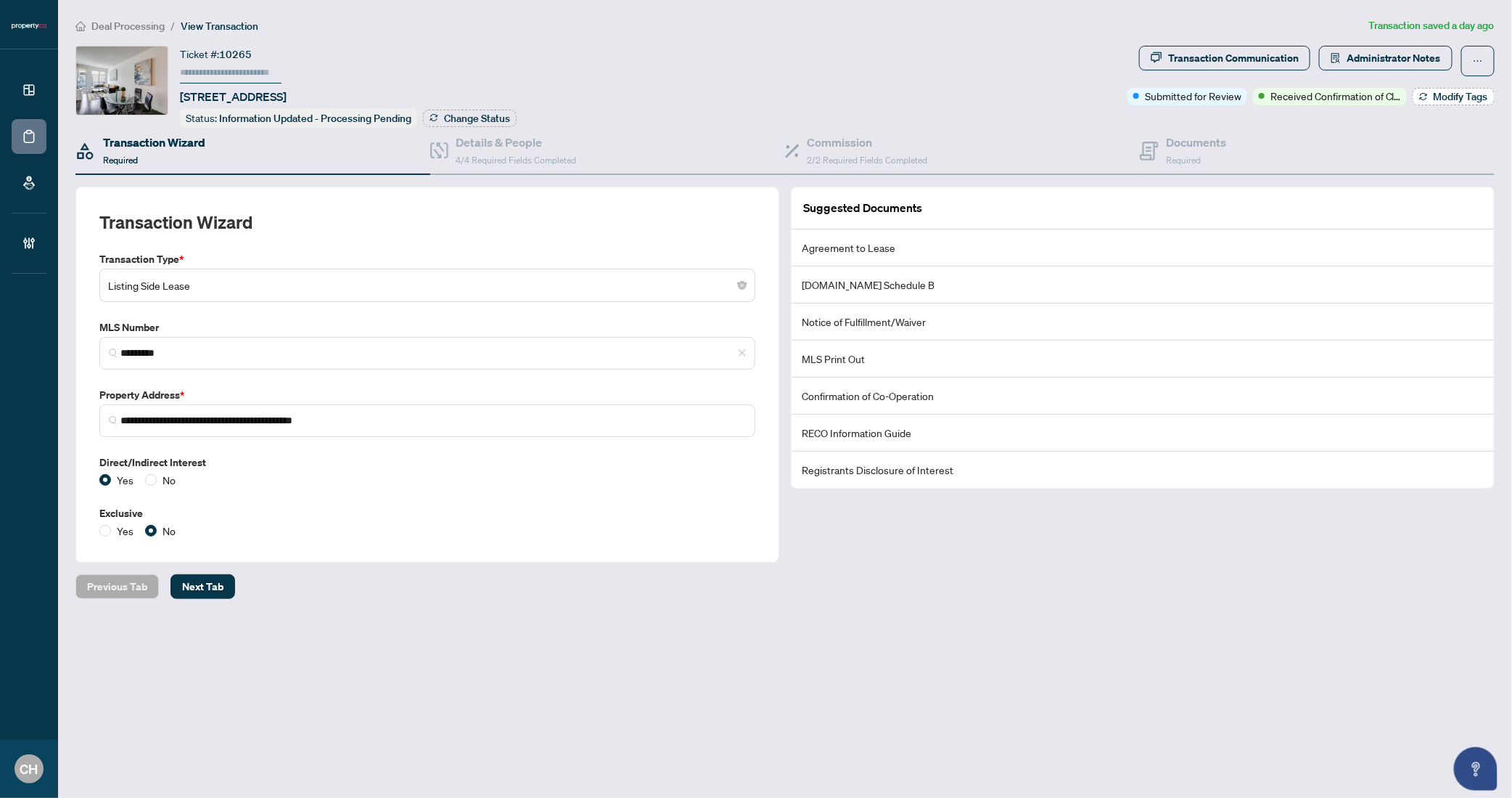
click at [1451, 99] on span "Modify Tags" at bounding box center [1461, 96] width 55 height 10
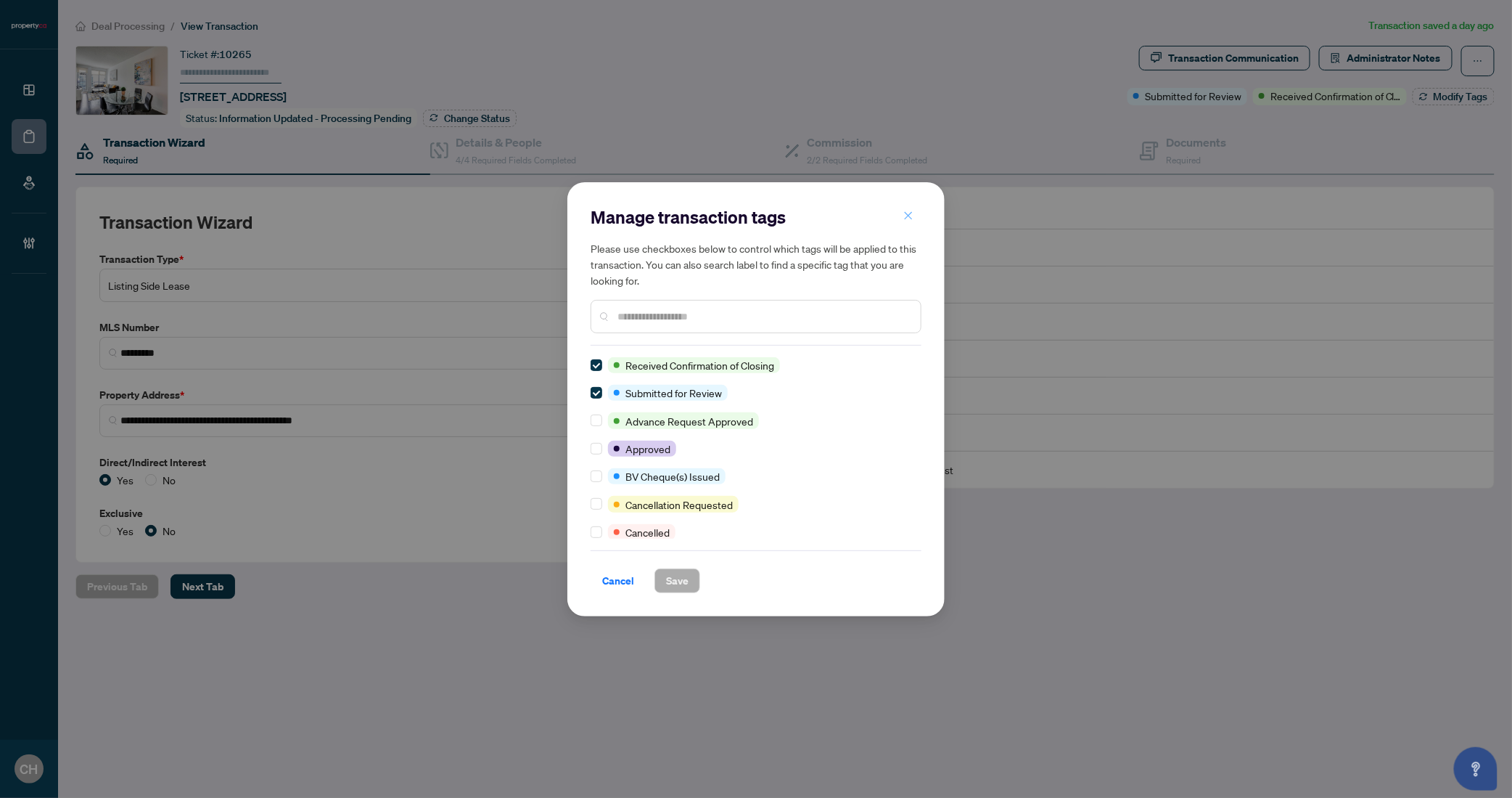
click at [919, 209] on button "button" at bounding box center [909, 216] width 29 height 25
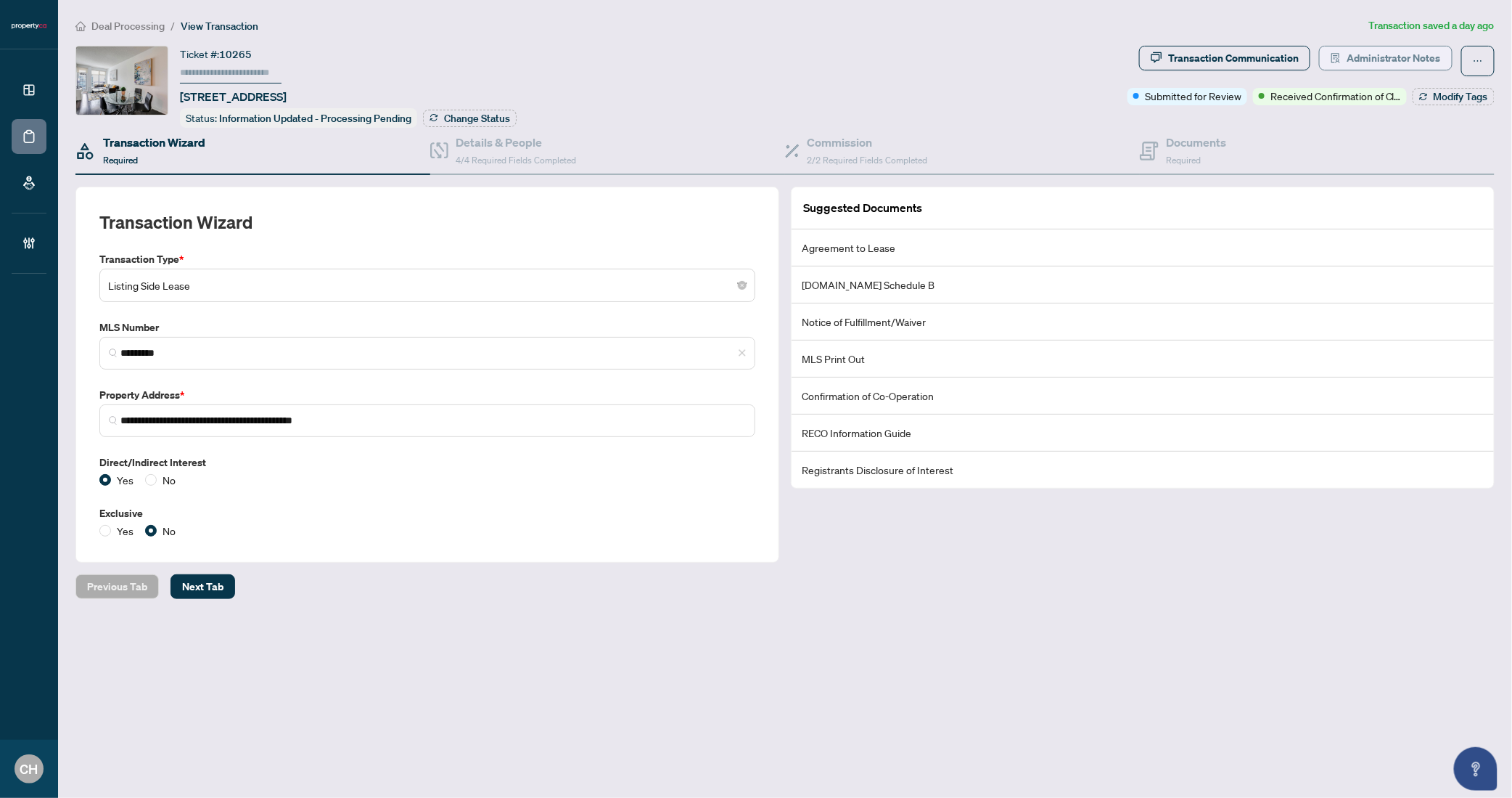
click at [1393, 55] on span "Administrator Notes" at bounding box center [1394, 58] width 94 height 24
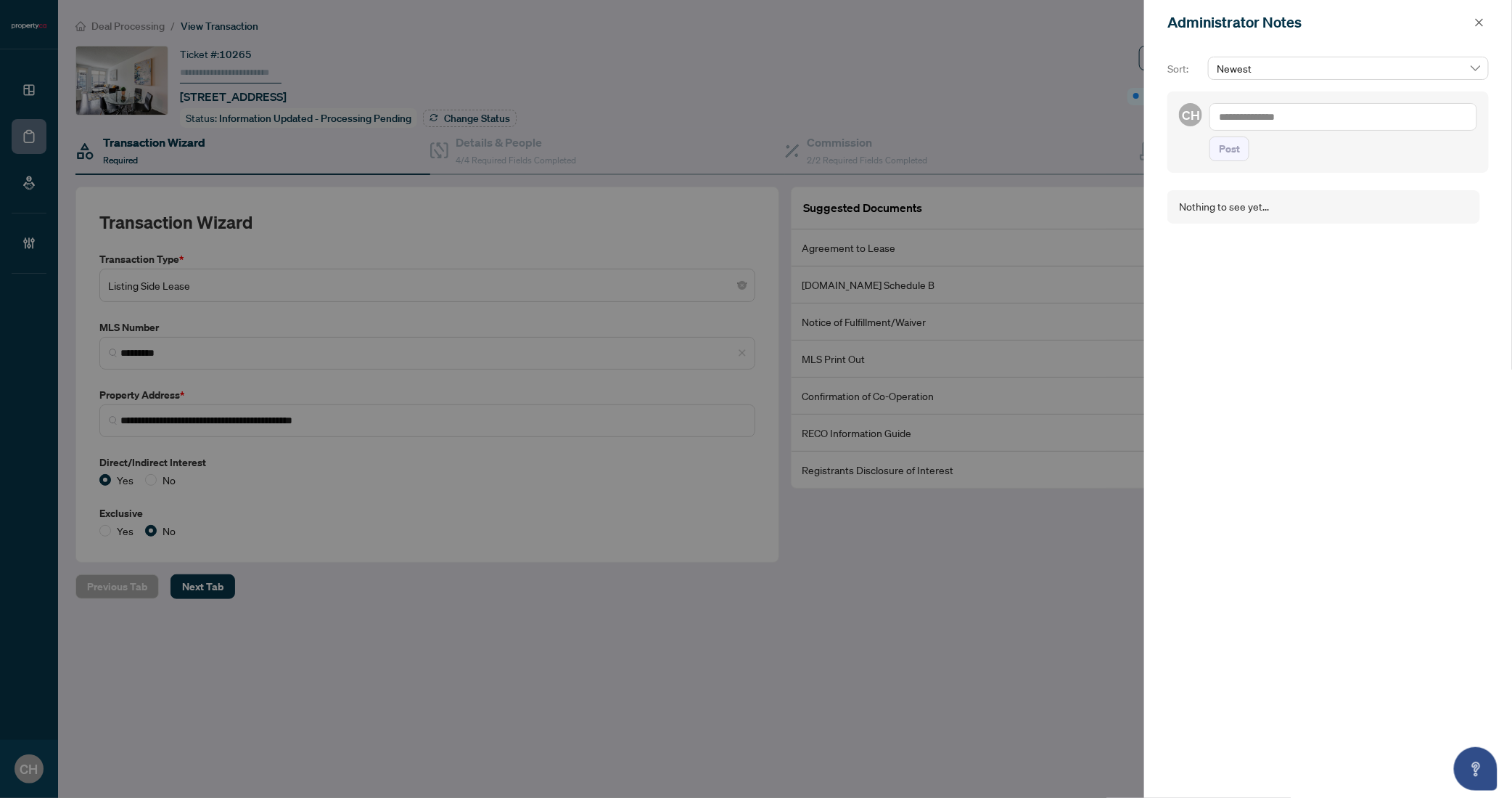
click at [1277, 117] on textarea at bounding box center [1344, 116] width 268 height 27
type textarea "**********"
click at [1240, 159] on span "Post" at bounding box center [1230, 163] width 21 height 24
click at [1478, 26] on icon "close" at bounding box center [1479, 22] width 10 height 10
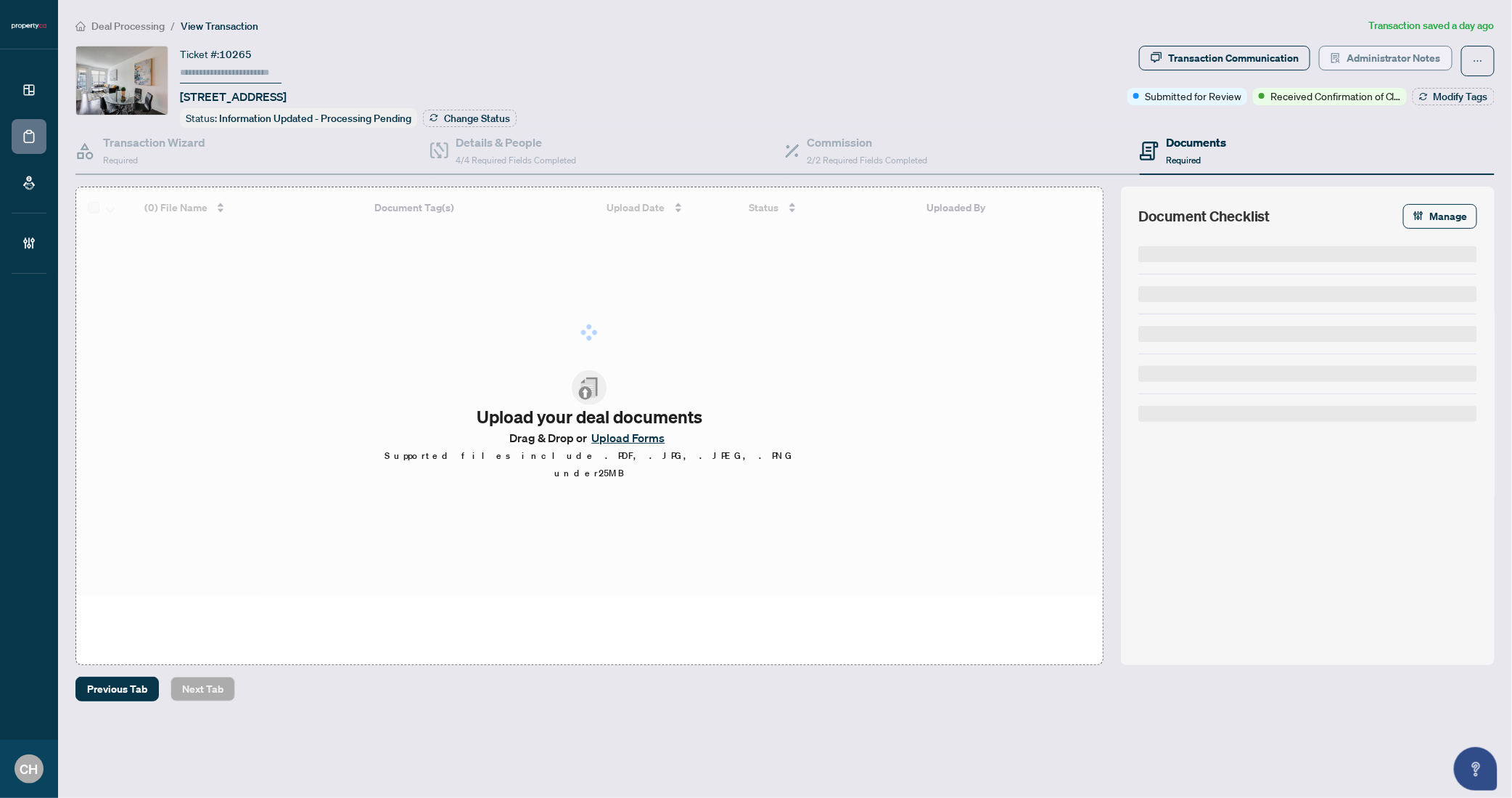
click at [1408, 63] on span "Administrator Notes" at bounding box center [1394, 58] width 94 height 24
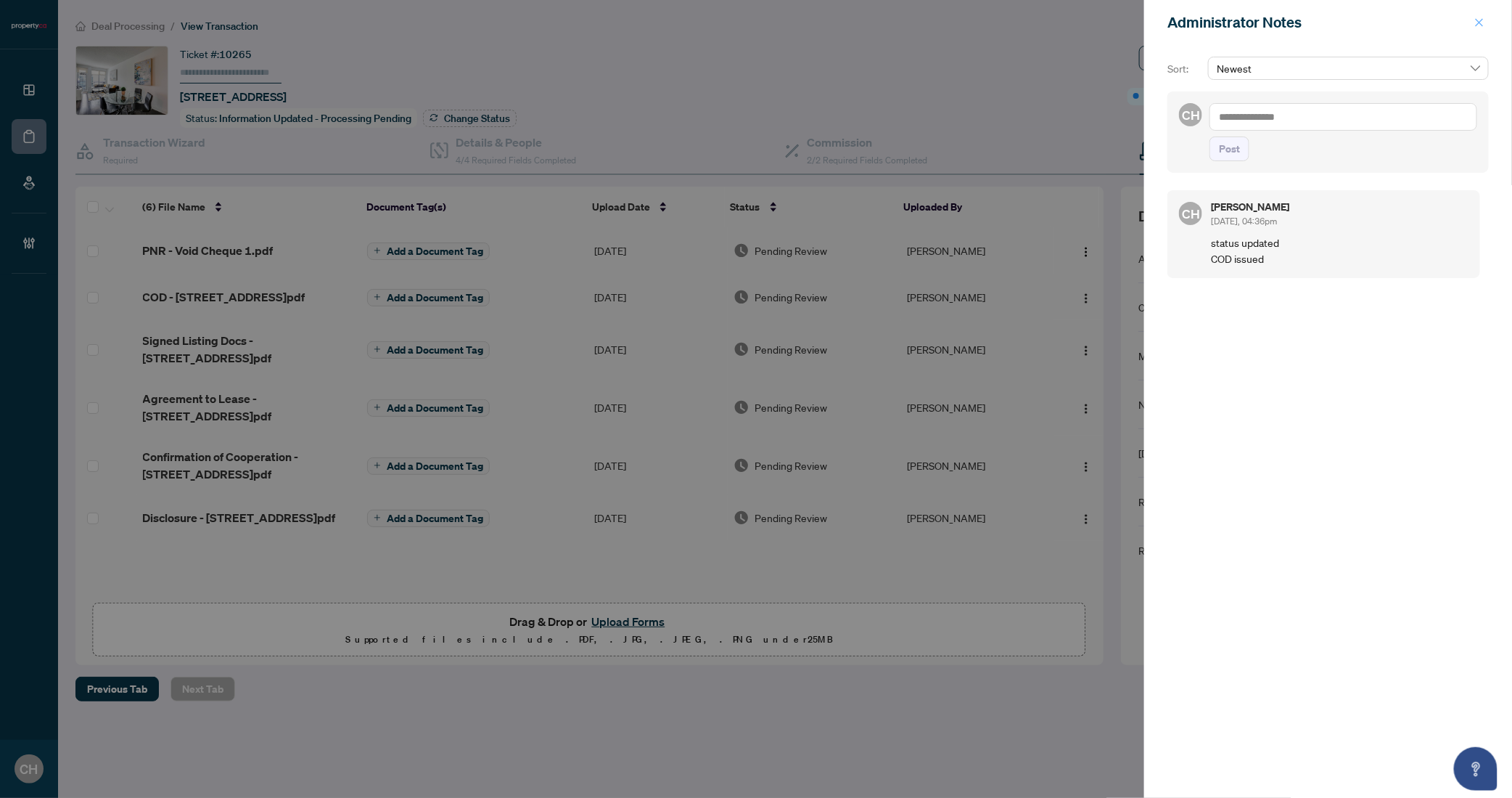
click at [1481, 20] on icon "close" at bounding box center [1479, 22] width 10 height 10
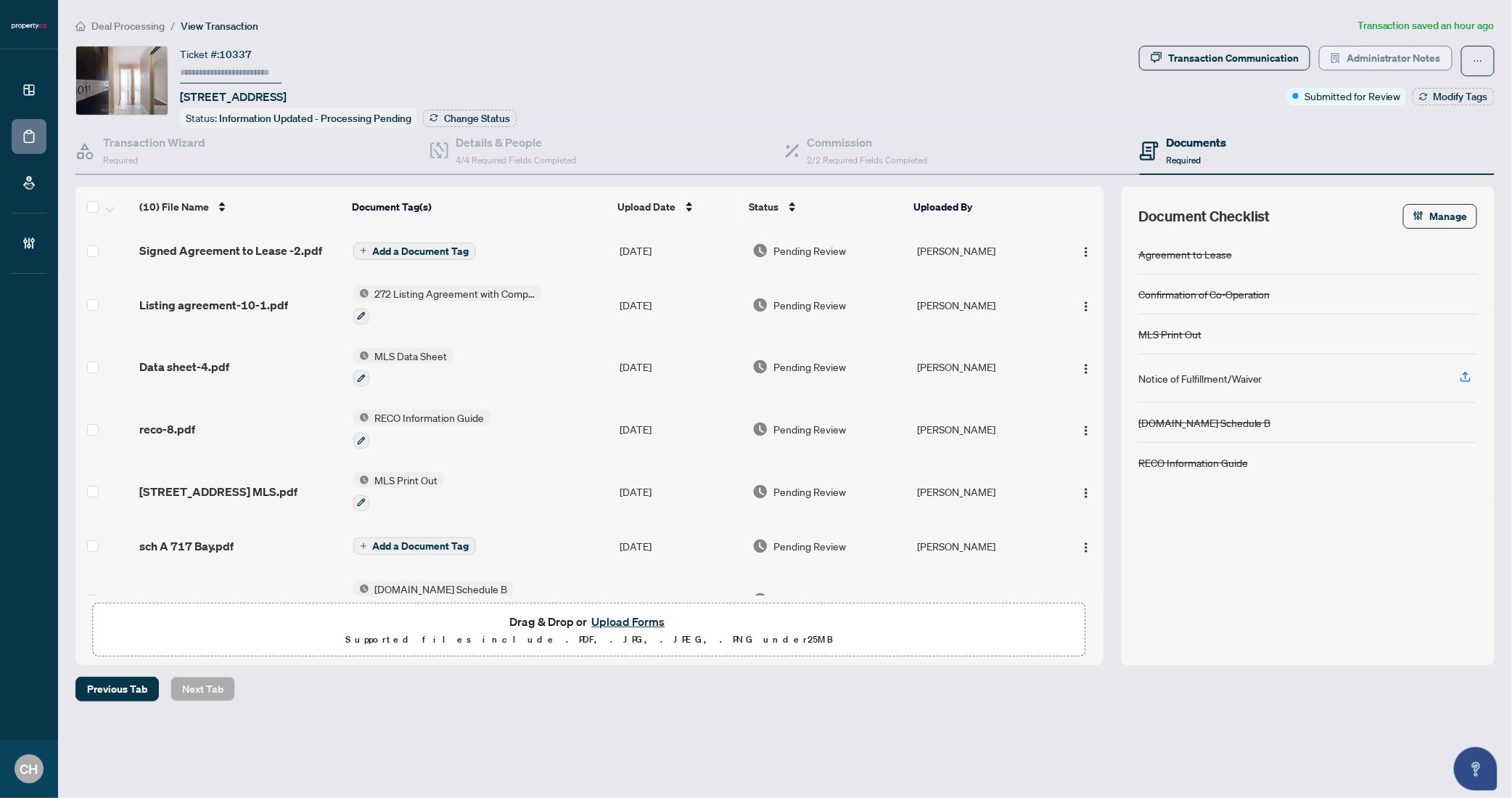
click at [1440, 58] on span "Administrator Notes" at bounding box center [1394, 58] width 94 height 24
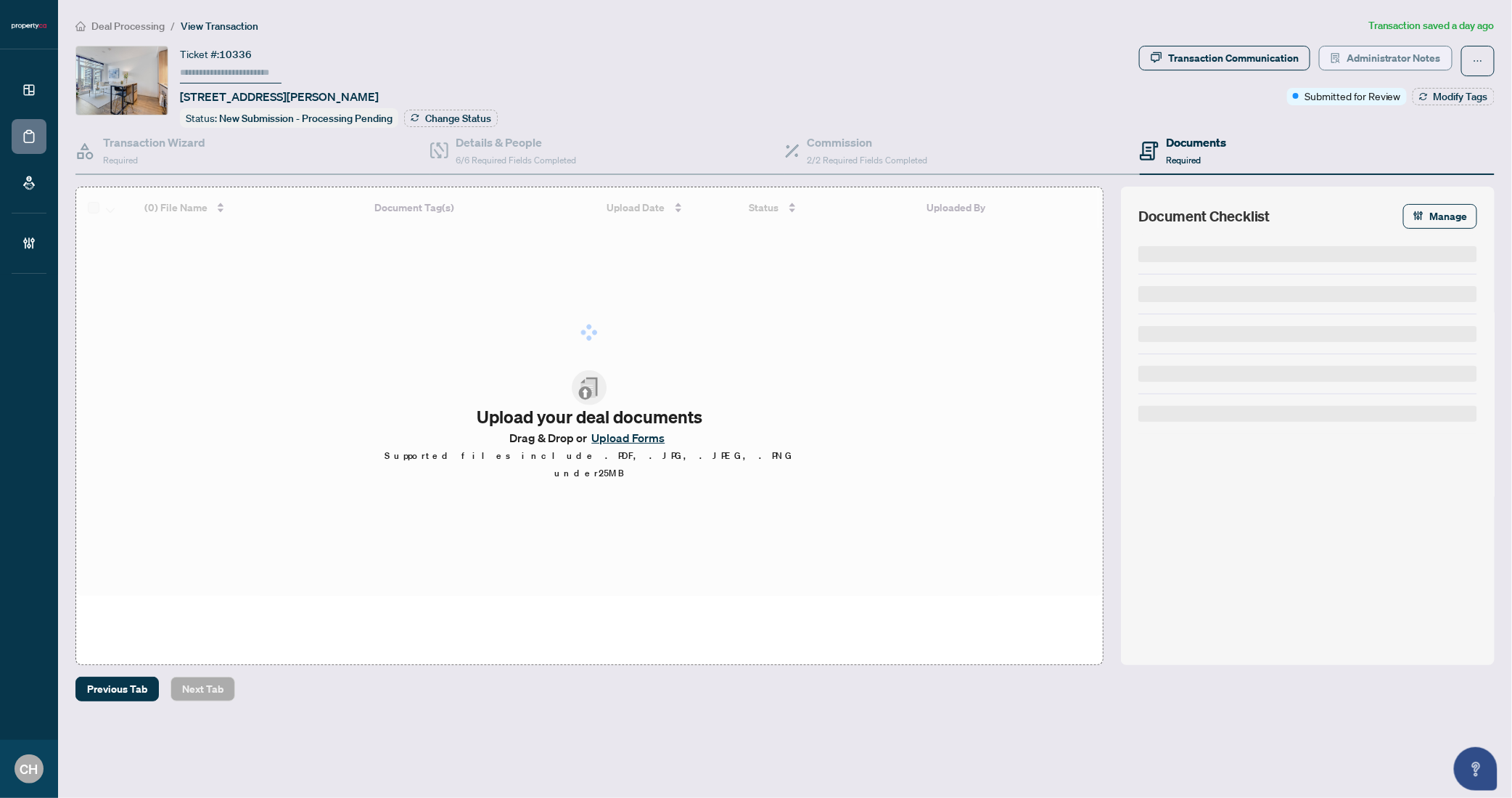
click at [1393, 67] on span "Administrator Notes" at bounding box center [1394, 58] width 94 height 24
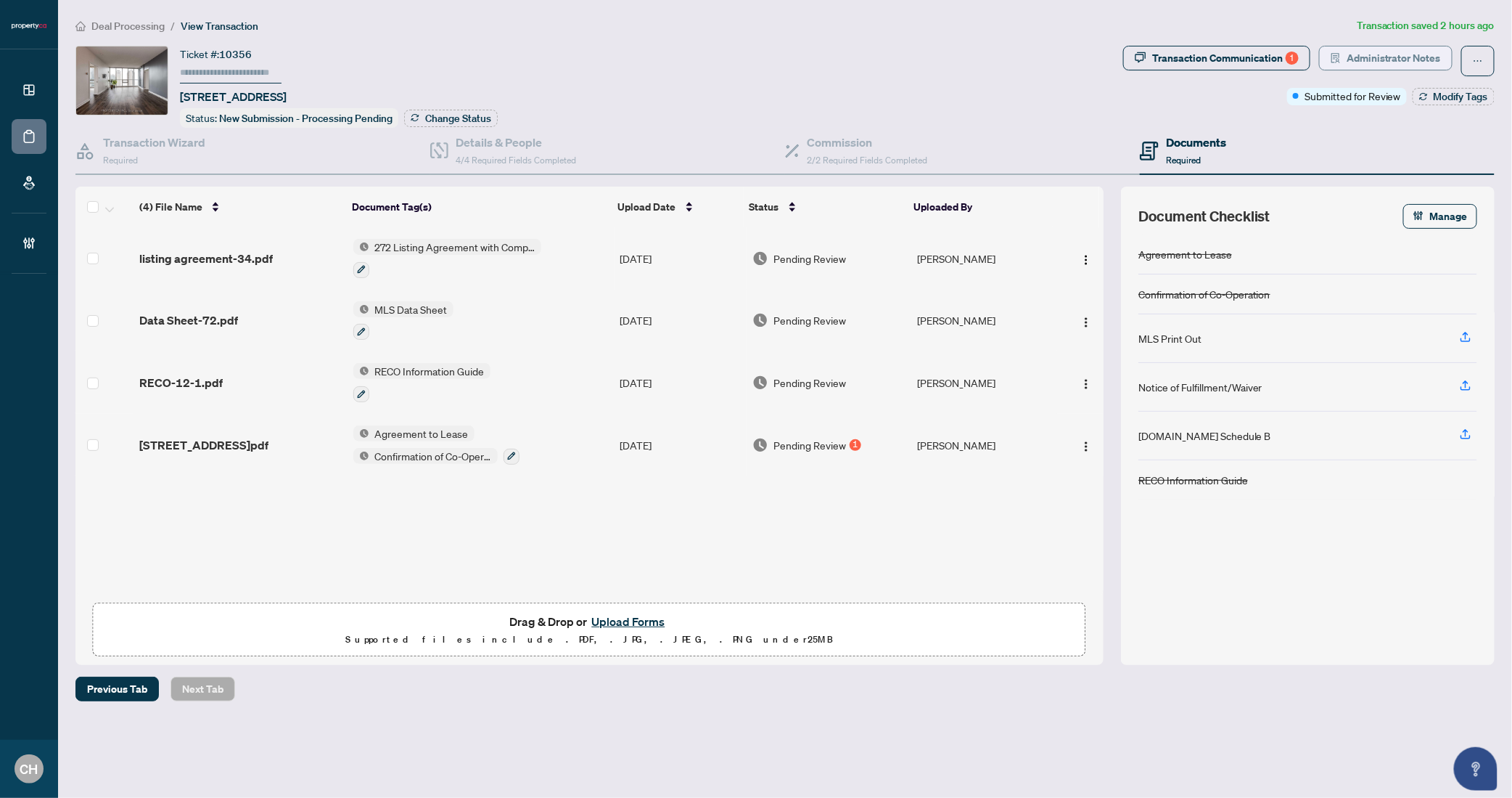
click at [1362, 62] on span "Administrator Notes" at bounding box center [1394, 58] width 94 height 24
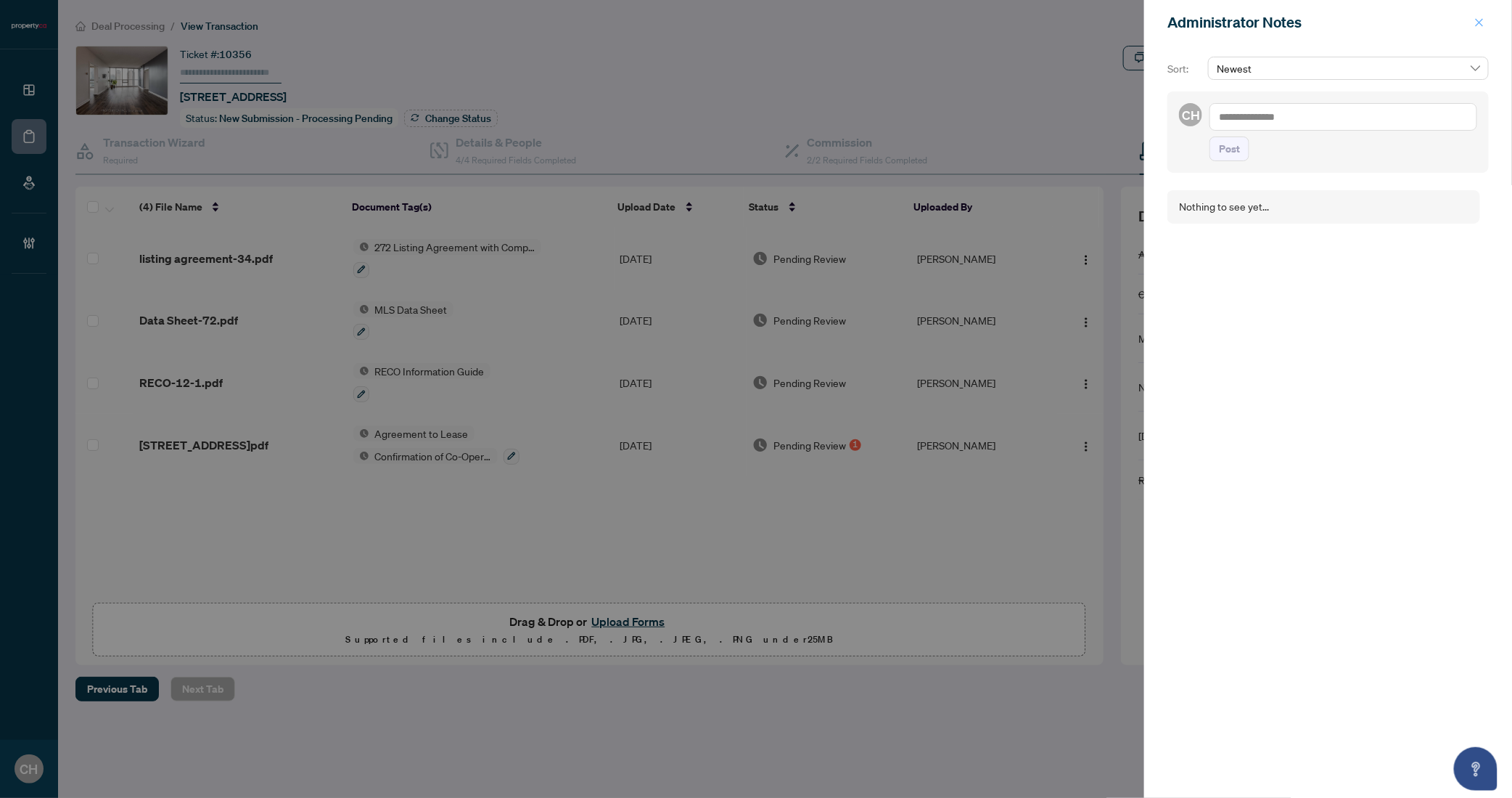
click at [1480, 27] on icon "close" at bounding box center [1479, 22] width 10 height 10
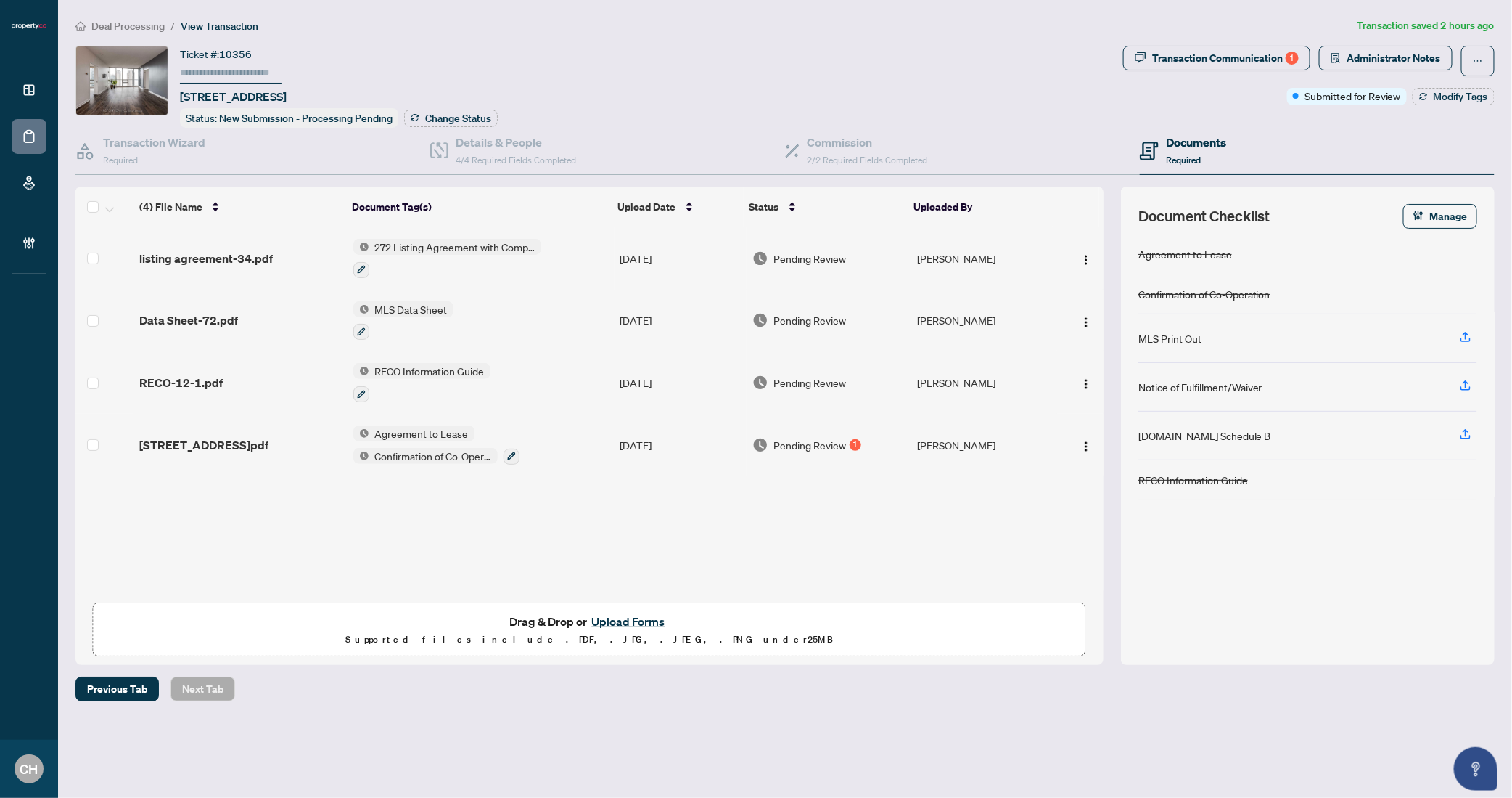
click at [851, 444] on div "1" at bounding box center [856, 445] width 11 height 11
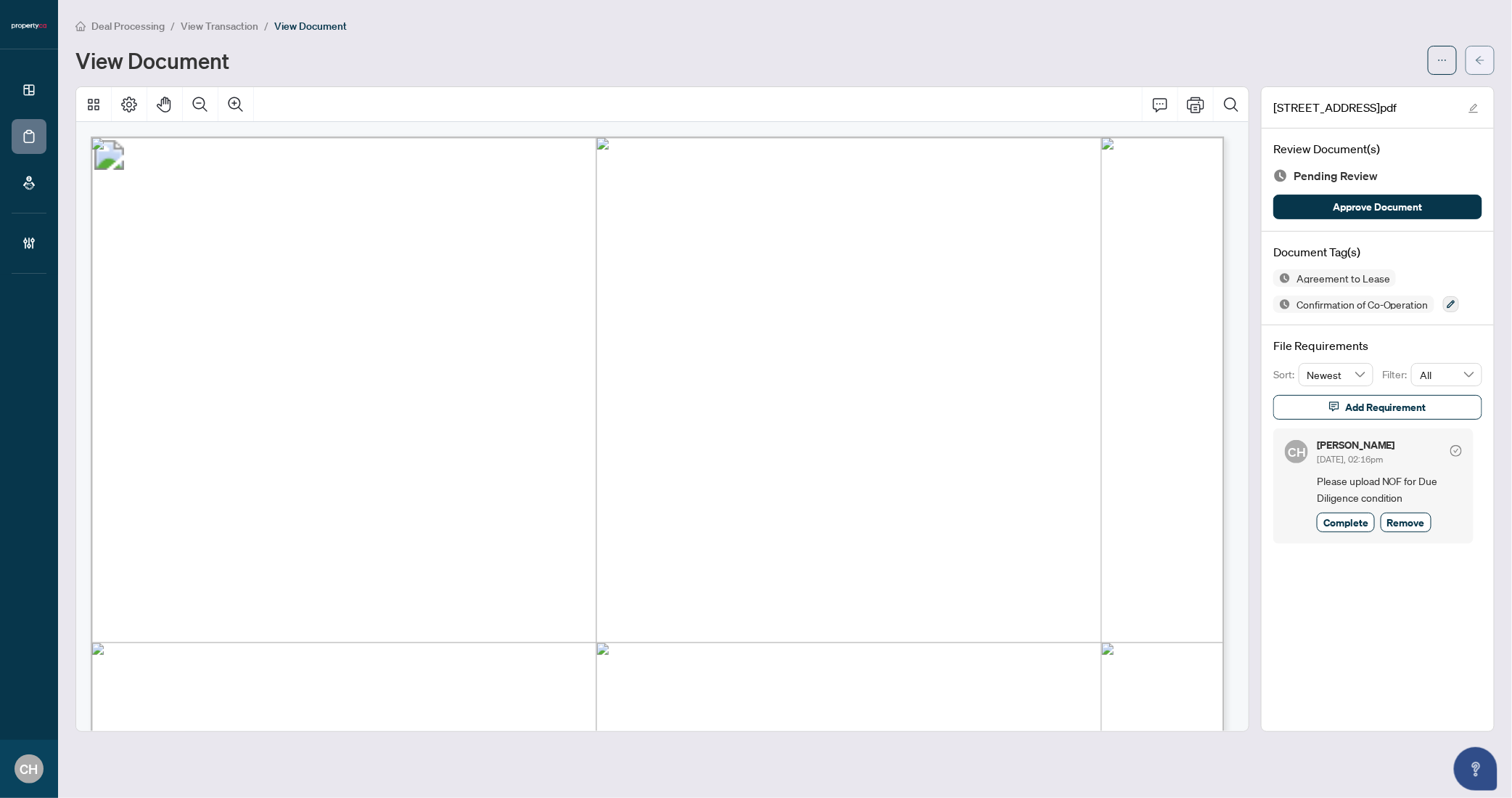
click at [1484, 61] on icon "arrow-left" at bounding box center [1480, 59] width 10 height 10
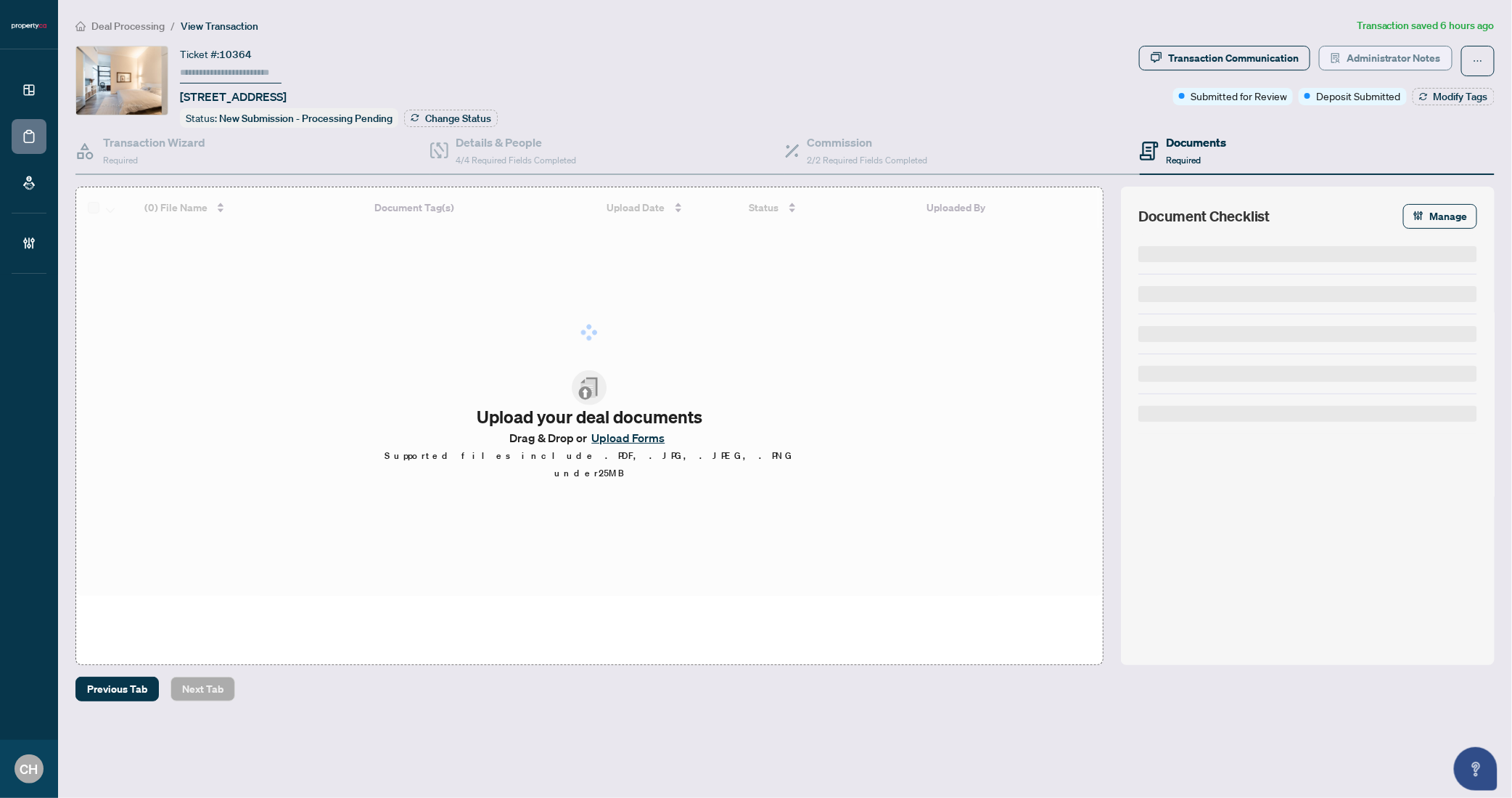
click at [1427, 55] on span "Administrator Notes" at bounding box center [1394, 58] width 94 height 24
